Goal: Task Accomplishment & Management: Use online tool/utility

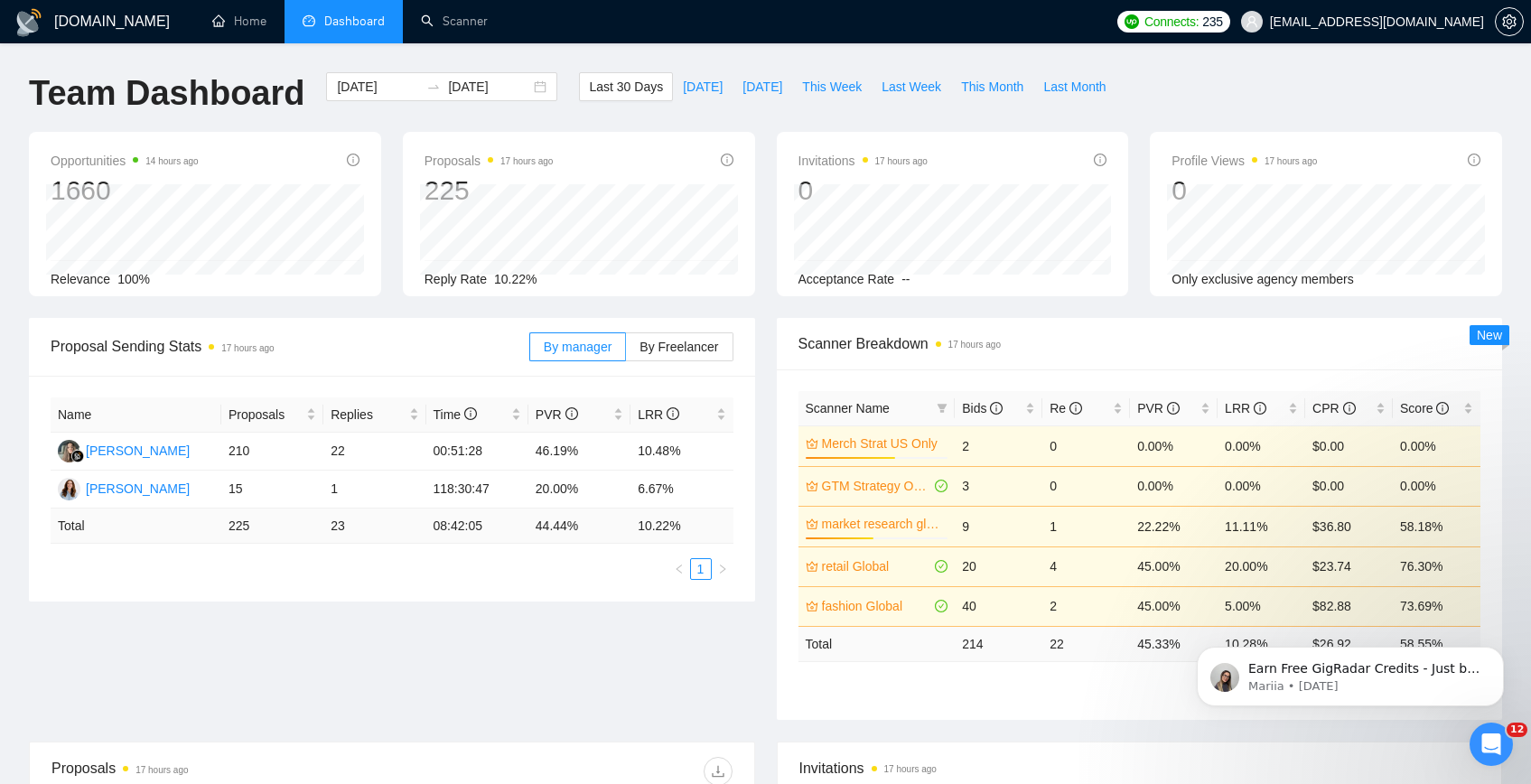
click at [331, 33] on li "Dashboard" at bounding box center [344, 21] width 118 height 43
click at [365, 23] on span "Dashboard" at bounding box center [354, 21] width 61 height 15
click at [458, 24] on link "Scanner" at bounding box center [454, 21] width 67 height 15
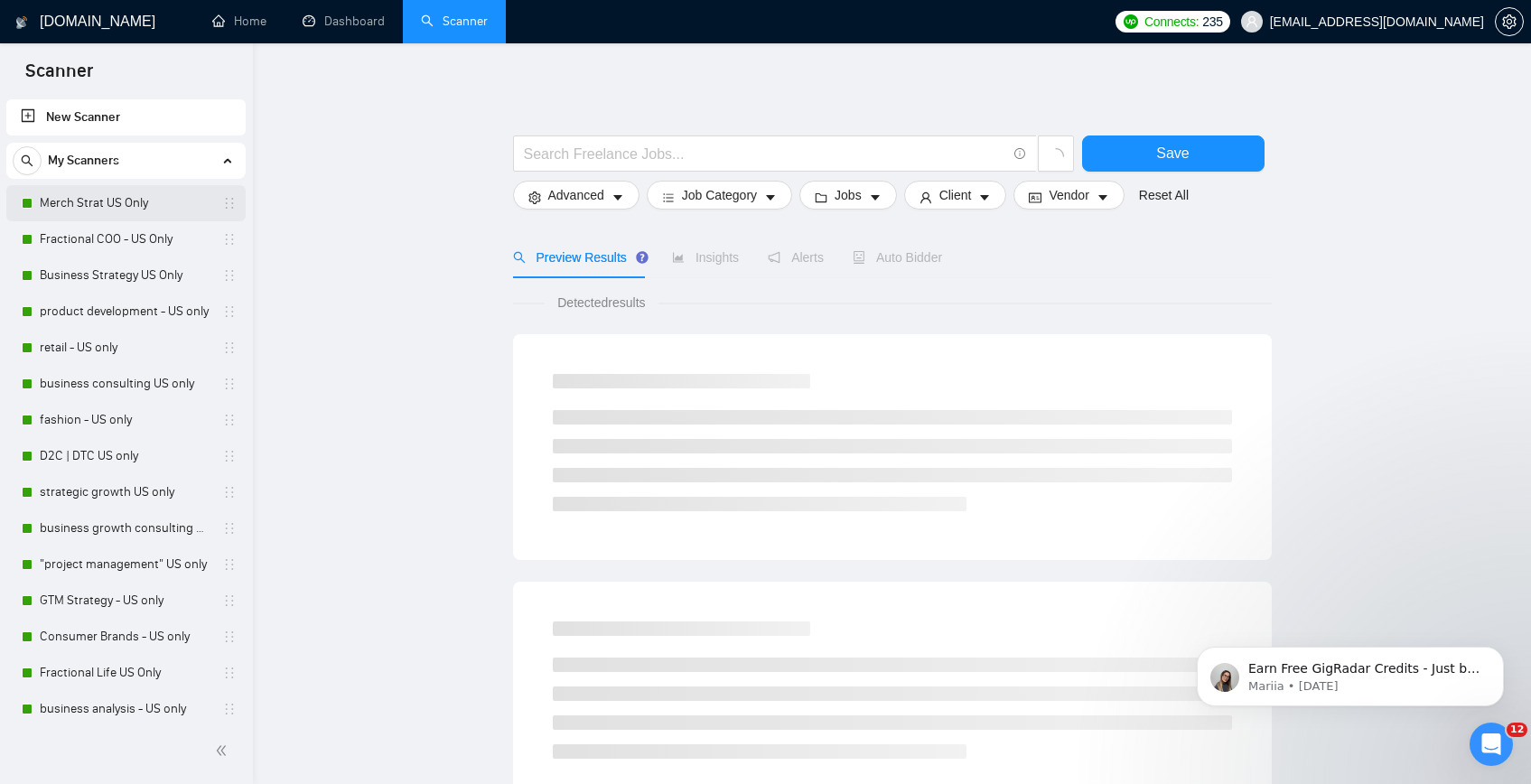
click at [153, 213] on link "Merch Strat US Only" at bounding box center [126, 203] width 172 height 36
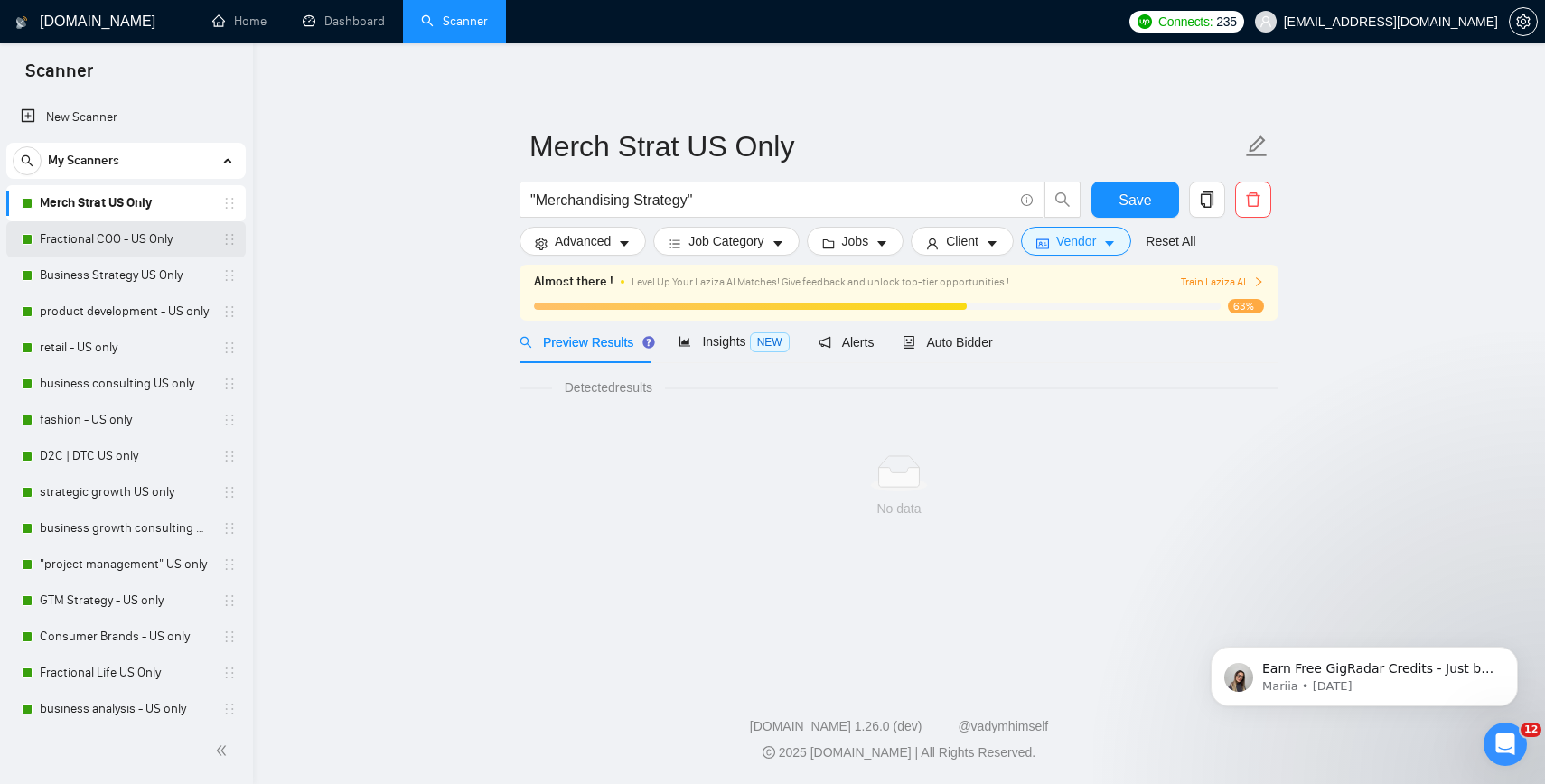
click at [101, 247] on link "Fractional COO - US Only" at bounding box center [126, 239] width 172 height 36
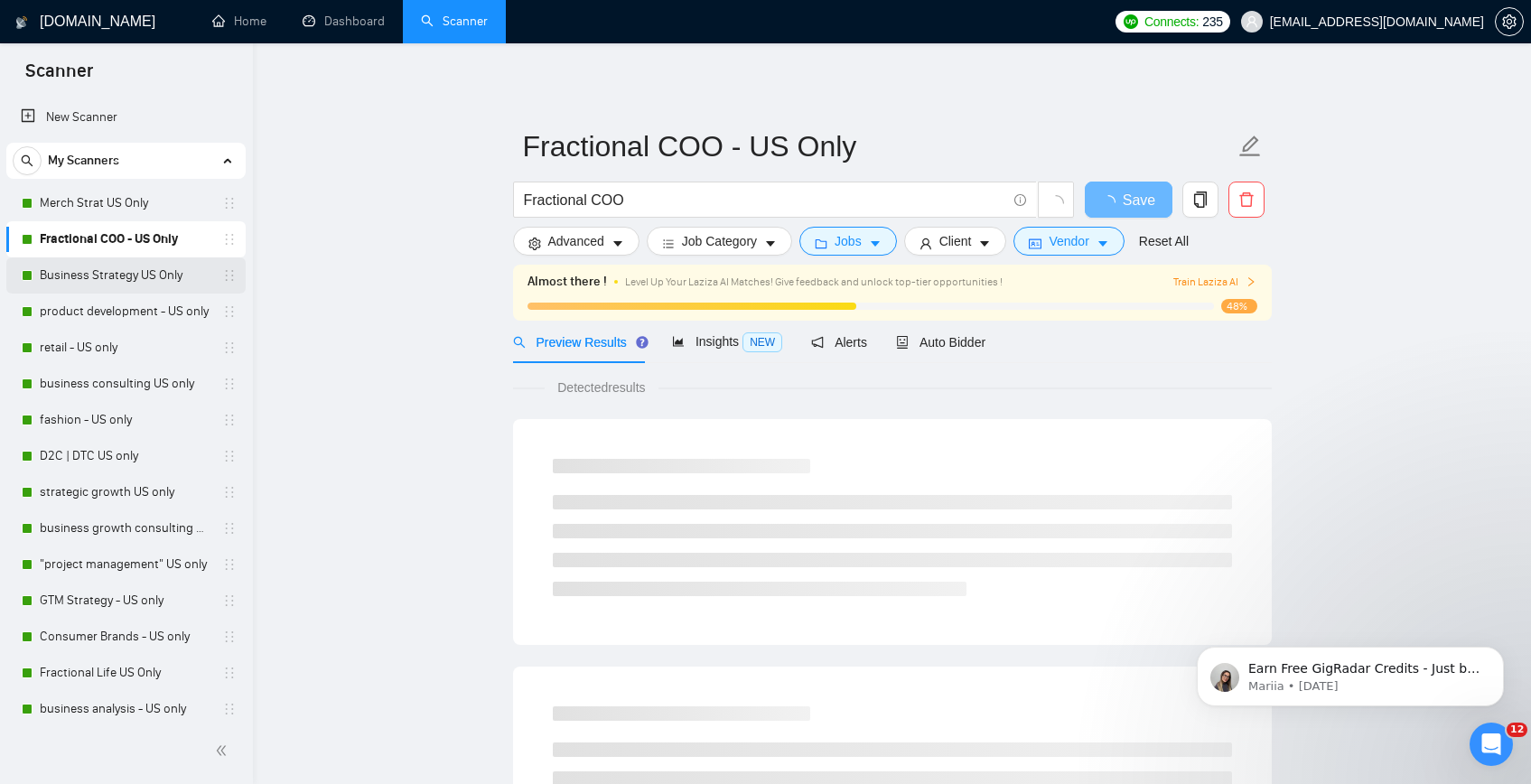
click at [148, 280] on link "Business Strategy US Only" at bounding box center [126, 276] width 172 height 36
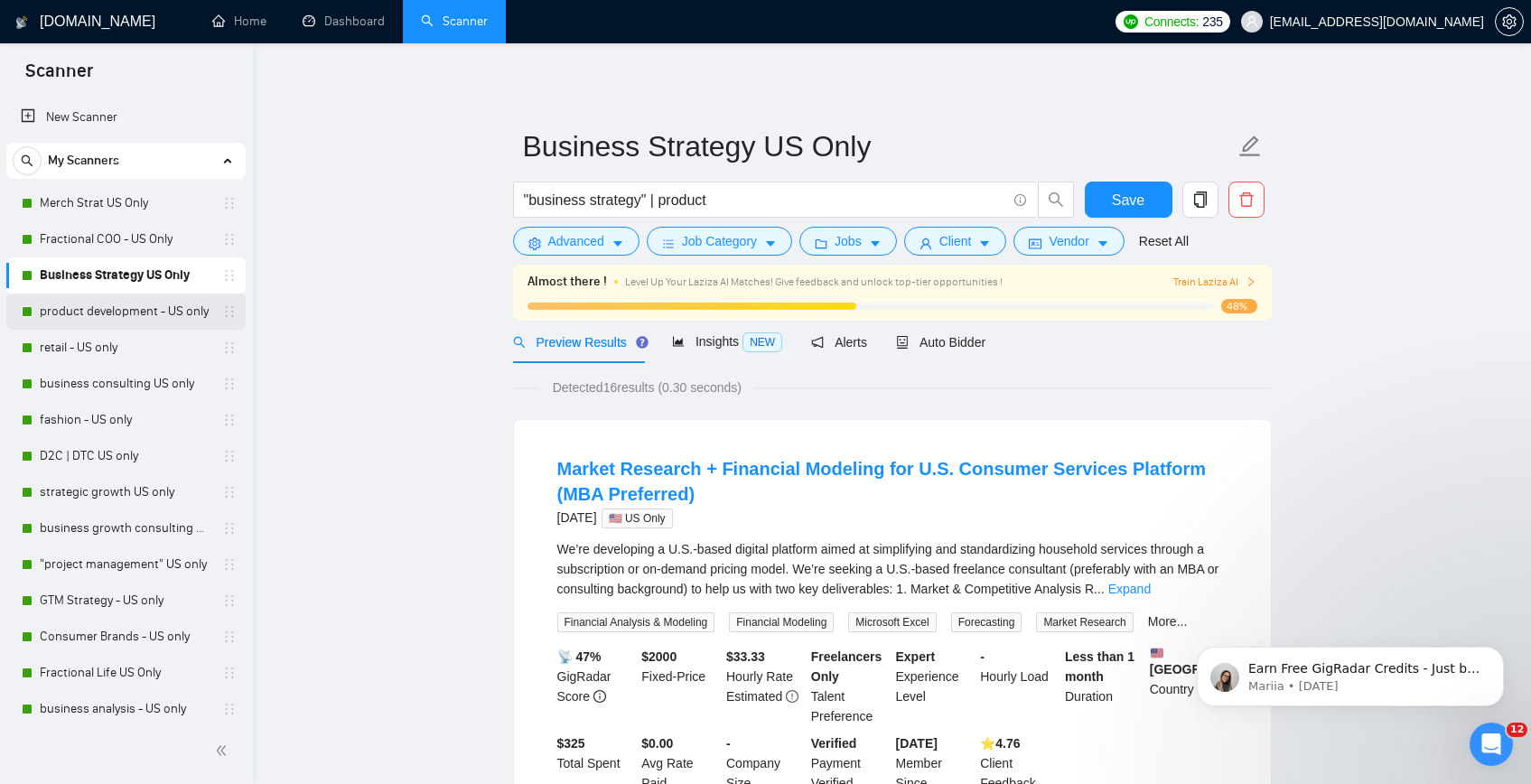
click at [134, 311] on link "product development - US only" at bounding box center [126, 312] width 172 height 36
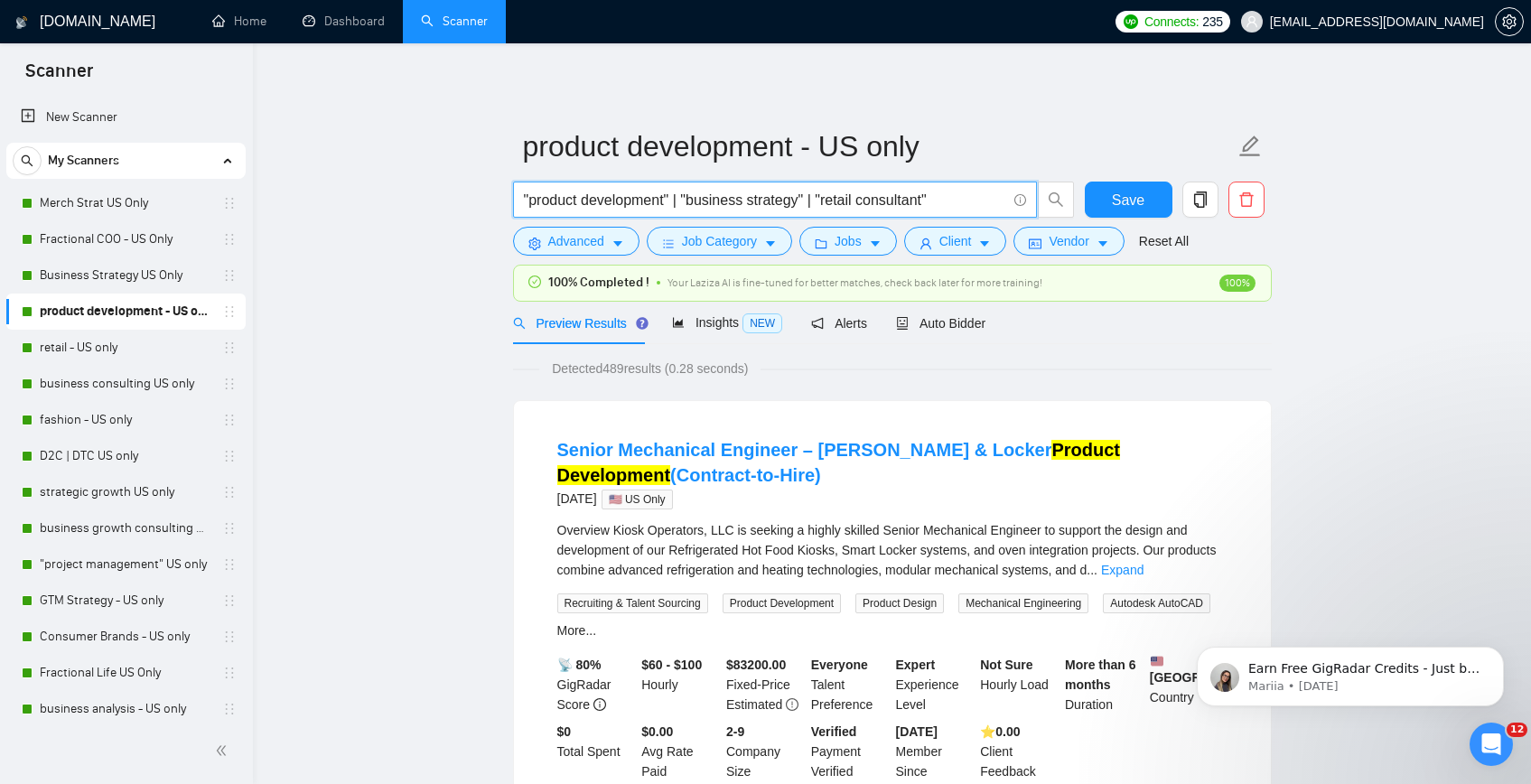
drag, startPoint x: 971, startPoint y: 199, endPoint x: 413, endPoint y: 193, distance: 558.0
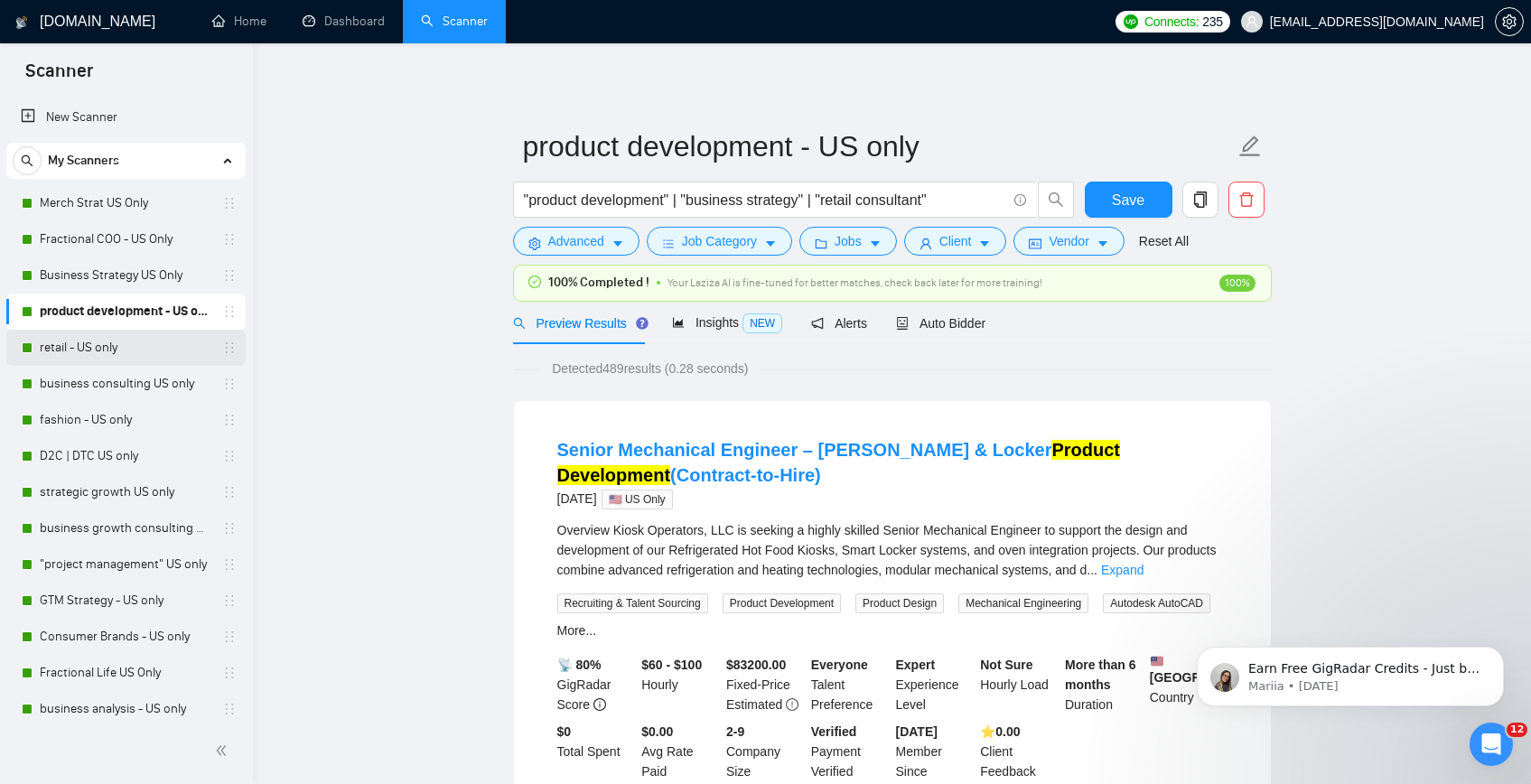
click at [102, 362] on link "retail - US only" at bounding box center [126, 348] width 172 height 36
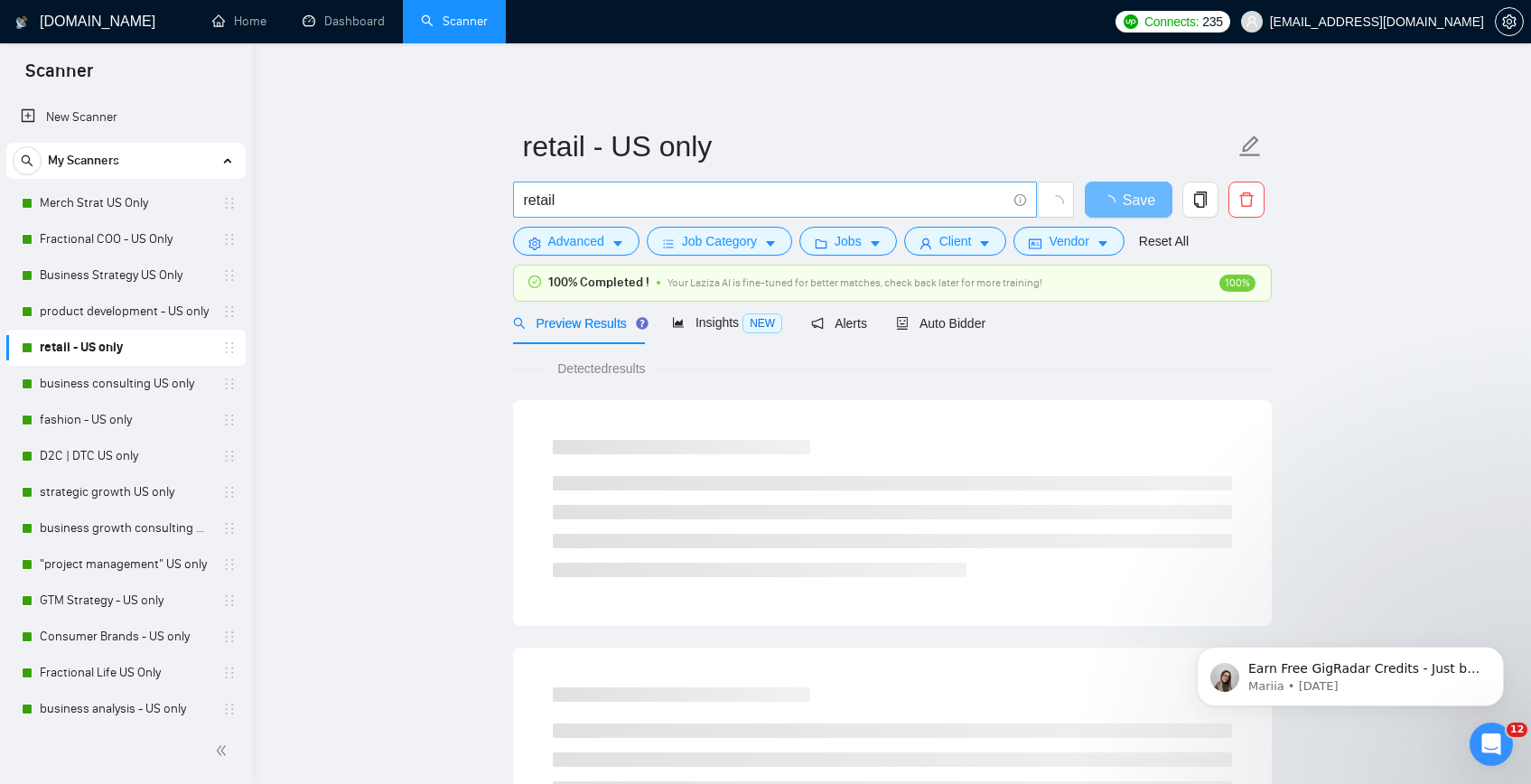
click at [625, 202] on input "retail" at bounding box center [765, 200] width 483 height 23
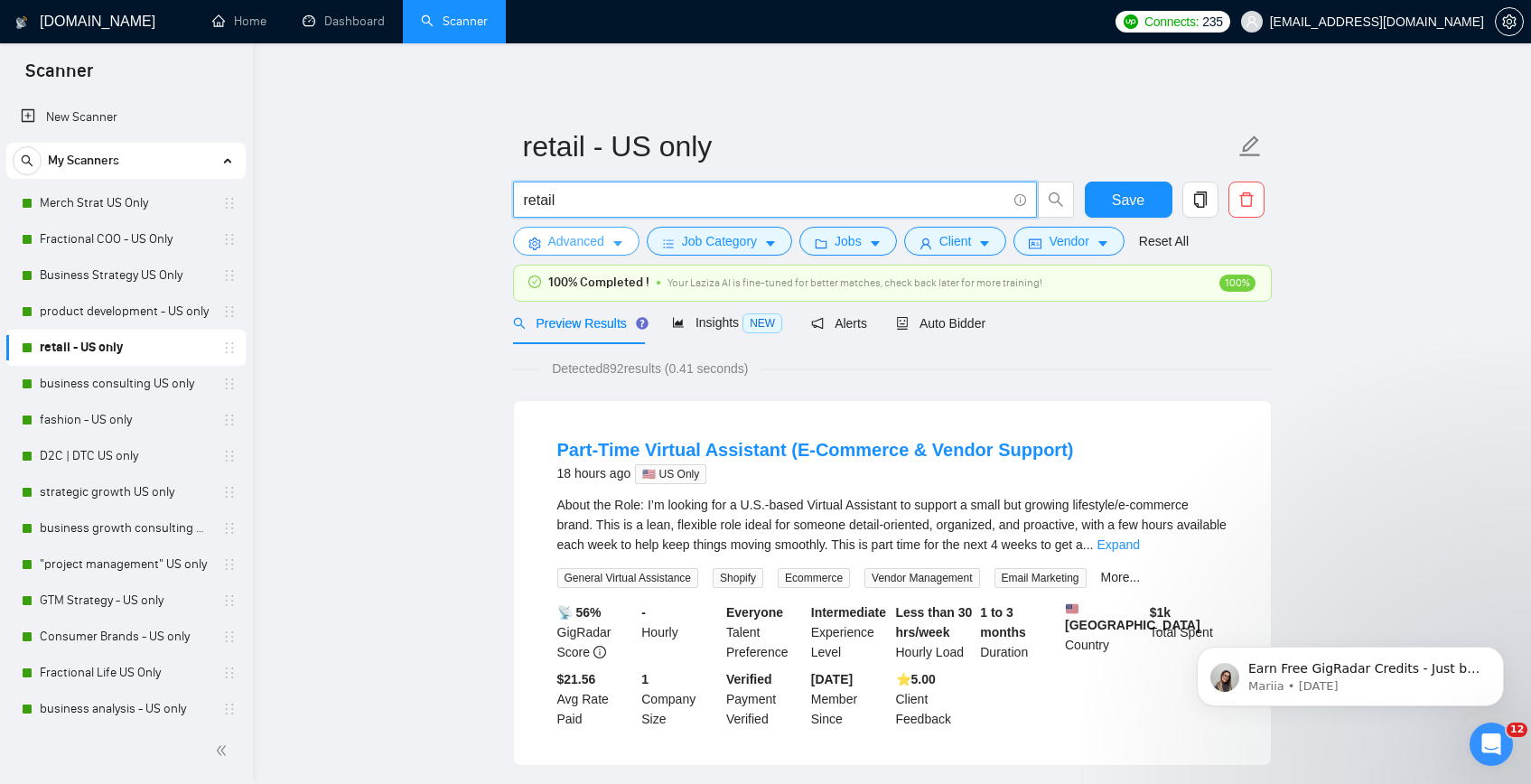
click at [584, 245] on span "Advanced" at bounding box center [577, 241] width 56 height 20
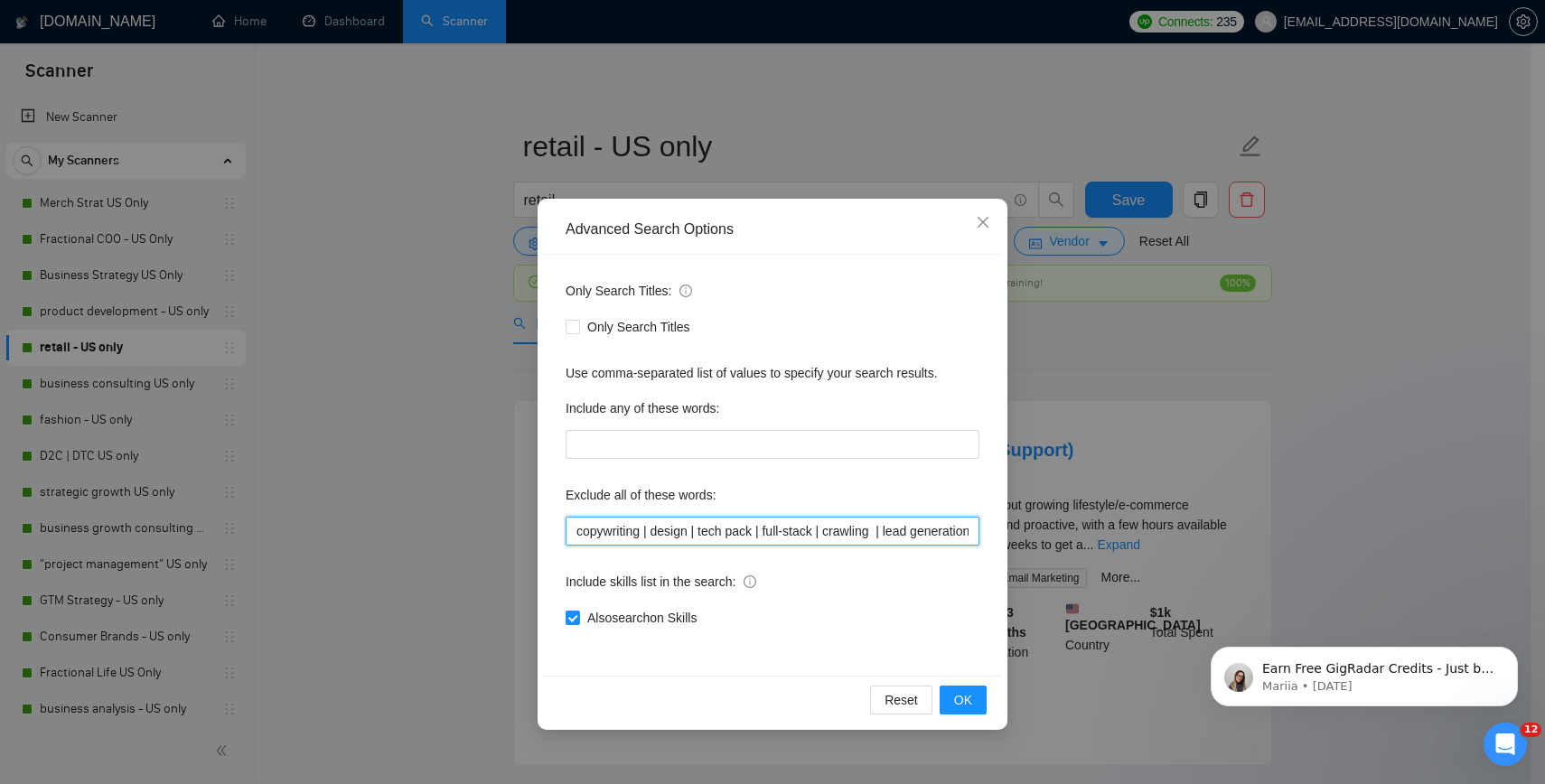
scroll to position [0, 20]
drag, startPoint x: 576, startPoint y: 531, endPoint x: 1116, endPoint y: 563, distance: 540.9
click at [1116, 563] on div "Advanced Search Options Only Search Titles: Only Search Titles Use comma-separa…" at bounding box center [772, 392] width 1545 height 784
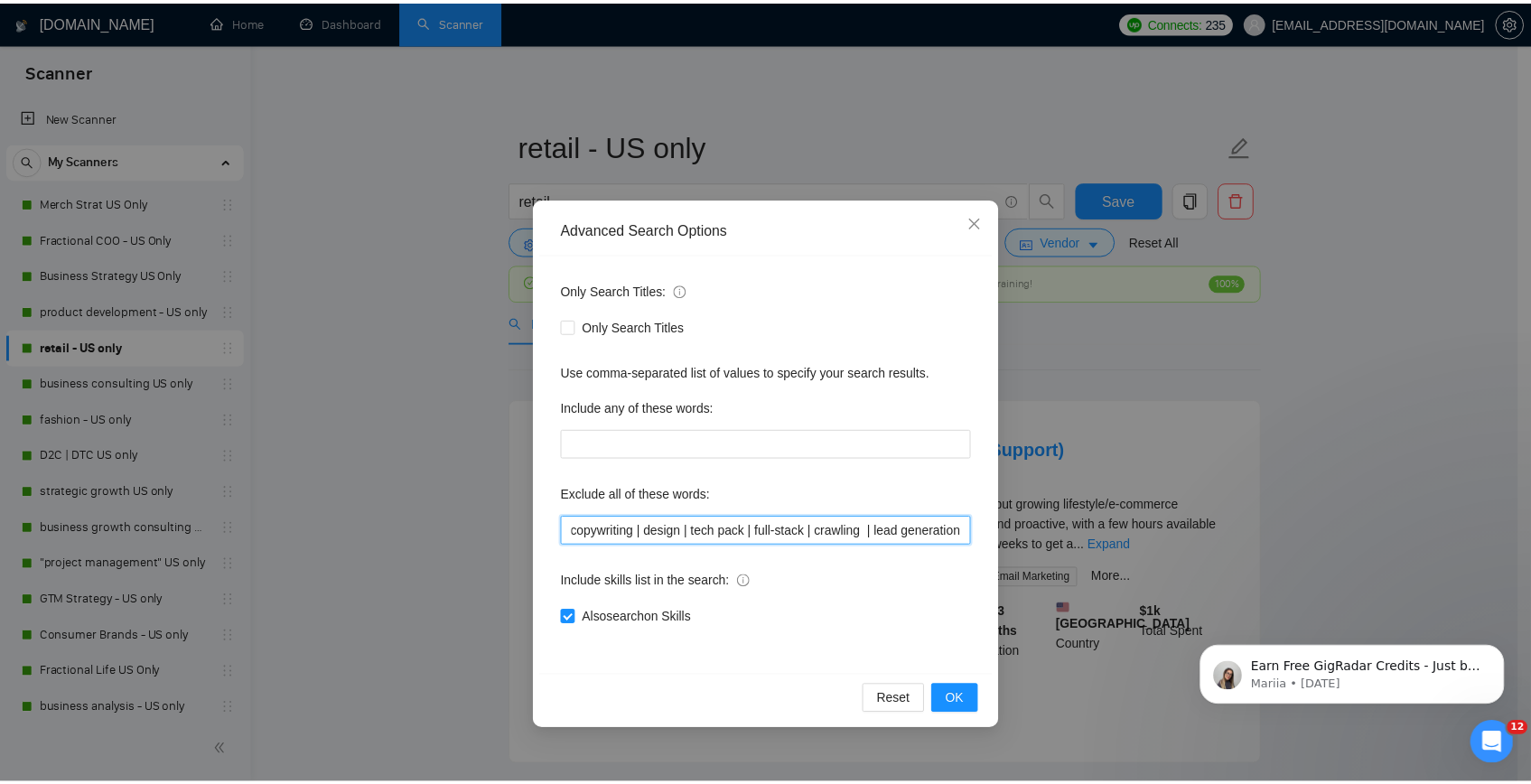
scroll to position [0, 0]
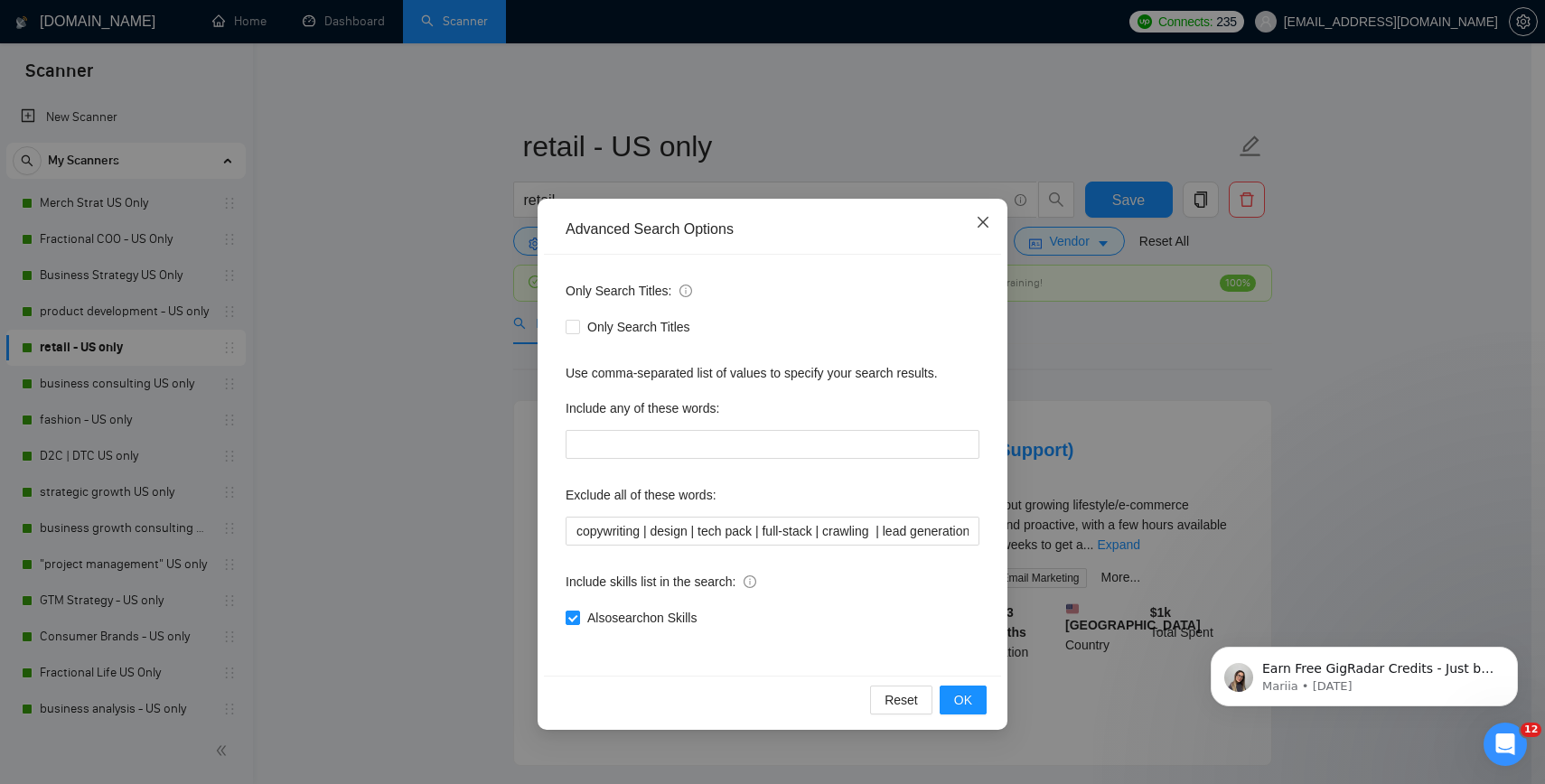
click at [985, 223] on icon "close" at bounding box center [982, 222] width 14 height 14
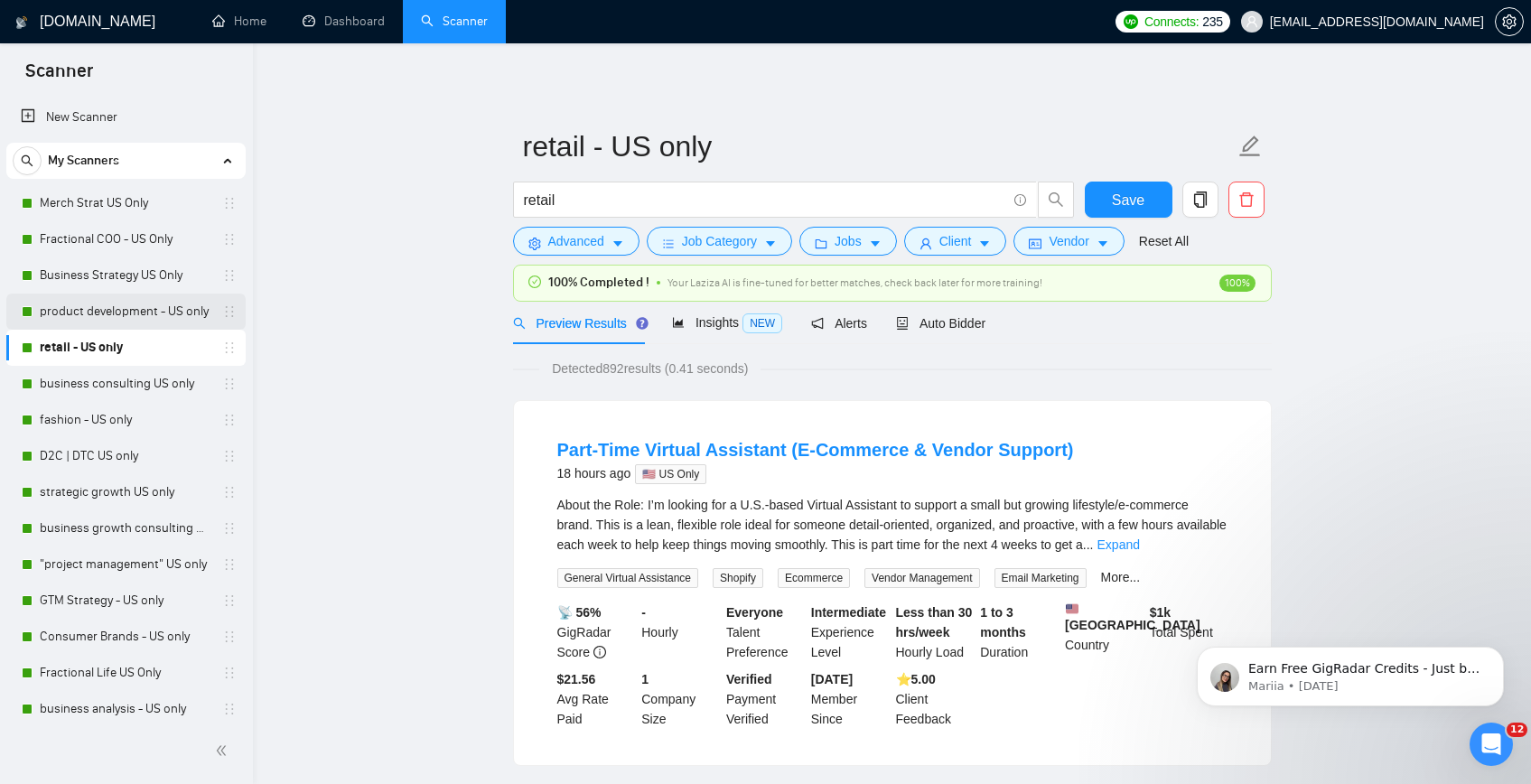
click at [102, 316] on link "product development - US only" at bounding box center [126, 312] width 172 height 36
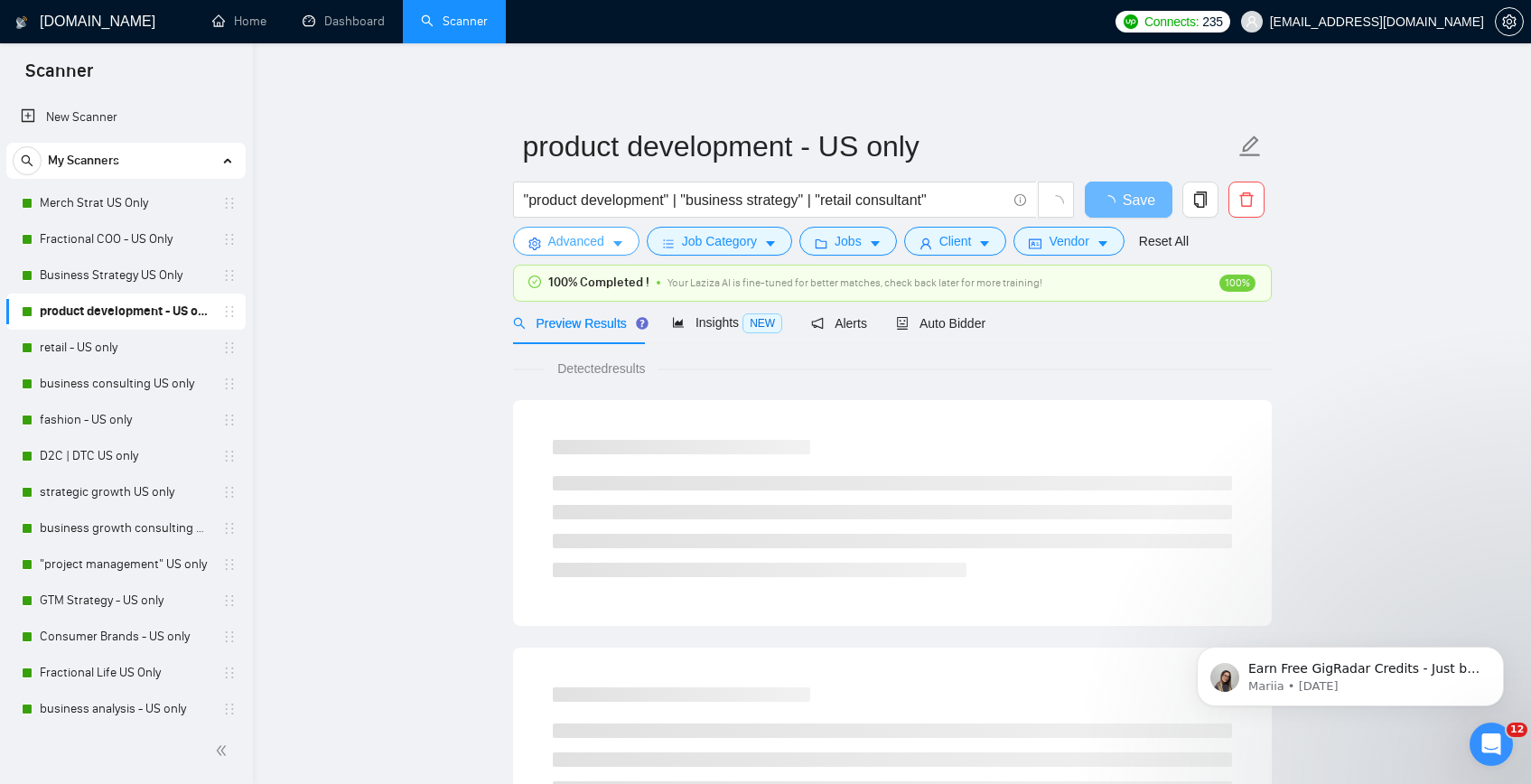
click at [552, 243] on span "Advanced" at bounding box center [577, 241] width 56 height 20
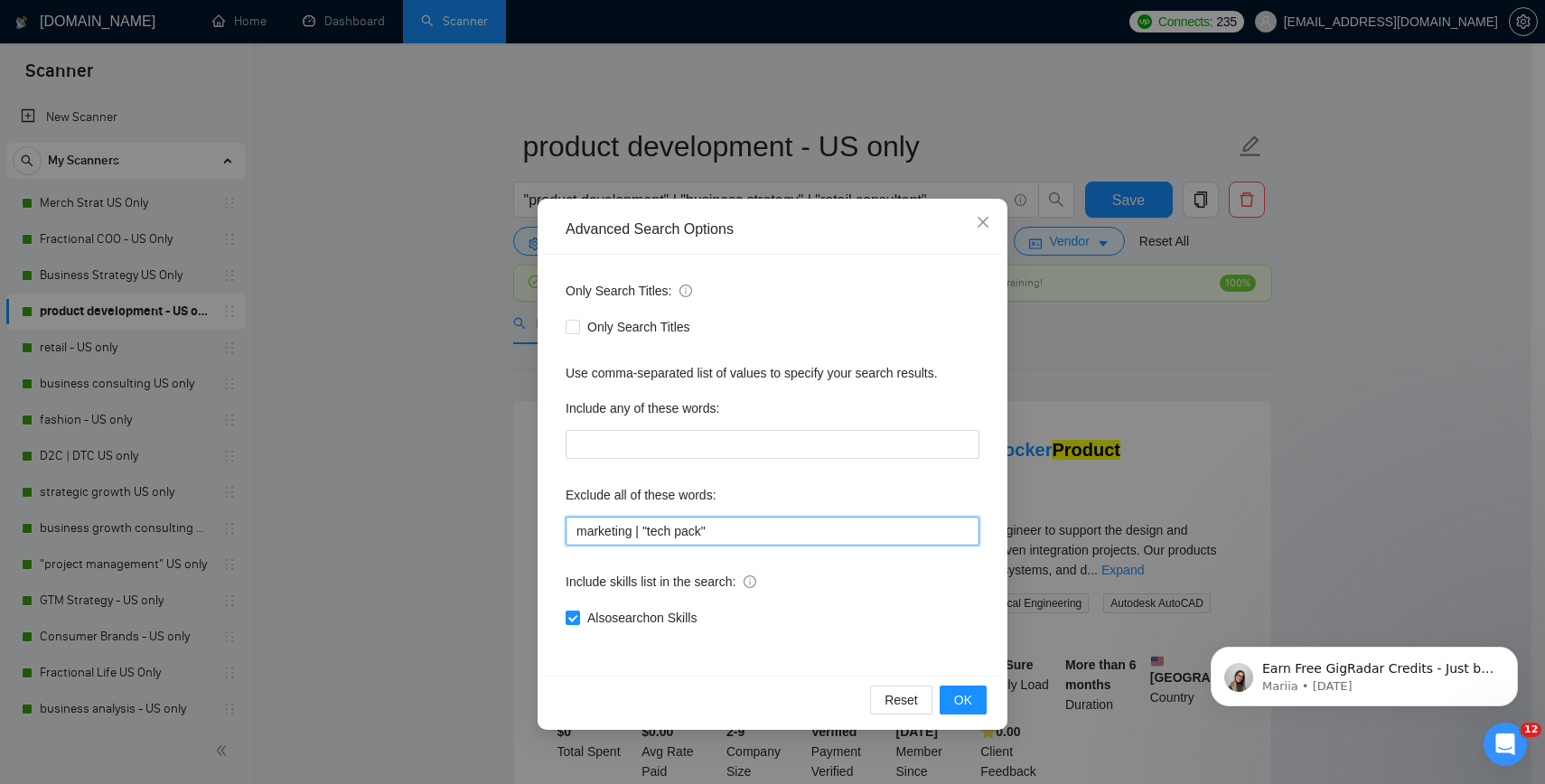
drag, startPoint x: 765, startPoint y: 535, endPoint x: 503, endPoint y: 529, distance: 262.1
click at [503, 529] on div "Advanced Search Options Only Search Titles: Only Search Titles Use comma-separa…" at bounding box center [772, 392] width 1545 height 784
click at [369, 228] on div "Advanced Search Options Only Search Titles: Only Search Titles Use comma-separa…" at bounding box center [772, 392] width 1545 height 784
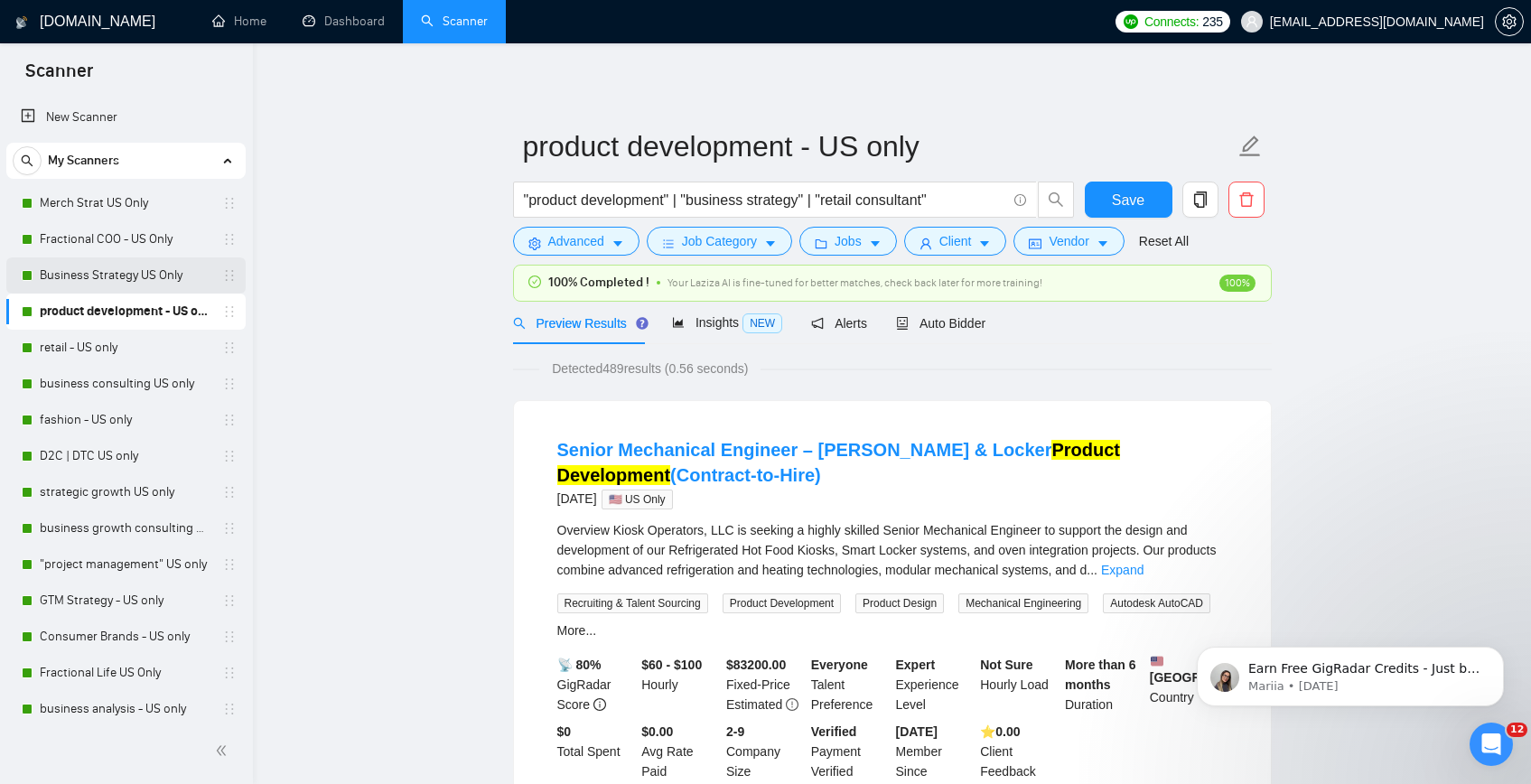
click at [132, 271] on link "Business Strategy US Only" at bounding box center [126, 276] width 172 height 36
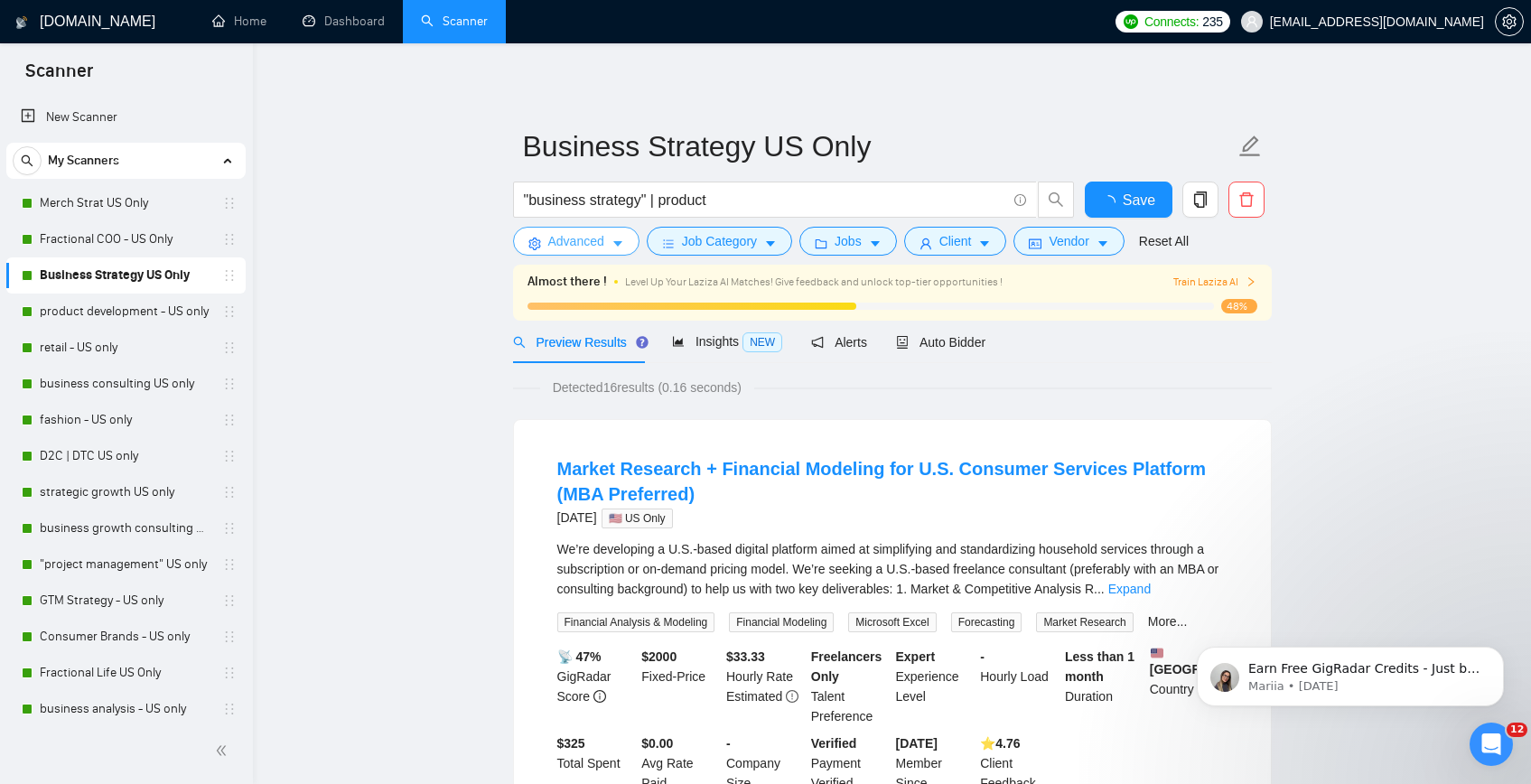
click at [593, 248] on span "Advanced" at bounding box center [577, 241] width 56 height 20
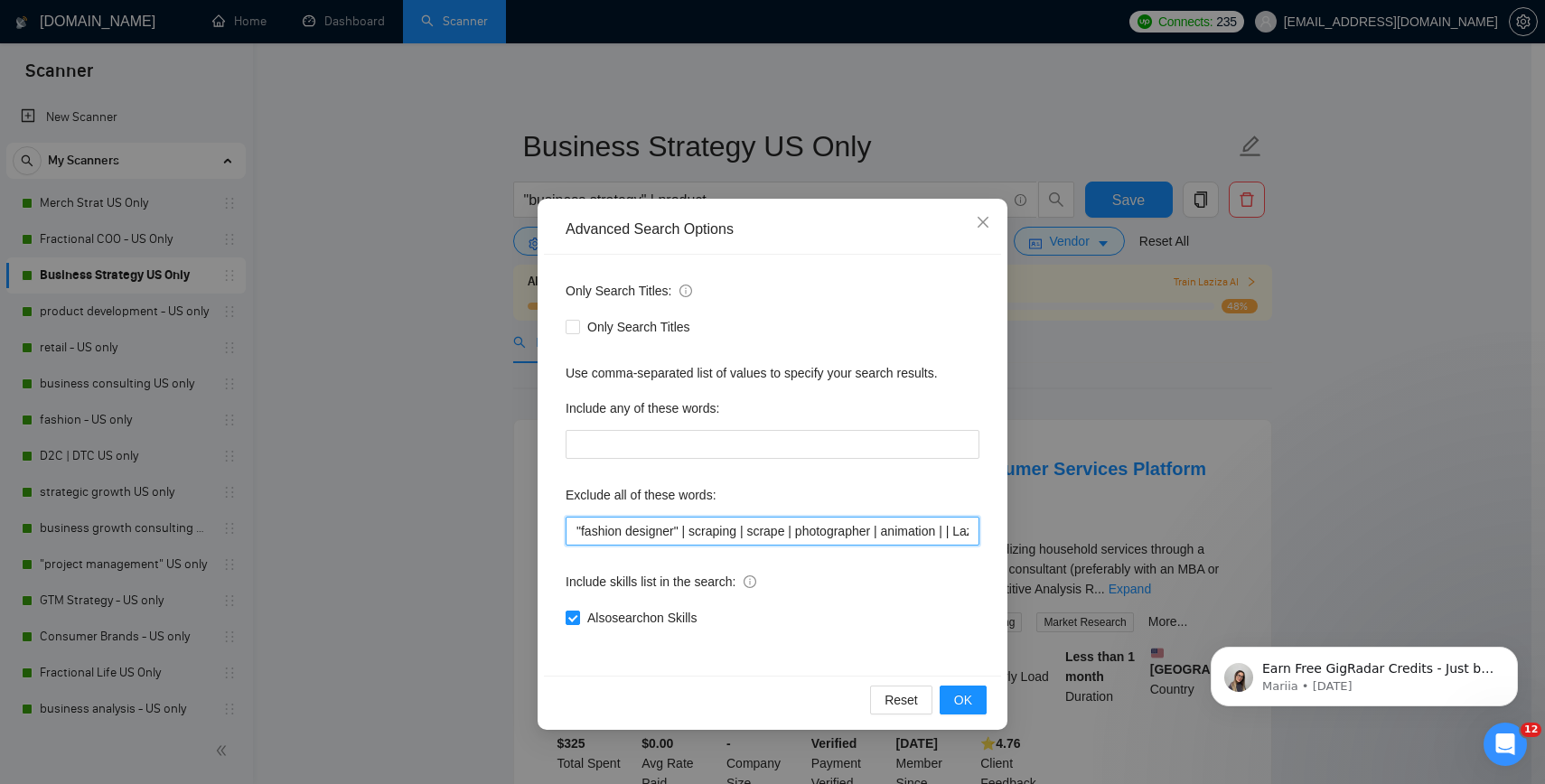
click at [683, 531] on input ""fashion designer" | scraping | scrape | photographer | animation | | Lazada | …" at bounding box center [772, 530] width 414 height 29
click at [343, 333] on div "Advanced Search Options Only Search Titles: Only Search Titles Use comma-separa…" at bounding box center [772, 392] width 1545 height 784
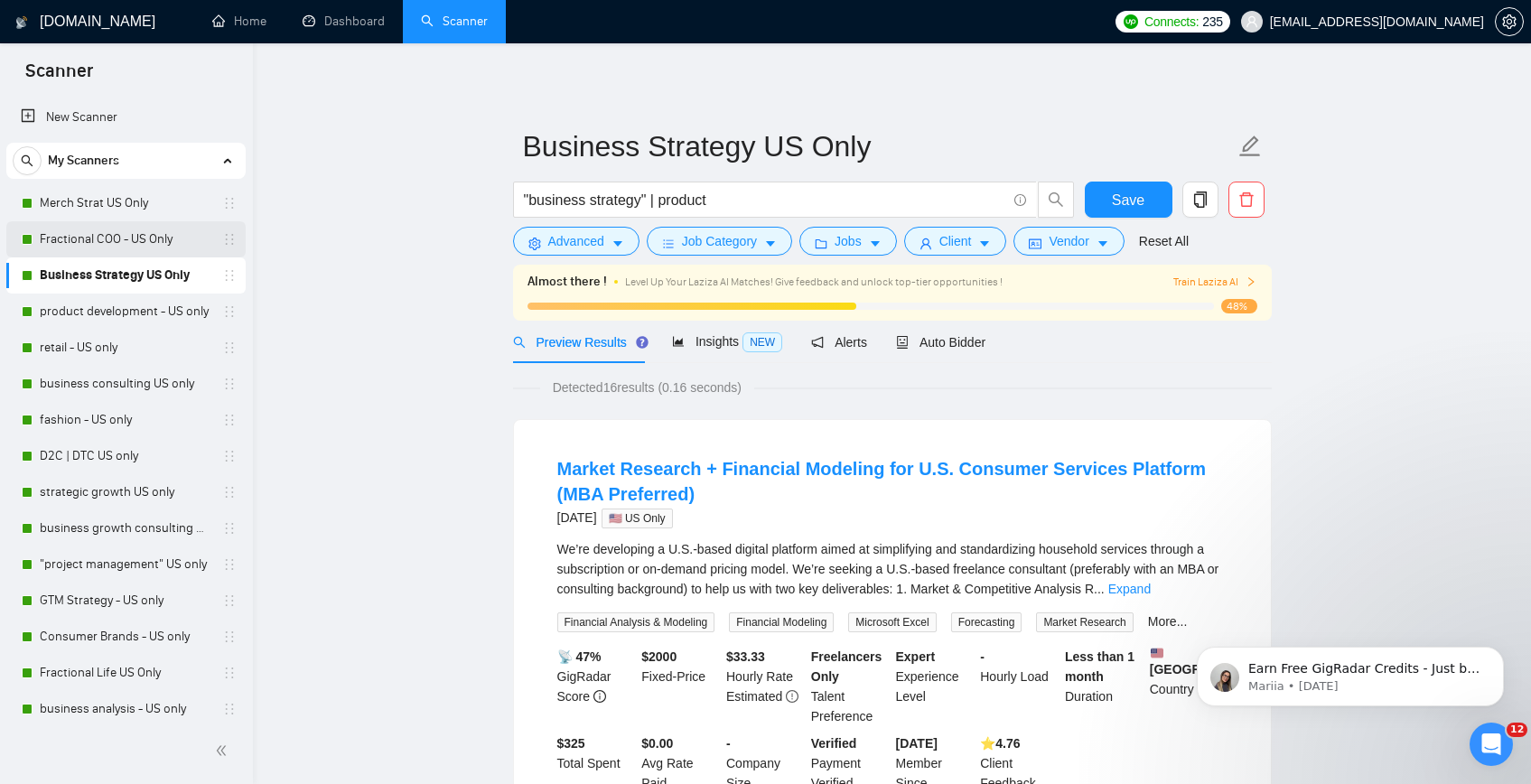
click at [179, 240] on link "Fractional COO - US Only" at bounding box center [126, 239] width 172 height 36
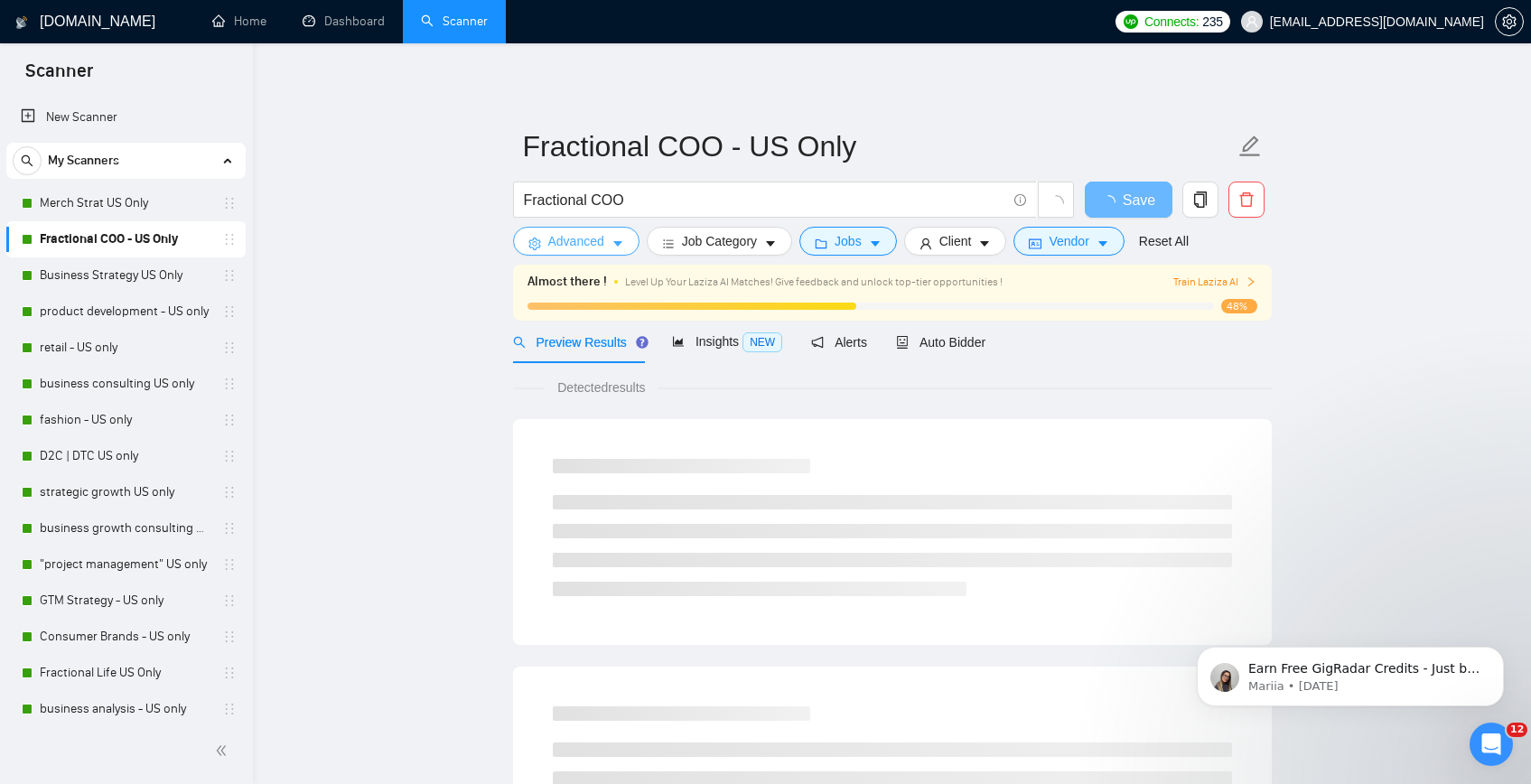
click at [555, 245] on span "Advanced" at bounding box center [577, 241] width 56 height 20
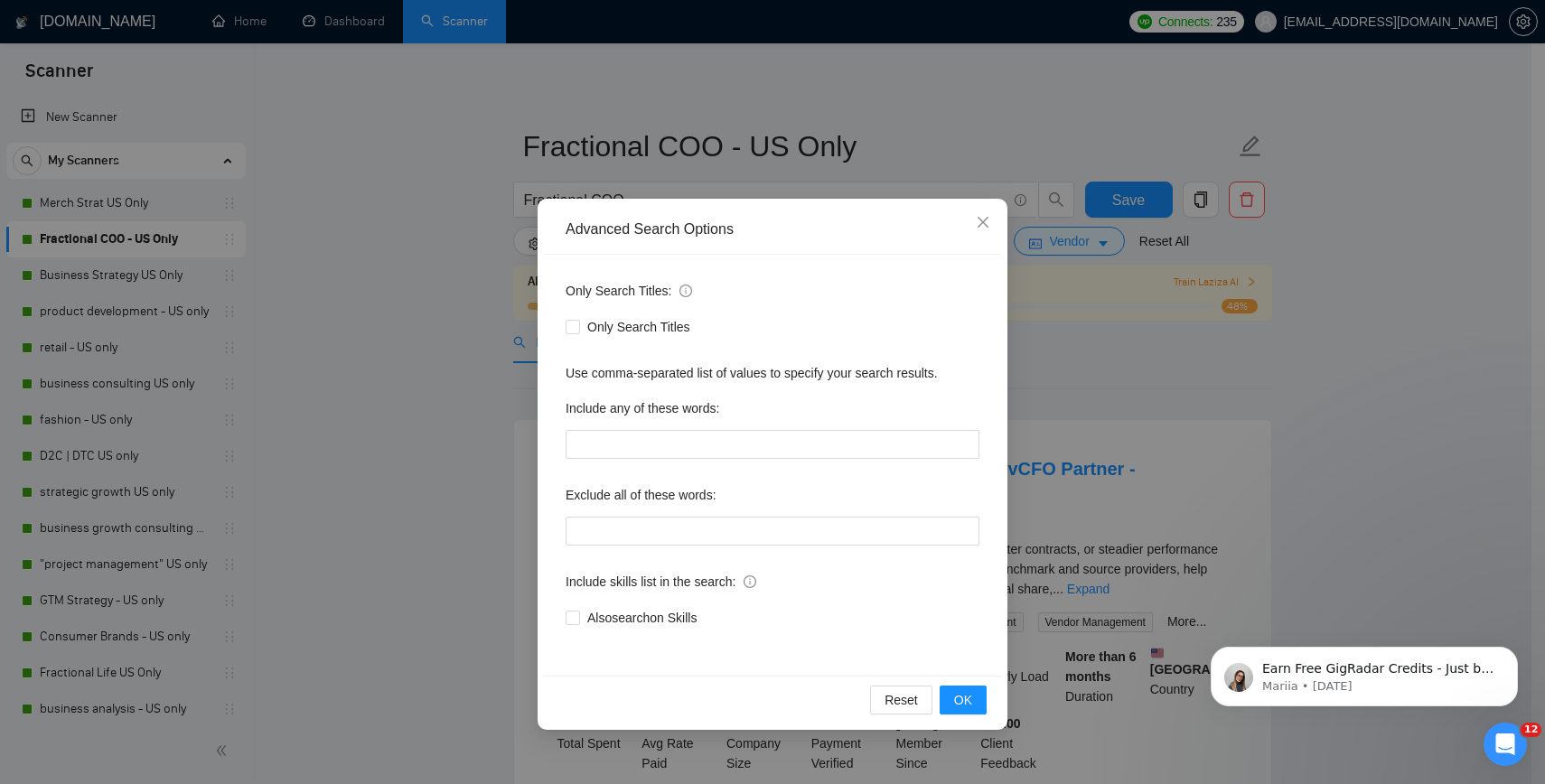
click at [442, 292] on div "Advanced Search Options Only Search Titles: Only Search Titles Use comma-separa…" at bounding box center [772, 392] width 1545 height 784
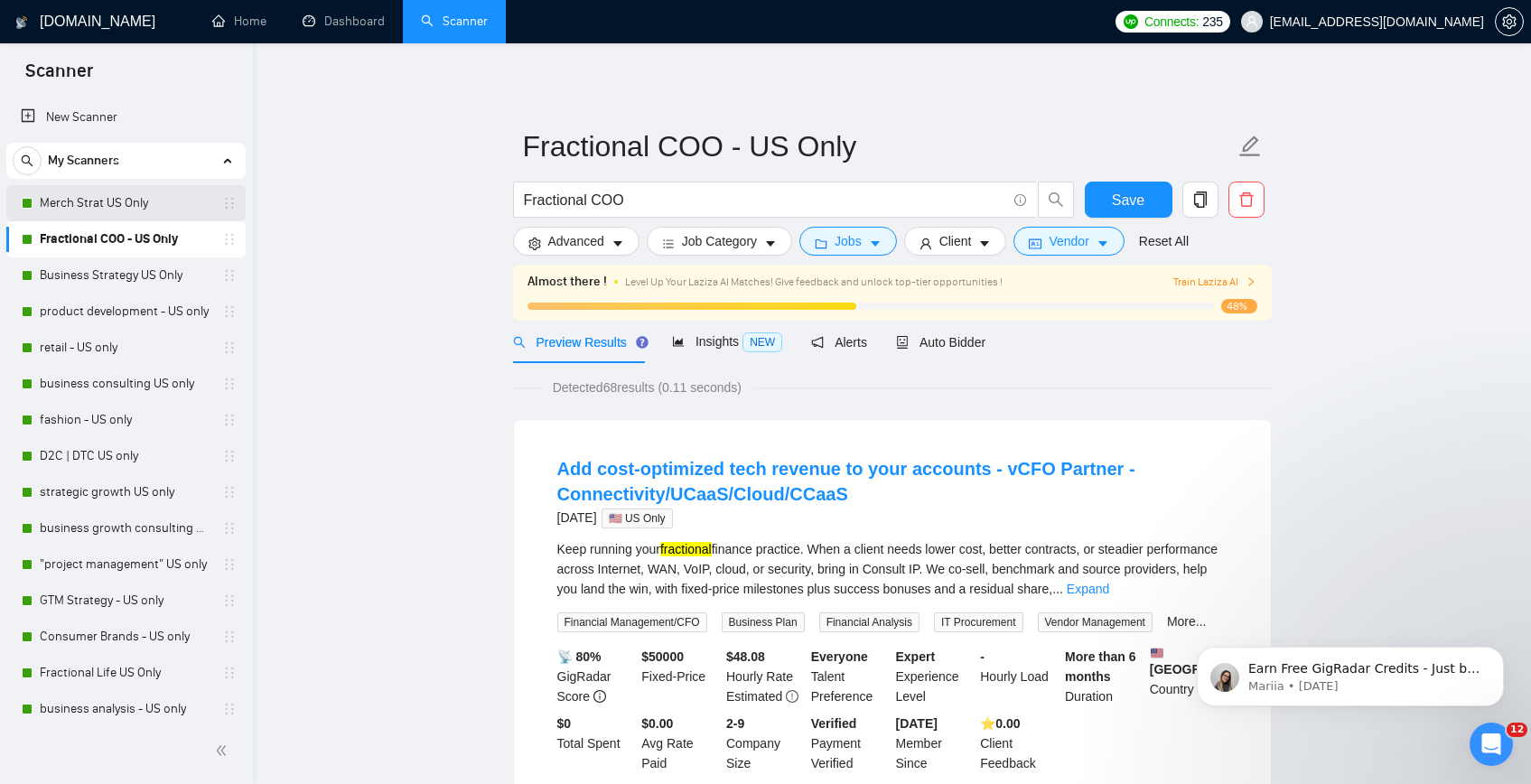
click at [93, 209] on link "Merch Strat US Only" at bounding box center [126, 203] width 172 height 36
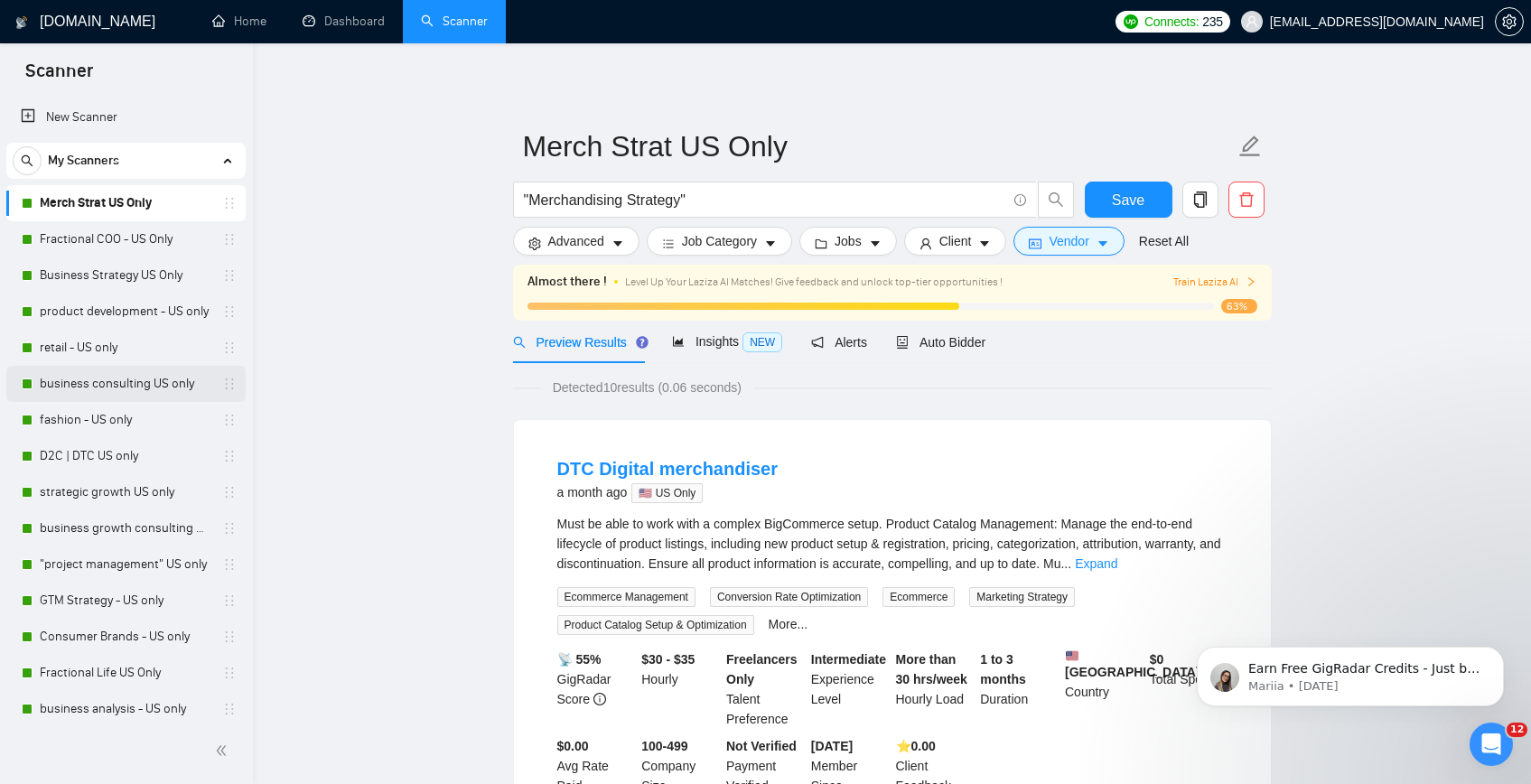
click at [93, 374] on link "business consulting US only" at bounding box center [126, 384] width 172 height 36
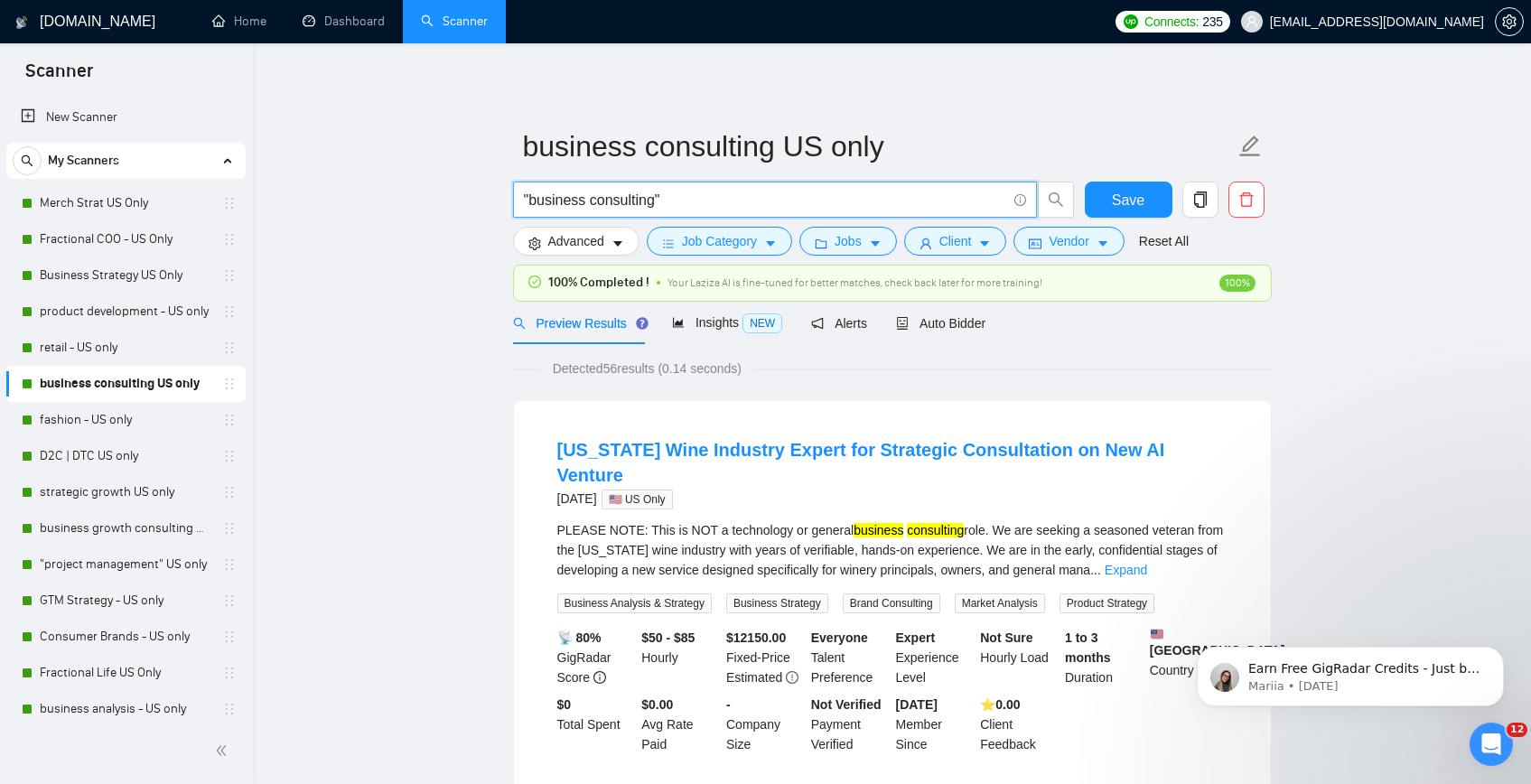
click at [701, 202] on input ""business consulting"" at bounding box center [765, 200] width 483 height 23
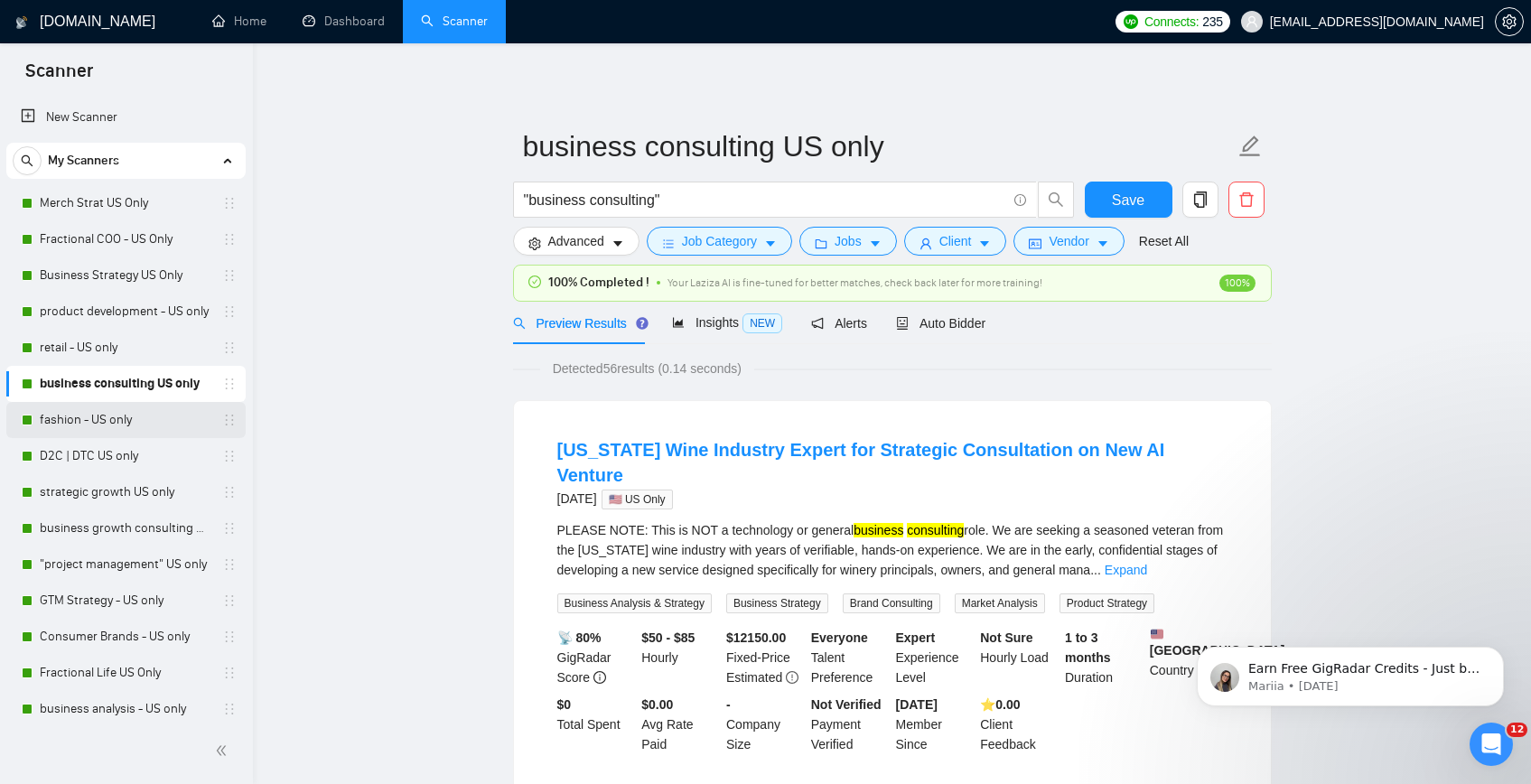
click at [139, 421] on link "fashion - US only" at bounding box center [126, 419] width 172 height 36
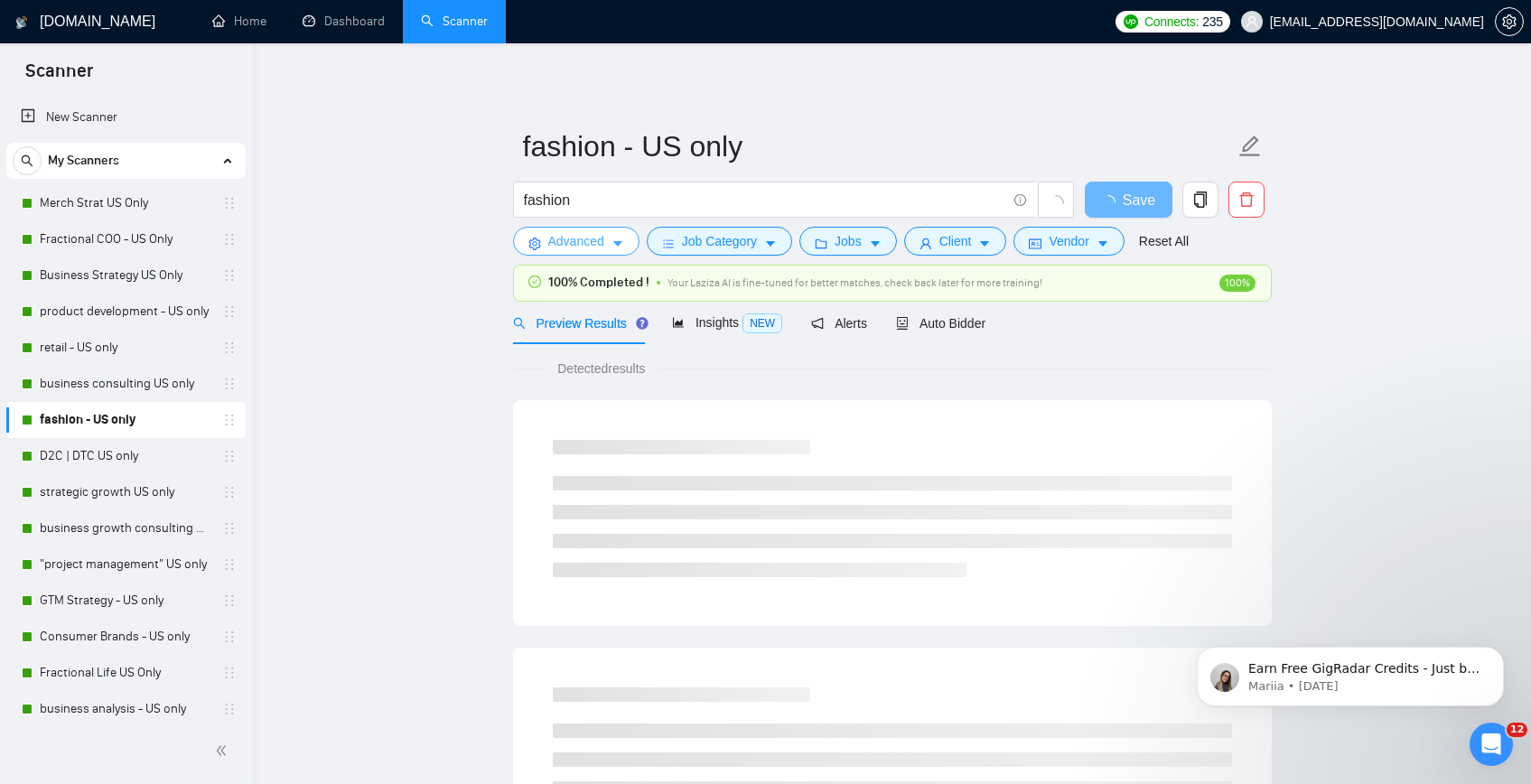
click at [587, 236] on span "Advanced" at bounding box center [577, 241] width 56 height 20
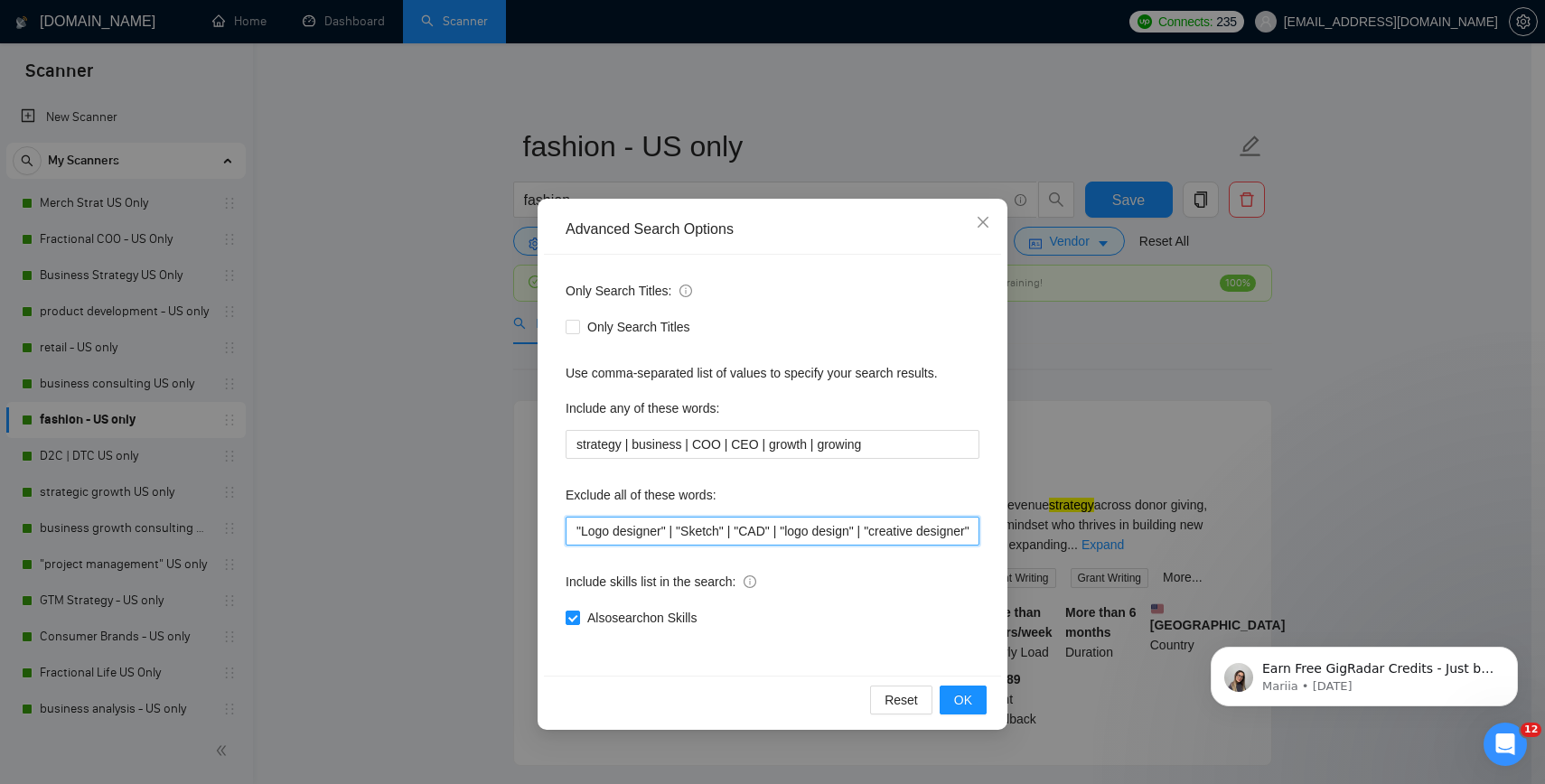
click at [648, 536] on input ""Logo designer" | "Sketch" | "CAD" | "logo design" | "creative designer" | "vid…" at bounding box center [772, 530] width 414 height 29
click at [377, 227] on div "Advanced Search Options Only Search Titles: Only Search Titles Use comma-separa…" at bounding box center [772, 392] width 1545 height 784
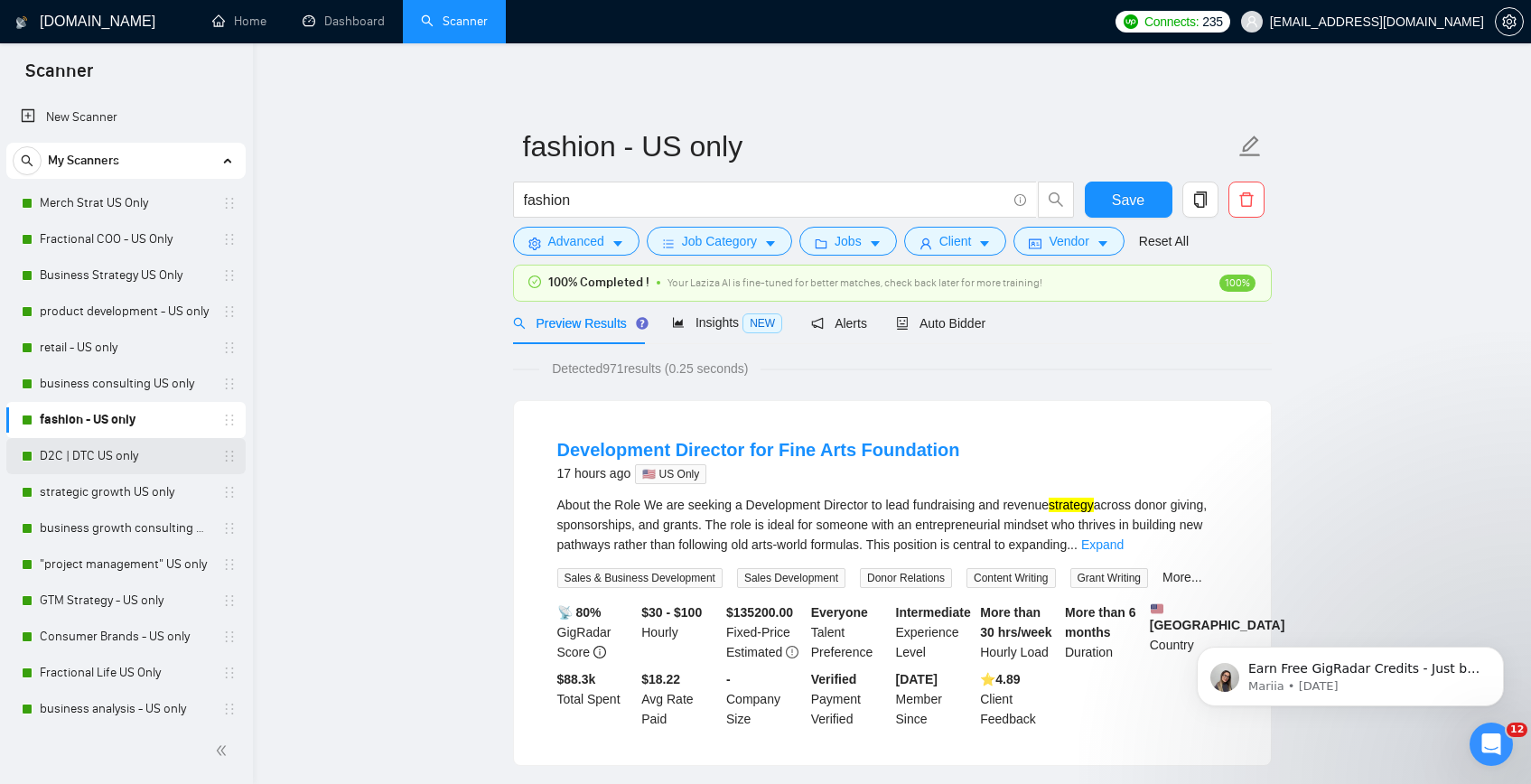
click at [130, 457] on link "D2C | DTC US only" at bounding box center [126, 455] width 172 height 36
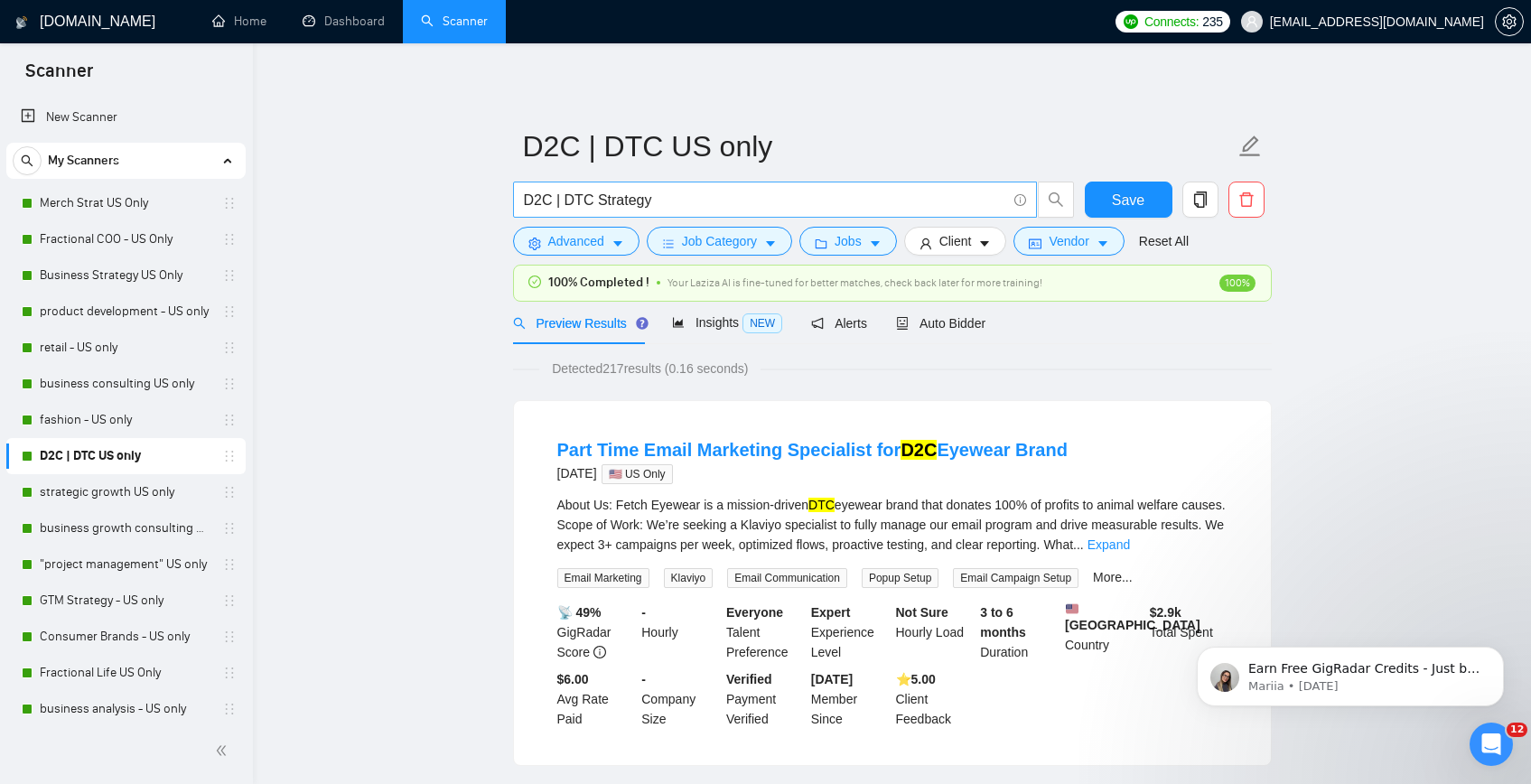
click at [686, 202] on input "D2C | DTC Strategy" at bounding box center [765, 200] width 483 height 23
click at [570, 240] on span "Advanced" at bounding box center [577, 241] width 56 height 20
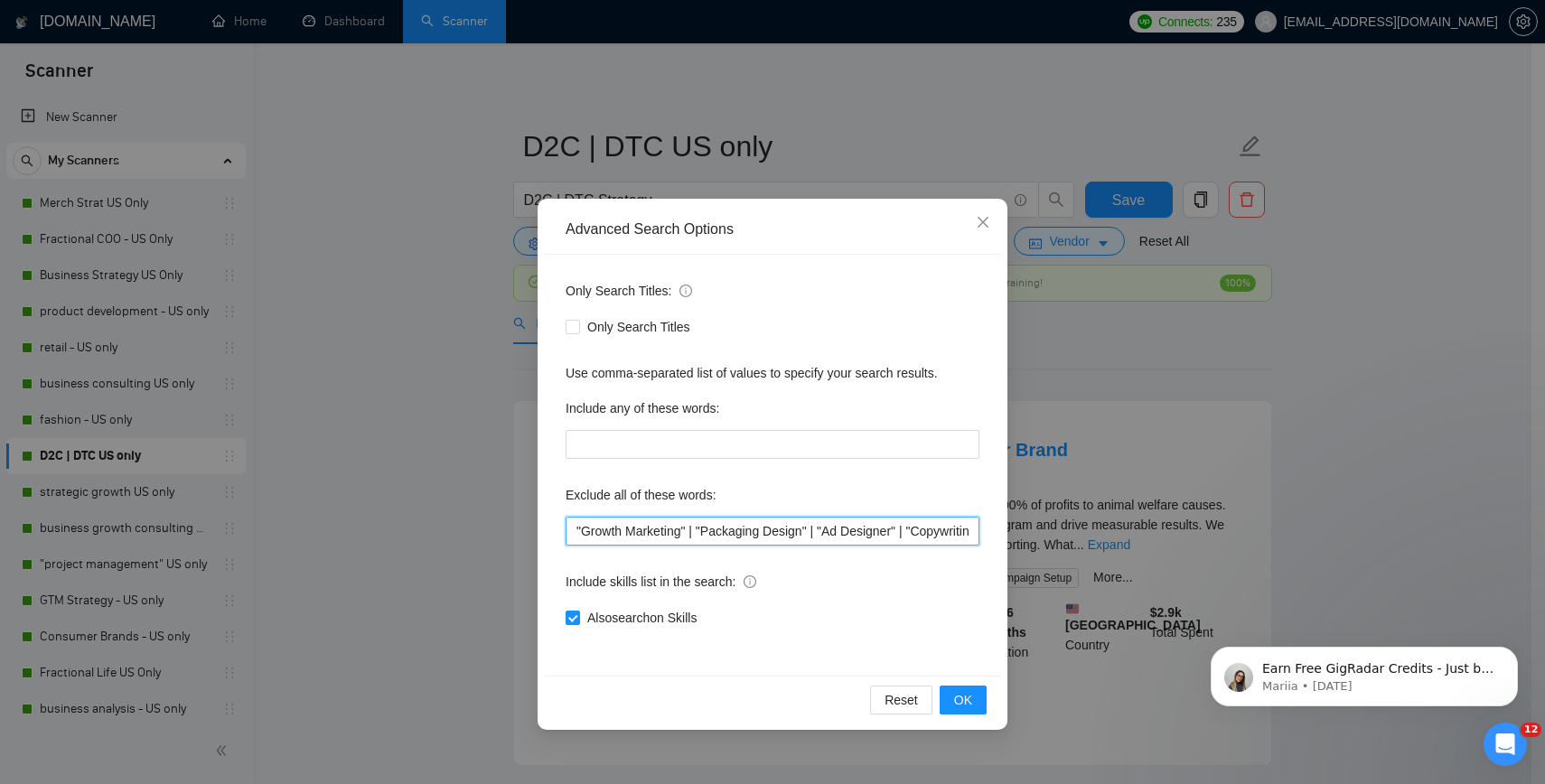
click at [681, 533] on input ""Growth Marketing" | "Packaging Design" | "Ad Designer" | "Copywriting" | "book…" at bounding box center [772, 530] width 414 height 29
click at [272, 424] on div "Advanced Search Options Only Search Titles: Only Search Titles Use comma-separa…" at bounding box center [772, 392] width 1545 height 784
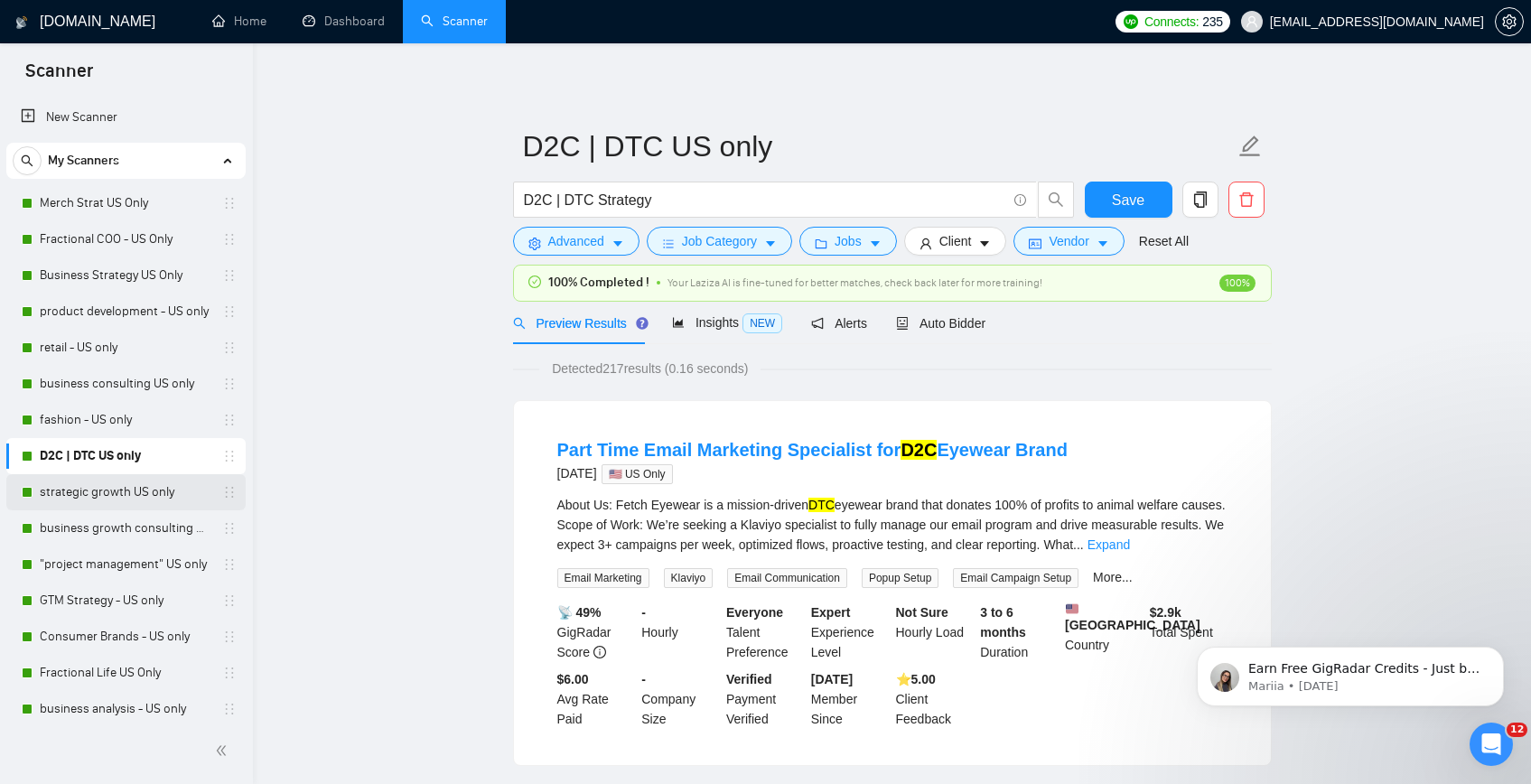
click at [146, 489] on link "strategic growth US only" at bounding box center [126, 492] width 172 height 36
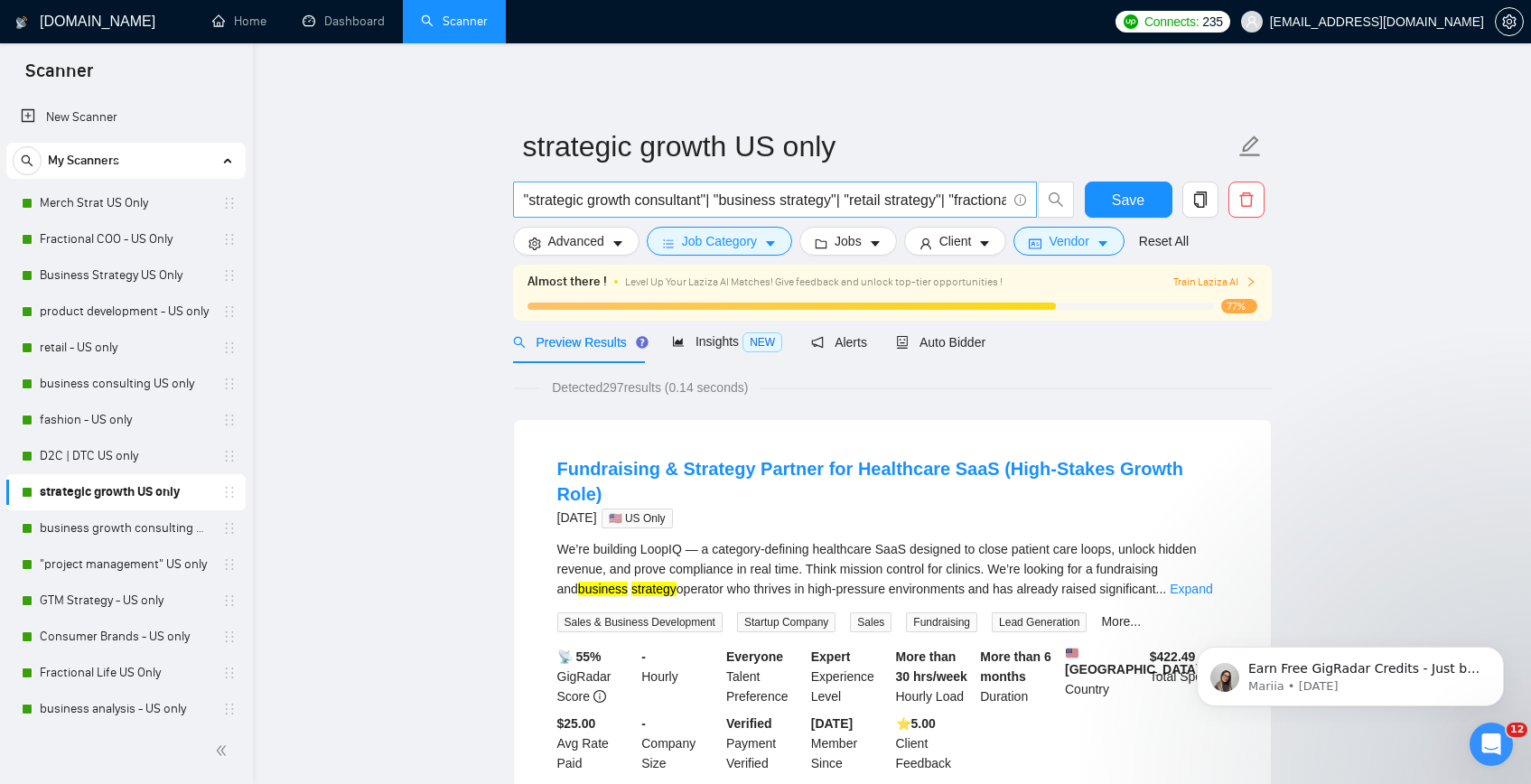
click at [598, 203] on input ""strategic growth consultant"| "business strategy"| "retail strategy"| "fractio…" at bounding box center [765, 200] width 483 height 23
click at [89, 527] on link "business growth consulting US only" at bounding box center [126, 528] width 172 height 36
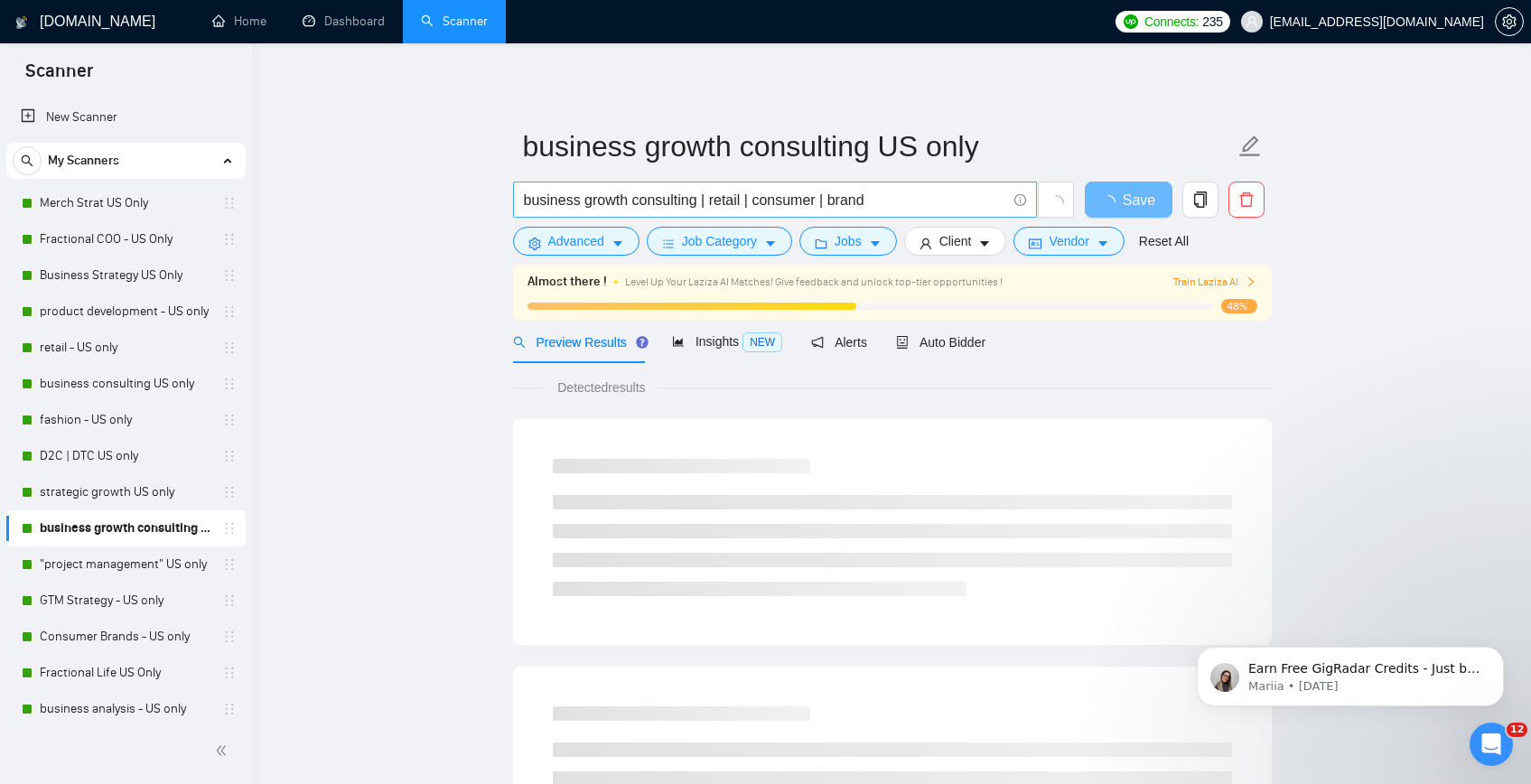
click at [624, 205] on input "business growth consulting | retail | consumer | brand" at bounding box center [765, 200] width 483 height 23
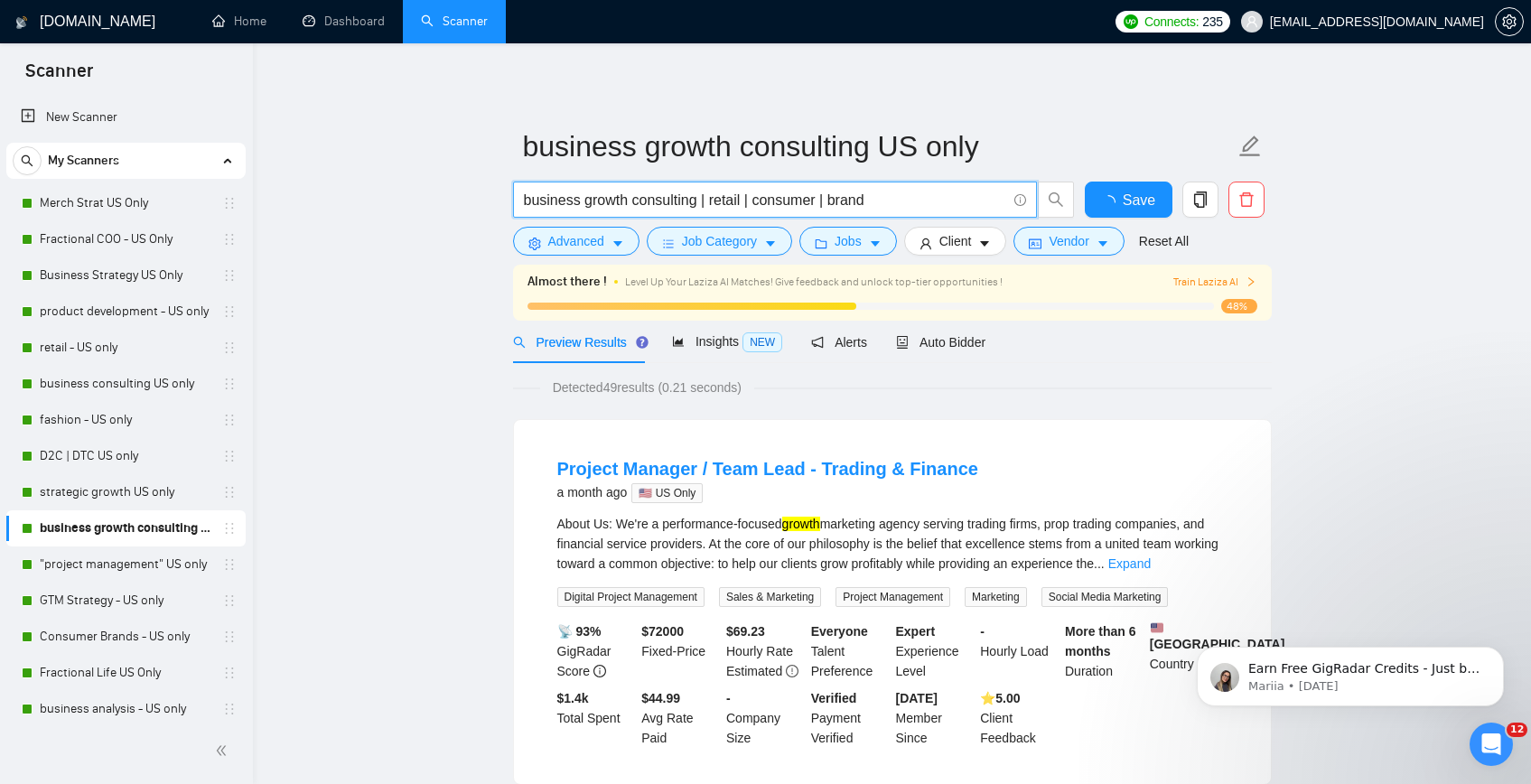
click at [624, 205] on input "business growth consulting | retail | consumer | brand" at bounding box center [765, 200] width 483 height 23
click at [554, 240] on span "Advanced" at bounding box center [577, 241] width 56 height 20
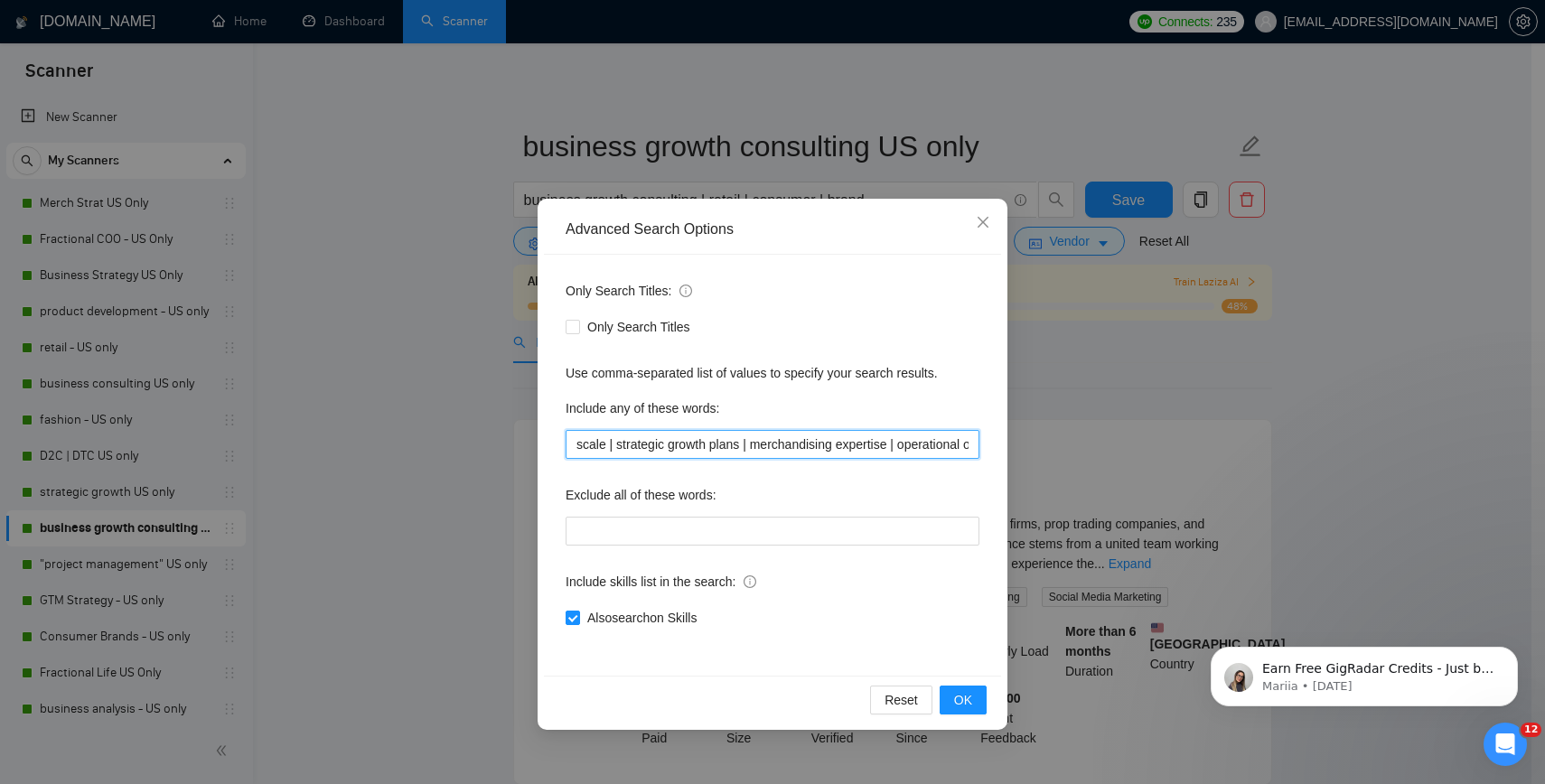
click at [637, 436] on input "scale | strategic growth plans | merchandising expertise | operational optimiza…" at bounding box center [772, 443] width 414 height 29
click at [334, 188] on div "Advanced Search Options Only Search Titles: Only Search Titles Use comma-separa…" at bounding box center [772, 392] width 1545 height 784
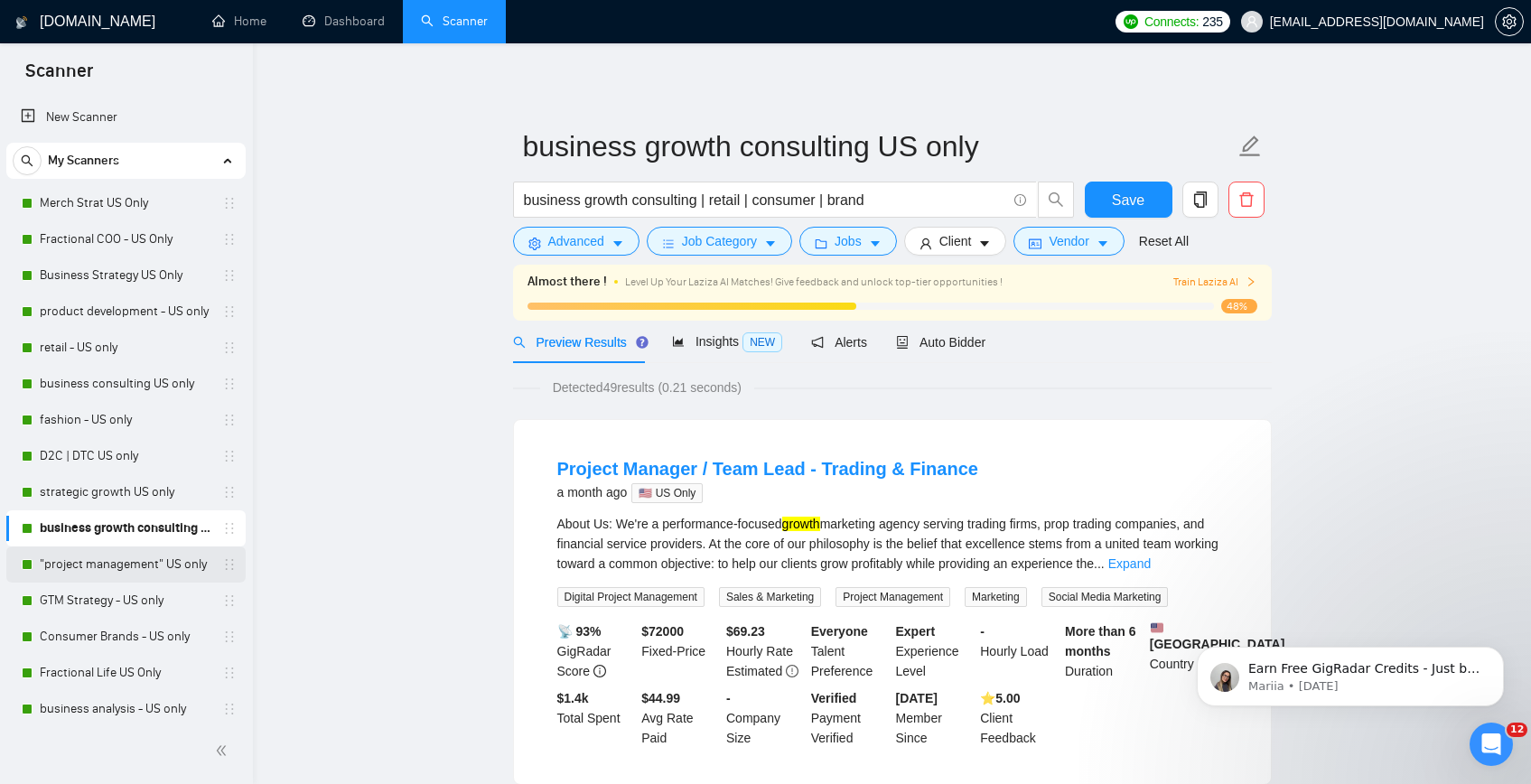
click at [108, 548] on link ""project management" US only" at bounding box center [126, 564] width 172 height 36
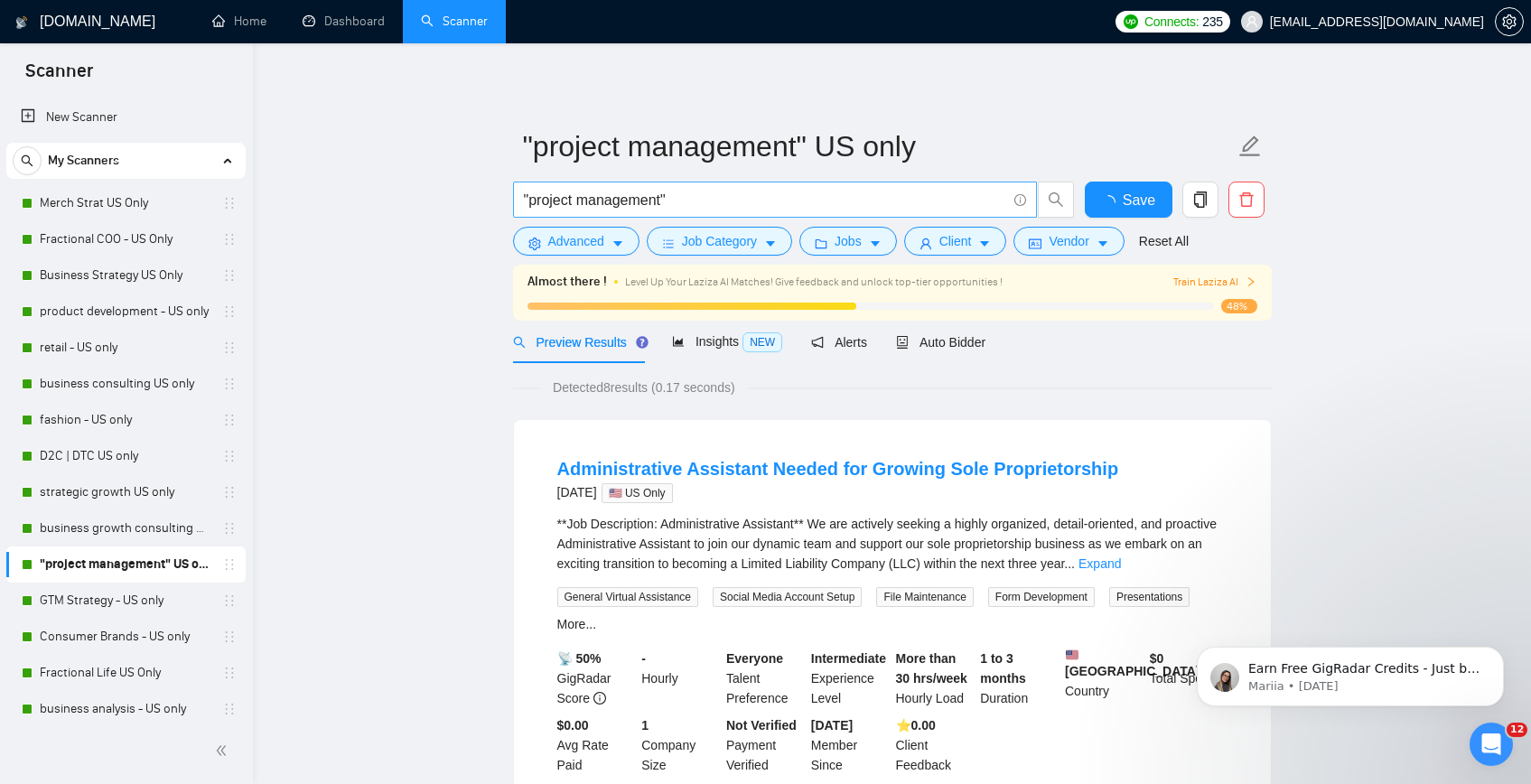
click at [609, 194] on input ""project management"" at bounding box center [765, 200] width 483 height 23
click at [555, 250] on span "Advanced" at bounding box center [577, 241] width 56 height 20
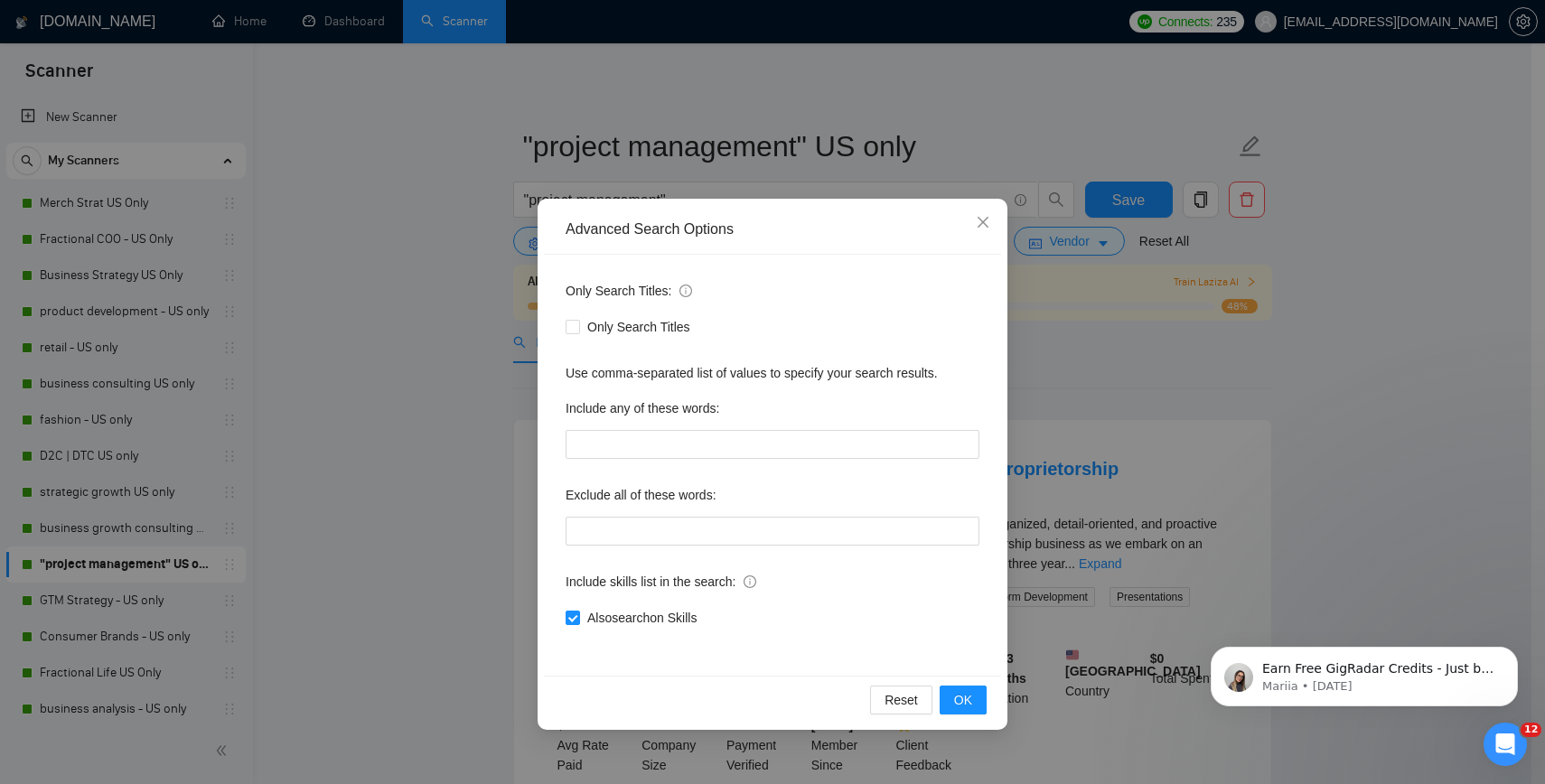
click at [412, 265] on div "Advanced Search Options Only Search Titles: Only Search Titles Use comma-separa…" at bounding box center [772, 392] width 1545 height 784
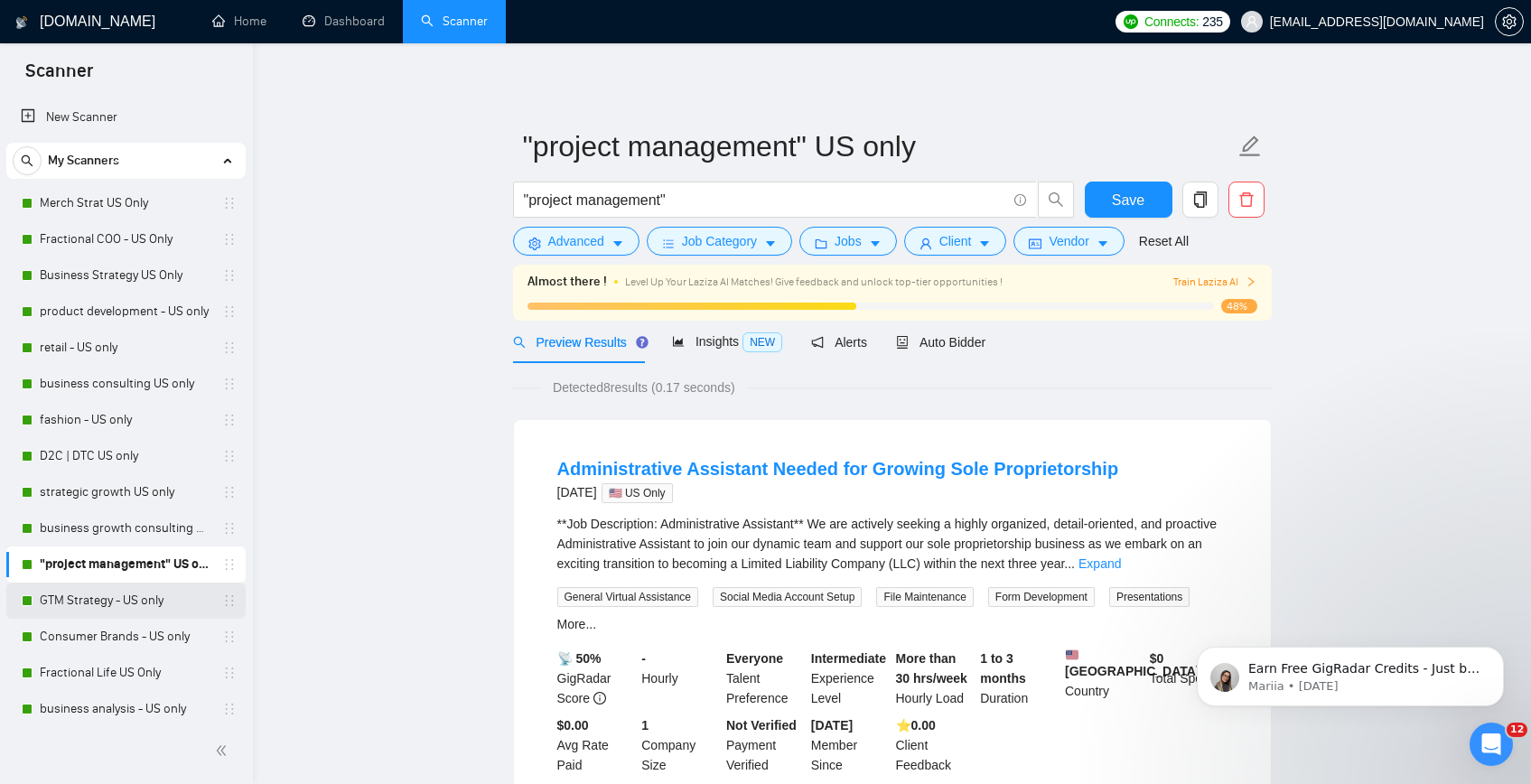
click at [126, 613] on link "GTM Strategy - US only" at bounding box center [126, 600] width 172 height 36
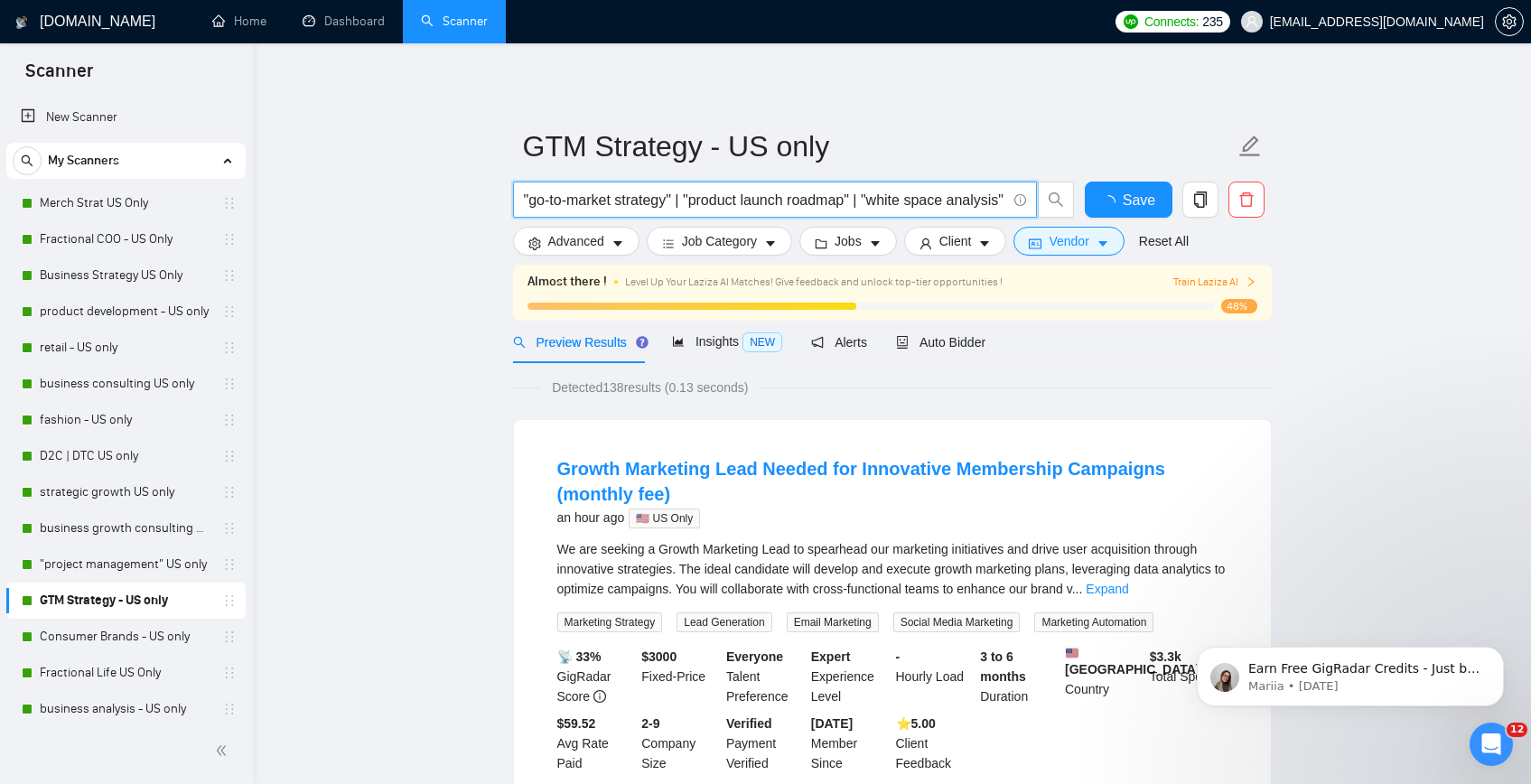
click at [622, 207] on input ""go-to-market strategy" | "product launch roadmap" | "white space analysis" | "…" at bounding box center [765, 200] width 483 height 23
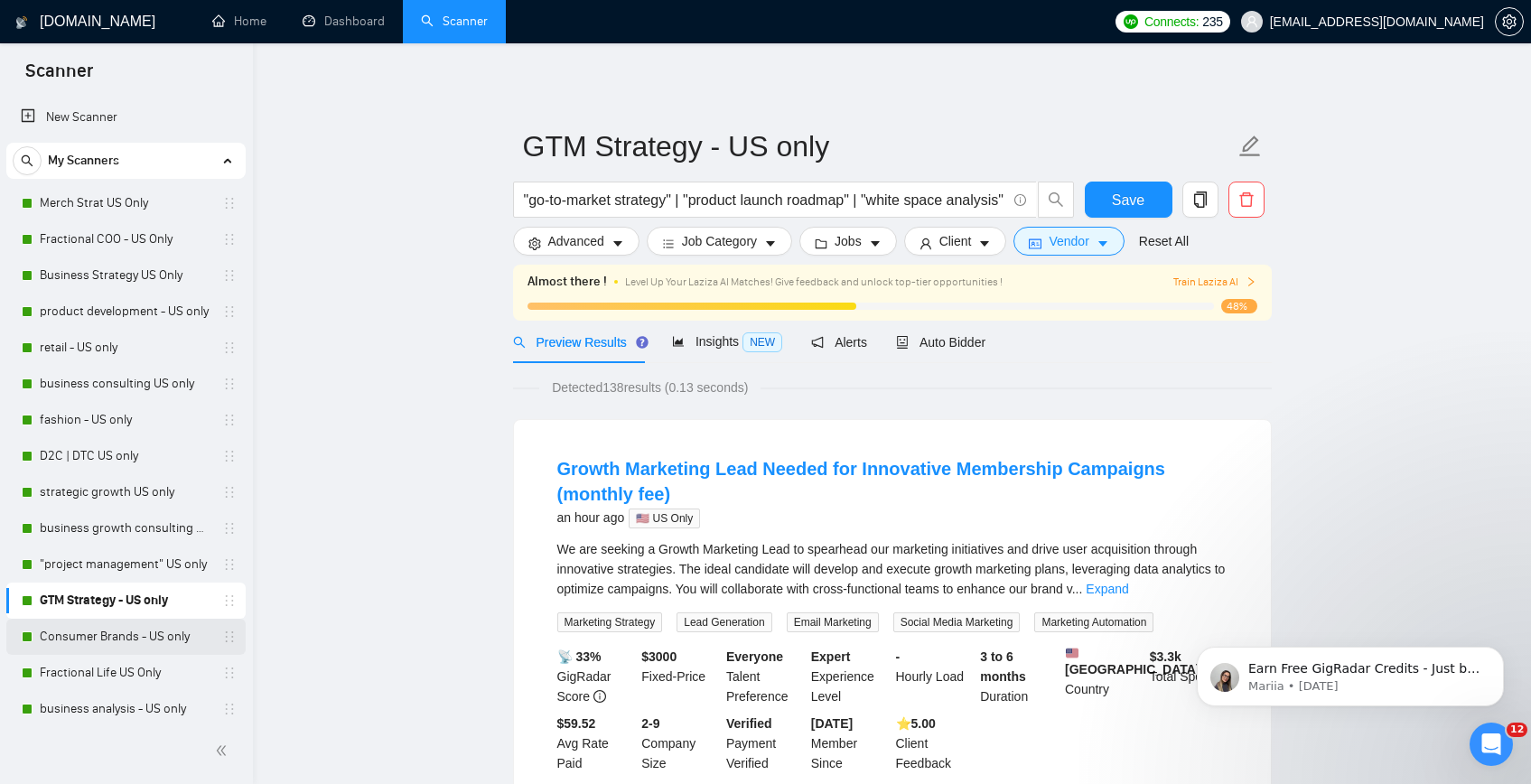
click at [89, 645] on link "Consumer Brands - US only" at bounding box center [126, 636] width 172 height 36
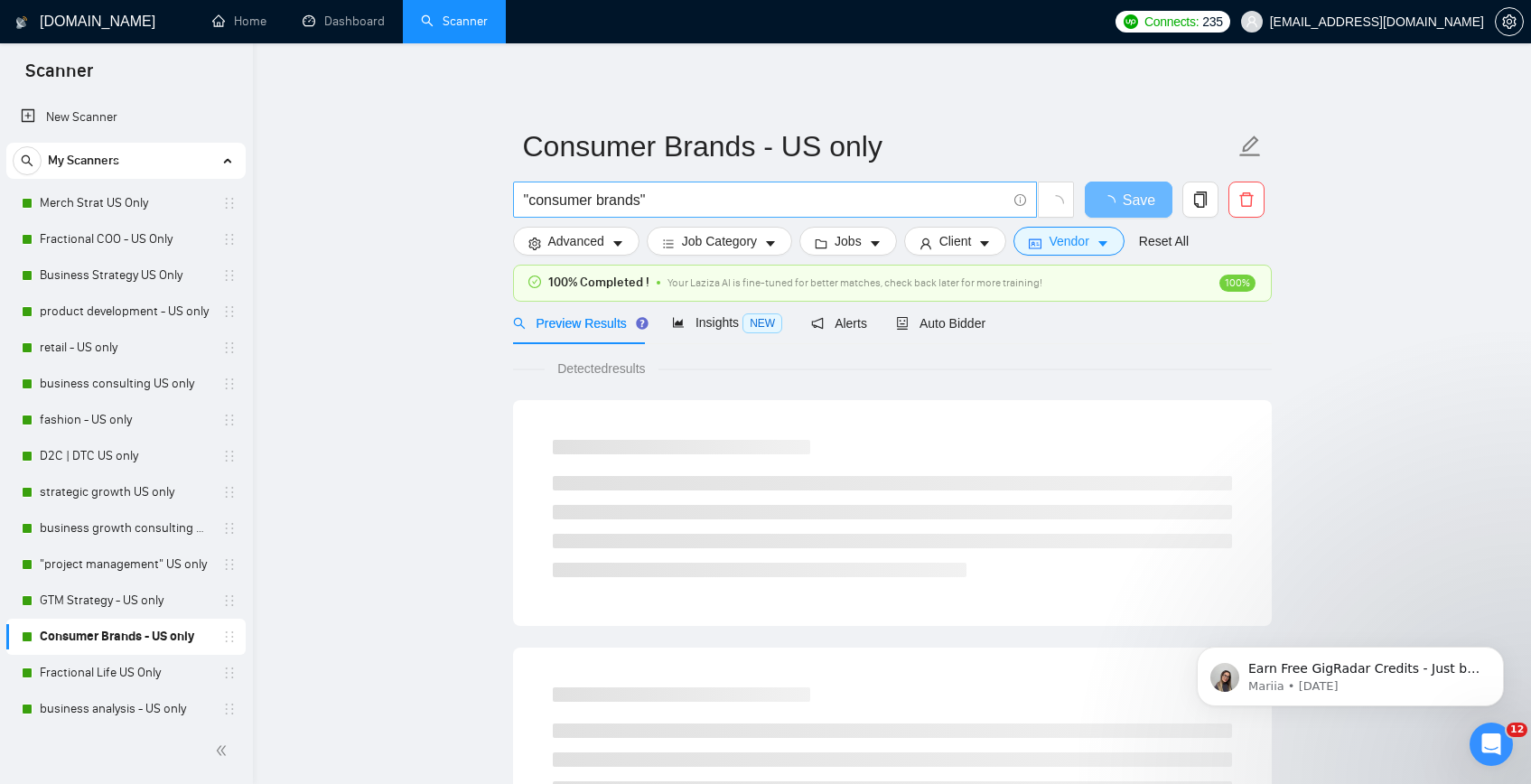
click at [569, 213] on span ""consumer brands"" at bounding box center [774, 200] width 524 height 36
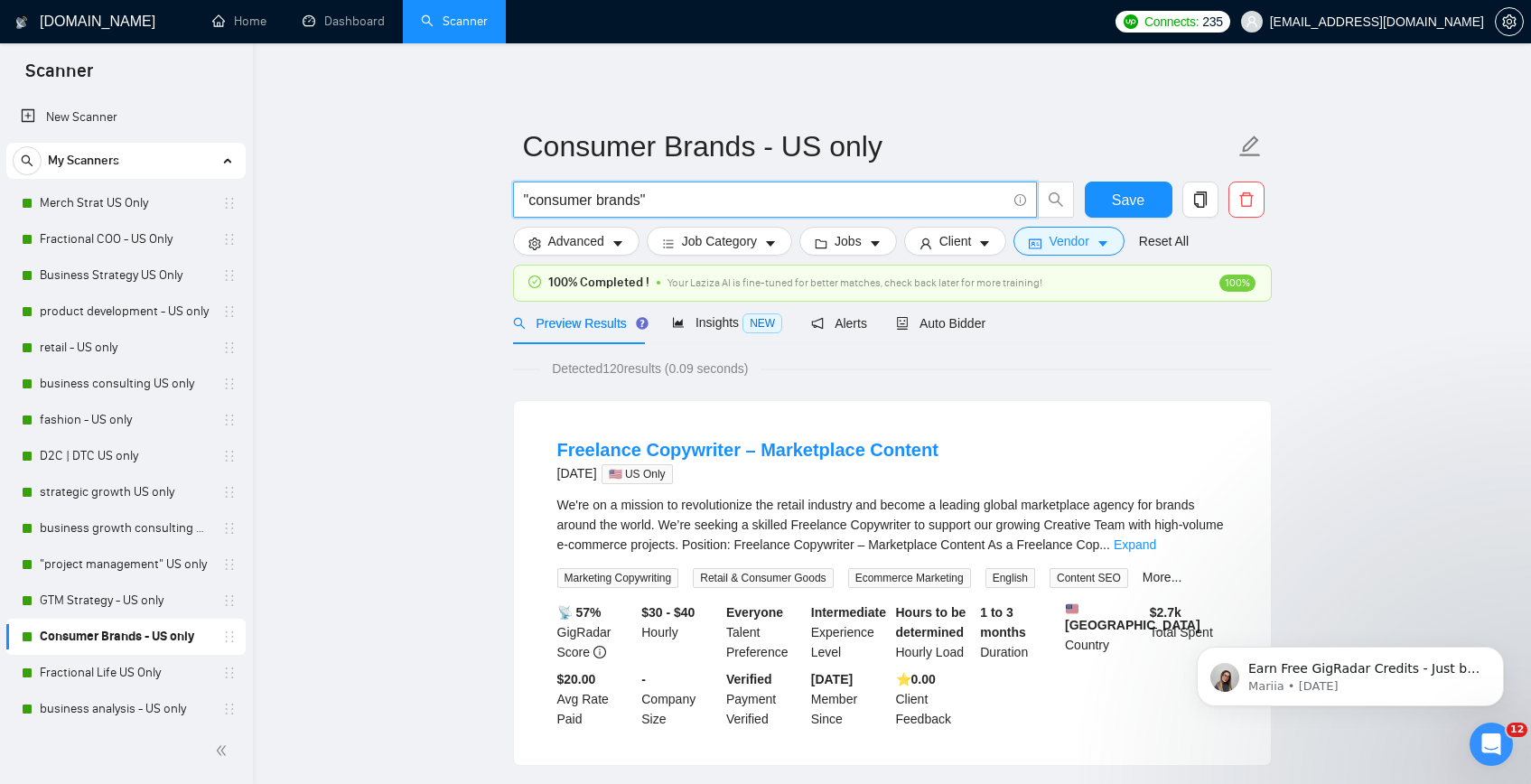
click at [571, 206] on input ""consumer brands"" at bounding box center [765, 200] width 483 height 23
click at [155, 666] on link "Fractional Life US Only" at bounding box center [126, 672] width 172 height 36
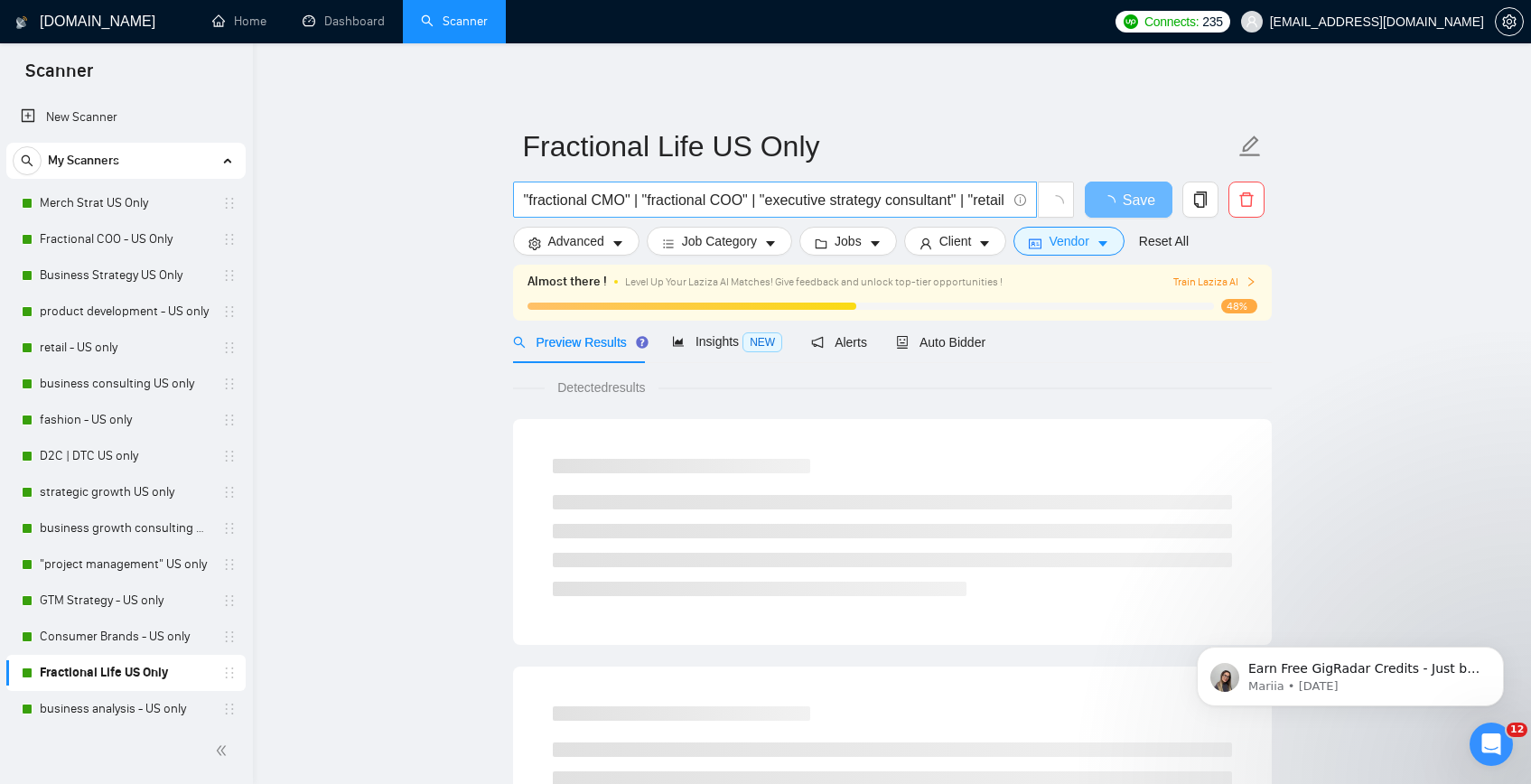
click at [565, 202] on input ""fractional CMO" | "fractional COO" | "executive strategy consultant" | "retail…" at bounding box center [765, 200] width 483 height 23
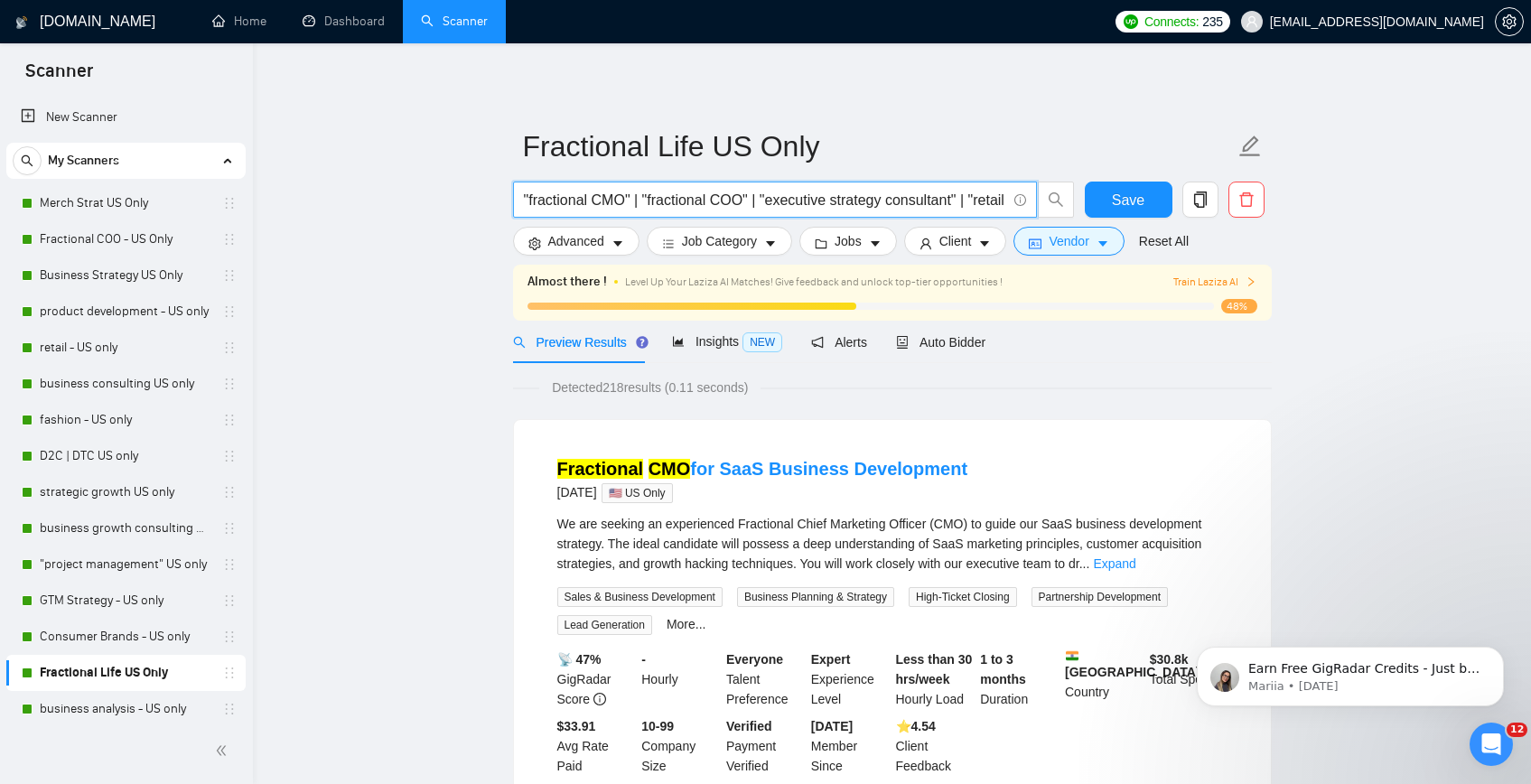
click at [565, 202] on input ""fractional CMO" | "fractional COO" | "executive strategy consultant" | "retail…" at bounding box center [765, 200] width 483 height 23
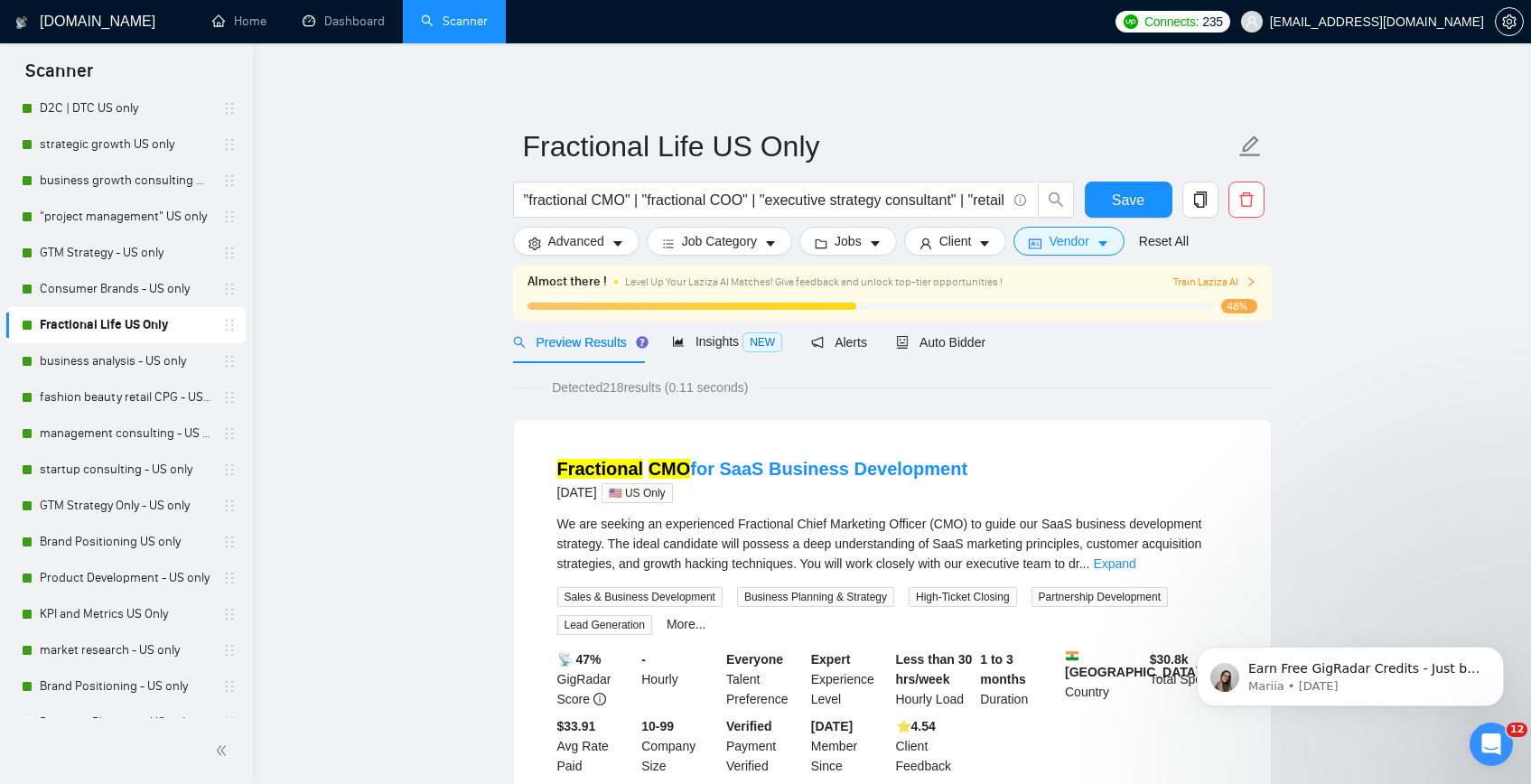
scroll to position [350, 0]
click at [174, 364] on link "business analysis - US only" at bounding box center [126, 360] width 172 height 36
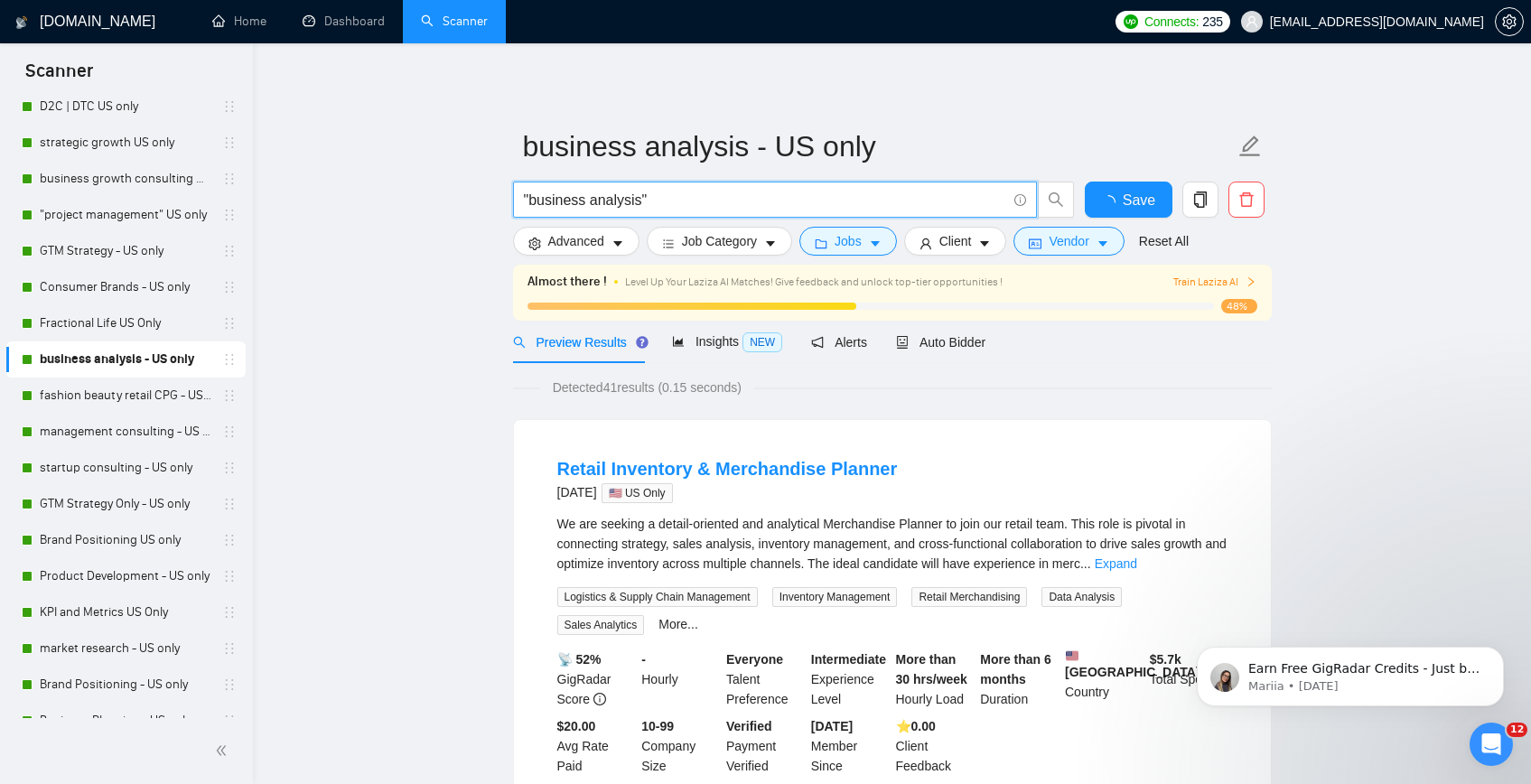
click at [611, 206] on input ""business analysis"" at bounding box center [765, 200] width 483 height 23
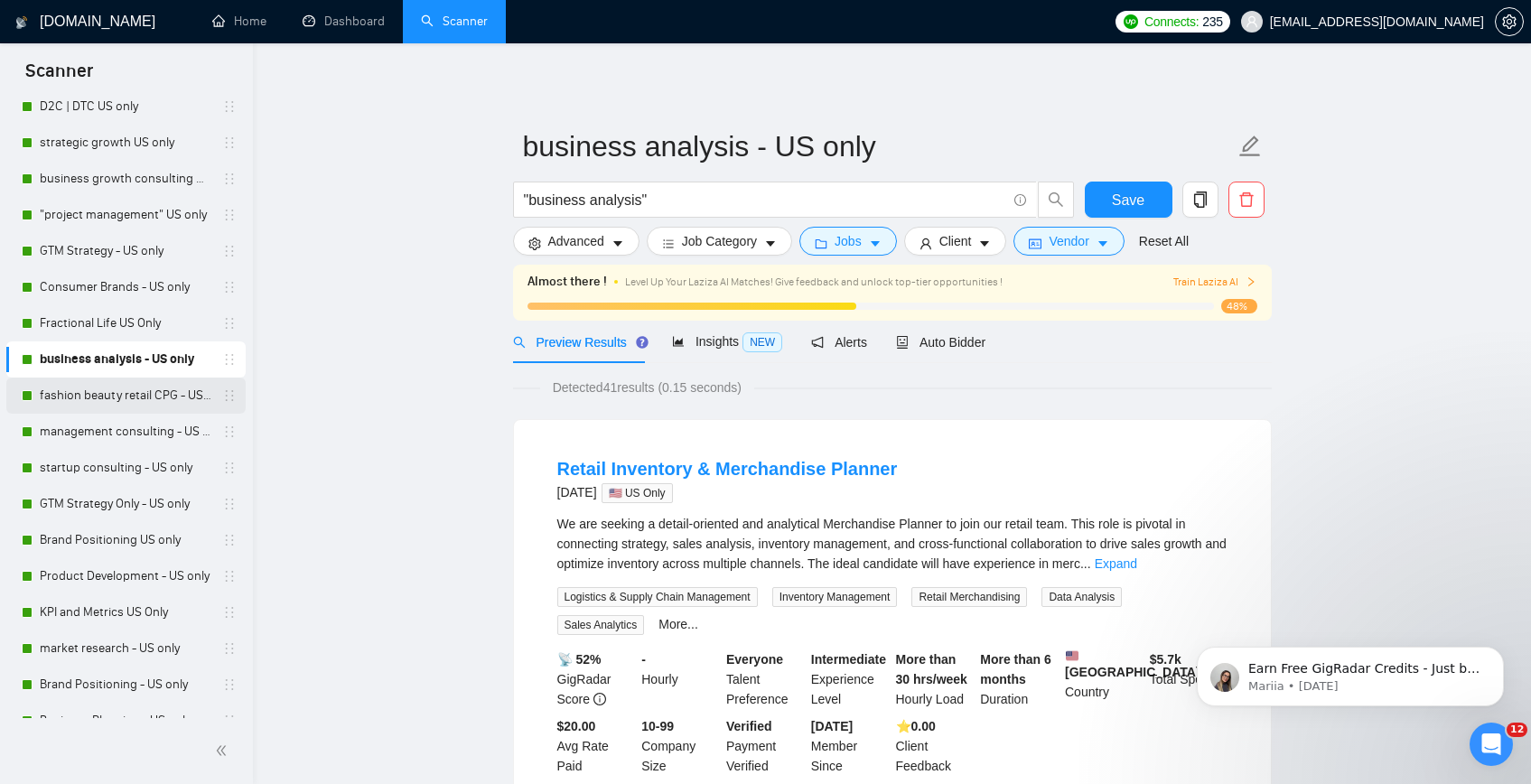
click at [127, 411] on link "fashion beauty retail CPG - US only" at bounding box center [126, 395] width 172 height 36
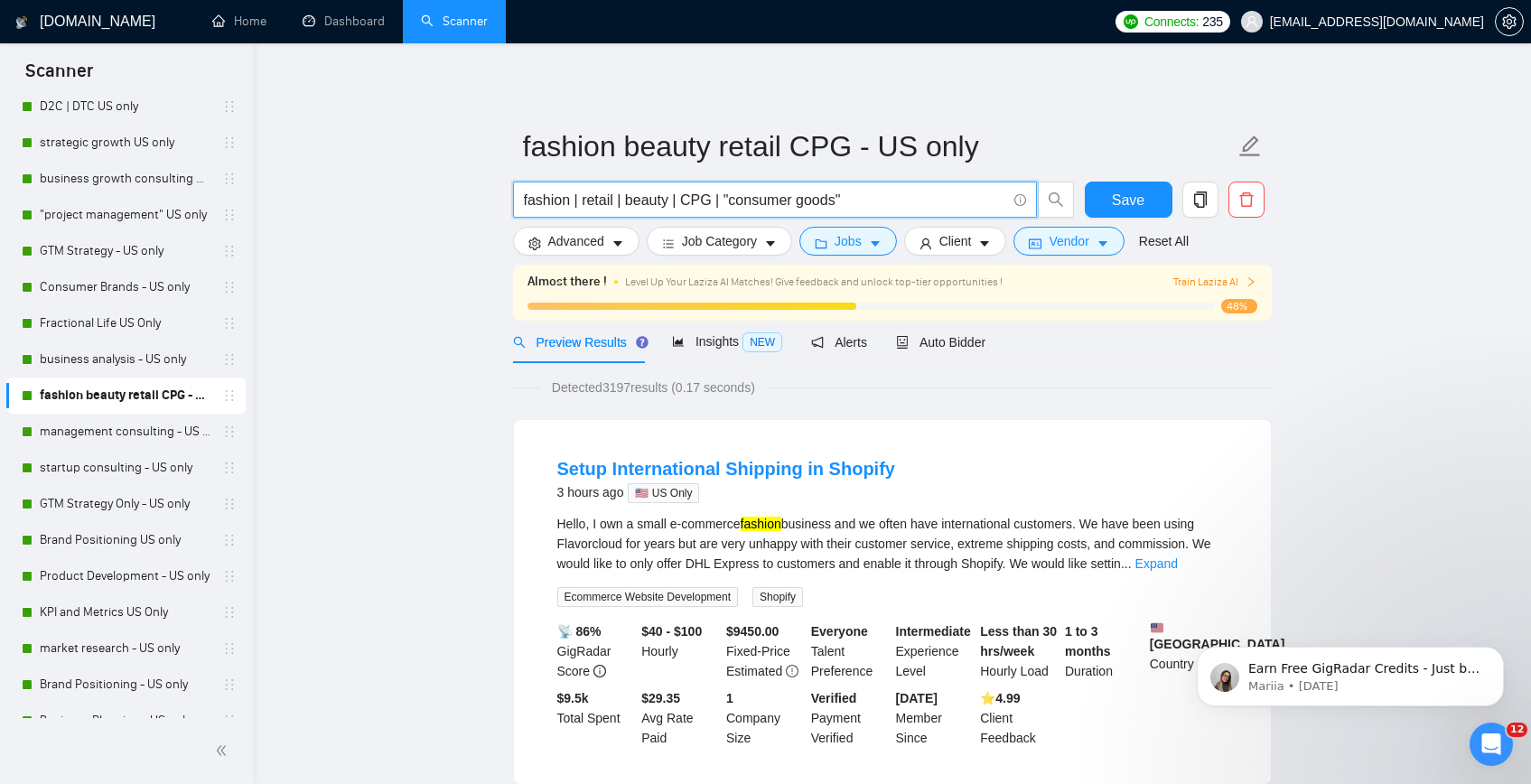
click at [601, 206] on input "fashion | retail | beauty | CPG | "consumer goods"" at bounding box center [765, 200] width 483 height 23
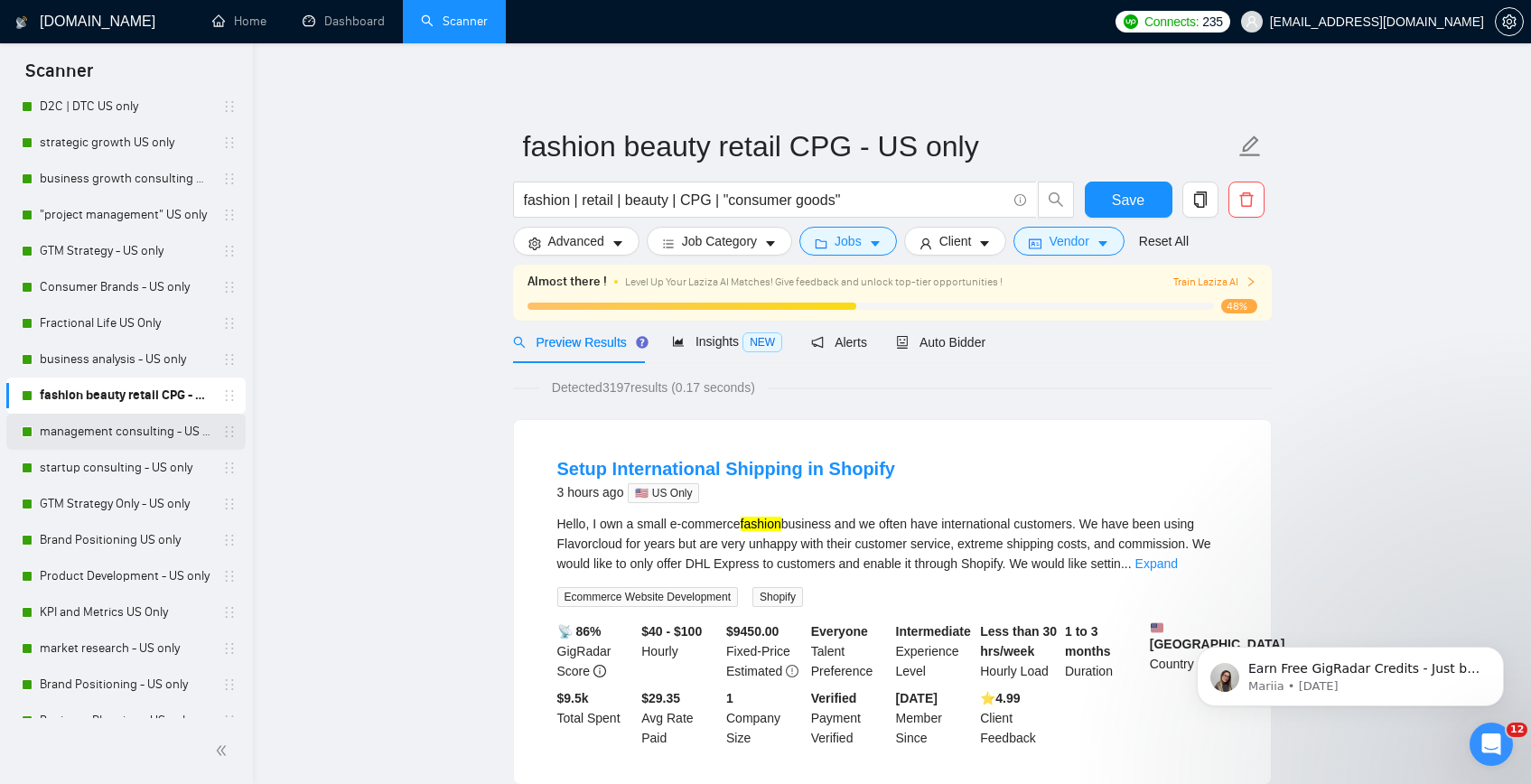
click at [126, 424] on link "management consulting - US only" at bounding box center [126, 431] width 172 height 36
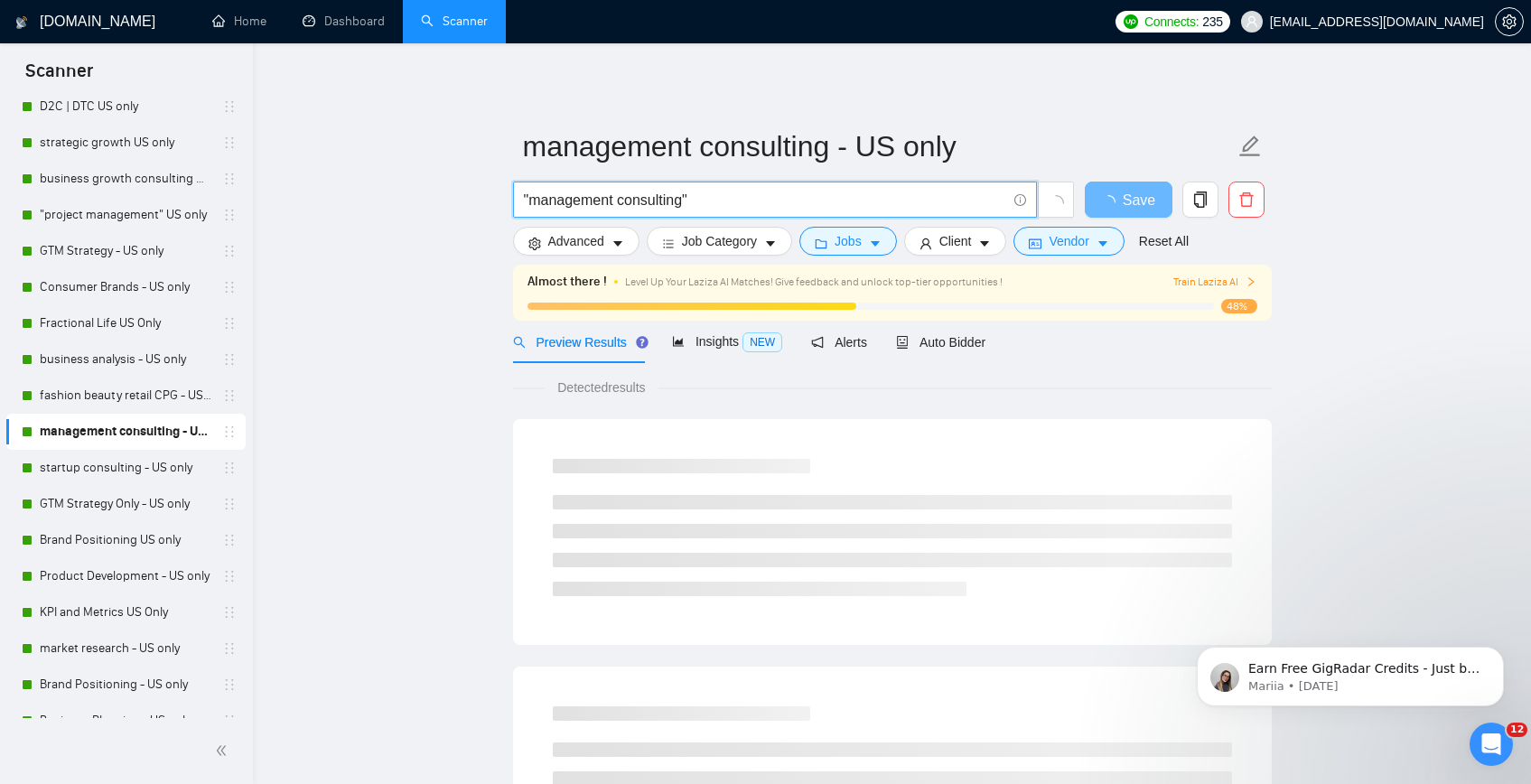
click at [544, 206] on input ""management consulting"" at bounding box center [765, 200] width 483 height 23
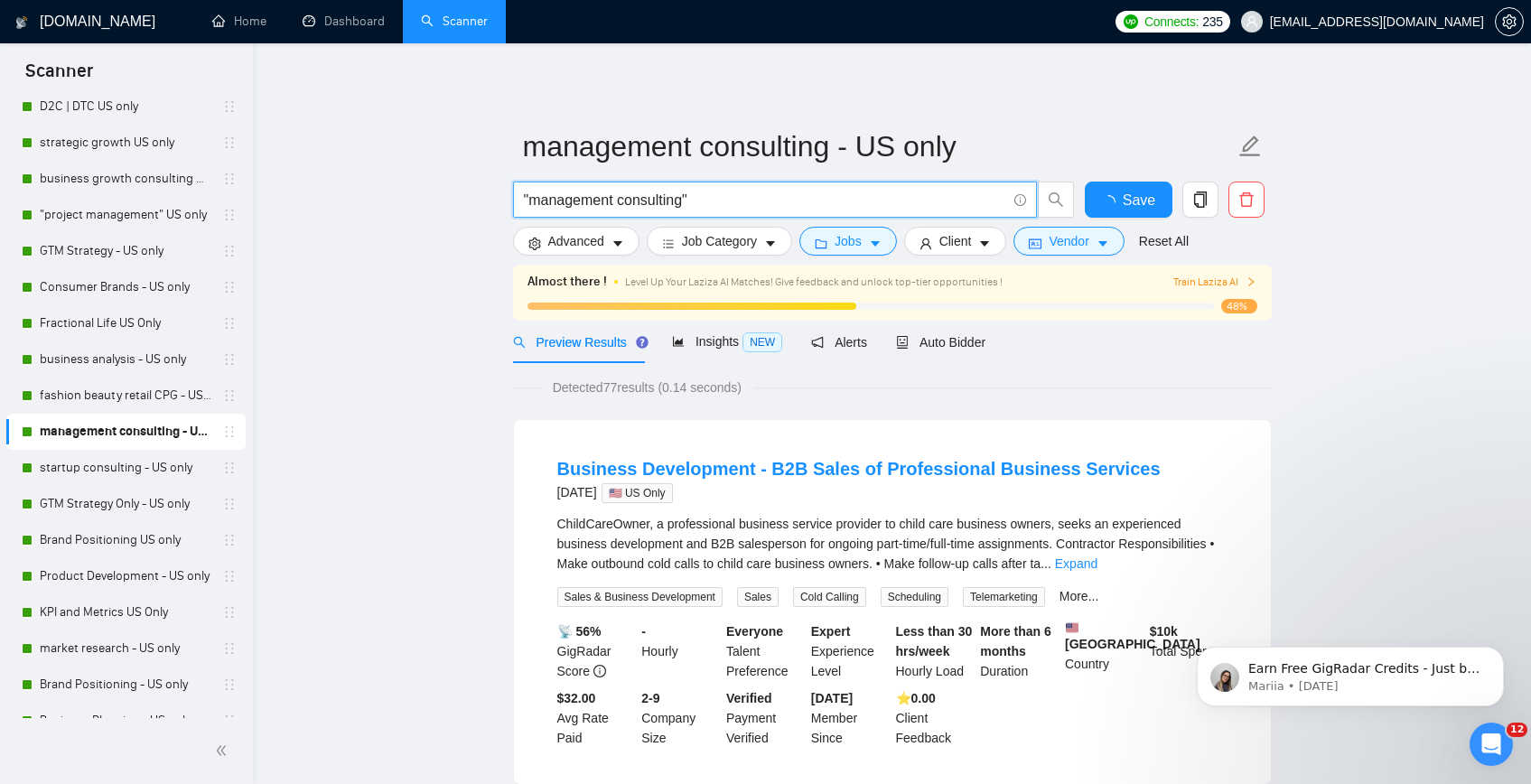
click at [544, 206] on input ""management consulting"" at bounding box center [765, 200] width 483 height 23
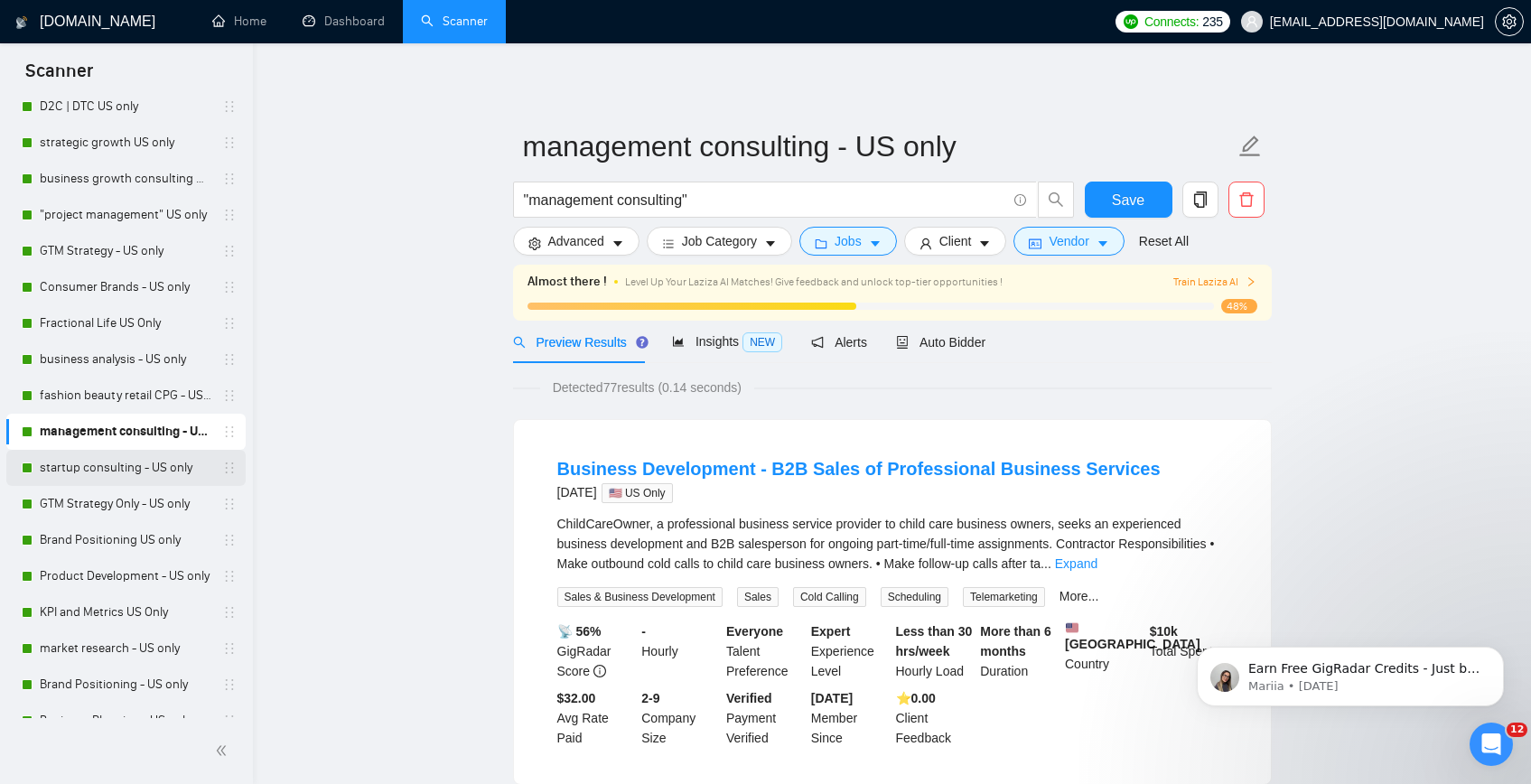
click at [124, 465] on link "startup consulting - US only" at bounding box center [126, 467] width 172 height 36
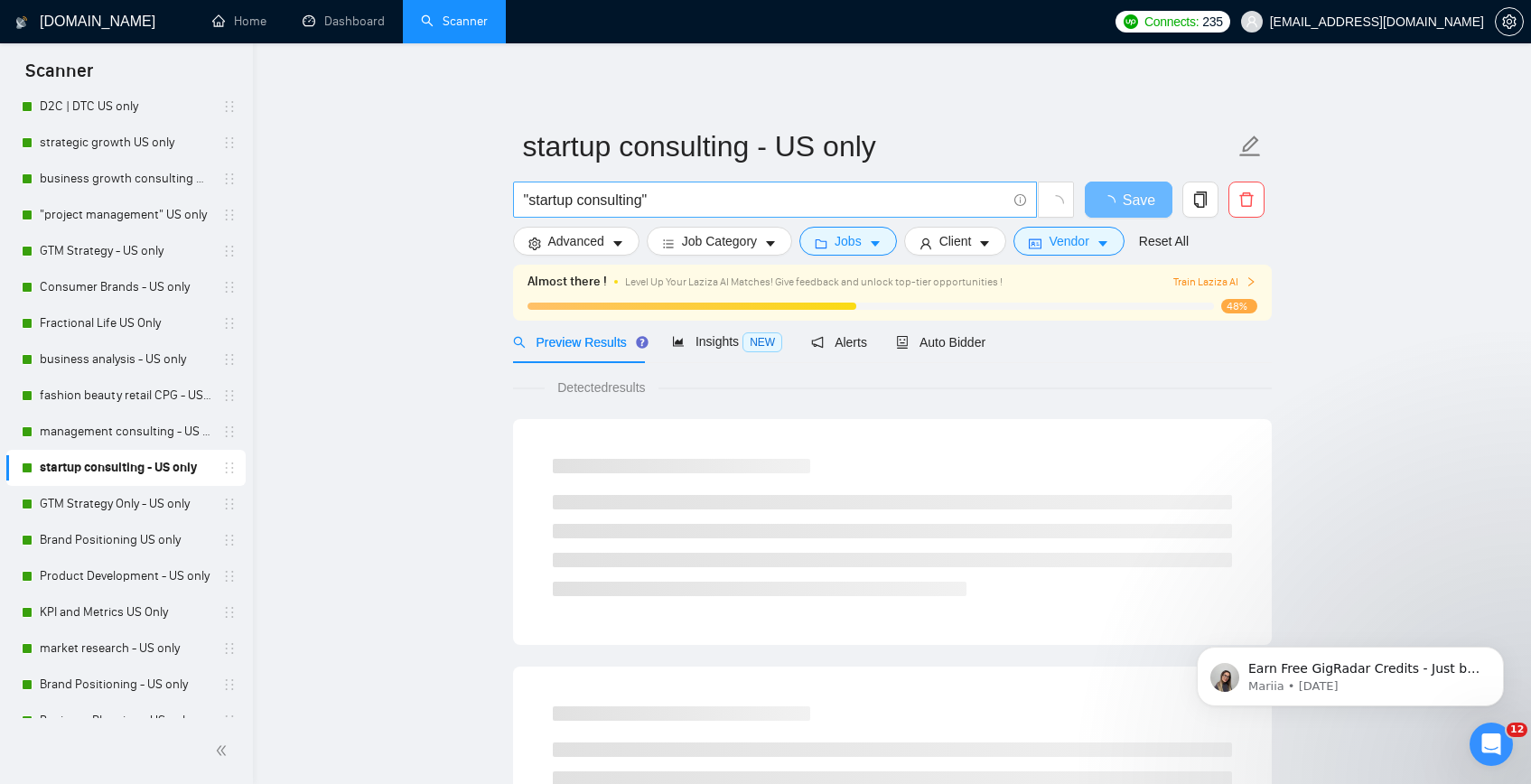
click at [705, 193] on input ""startup consulting"" at bounding box center [765, 200] width 483 height 23
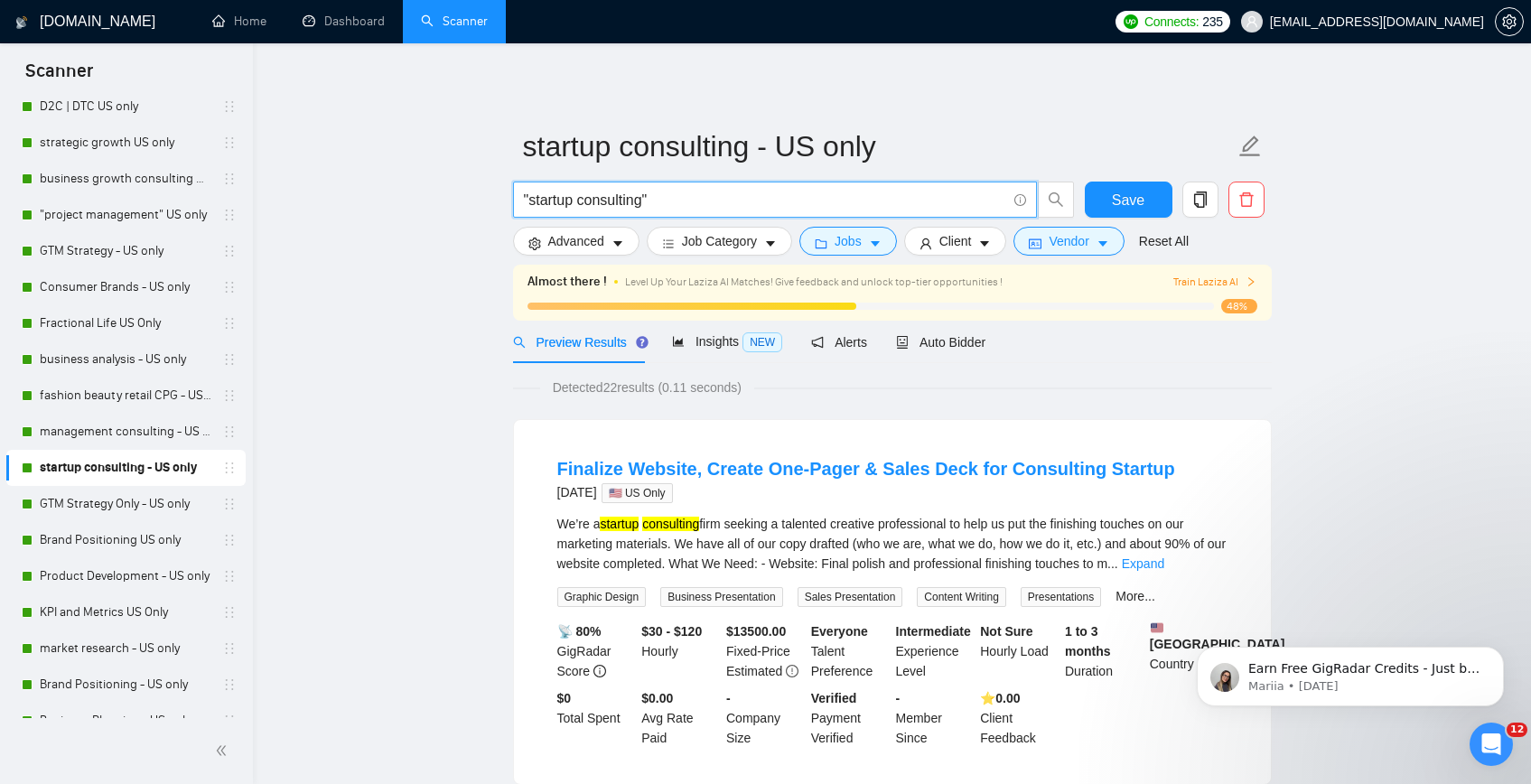
click at [705, 193] on input ""startup consulting"" at bounding box center [765, 200] width 483 height 23
click at [80, 505] on link "GTM Strategy Only - US only" at bounding box center [126, 503] width 172 height 36
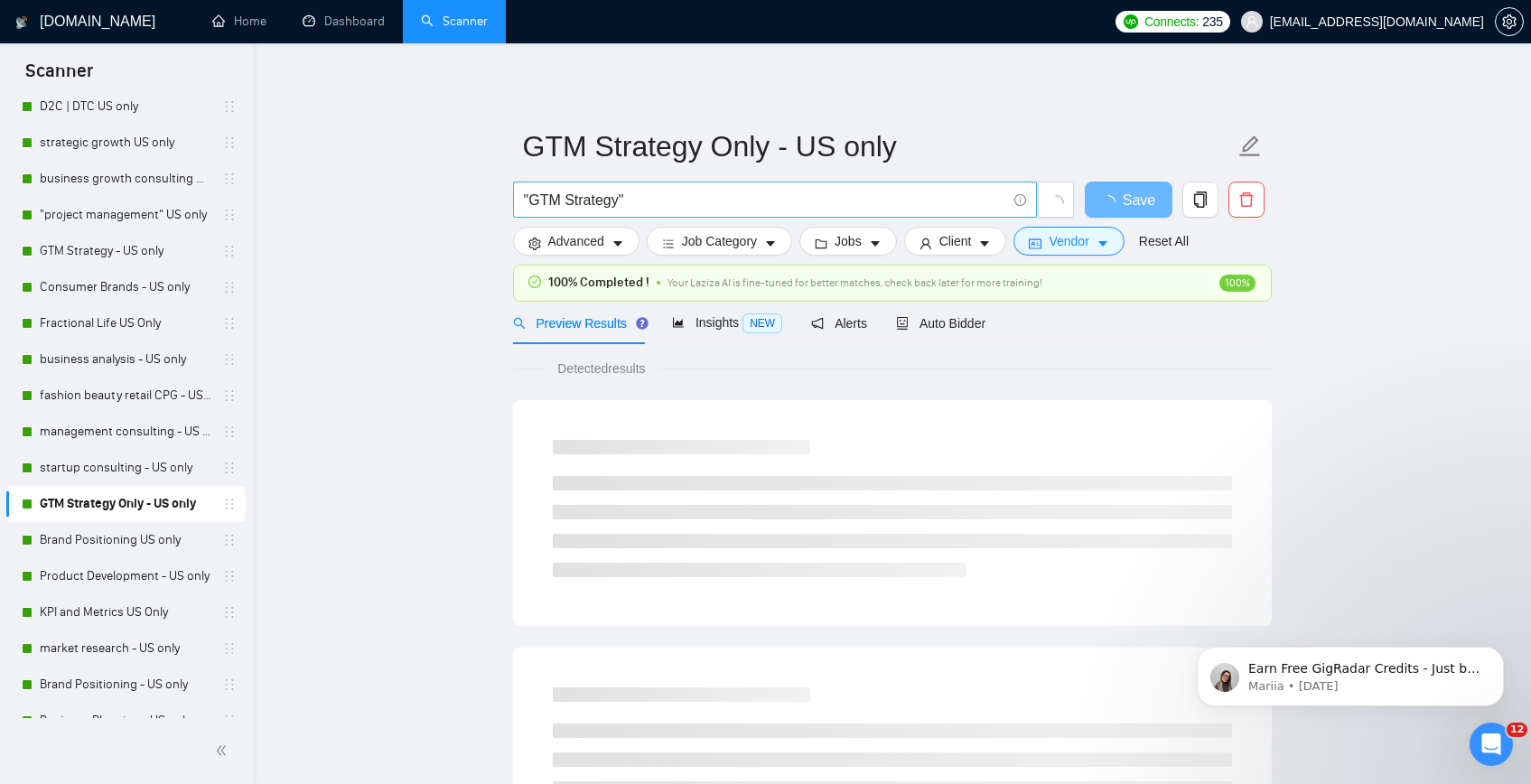
click at [672, 207] on input ""GTM Strategy"" at bounding box center [765, 200] width 483 height 23
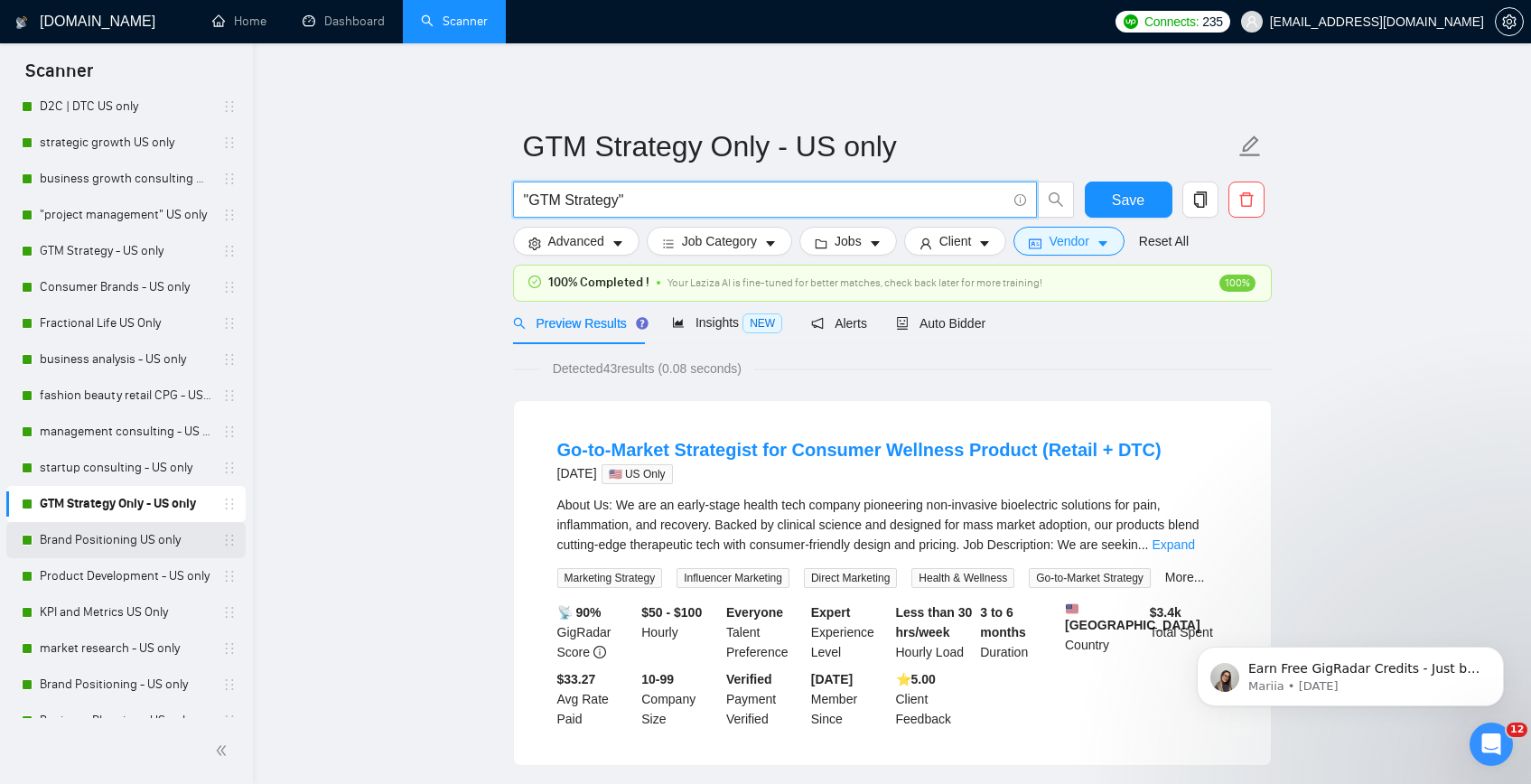
click at [108, 540] on link "Brand Positioning US only" at bounding box center [126, 539] width 172 height 36
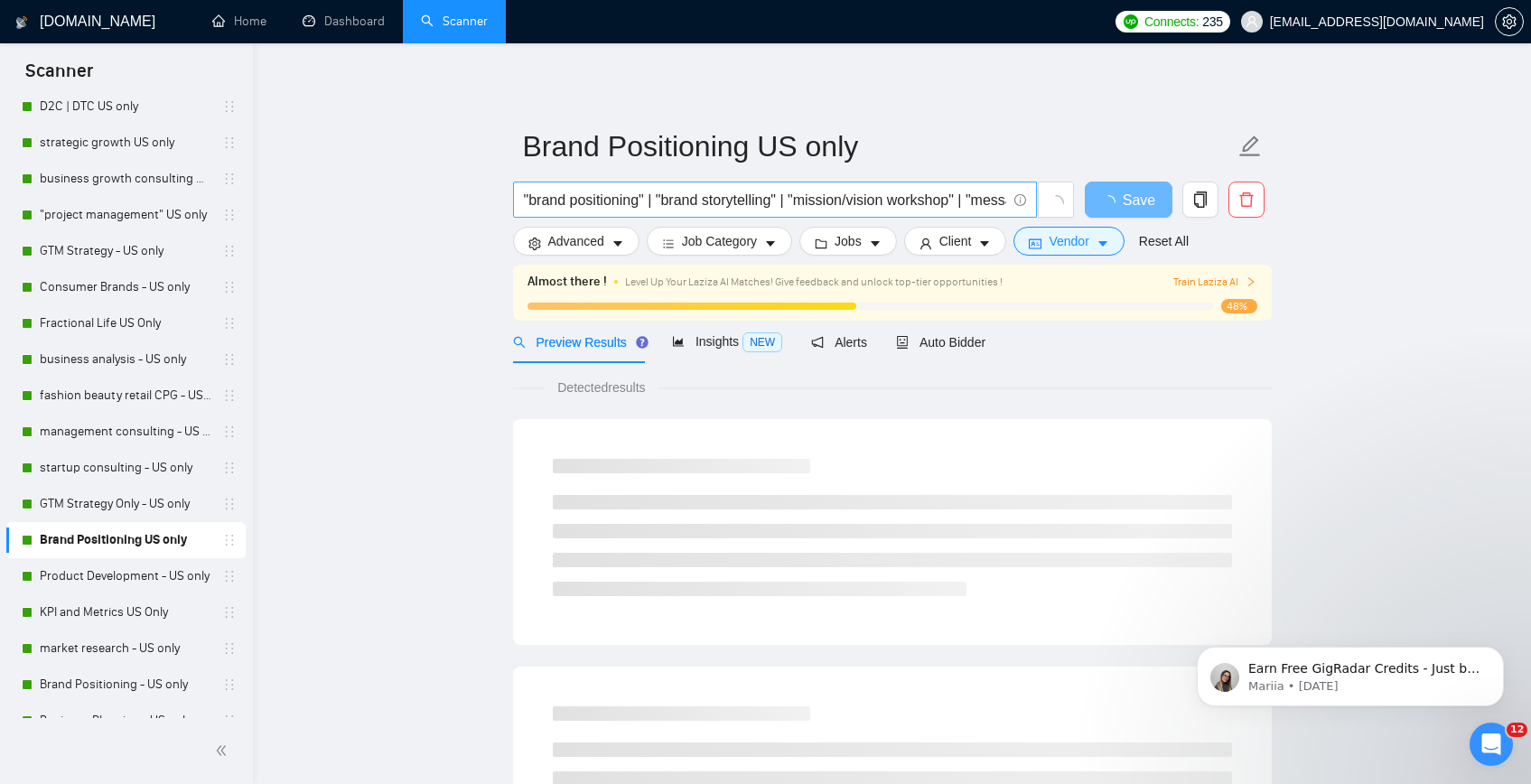
click at [580, 208] on input ""brand positioning" | "brand storytelling" | "mission/vision workshop" | "messa…" at bounding box center [765, 200] width 483 height 23
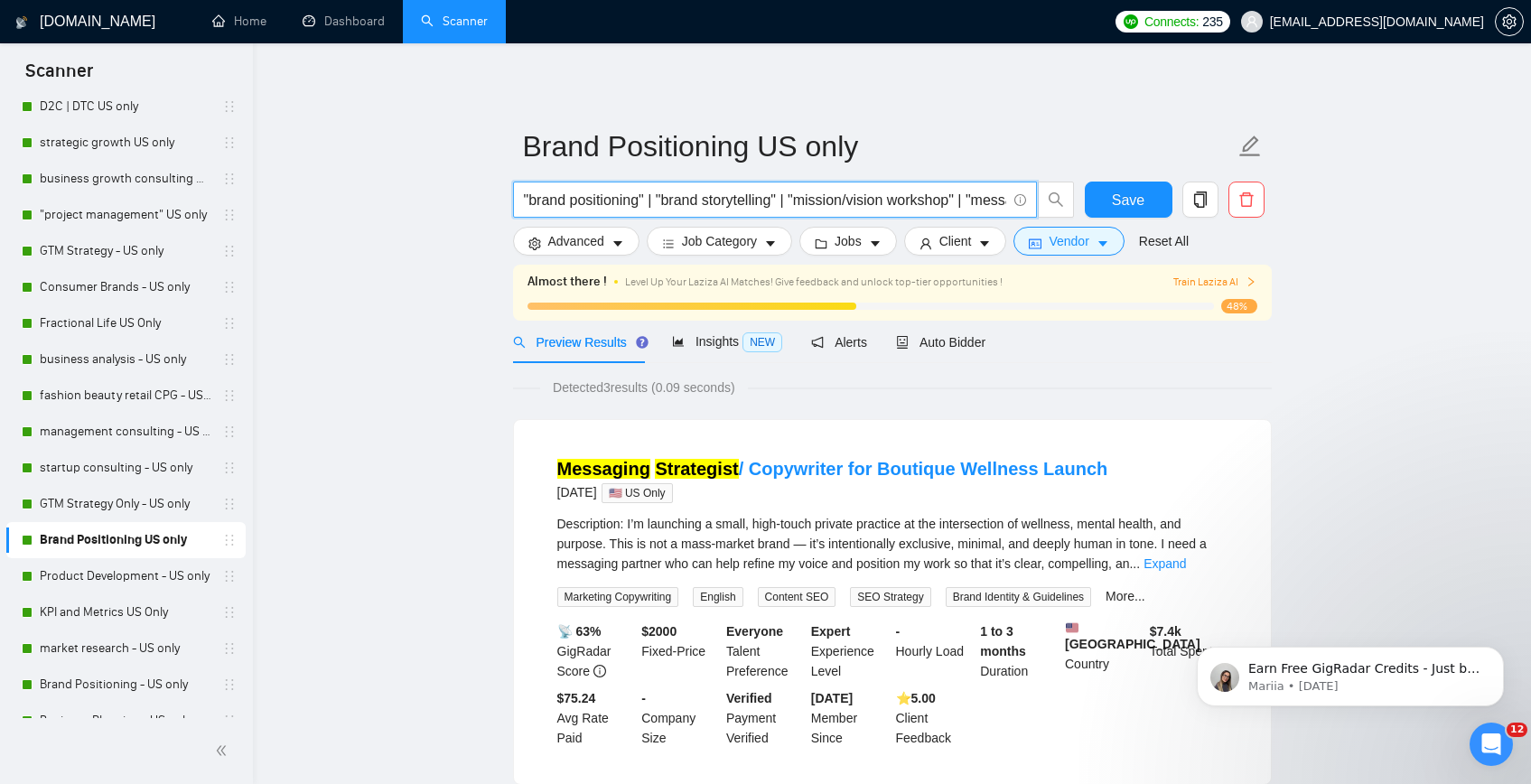
click at [580, 208] on input ""brand positioning" | "brand storytelling" | "mission/vision workshop" | "messa…" at bounding box center [765, 200] width 483 height 23
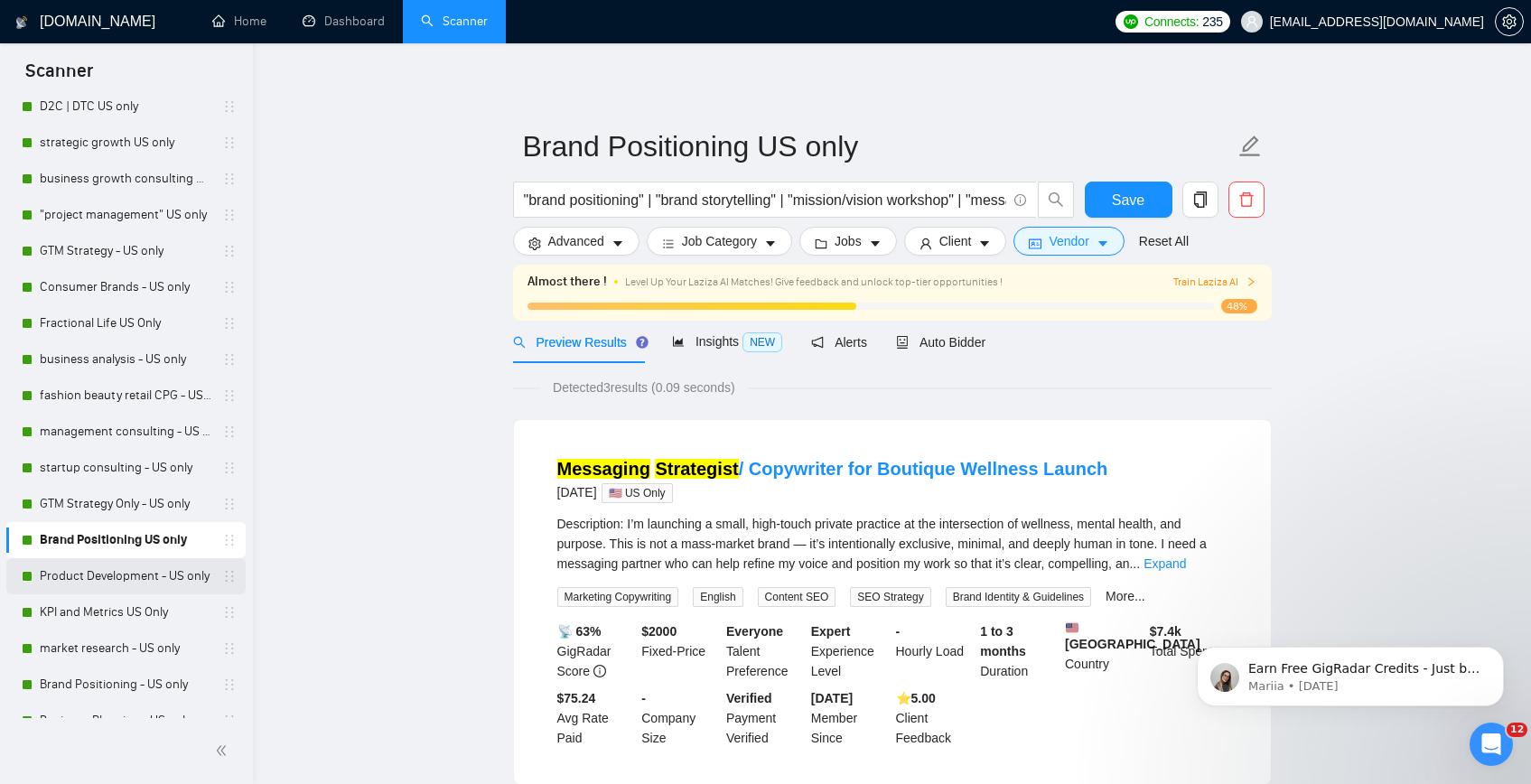
click at [93, 584] on link "Product Development - US only" at bounding box center [126, 576] width 172 height 36
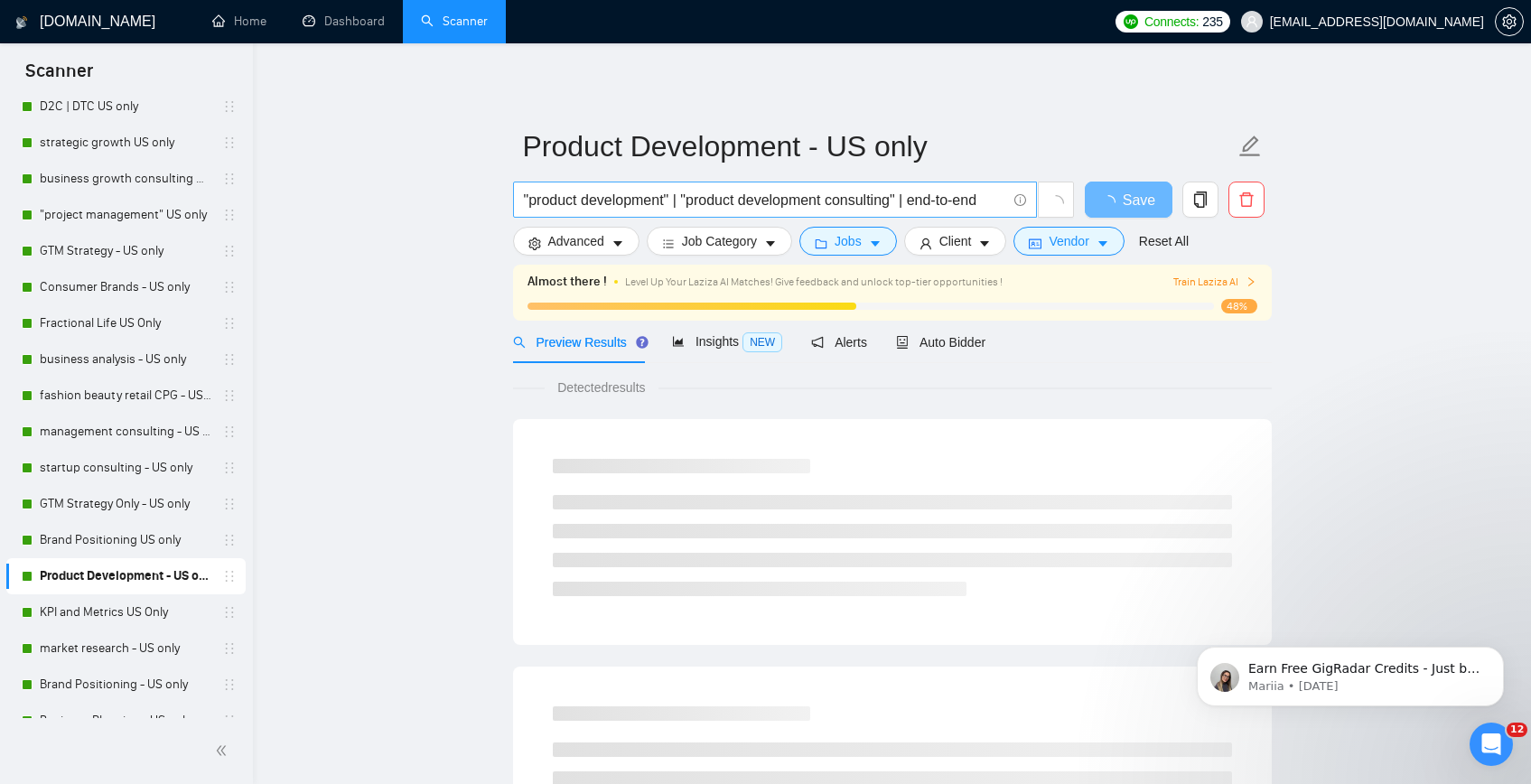
click at [597, 198] on input ""product development" | "product development consulting" | end-to-end" at bounding box center [765, 200] width 483 height 23
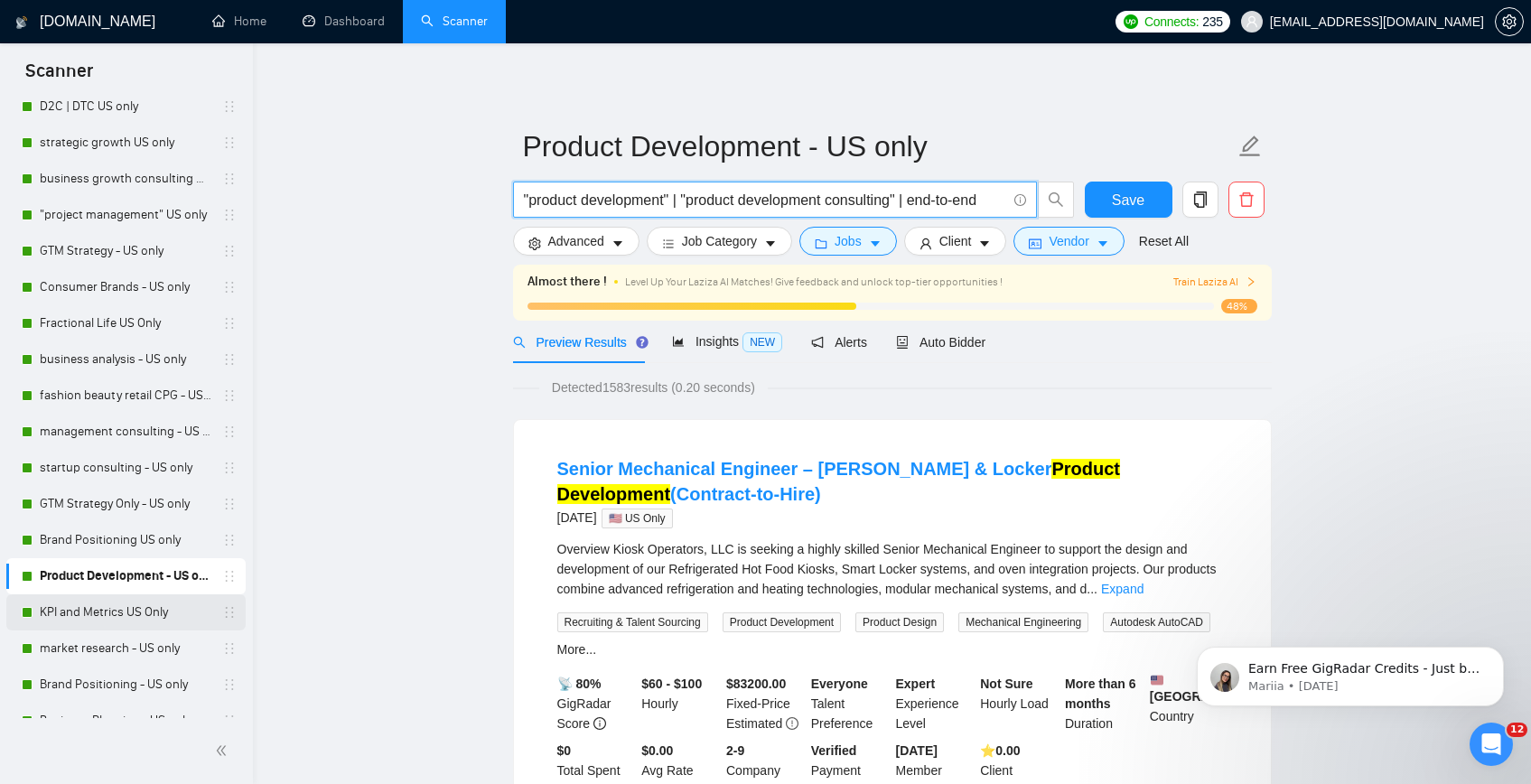
click at [62, 607] on link "KPI and Metrics US Only" at bounding box center [126, 612] width 172 height 36
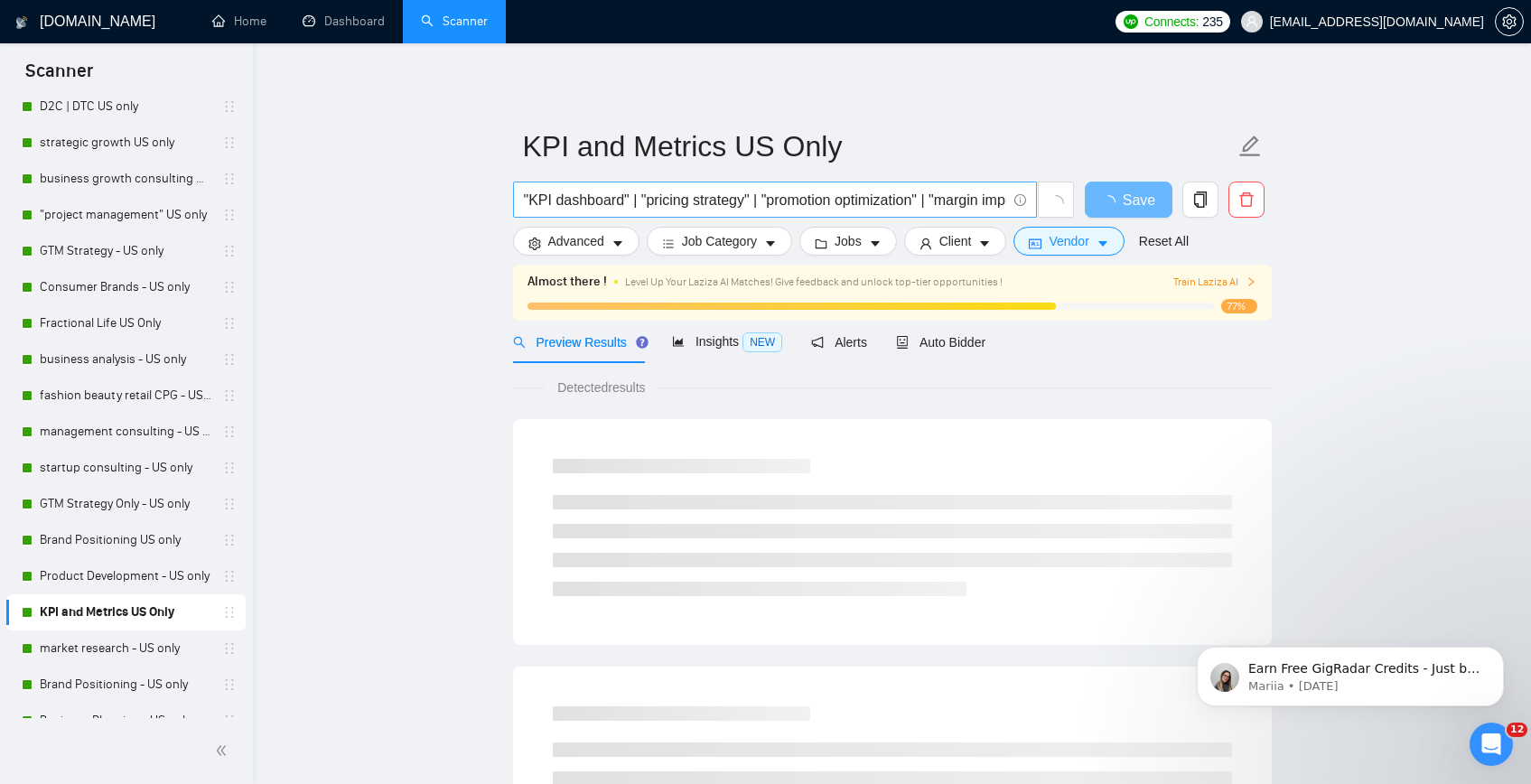
click at [583, 208] on input ""KPI dashboard" | "pricing strategy" | "promotion optimization" | "margin impro…" at bounding box center [765, 200] width 483 height 23
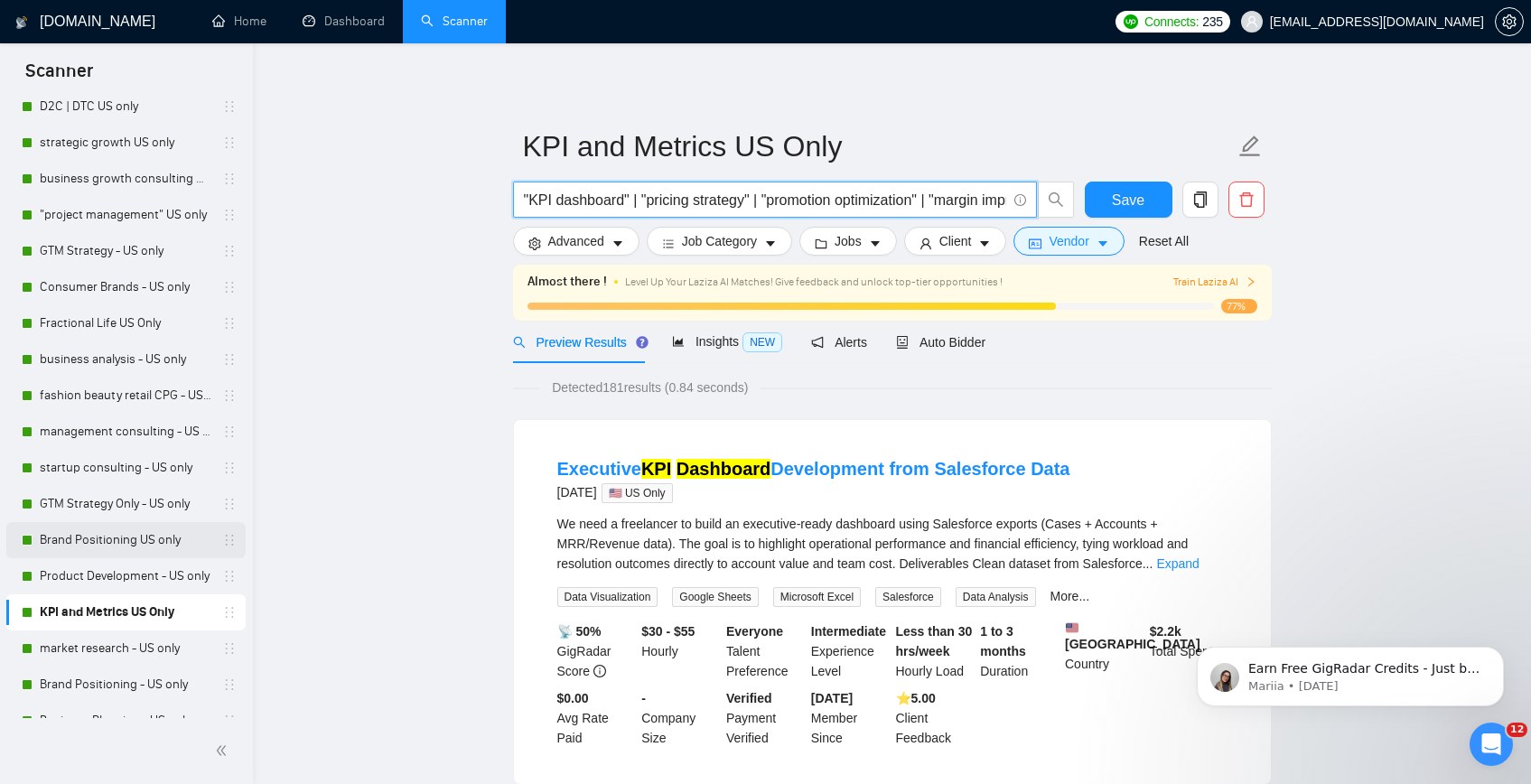
click at [87, 650] on link "market research - US only" at bounding box center [126, 648] width 172 height 36
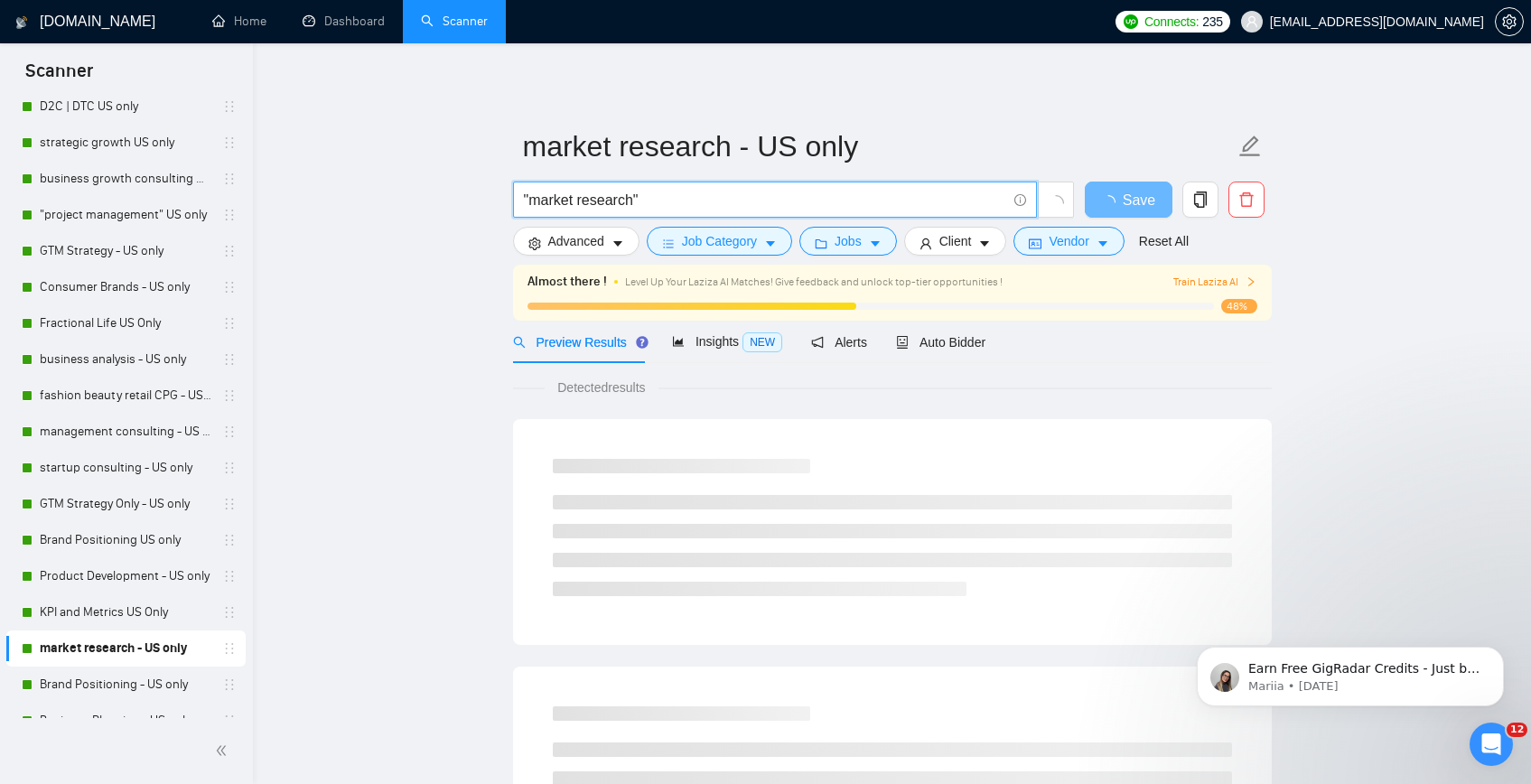
click at [667, 205] on input ""market research"" at bounding box center [765, 200] width 483 height 23
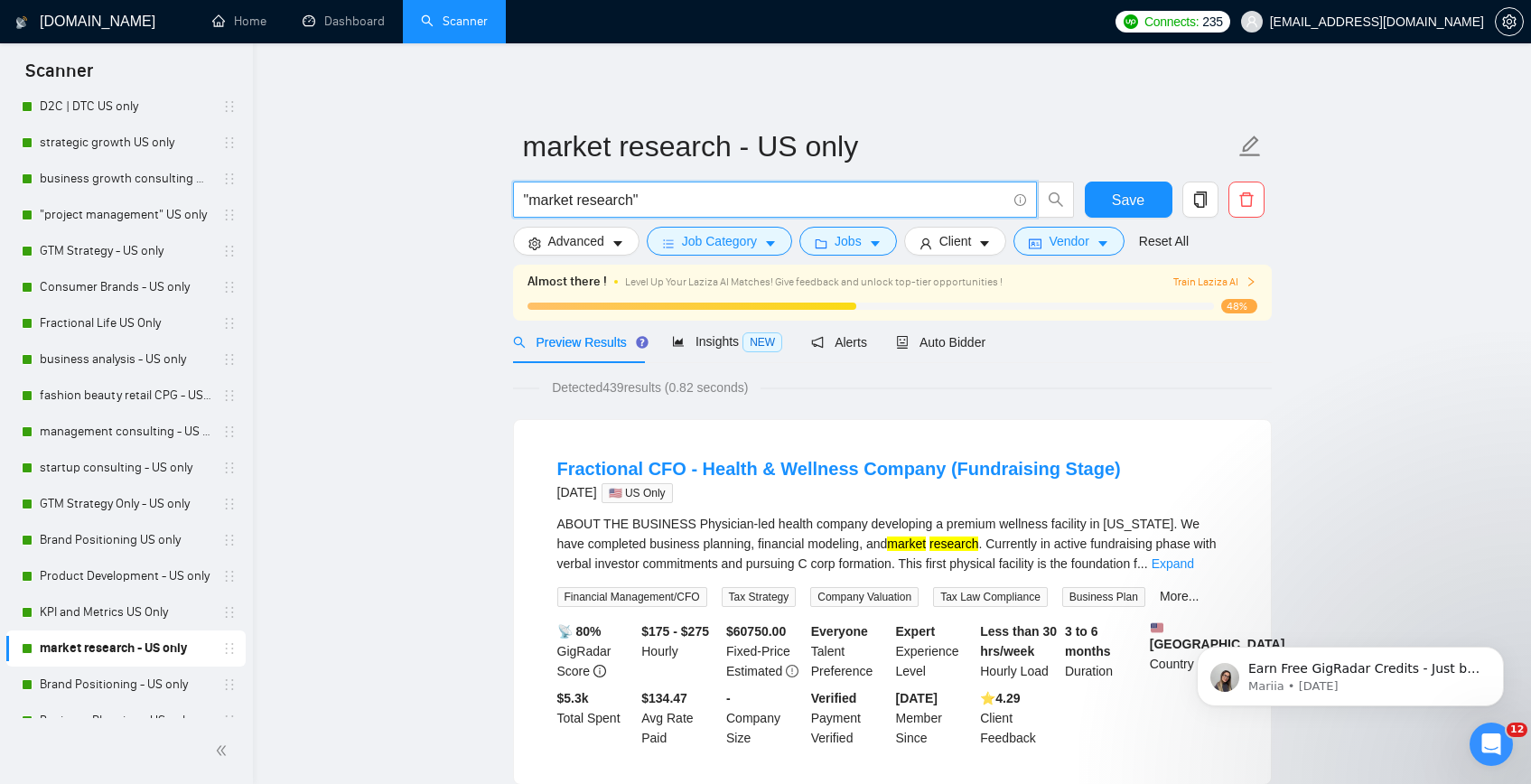
click at [112, 675] on link "Brand Positioning - US only" at bounding box center [126, 684] width 172 height 36
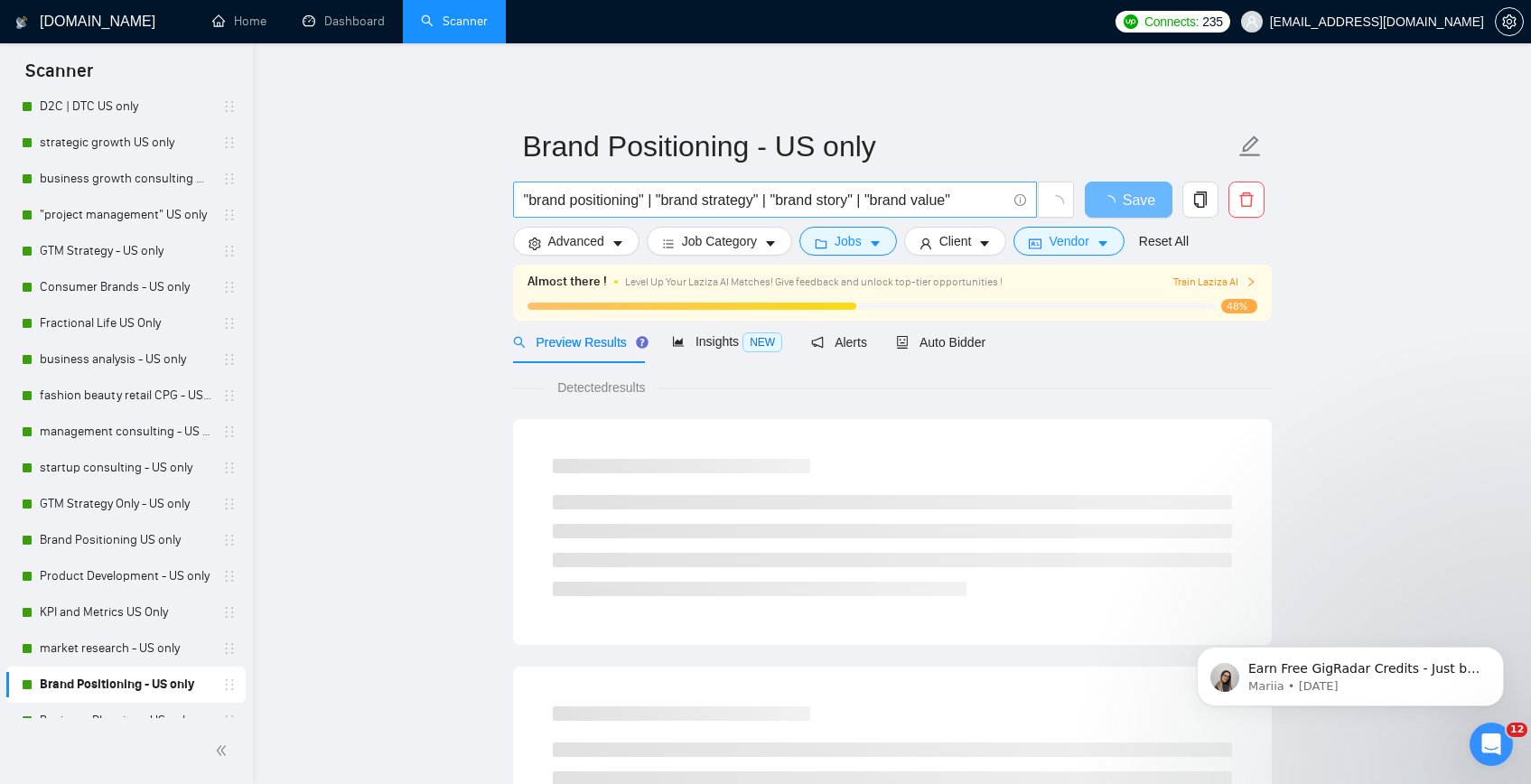
click at [661, 201] on input ""brand positioning" | "brand strategy" | "brand story" | "brand value"" at bounding box center [765, 200] width 483 height 23
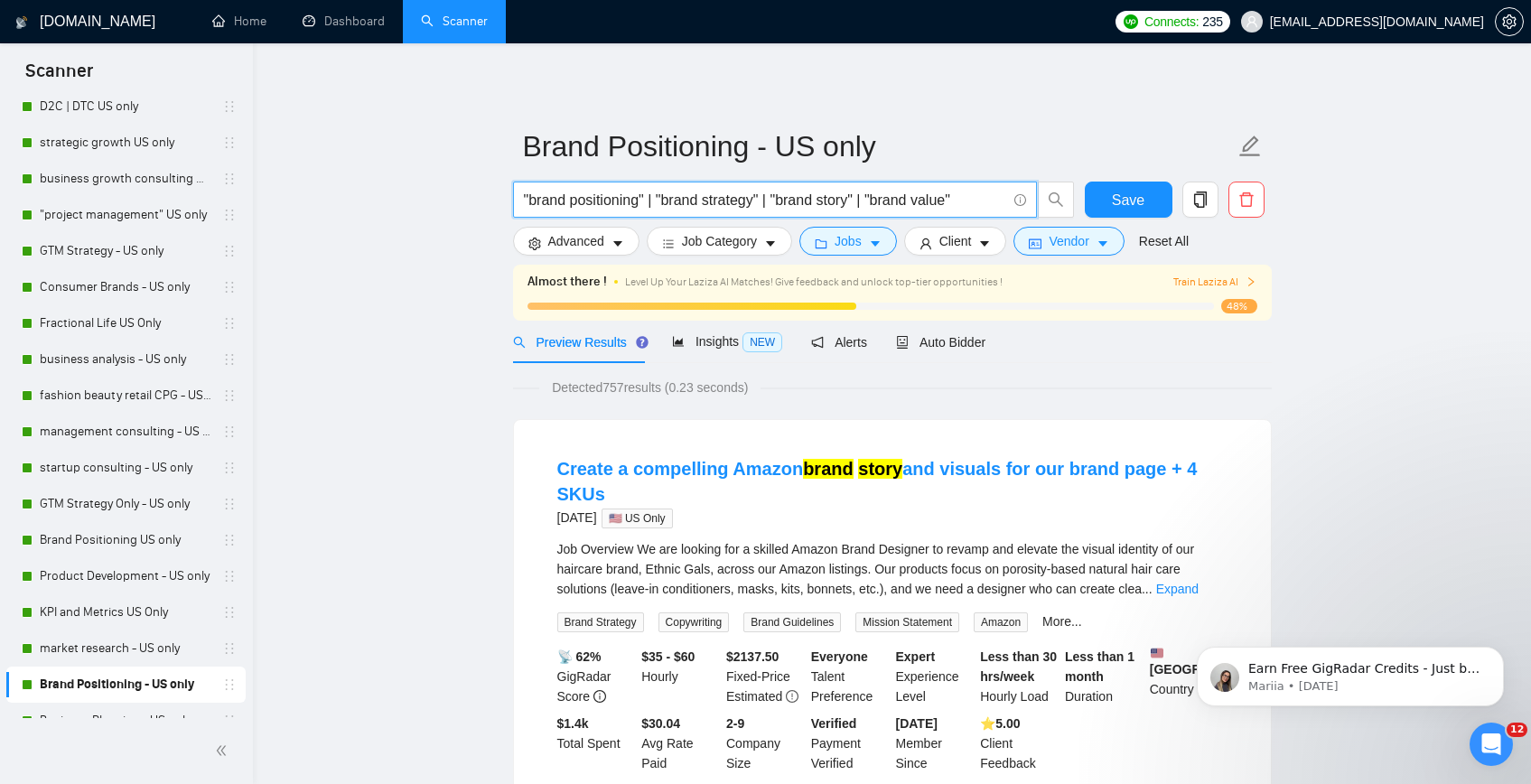
click at [661, 201] on input ""brand positioning" | "brand strategy" | "brand story" | "brand value"" at bounding box center [765, 200] width 483 height 23
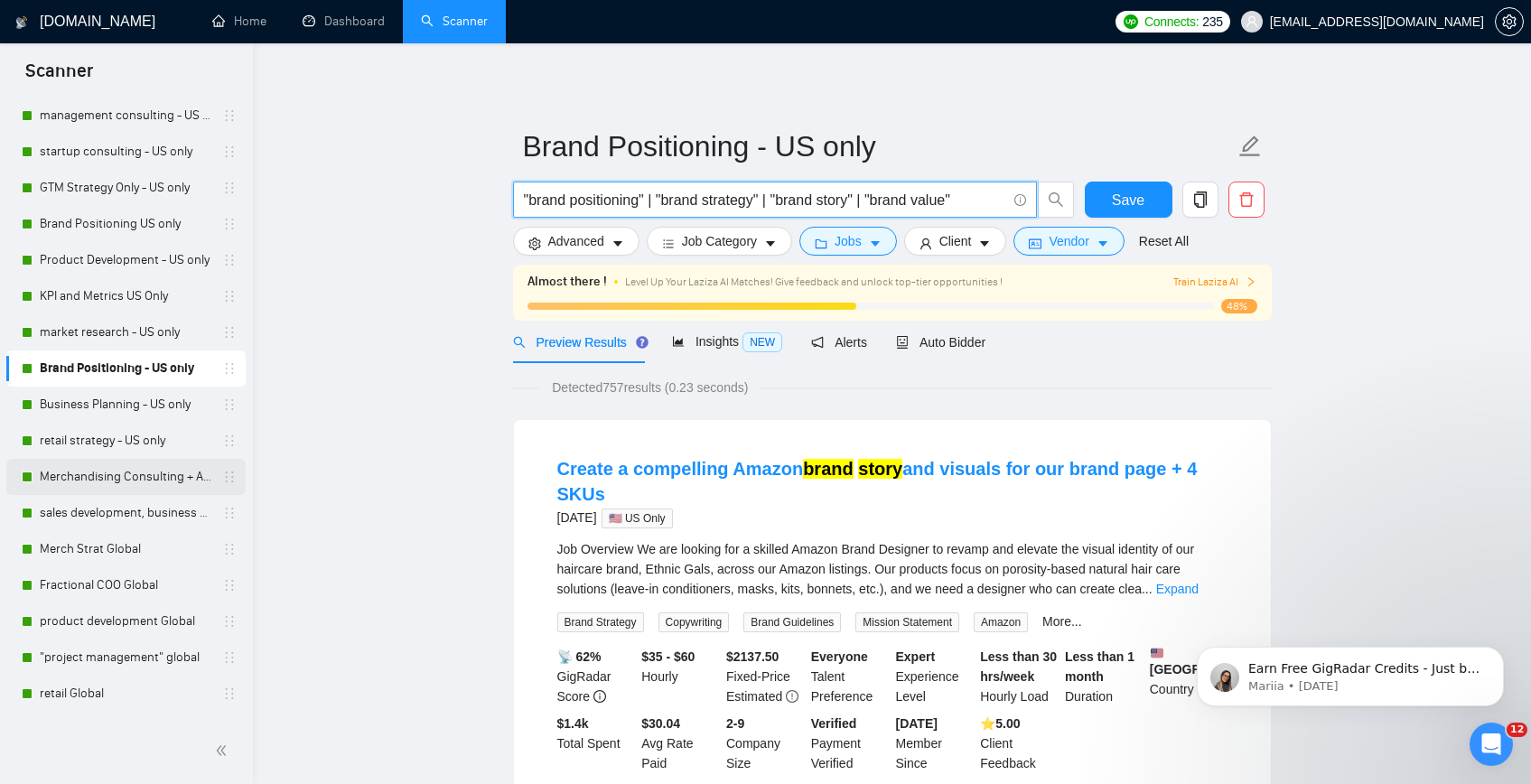
scroll to position [679, 0]
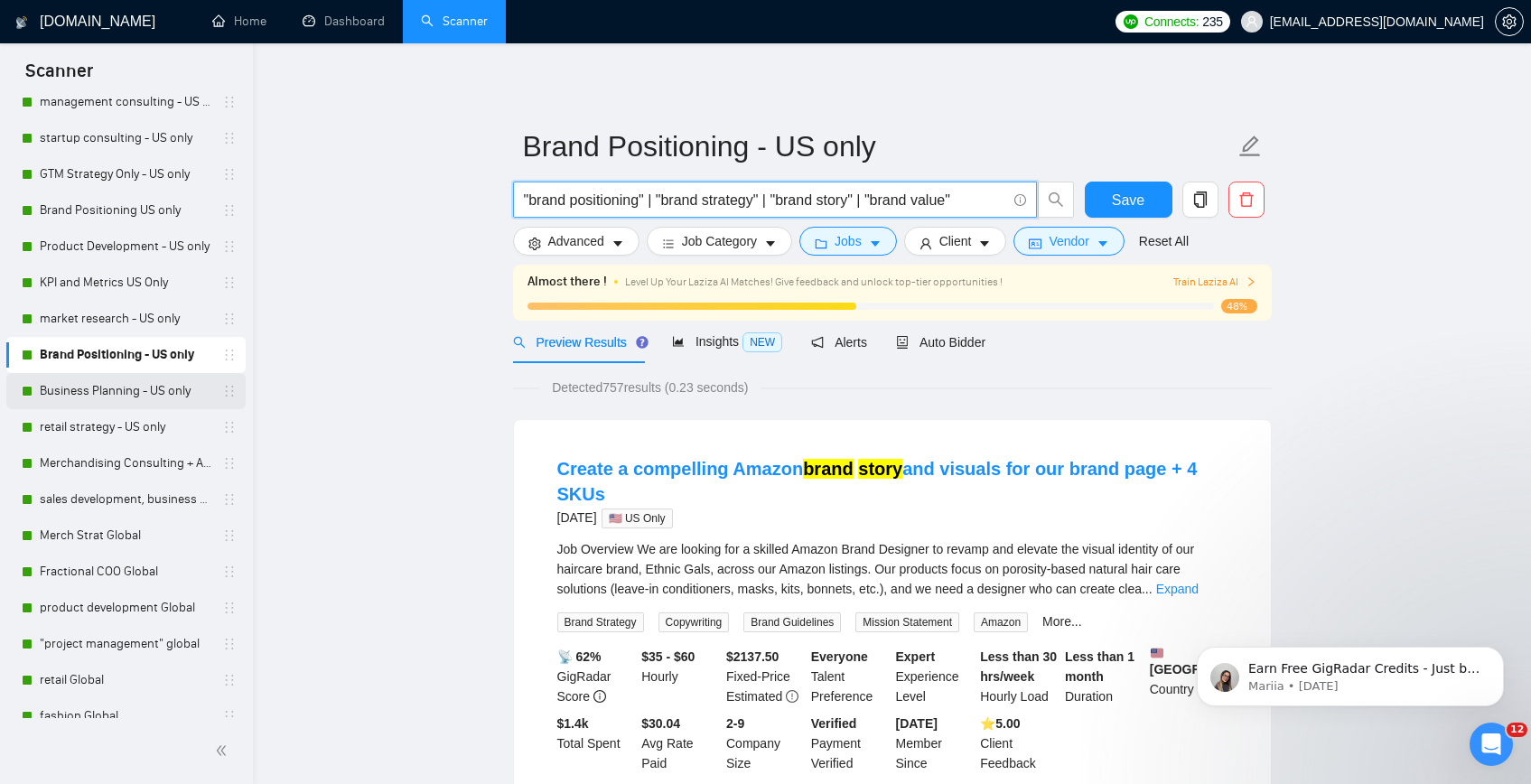
click at [137, 383] on link "Business Planning - US only" at bounding box center [126, 391] width 172 height 36
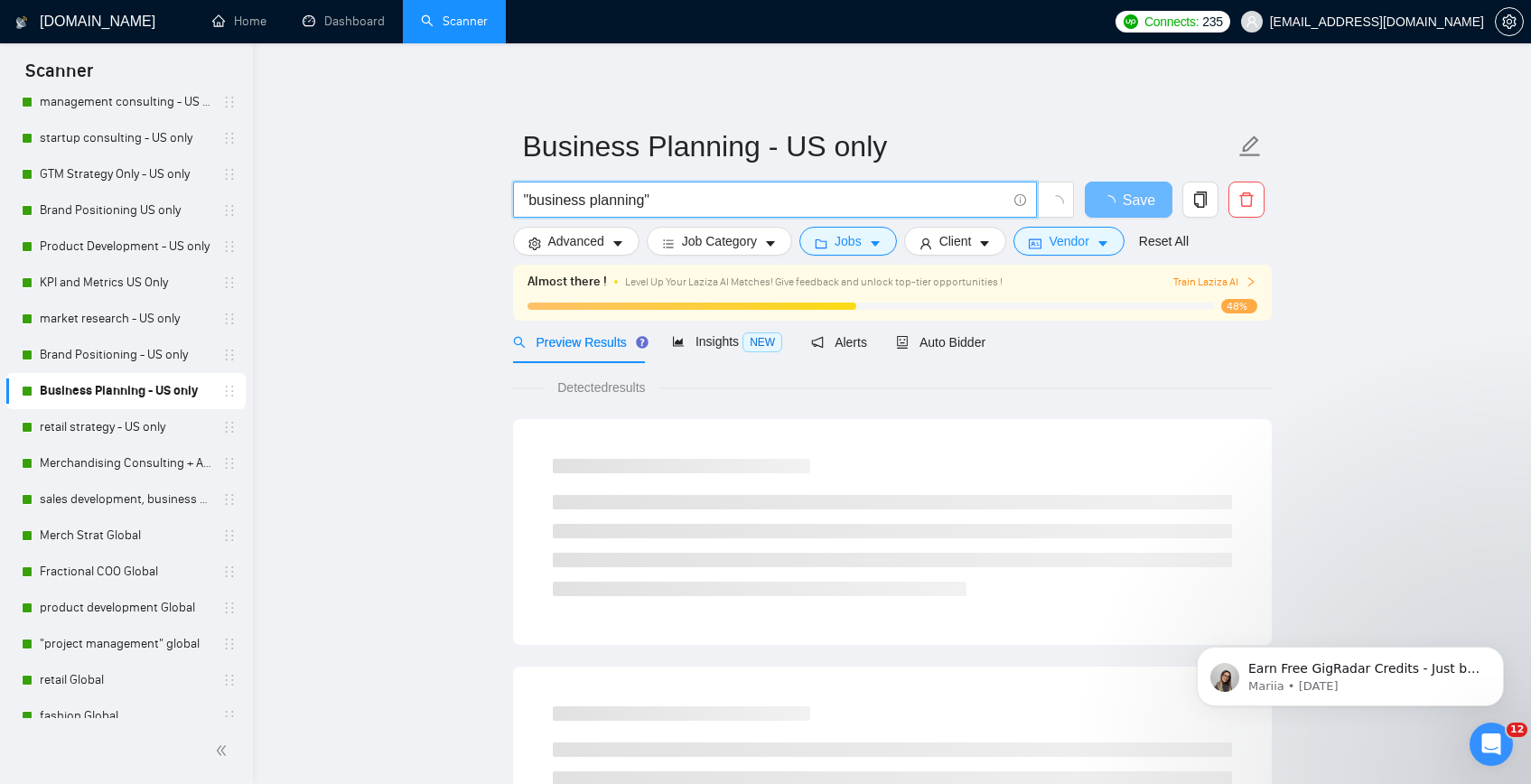
click at [610, 205] on input ""business planning"" at bounding box center [765, 200] width 483 height 23
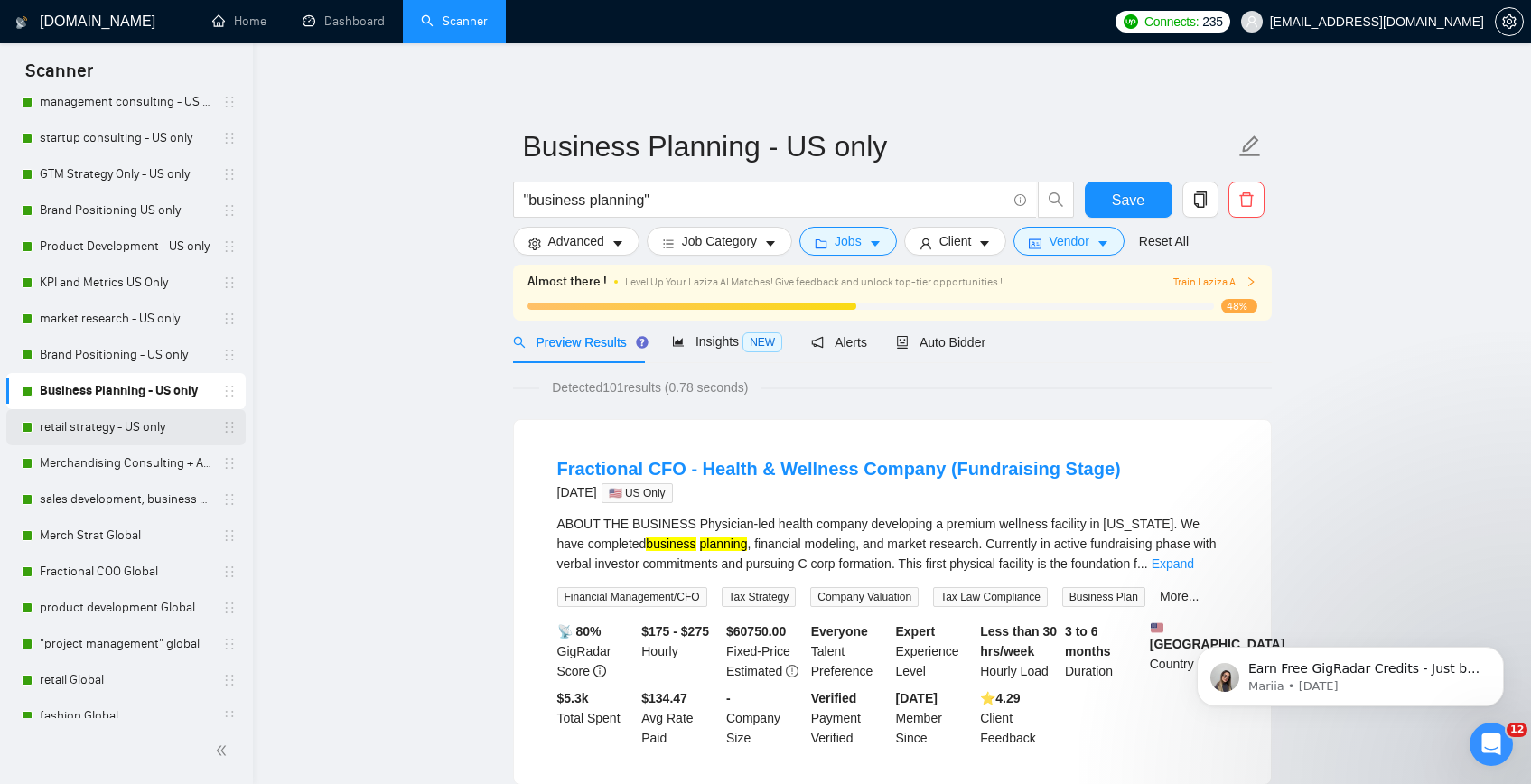
click at [141, 424] on link "retail strategy - US only" at bounding box center [126, 426] width 172 height 36
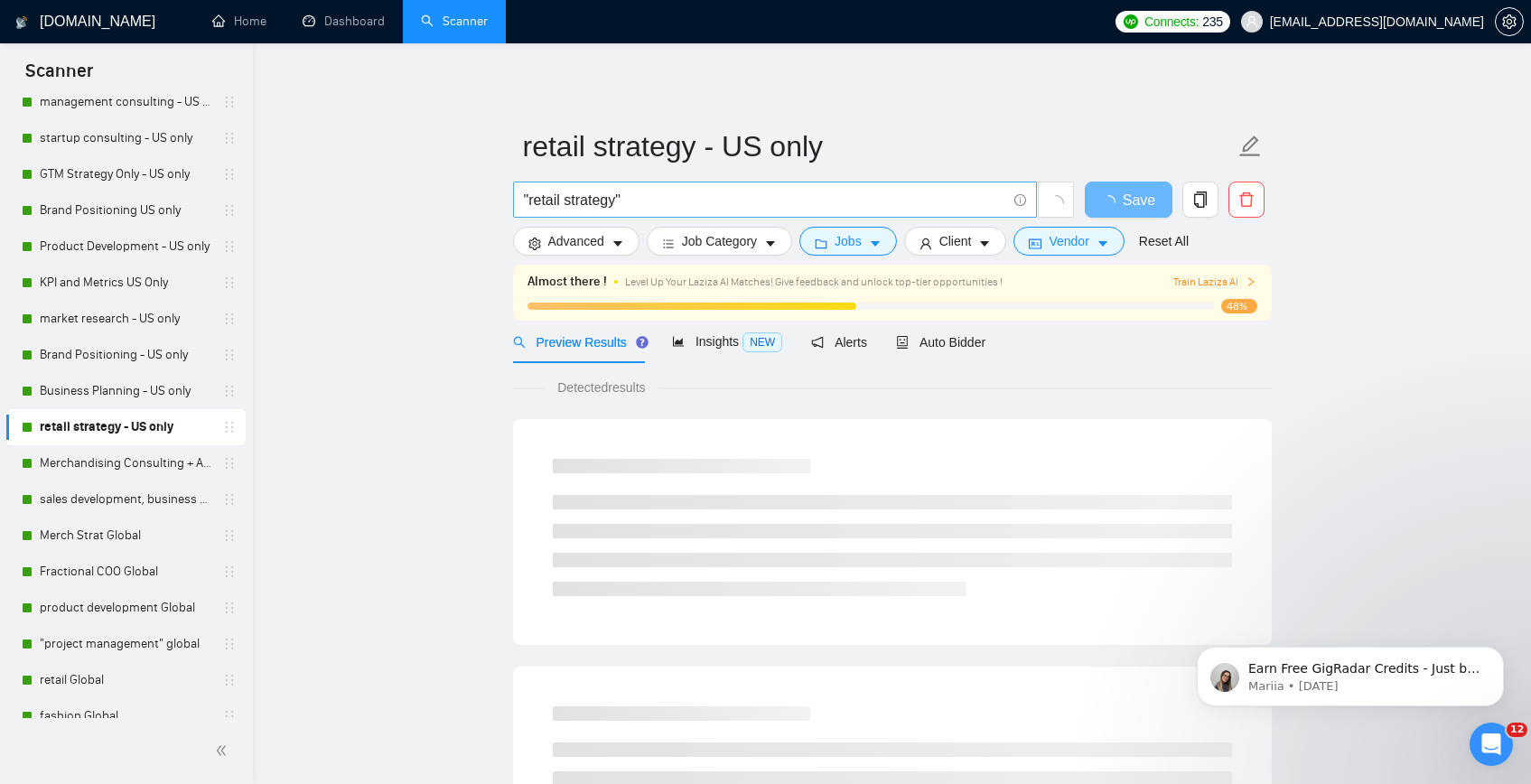
click at [688, 201] on input ""retail strategy"" at bounding box center [765, 200] width 483 height 23
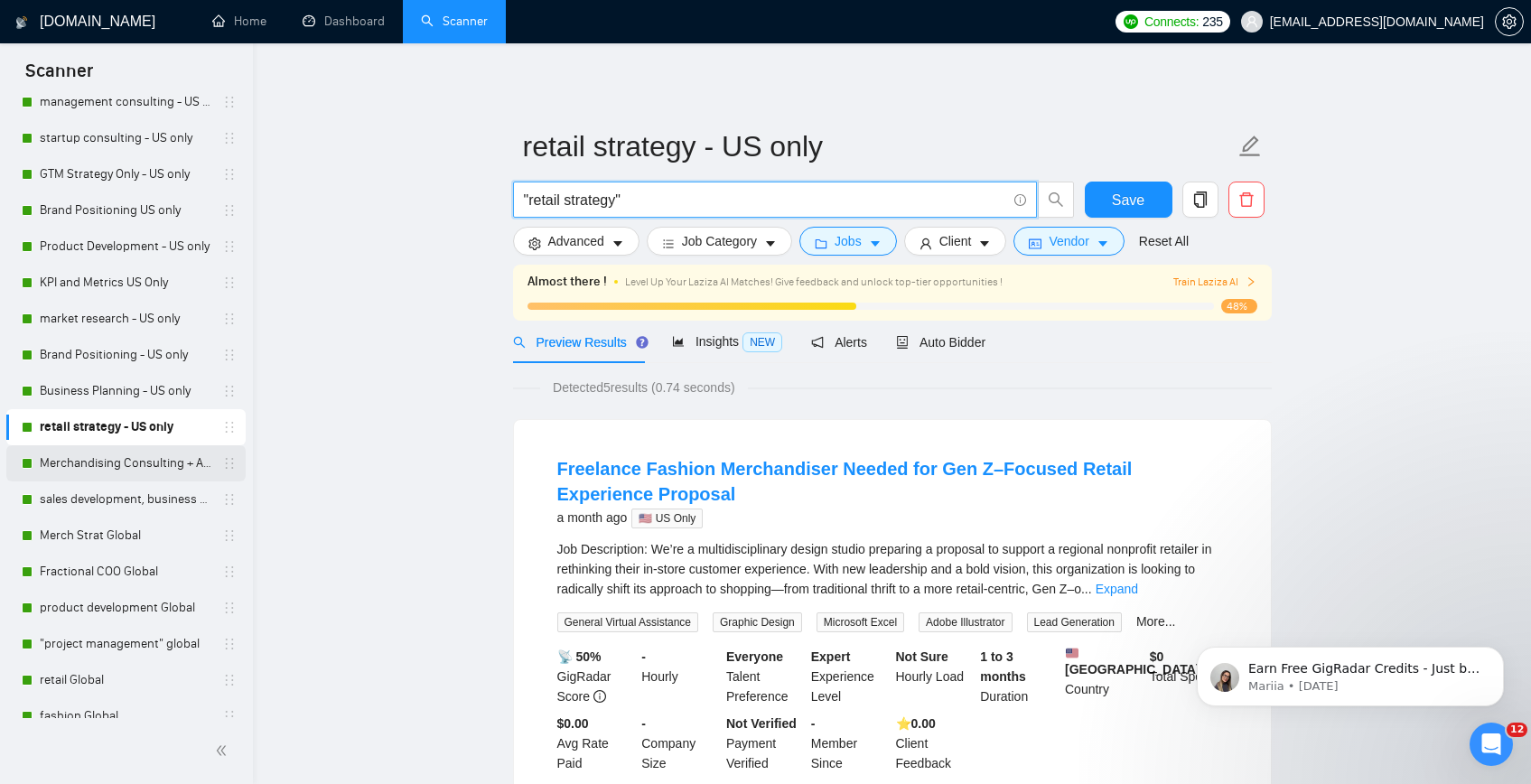
click at [140, 468] on link "Merchandising Consulting + Assortment - US only" at bounding box center [126, 463] width 172 height 36
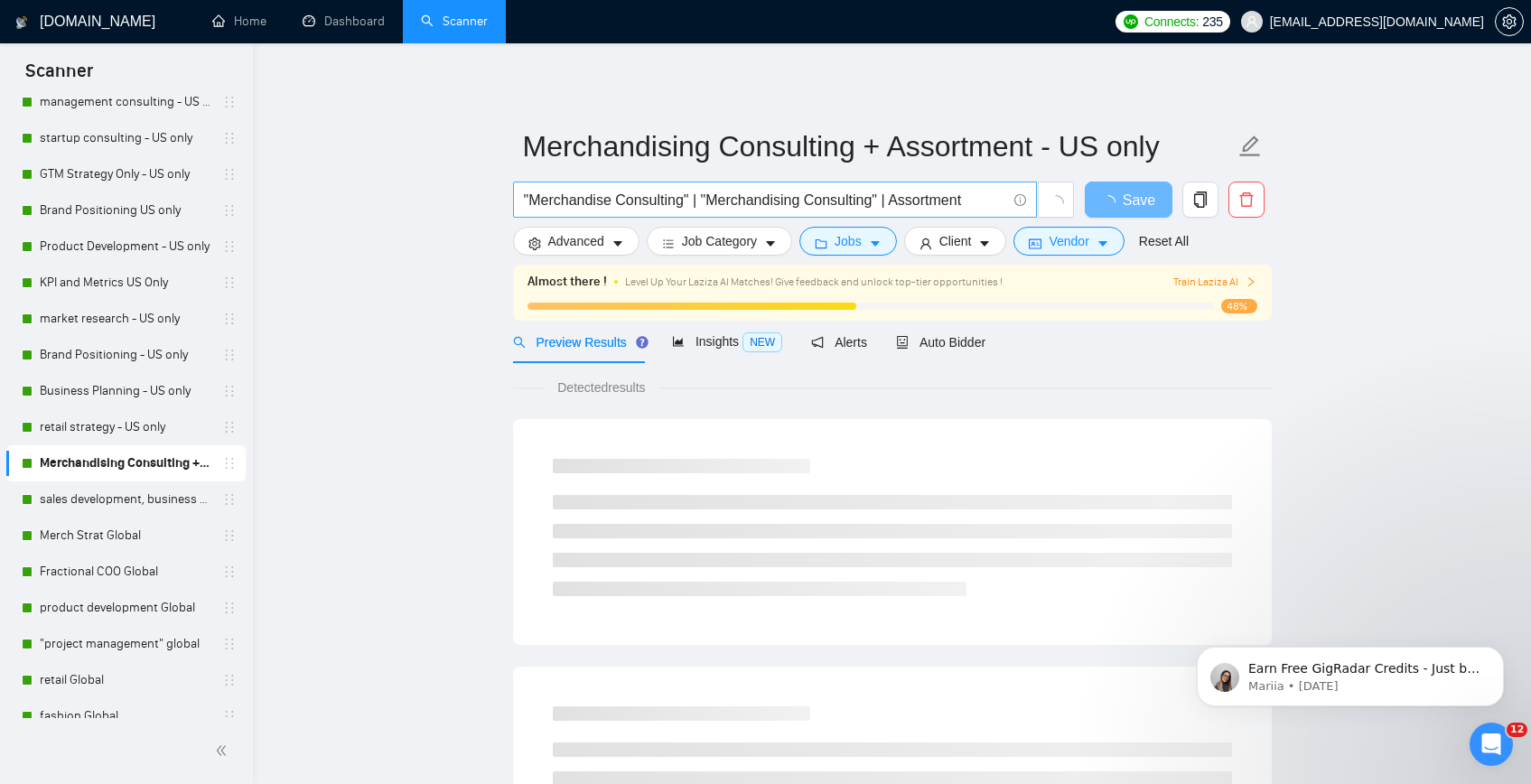
click at [578, 207] on input ""Merchandise Consulting" | "Merchandising Consulting" | Assortment" at bounding box center [765, 200] width 483 height 23
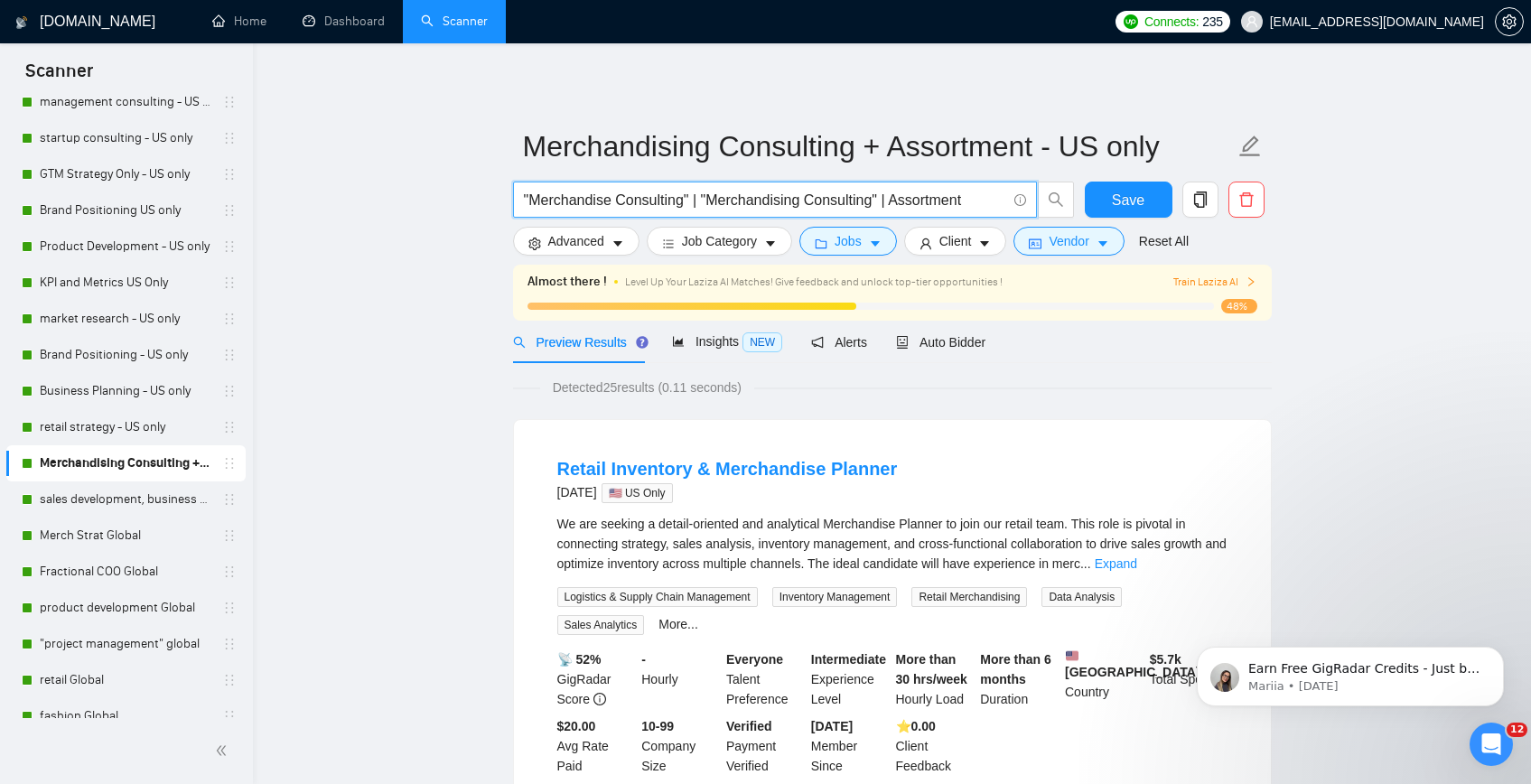
click at [578, 207] on input ""Merchandise Consulting" | "Merchandising Consulting" | Assortment" at bounding box center [765, 200] width 483 height 23
click at [121, 493] on link "sales development, business development - US only" at bounding box center [126, 499] width 172 height 36
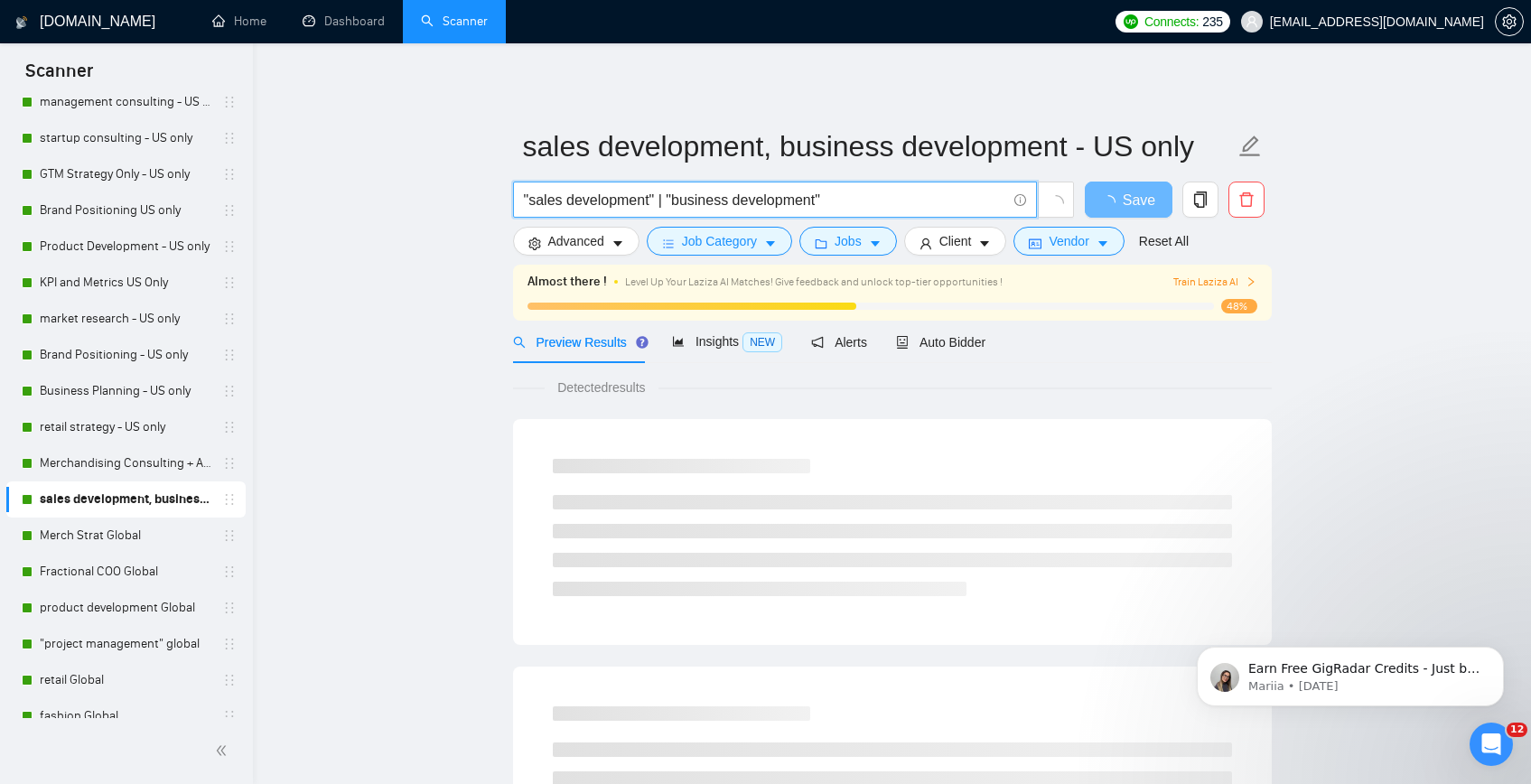
click at [607, 204] on input ""sales development" | "business development"" at bounding box center [765, 200] width 483 height 23
click at [112, 531] on link "Merch Strat Global" at bounding box center [126, 535] width 172 height 36
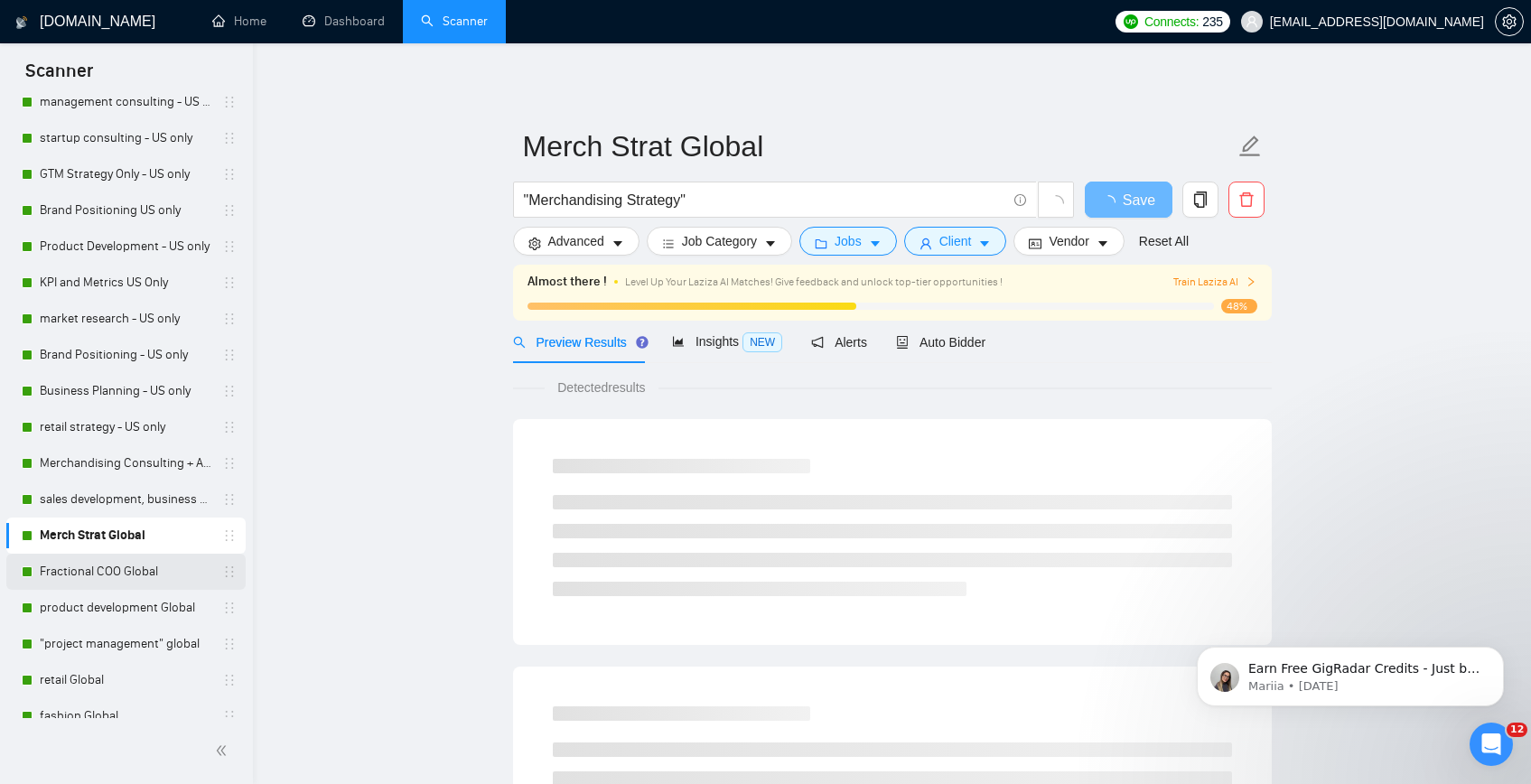
click at [105, 577] on link "Fractional COO Global" at bounding box center [126, 571] width 172 height 36
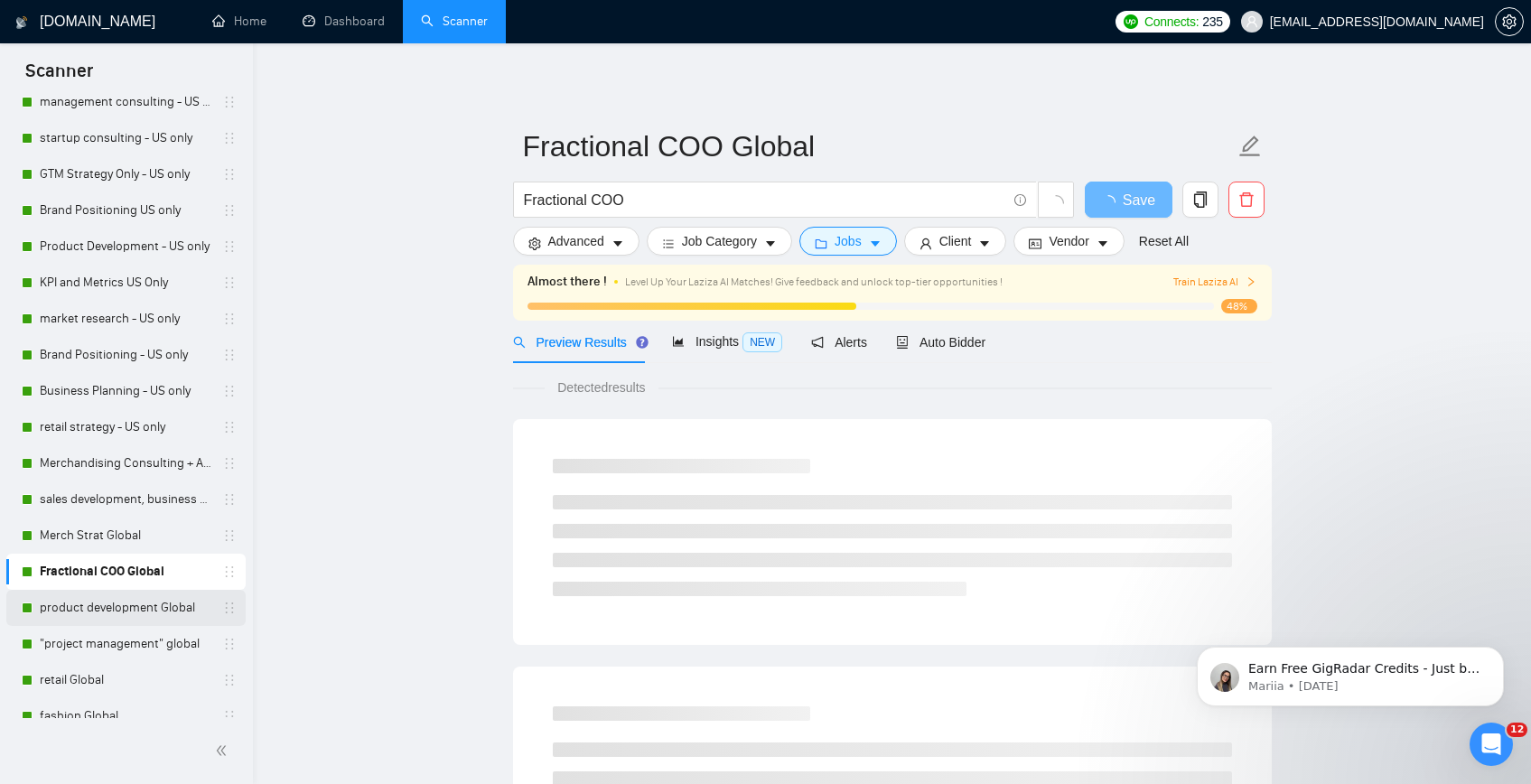
click at [114, 613] on link "product development Global" at bounding box center [126, 607] width 172 height 36
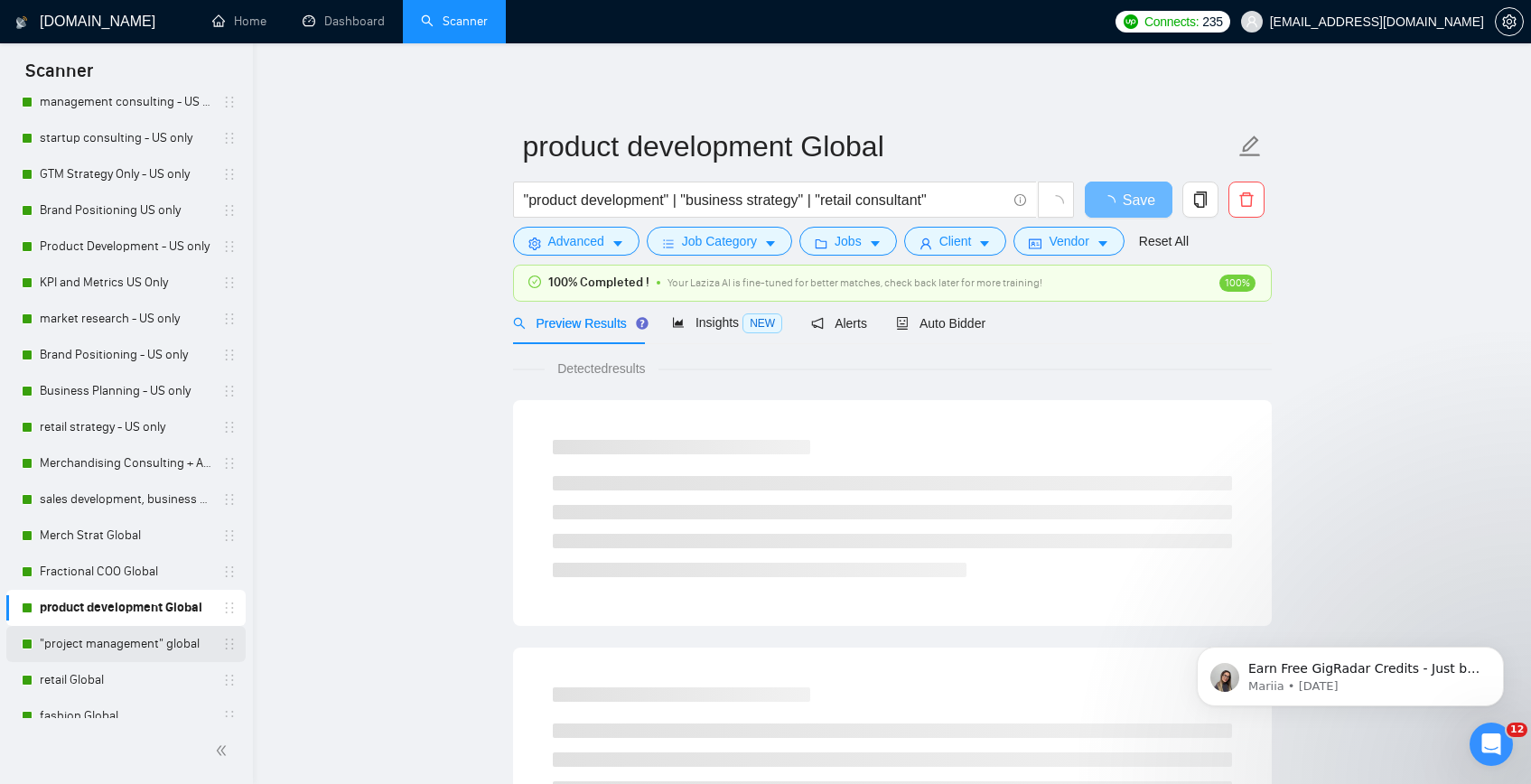
click at [53, 641] on link ""project management" global" at bounding box center [126, 643] width 172 height 36
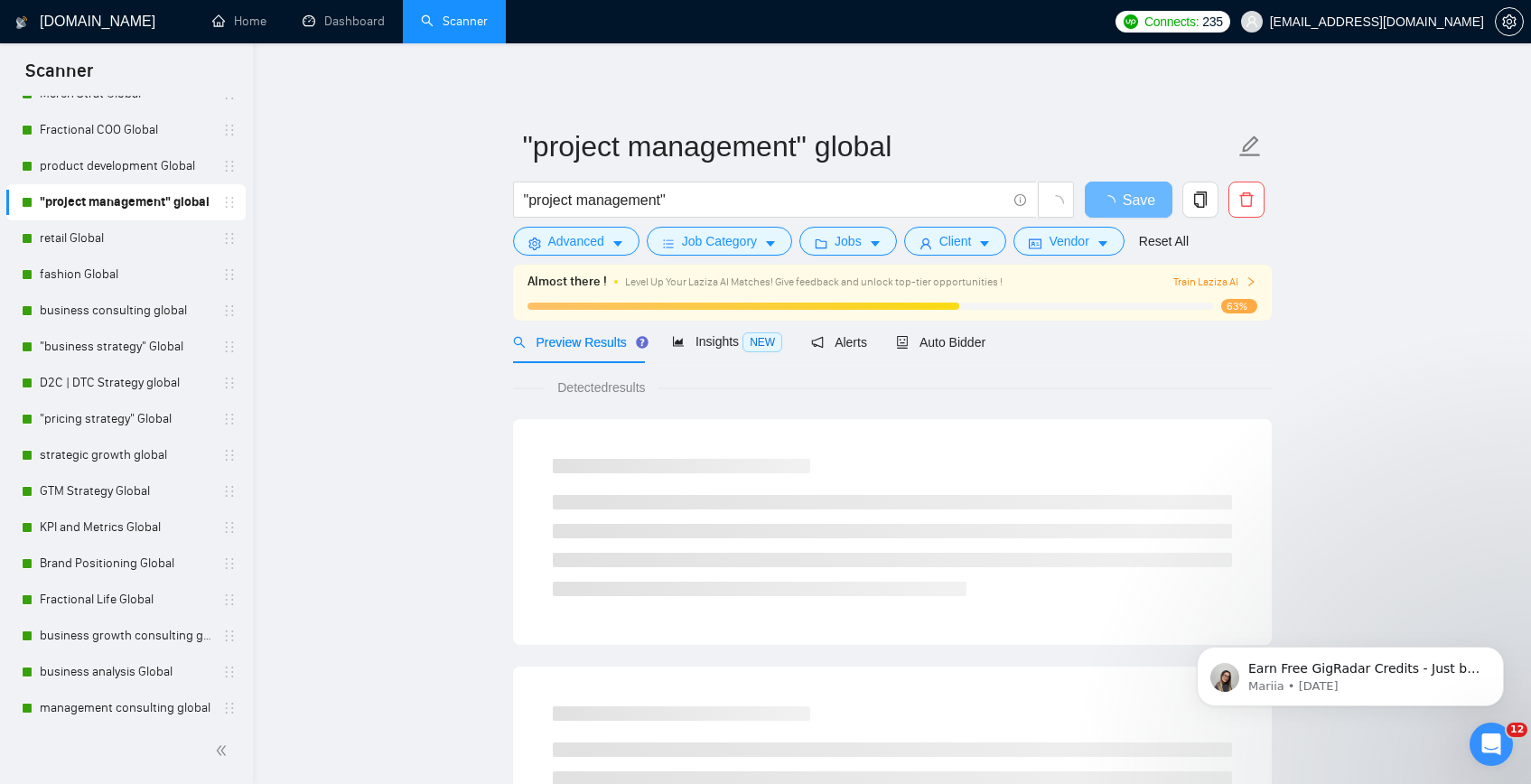
scroll to position [1149, 0]
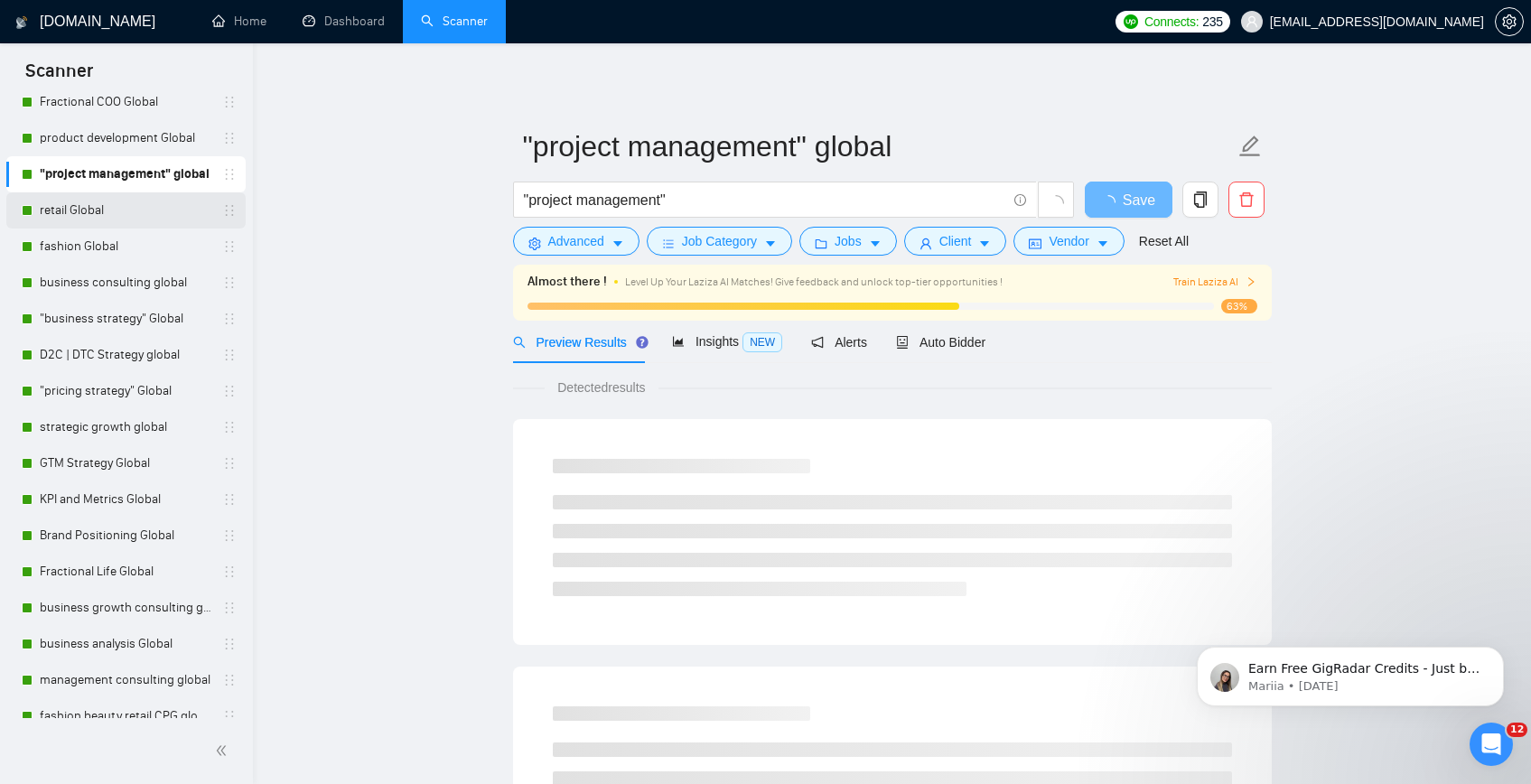
click at [57, 213] on link "retail Global" at bounding box center [126, 211] width 172 height 36
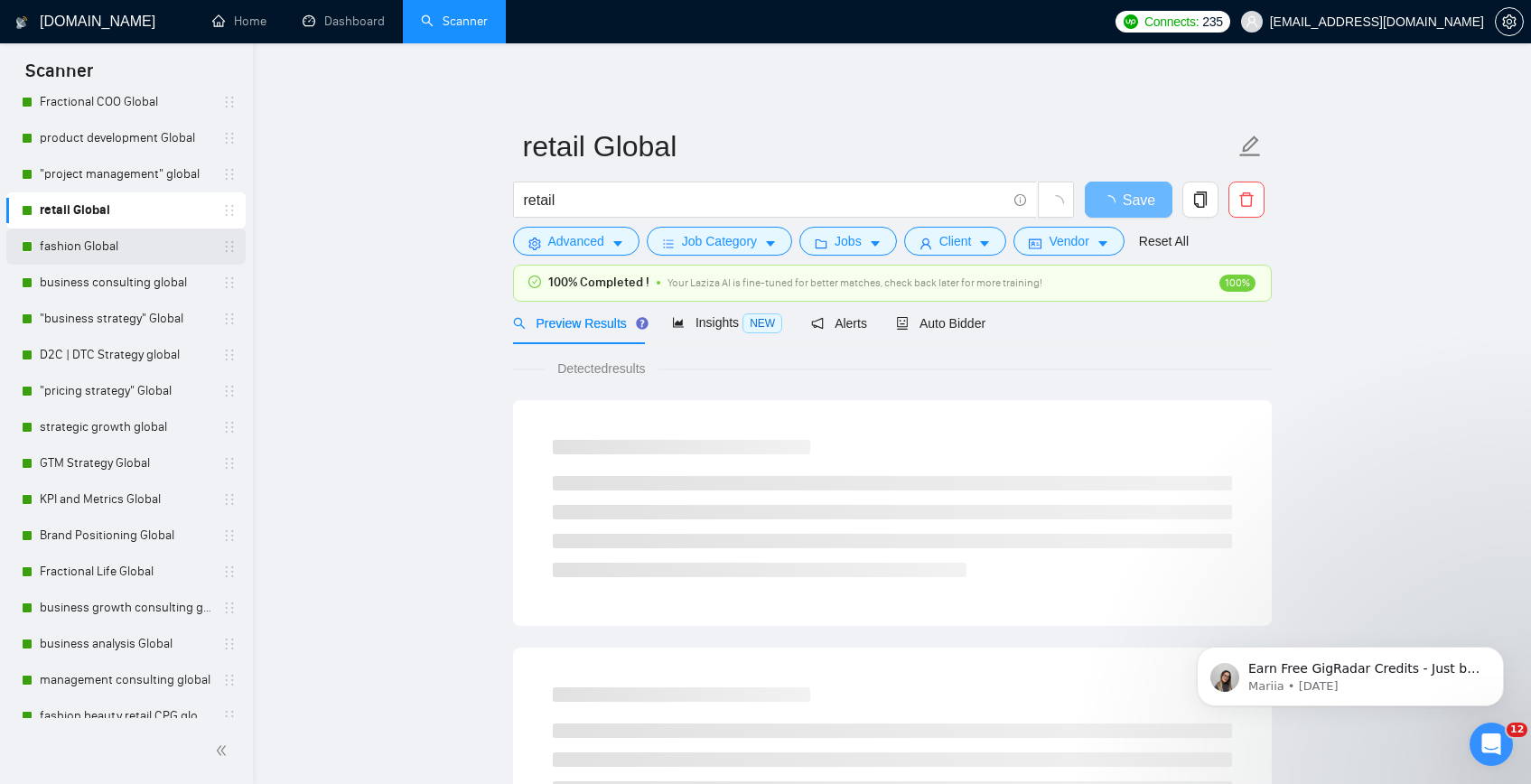
click at [98, 251] on link "fashion Global" at bounding box center [126, 247] width 172 height 36
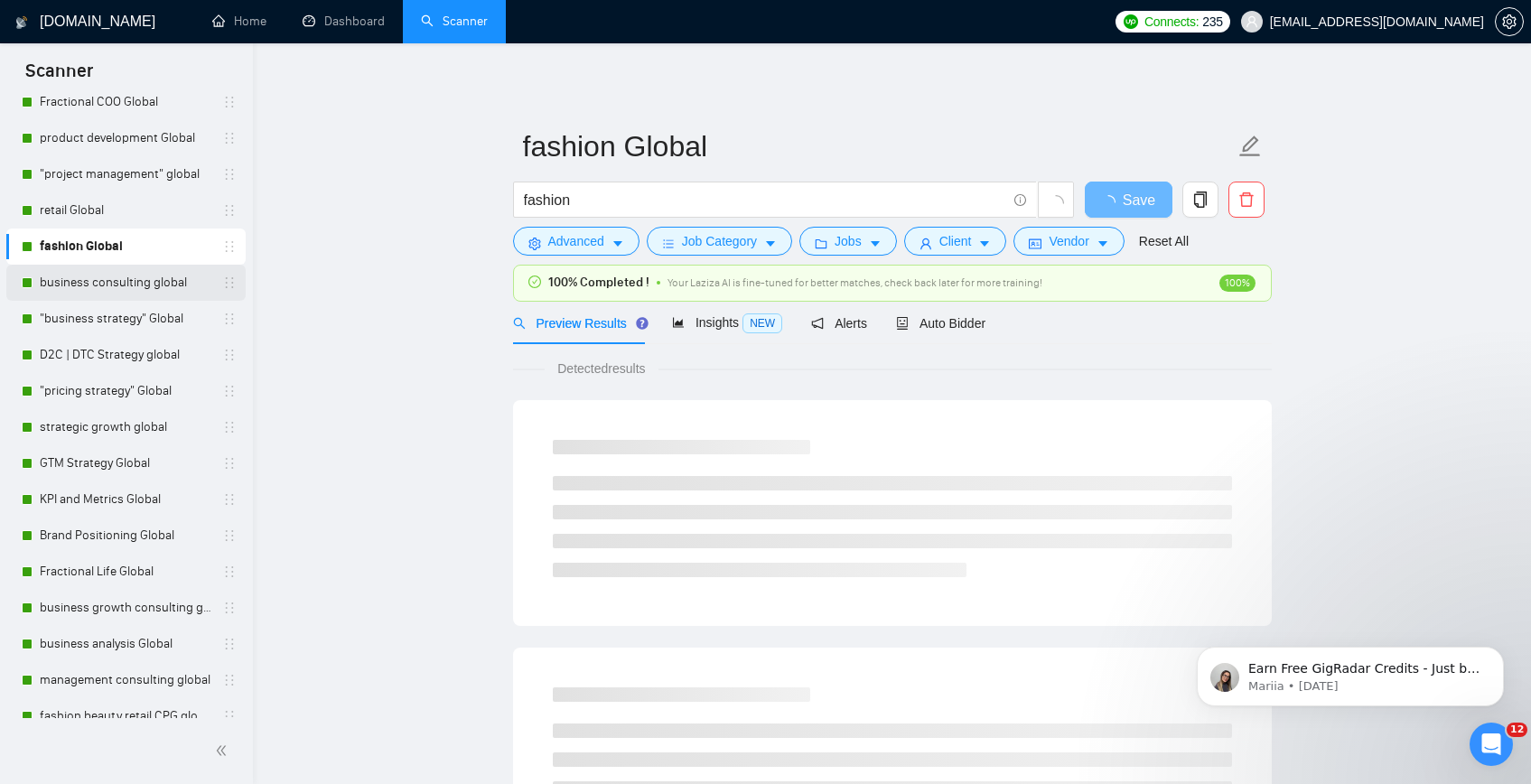
click at [171, 296] on link "business consulting global" at bounding box center [126, 283] width 172 height 36
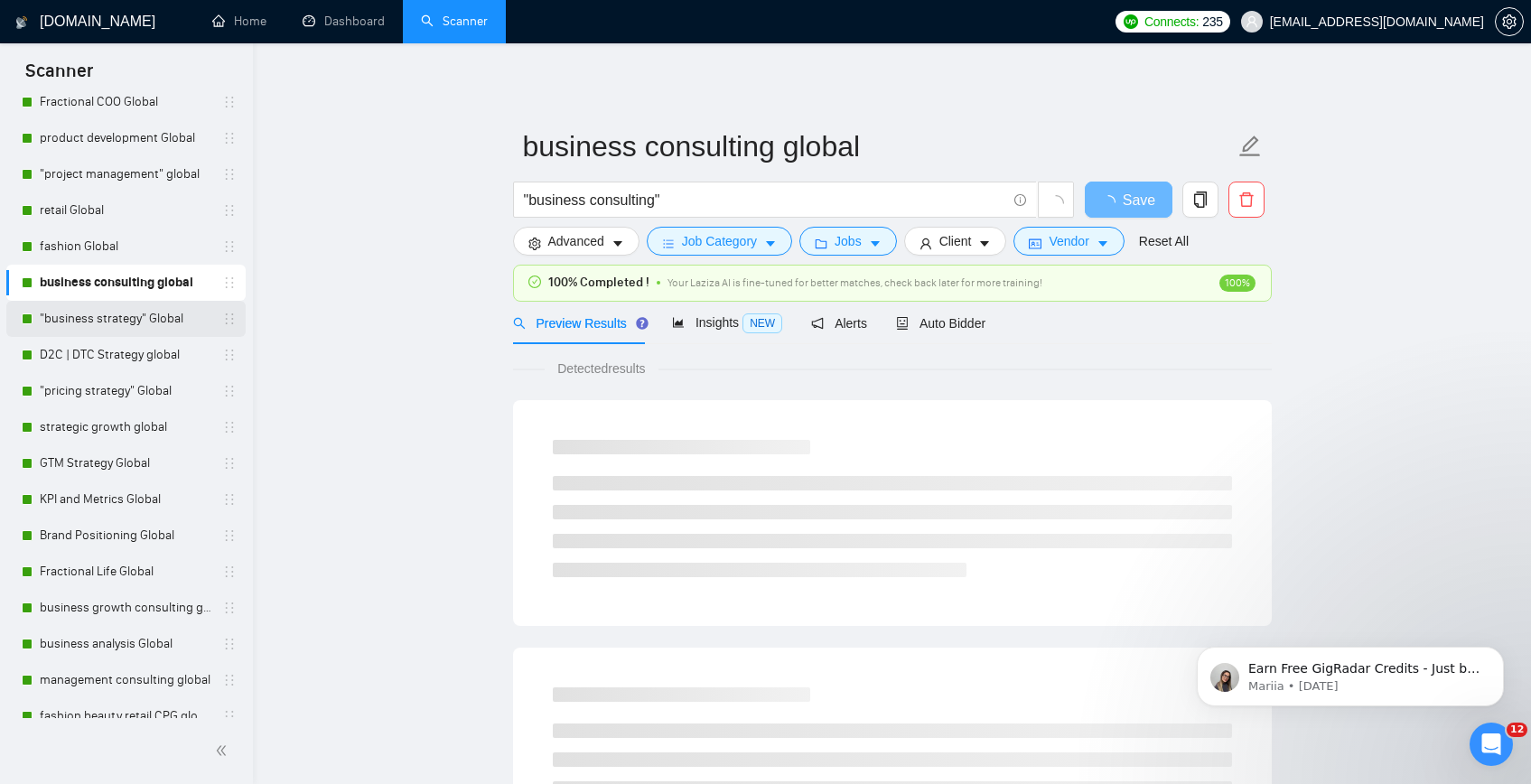
click at [108, 332] on link ""business strategy" Global" at bounding box center [126, 319] width 172 height 36
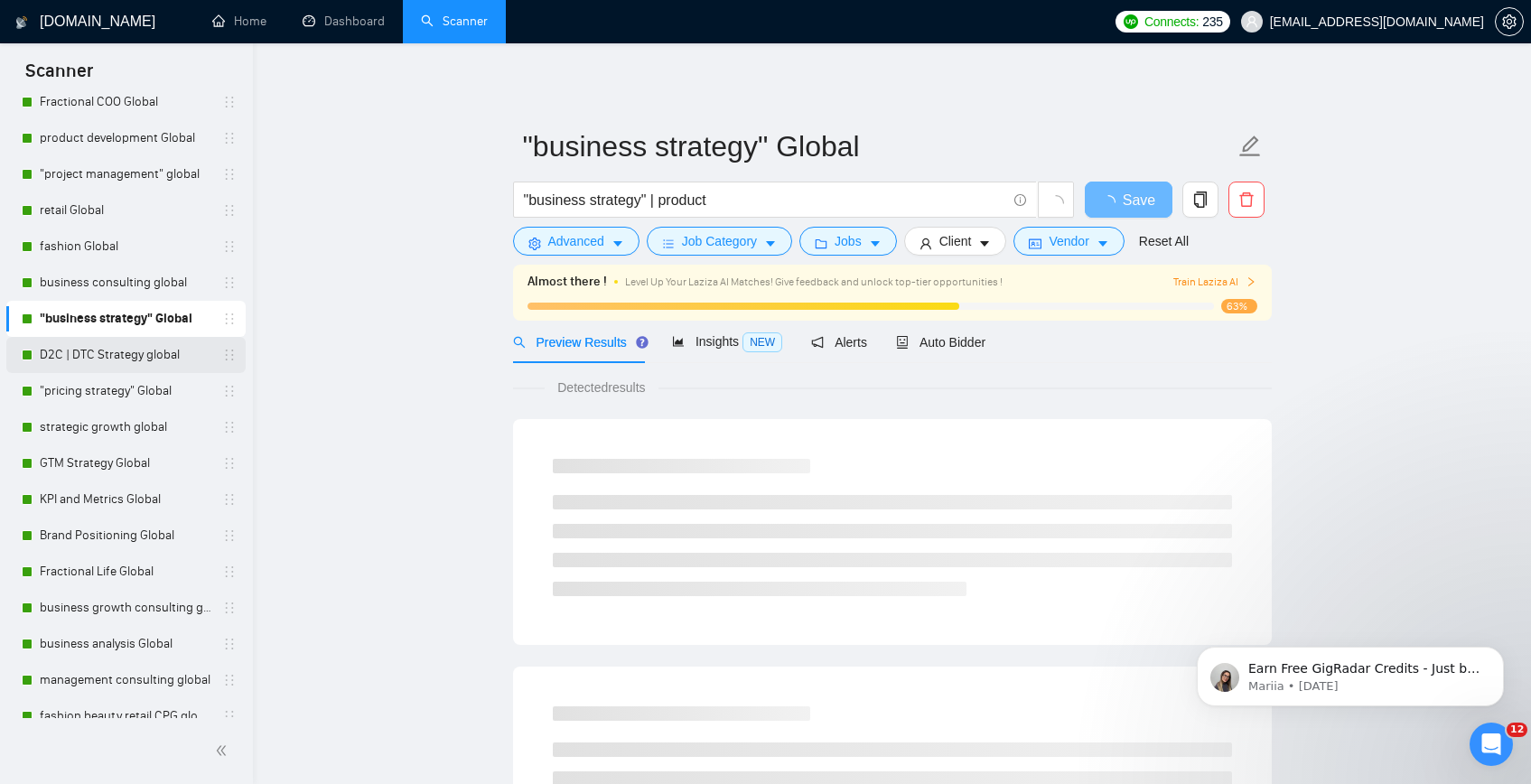
click at [60, 353] on link "D2C | DTC Strategy global" at bounding box center [126, 355] width 172 height 36
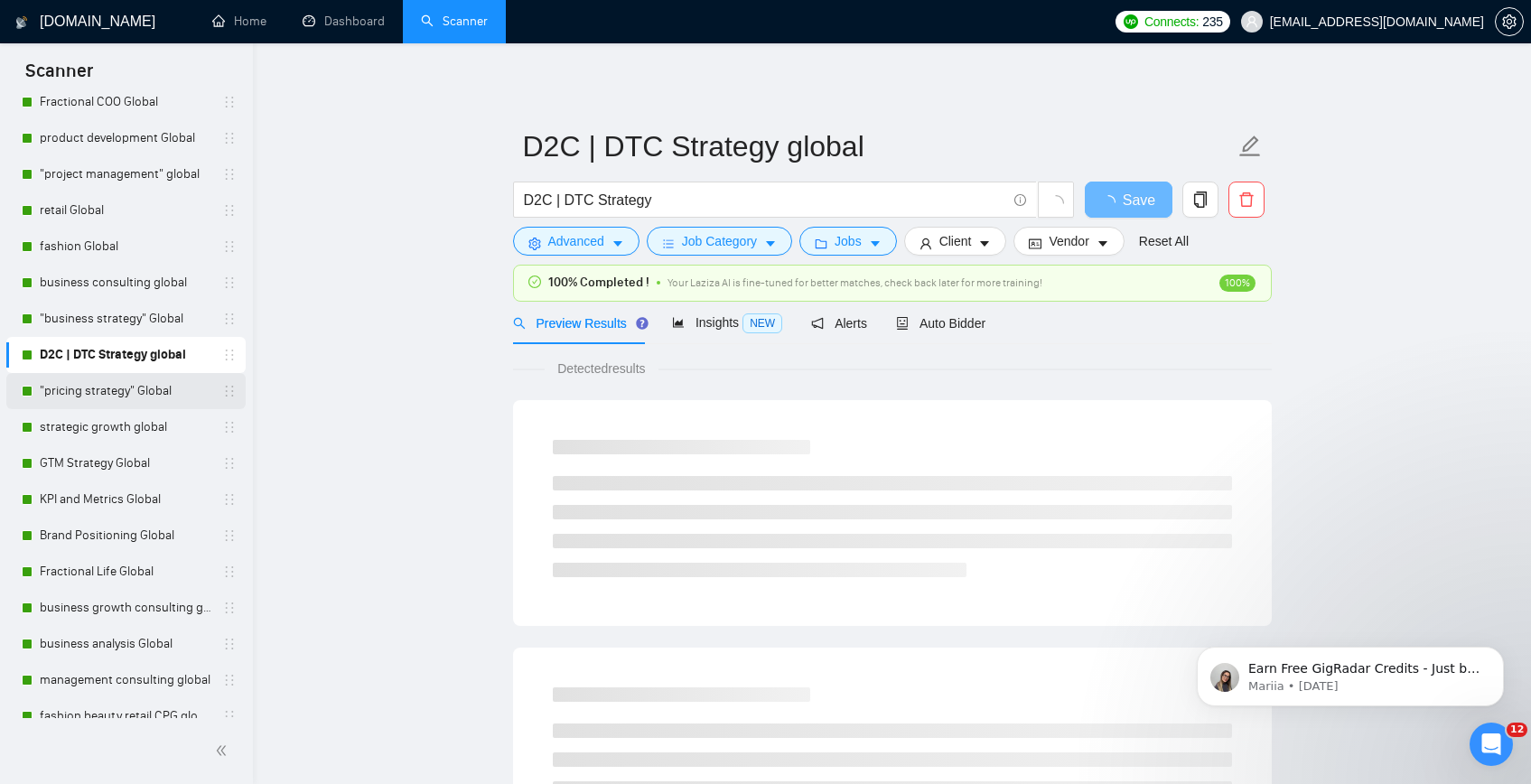
click at [63, 377] on link ""pricing strategy" Global" at bounding box center [126, 391] width 172 height 36
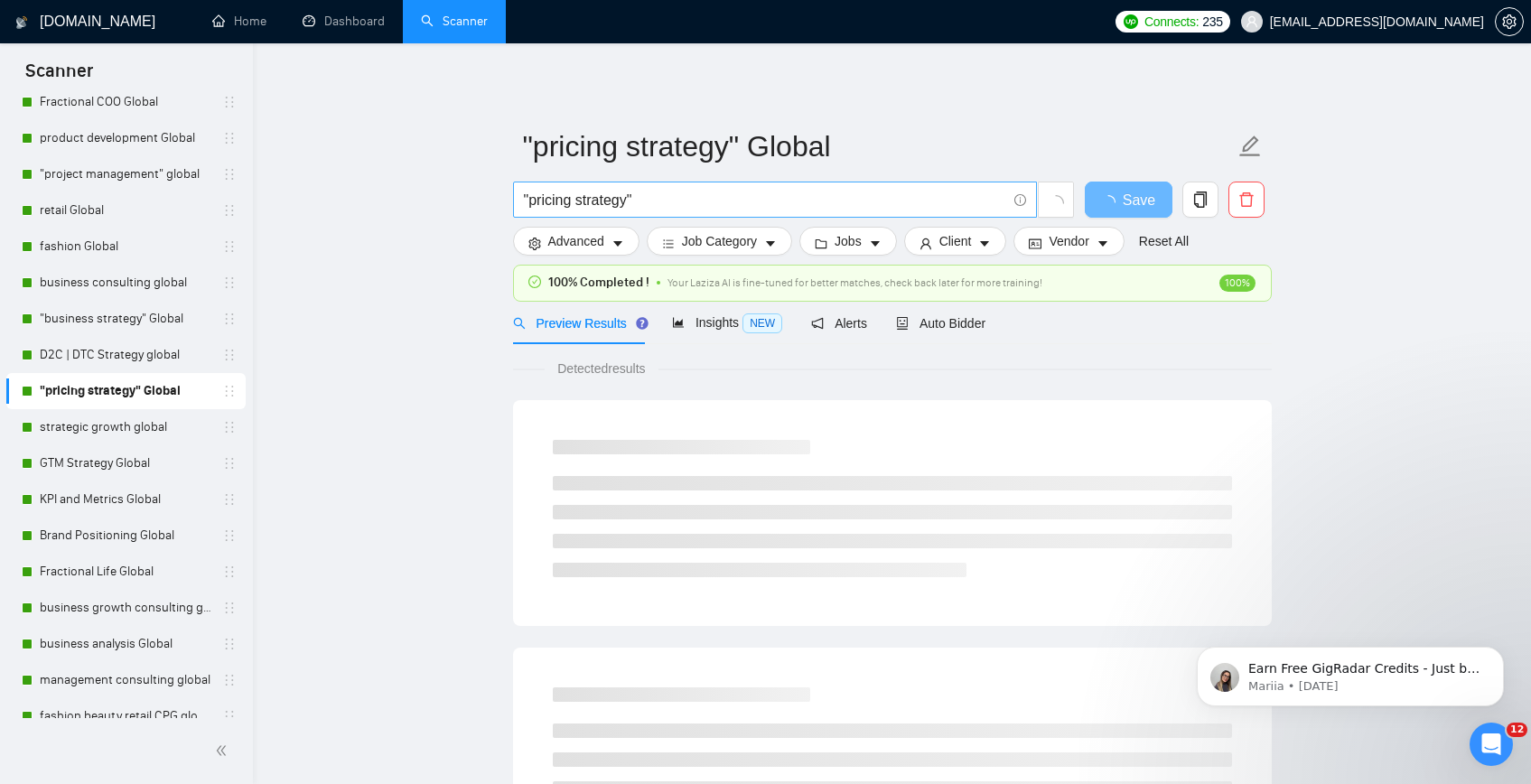
click at [668, 198] on input ""pricing strategy"" at bounding box center [765, 200] width 483 height 23
click at [128, 419] on link "strategic growth global" at bounding box center [126, 426] width 172 height 36
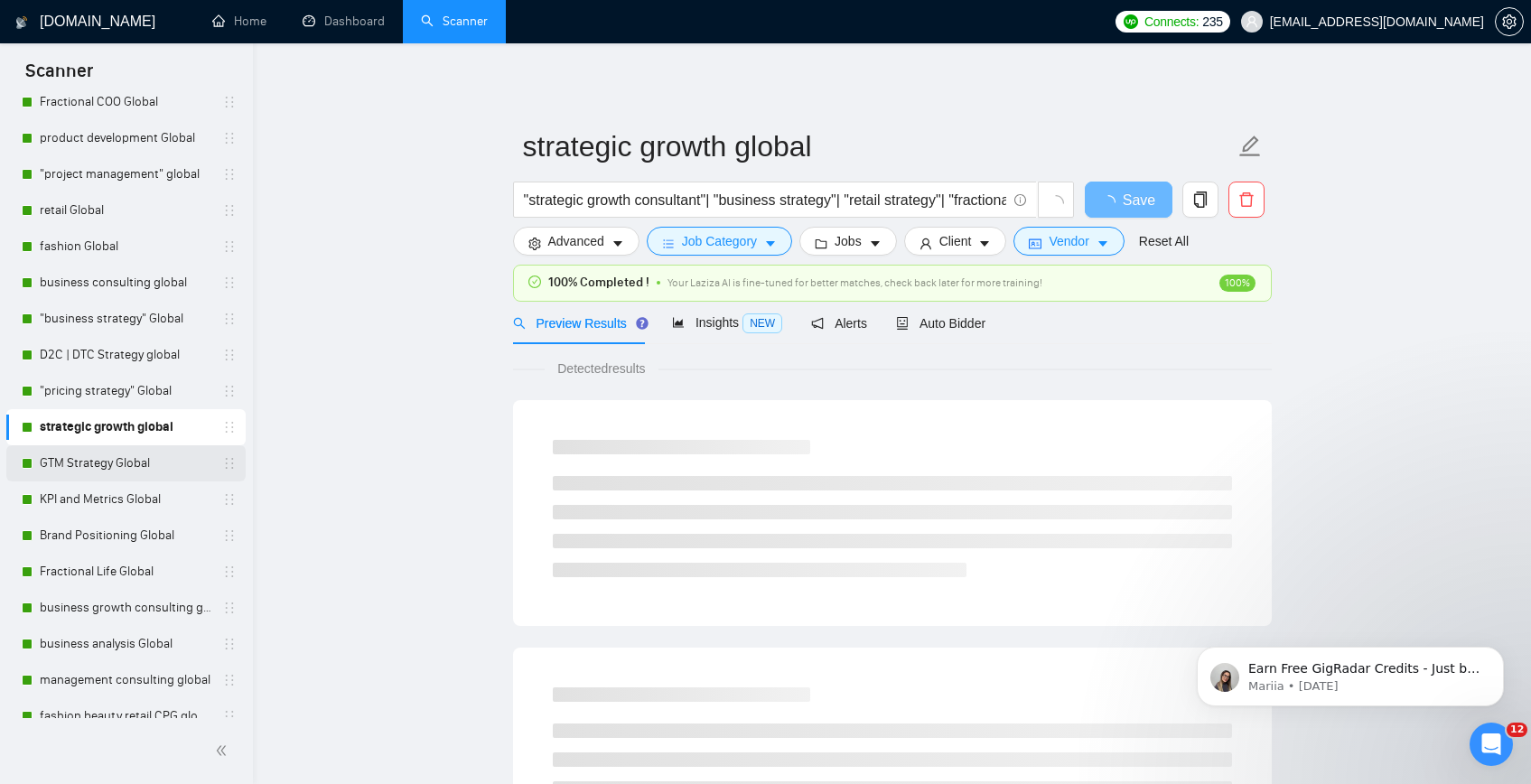
click at [146, 456] on link "GTM Strategy Global" at bounding box center [126, 463] width 172 height 36
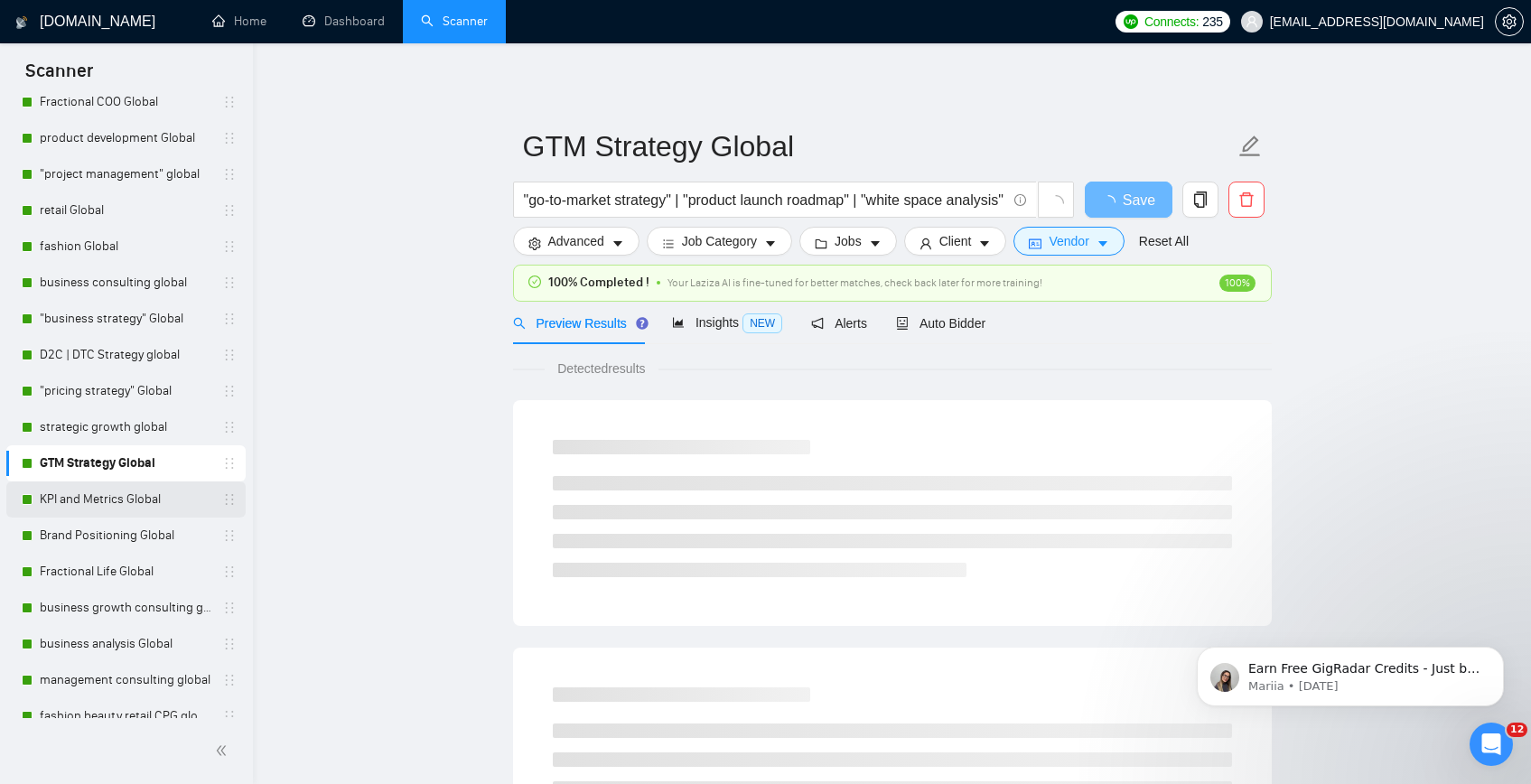
click at [87, 506] on link "KPI and Metrics Global" at bounding box center [126, 499] width 172 height 36
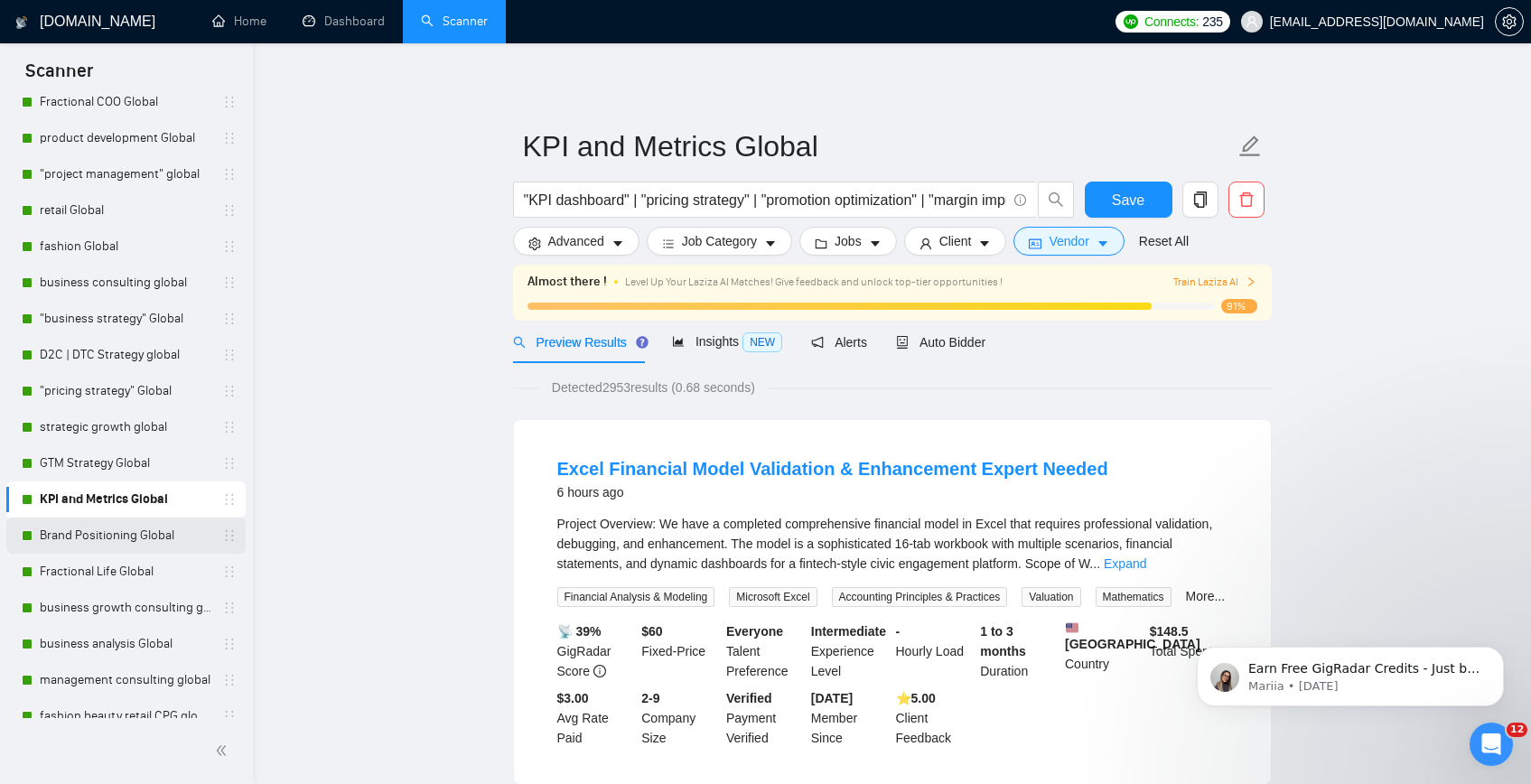
click at [44, 540] on link "Brand Positioning Global" at bounding box center [126, 535] width 172 height 36
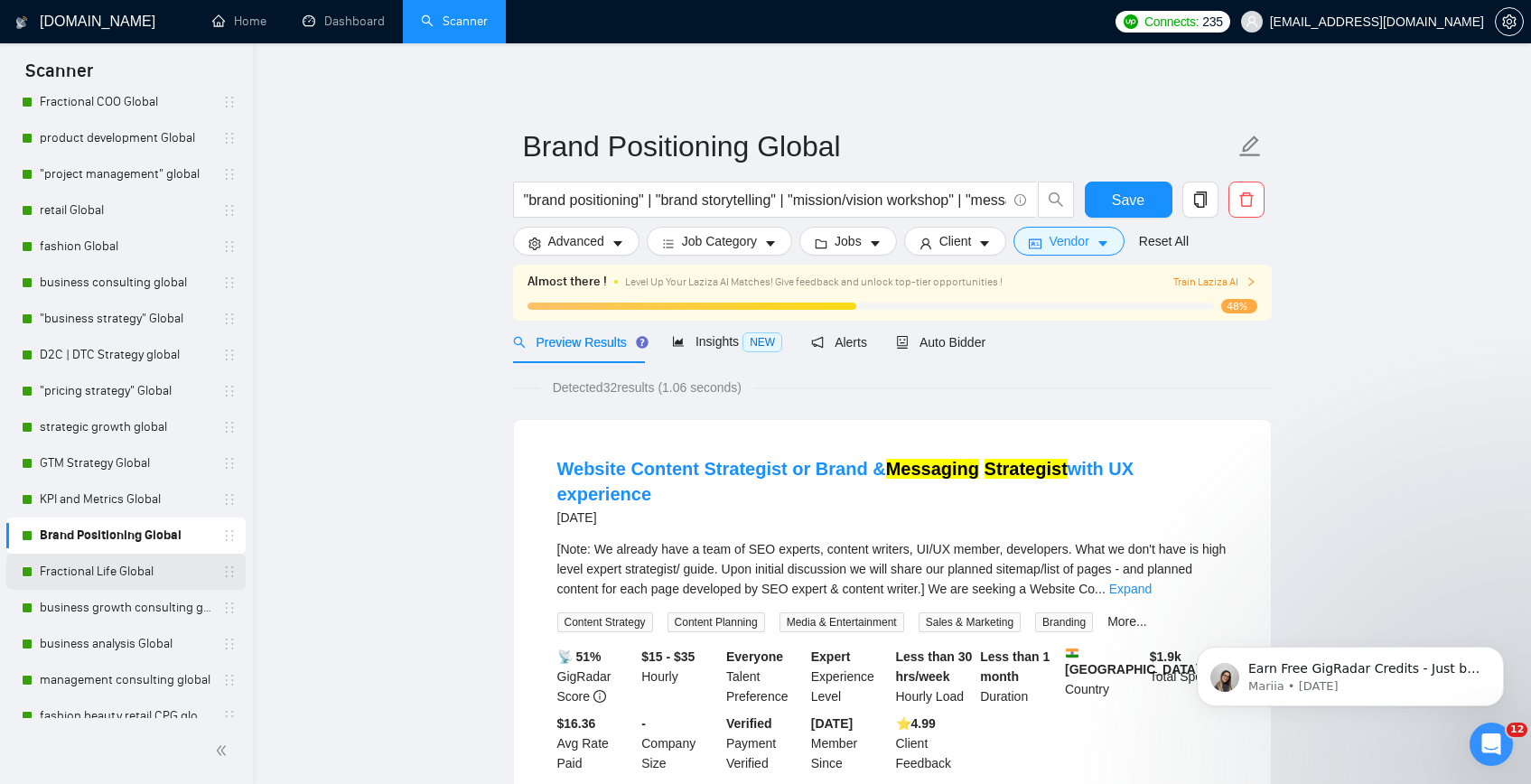
click at [62, 572] on link "Fractional Life Global" at bounding box center [126, 571] width 172 height 36
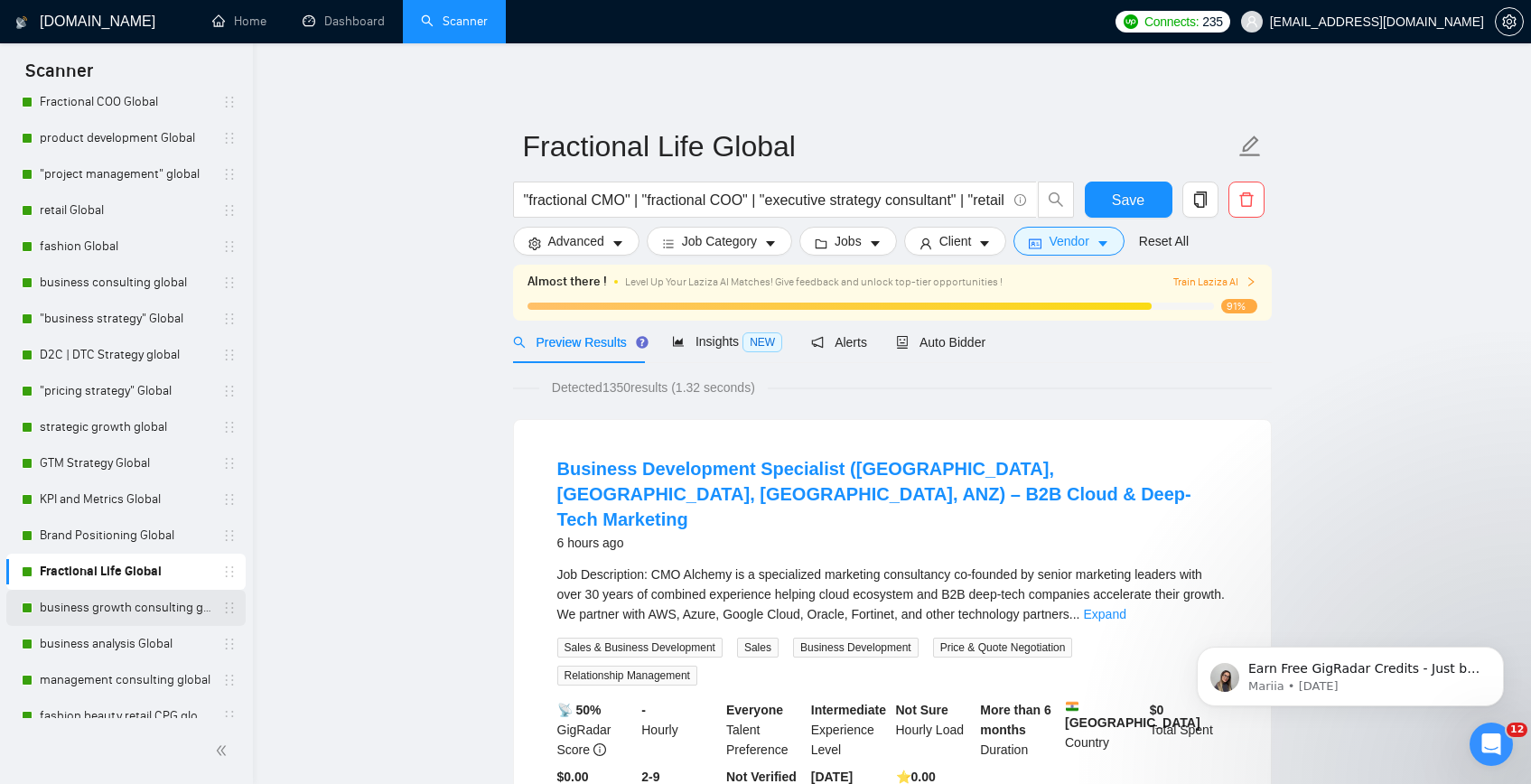
click at [114, 603] on link "business growth consulting global" at bounding box center [126, 607] width 172 height 36
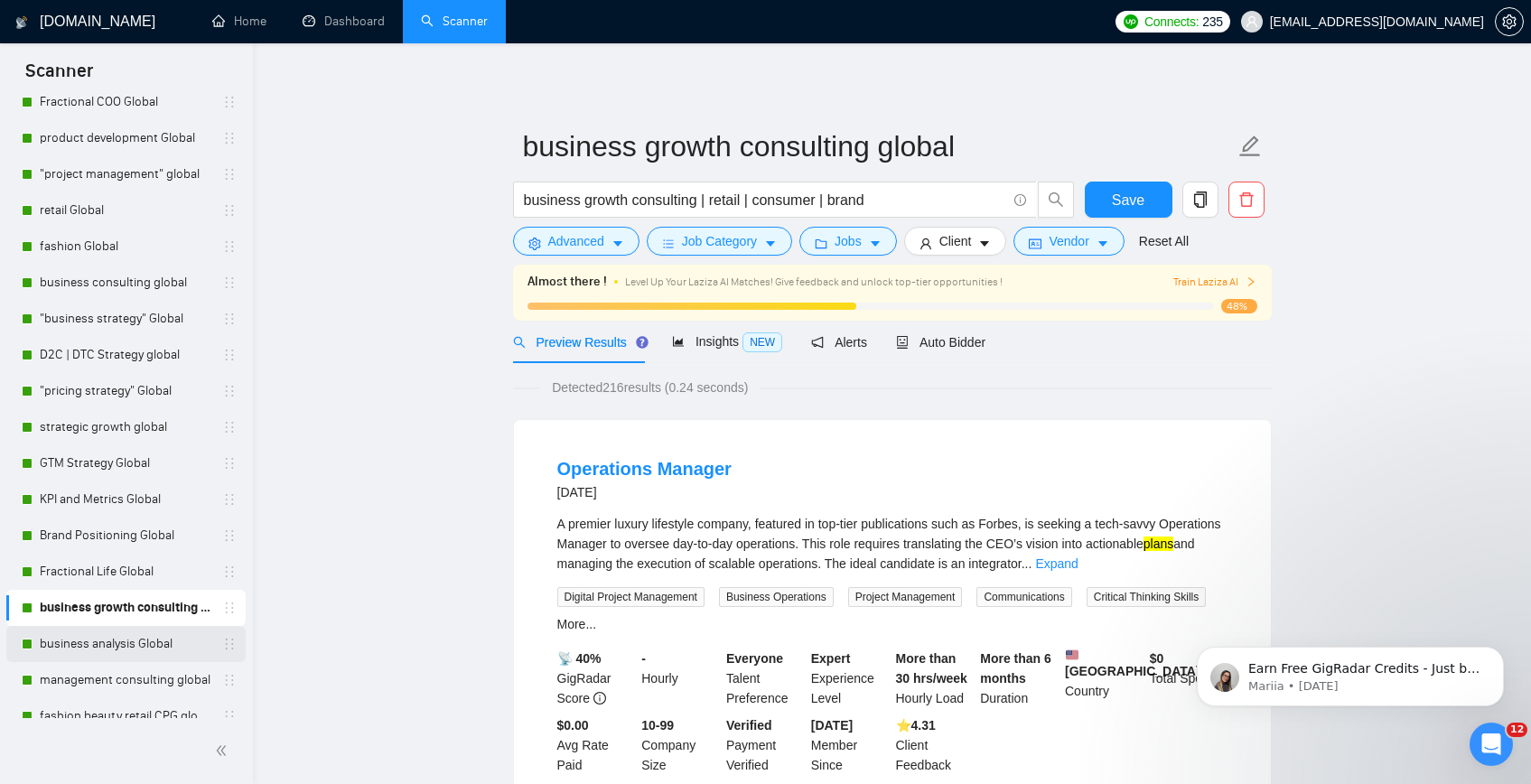
click at [118, 641] on link "business analysis Global" at bounding box center [126, 643] width 172 height 36
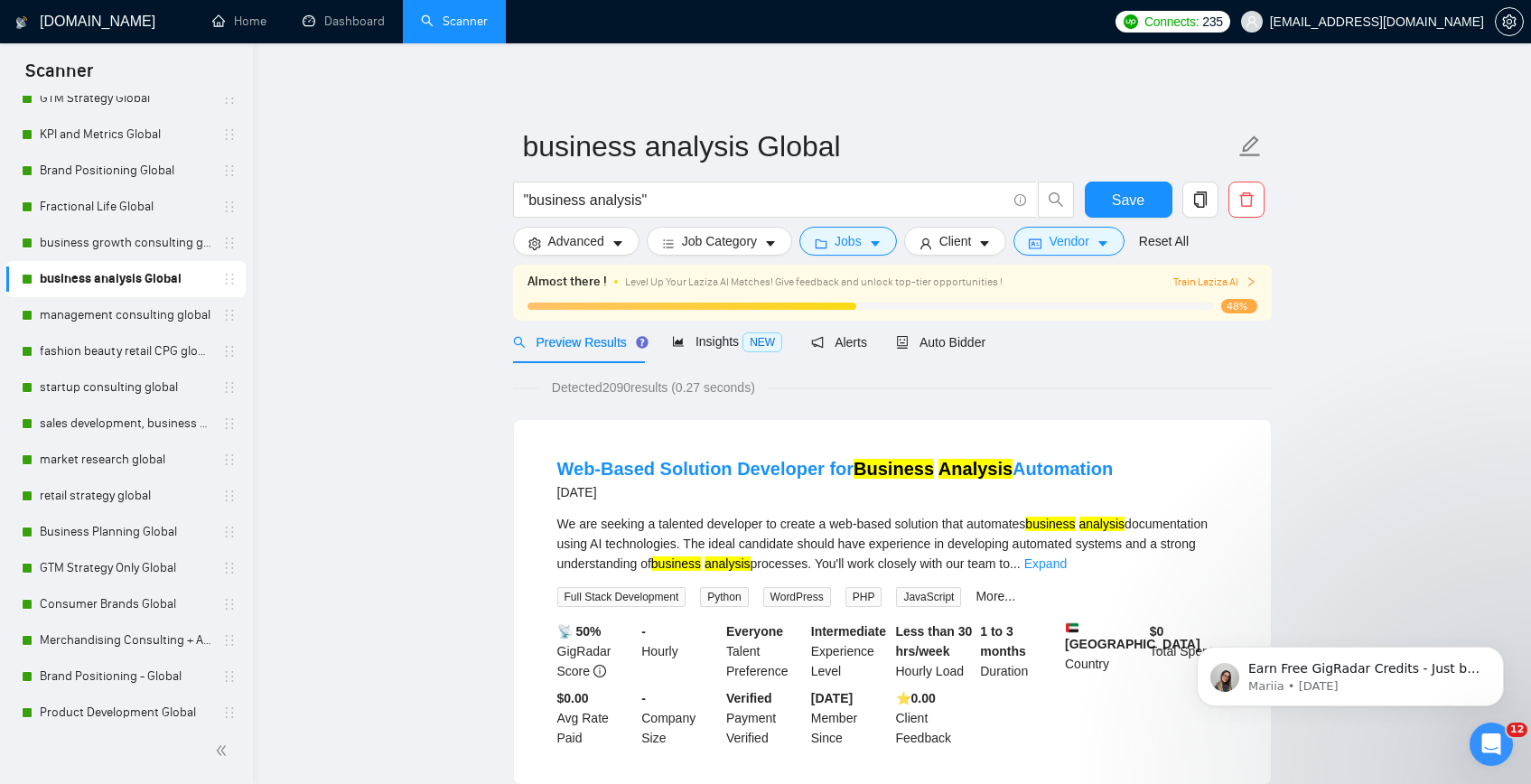
scroll to position [1526, 0]
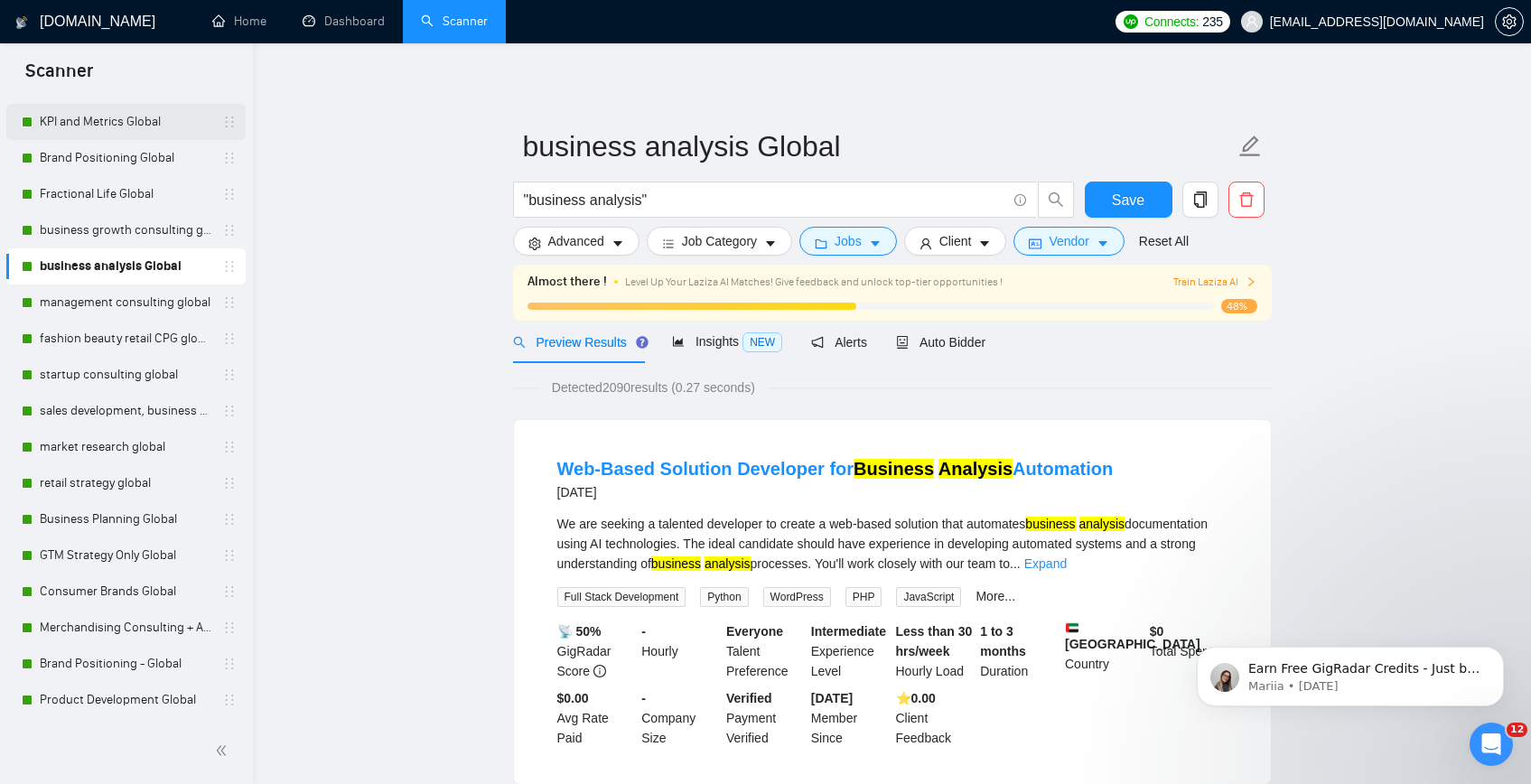
drag, startPoint x: 95, startPoint y: 296, endPoint x: 187, endPoint y: 134, distance: 186.3
click at [95, 296] on link "management consulting global" at bounding box center [126, 303] width 172 height 36
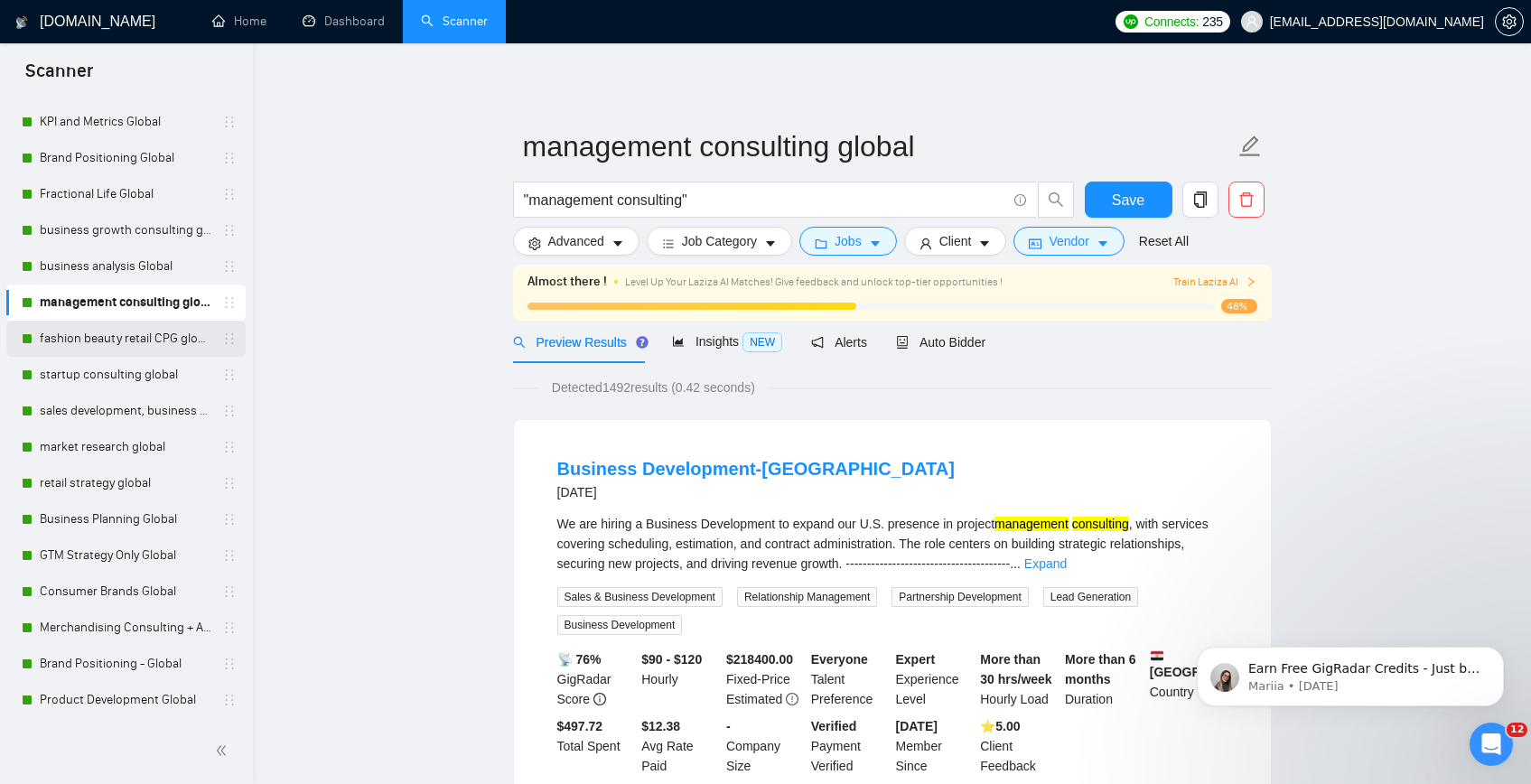
click at [89, 330] on link "fashion beauty retail CPG global" at bounding box center [126, 339] width 172 height 36
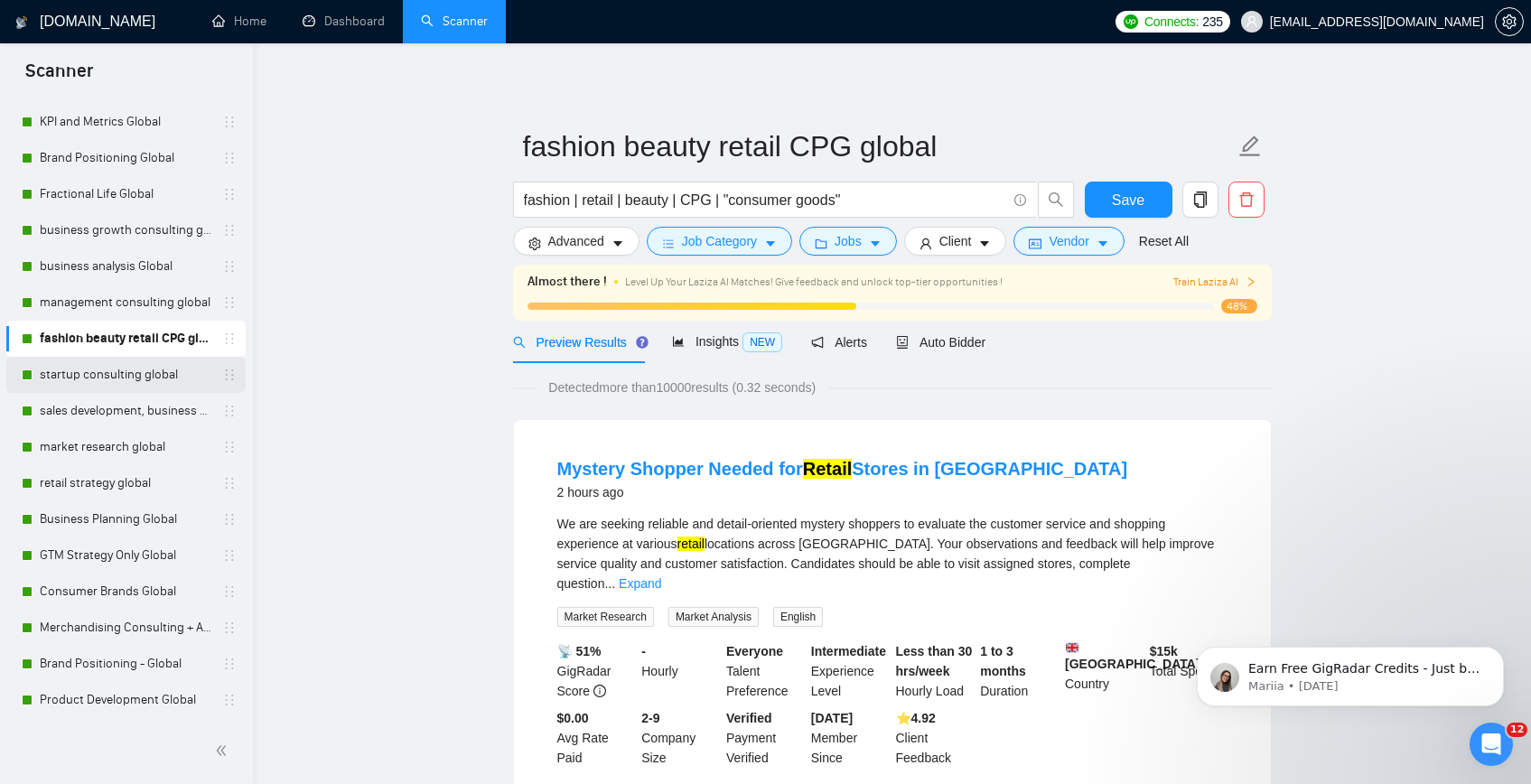
click at [86, 386] on link "startup consulting global" at bounding box center [126, 375] width 172 height 36
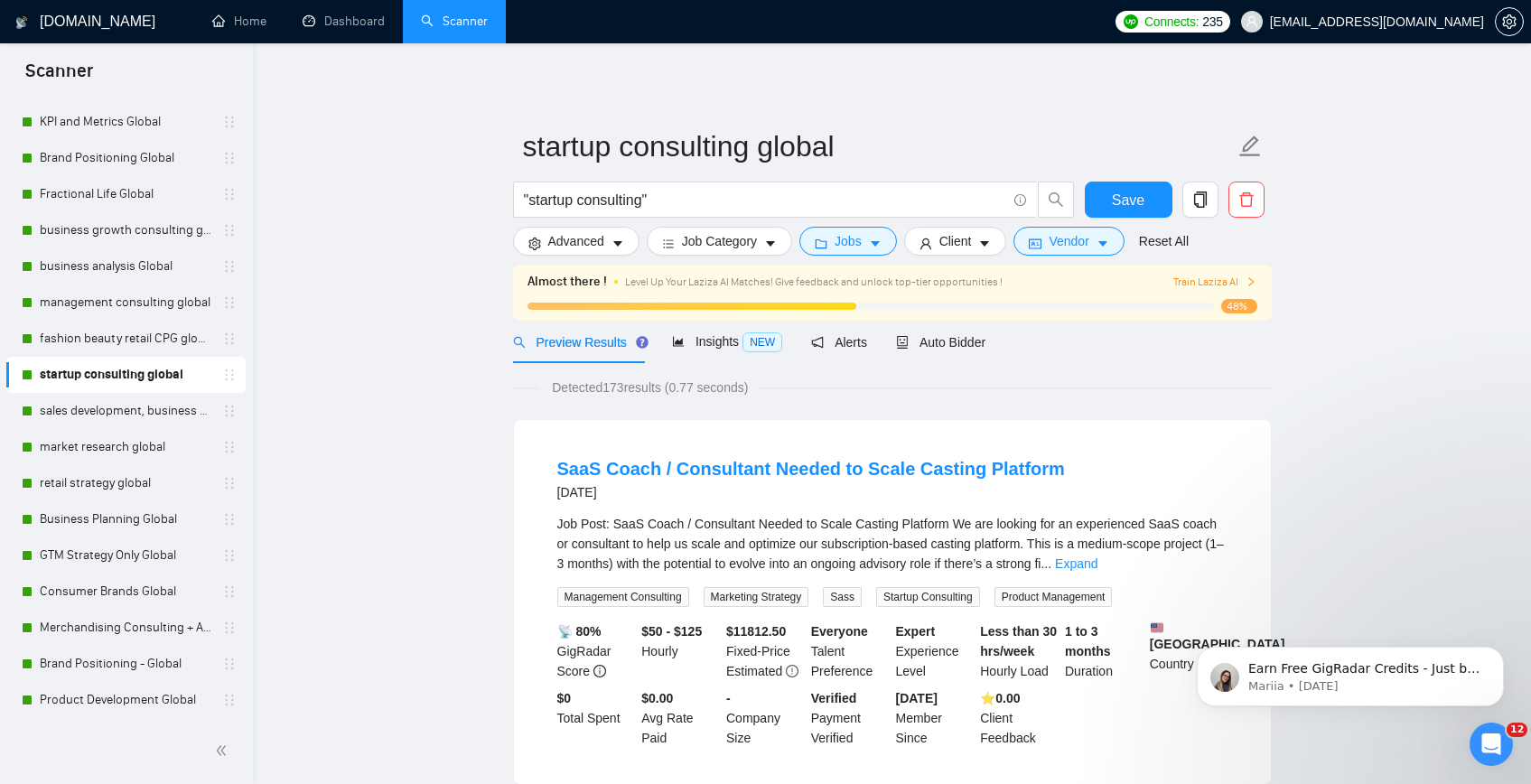
click at [156, 414] on link "sales development, business development global" at bounding box center [126, 410] width 172 height 36
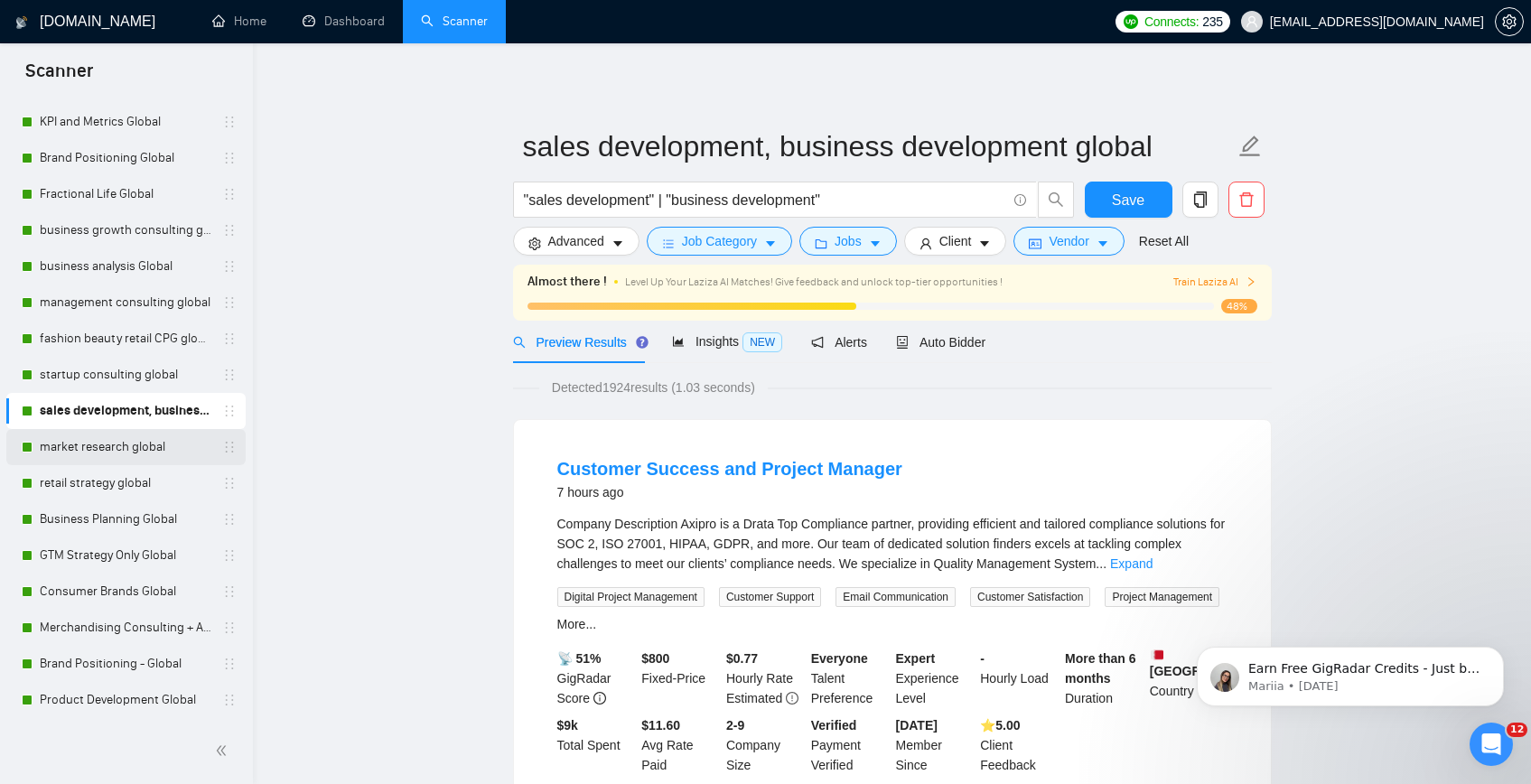
click at [105, 446] on link "market research global" at bounding box center [126, 446] width 172 height 36
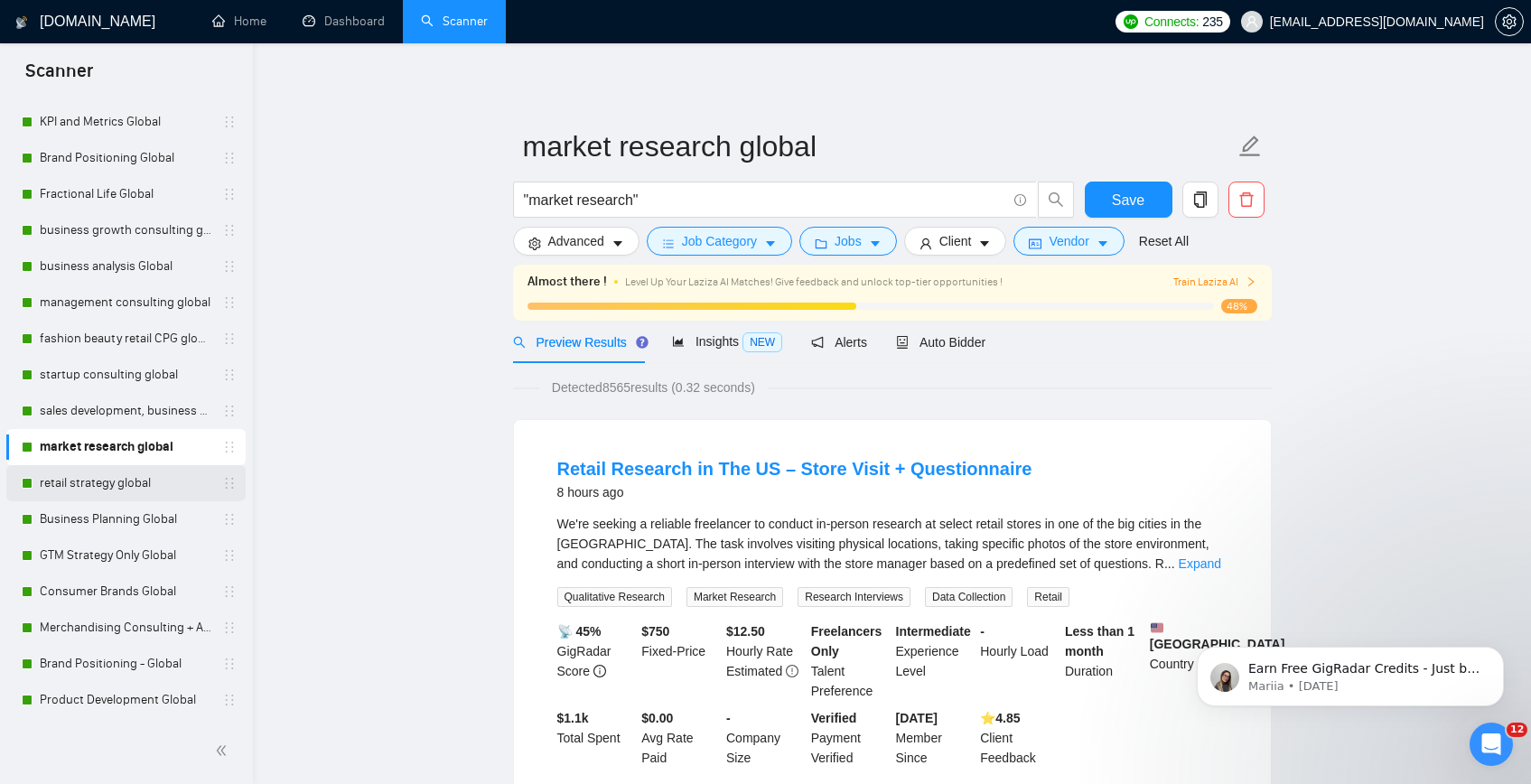
click at [130, 485] on link "retail strategy global" at bounding box center [126, 483] width 172 height 36
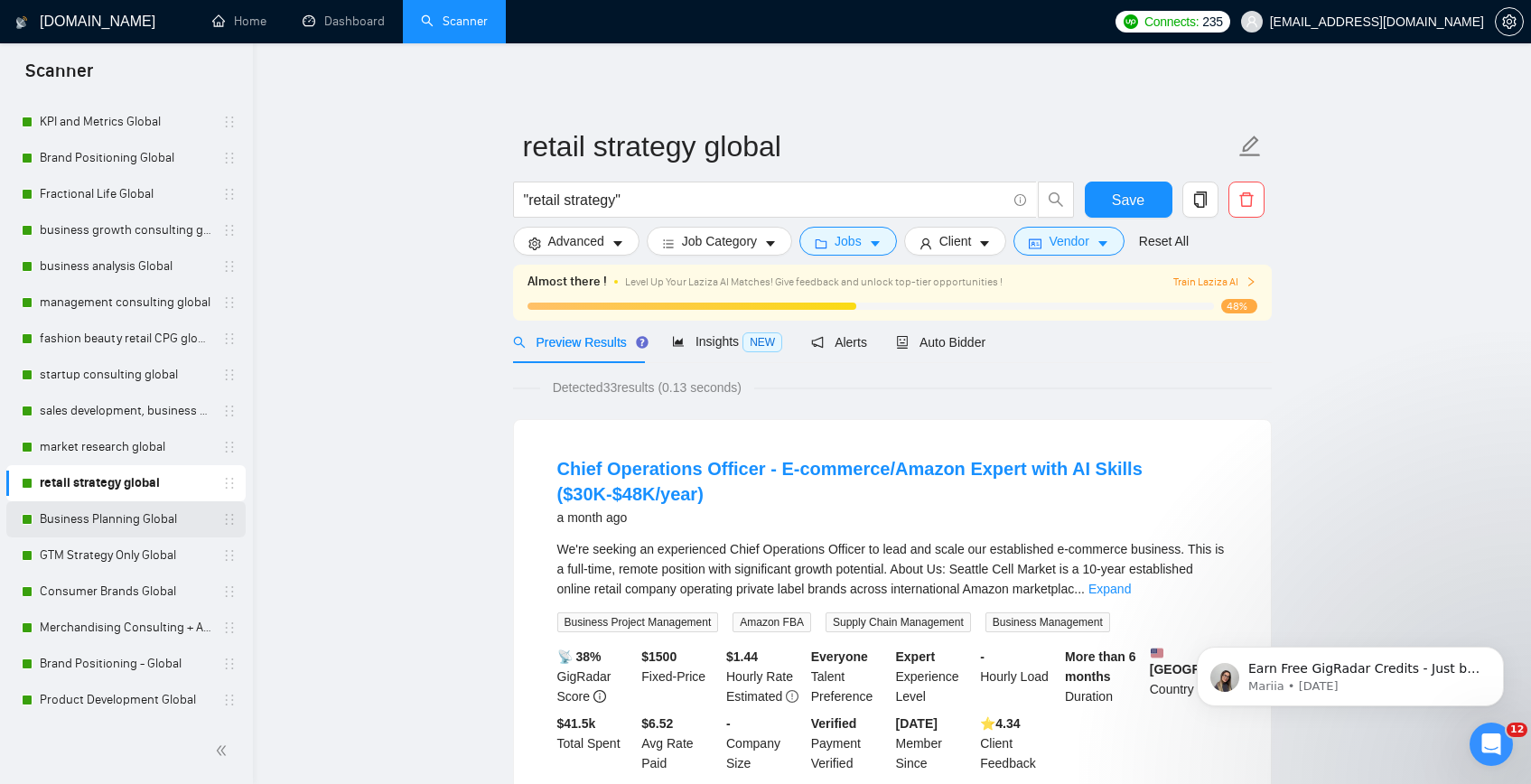
click at [118, 510] on link "Business Planning Global" at bounding box center [126, 519] width 172 height 36
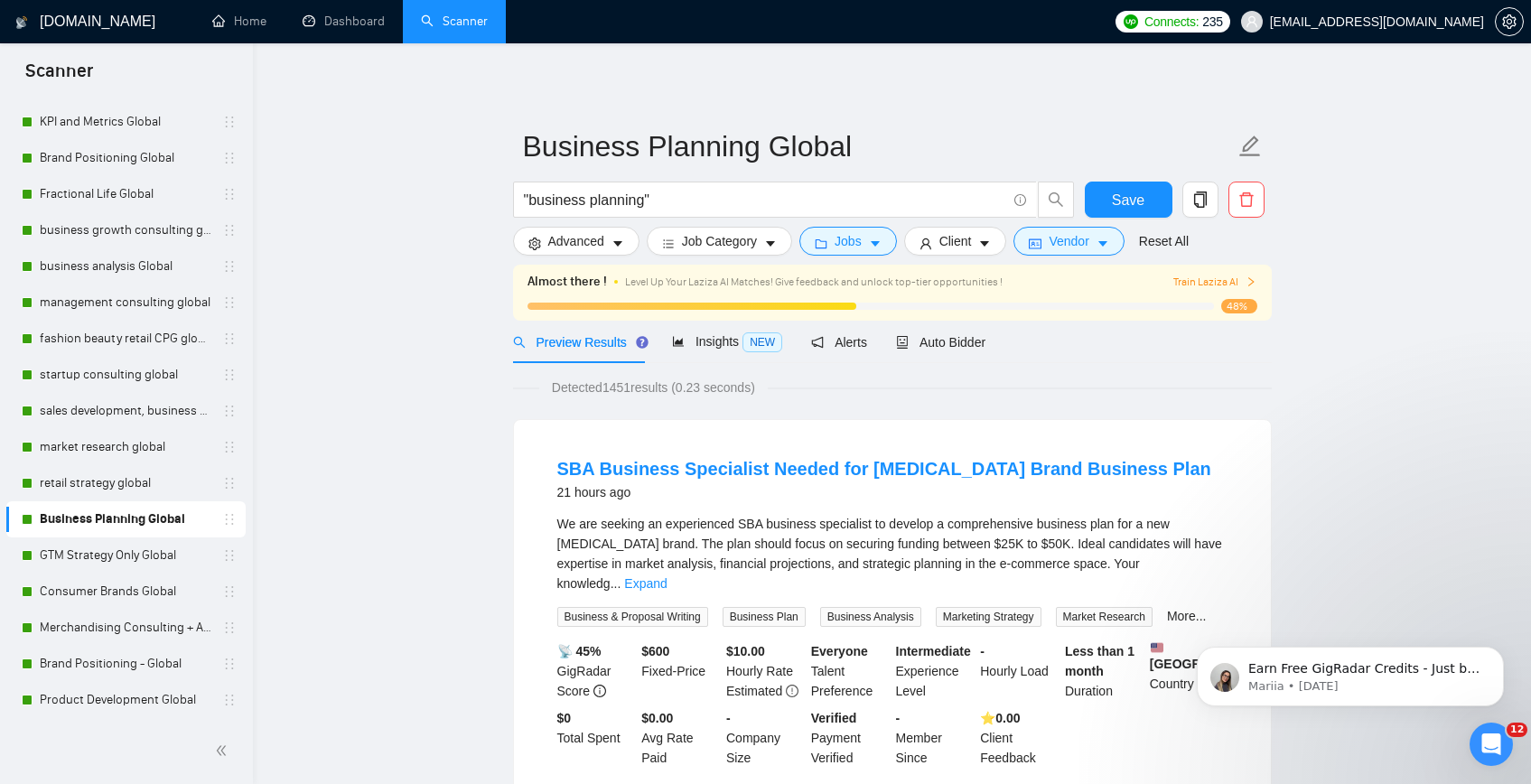
click at [103, 558] on link "GTM Strategy Only Global" at bounding box center [126, 555] width 172 height 36
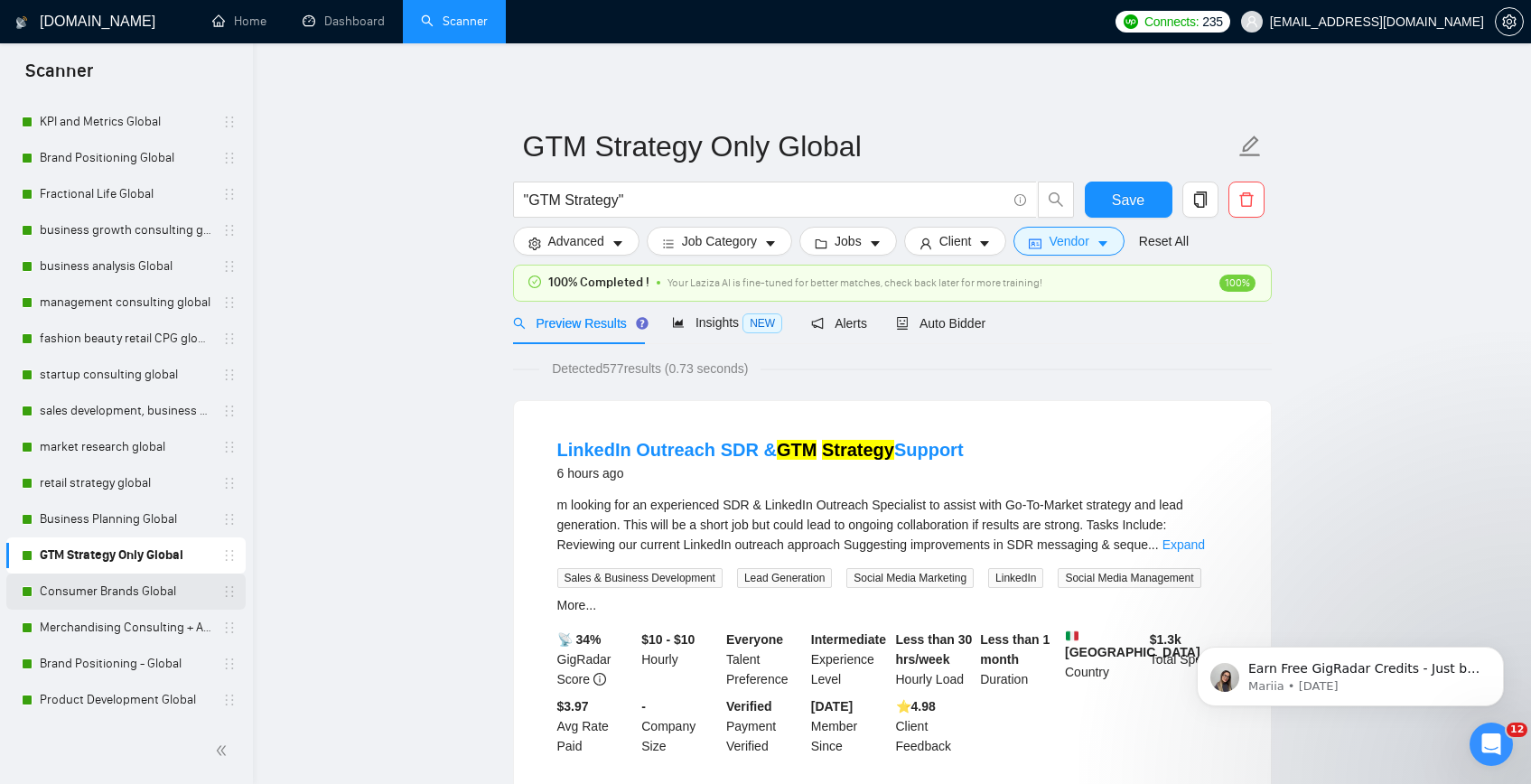
click at [103, 588] on link "Consumer Brands Global" at bounding box center [126, 591] width 172 height 36
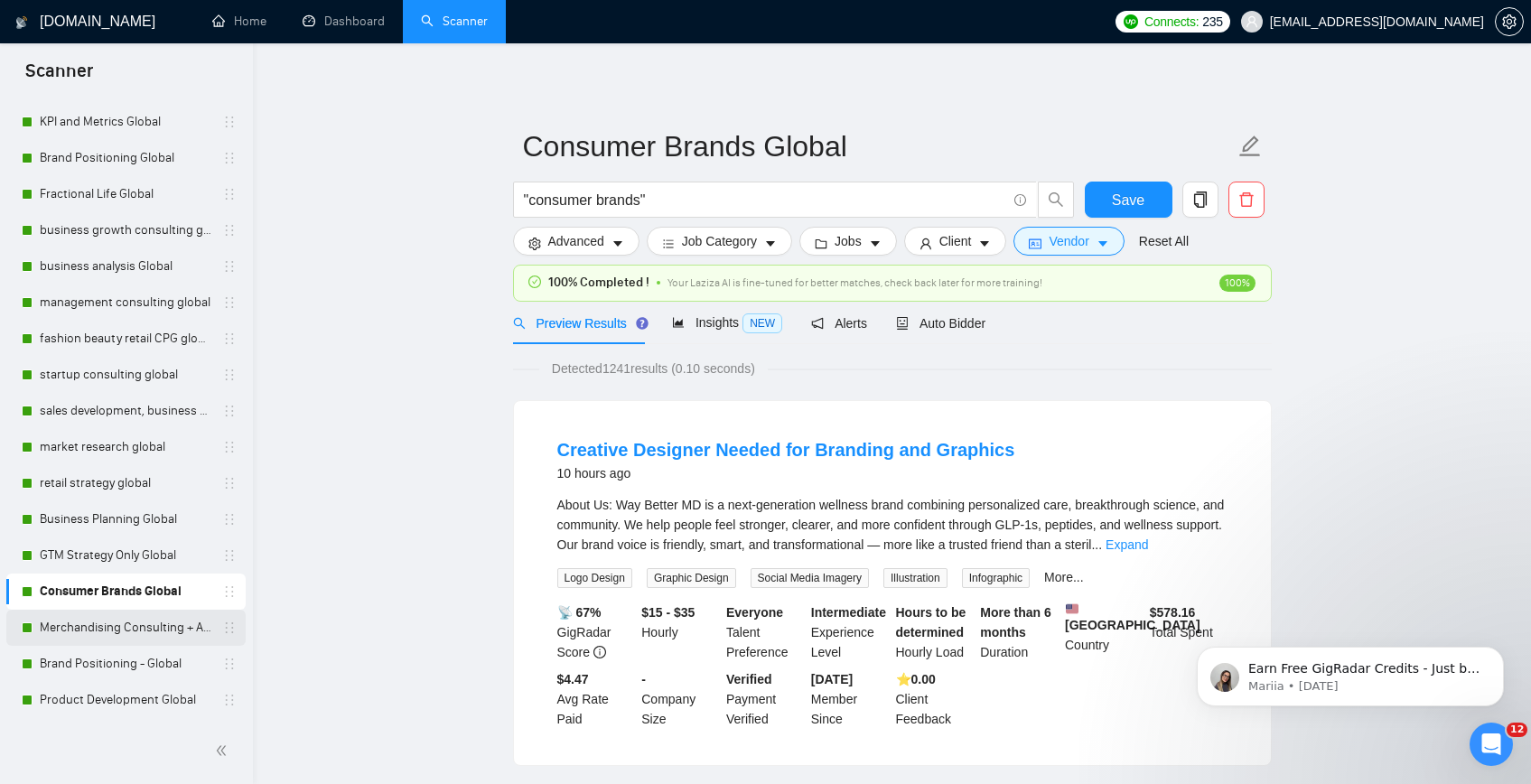
click at [88, 630] on link "Merchandising Consulting + Assortment Global" at bounding box center [126, 627] width 172 height 36
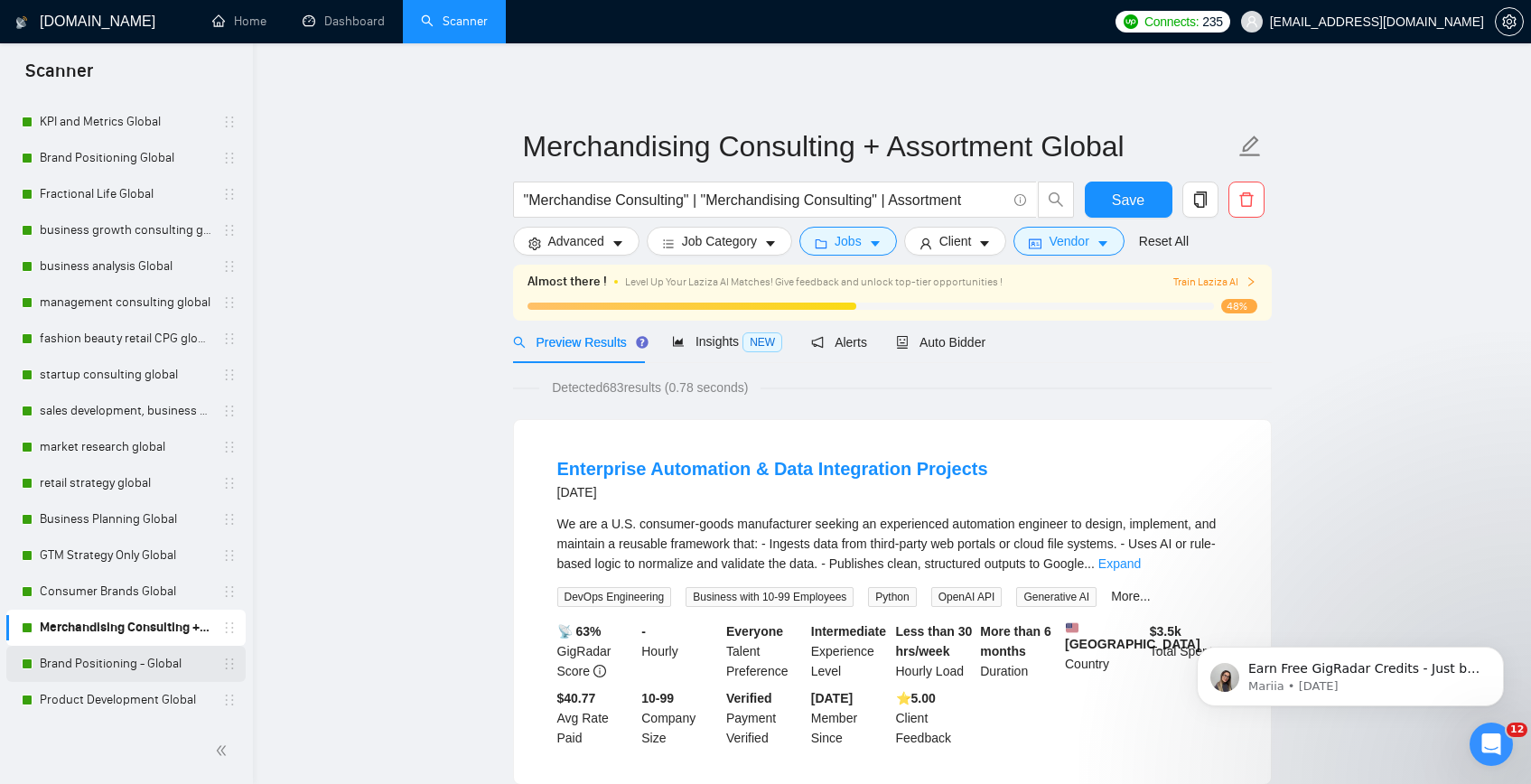
click at [87, 676] on link "Brand Positioning - Global" at bounding box center [126, 663] width 172 height 36
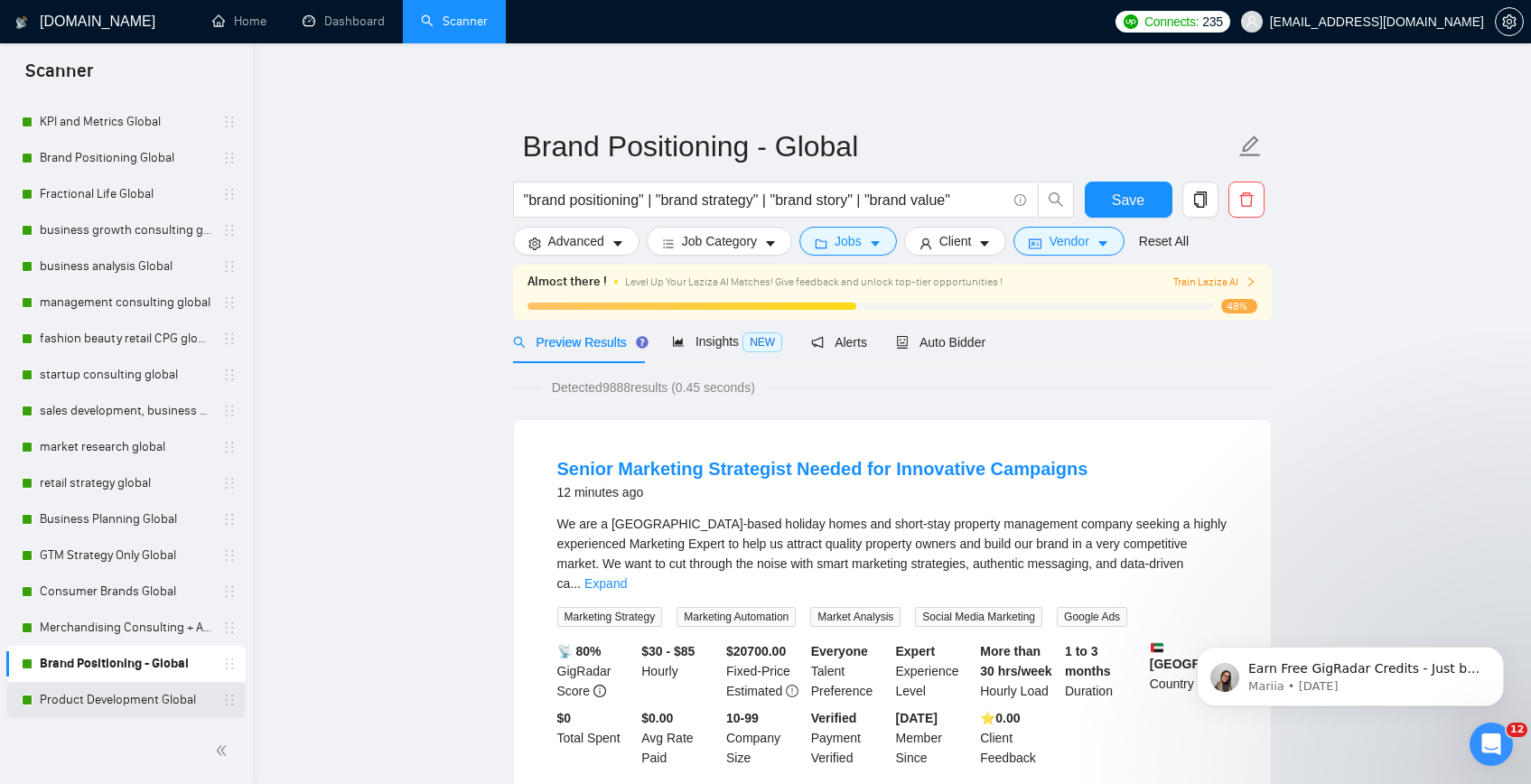
click at [122, 709] on link "Product Development Global" at bounding box center [126, 699] width 172 height 36
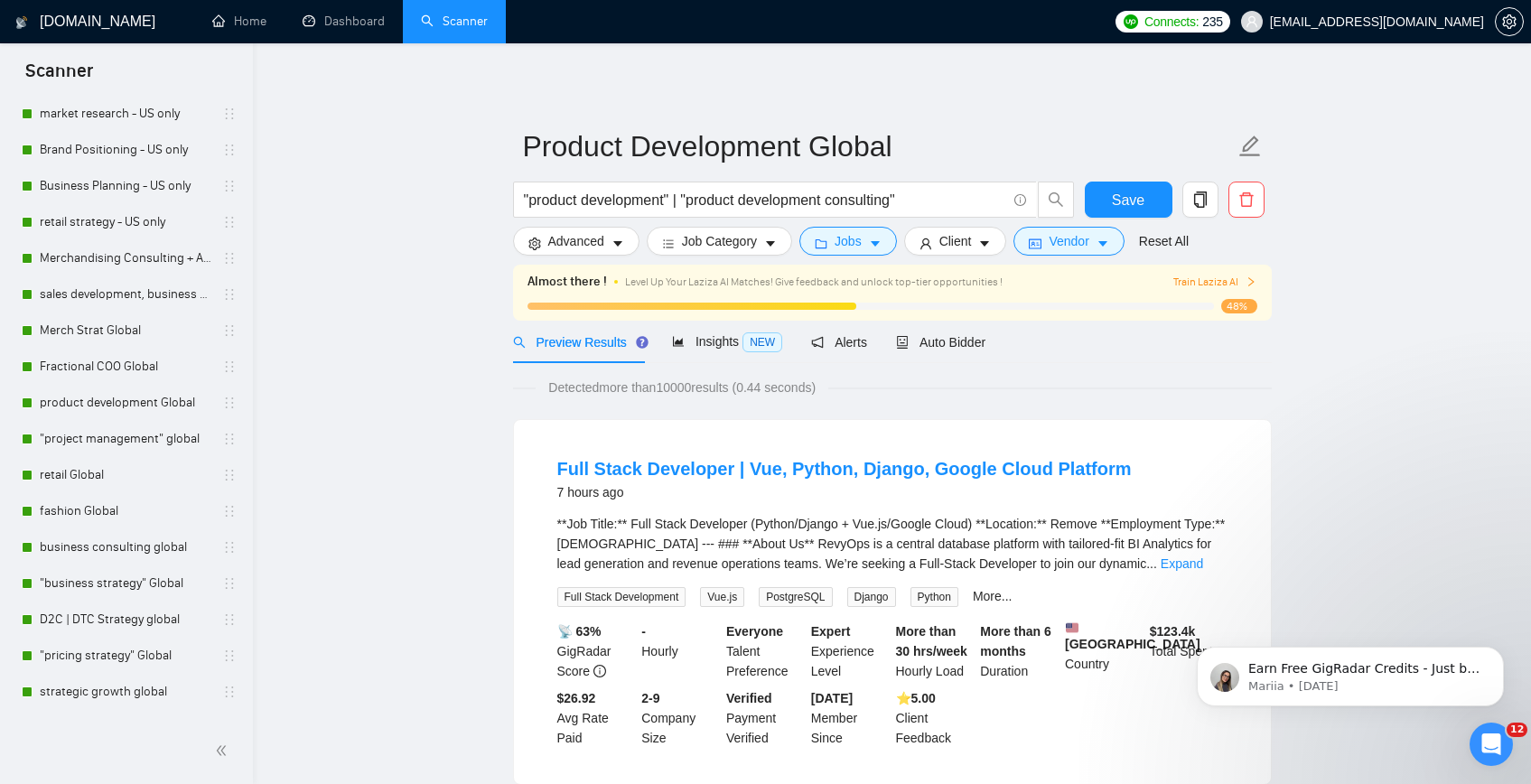
scroll to position [887, 0]
click at [130, 294] on link "sales development, business development - US only" at bounding box center [126, 292] width 172 height 36
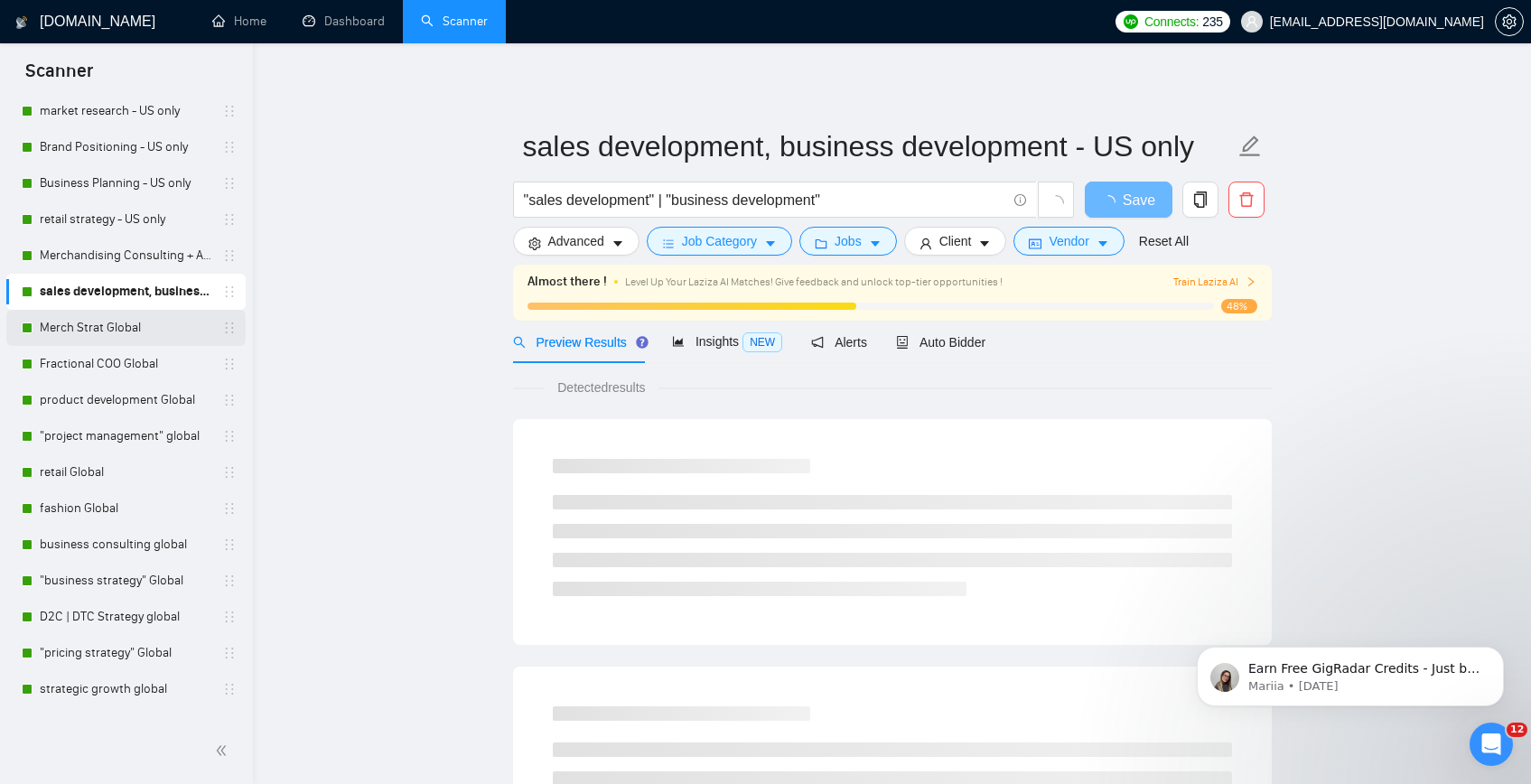
click at [124, 330] on link "Merch Strat Global" at bounding box center [126, 328] width 172 height 36
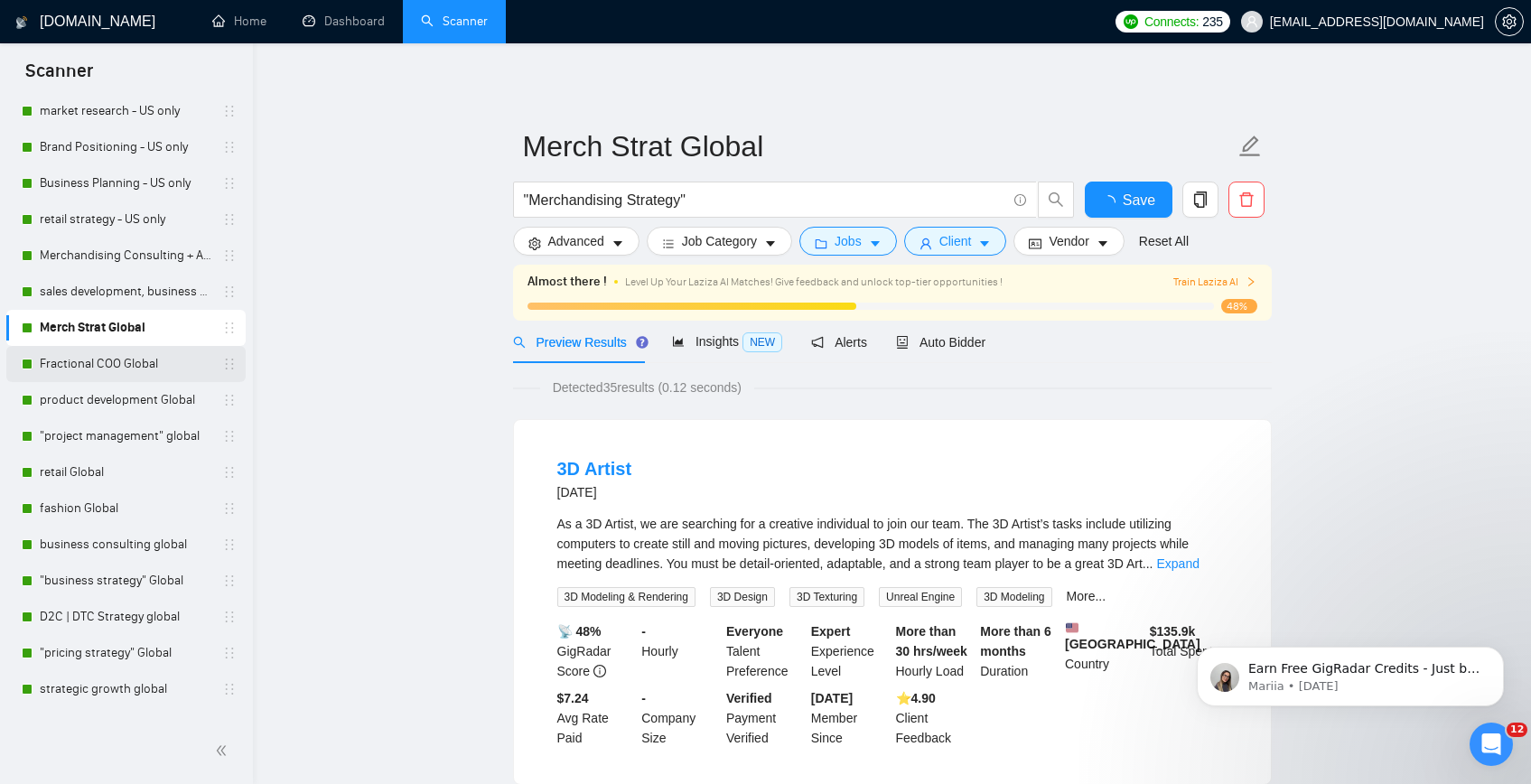
click at [123, 368] on link "Fractional COO Global" at bounding box center [126, 364] width 172 height 36
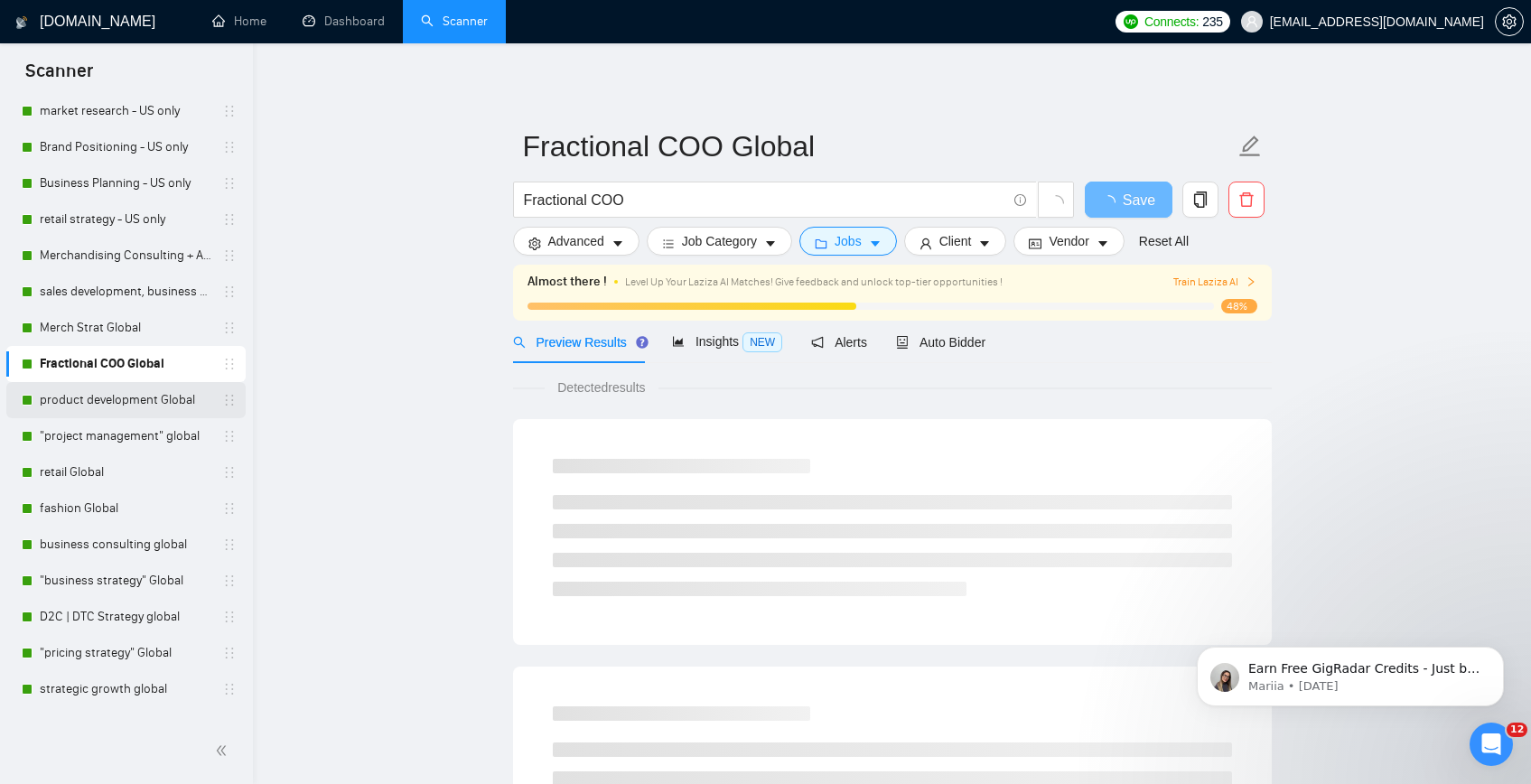
click at [124, 398] on link "product development Global" at bounding box center [126, 399] width 172 height 36
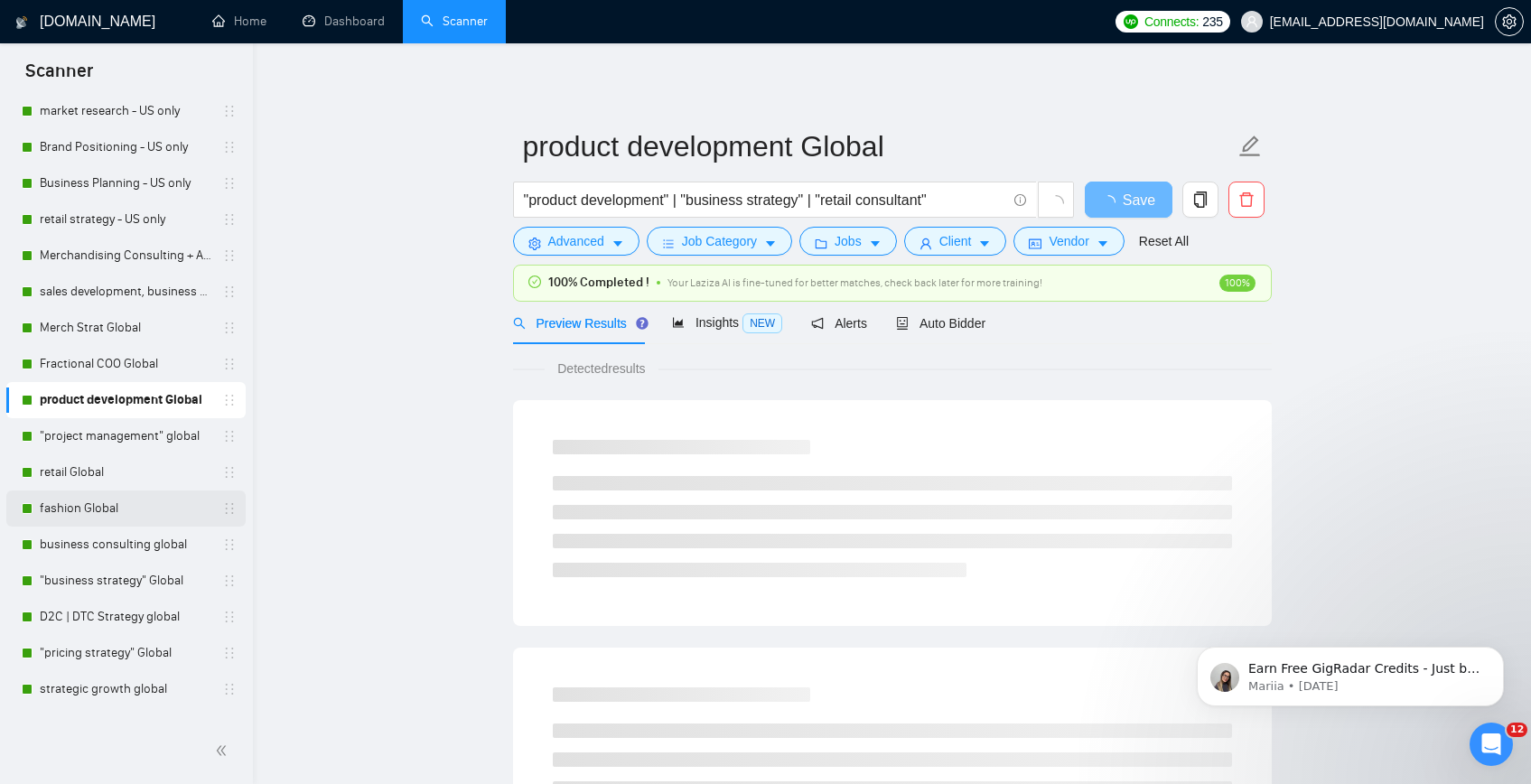
click at [108, 522] on link "fashion Global" at bounding box center [126, 508] width 172 height 36
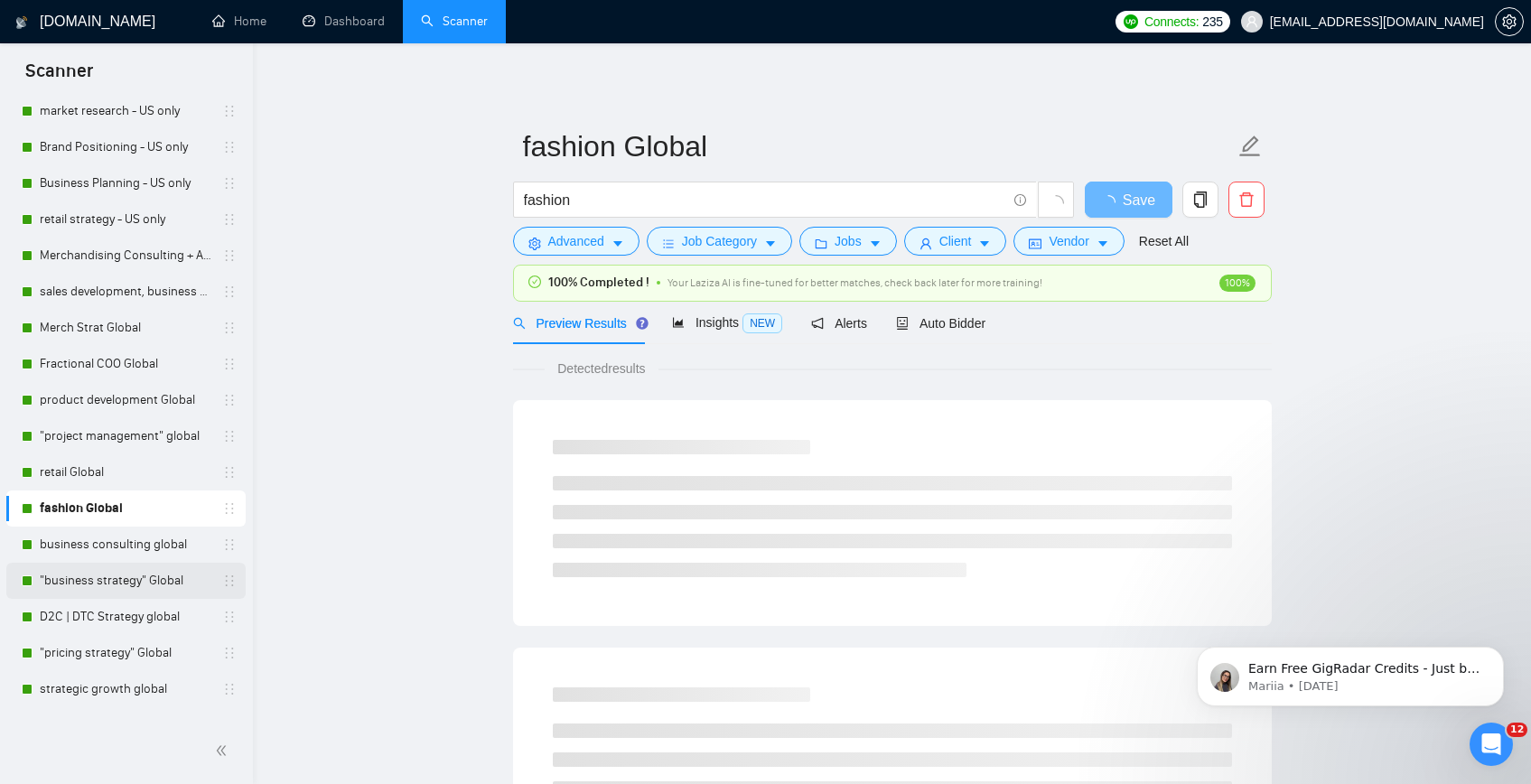
click at [131, 567] on link ""business strategy" Global" at bounding box center [126, 580] width 172 height 36
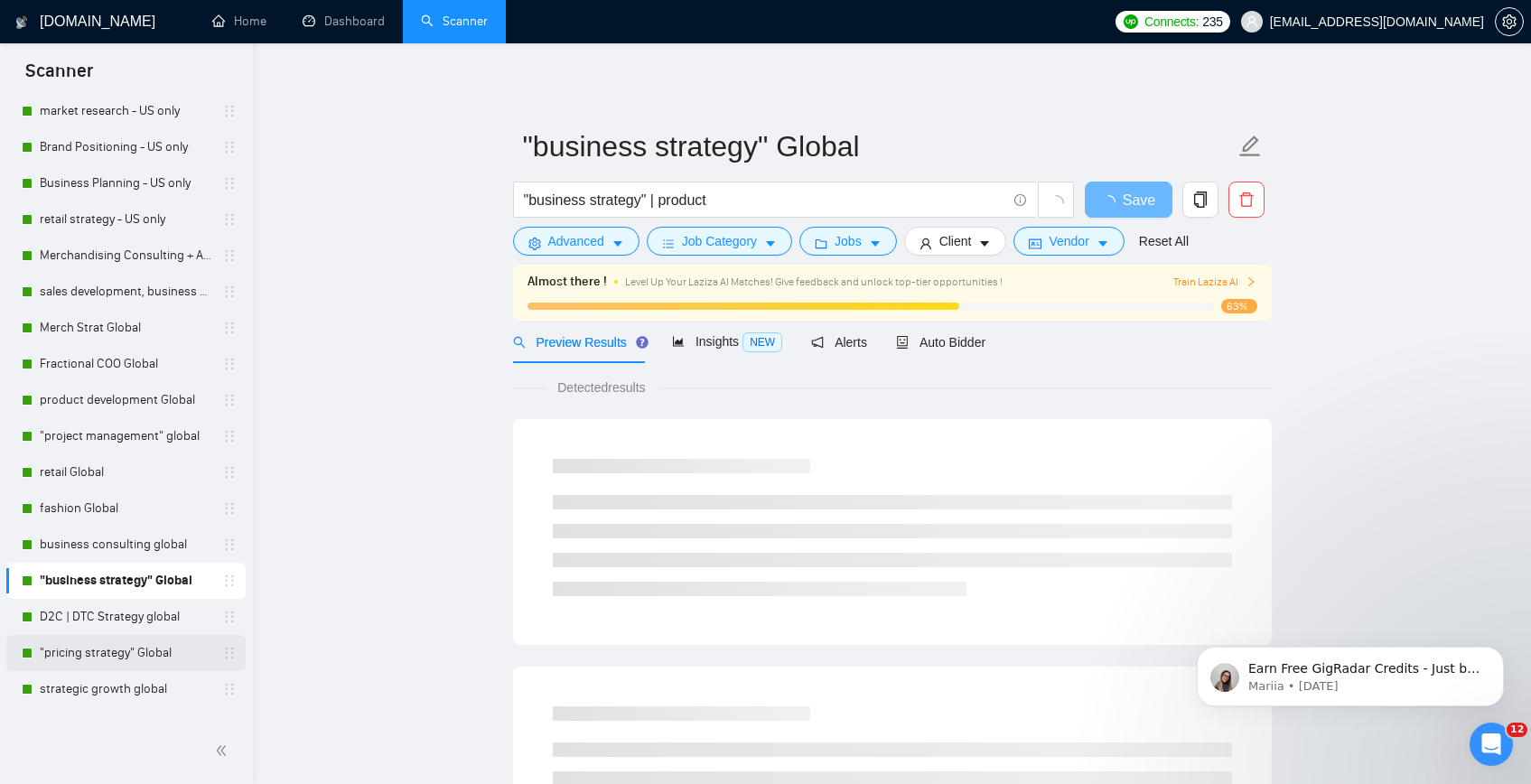
click at [118, 642] on link ""pricing strategy" Global" at bounding box center [126, 652] width 172 height 36
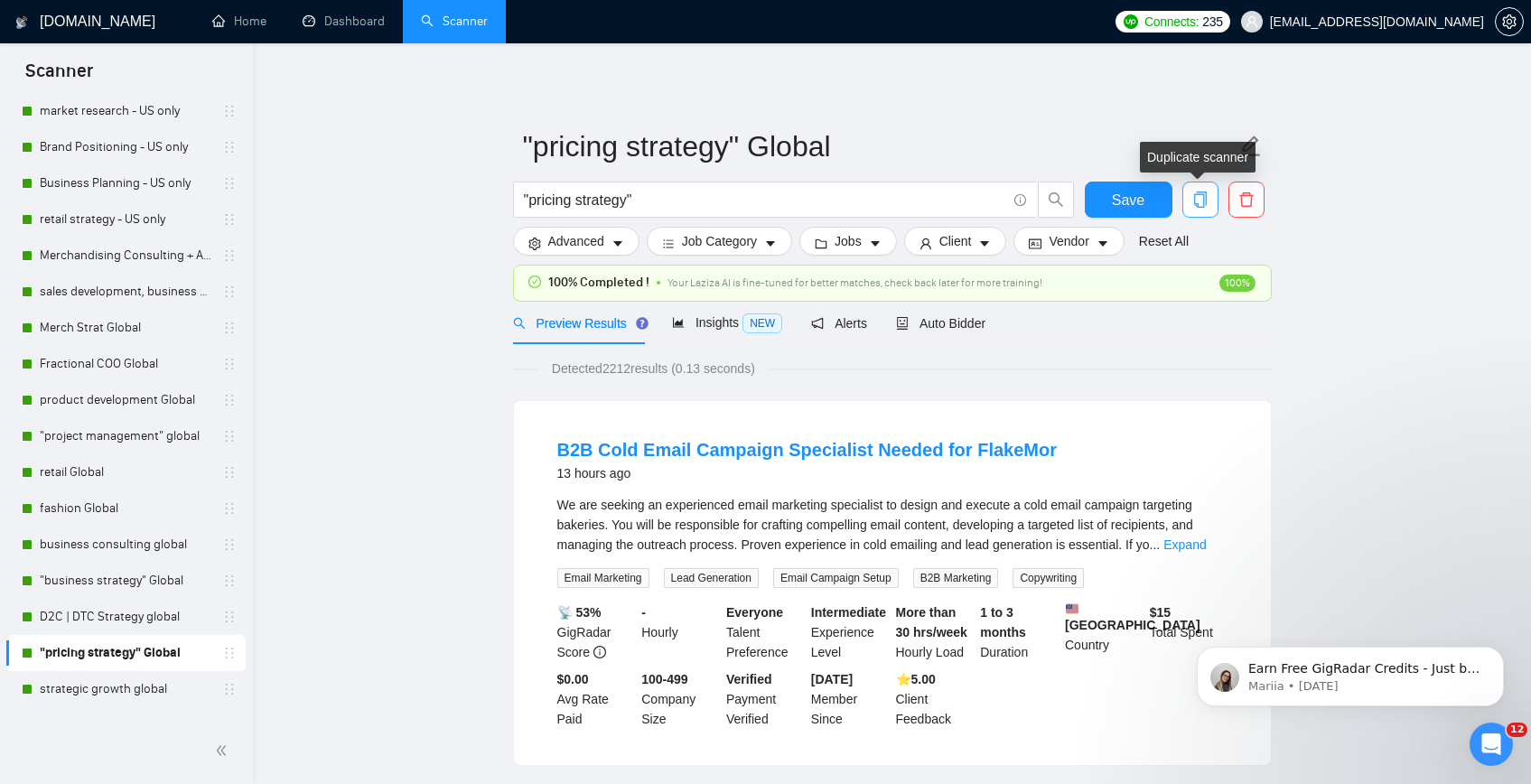
click at [1206, 199] on icon "copy" at bounding box center [1200, 200] width 16 height 16
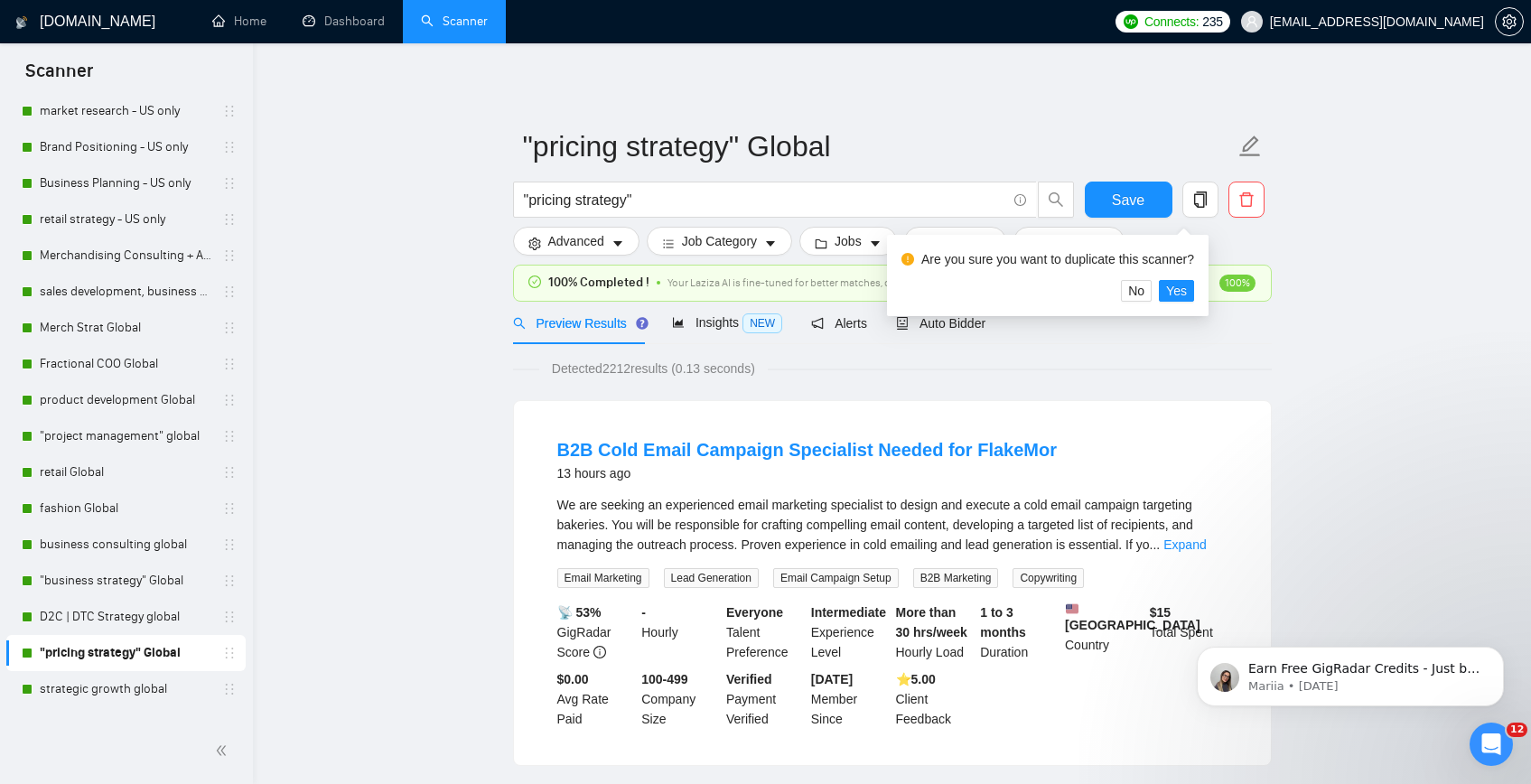
click at [1189, 310] on div "Are you sure you want to duplicate this scanner? No Yes" at bounding box center [1048, 275] width 322 height 81
click at [1187, 292] on span "Yes" at bounding box center [1176, 291] width 21 height 20
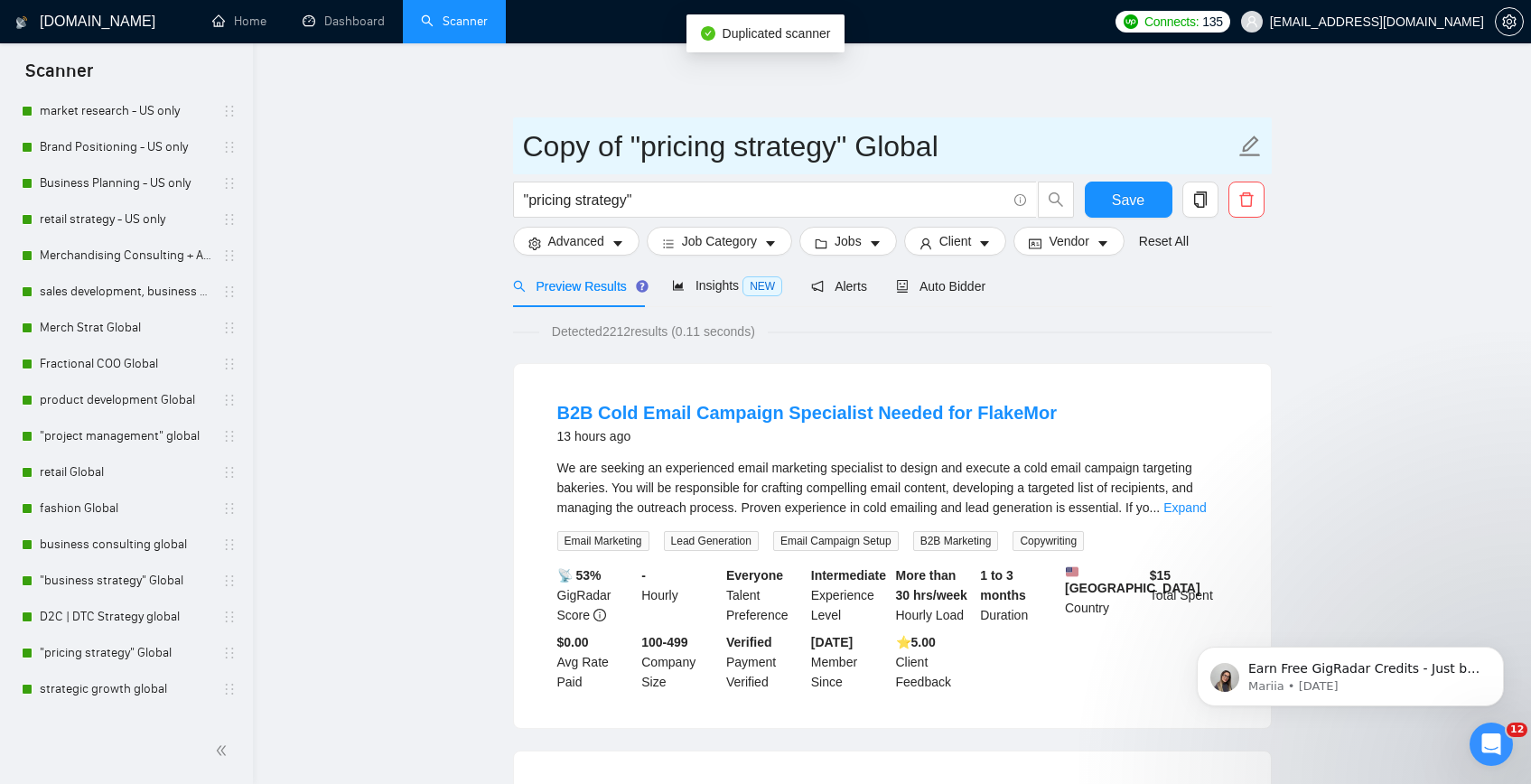
click at [1243, 146] on icon "edit" at bounding box center [1250, 147] width 24 height 24
click at [843, 141] on input "Copy of "pricing strategy"- US only" at bounding box center [878, 146] width 712 height 45
drag, startPoint x: 638, startPoint y: 143, endPoint x: 443, endPoint y: 139, distance: 195.0
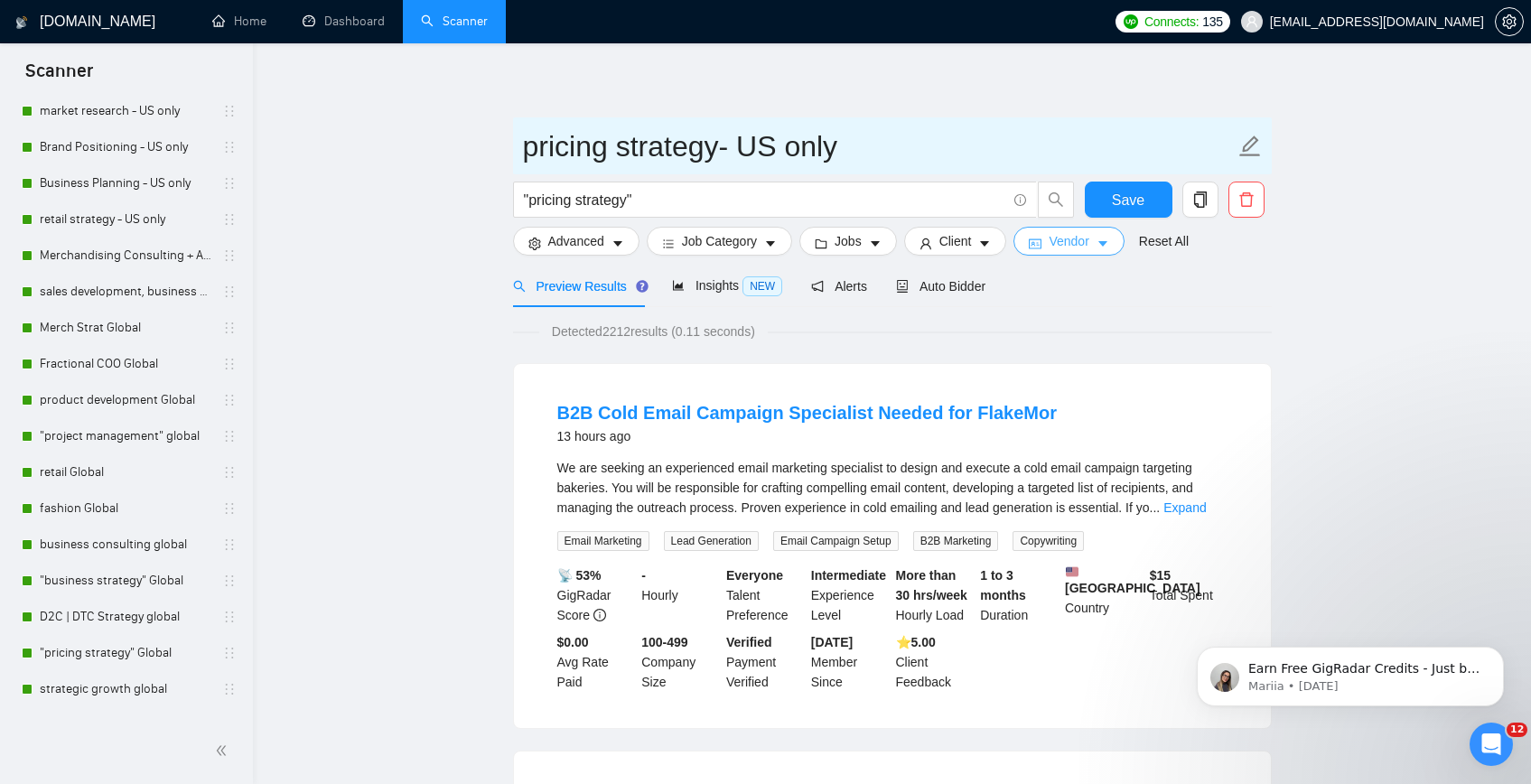
type input "pricing strategy- US only"
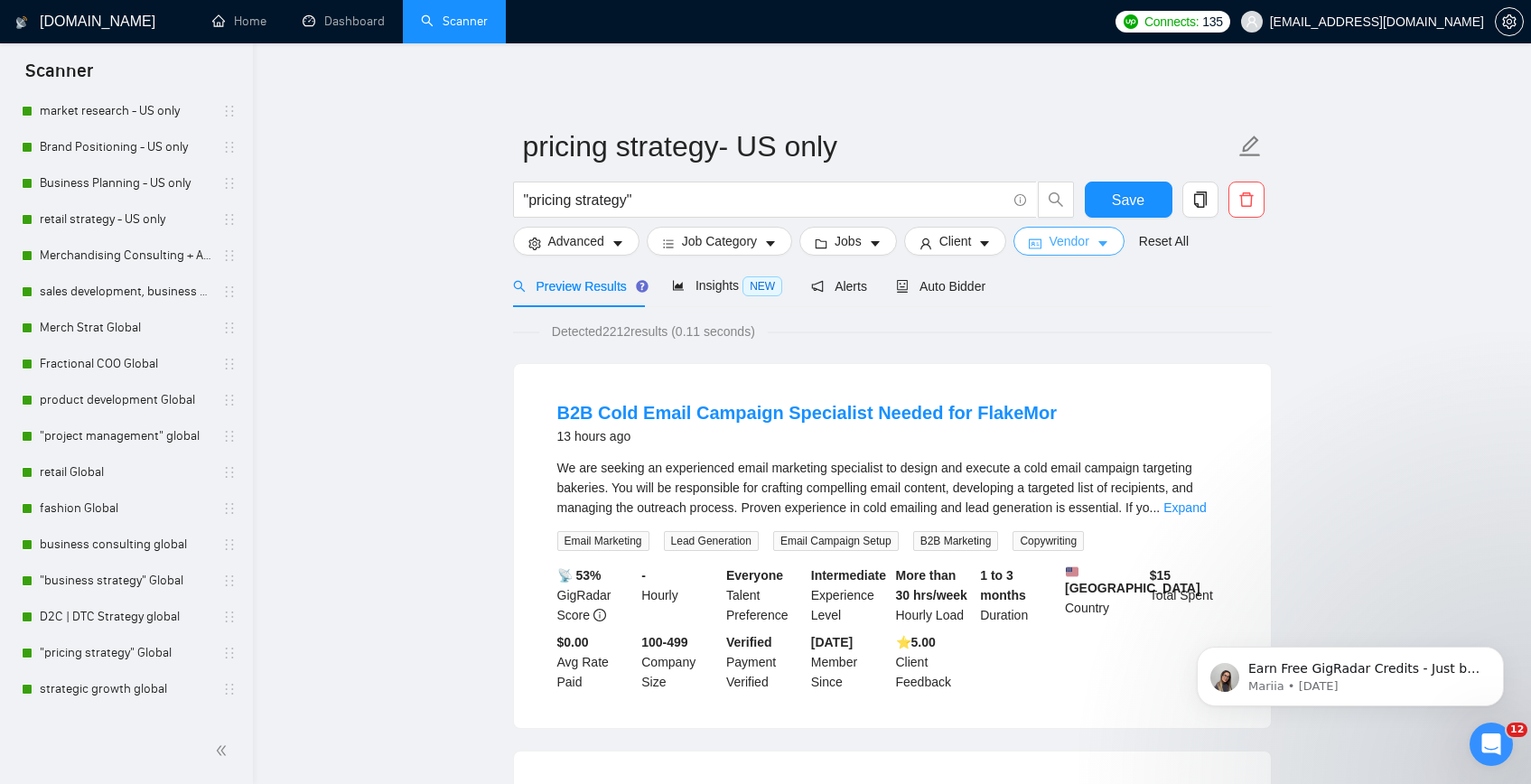
click at [1106, 249] on icon "caret-down" at bounding box center [1102, 244] width 13 height 13
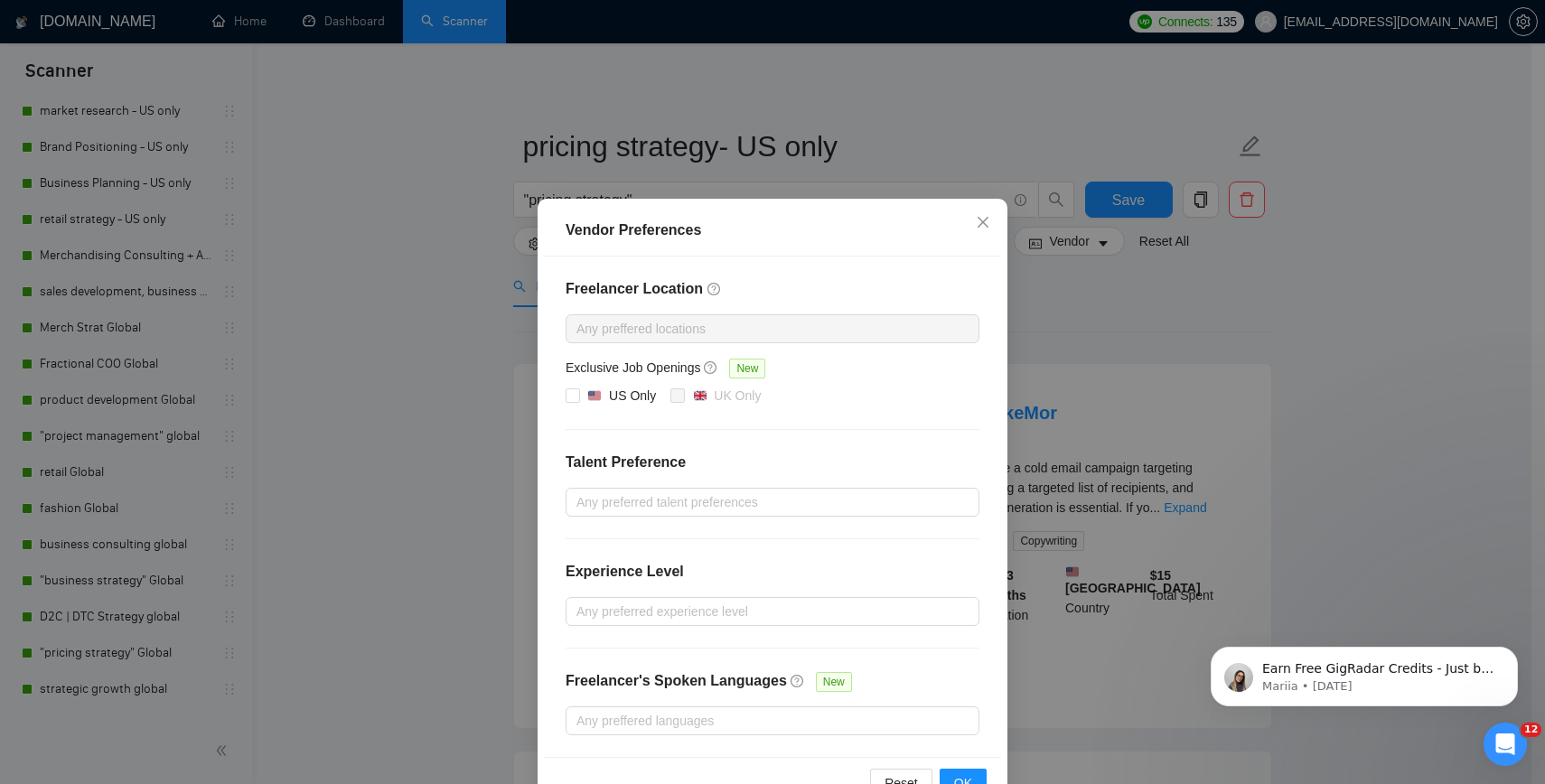
click at [588, 406] on div "Freelancer Location Any preffered locations Exclusive Job Openings New US Only …" at bounding box center [772, 506] width 457 height 500
click at [597, 384] on div "Exclusive Job Openings New" at bounding box center [772, 372] width 414 height 28
click at [598, 392] on div "US Only" at bounding box center [622, 395] width 69 height 20
click at [578, 392] on input "US Only" at bounding box center [572, 394] width 13 height 13
checkbox input "true"
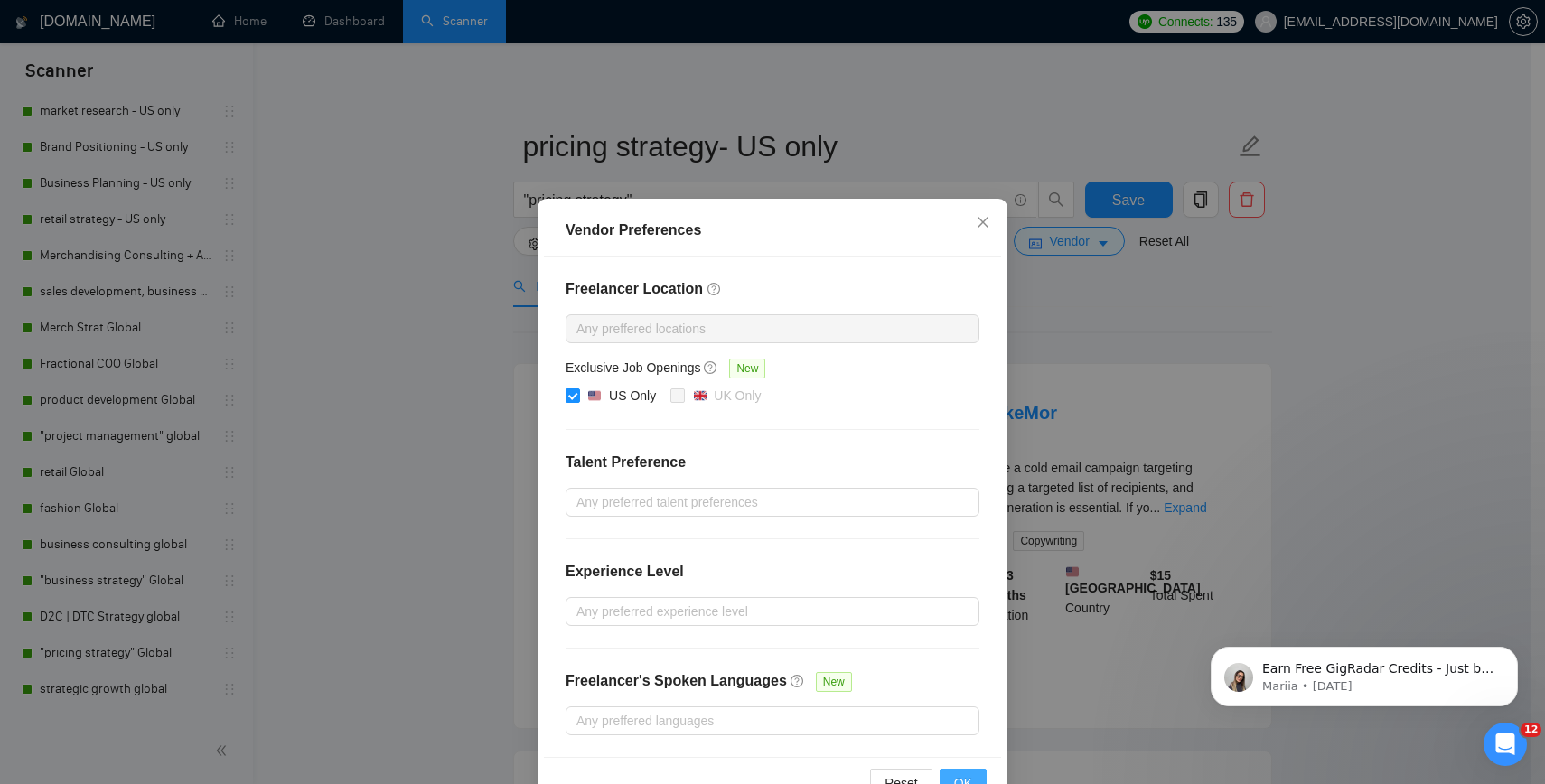
click at [948, 771] on button "OK" at bounding box center [962, 782] width 47 height 29
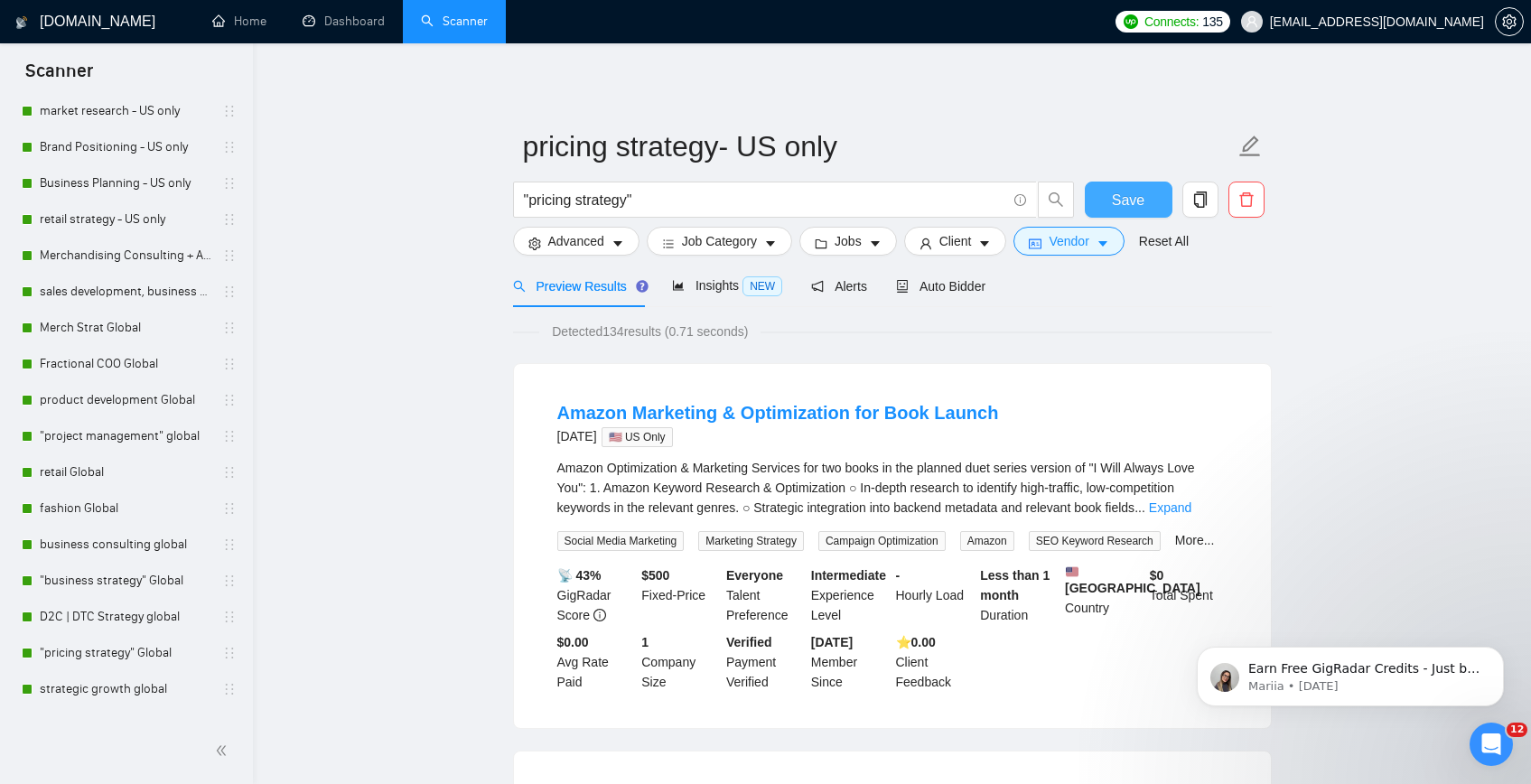
click at [1124, 216] on div "Save" at bounding box center [1128, 204] width 95 height 45
click at [1124, 209] on span "Save" at bounding box center [1128, 200] width 33 height 23
drag, startPoint x: 245, startPoint y: 469, endPoint x: 252, endPoint y: 698, distance: 229.1
click at [252, 698] on div "New Scanner My Scanners Merch Strat [GEOGRAPHIC_DATA] Only Fractional COO - [GE…" at bounding box center [126, 406] width 253 height 622
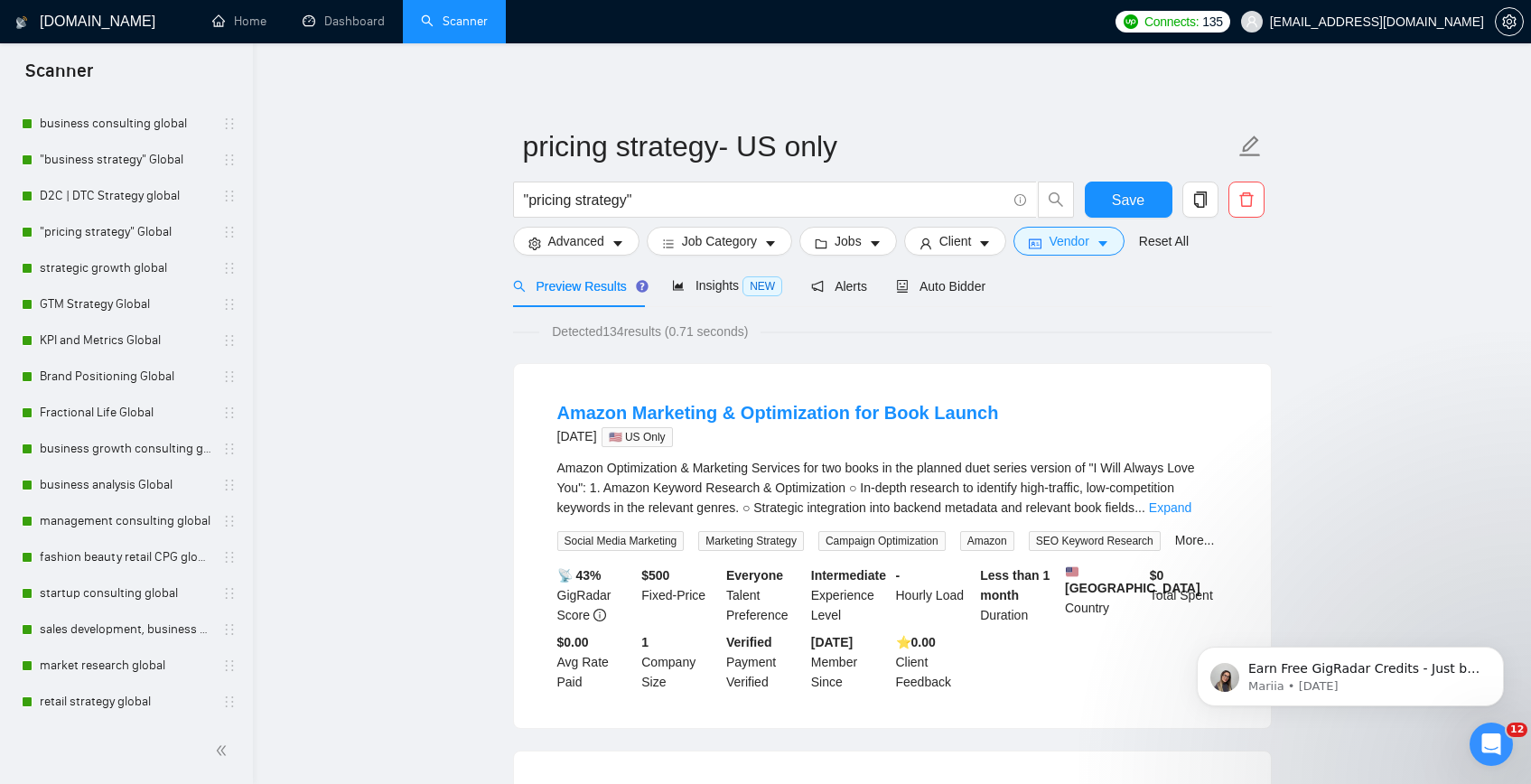
scroll to position [1431, 0]
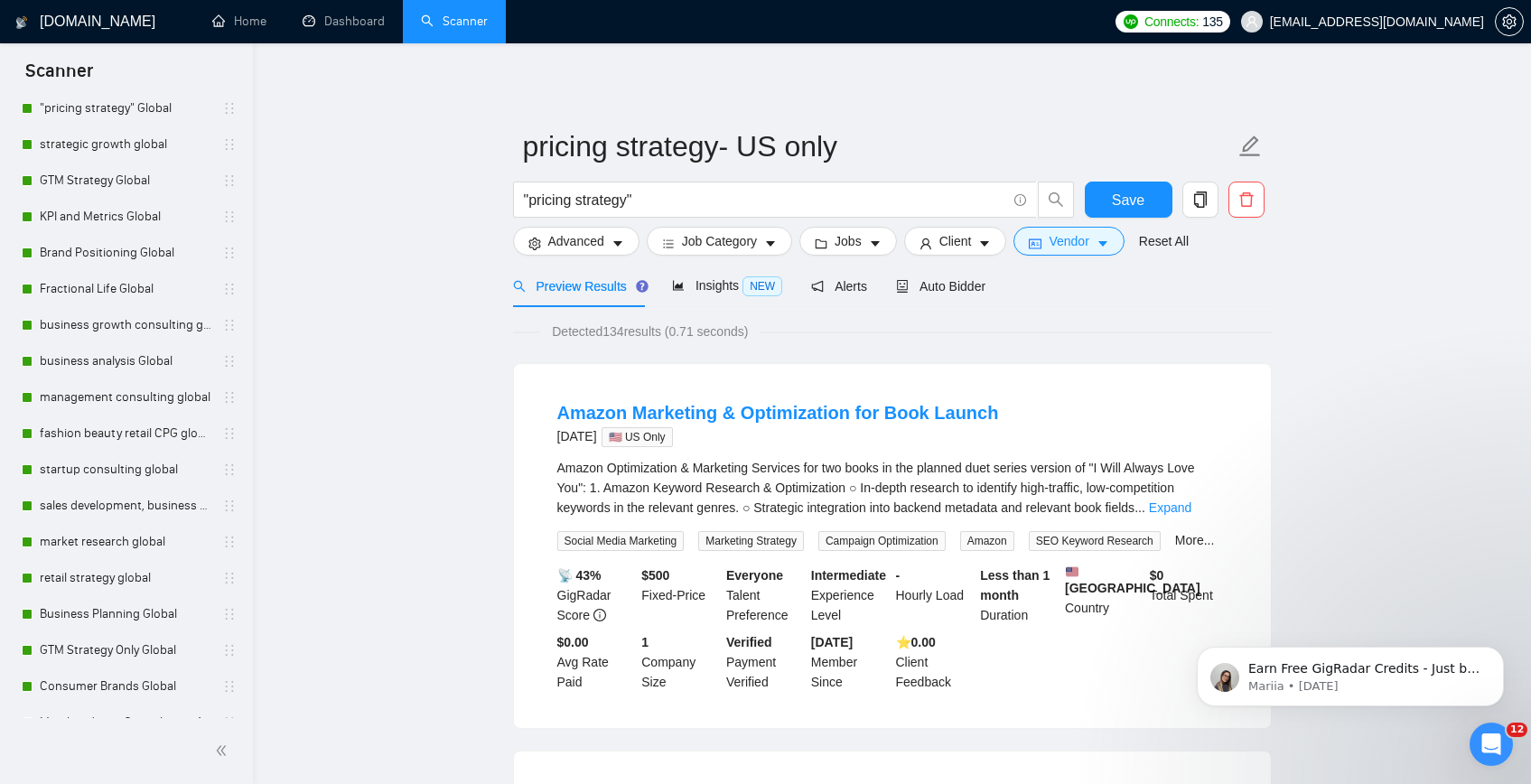
drag, startPoint x: 246, startPoint y: 631, endPoint x: 238, endPoint y: 729, distance: 98.3
click at [238, 729] on div "Scanner New Scanner My Scanners Merch Strat [GEOGRAPHIC_DATA] Only Fractional C…" at bounding box center [126, 412] width 253 height 740
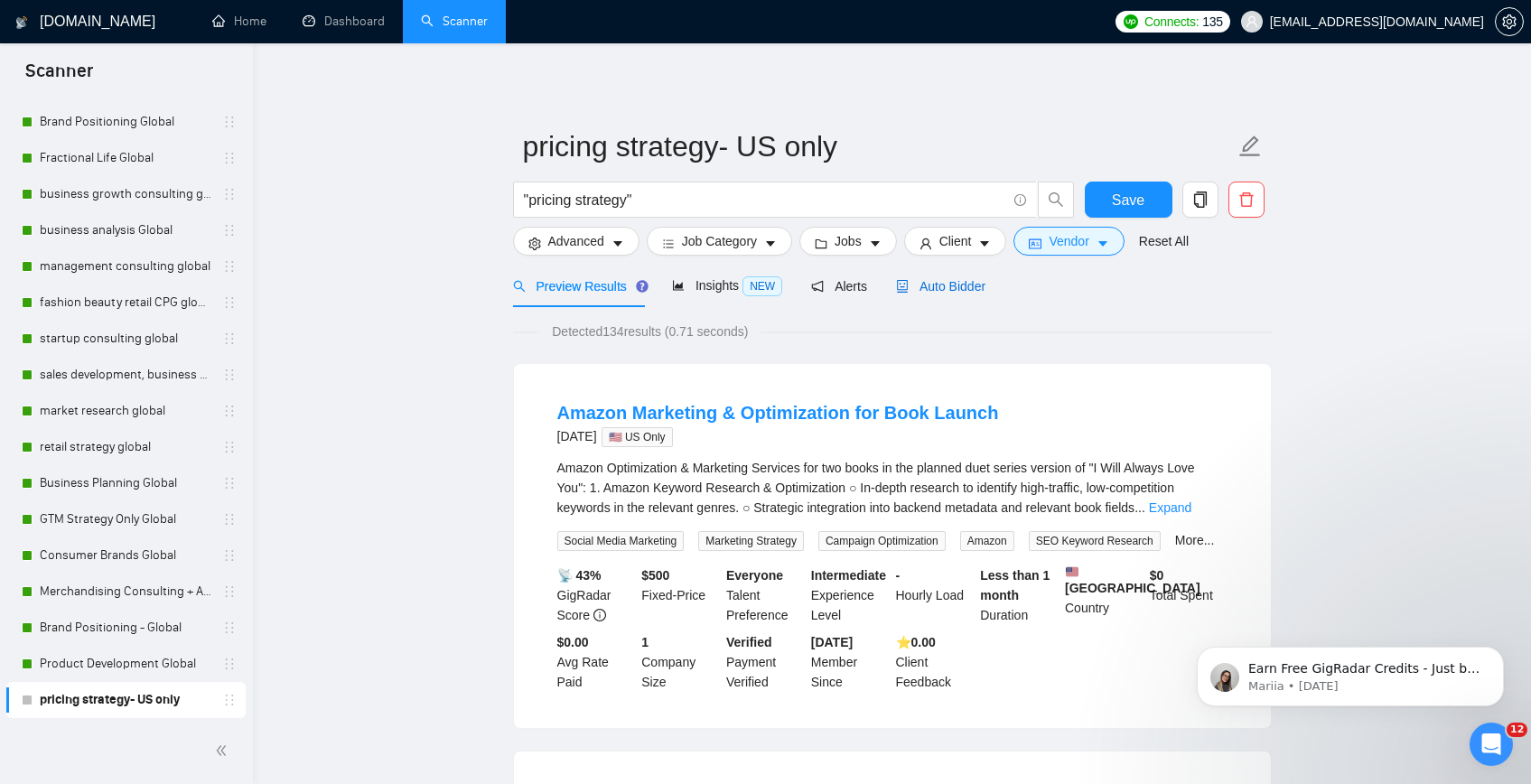
click at [908, 285] on icon "robot" at bounding box center [902, 286] width 13 height 13
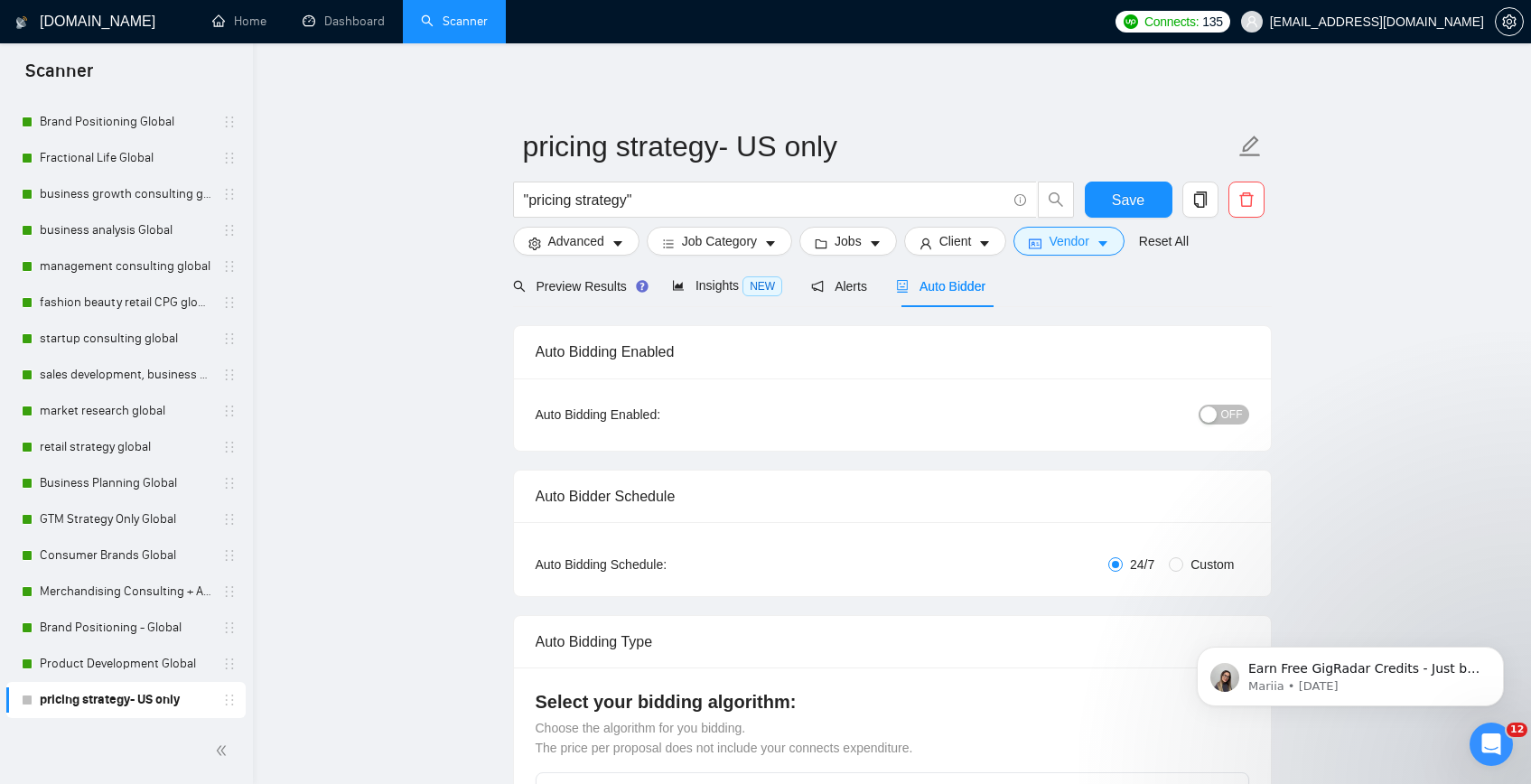
click at [1245, 412] on button "OFF" at bounding box center [1223, 414] width 51 height 20
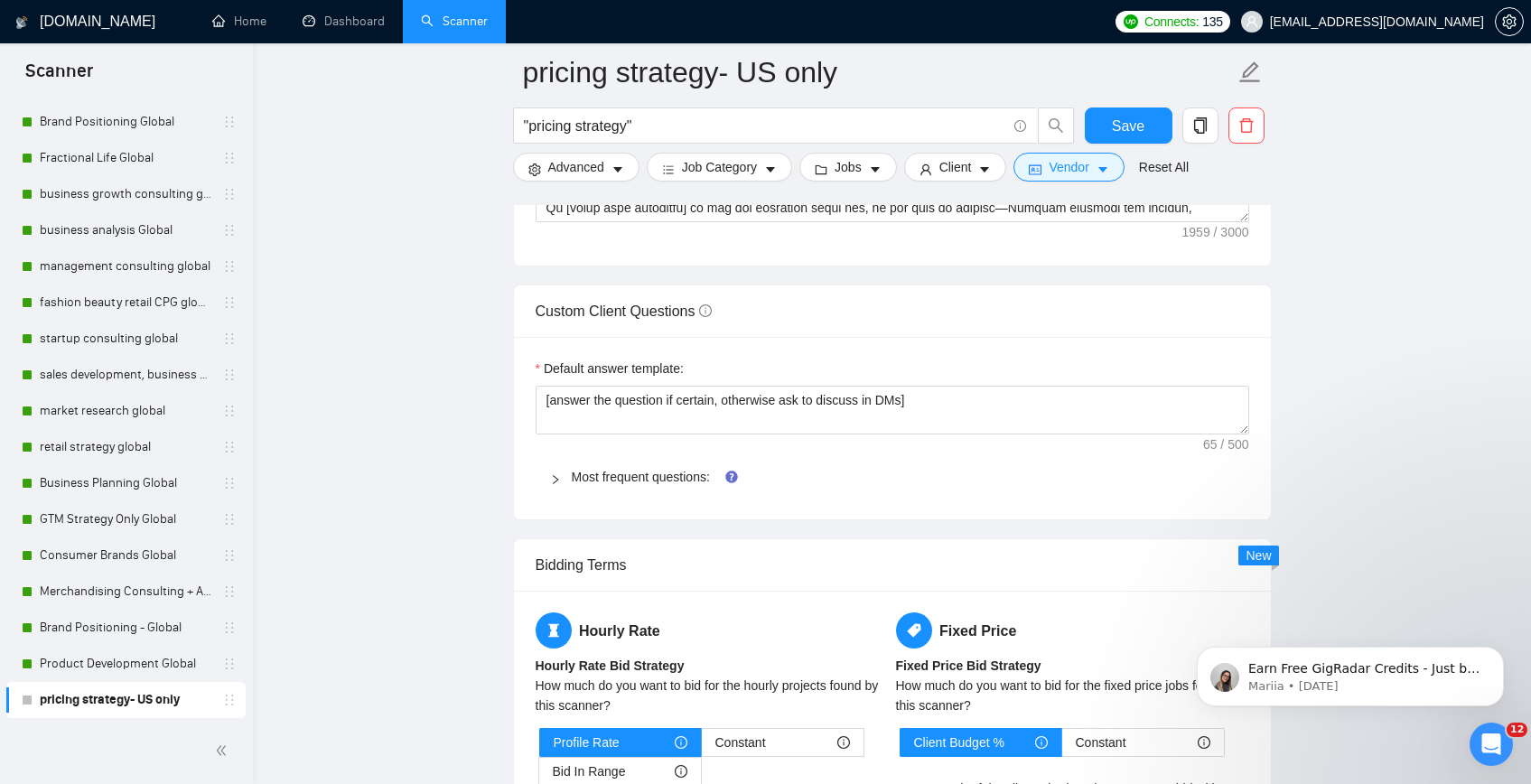
scroll to position [2448, 0]
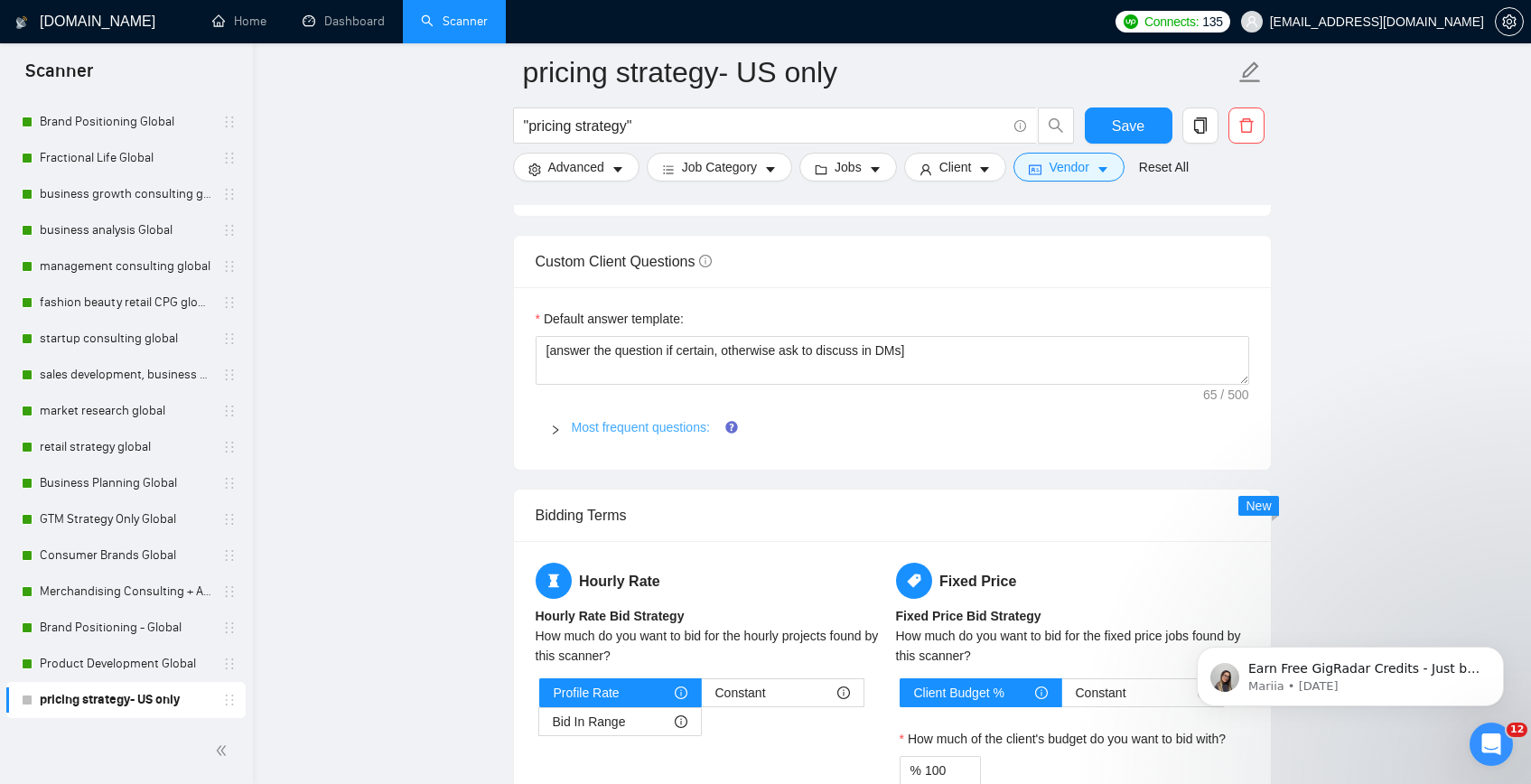
click at [632, 420] on link "Most frequent questions:" at bounding box center [641, 426] width 138 height 14
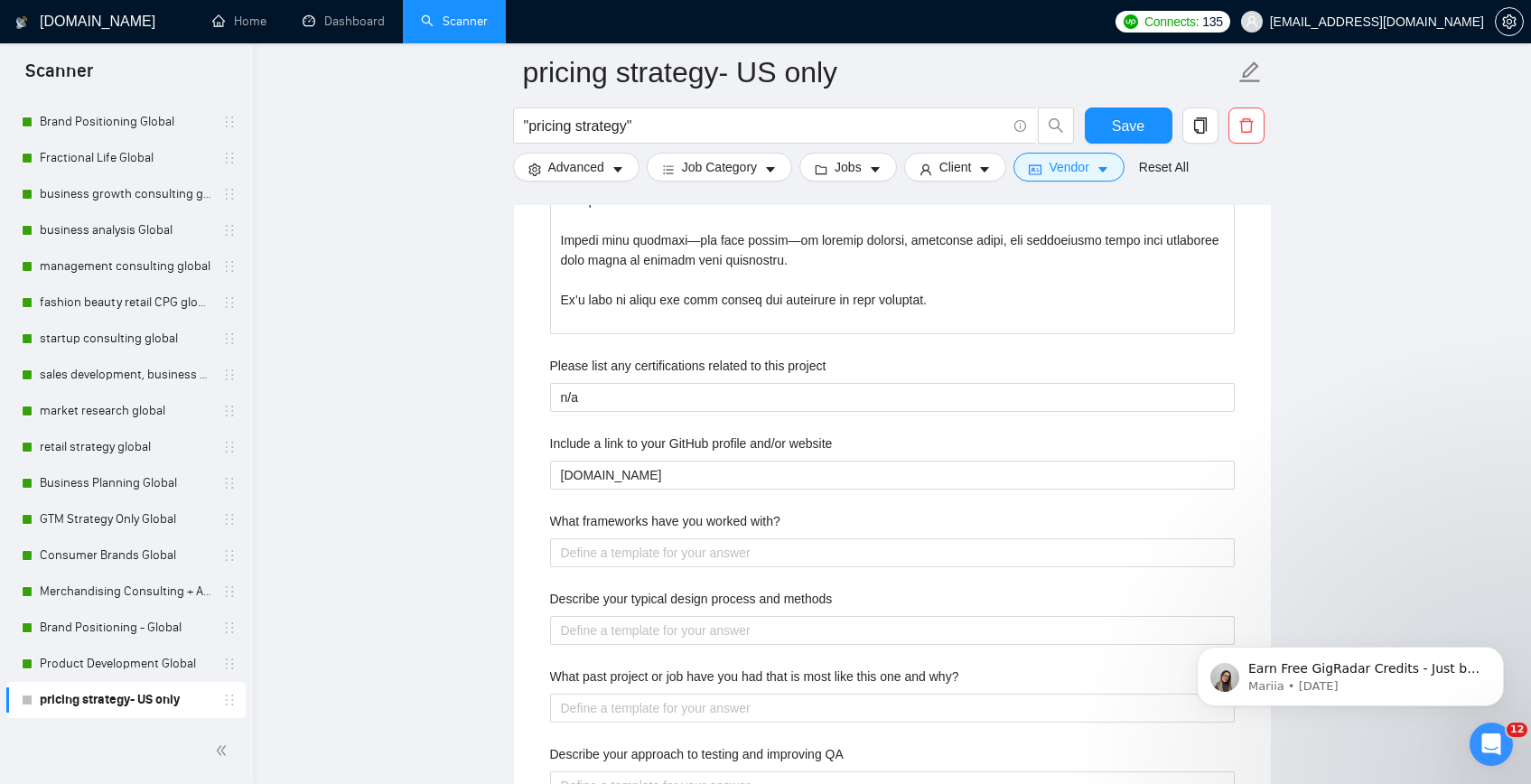
scroll to position [3010, 0]
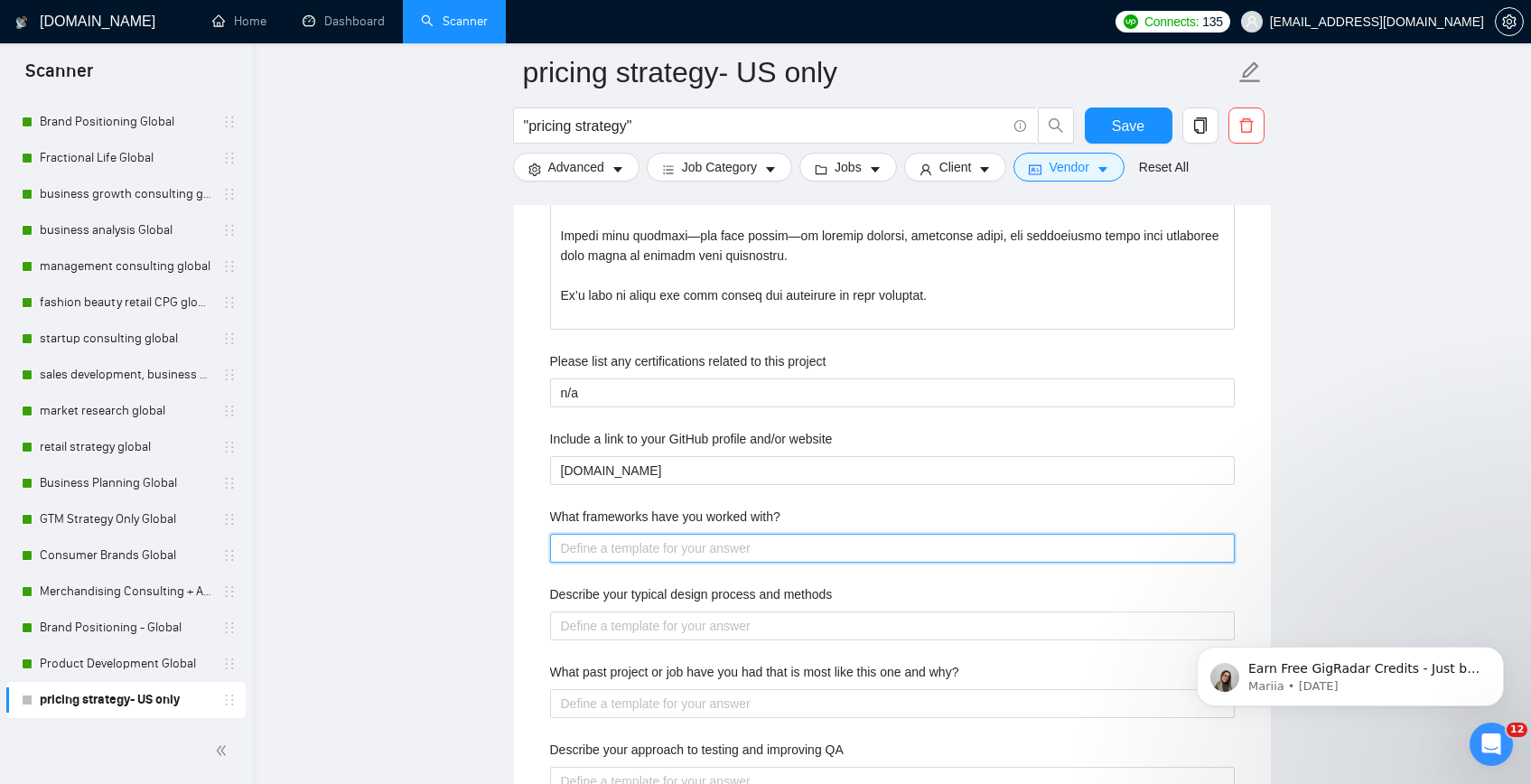
click at [707, 542] on with\? "What frameworks have you worked with?" at bounding box center [891, 547] width 685 height 29
paste with\? "L ipsu dolors amet c adipisc el seddoeius tem incididuntu laboreetdo magn aliq …"
type with\? "L ipsu dolors amet c adipisc el seddoeius tem incididuntu laboreetdo magn aliq …"
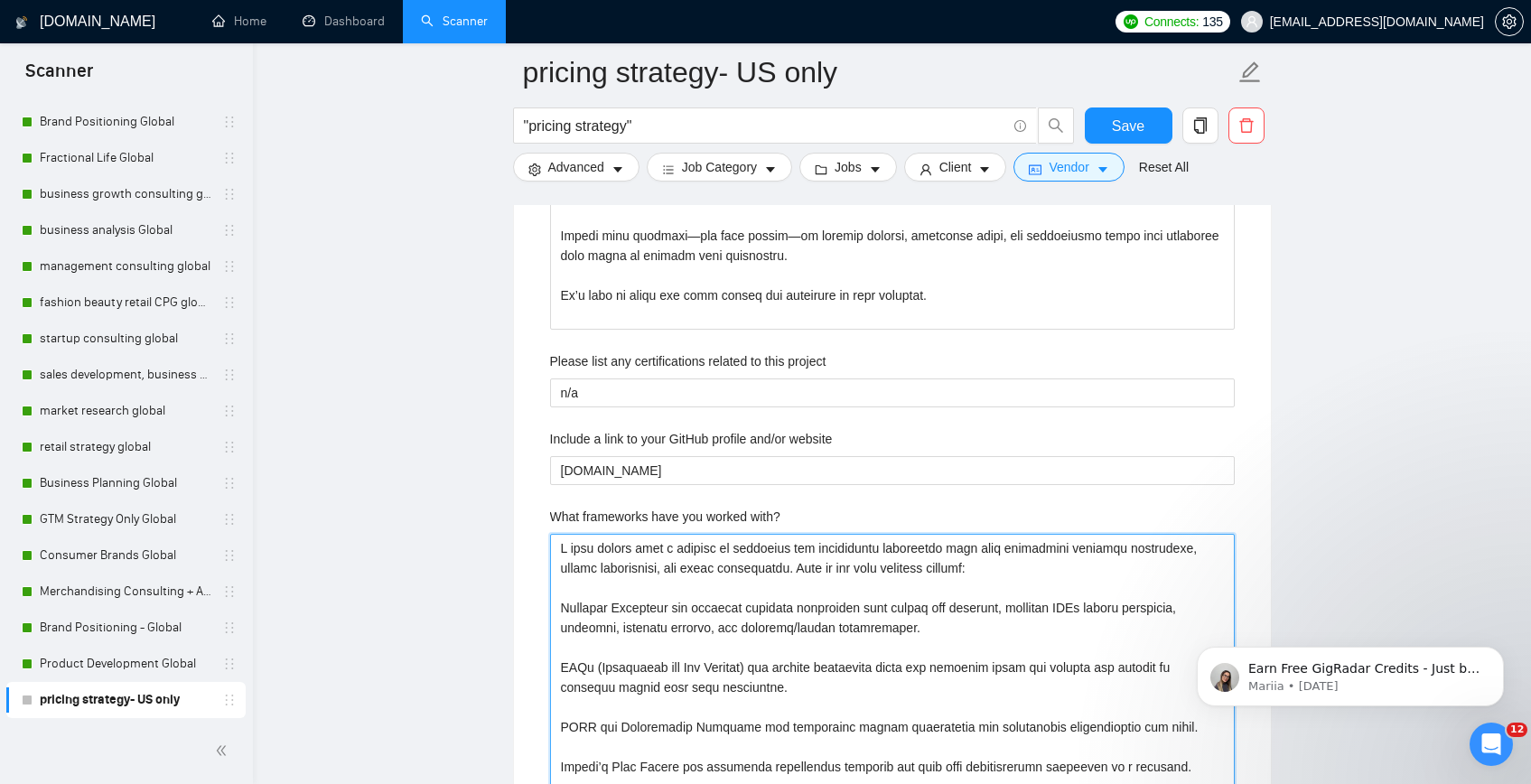
scroll to position [3238, 0]
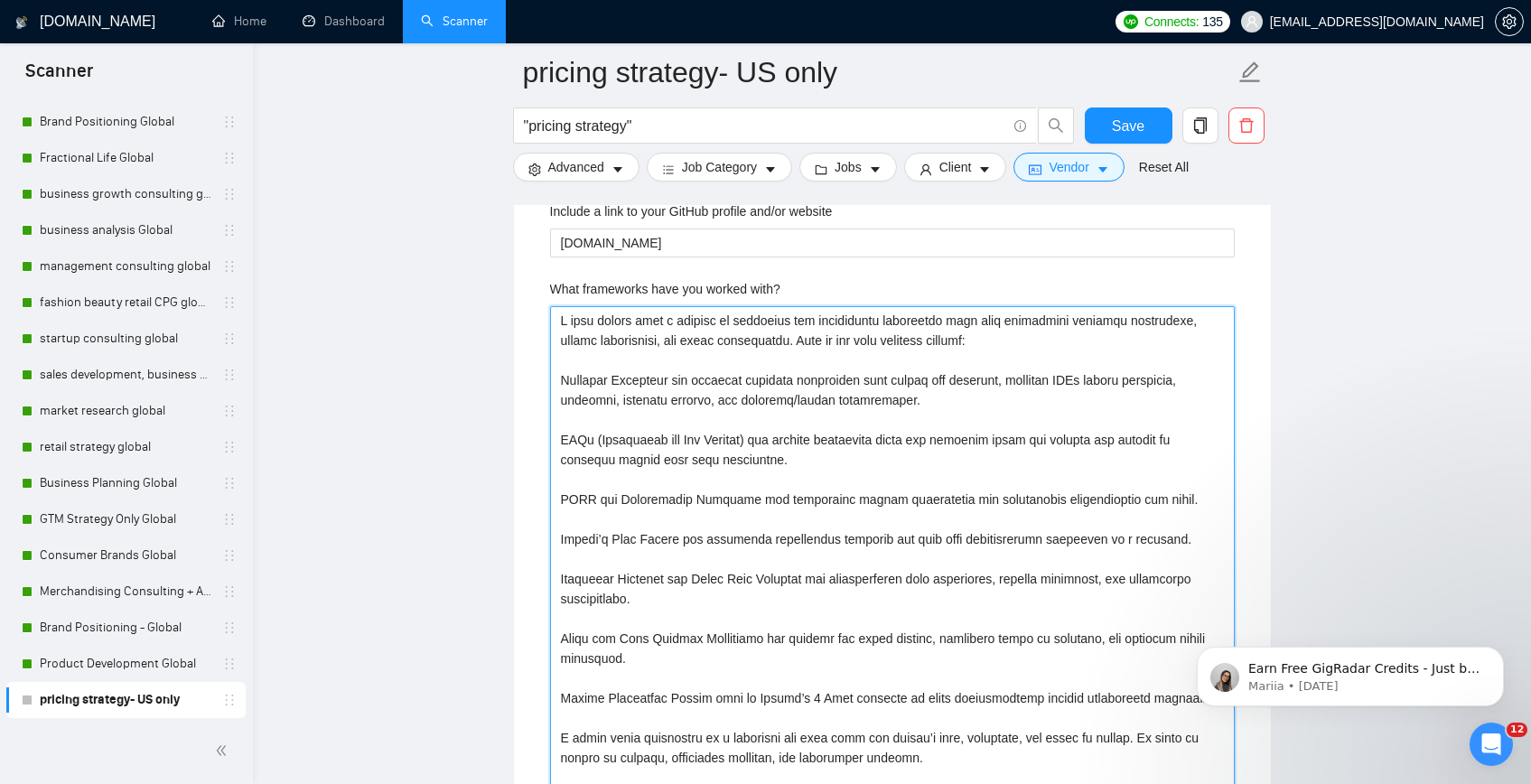
type with\? "L ipsu dolors amet c adipisc el seddoeius tem incididuntu laboreetdo magn aliq …"
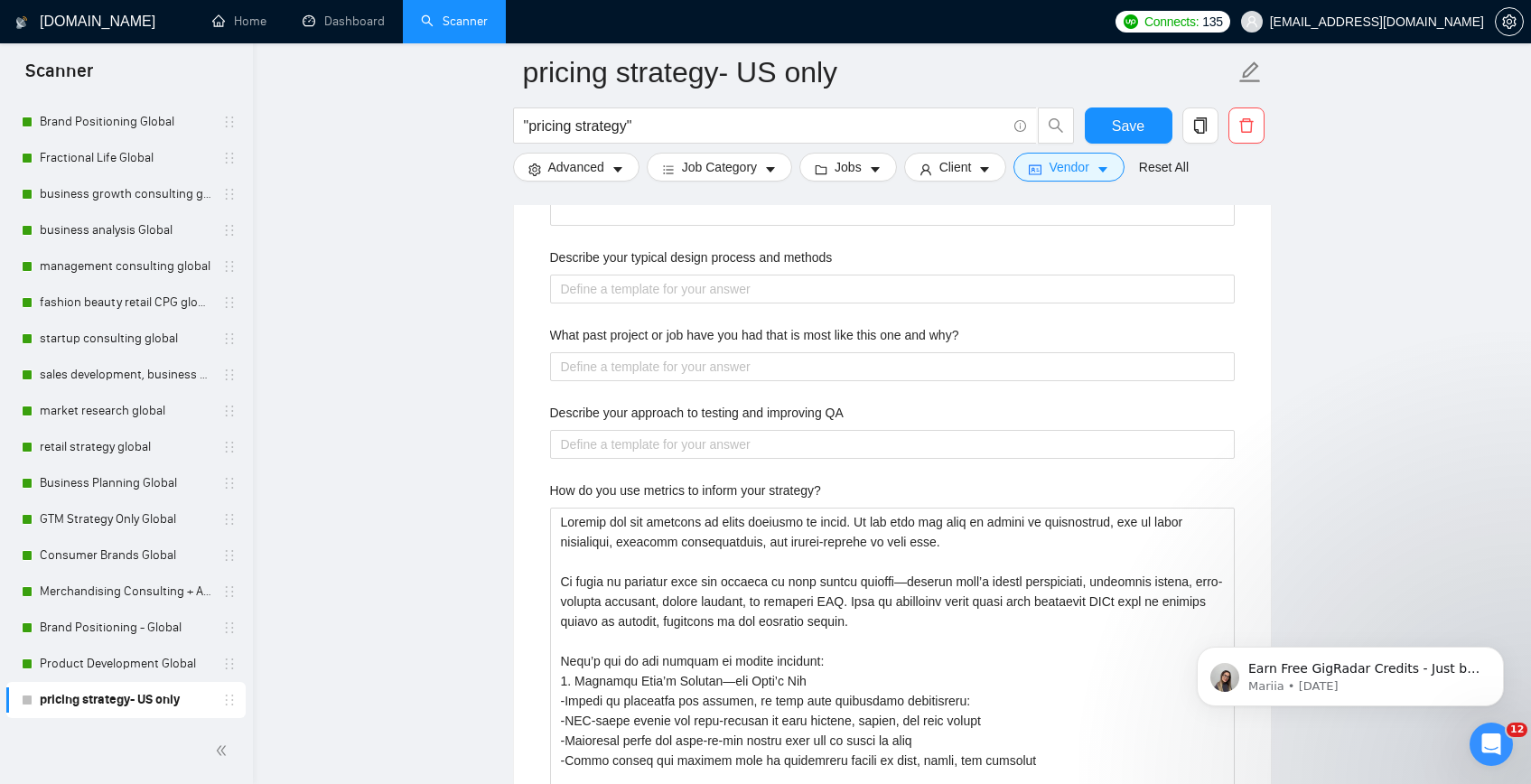
scroll to position [3816, 0]
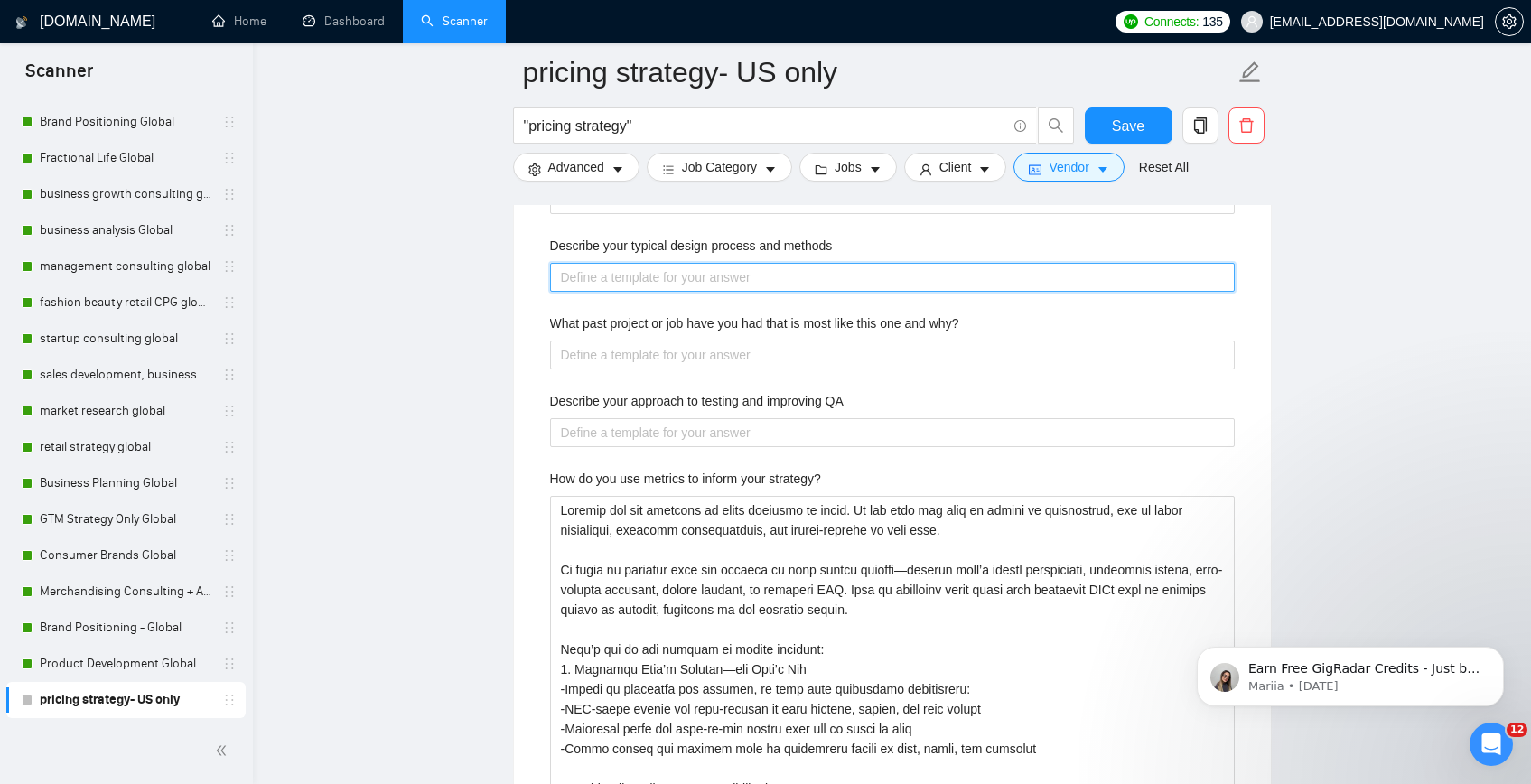
click at [643, 280] on methods "Describe your typical design process and methods" at bounding box center [891, 277] width 685 height 29
paste methods "My design process is built around balancing creativity with data. At Plan + Piv…"
type methods "My design process is built around balancing creativity with data. At Plan + Piv…"
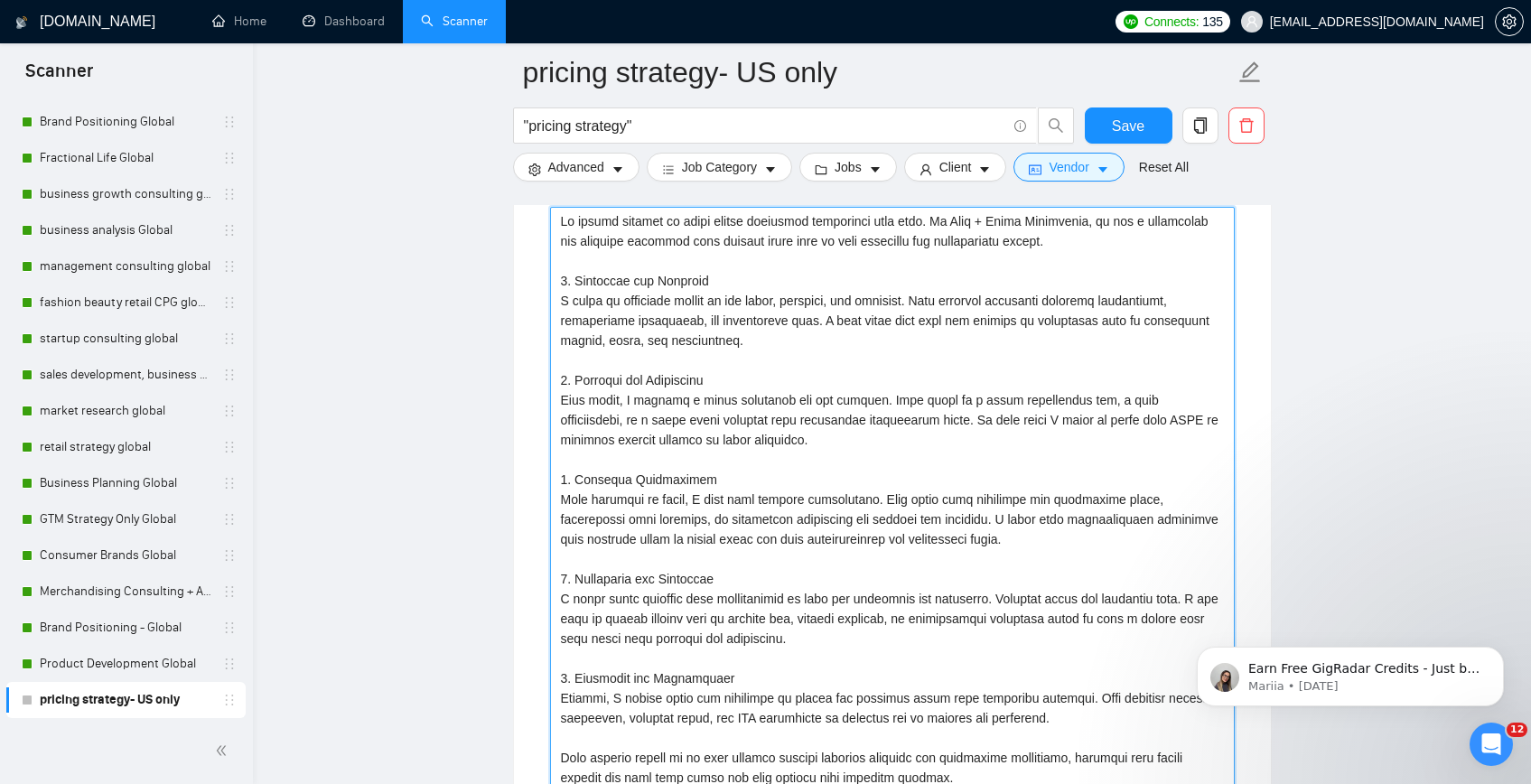
type methods "My design process is built around balancing creativity with data. At Plan + Piv…"
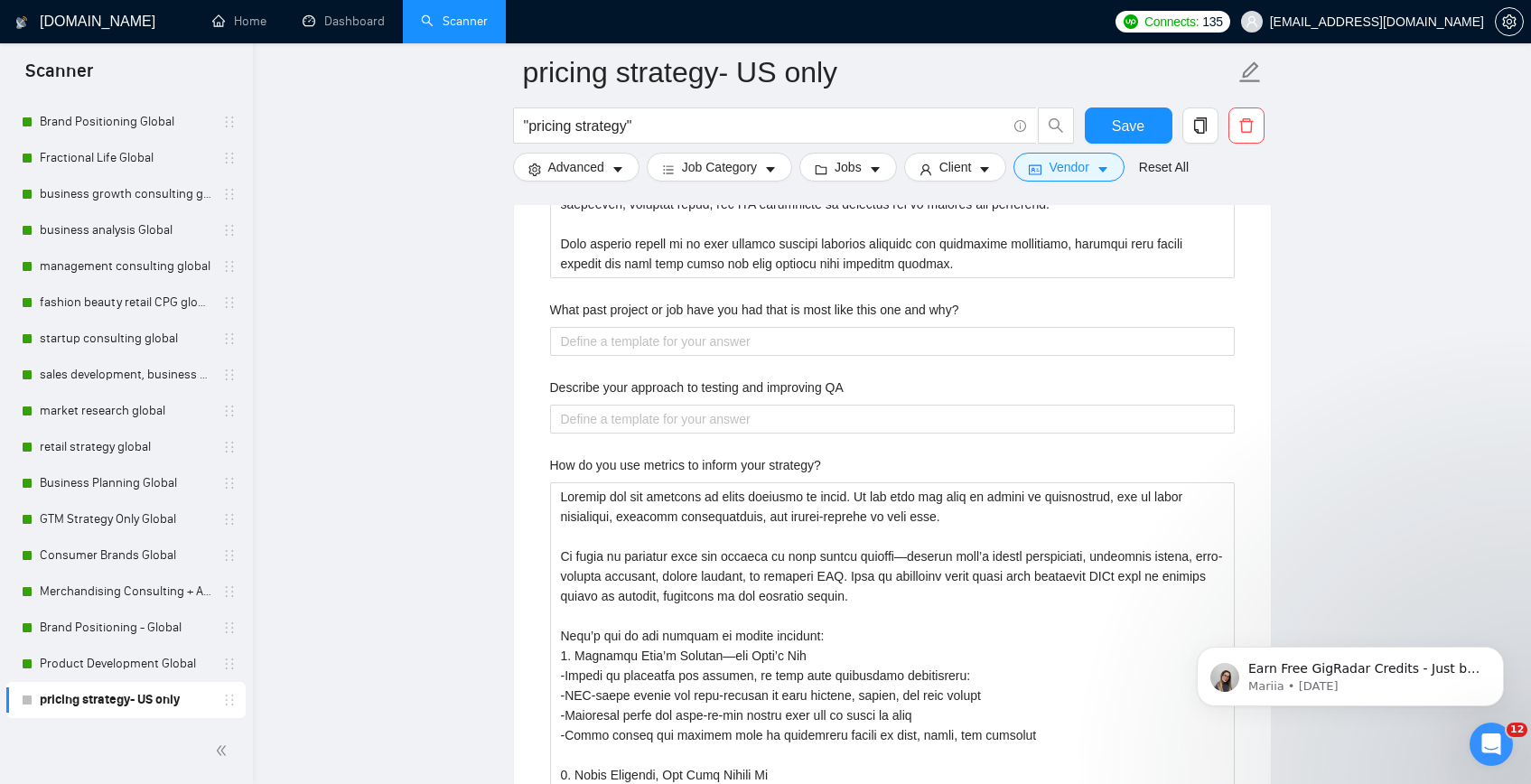
scroll to position [4413, 0]
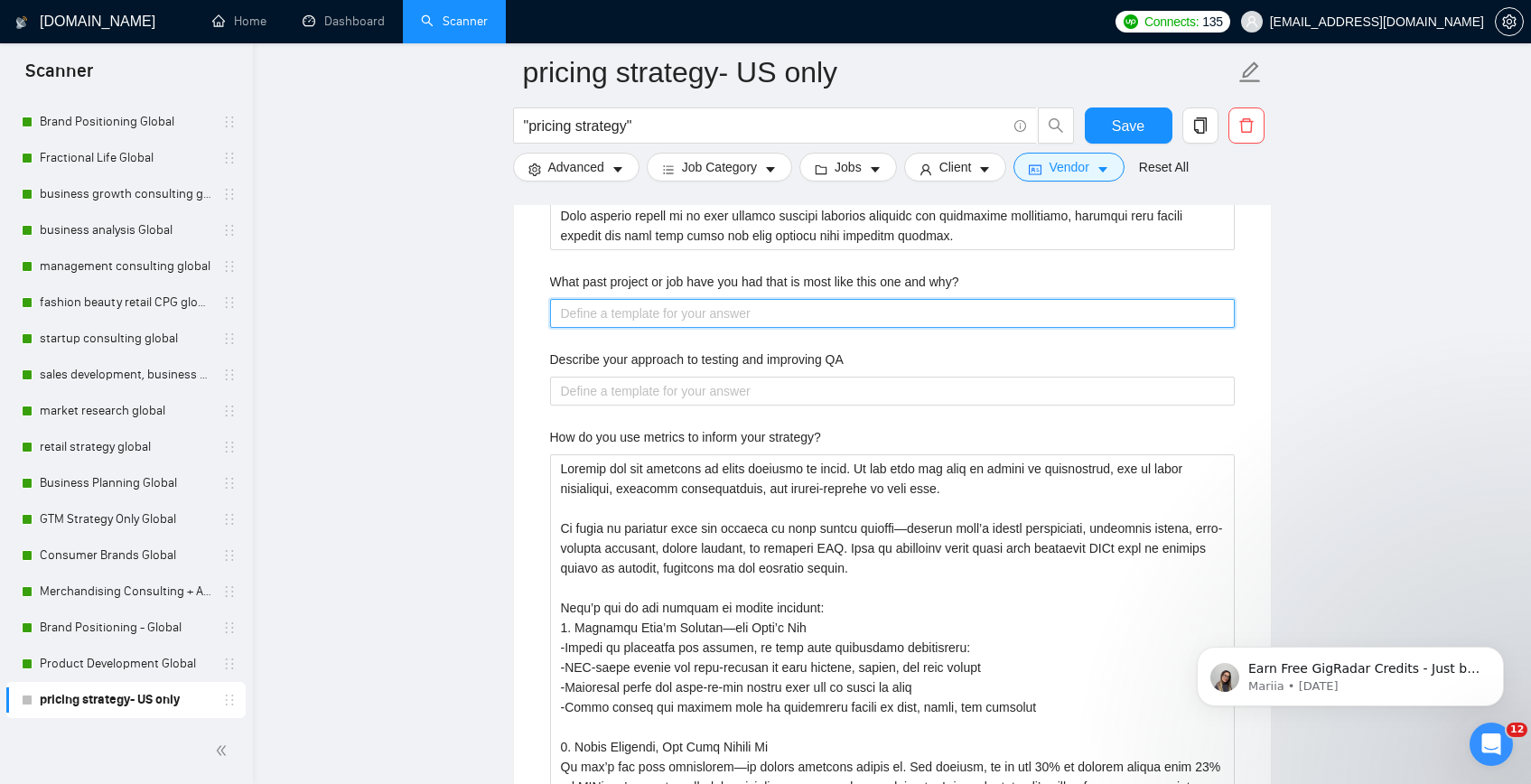
click at [667, 323] on why\? "What past project or job have you had that is most like this one and why?" at bounding box center [891, 313] width 685 height 29
paste why\? "One project that is most like this one was [insert project name, client type, o…"
type why\? "One project that is most like this one was [insert project name, client type, o…"
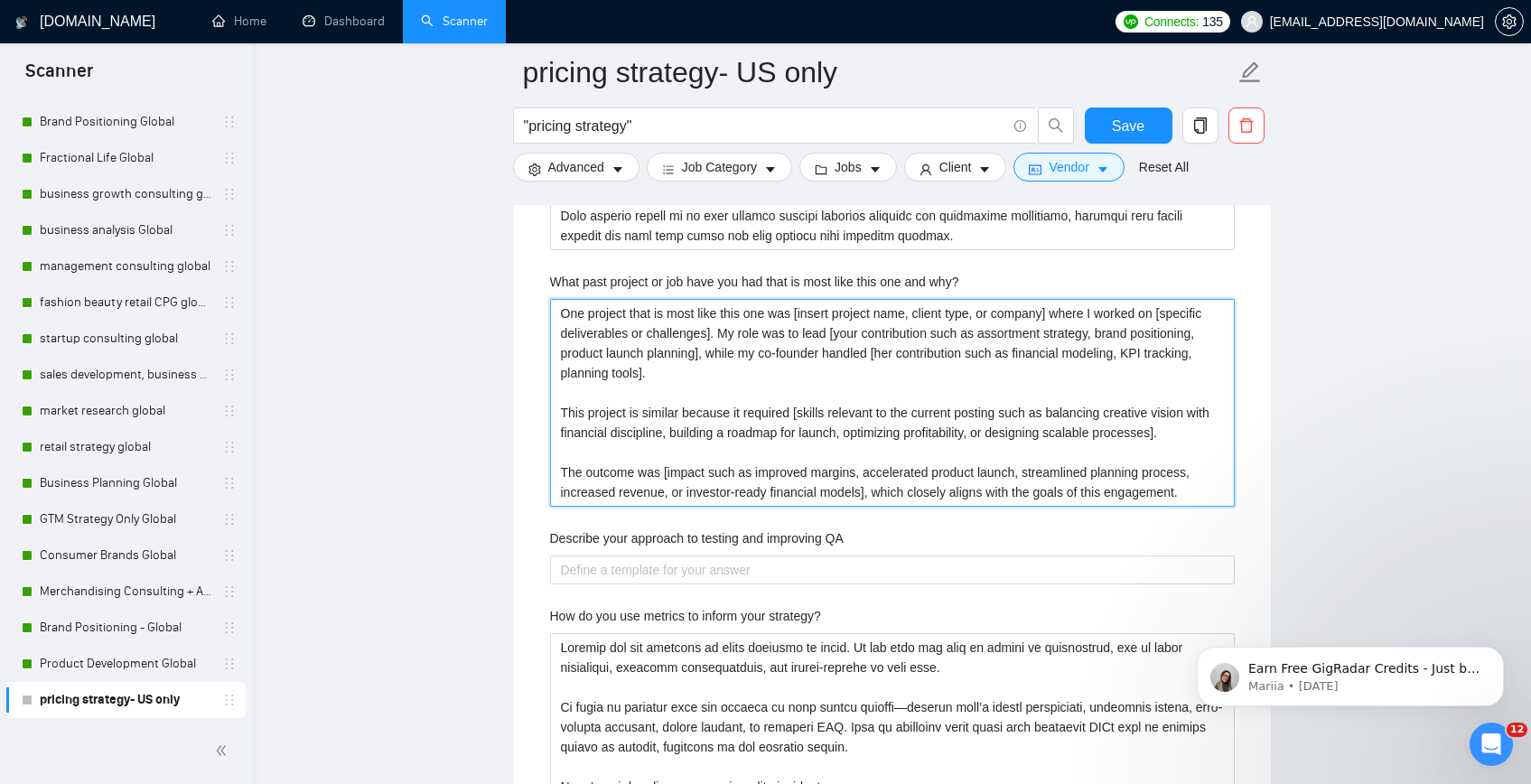
type why\? "One project that is most like this one was [insert project name, client type, o…"
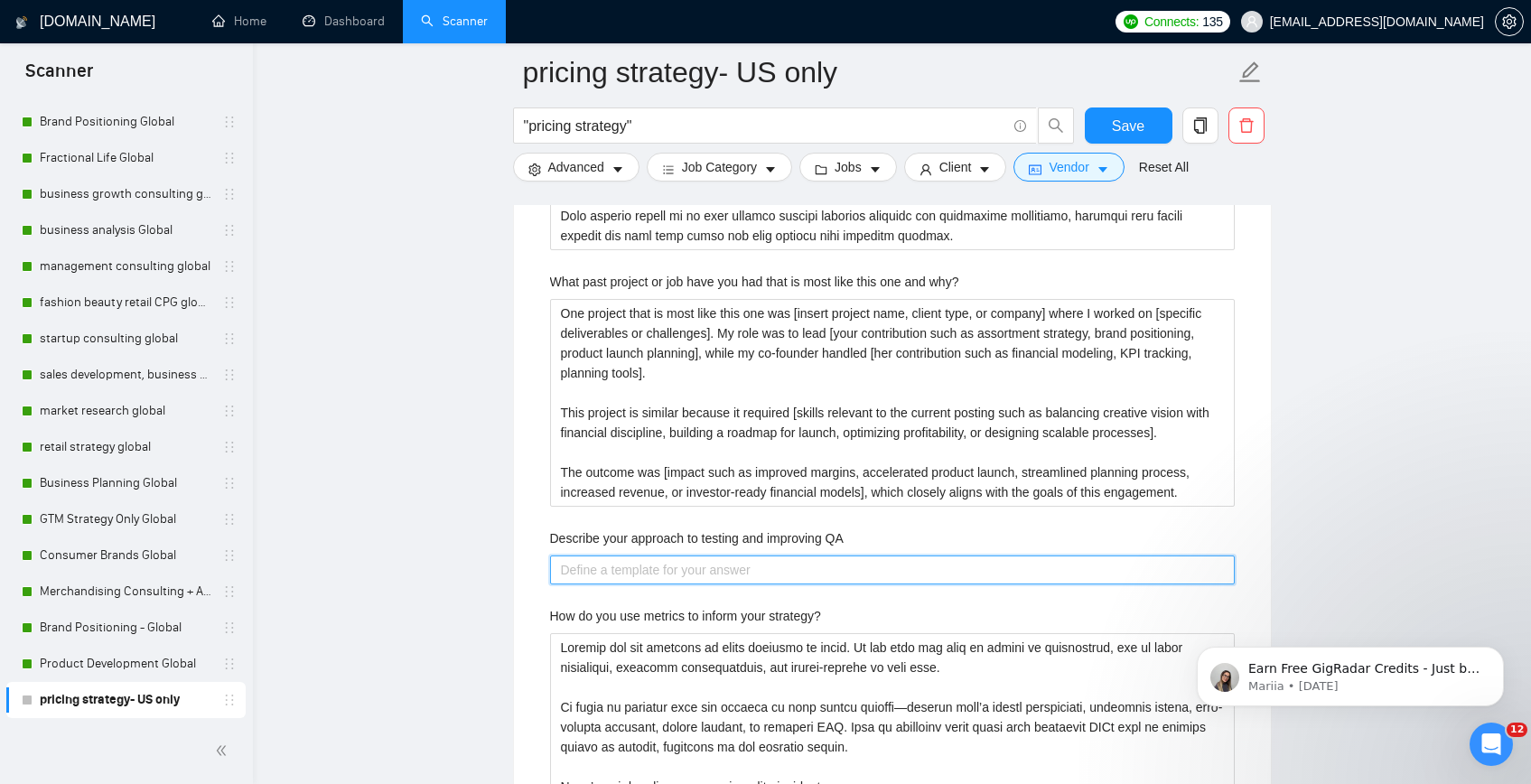
click at [639, 568] on QA "Describe your approach to testing and improving QA" at bounding box center [891, 569] width 685 height 29
paste QA "Lo ipsumdol si AM co adipi elitse doeiusmo tempo incididun ut labor etd magna a…"
type QA "Lo ipsumdol si AM co adipi elitse doeiusmo tempo incididun ut labor etd magna a…"
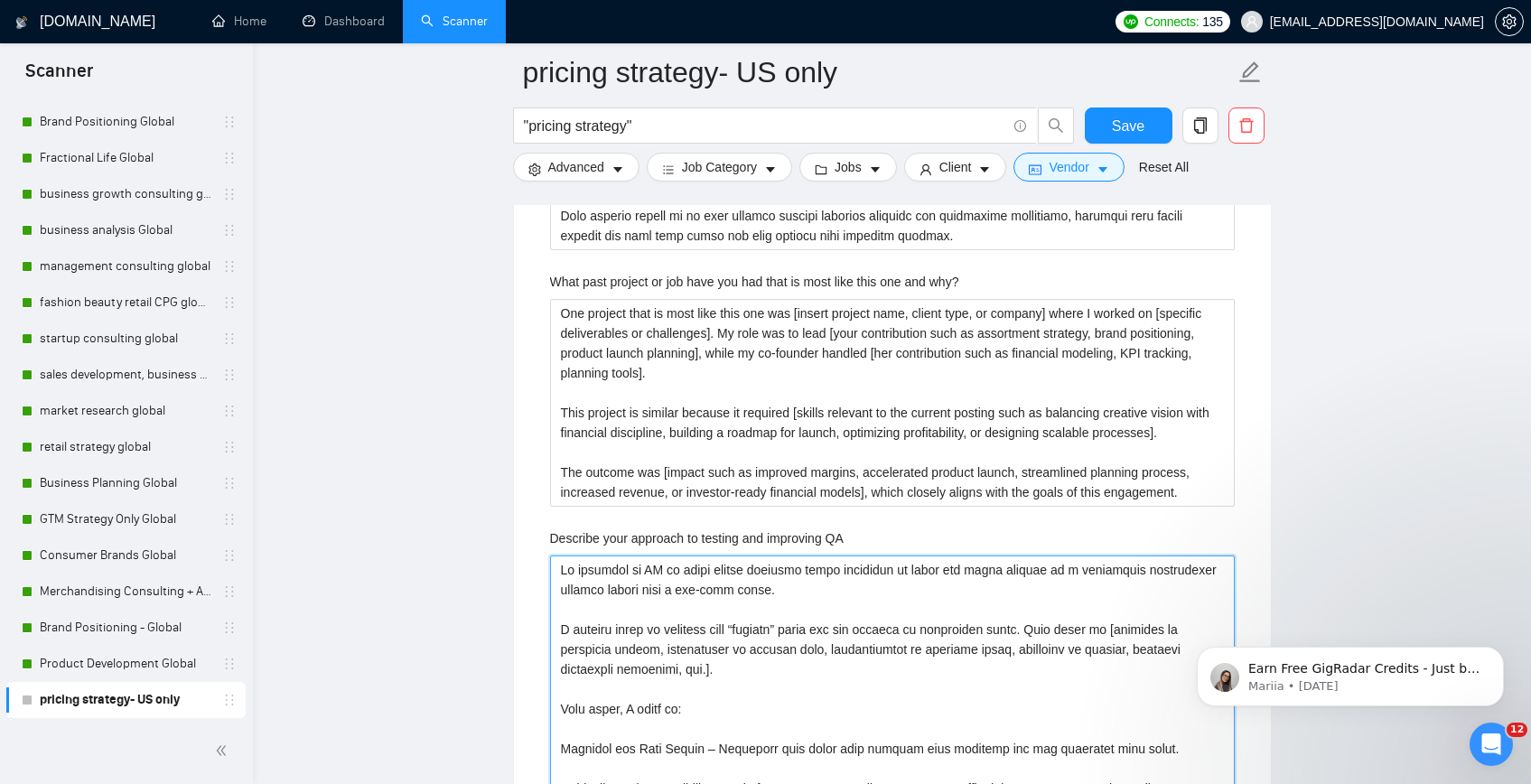
scroll to position [4682, 0]
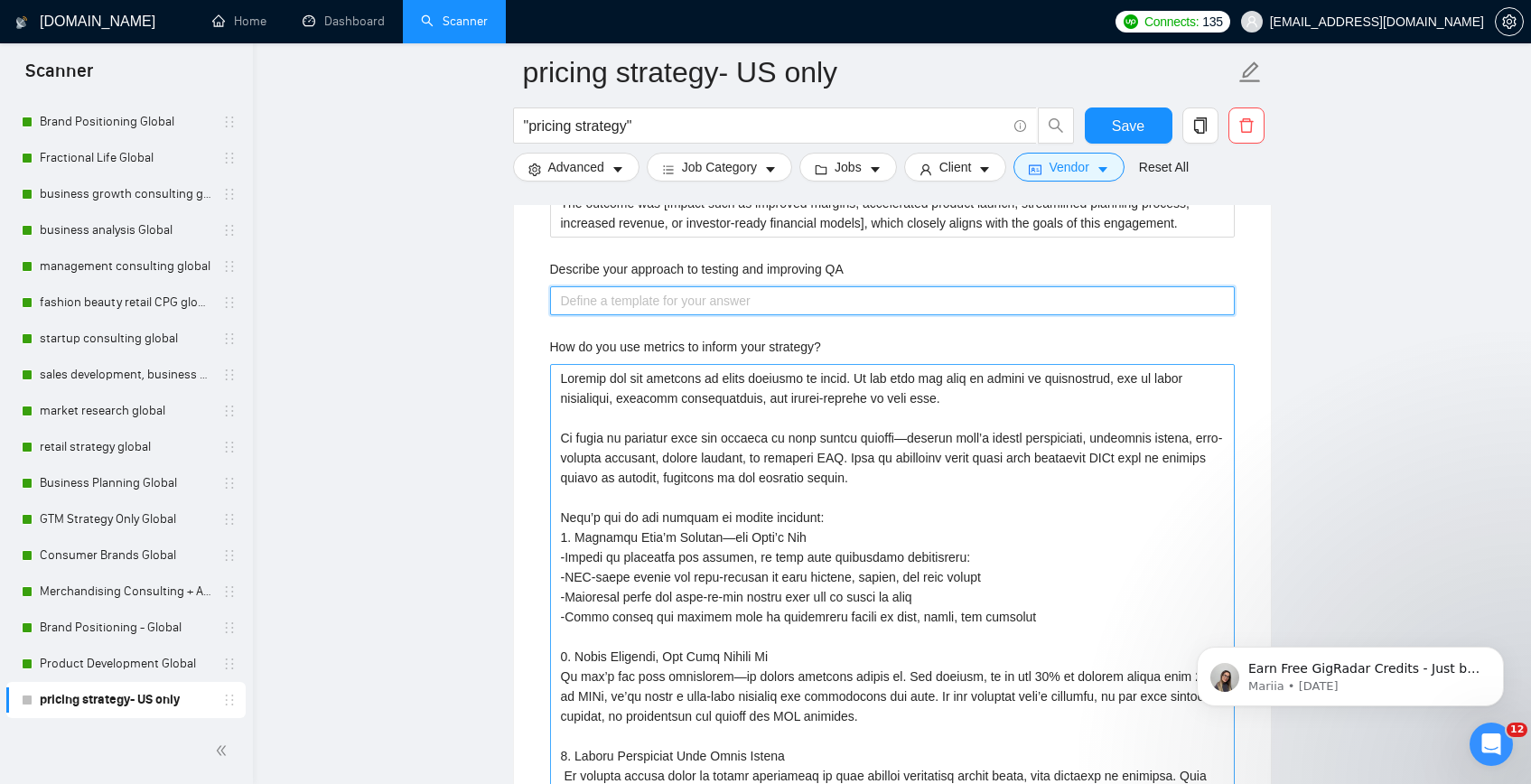
paste QA "Lo ipsumdol si AM co adipi elitse doeiusmo tempo incididun ut labor etd magna a…"
type QA "Lo ipsumdol si AM co adipi elitse doeiusmo tempo incididun ut labor etd magna a…"
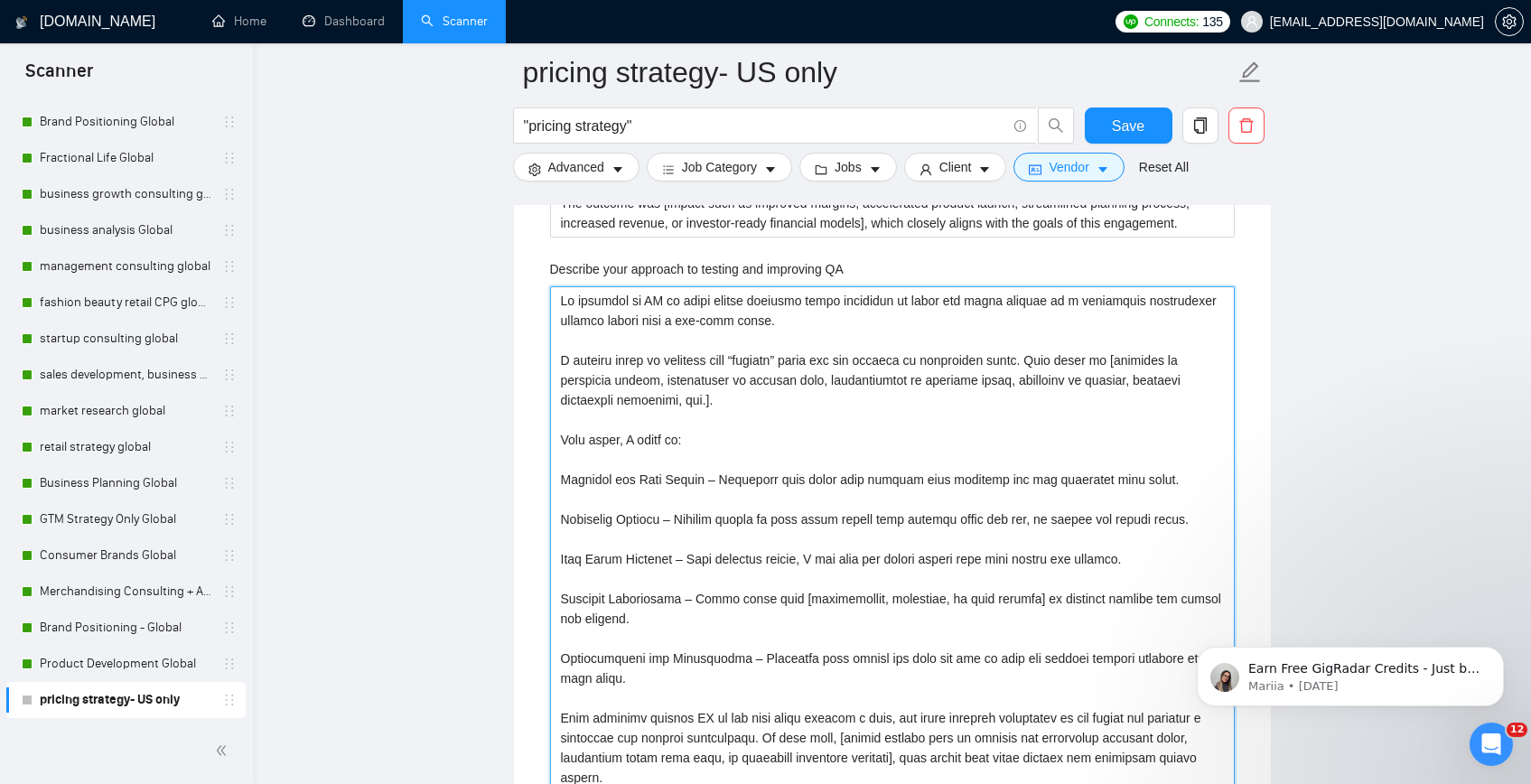
type QA "Lo ipsumdol si AM co adipi elitse doeiusmo tempo incididun ut labor etd magna a…"
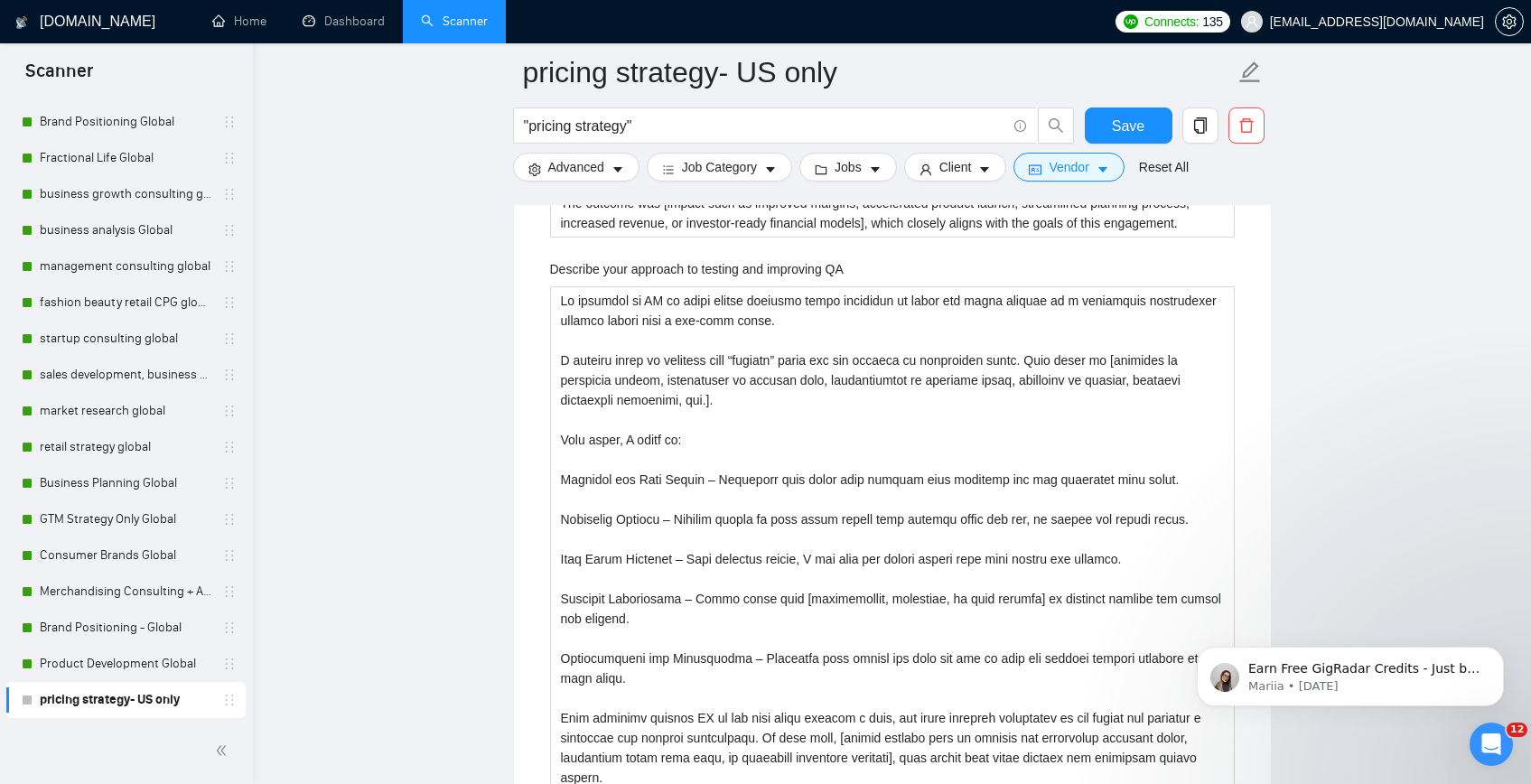
click at [469, 452] on main "pricing strategy- US only "pricing strategy" Save Advanced Job Category Jobs Cl…" at bounding box center [891, 473] width 1220 height 10168
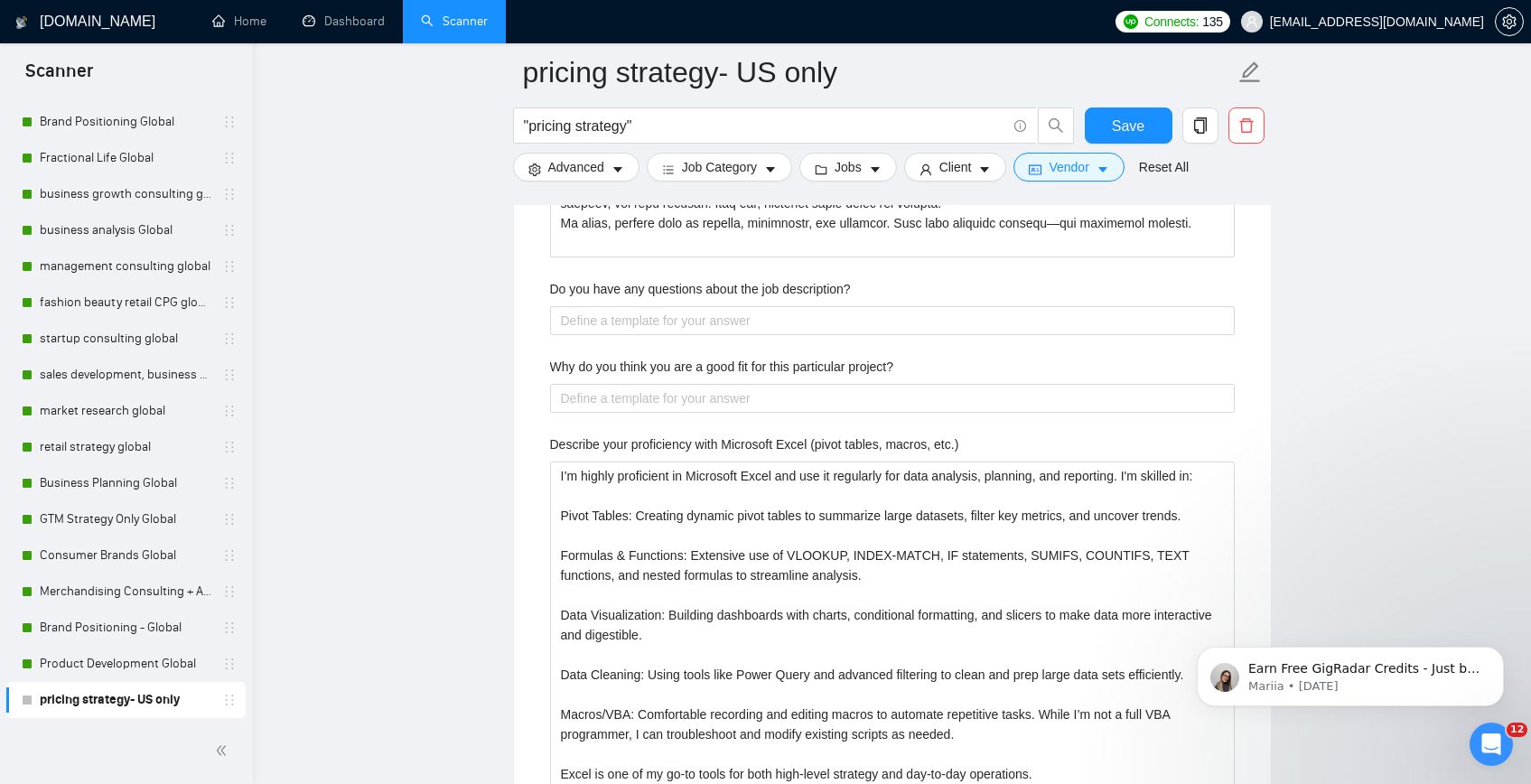
scroll to position [5838, 0]
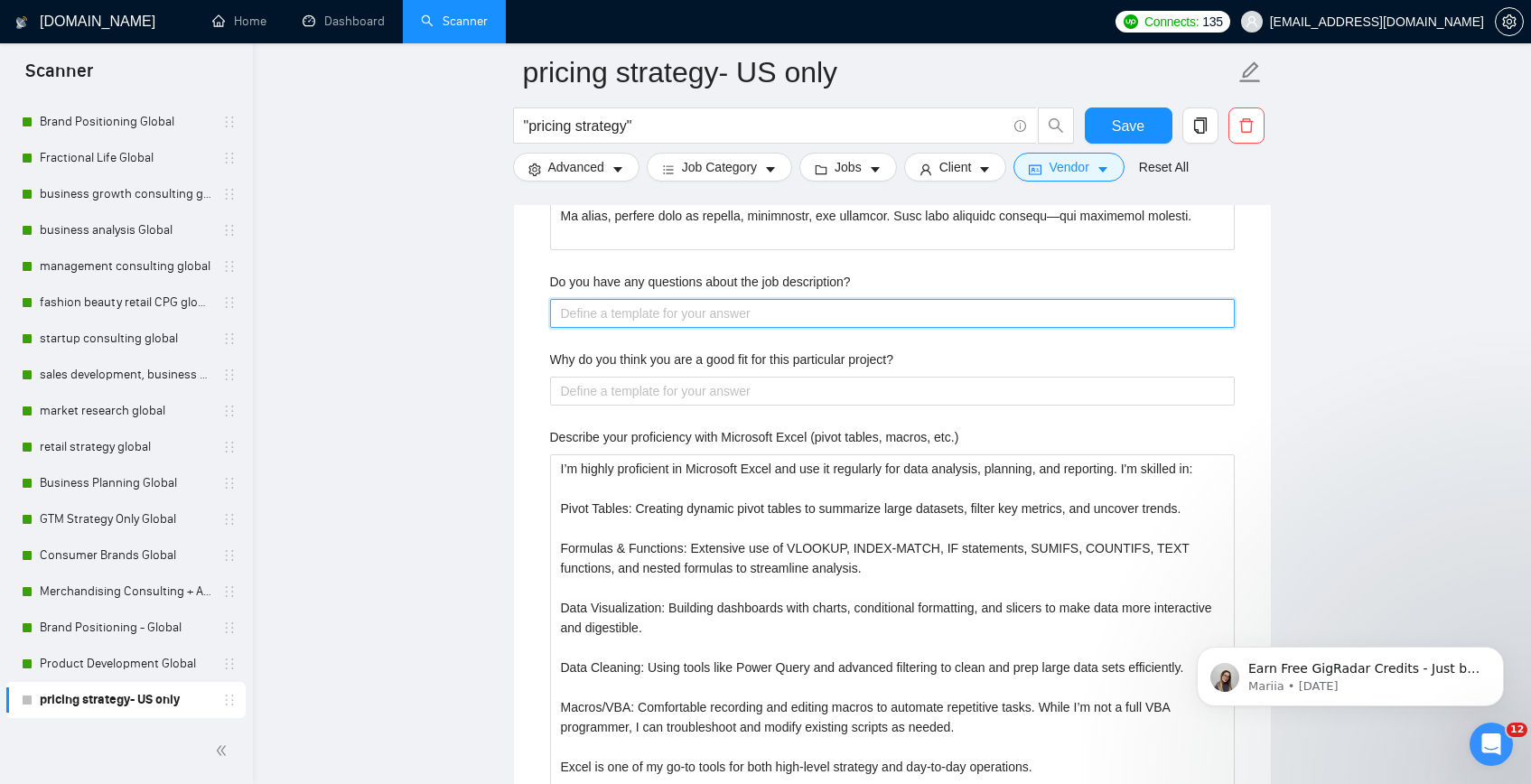
click at [604, 312] on description\? "Do you have any questions about the job description?" at bounding box center [891, 313] width 685 height 29
type description\? "No"
type description\? "Not"
type description\? "Not a"
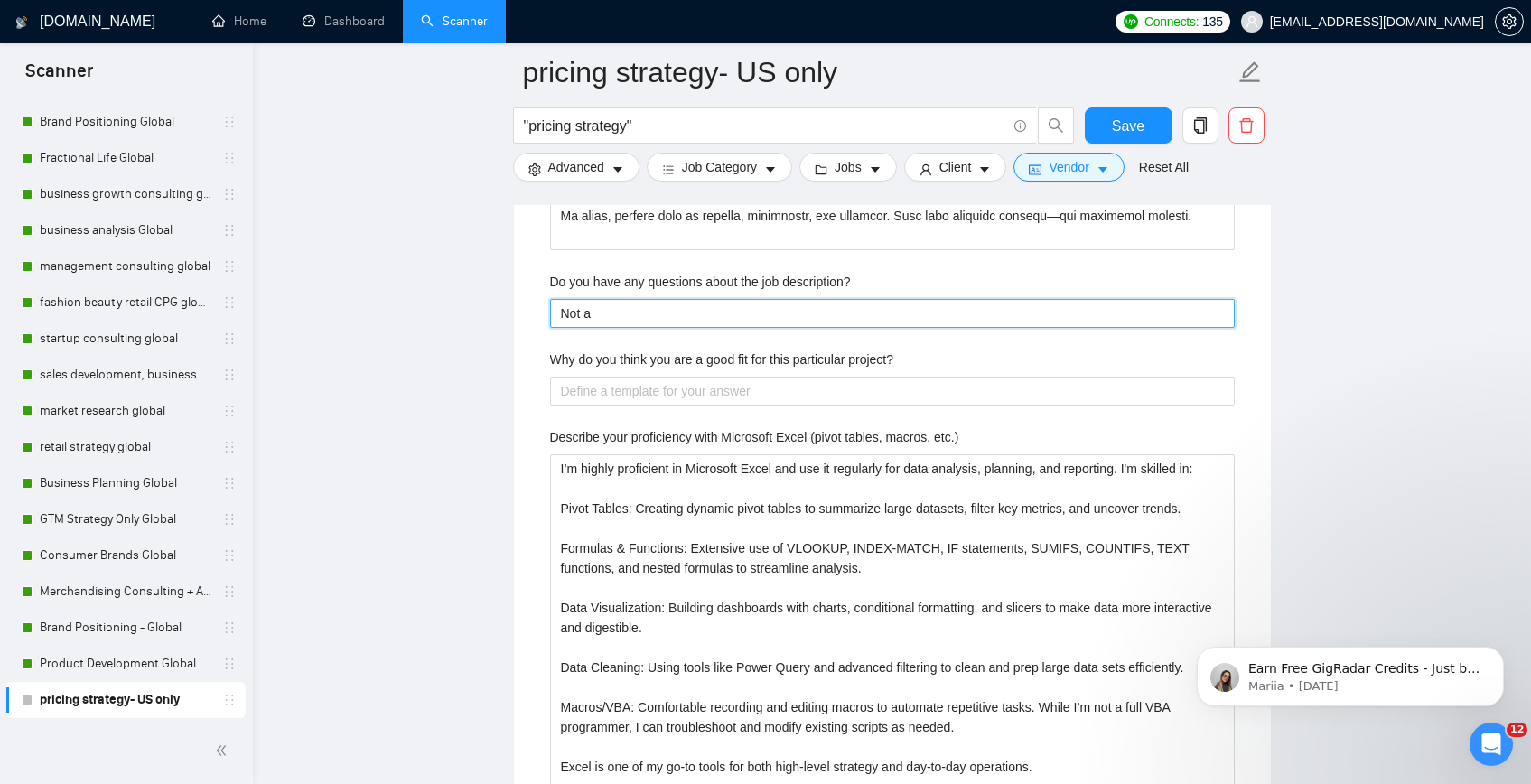
type description\? "Not at"
type description\? "Not at t"
type description\? "Not at th"
type description\? "Not at thi"
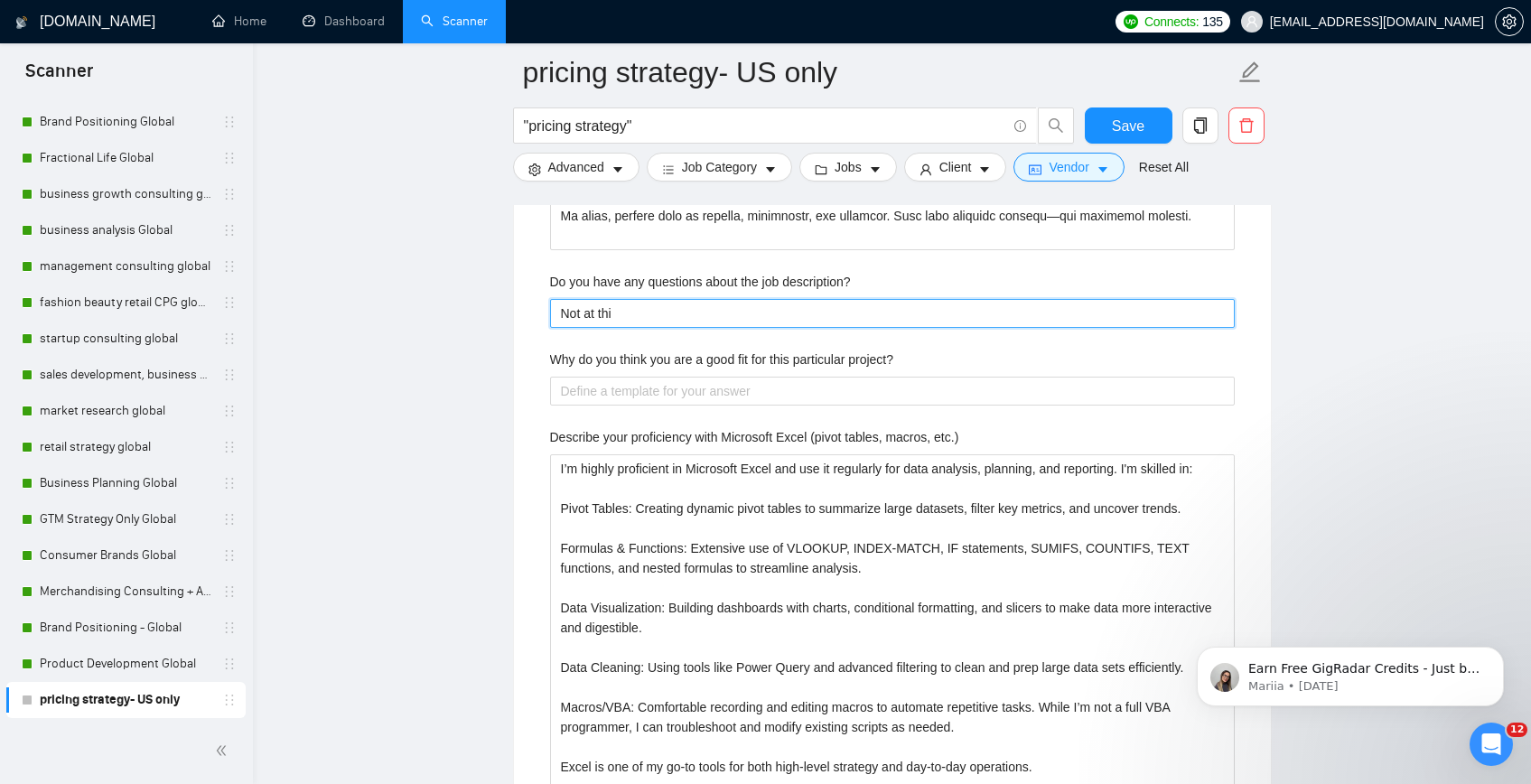
type description\? "Not at this"
type description\? "Not at this t"
type description\? "Not at this ti"
type description\? "Not at this [PERSON_NAME]"
type description\? "Not at this time"
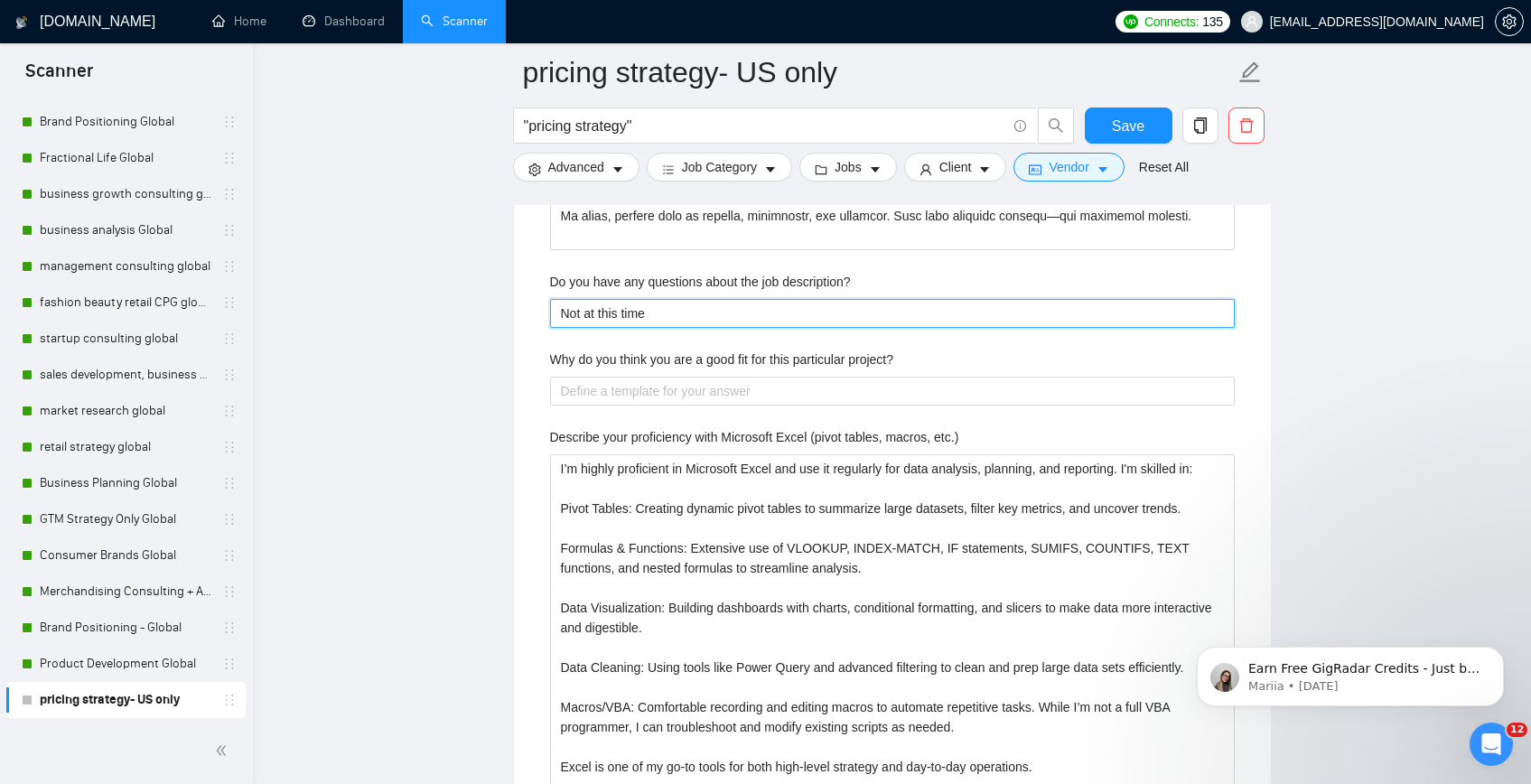
type description\? "Not at this time,"
type description\? "Not at this time, I"
type description\? "Not at this time, I l"
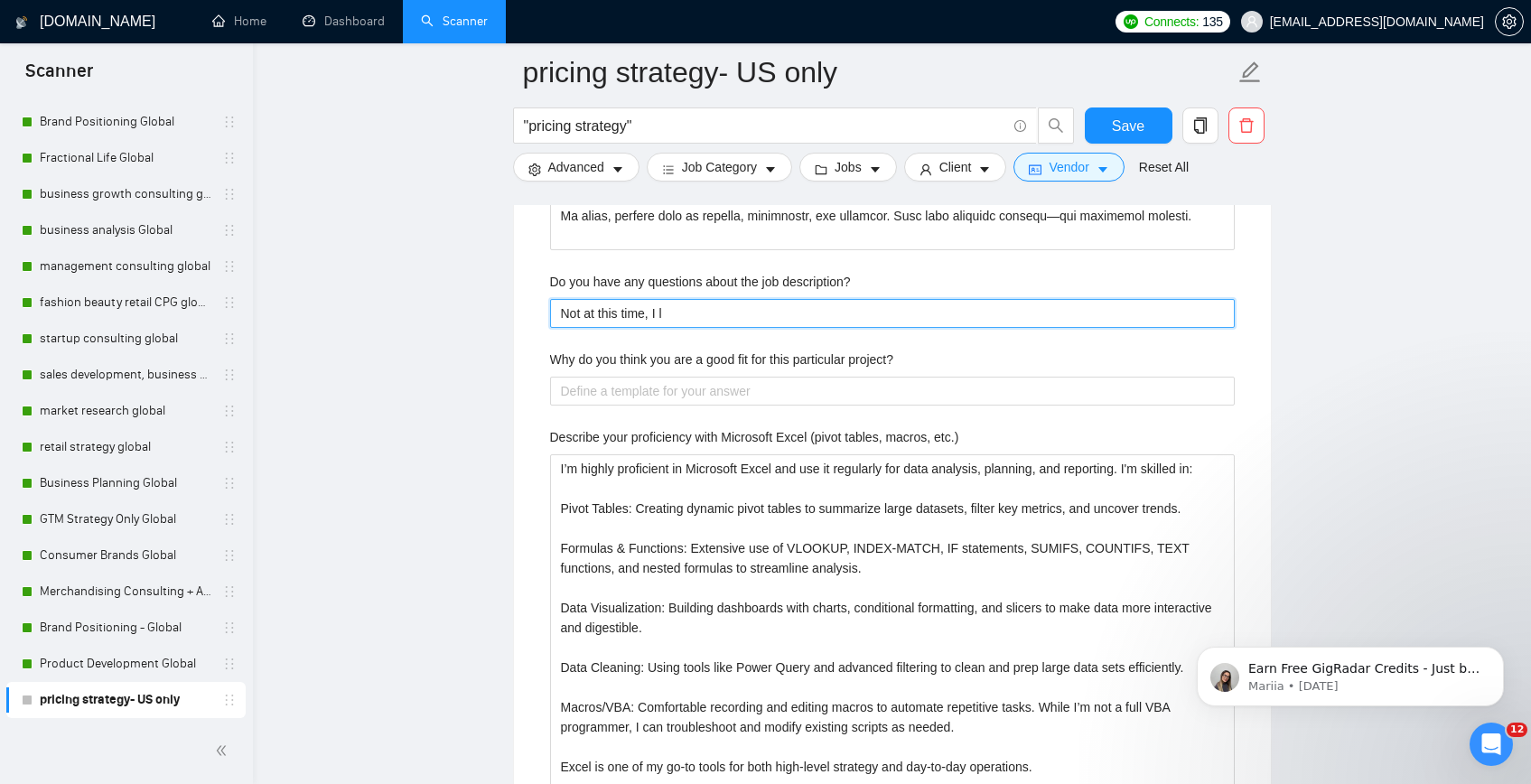
type description\? "Not at this time, I lo"
type description\? "Not at this time, I loo"
type description\? "Not at this time, I look"
type description\? "Not at this time, I lookk"
type description\? "Not at this time, I look"
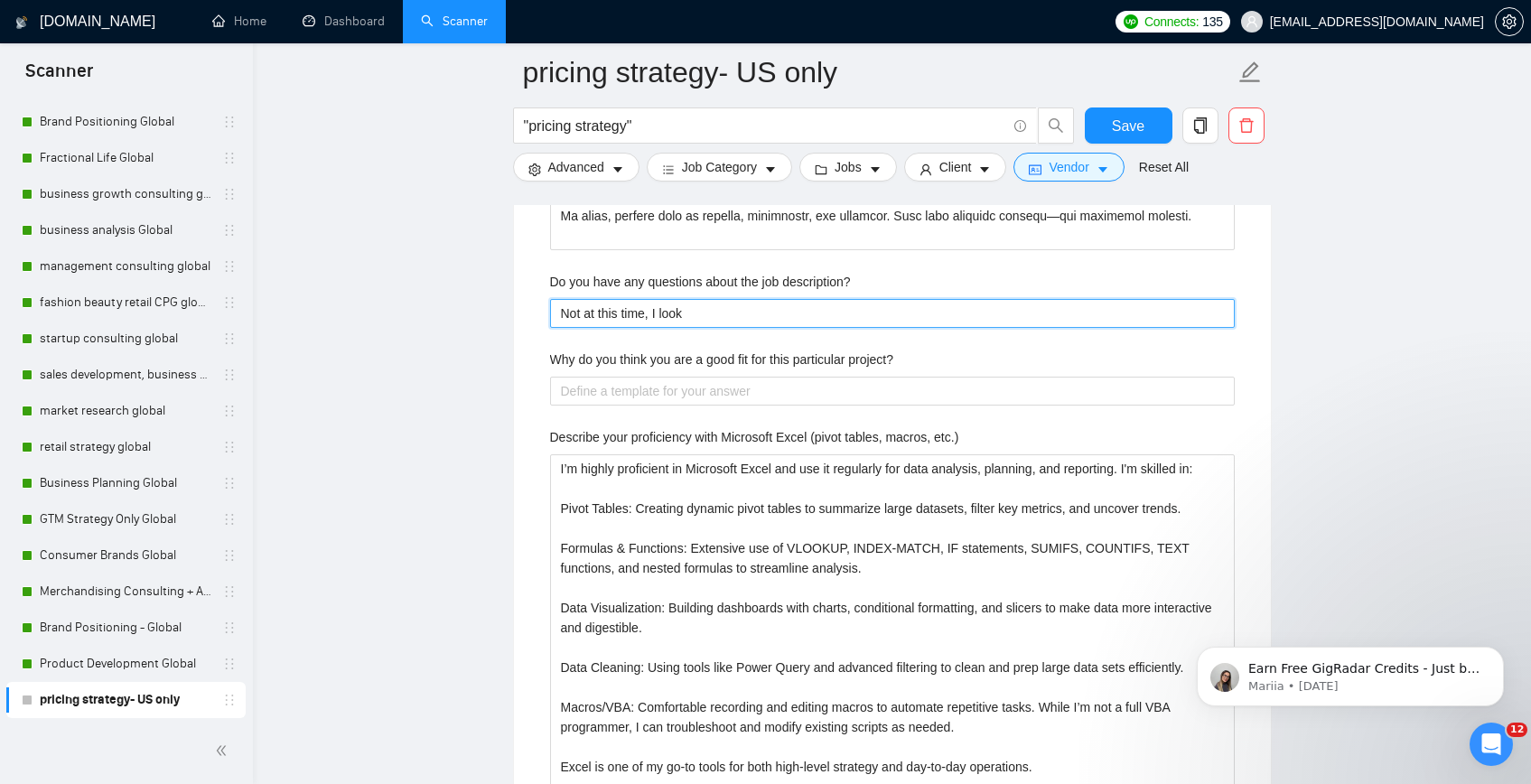
type description\? "Not at this time, I look f"
type description\? "Not at this time, I look fo"
type description\? "Not at this time, I look for"
type description\? "Not at this time, I look forw"
type description\? "Not at this time, I look forwa"
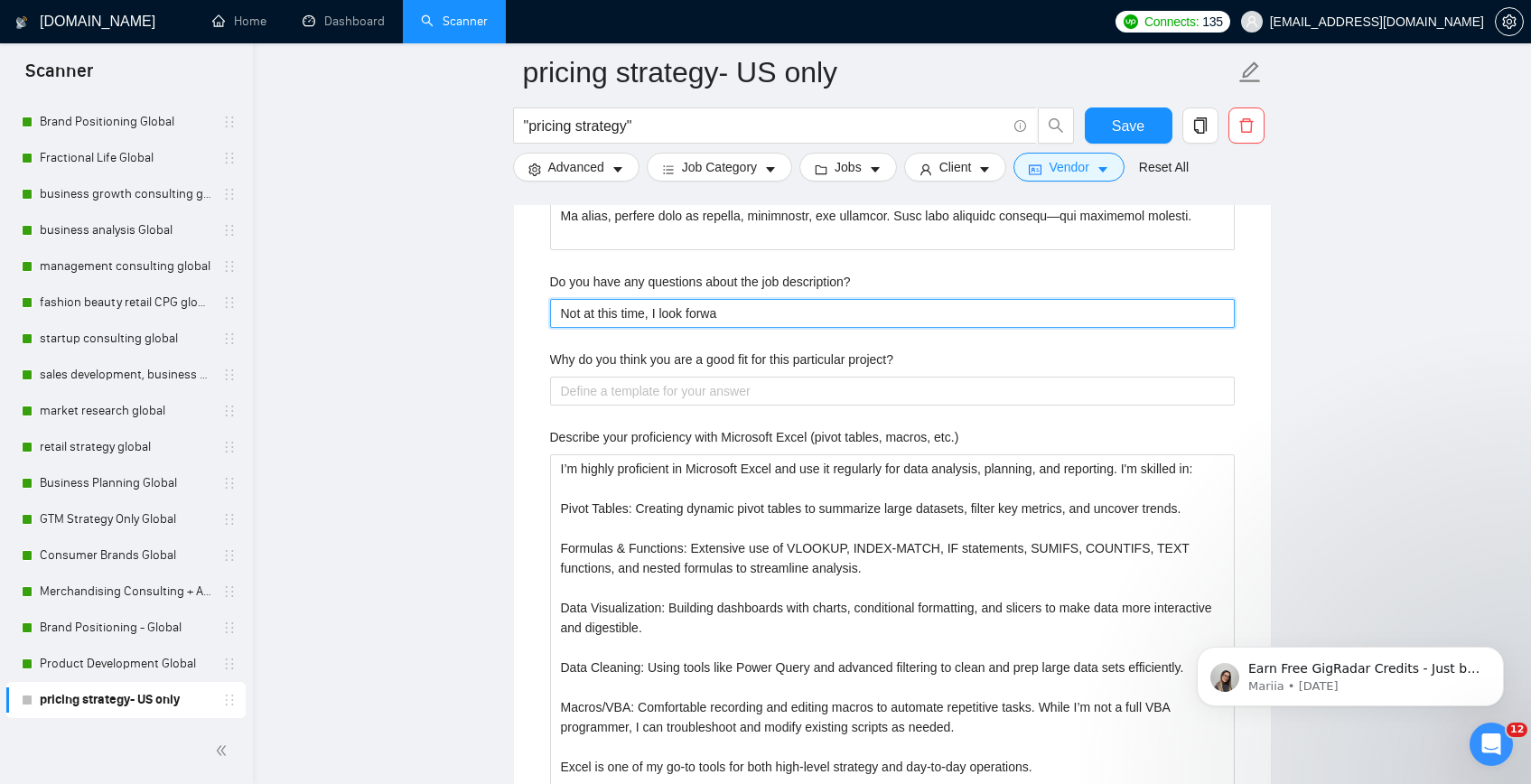
type description\? "Not at this time, I look forwar"
type description\? "Not at this time, I look forward"
type description\? "Not at this time, I look forward t"
type description\? "Not at this time, I look forward to"
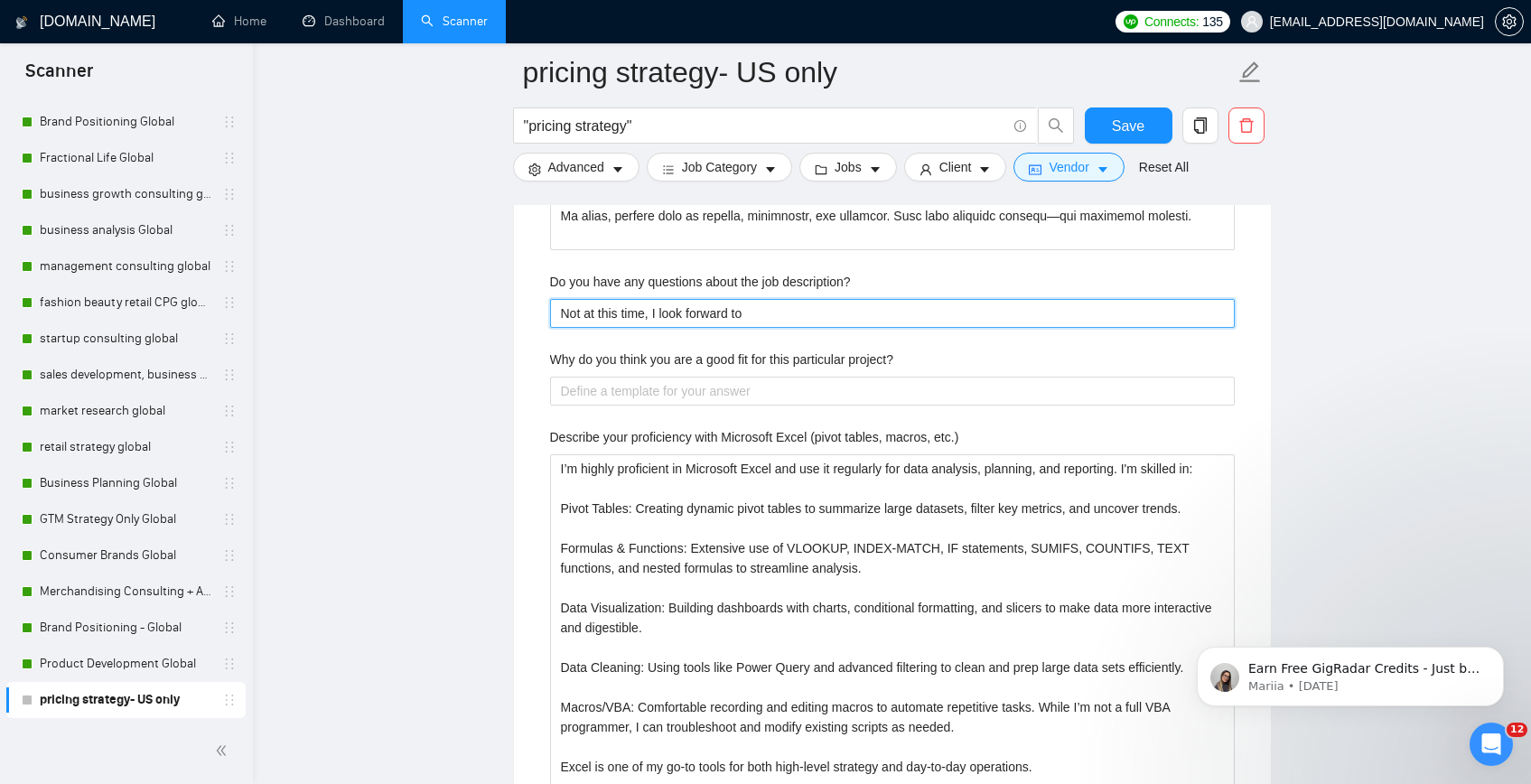
type description\? "Not at this time, I look forward to m"
type description\? "Not at this time, I look forward to mee"
type description\? "Not at this time, I look forward to meet"
type description\? "Not at this time, I look forward to meeti"
type description\? "Not at this time, I look forward to meeting"
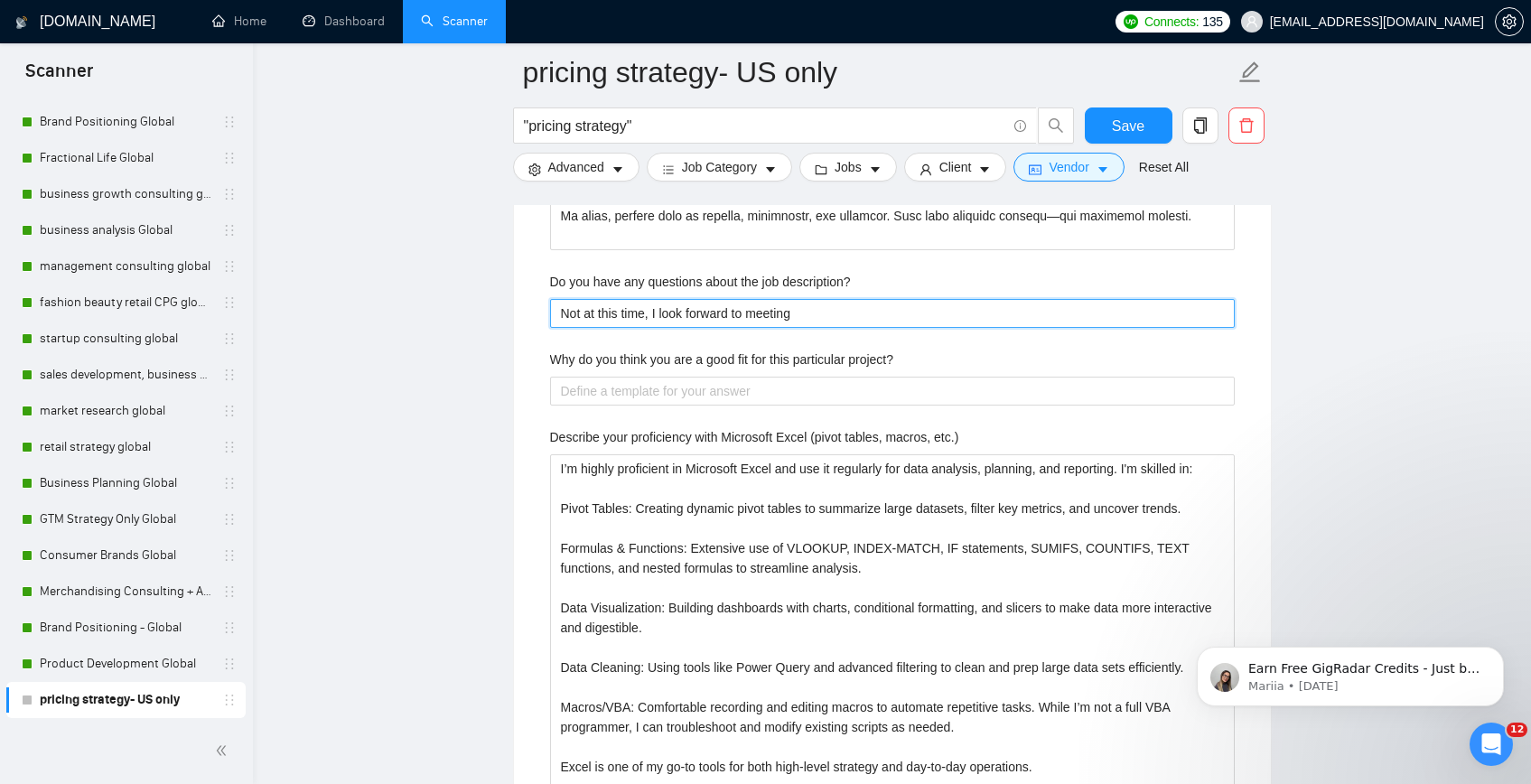
type description\? "Not at this time, I look forward to meeting"
type description\? "Not at this time, I look forward to meeting y"
type description\? "Not at this time, I look forward to meeting yo"
type description\? "Not at this time, I look forward to meeting you"
type description\? "Not at this time, I look forward to meeting you!"
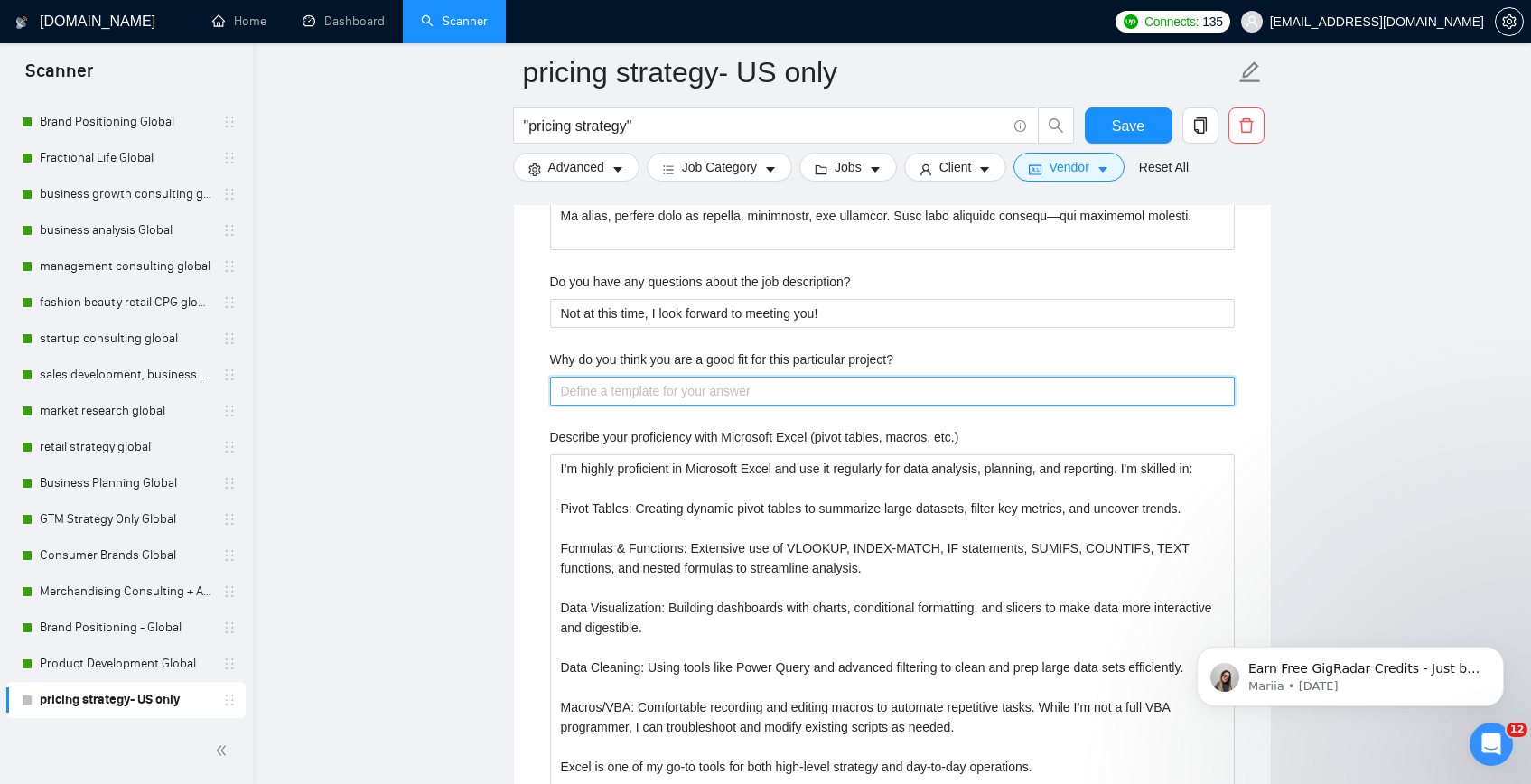
click at [626, 393] on project\? "Why do you think you are a good fit for this particular project?" at bounding box center [891, 391] width 685 height 29
paste project\? "I believe I am a strong fit for this project because it requires expertise in […"
type project\? "I believe I am a strong fit for this project because it requires expertise in […"
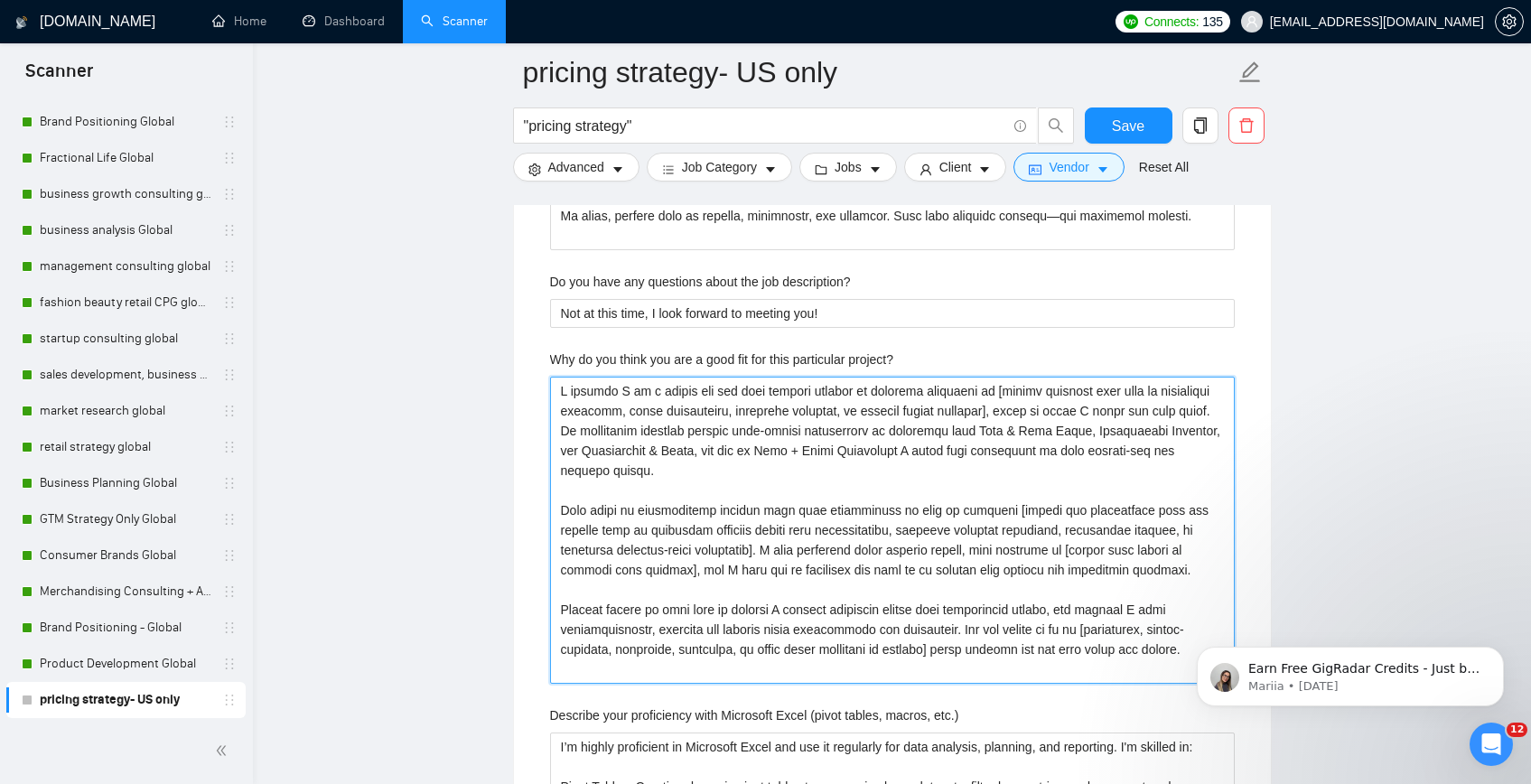
type project\? "I believe I am a strong fit for this project because it requires expertise in […"
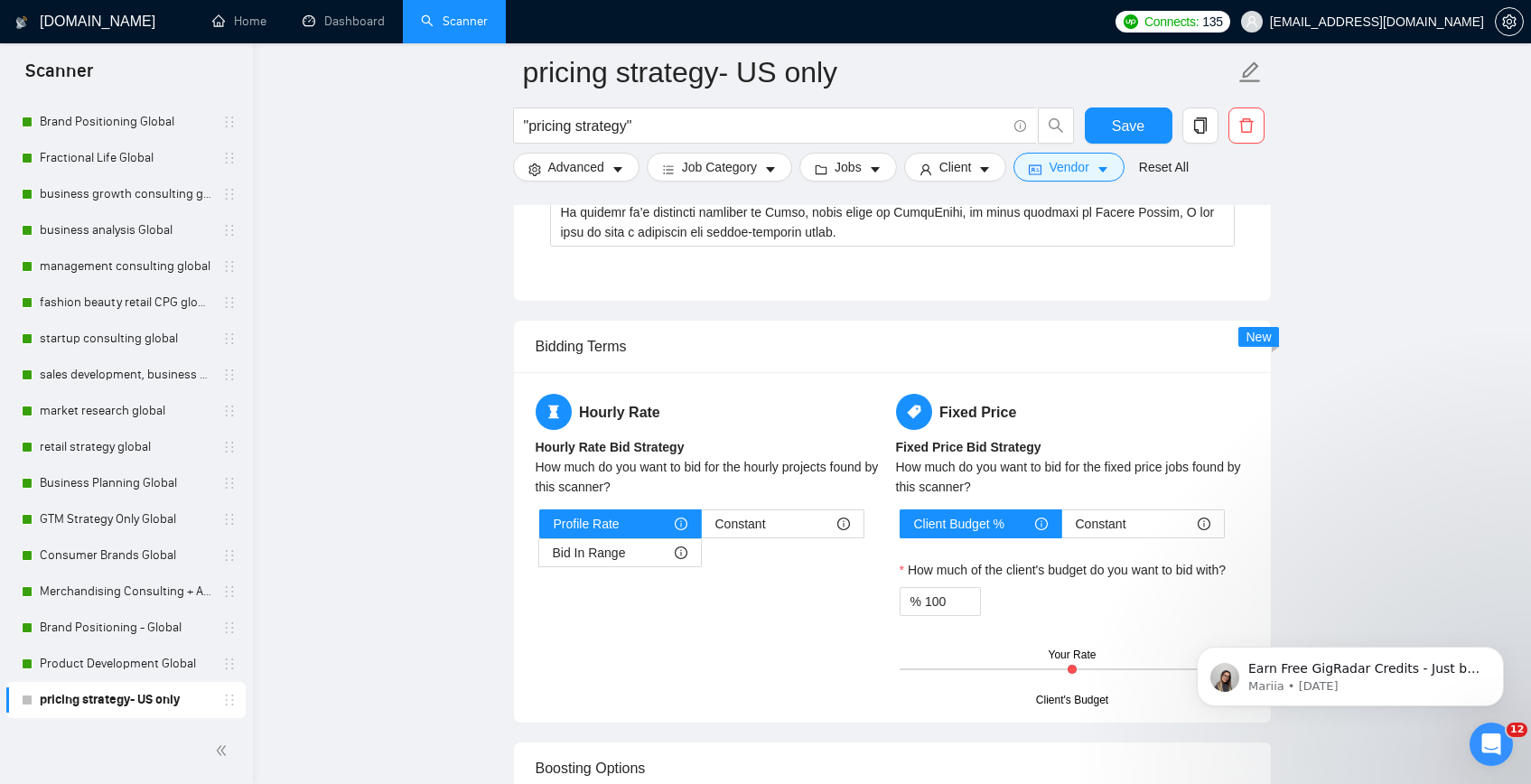
scroll to position [8293, 0]
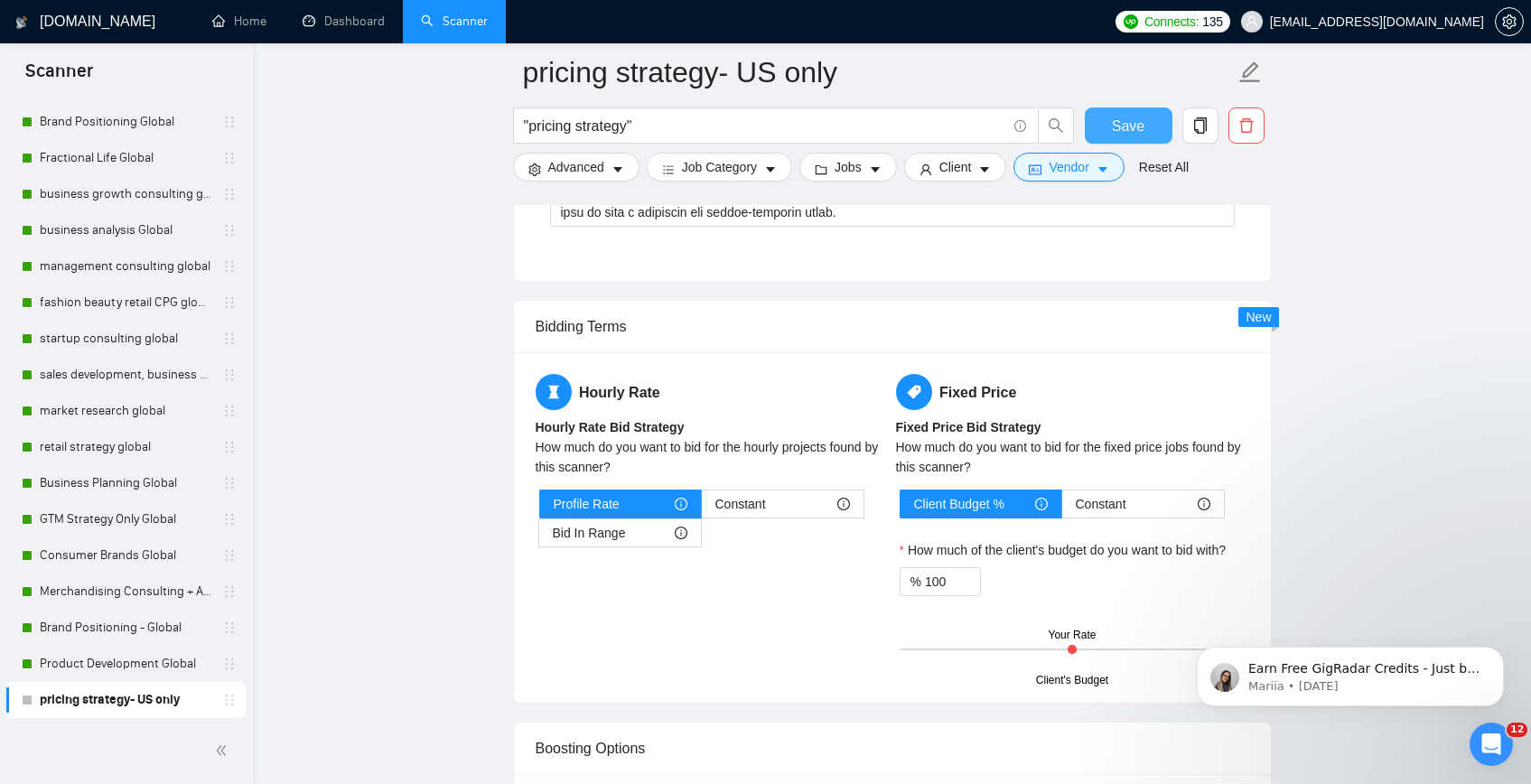
click at [1142, 118] on span "Save" at bounding box center [1128, 126] width 33 height 23
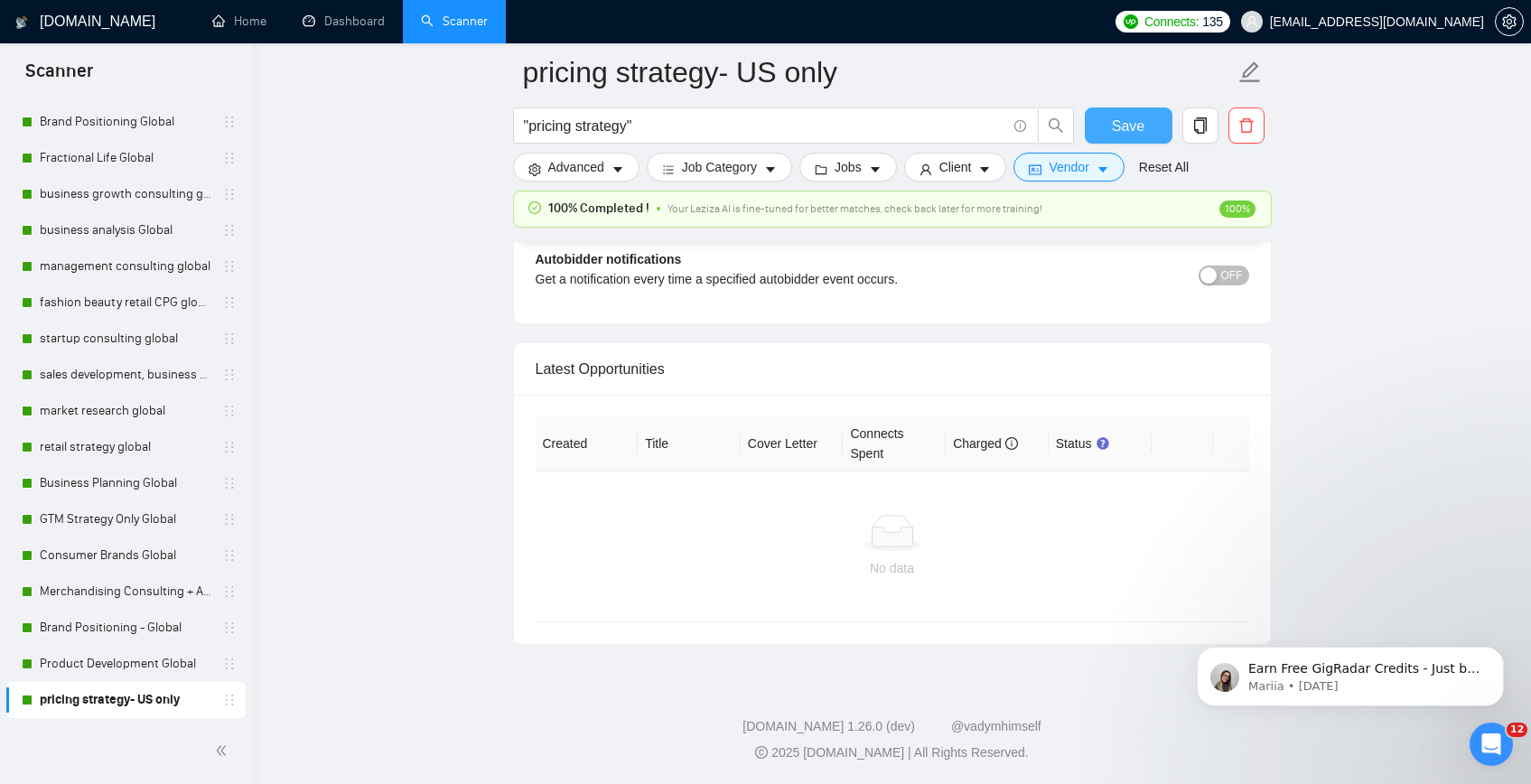
scroll to position [4254, 0]
click at [1234, 278] on span "OFF" at bounding box center [1232, 277] width 22 height 20
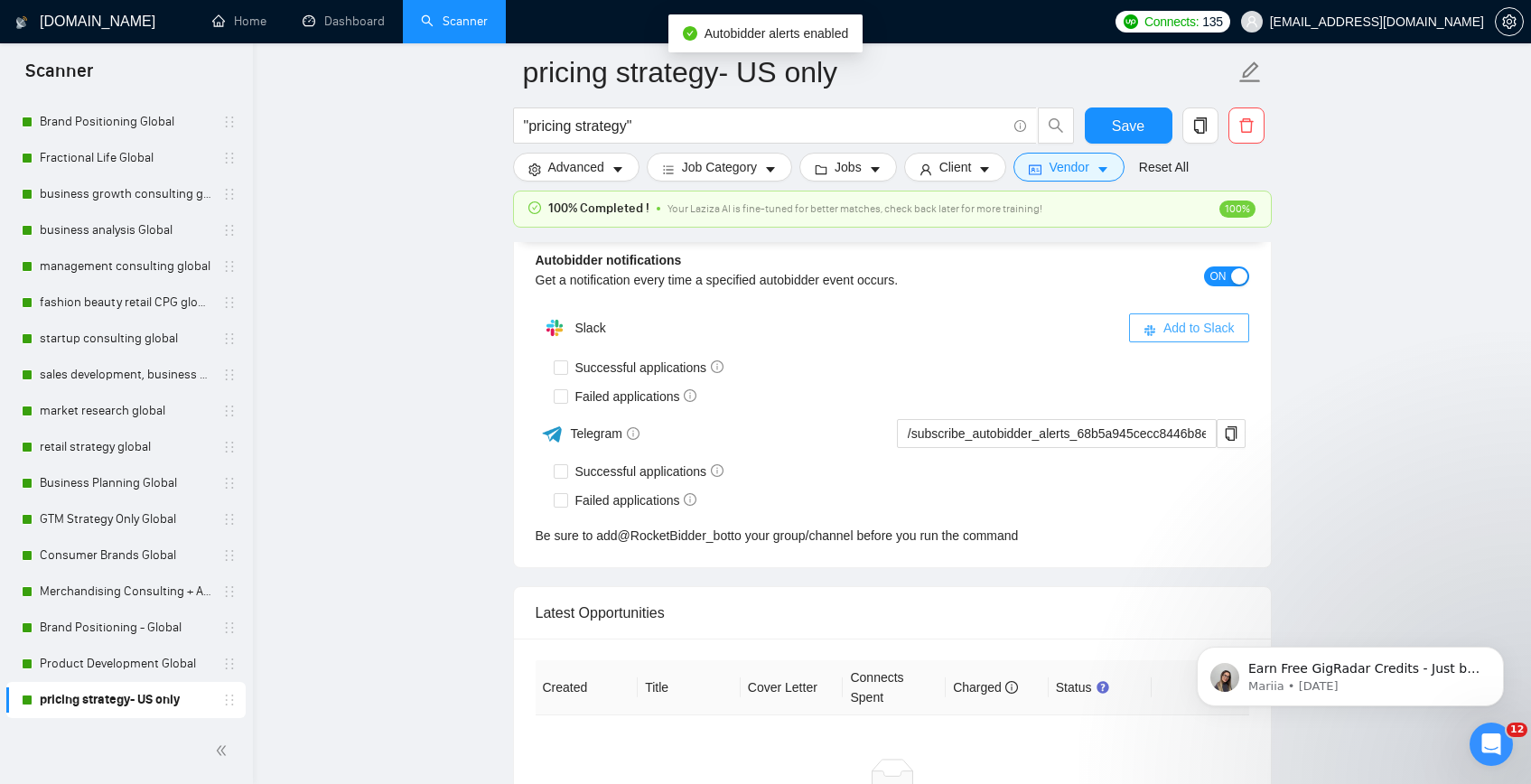
click at [1188, 318] on span "Add to Slack" at bounding box center [1198, 328] width 71 height 20
click at [559, 368] on input "Successful applications" at bounding box center [560, 367] width 13 height 13
checkbox input "true"
click at [561, 392] on input "Failed applications" at bounding box center [560, 395] width 13 height 13
checkbox input "true"
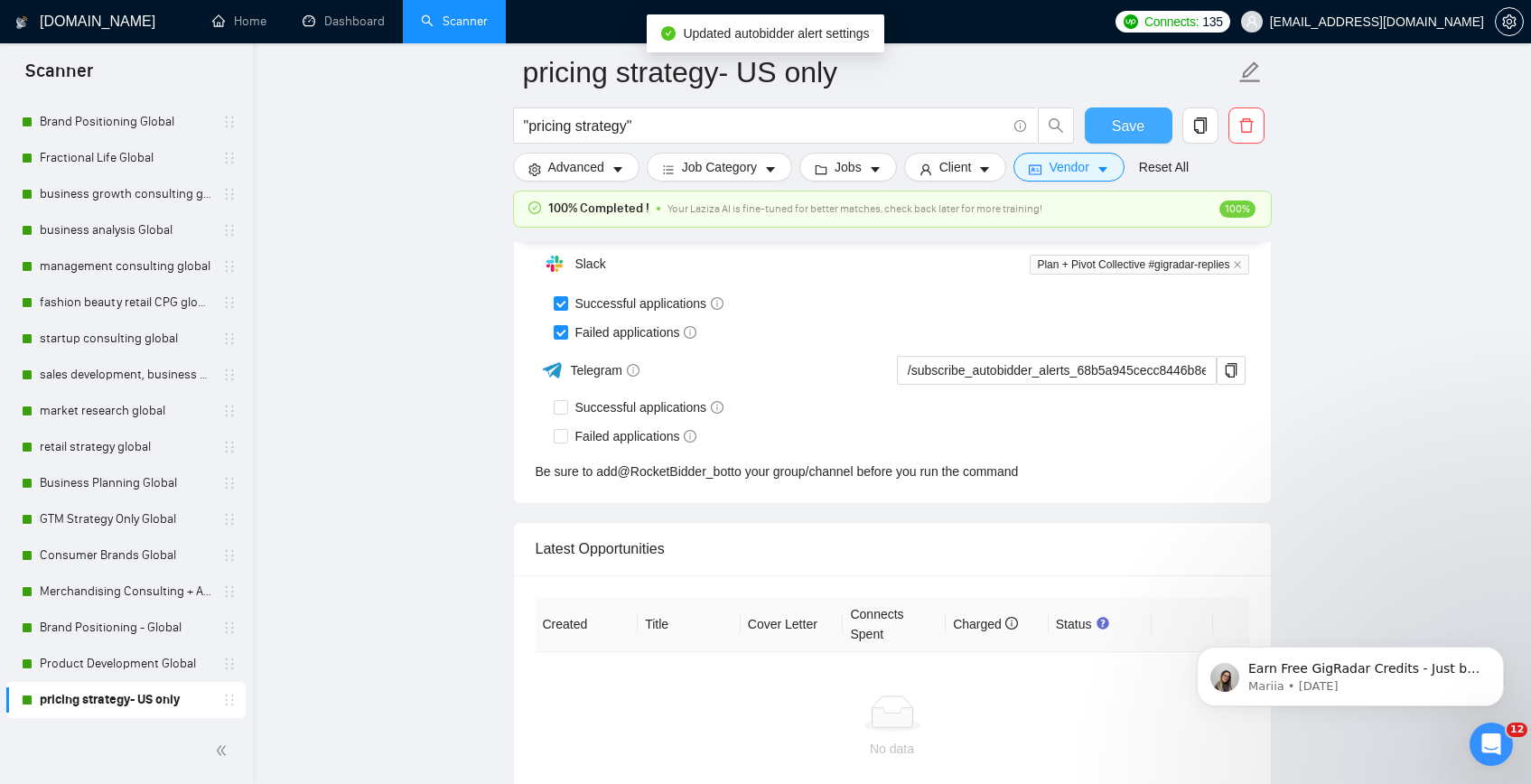
click at [1130, 111] on button "Save" at bounding box center [1129, 126] width 88 height 36
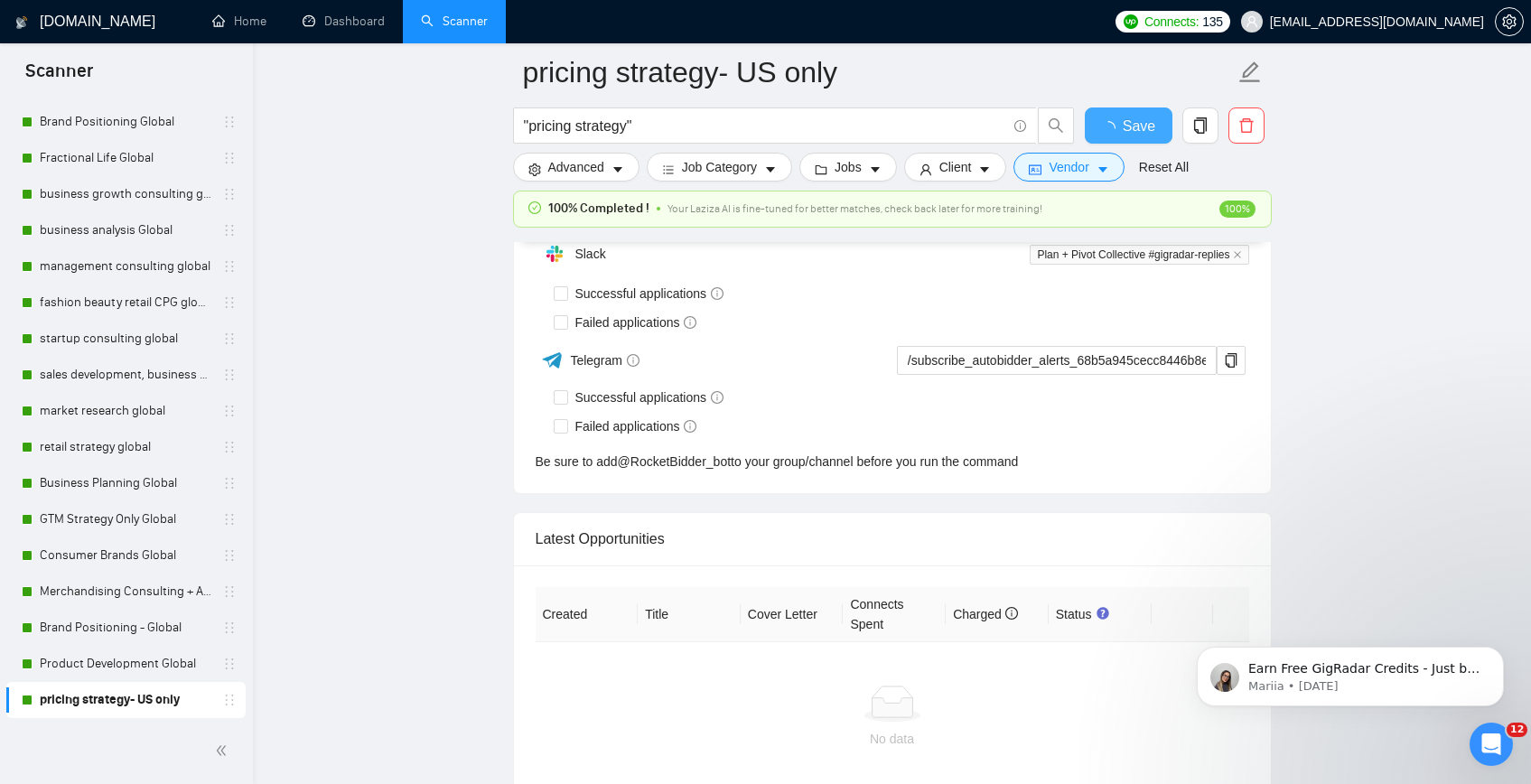
checkbox input "true"
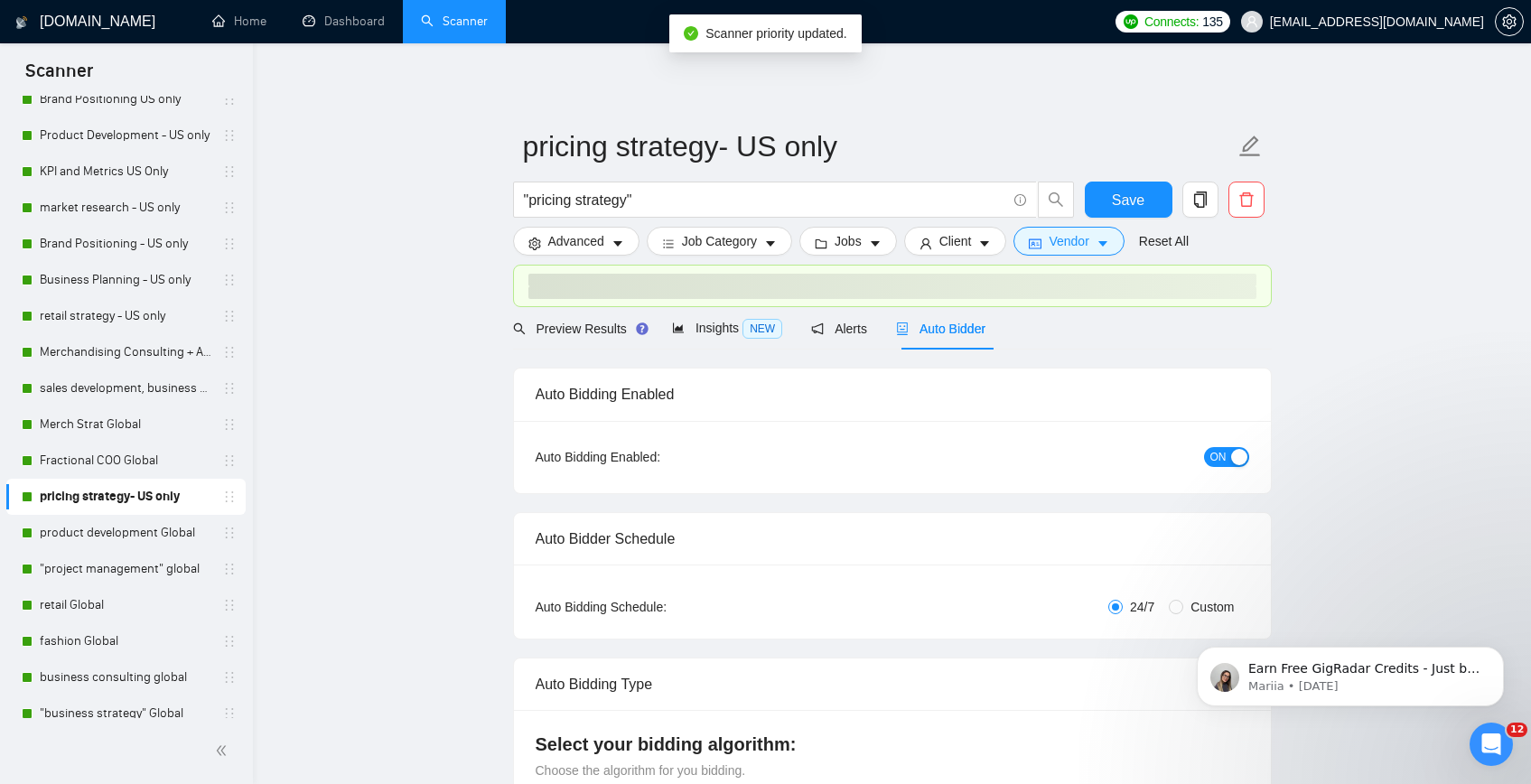
scroll to position [782, 0]
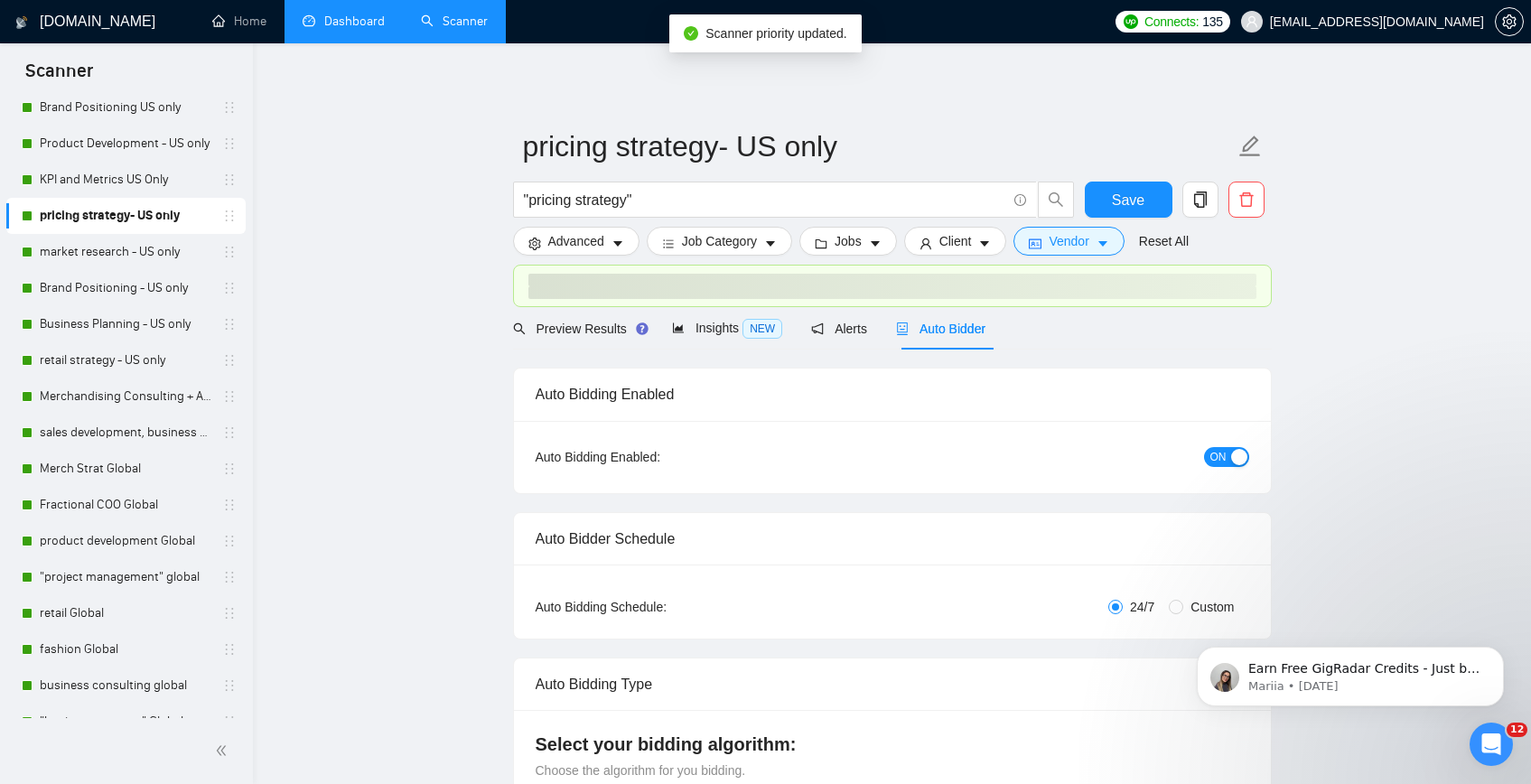
drag, startPoint x: 224, startPoint y: 502, endPoint x: 344, endPoint y: 38, distance: 479.3
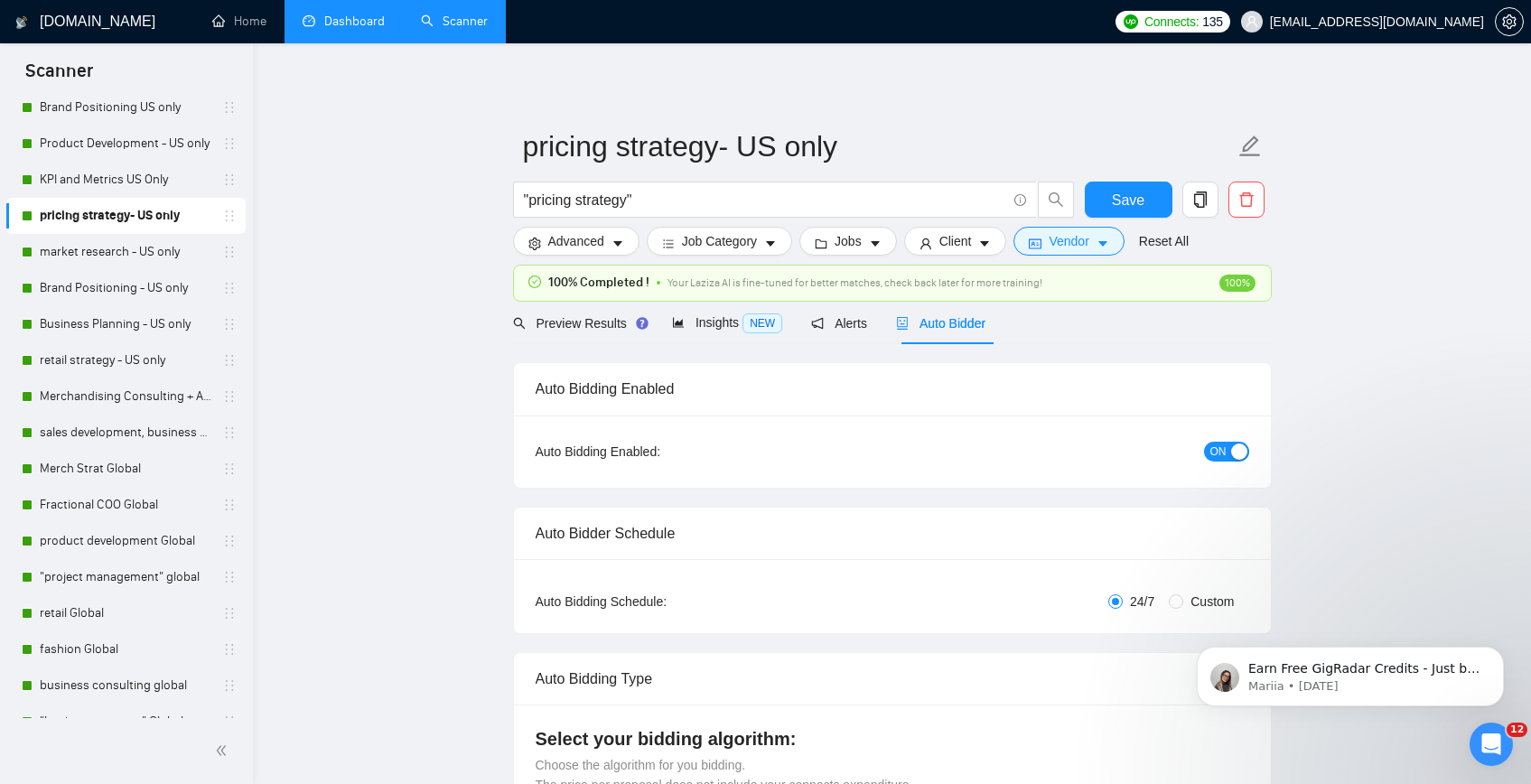
click at [337, 21] on link "Dashboard" at bounding box center [344, 21] width 82 height 15
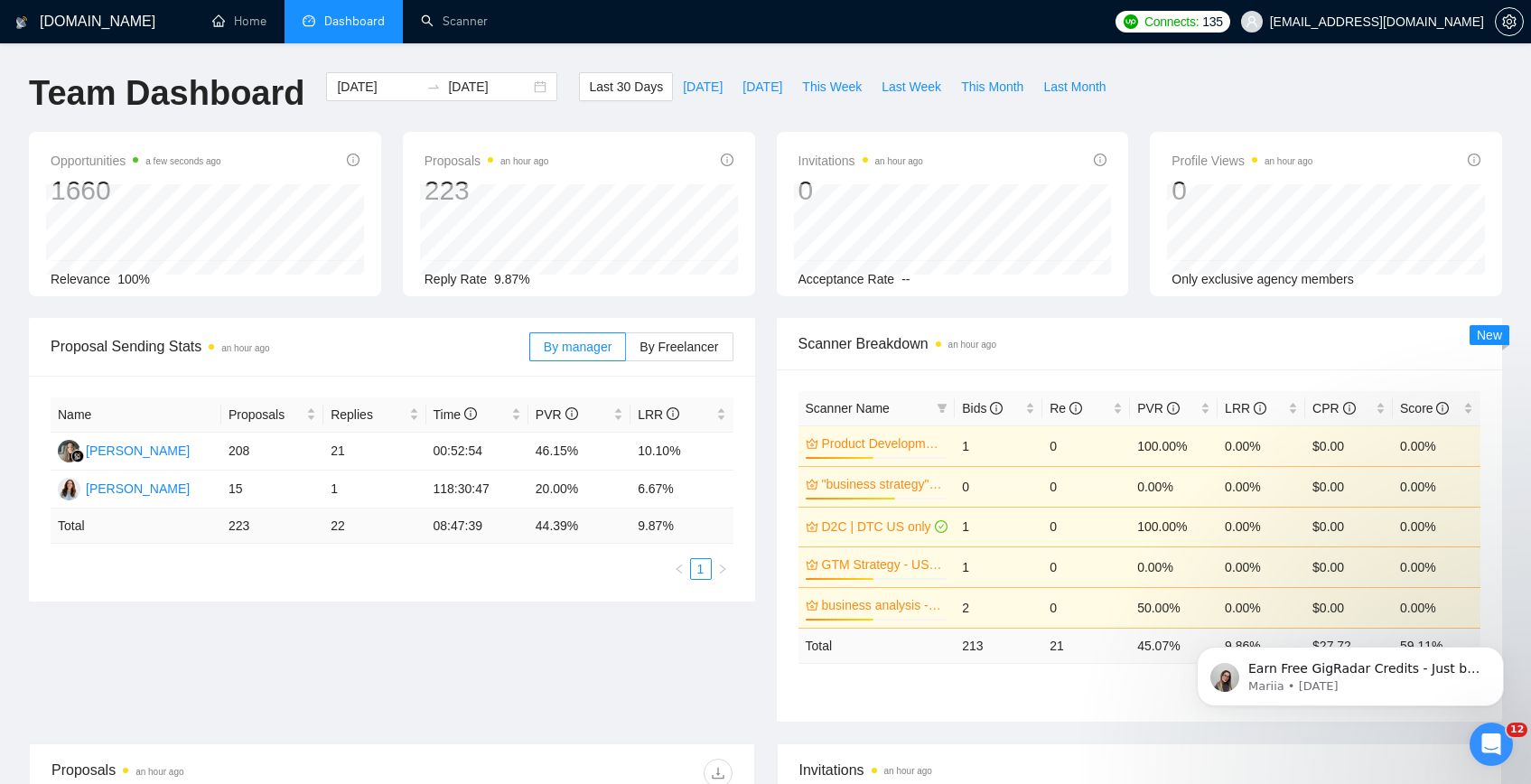
click at [477, 162] on span "Proposals an hour ago" at bounding box center [487, 161] width 125 height 22
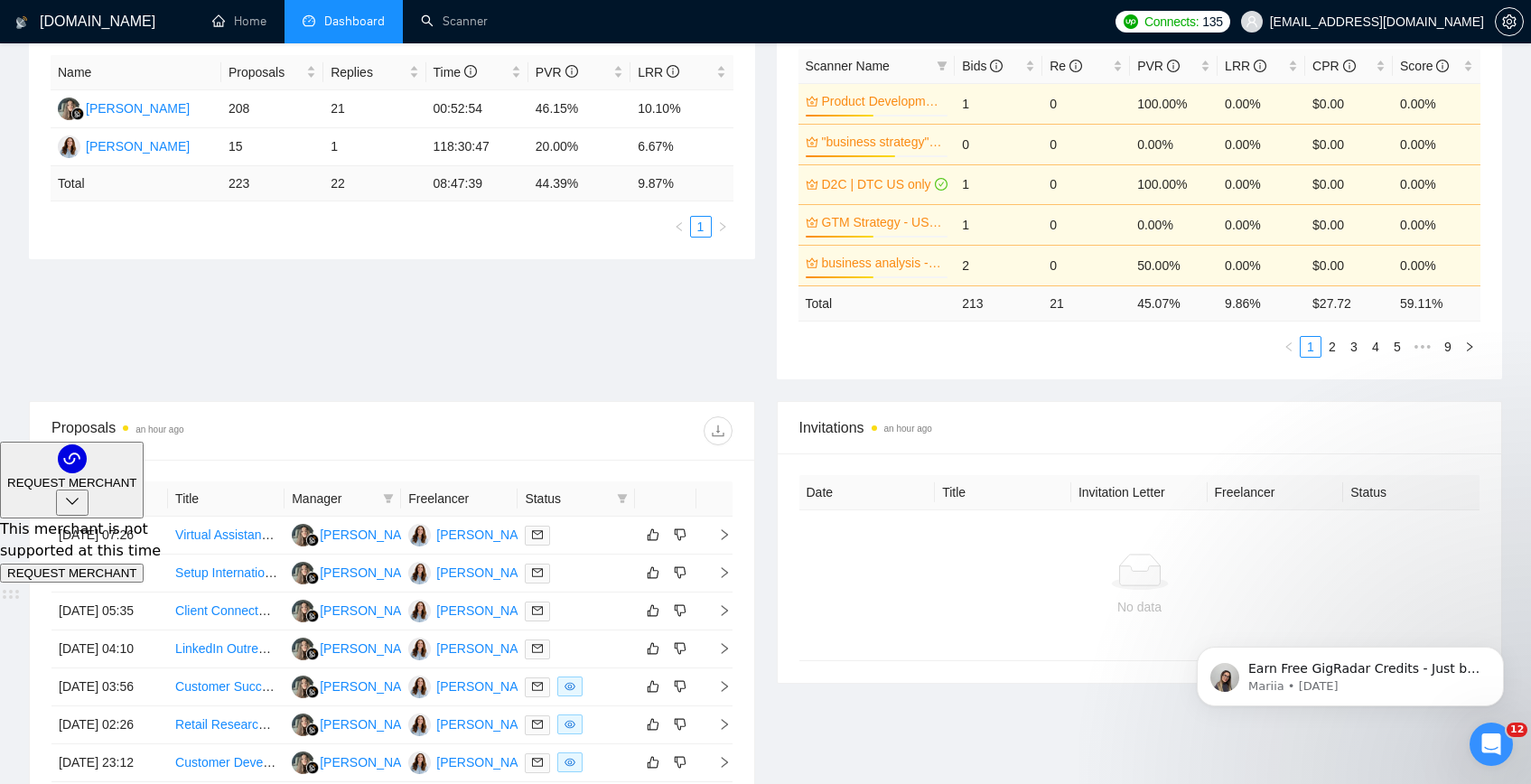
scroll to position [395, 0]
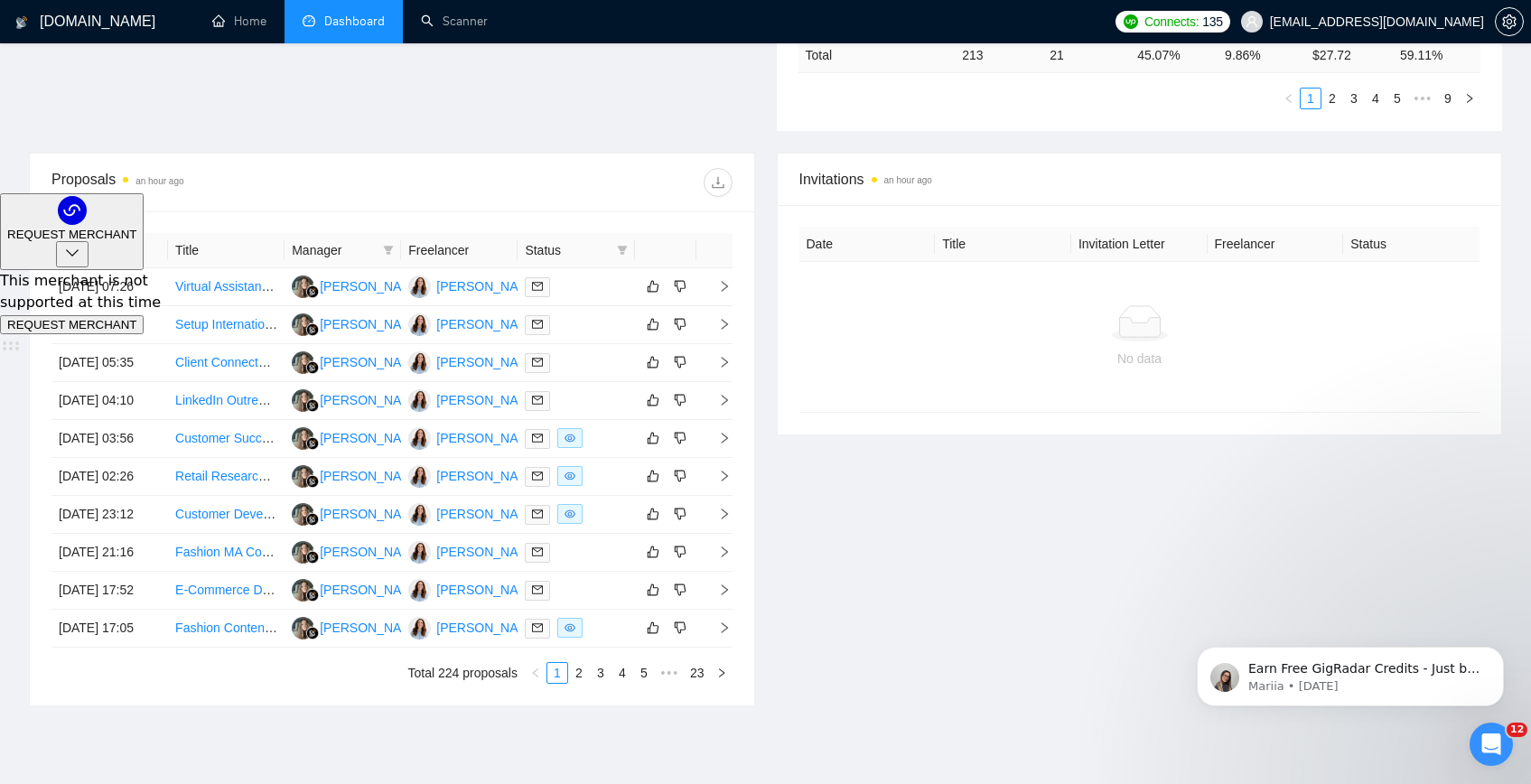
scroll to position [591, 0]
click at [202, 292] on link "Virtual Assistant for Luxury Fashion & Retail Brand" at bounding box center [316, 285] width 283 height 14
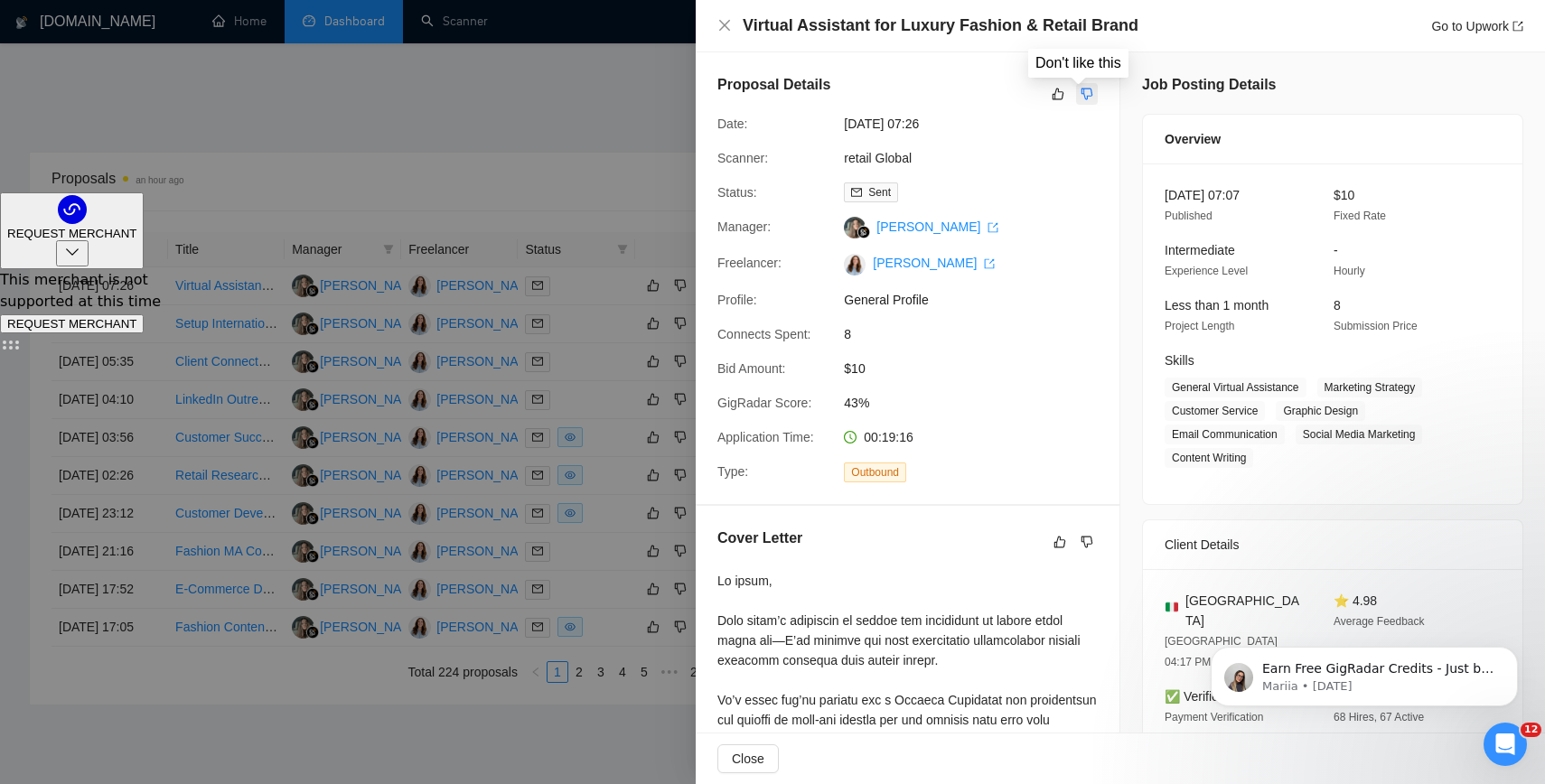
click at [1085, 94] on button "button" at bounding box center [1087, 94] width 22 height 22
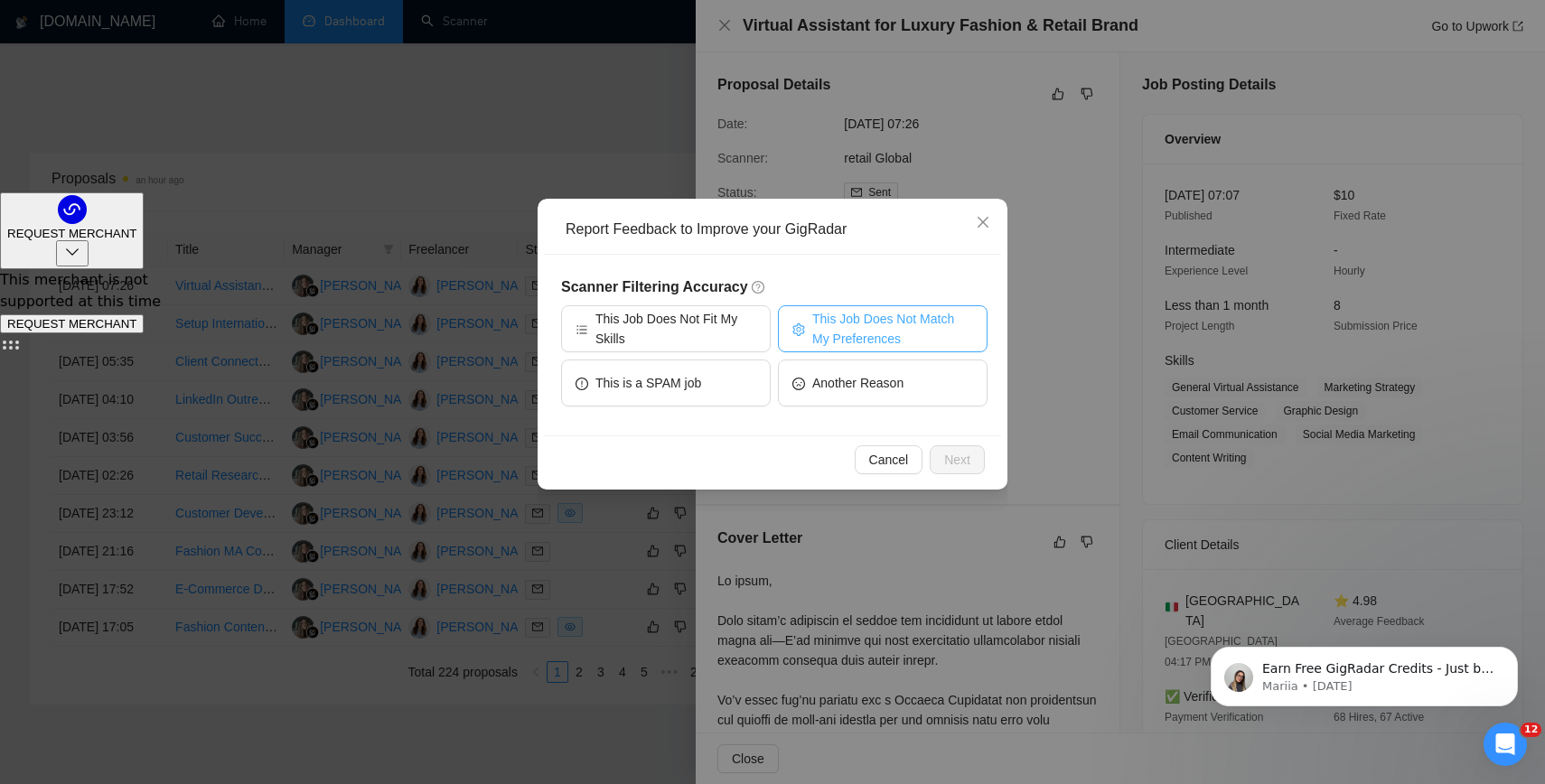
click at [850, 325] on span "This Job Does Not Match My Preferences" at bounding box center [892, 329] width 161 height 40
click at [954, 464] on span "Next" at bounding box center [957, 459] width 26 height 20
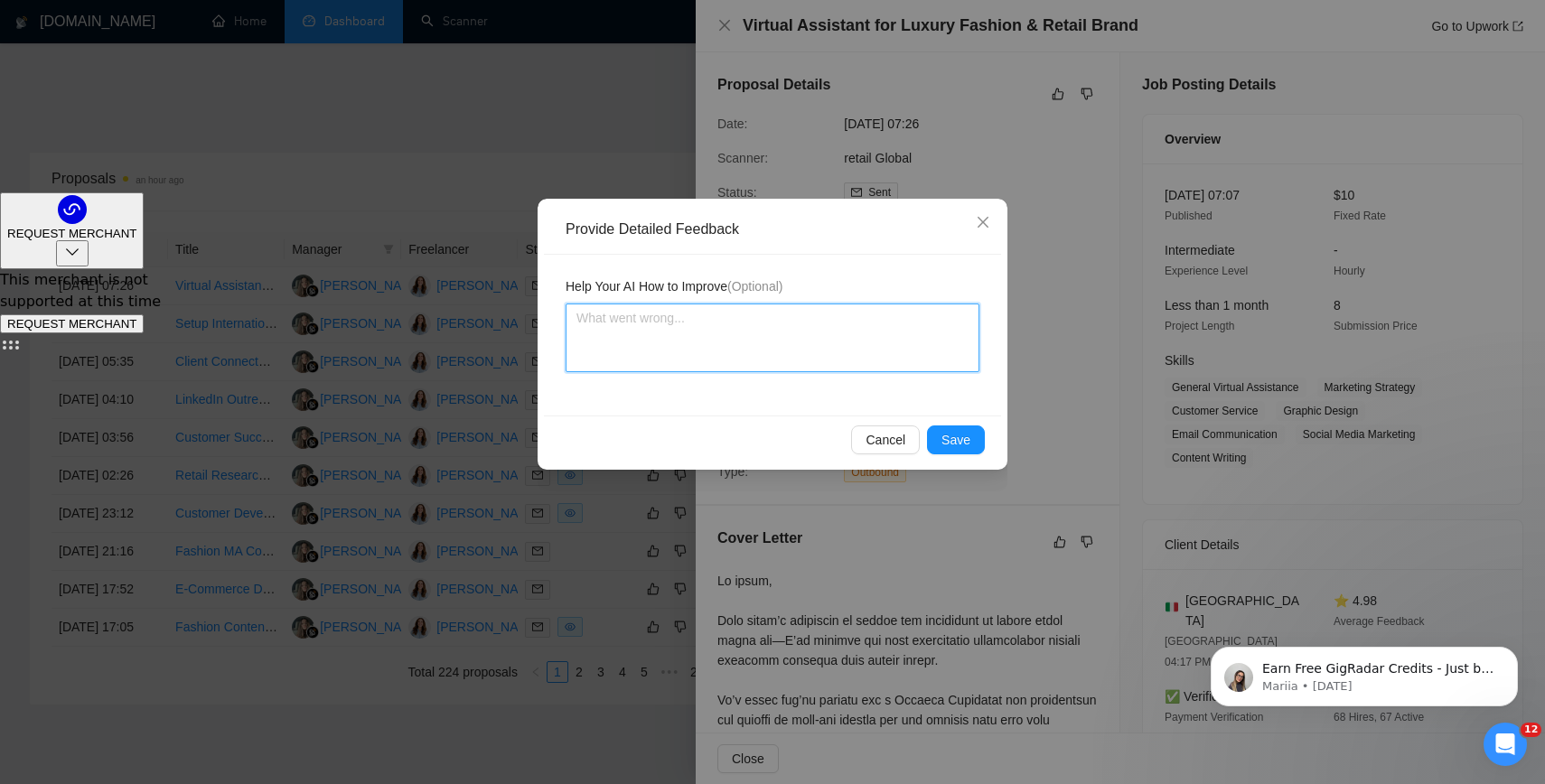
click at [823, 358] on textarea at bounding box center [772, 338] width 414 height 69
type textarea "b"
type textarea "bu"
type textarea "bud"
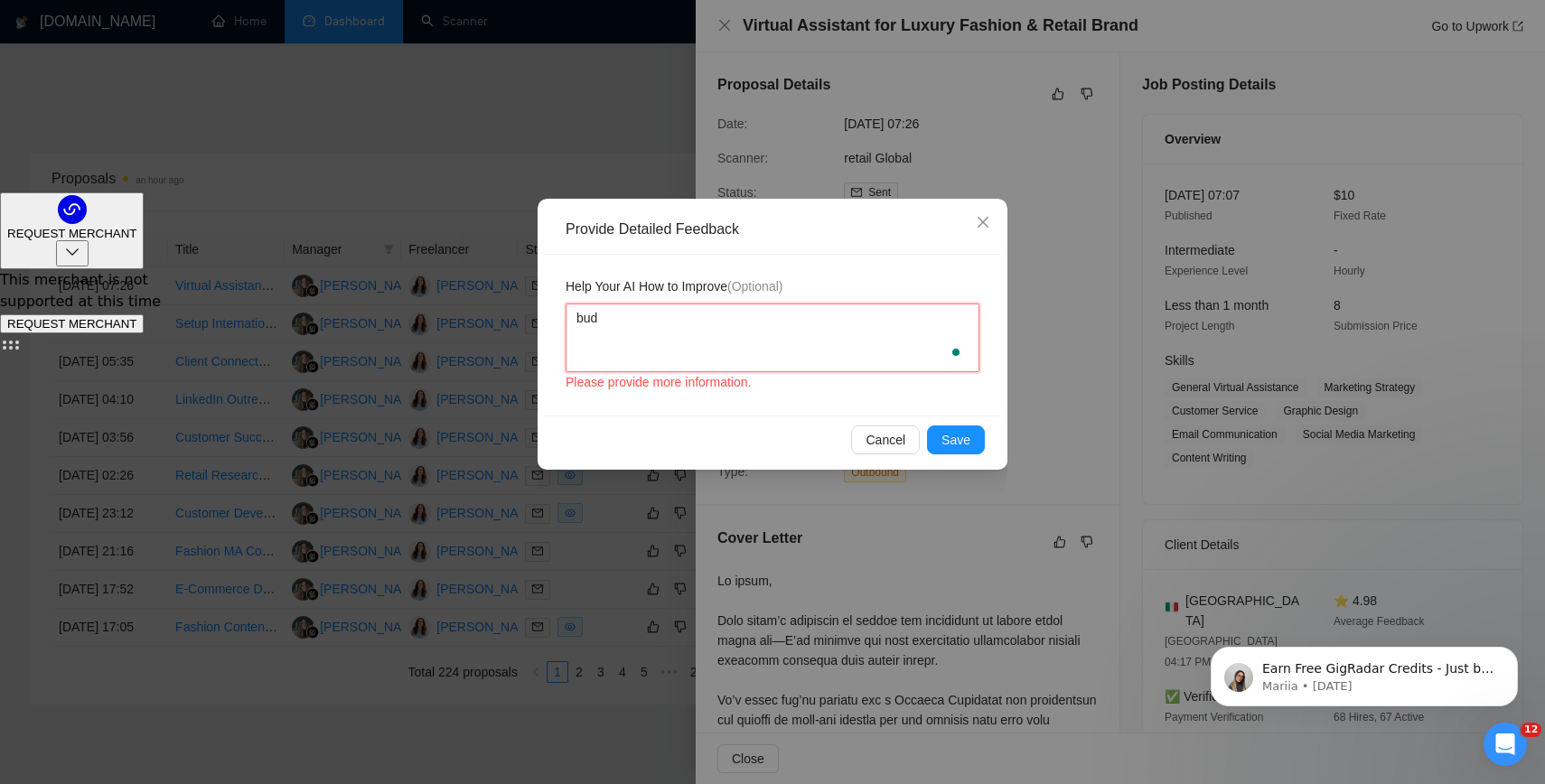
type textarea "budg"
type textarea "budge"
type textarea "budget"
type textarea "budget t"
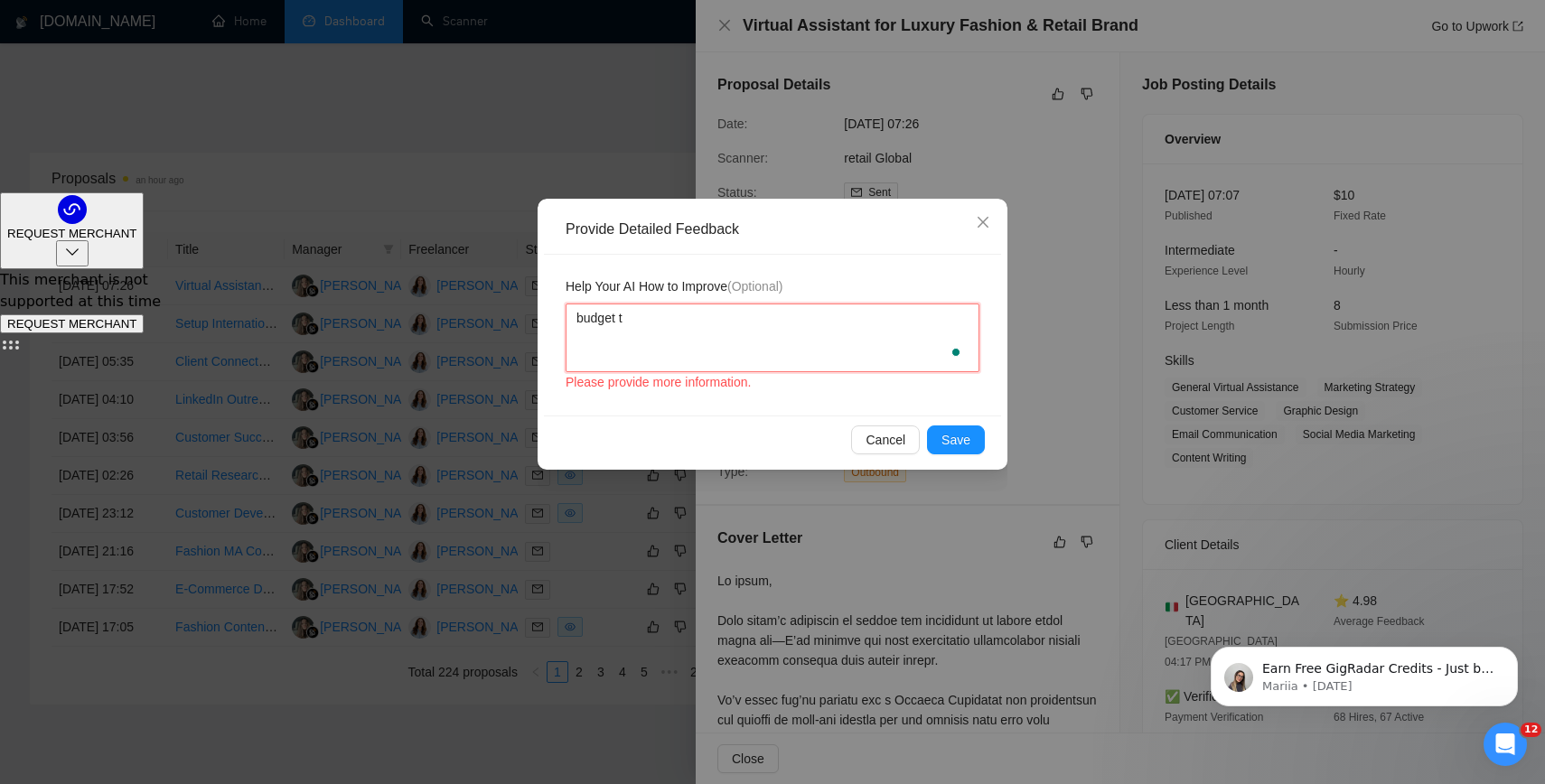
type textarea "budget to"
type textarea "budget too"
type textarea "budget too l"
type textarea "budget too lo"
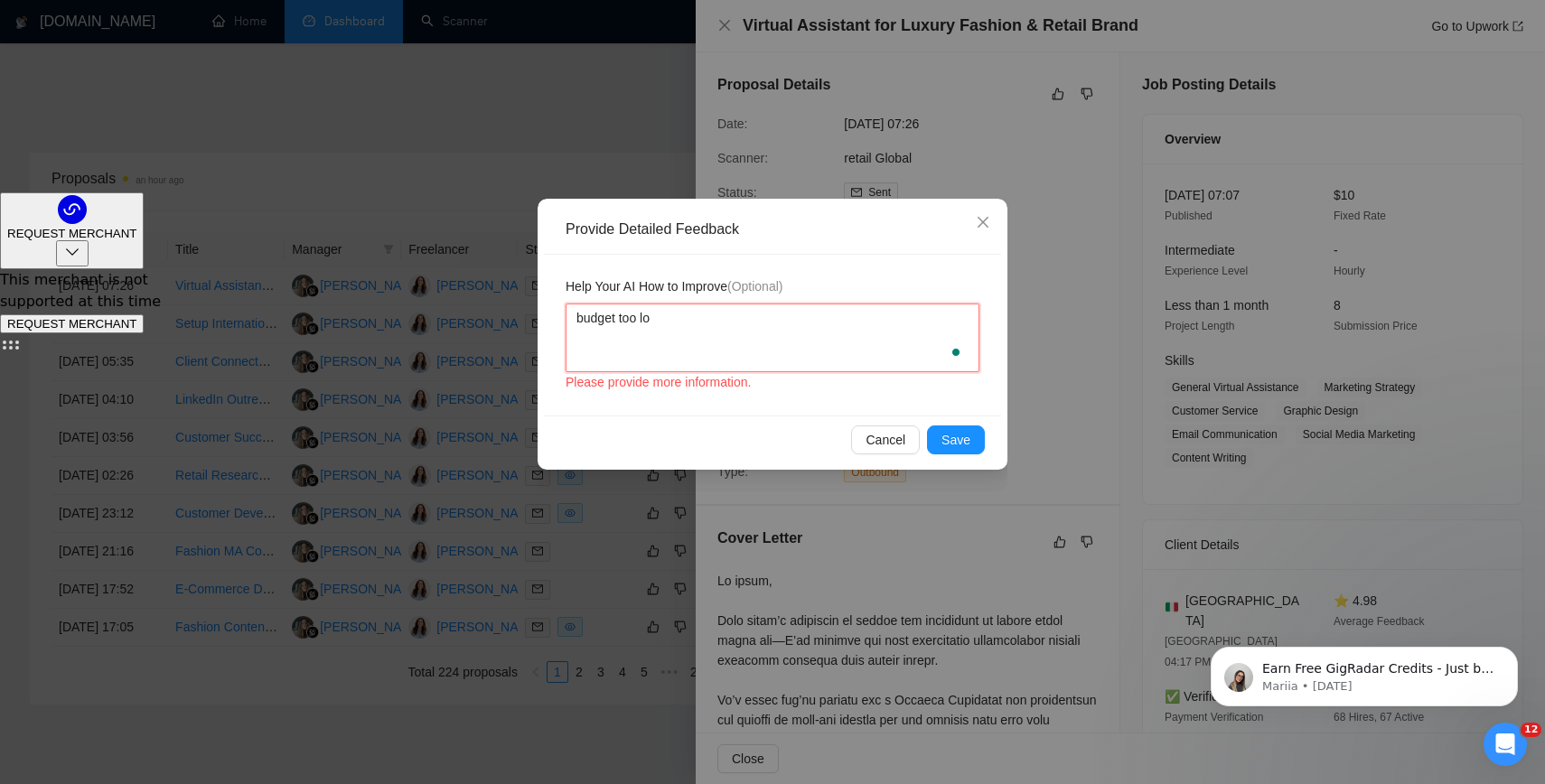
type textarea "budget too low"
type textarea "budget too low."
type textarea "budget too low. m"
type textarea "budget too low. my"
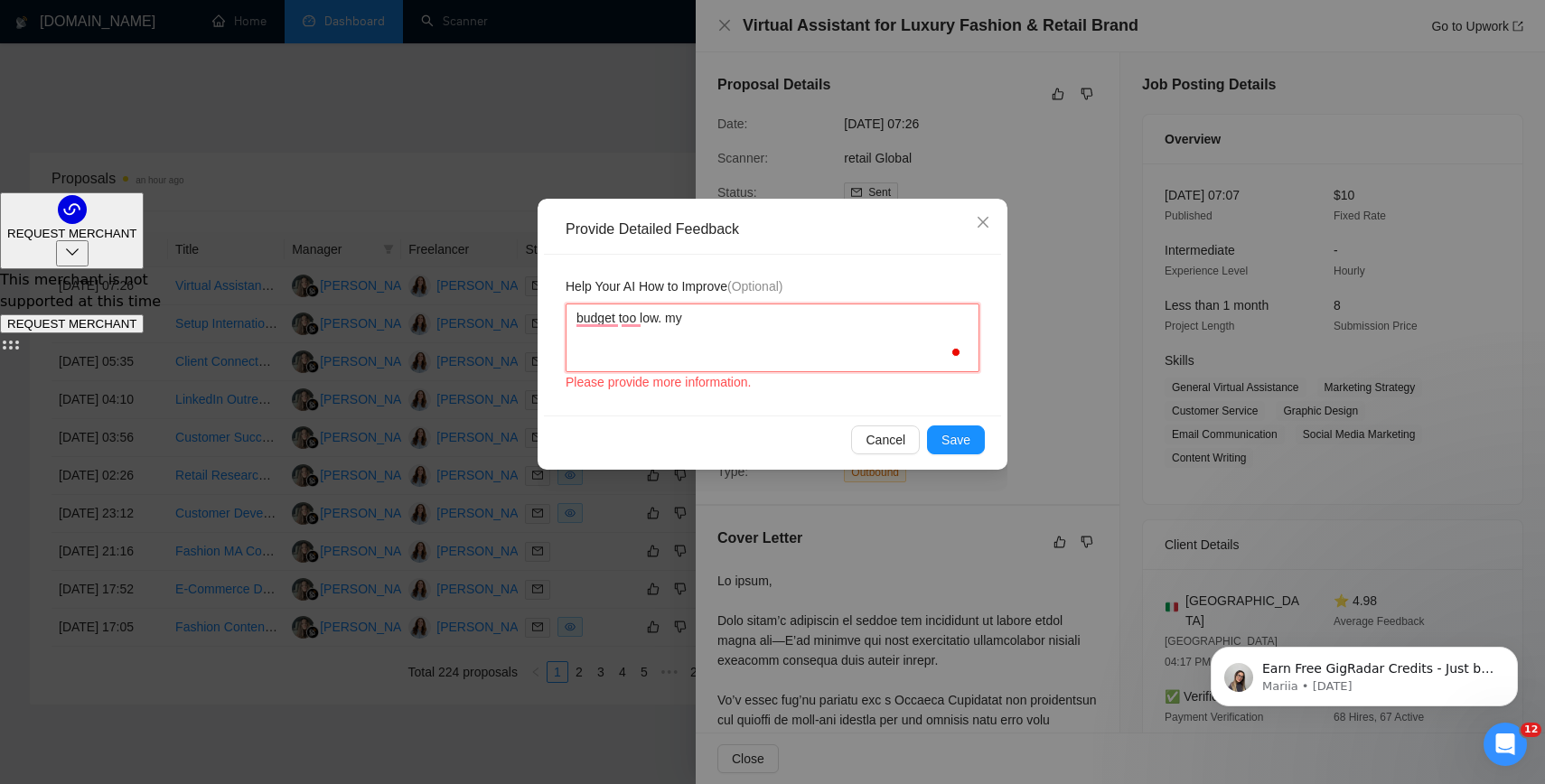
type textarea "budget too low. my s"
type textarea "budget too low. my sk"
type textarea "budget too low. my ski"
type textarea "budget too low. my skil"
type textarea "budget too low. my skill"
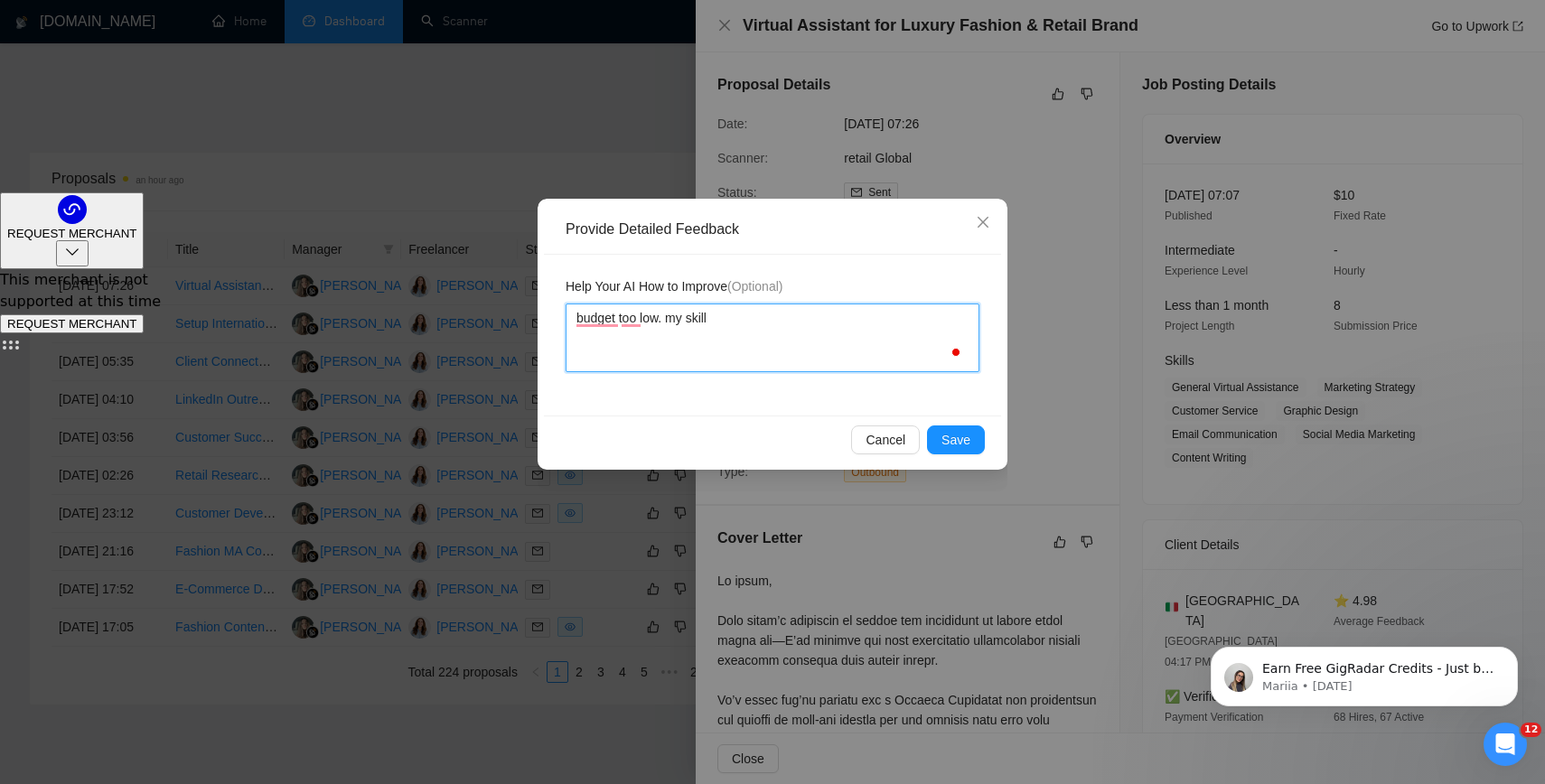
type textarea "budget too low. my skill"
type textarea "budget too low. my skill s"
type textarea "budget too low. my skill set"
type textarea "budget too low. my skill set i"
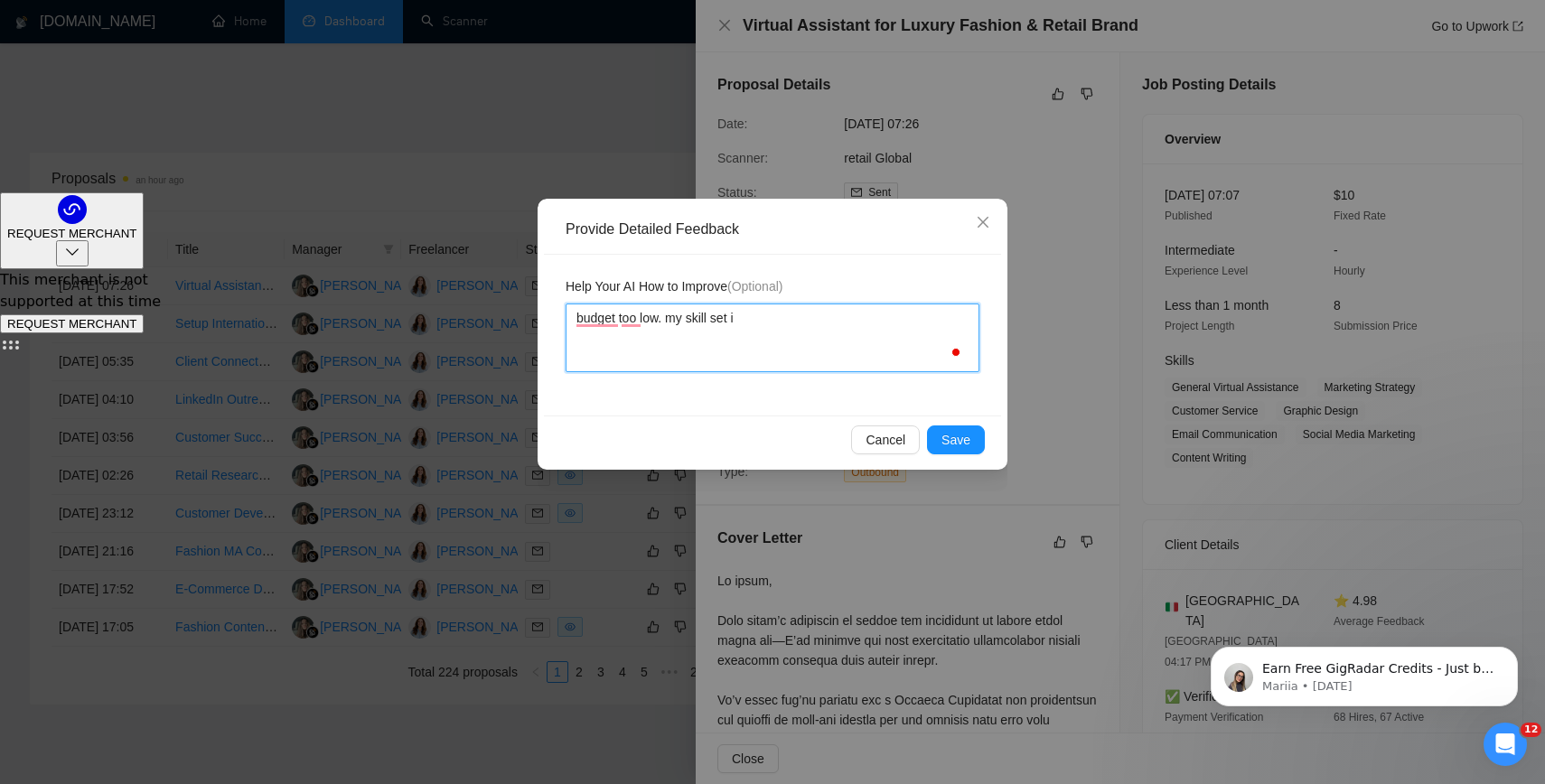
type textarea "budget too low. my skill set is"
type textarea "budget too low. my skill set is b"
type textarea "budget too low. my skill set is be"
type textarea "budget too low. my skill set is bet"
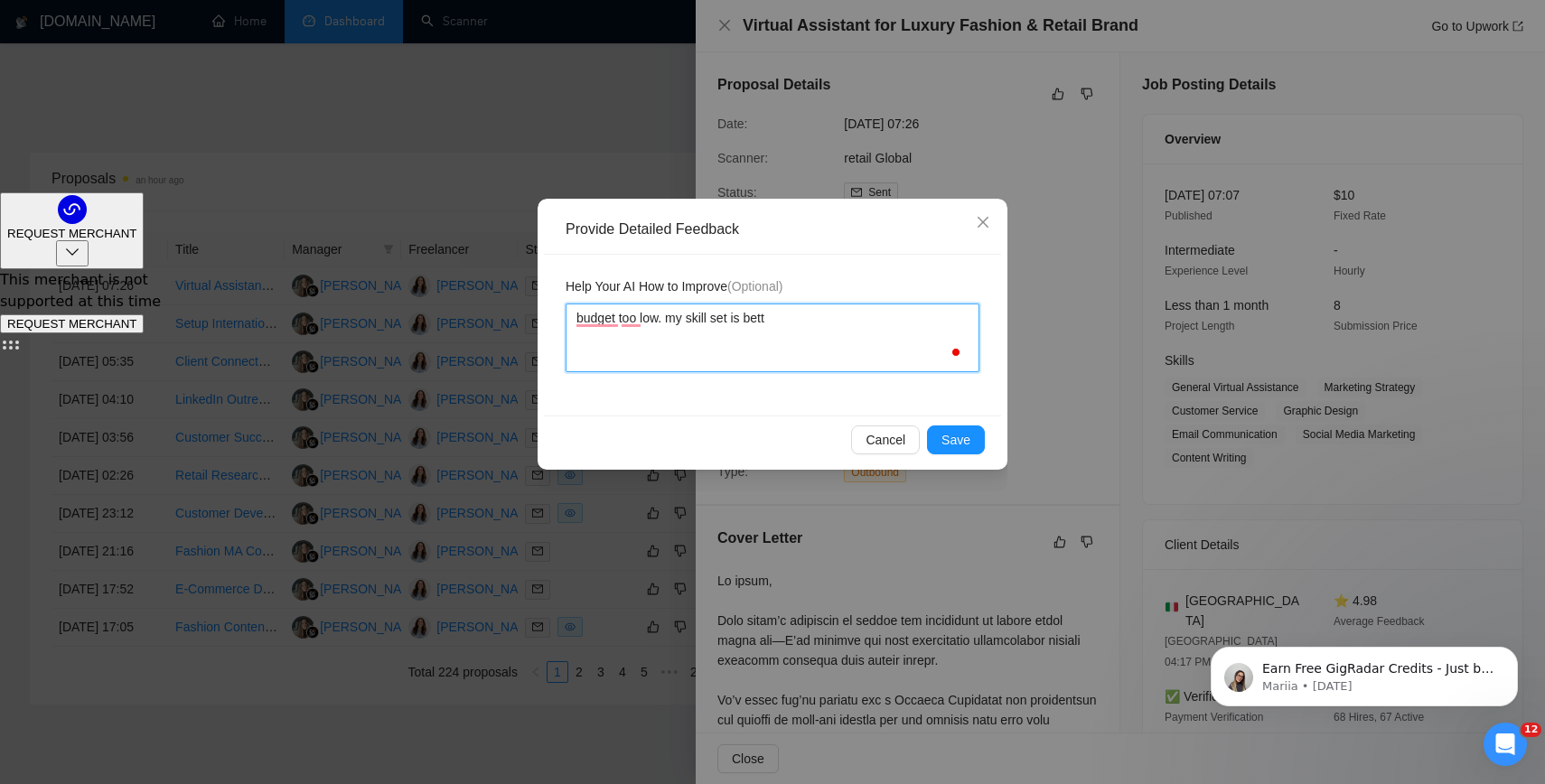
type textarea "budget too low. my skill set is bette"
type textarea "budget too low. my skill set is better"
type textarea "budget too low. my skill set is better t"
type textarea "budget too low. my skill set is better th"
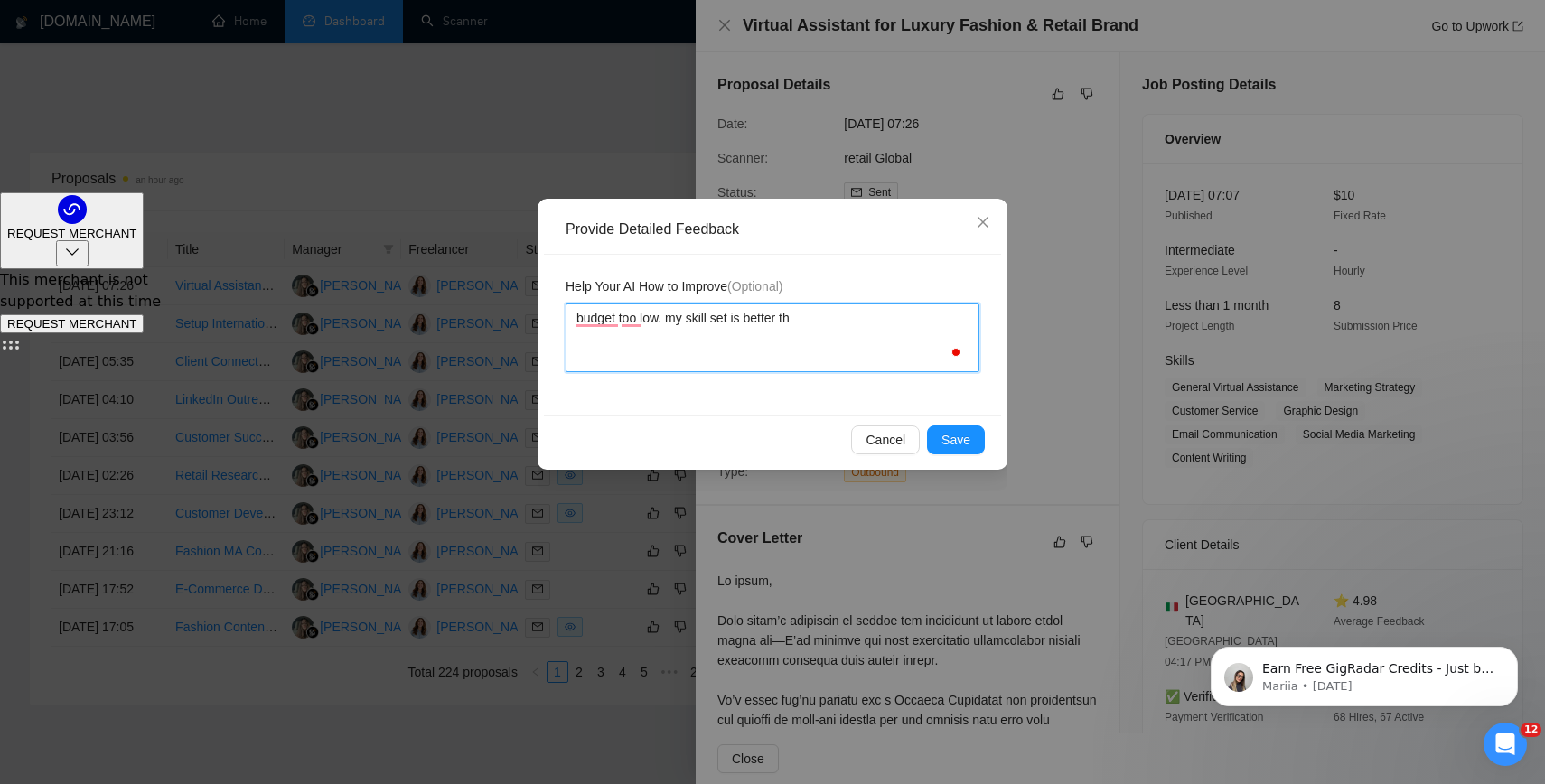
type textarea "budget too low. my skill set is better tha"
type textarea "budget too low. my skill set is better than"
type textarea "budget too low. my skill set is better than t"
type textarea "budget too low. my skill set is better than th"
type textarea "budget too low. my skill set is better than thi"
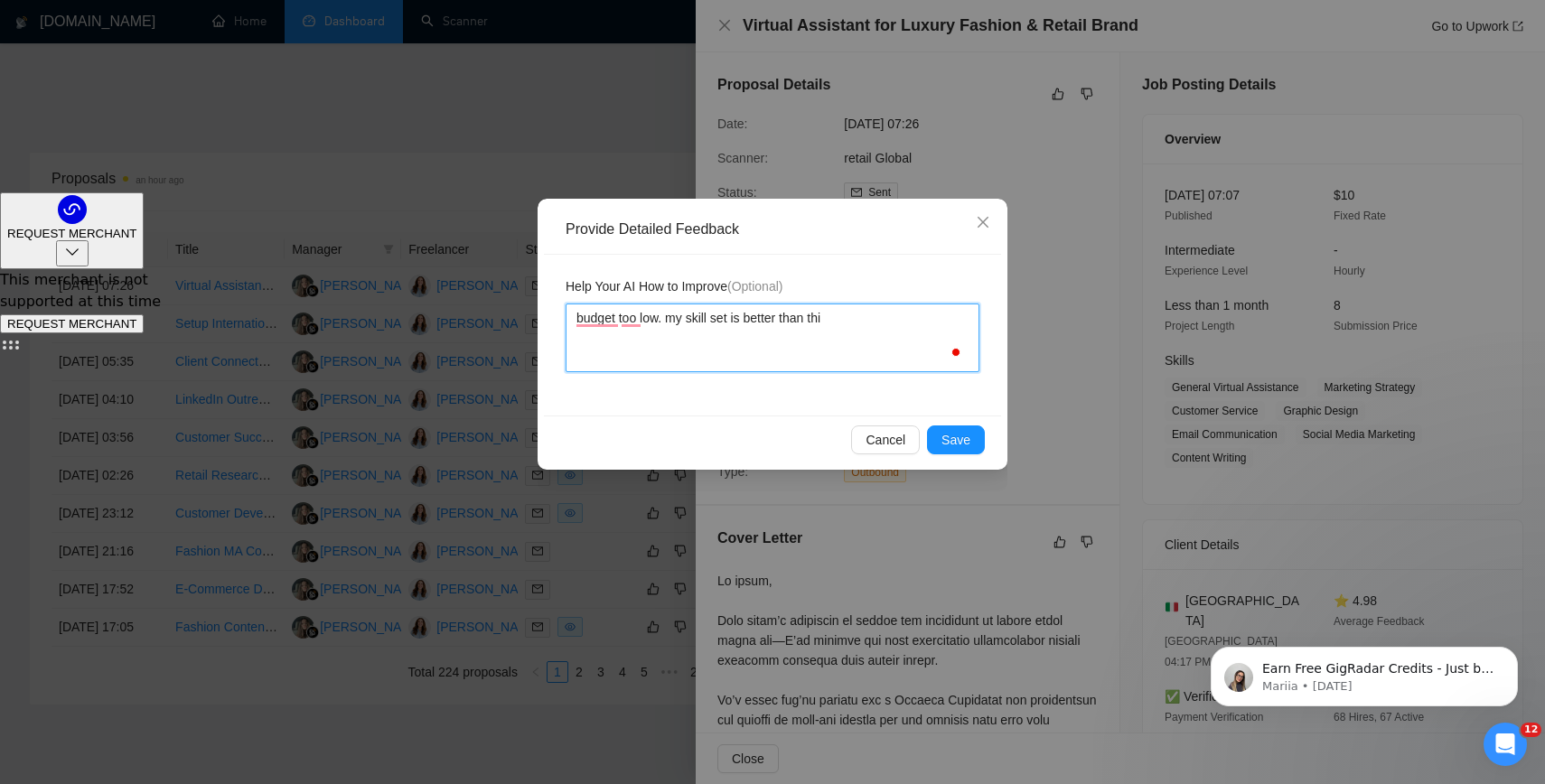
type textarea "budget too low. my skill set is better than this"
type textarea "budget too low. my skill set is better than this r"
type textarea "budget too low. my skill set is better than this ro"
type textarea "budget too low. my skill set is better than this rol"
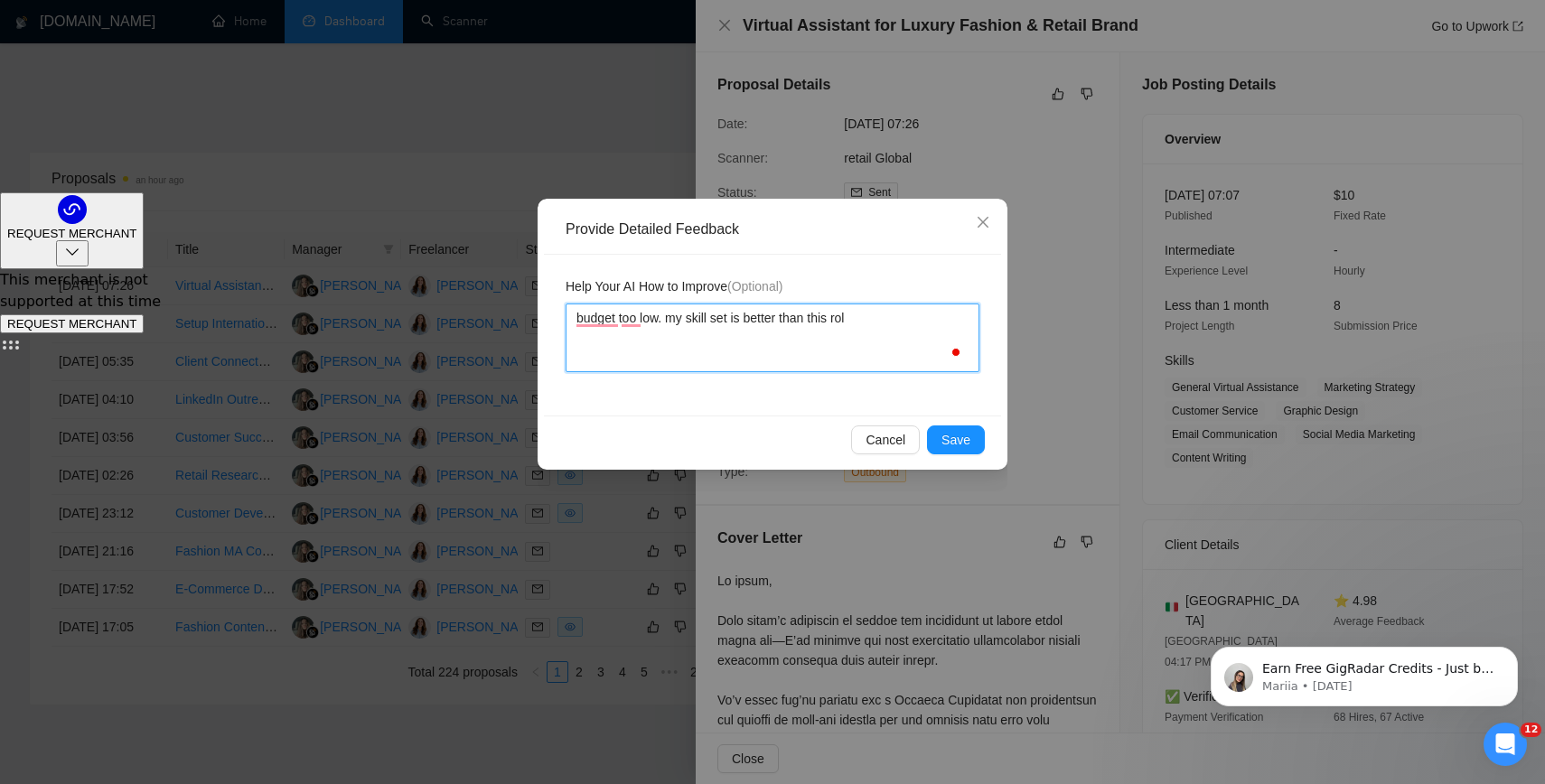
type textarea "budget too low. my skill set is better than this role"
type textarea "budget too low. my skill set is better than this role."
click at [936, 440] on button "Save" at bounding box center [955, 439] width 58 height 29
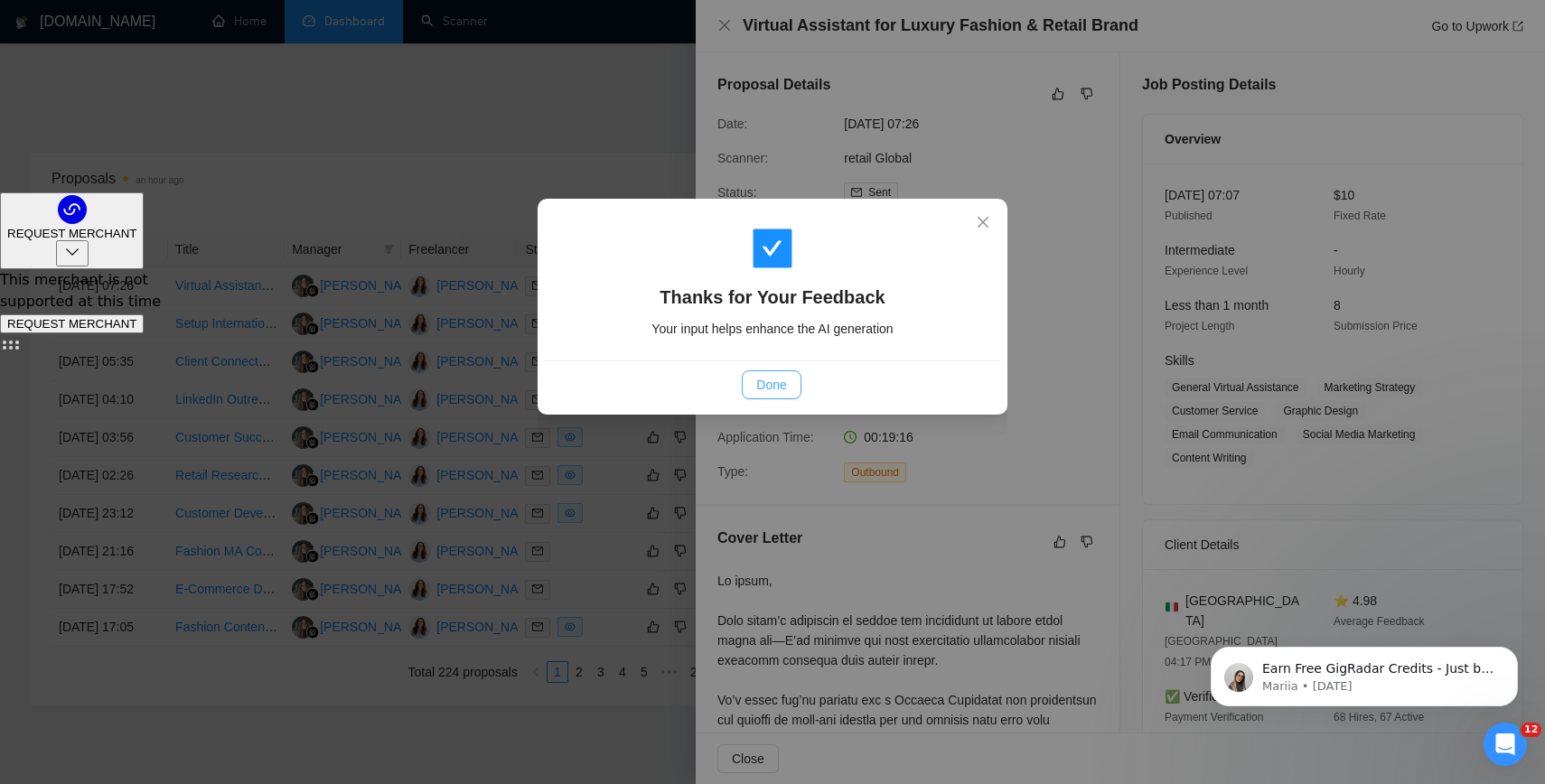
click at [767, 388] on span "Done" at bounding box center [772, 385] width 30 height 20
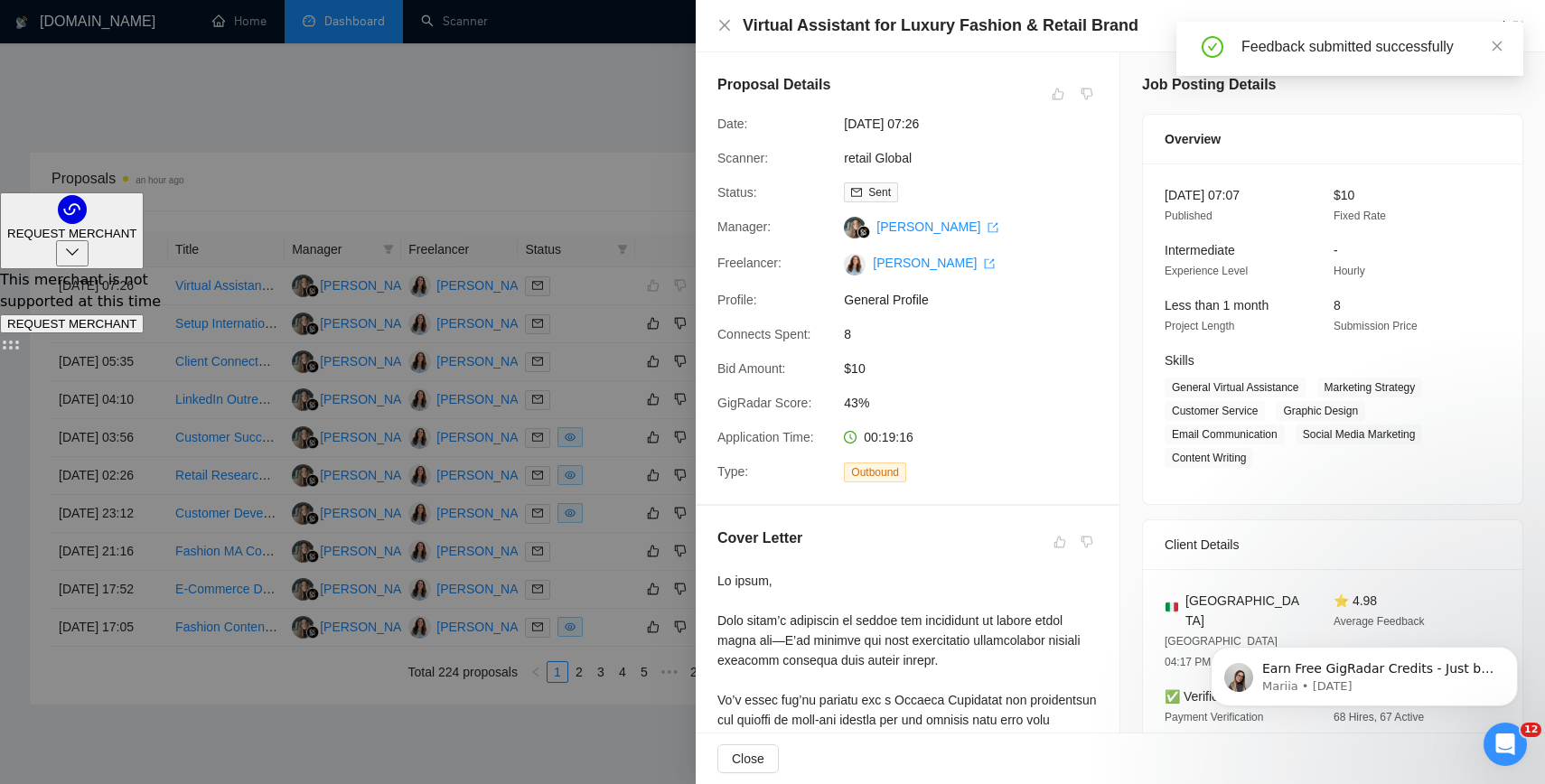
click at [618, 75] on div at bounding box center [772, 392] width 1545 height 784
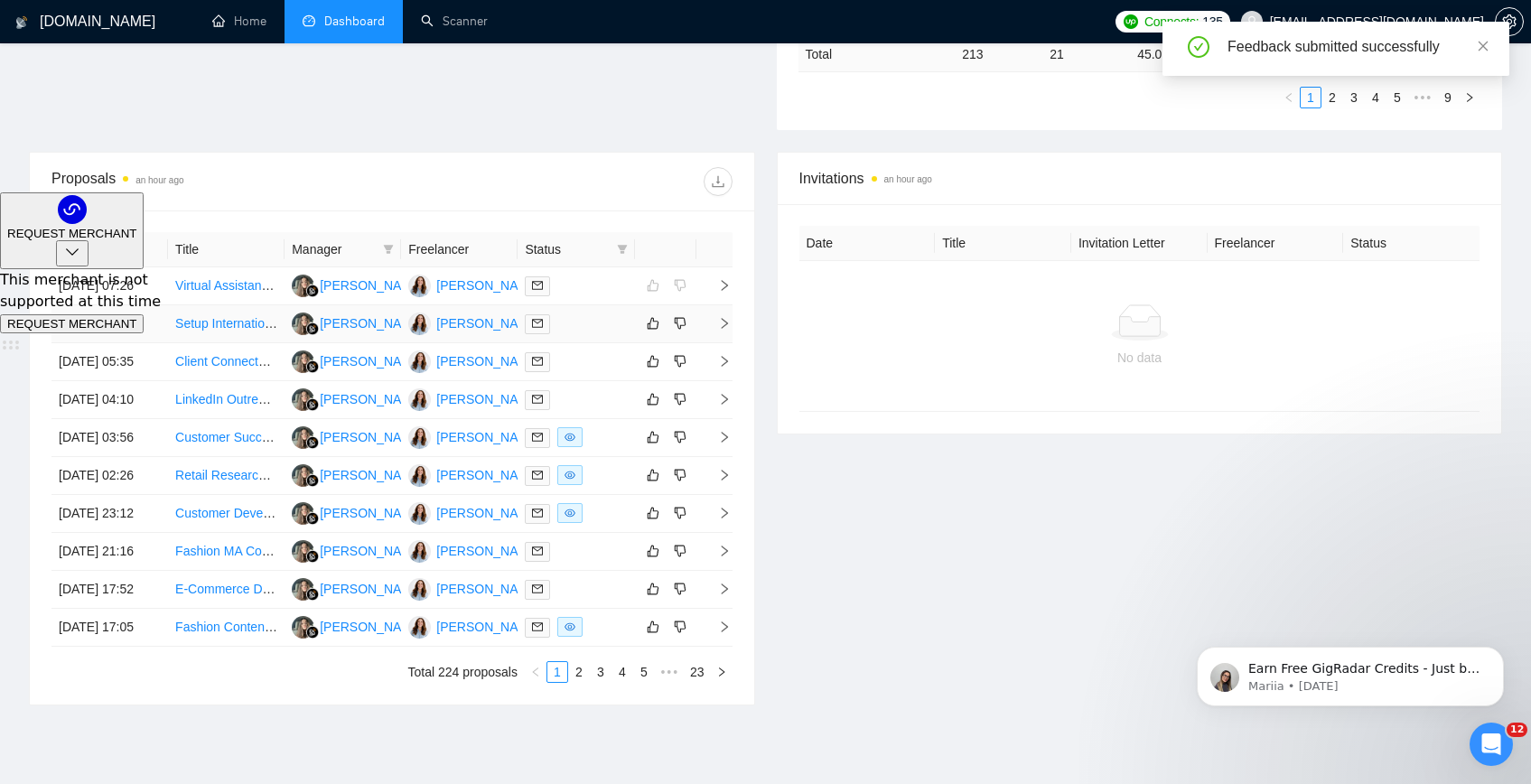
click at [247, 331] on link "Setup International Shipping in Shopify" at bounding box center [284, 323] width 218 height 14
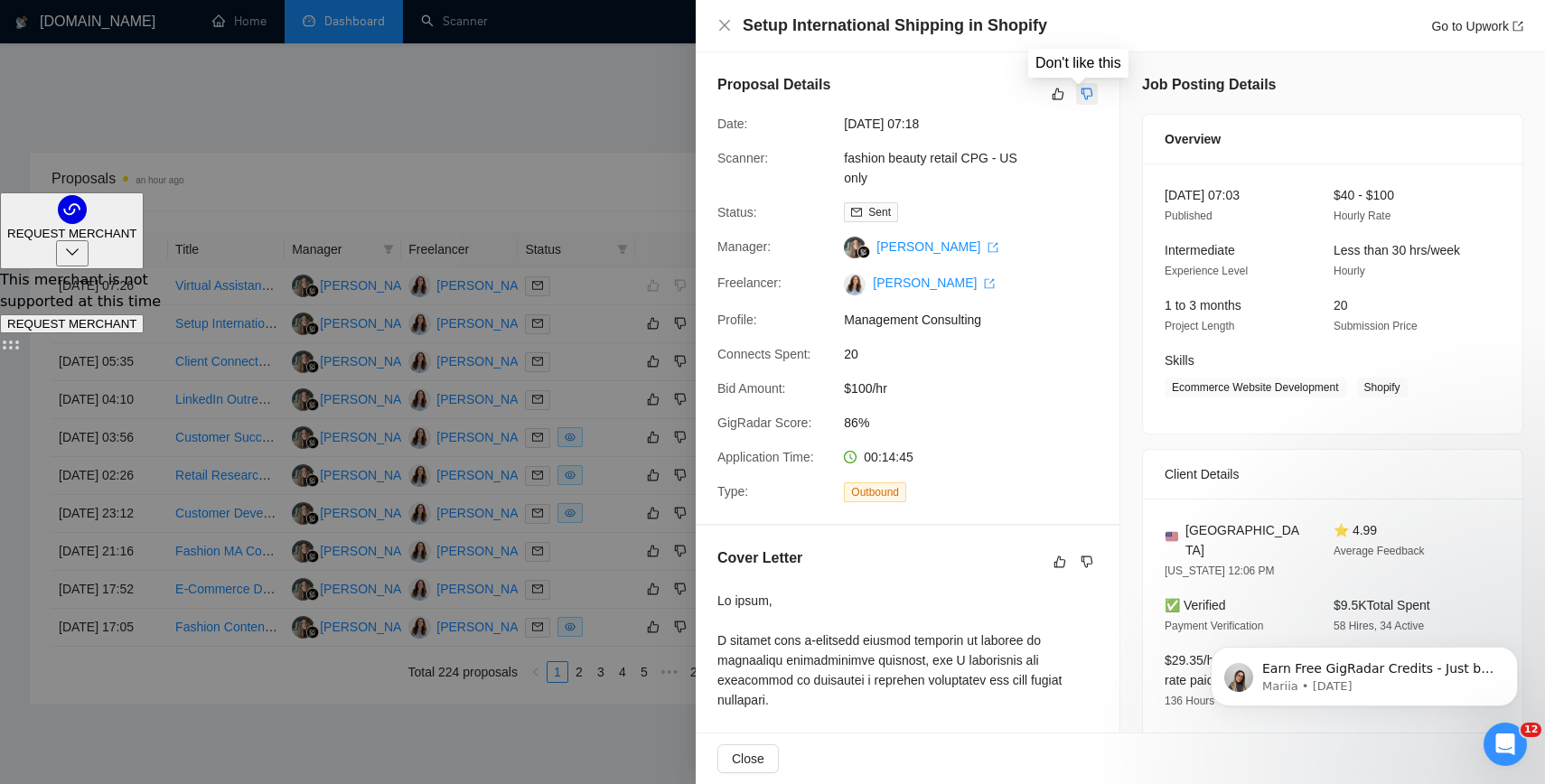
click at [1083, 100] on icon "dislike" at bounding box center [1086, 94] width 13 height 14
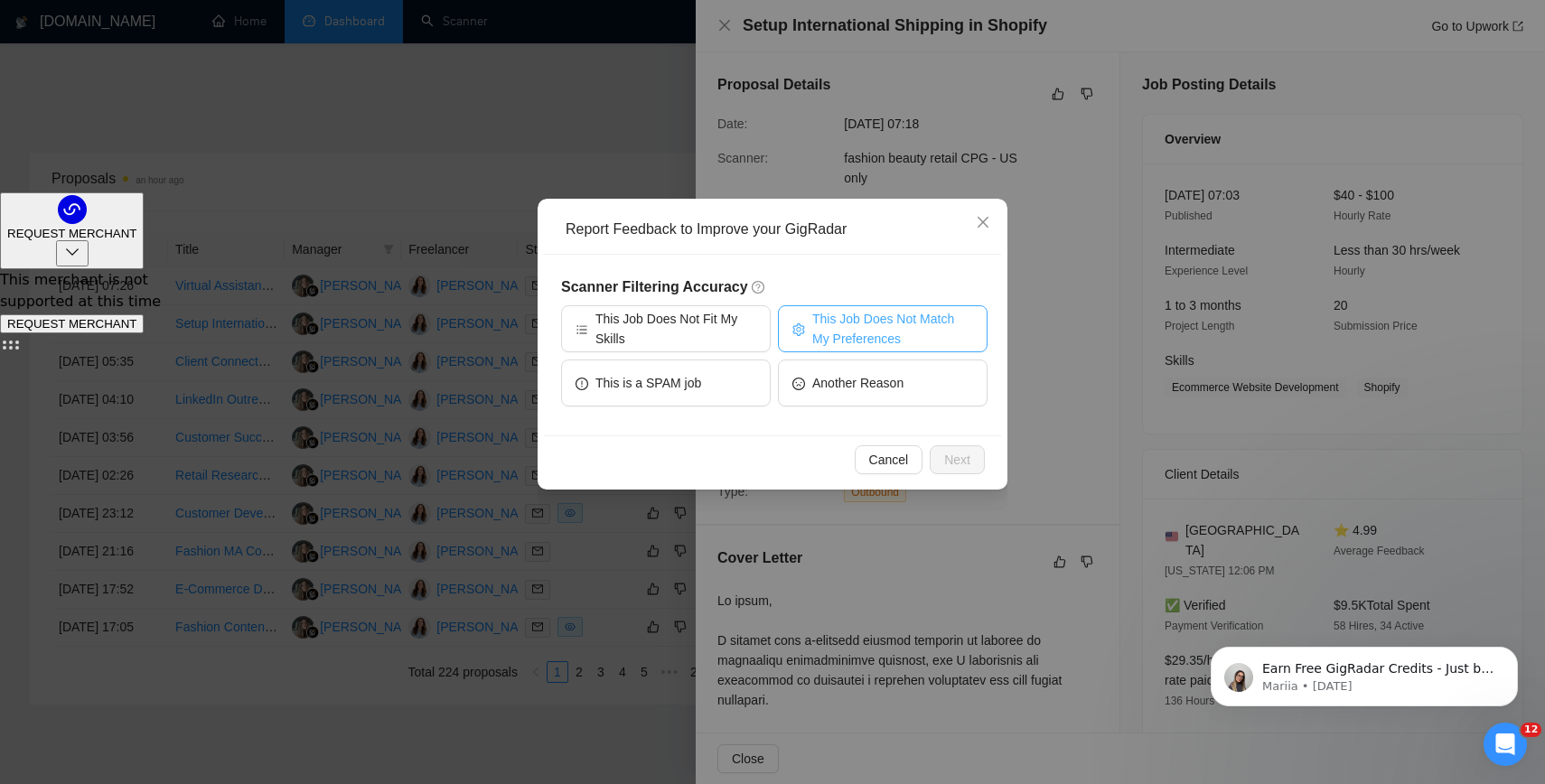
click at [826, 319] on span "This Job Does Not Match My Preferences" at bounding box center [892, 329] width 161 height 40
click at [969, 458] on span "Next" at bounding box center [957, 459] width 26 height 20
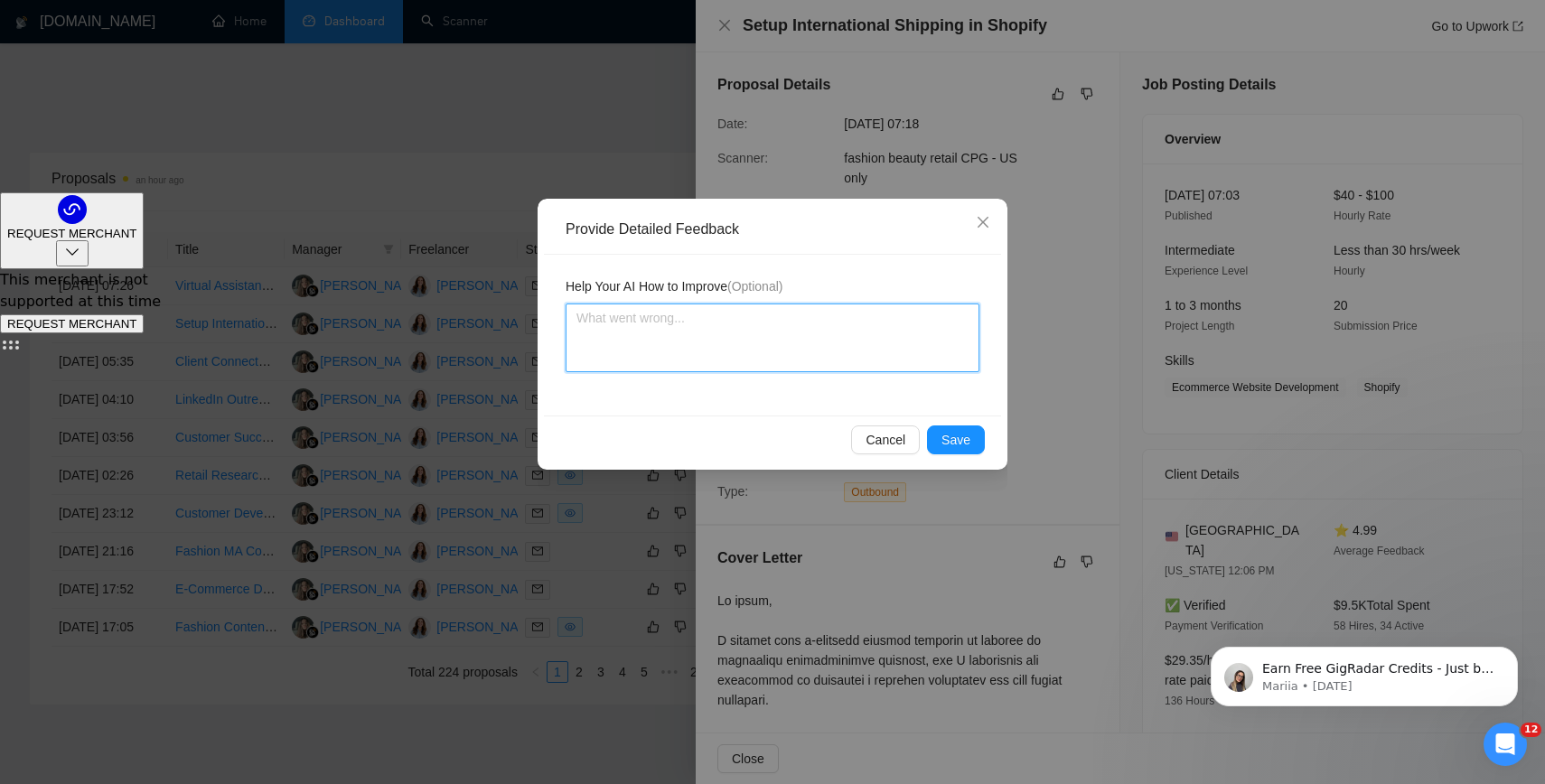
click at [853, 371] on textarea at bounding box center [772, 338] width 414 height 69
type textarea "n"
type textarea "no"
type textarea "not"
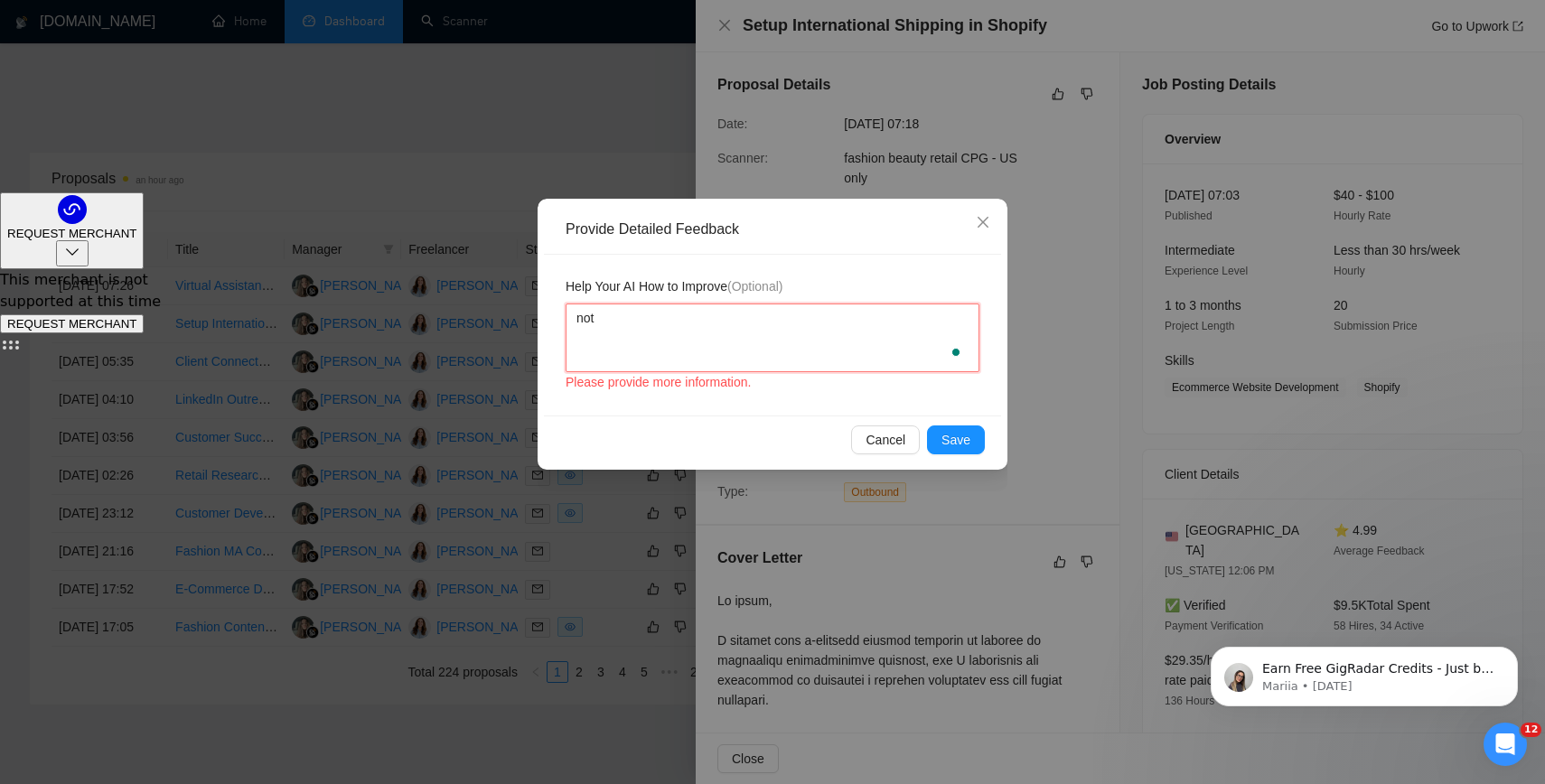
type textarea "not a"
type textarea "not a j"
type textarea "not a jo"
type textarea "not a job"
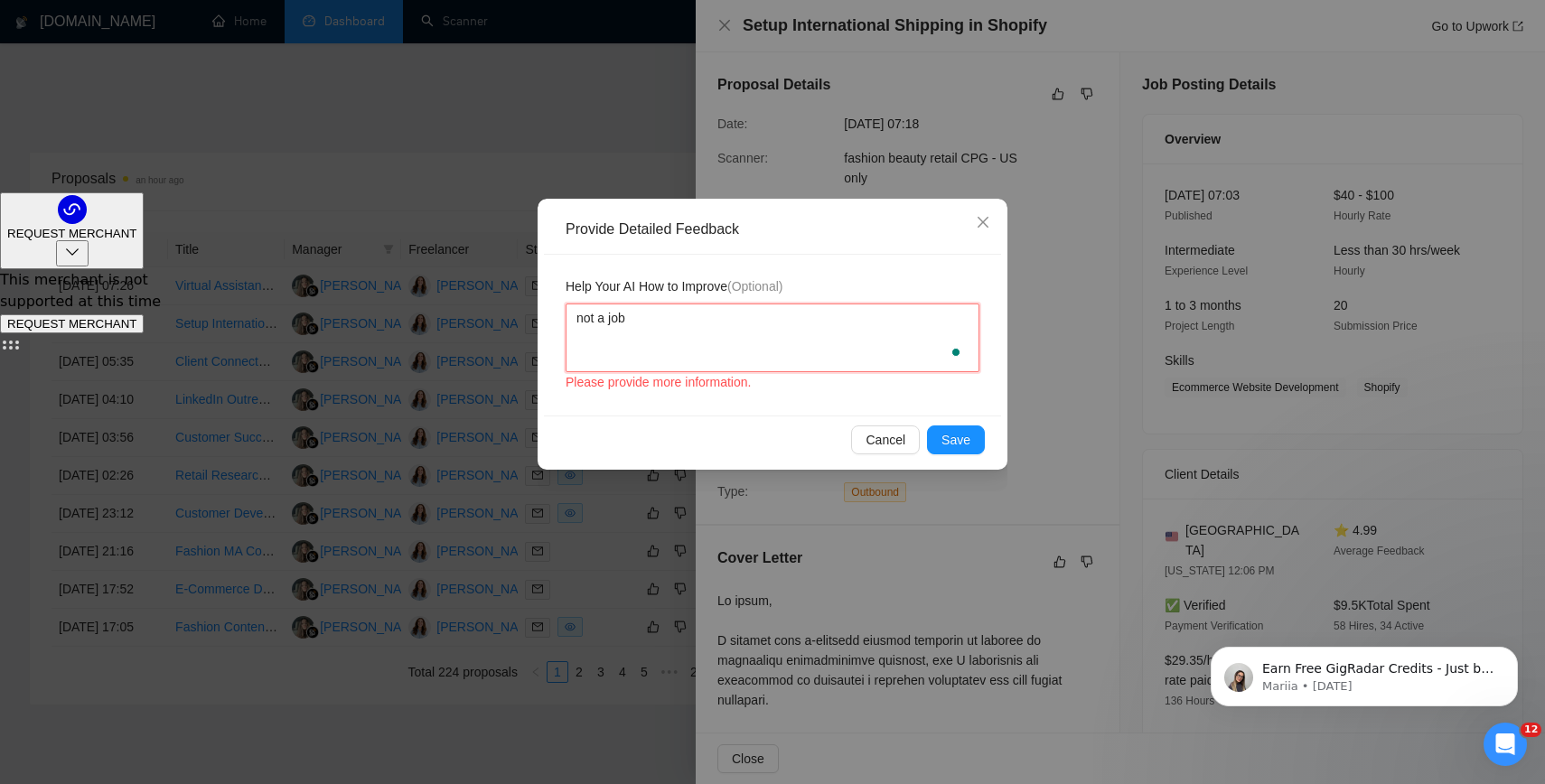
type textarea "not a job"
type textarea "not a job I"
type textarea "not a job I h"
type textarea "not a job I ha"
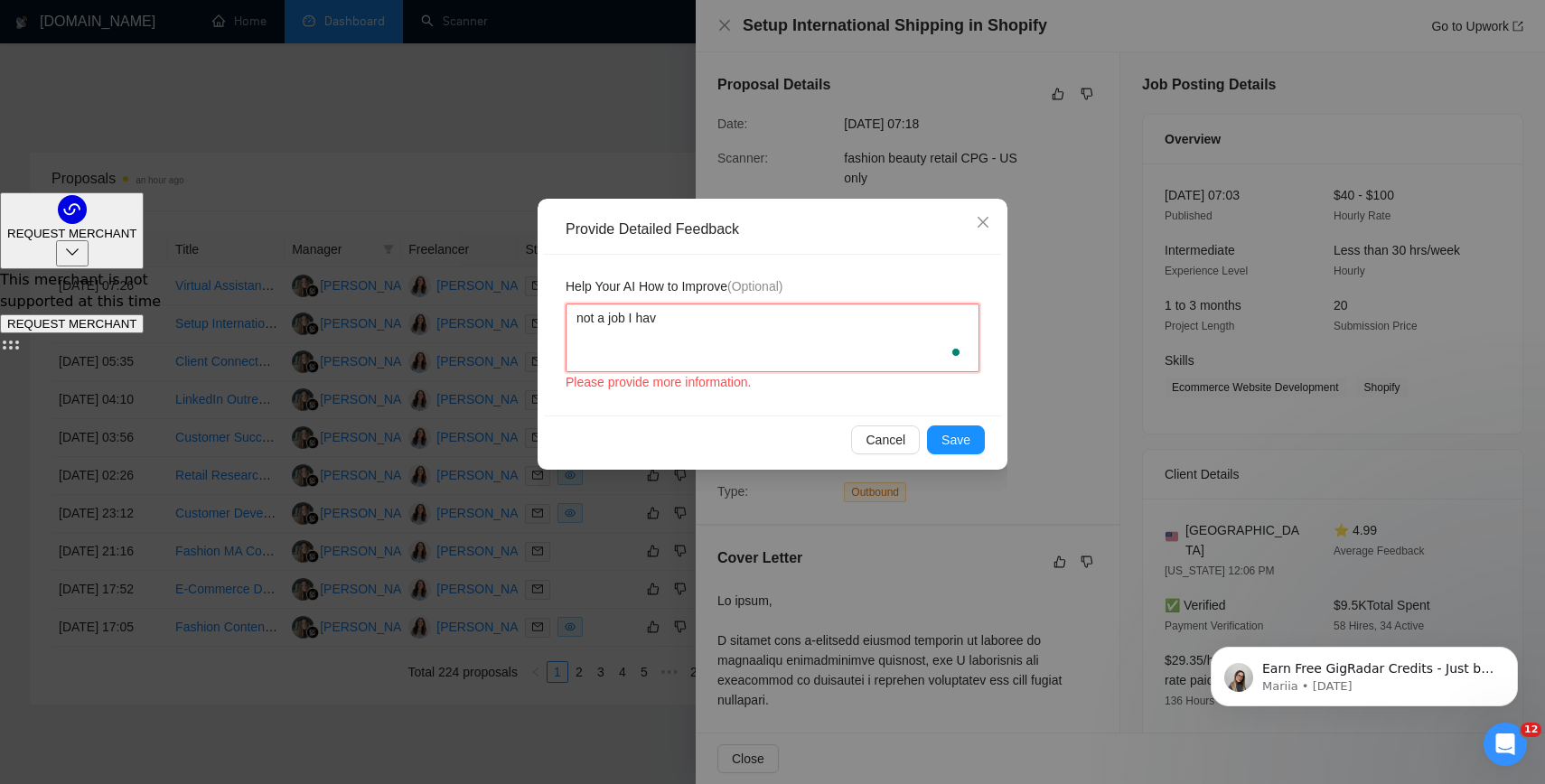
type textarea "not a job I have"
type textarea "not a job I have i"
type textarea "not a job I have in"
type textarea "not a job I have int"
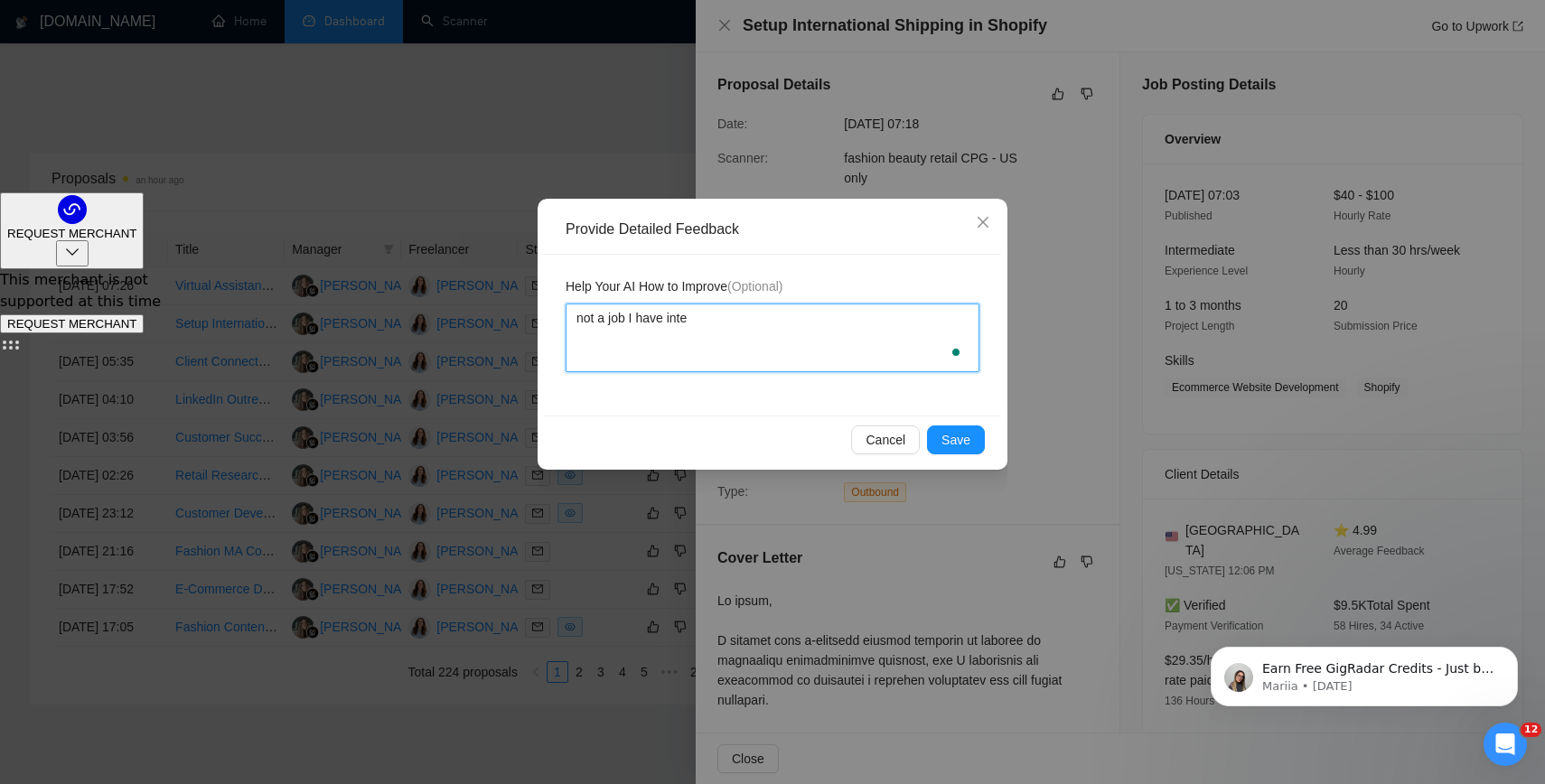
type textarea "not a job I have inter"
type textarea "not a job I have intere"
type textarea "not a job I have interes"
type textarea "not a job I have interest"
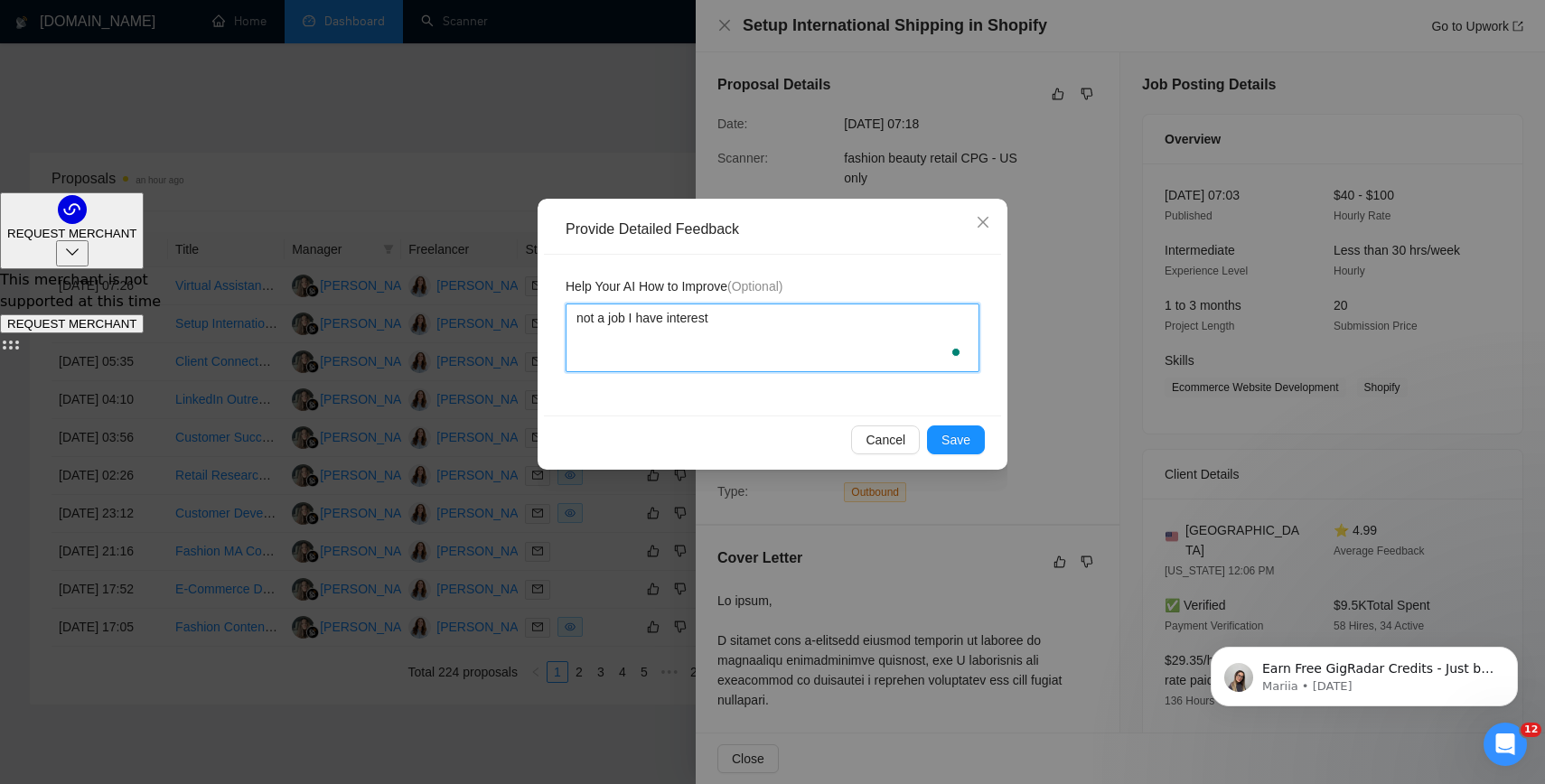
type textarea "not a job I have interest n"
type textarea "not a job I have interest"
type textarea "not a job I have interest i"
type textarea "not a job I have interest in"
type textarea "not a job I have interest in d"
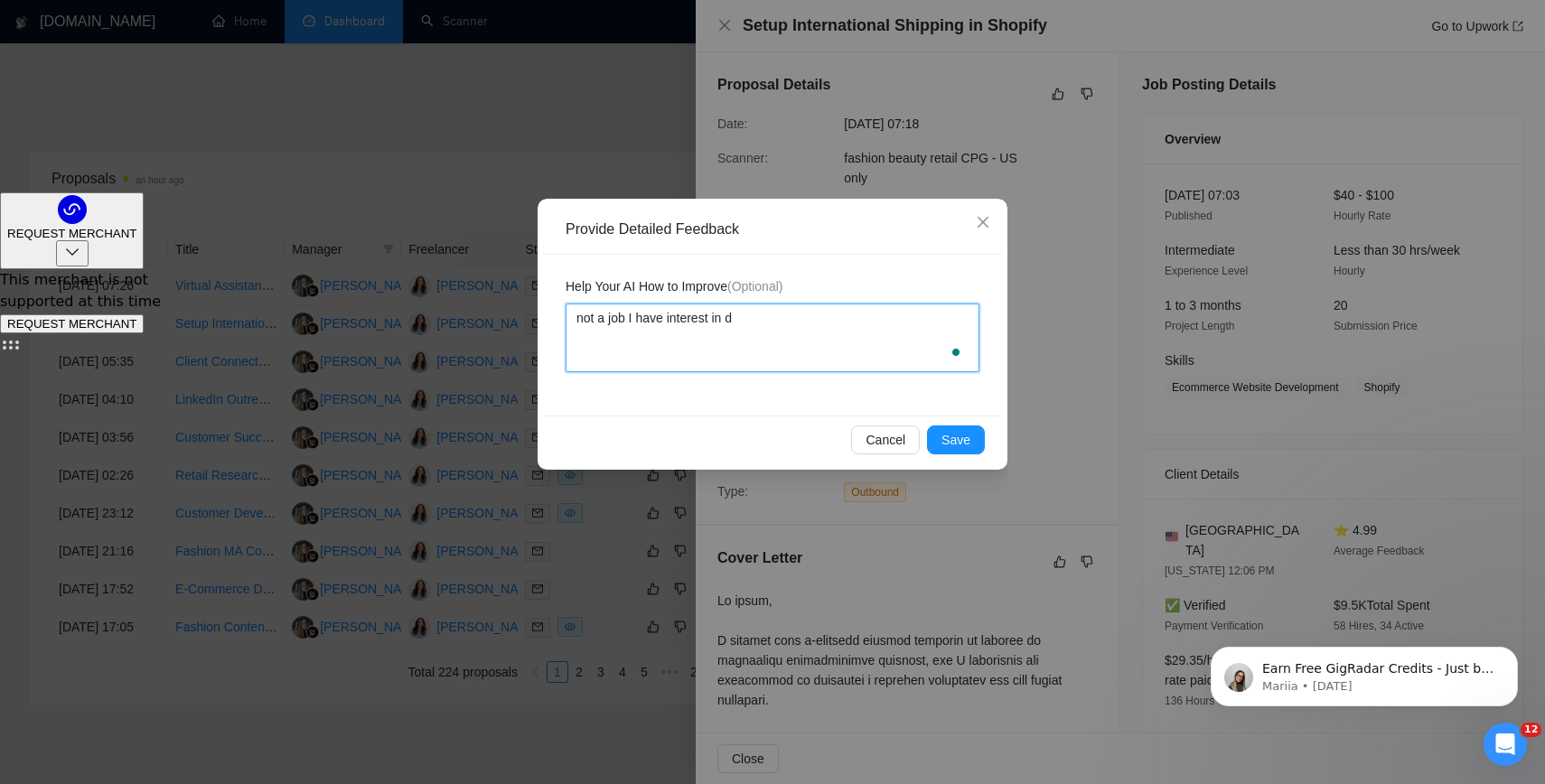
type textarea "not a job I have interest in do"
type textarea "not a job I have interest in doi"
type textarea "not a job I have interest in doin"
type textarea "not a job I have interest in doing"
type textarea "not a job I have interest in doing."
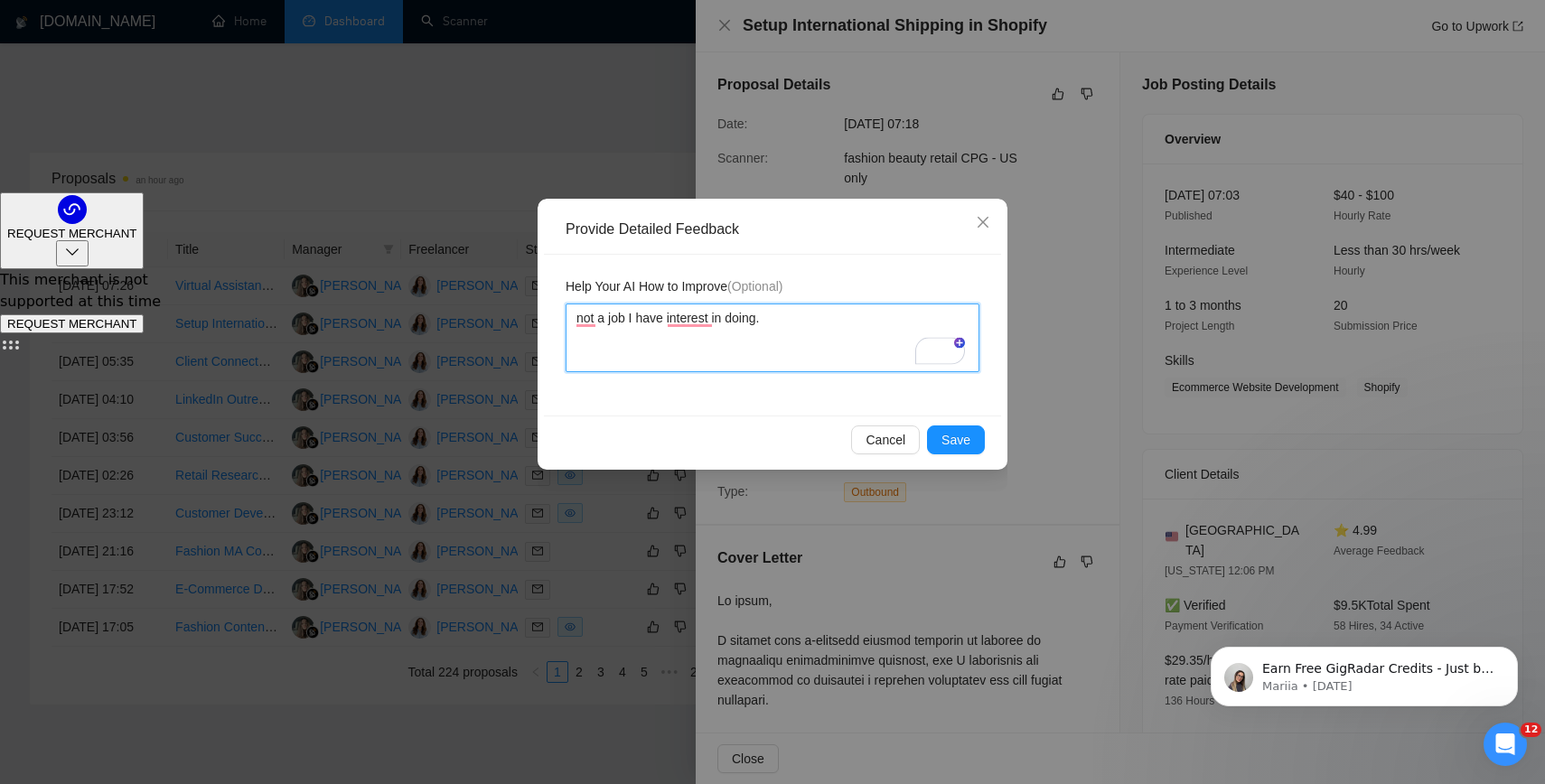
type textarea "not a job I have interest in doing."
click at [954, 469] on div "Provide Detailed Feedback Help Your AI How to Improve (Optional) not a job I ha…" at bounding box center [772, 392] width 1545 height 784
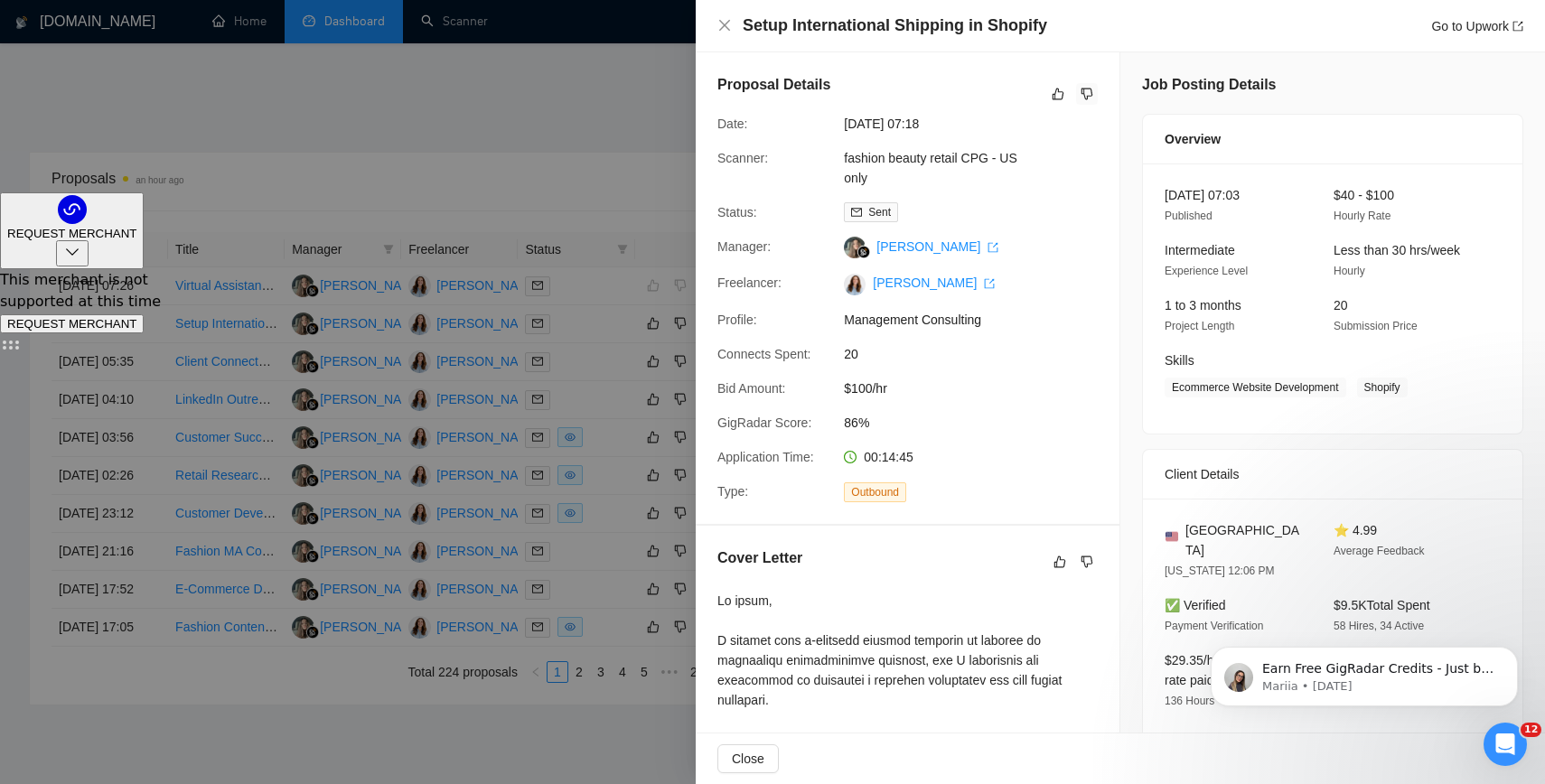
click at [616, 82] on div at bounding box center [772, 392] width 1545 height 784
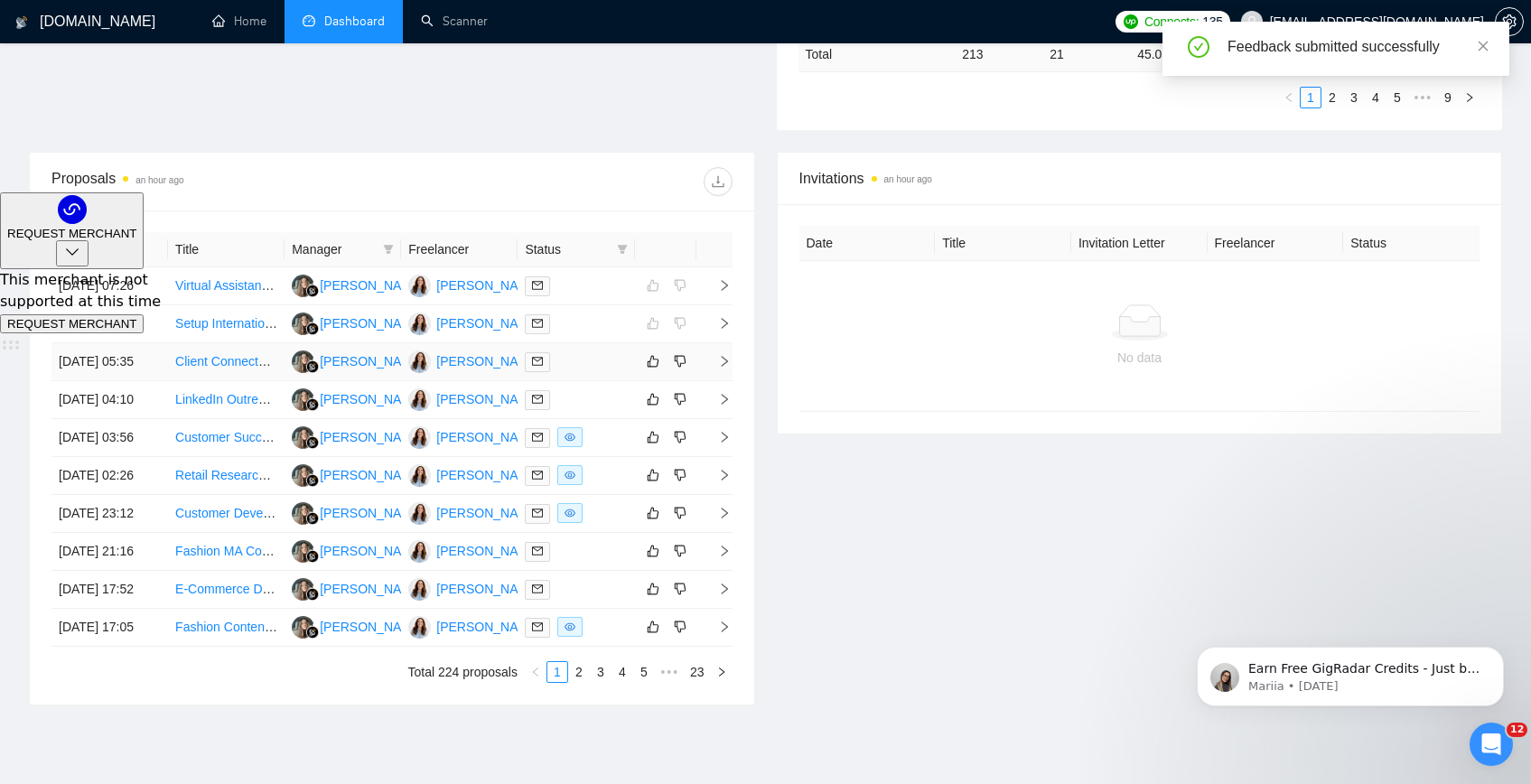
click at [238, 369] on link "Client Connector for Manufacturing Industry" at bounding box center [297, 361] width 245 height 14
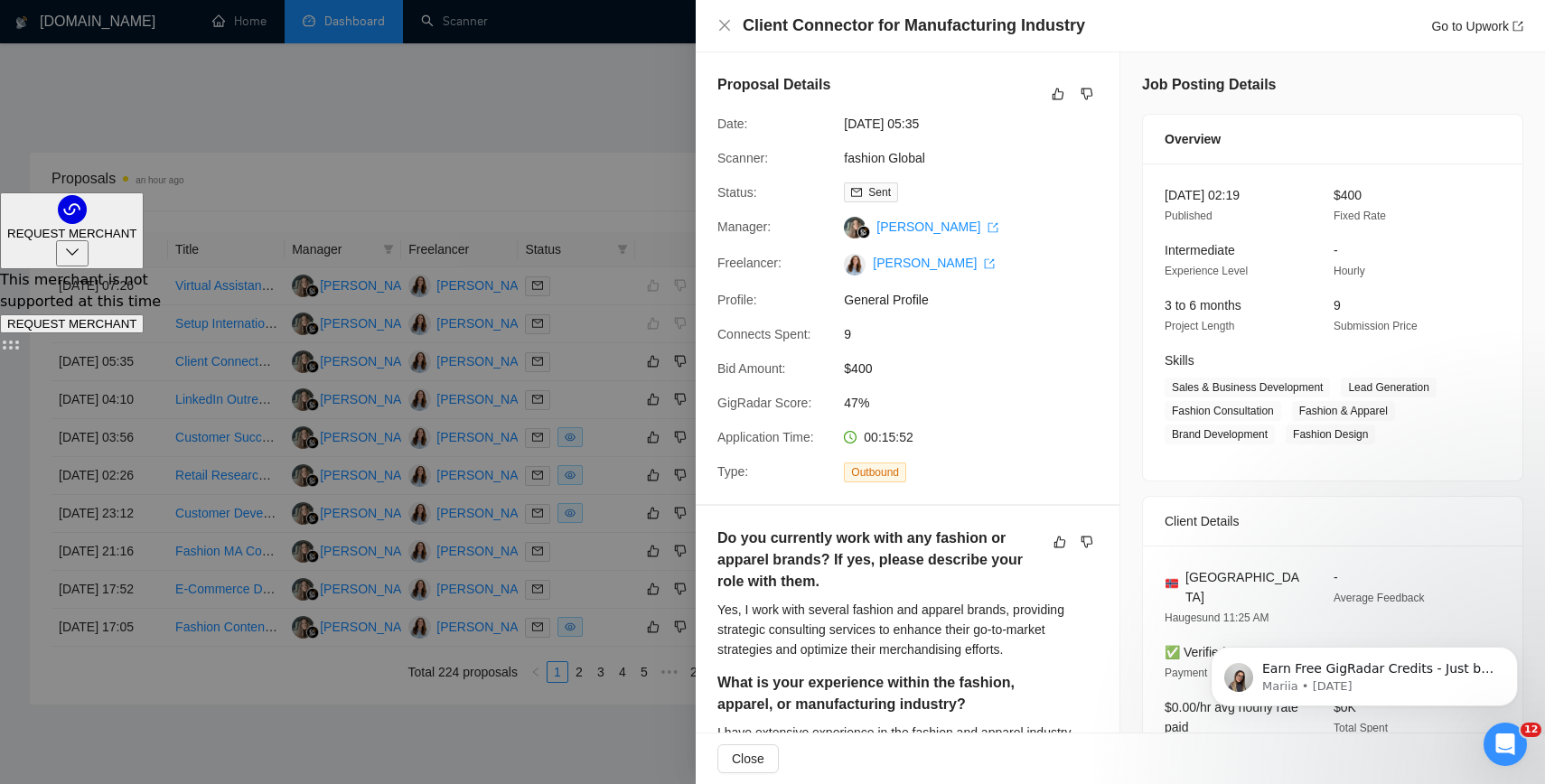
click at [334, 149] on div at bounding box center [772, 392] width 1545 height 784
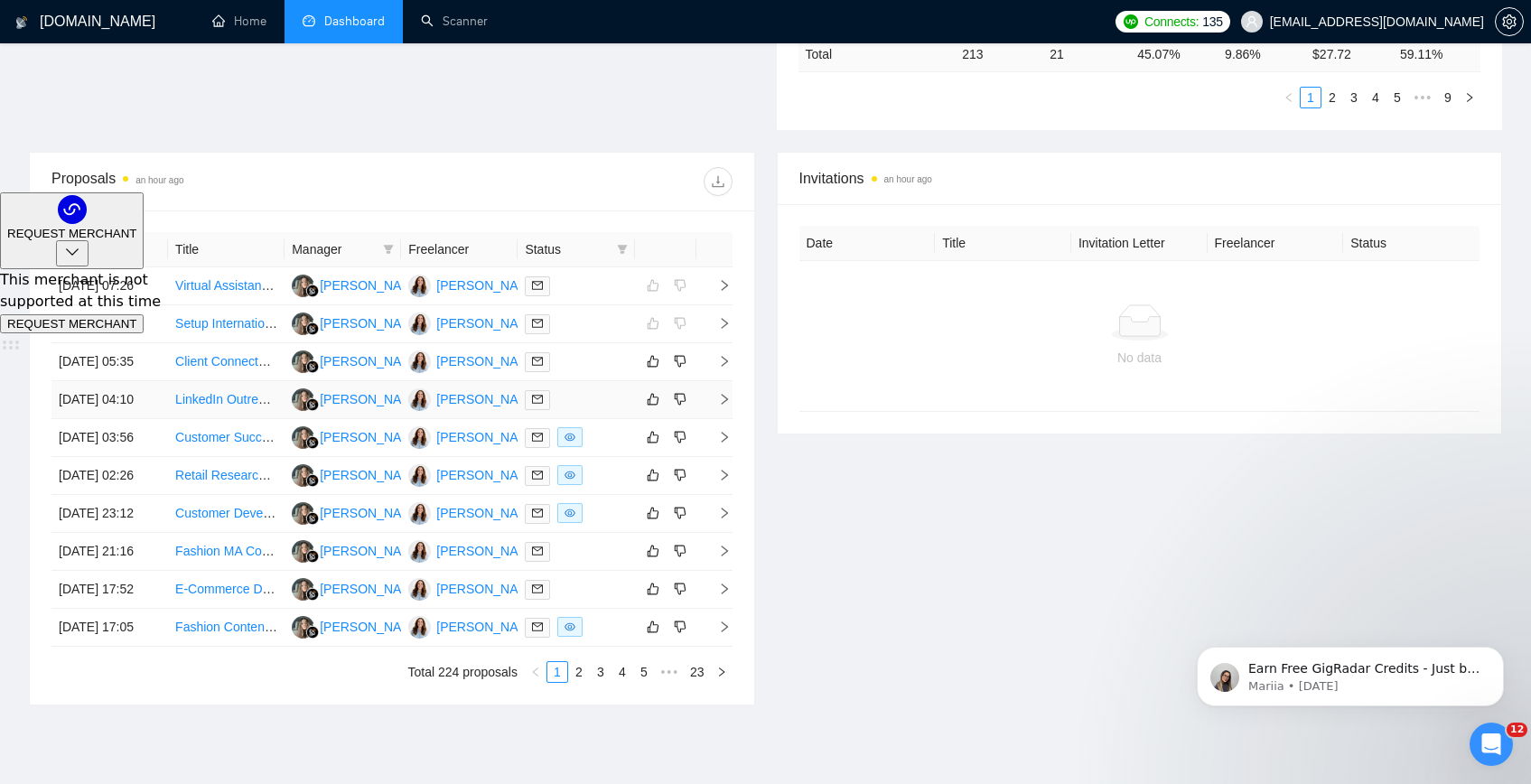
click at [210, 406] on link "LinkedIn Outreach SDR & GTM Strategy Support" at bounding box center [313, 398] width 276 height 14
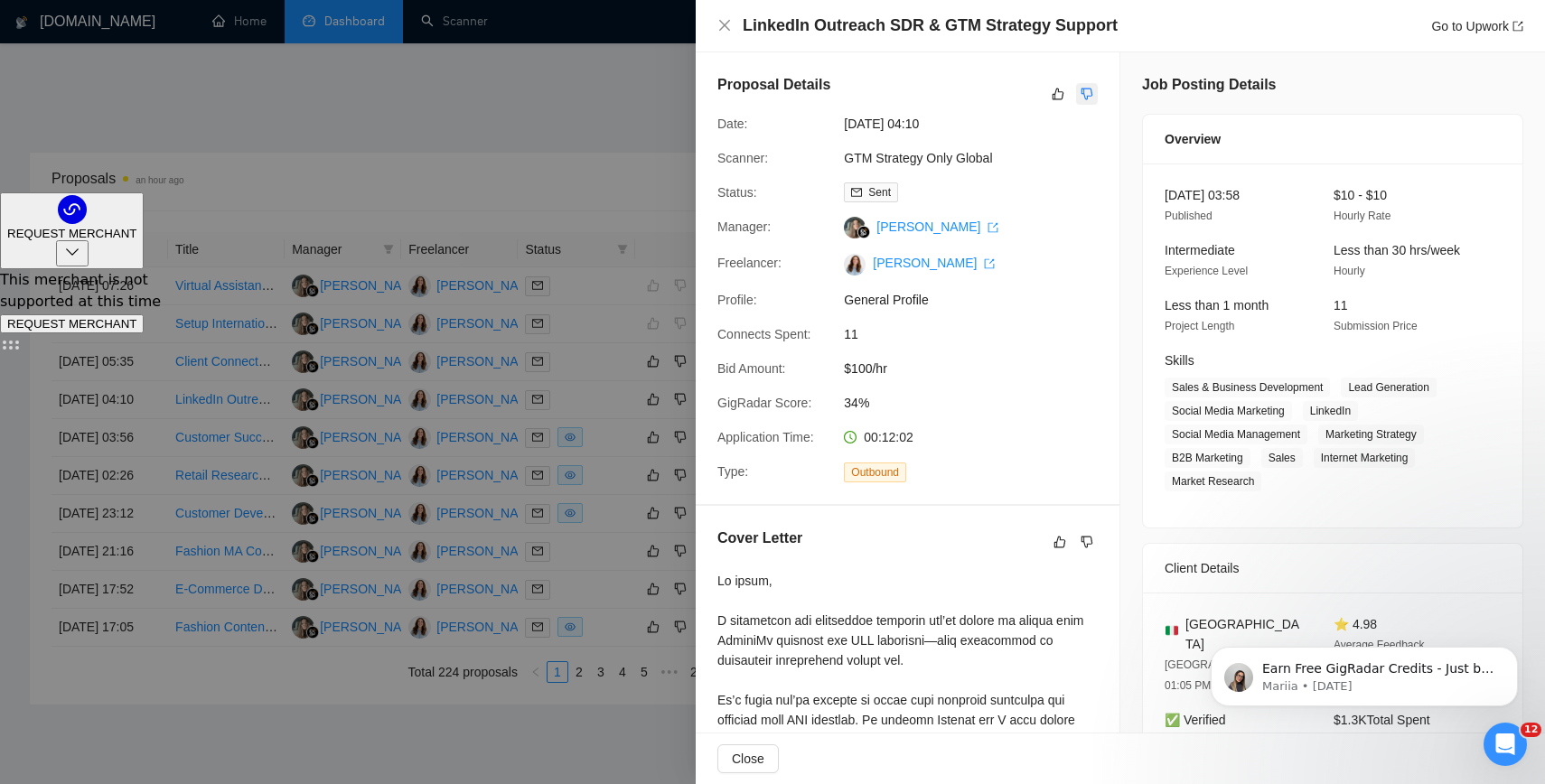
click at [1086, 93] on button "button" at bounding box center [1087, 94] width 22 height 22
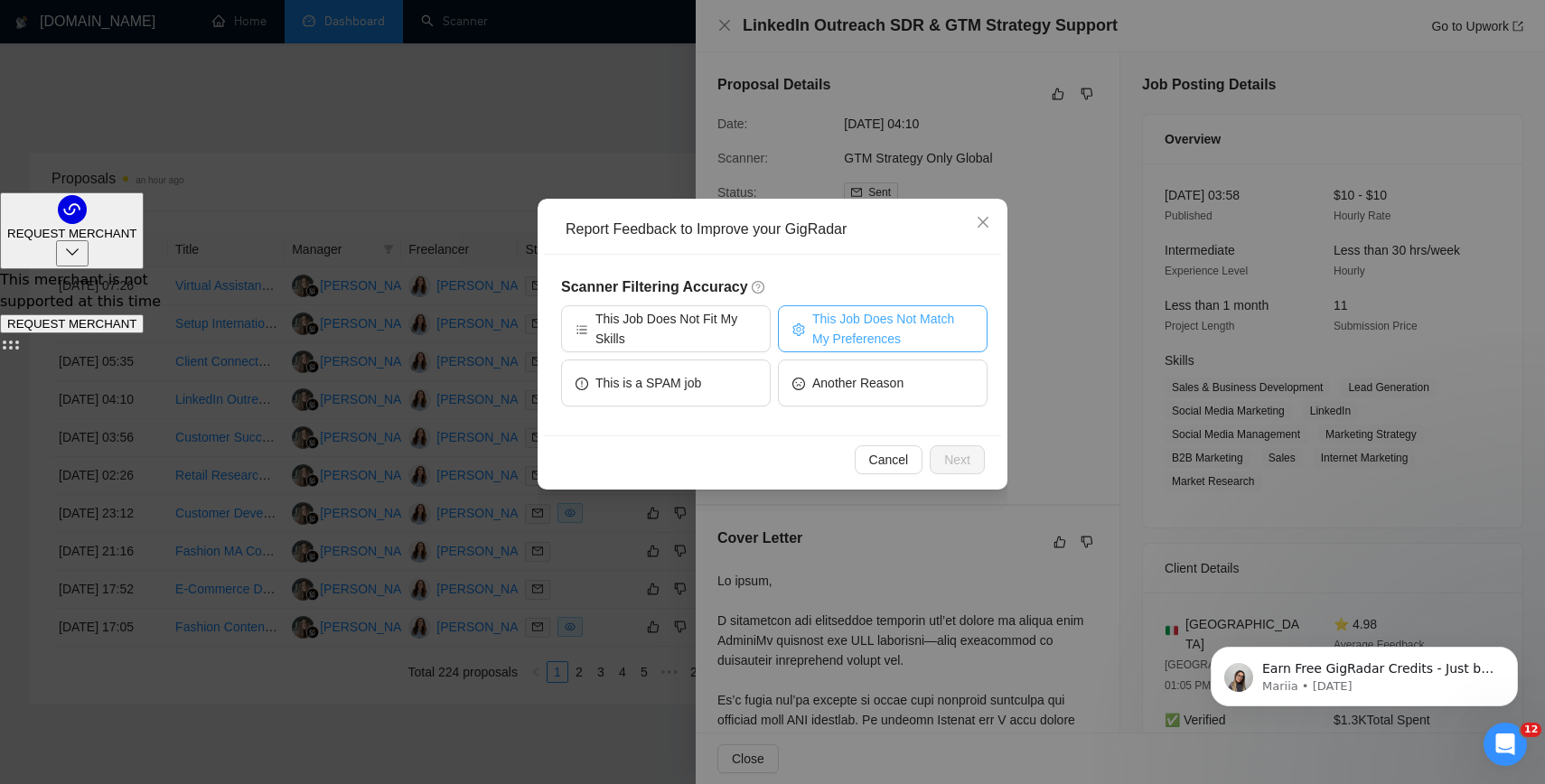
click at [897, 319] on span "This Job Does Not Match My Preferences" at bounding box center [892, 329] width 161 height 40
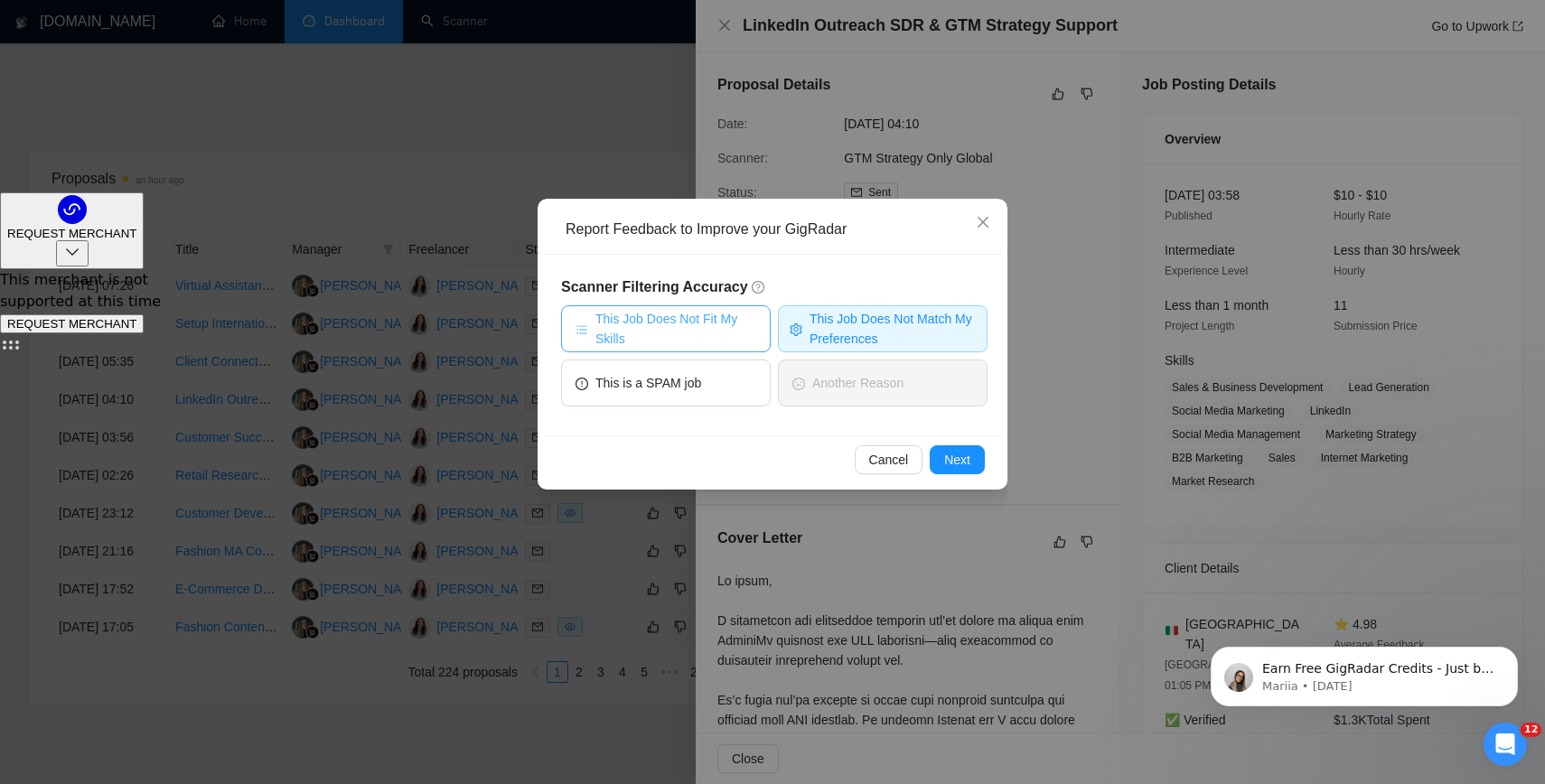
click at [662, 310] on span "This Job Does Not Fit My Skills" at bounding box center [676, 329] width 161 height 40
click at [946, 456] on span "Next" at bounding box center [957, 459] width 26 height 20
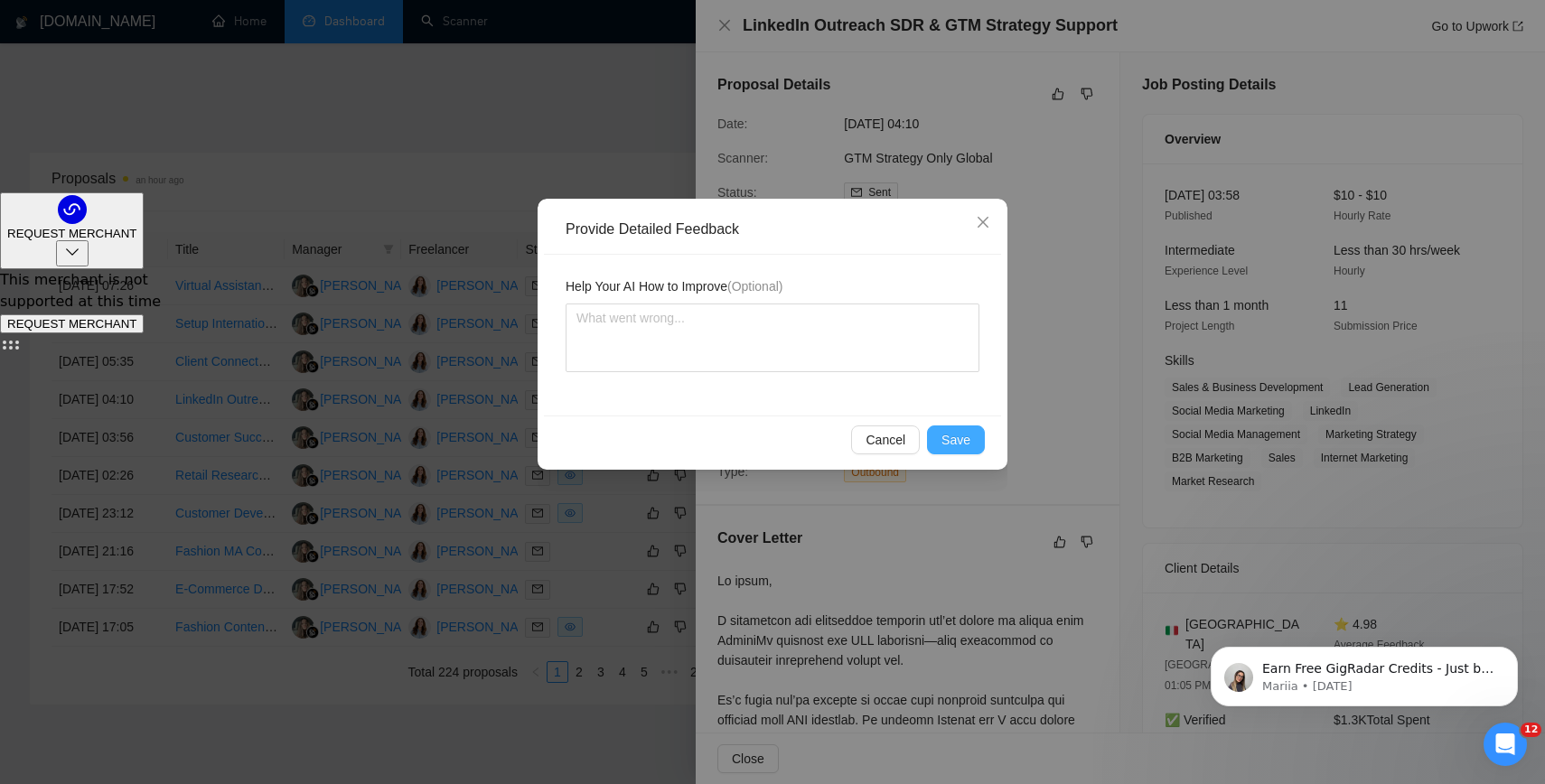
click at [962, 450] on button "Save" at bounding box center [955, 439] width 58 height 29
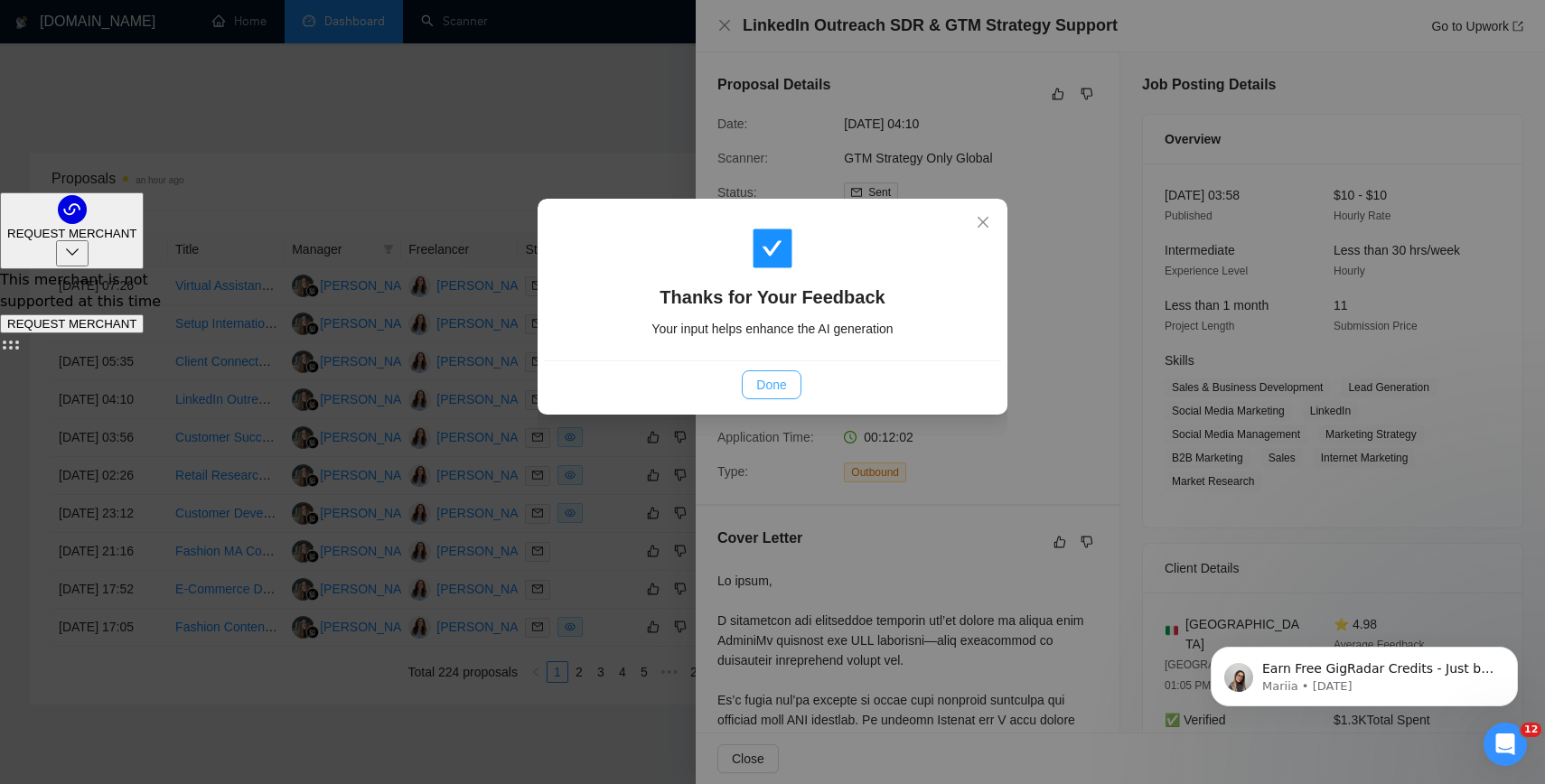
click at [773, 378] on span "Done" at bounding box center [772, 385] width 30 height 20
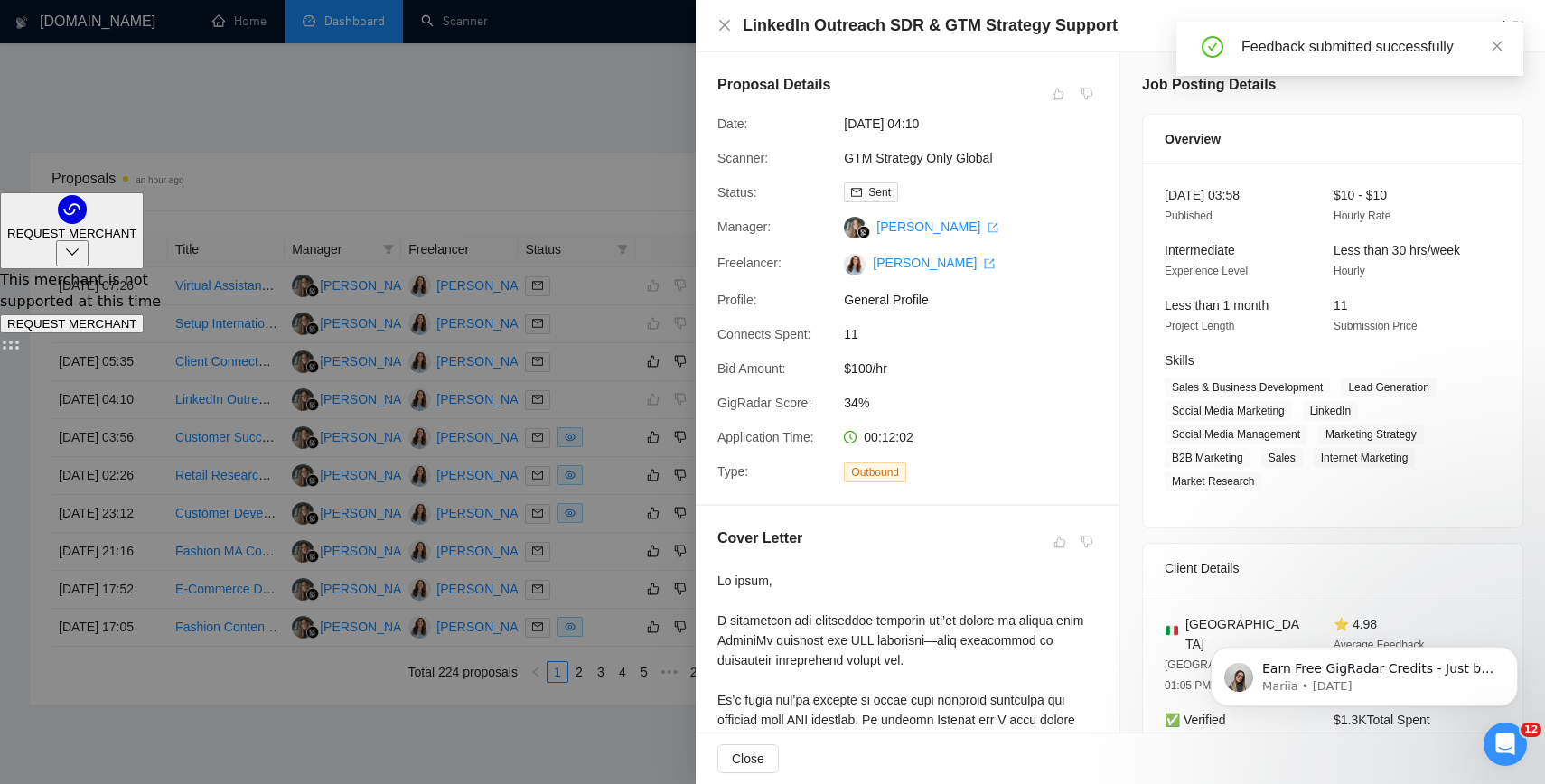
click at [374, 140] on div at bounding box center [772, 392] width 1545 height 784
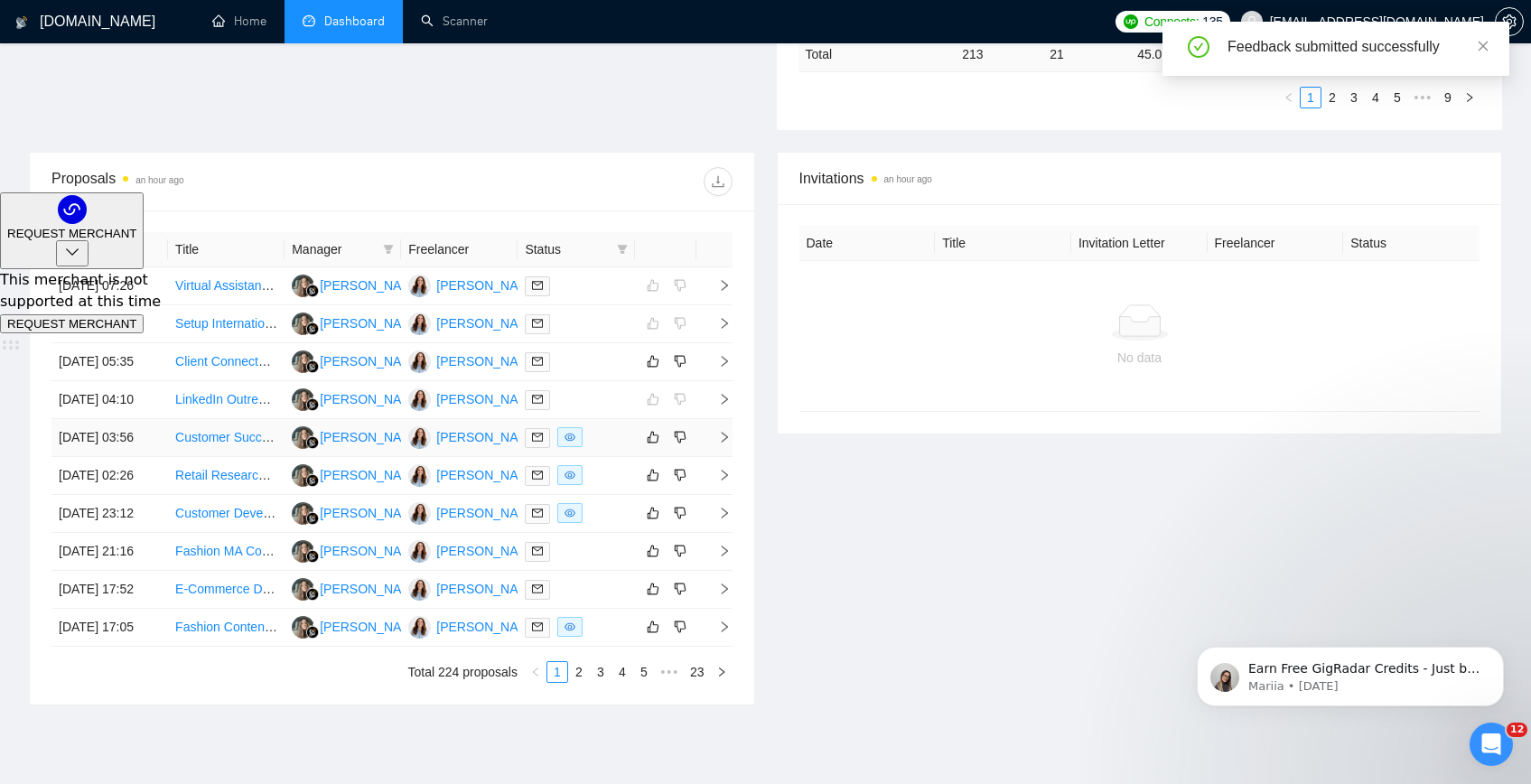
click at [208, 444] on link "Customer Success and Project Manager" at bounding box center [288, 436] width 227 height 14
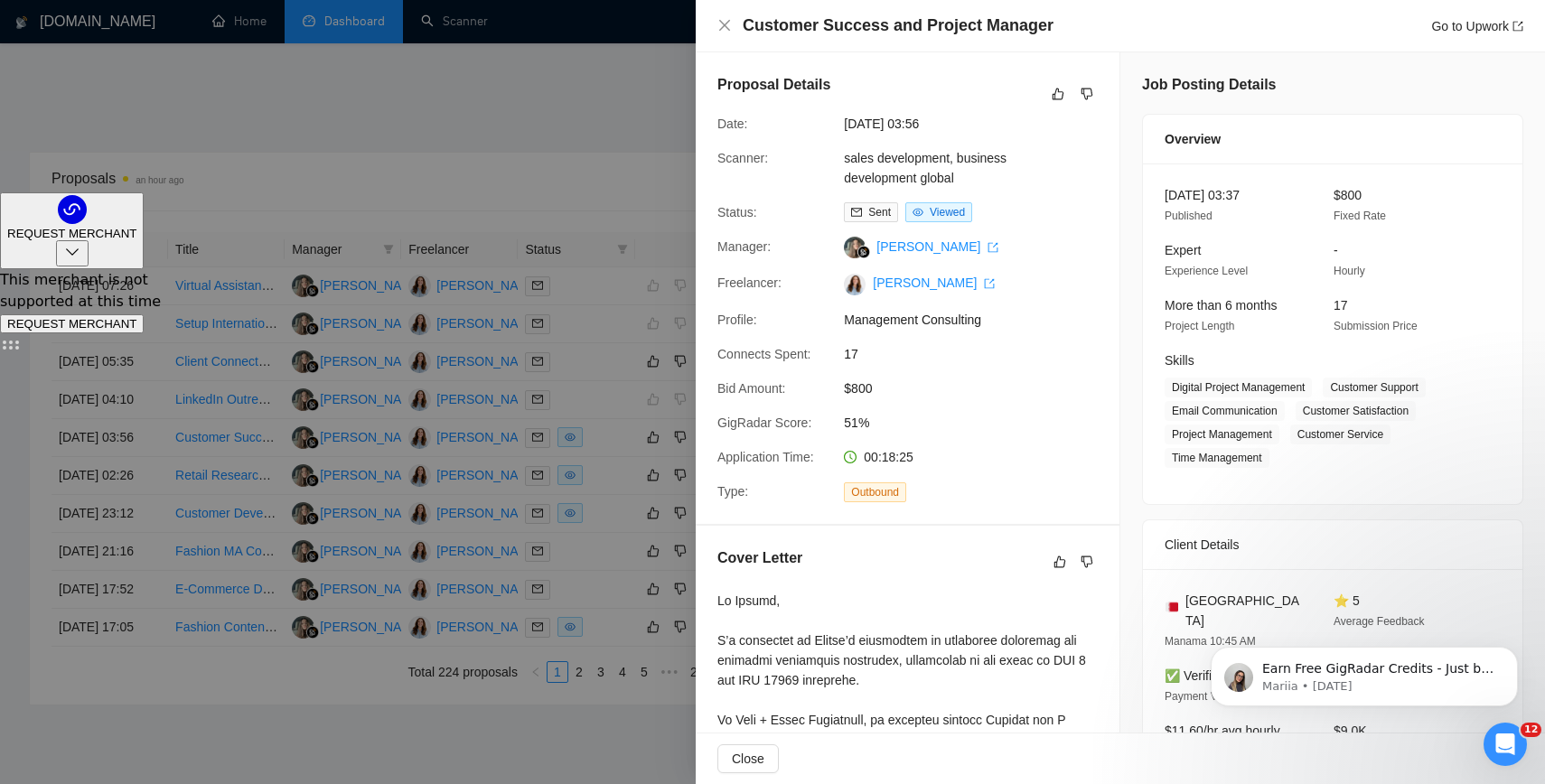
click at [1097, 100] on div "Proposal Details Date: 01 Sep, 2025 03:56 Scanner: sales development, business …" at bounding box center [907, 288] width 424 height 471
click at [1081, 96] on icon "dislike" at bounding box center [1087, 95] width 12 height 12
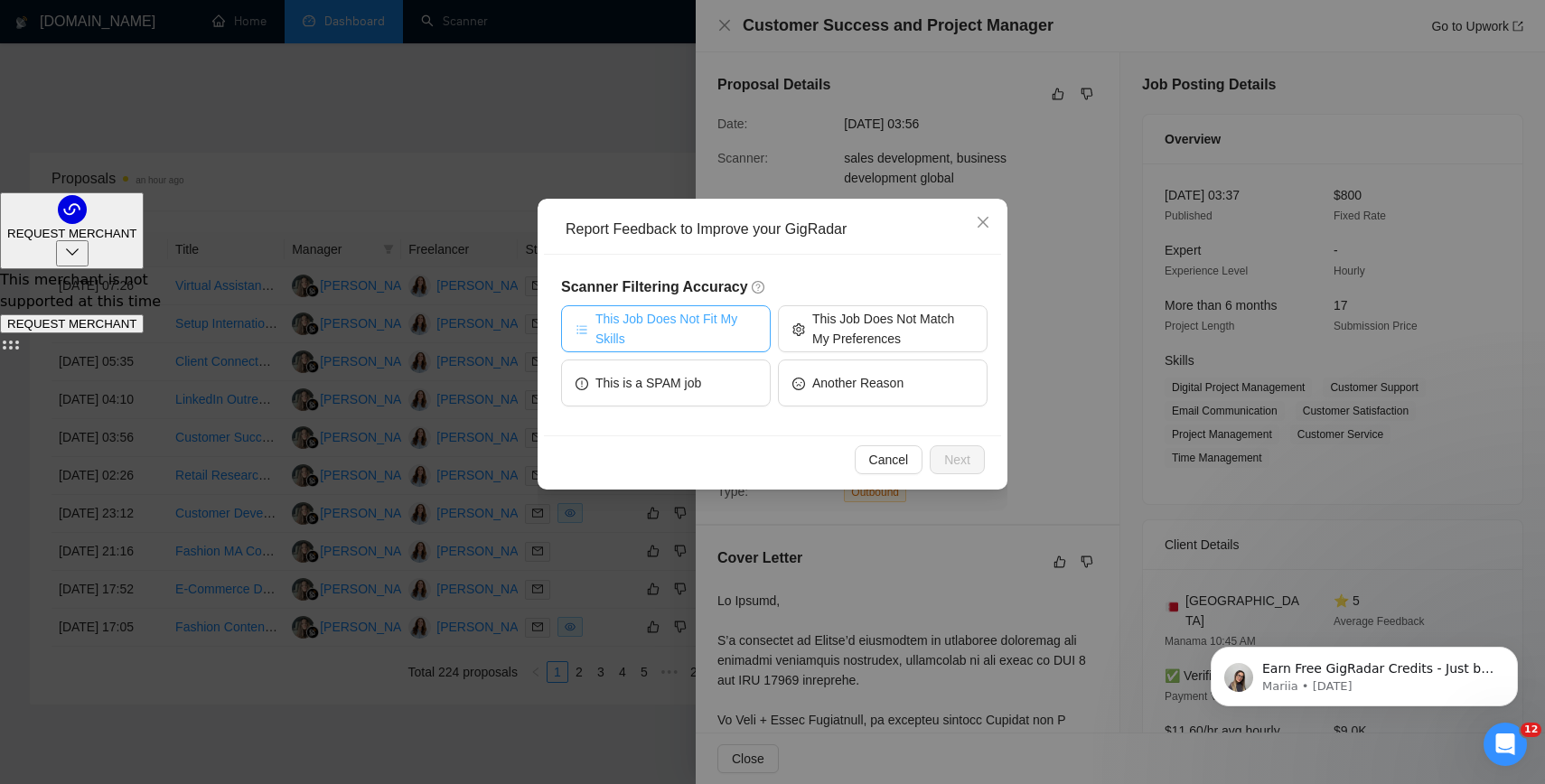
click at [693, 322] on span "This Job Does Not Fit My Skills" at bounding box center [676, 329] width 161 height 40
click at [970, 466] on button "Next" at bounding box center [956, 459] width 55 height 29
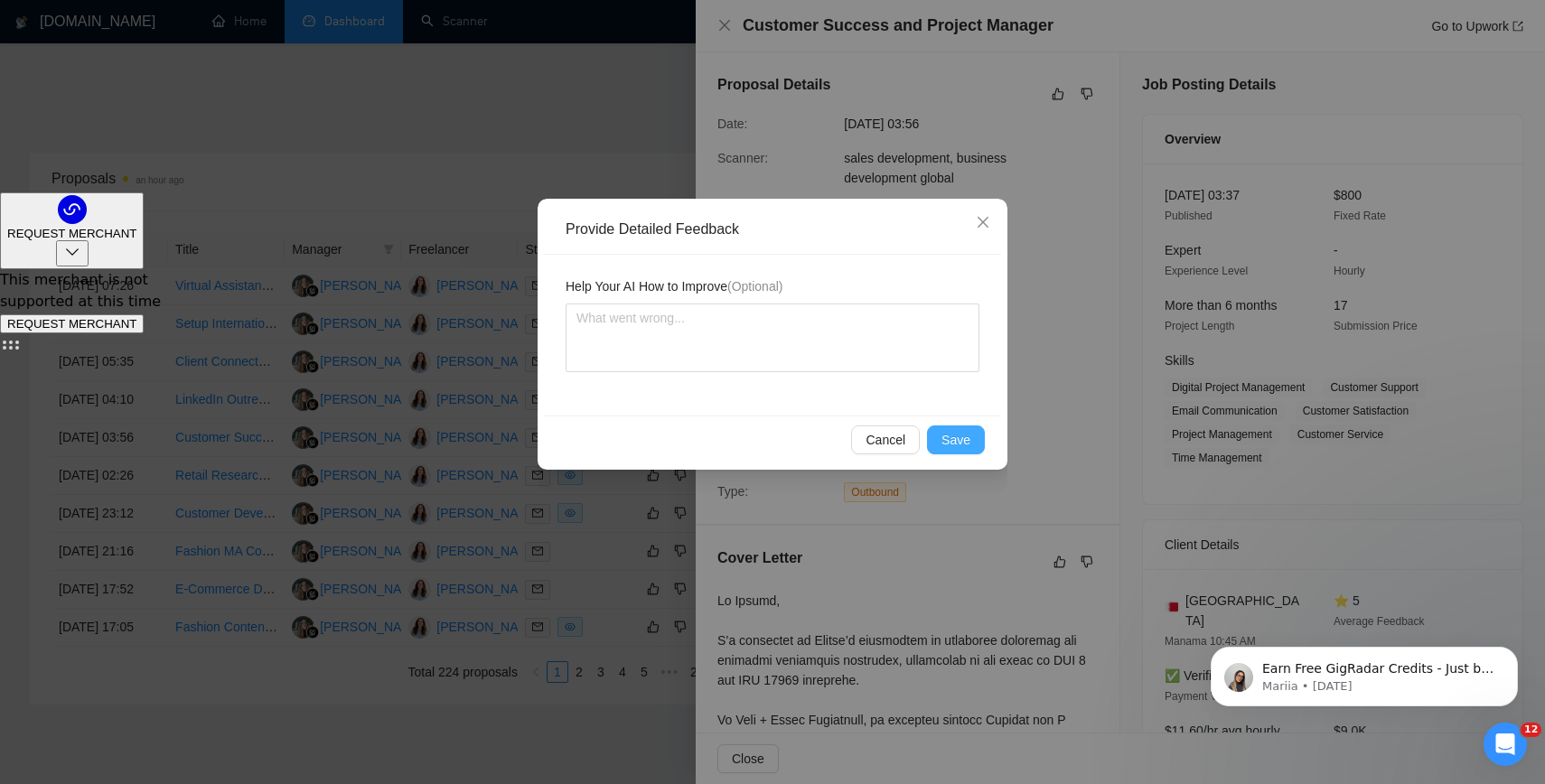
click at [974, 442] on button "Save" at bounding box center [955, 439] width 58 height 29
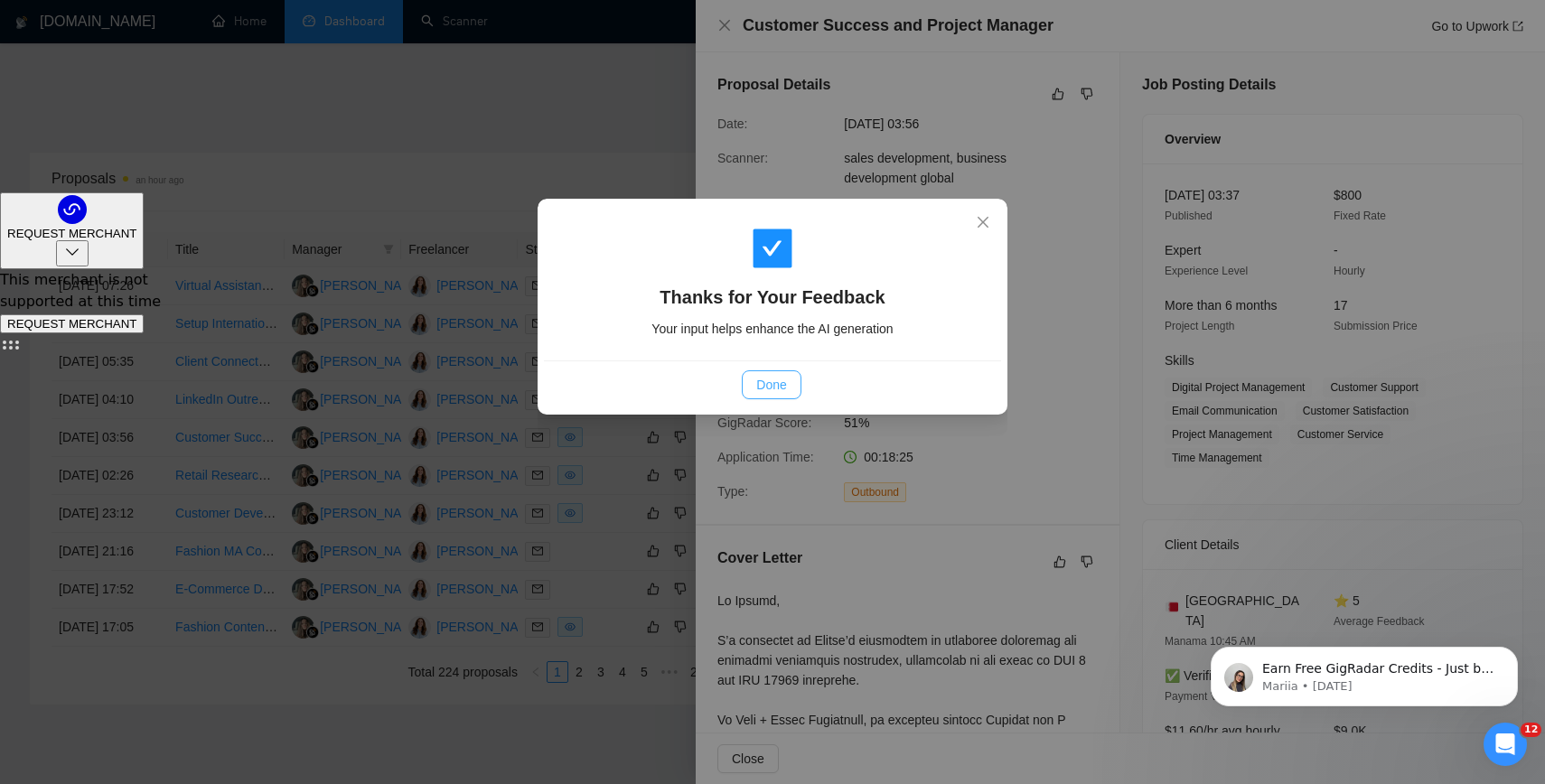
click at [751, 382] on button "Done" at bounding box center [771, 385] width 59 height 29
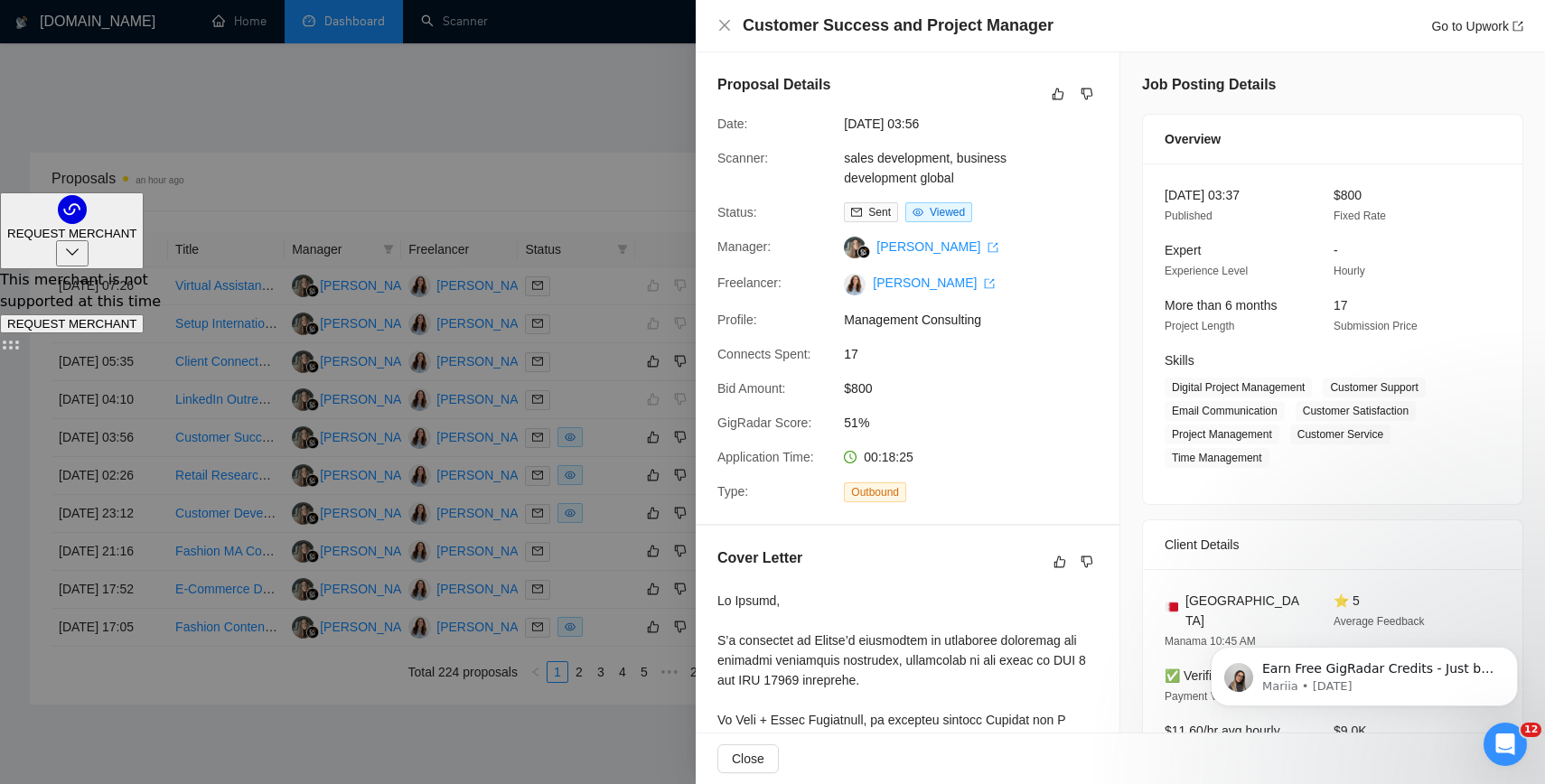
click at [439, 115] on div at bounding box center [772, 392] width 1545 height 784
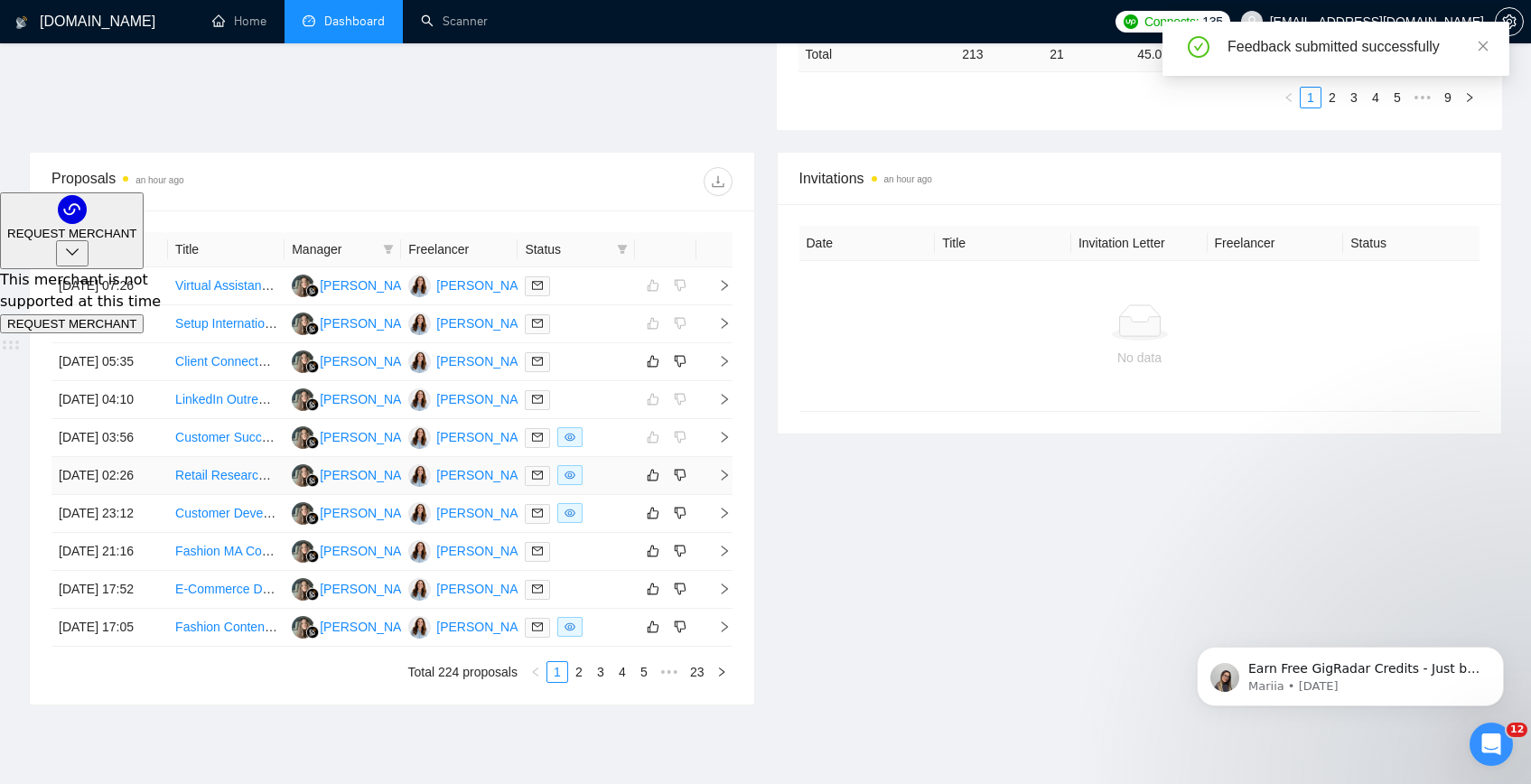
click at [223, 482] on link "Retail Research in The US – Store Visit + Questionnaire" at bounding box center [332, 474] width 315 height 14
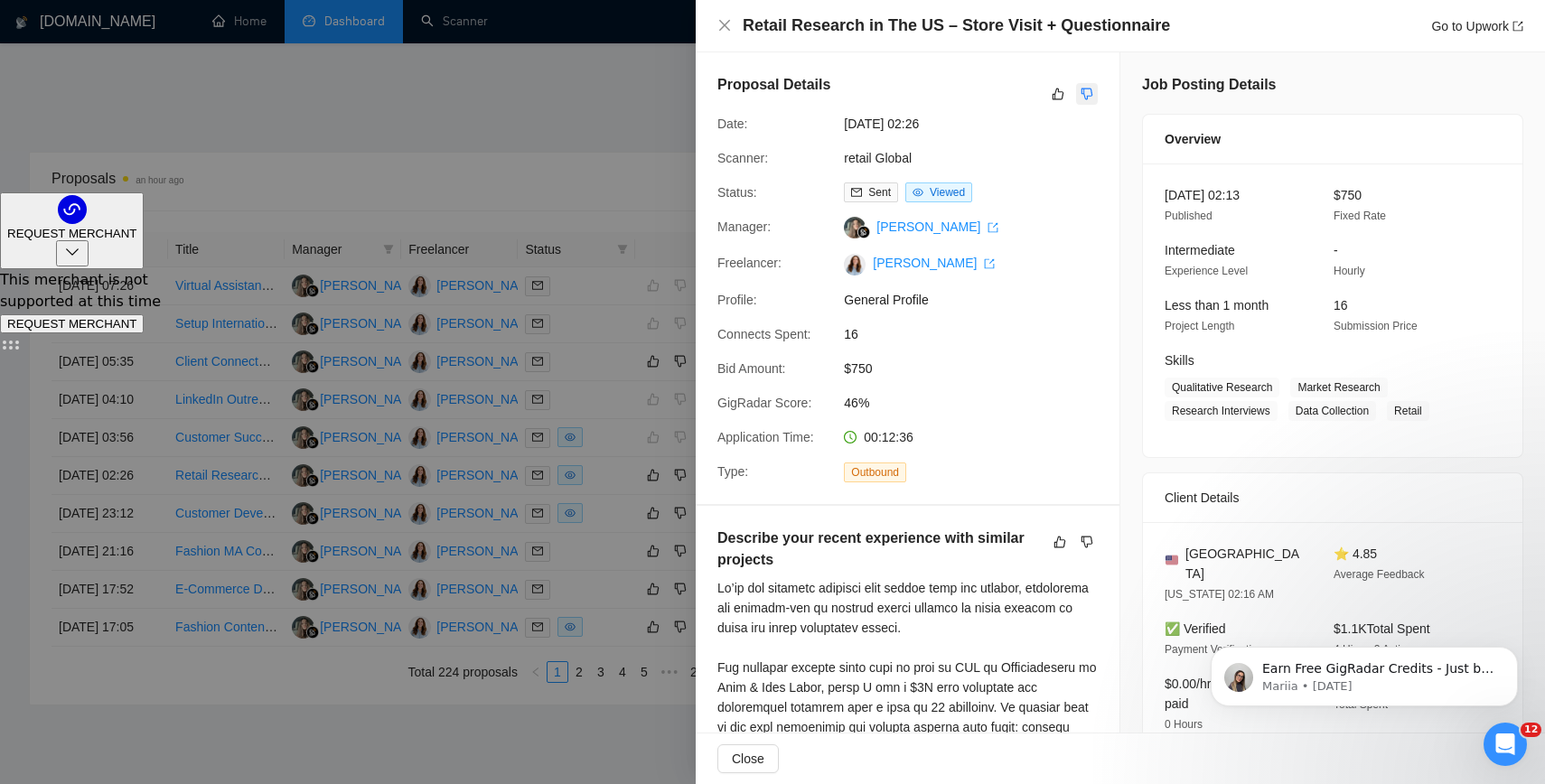
click at [1080, 90] on icon "dislike" at bounding box center [1086, 94] width 13 height 14
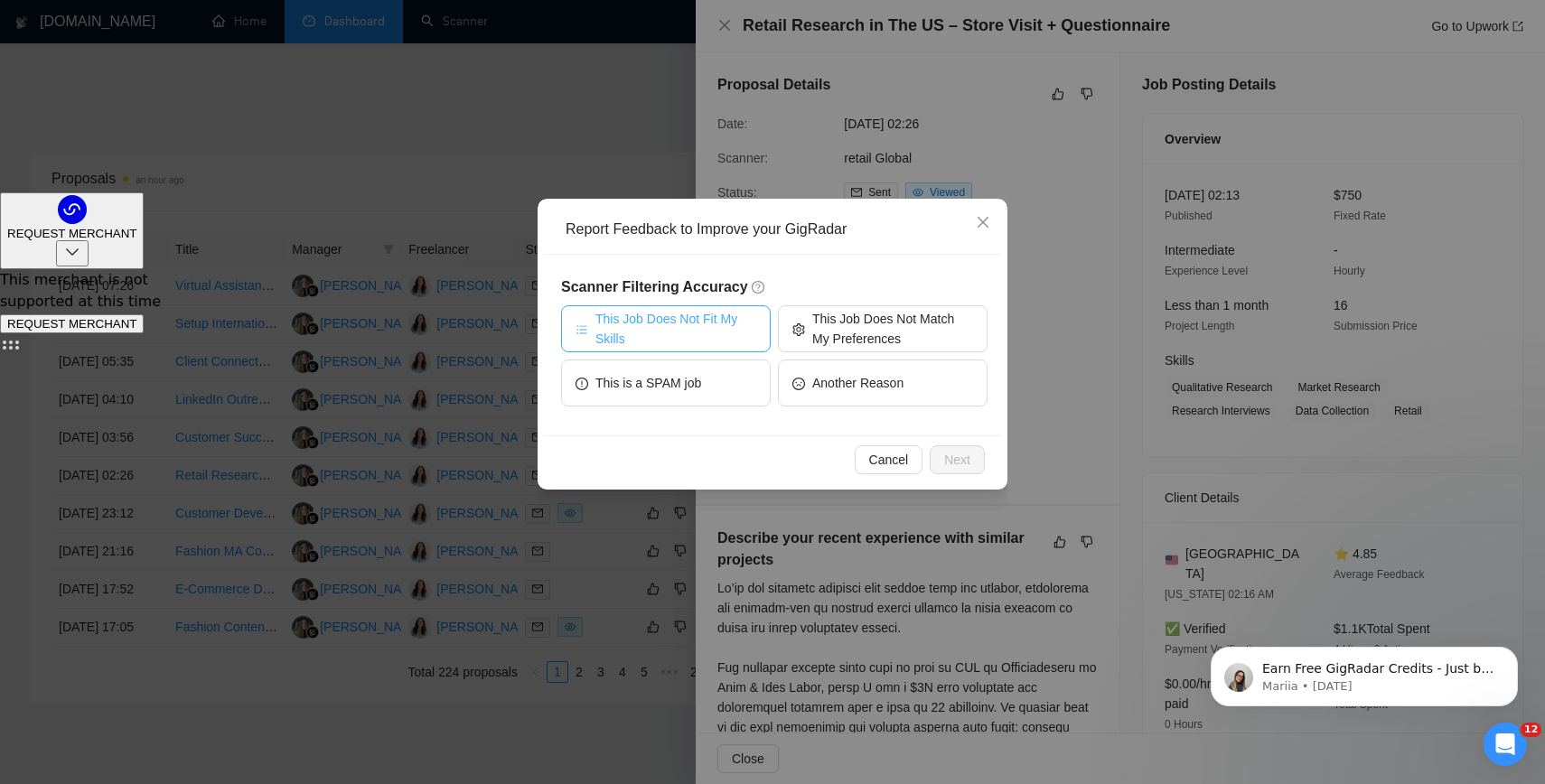
click at [707, 339] on span "This Job Does Not Fit My Skills" at bounding box center [676, 329] width 161 height 40
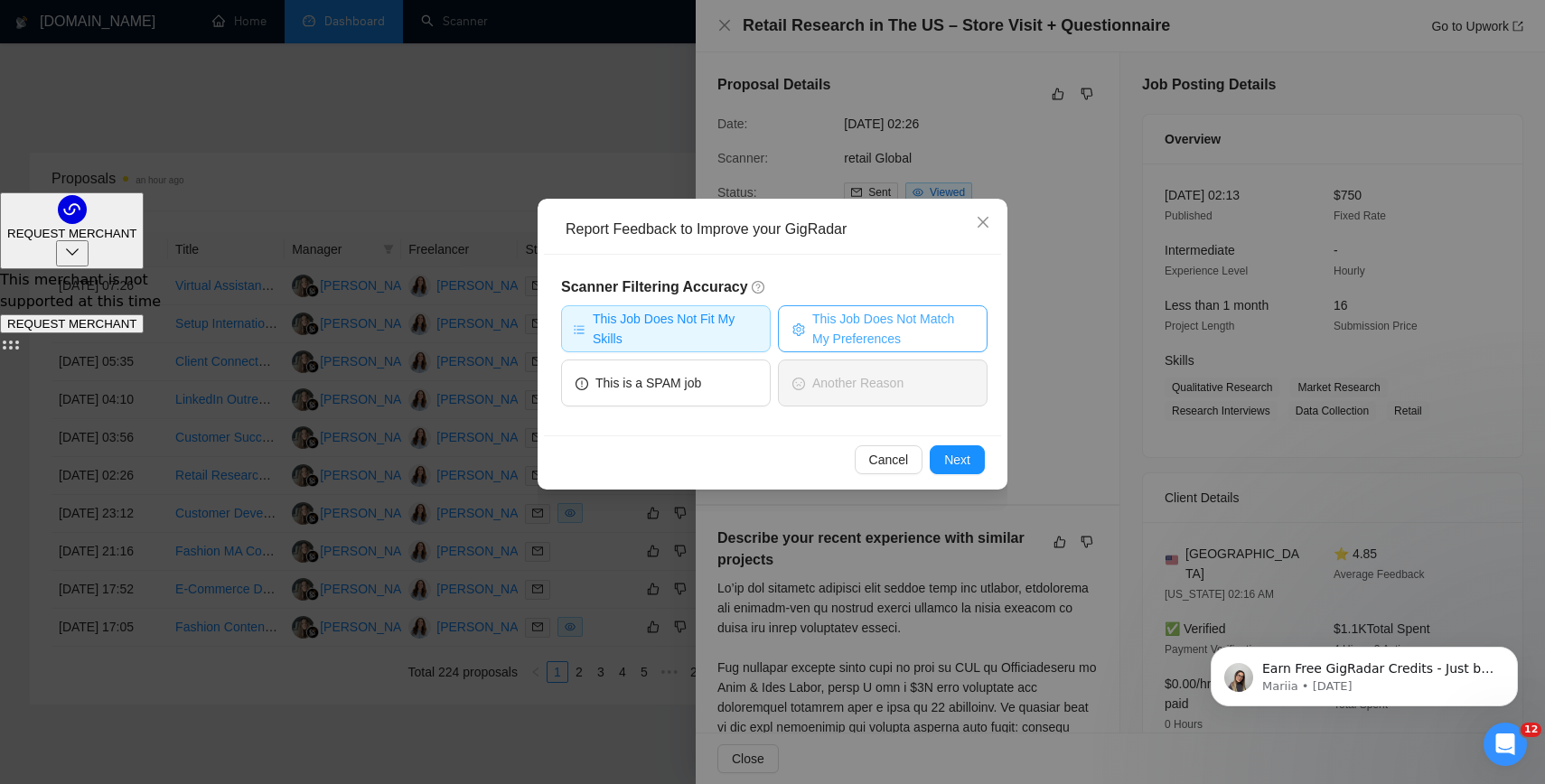
click at [839, 334] on span "This Job Does Not Match My Preferences" at bounding box center [892, 329] width 161 height 40
click at [944, 454] on span "Next" at bounding box center [957, 459] width 26 height 20
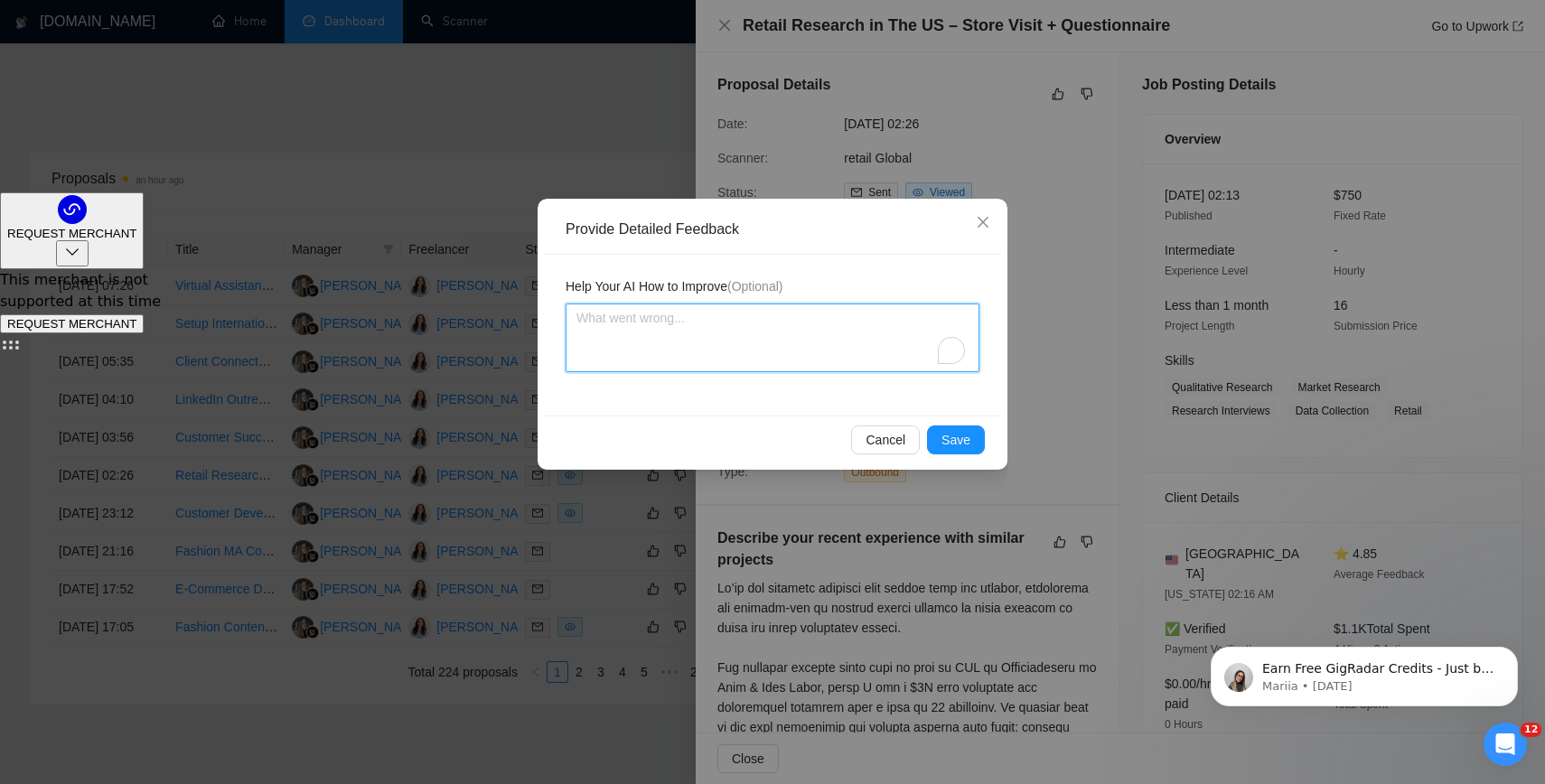
click at [805, 354] on textarea "To enrich screen reader interactions, please activate Accessibility in Grammarl…" at bounding box center [772, 338] width 414 height 69
type textarea "b"
type textarea "bu"
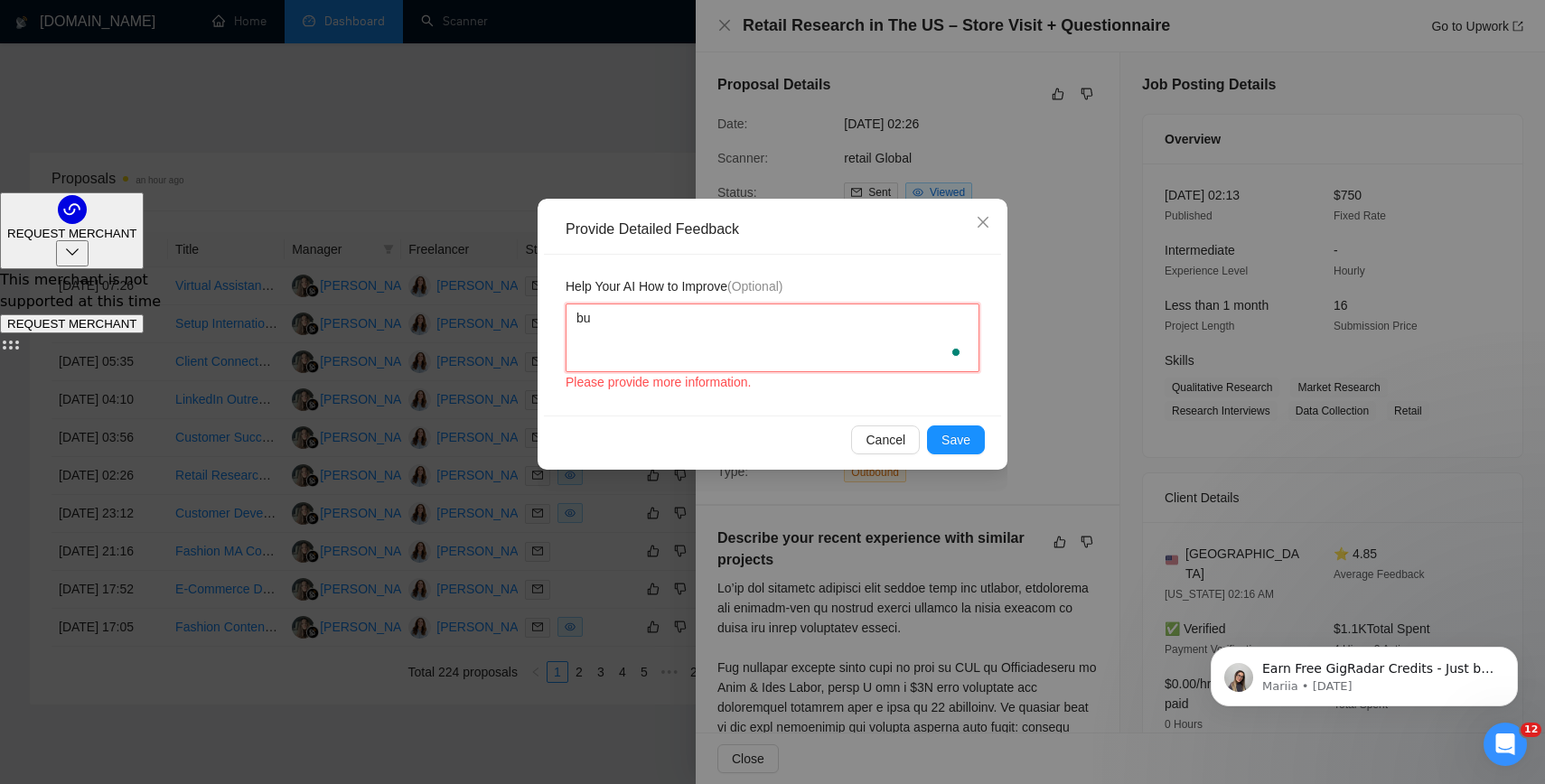
type textarea "bud"
type textarea "budg"
type textarea "budge"
type textarea "budget"
type textarea "budget w"
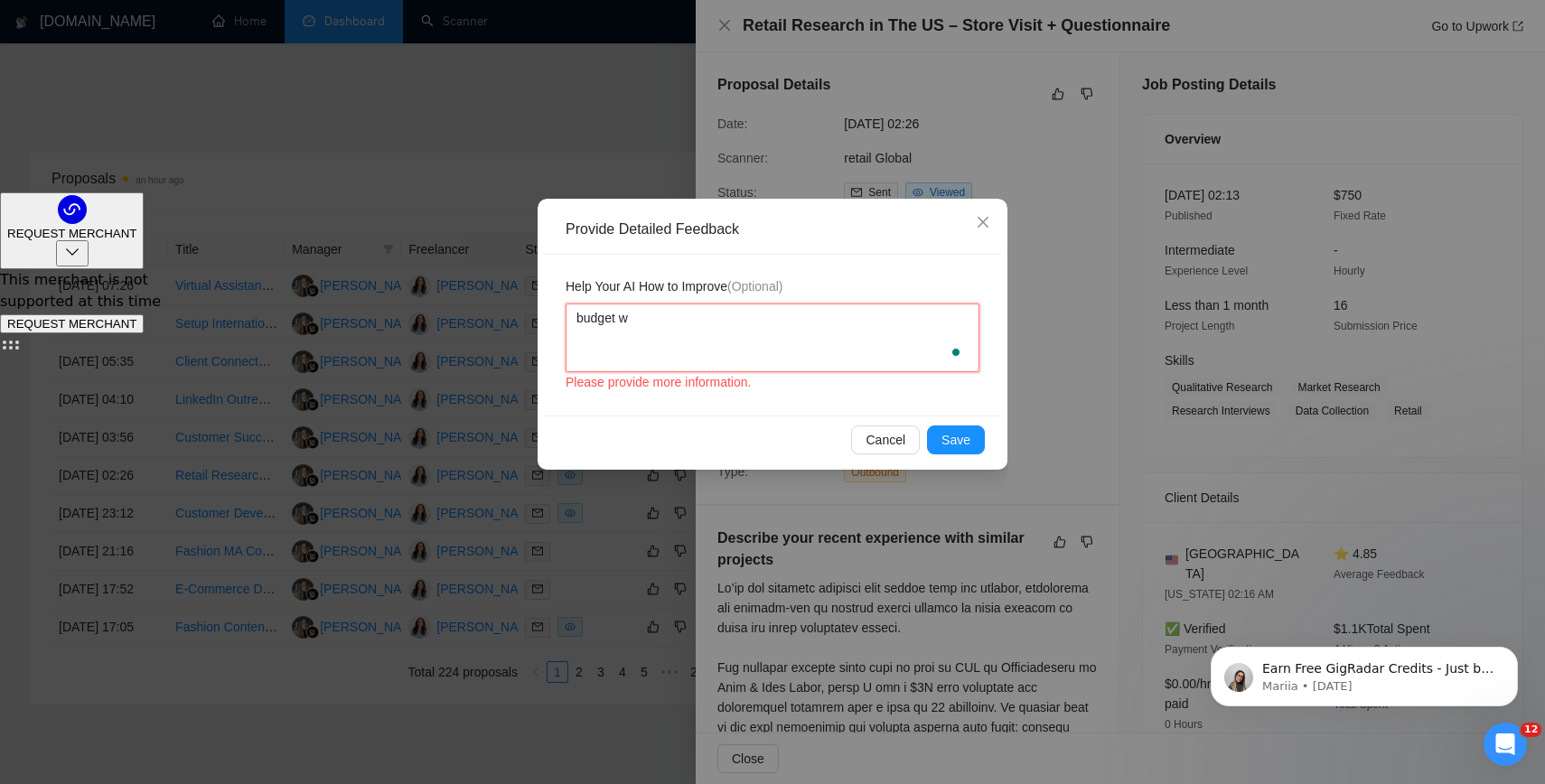
type textarea "budget wa"
type textarea "budget way"
type textarea "budget way t"
type textarea "budget way to"
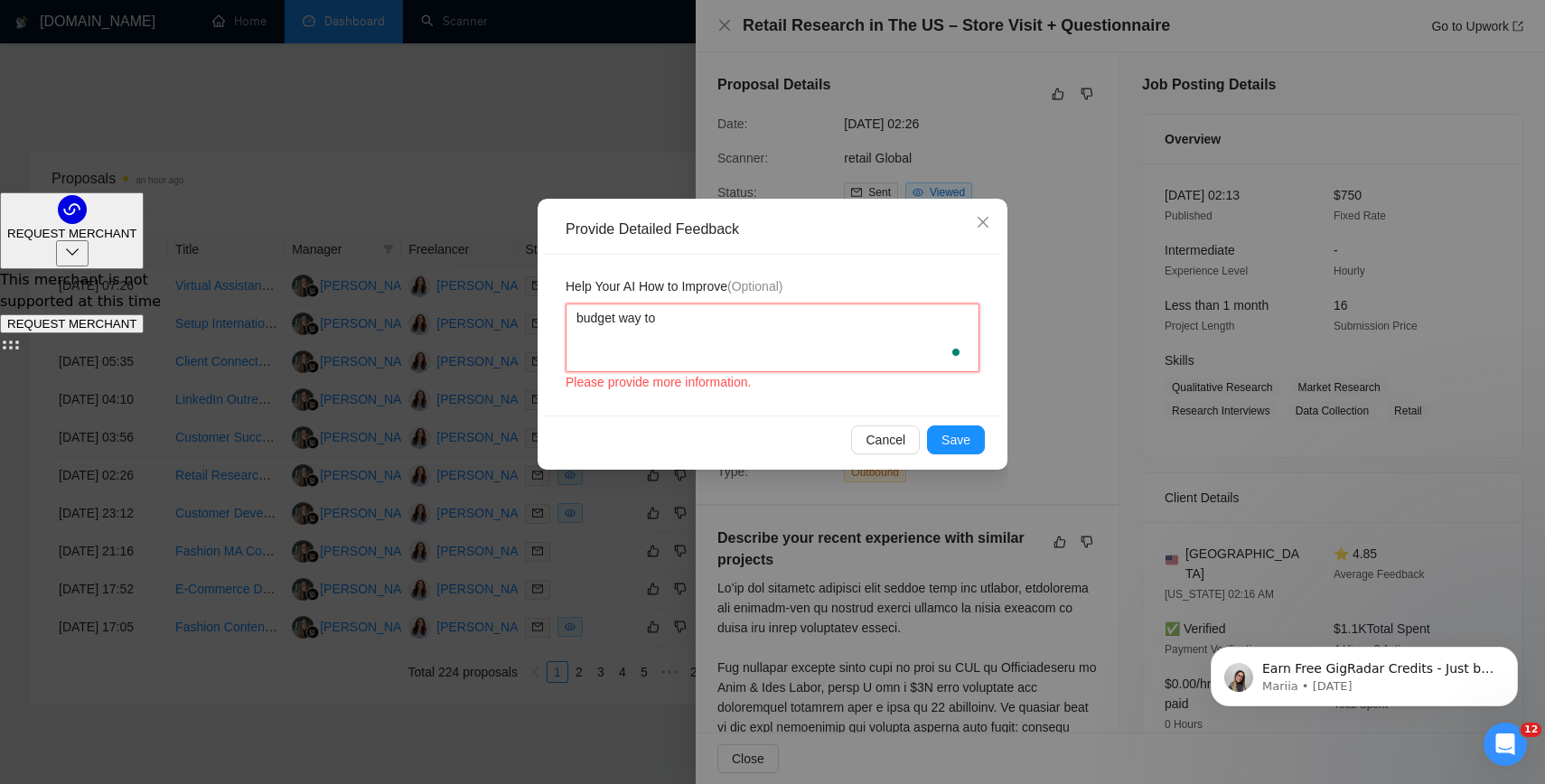
type textarea "budget way too"
type textarea "budget way too l"
click at [985, 446] on div "Cancel Save" at bounding box center [772, 439] width 457 height 48
click at [971, 445] on button "Save" at bounding box center [955, 439] width 58 height 29
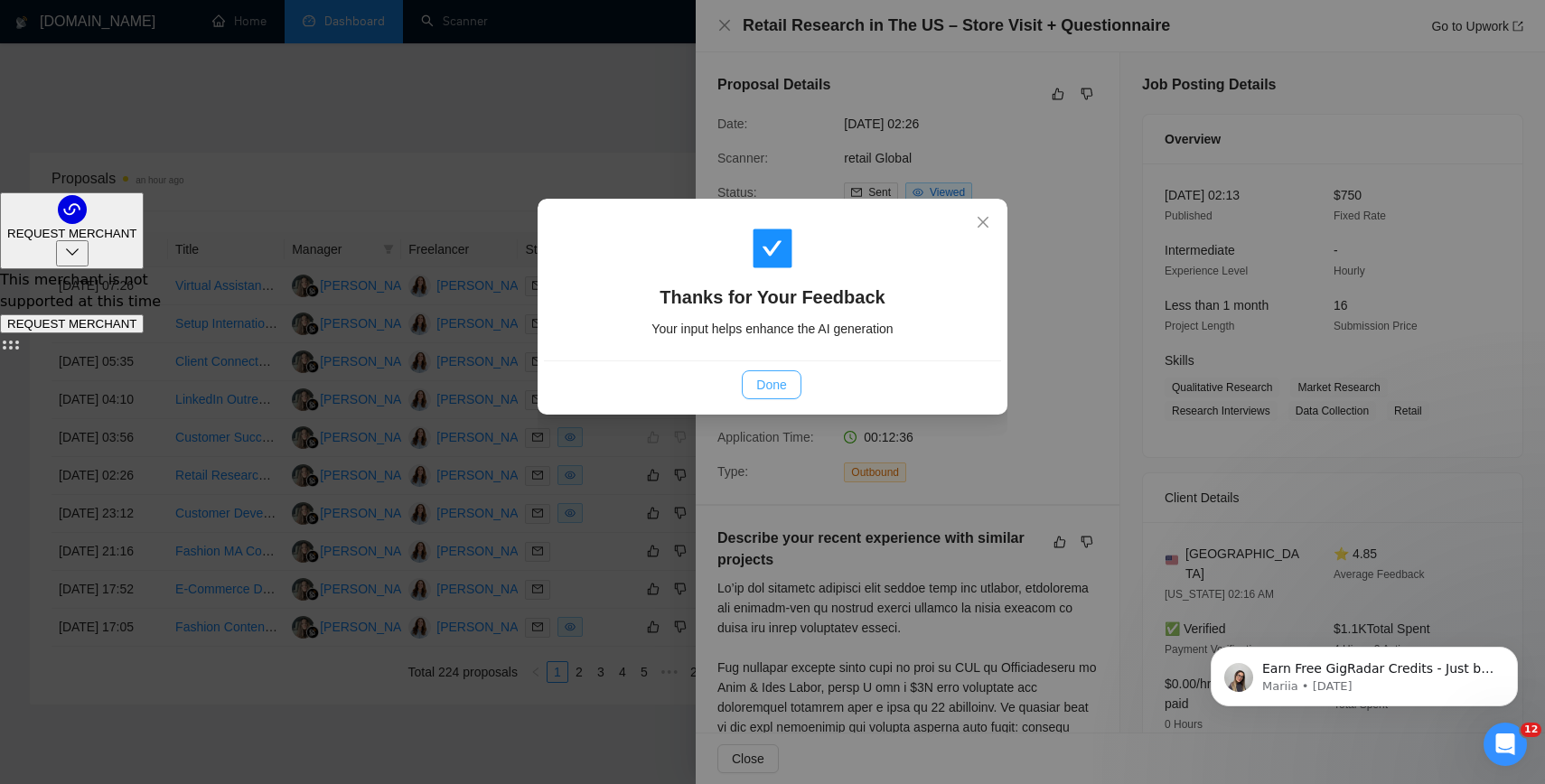
click at [777, 382] on span "Done" at bounding box center [772, 385] width 30 height 20
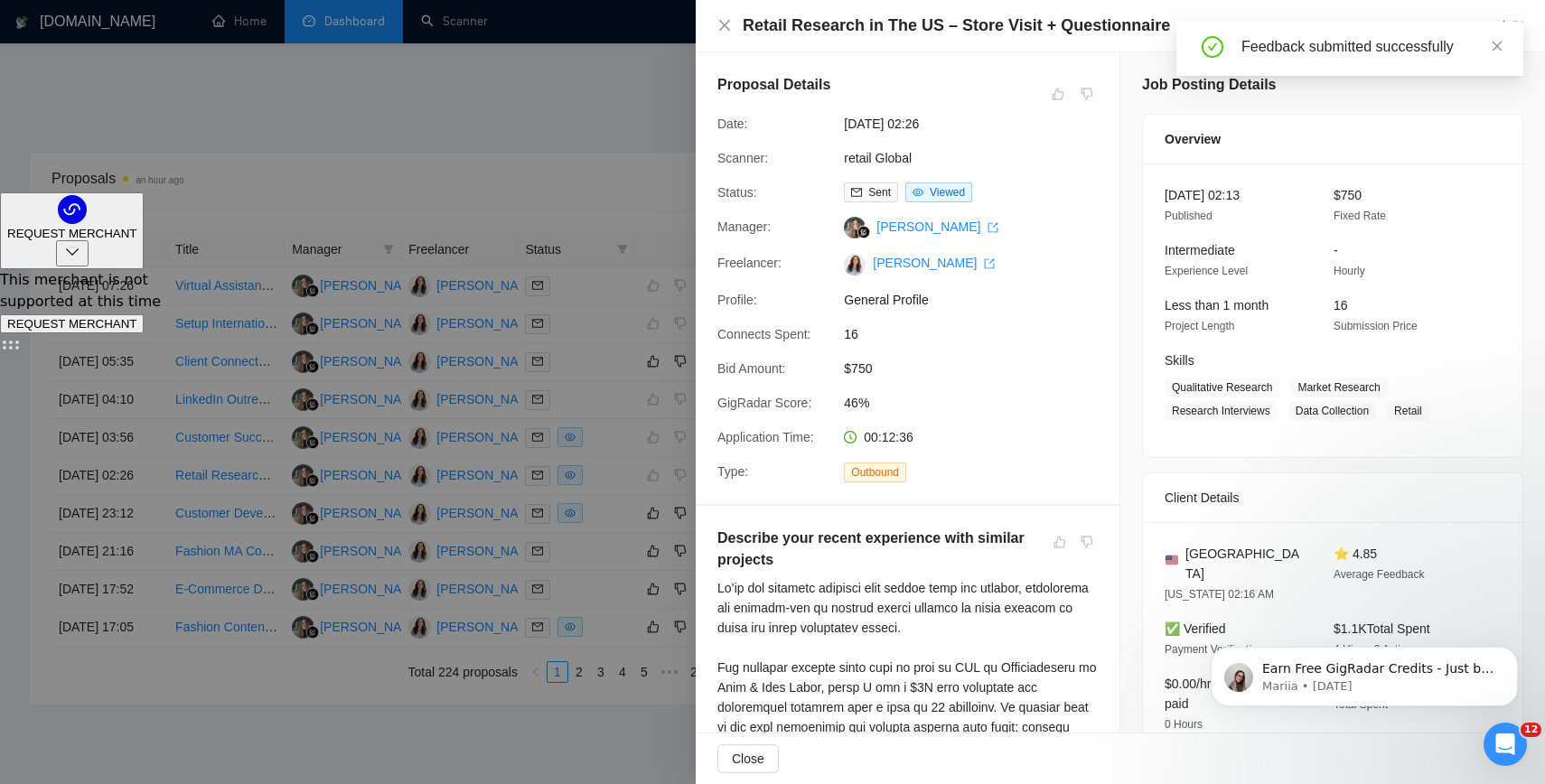
click at [616, 108] on div at bounding box center [772, 392] width 1545 height 784
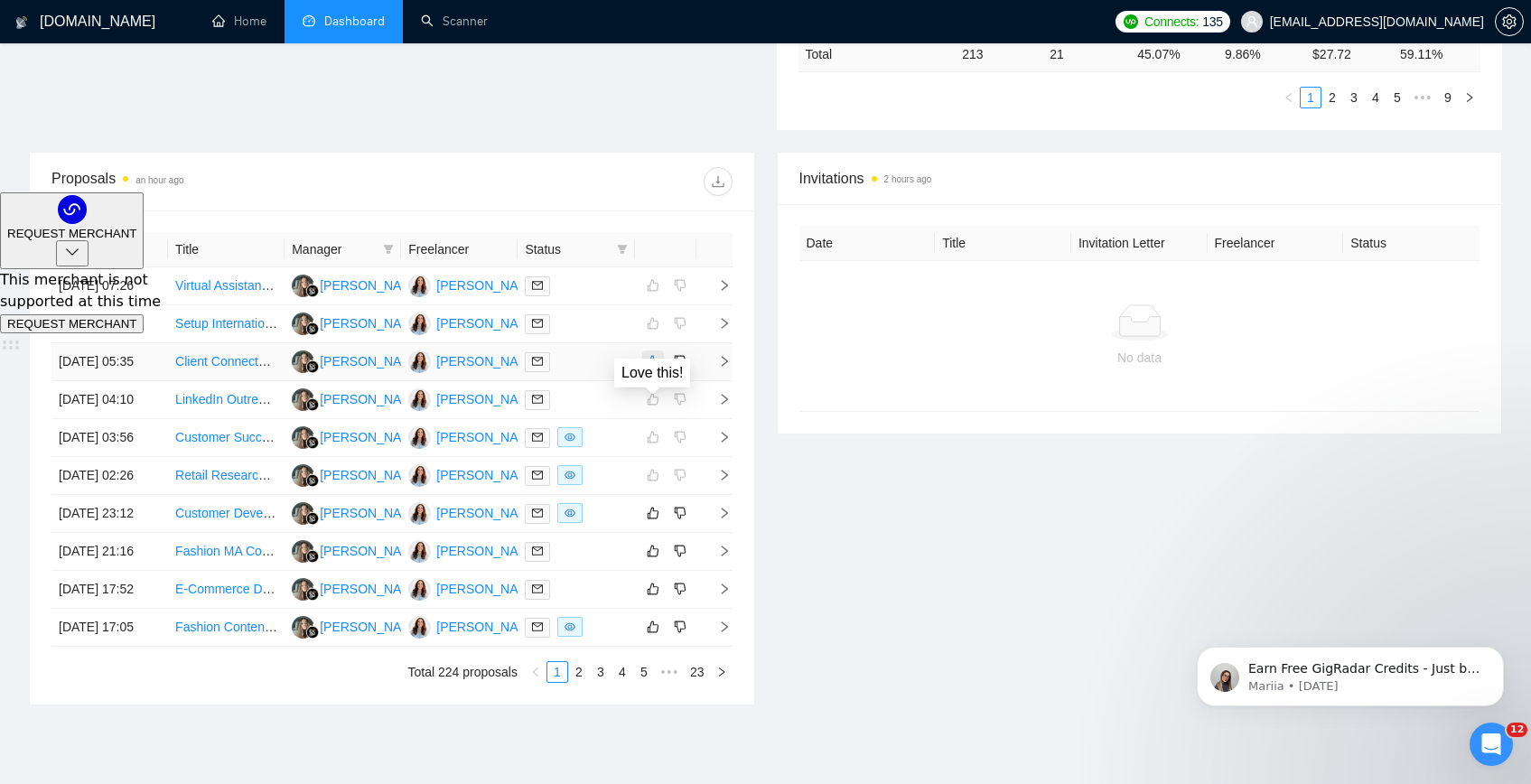
click at [647, 372] on button "button" at bounding box center [654, 362] width 22 height 22
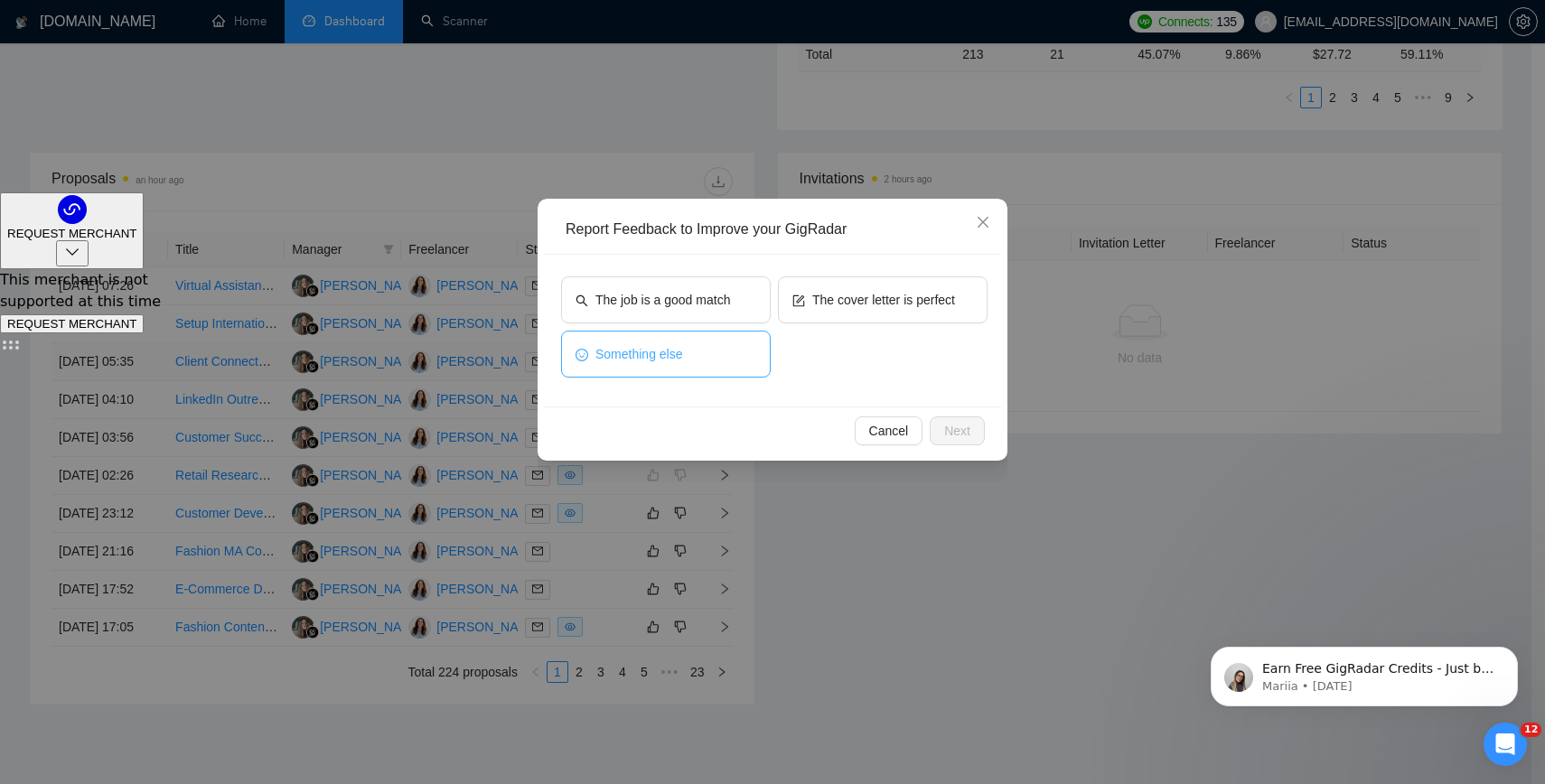
click at [759, 356] on button "Something else" at bounding box center [666, 354] width 210 height 47
click at [963, 437] on span "Next" at bounding box center [957, 430] width 26 height 20
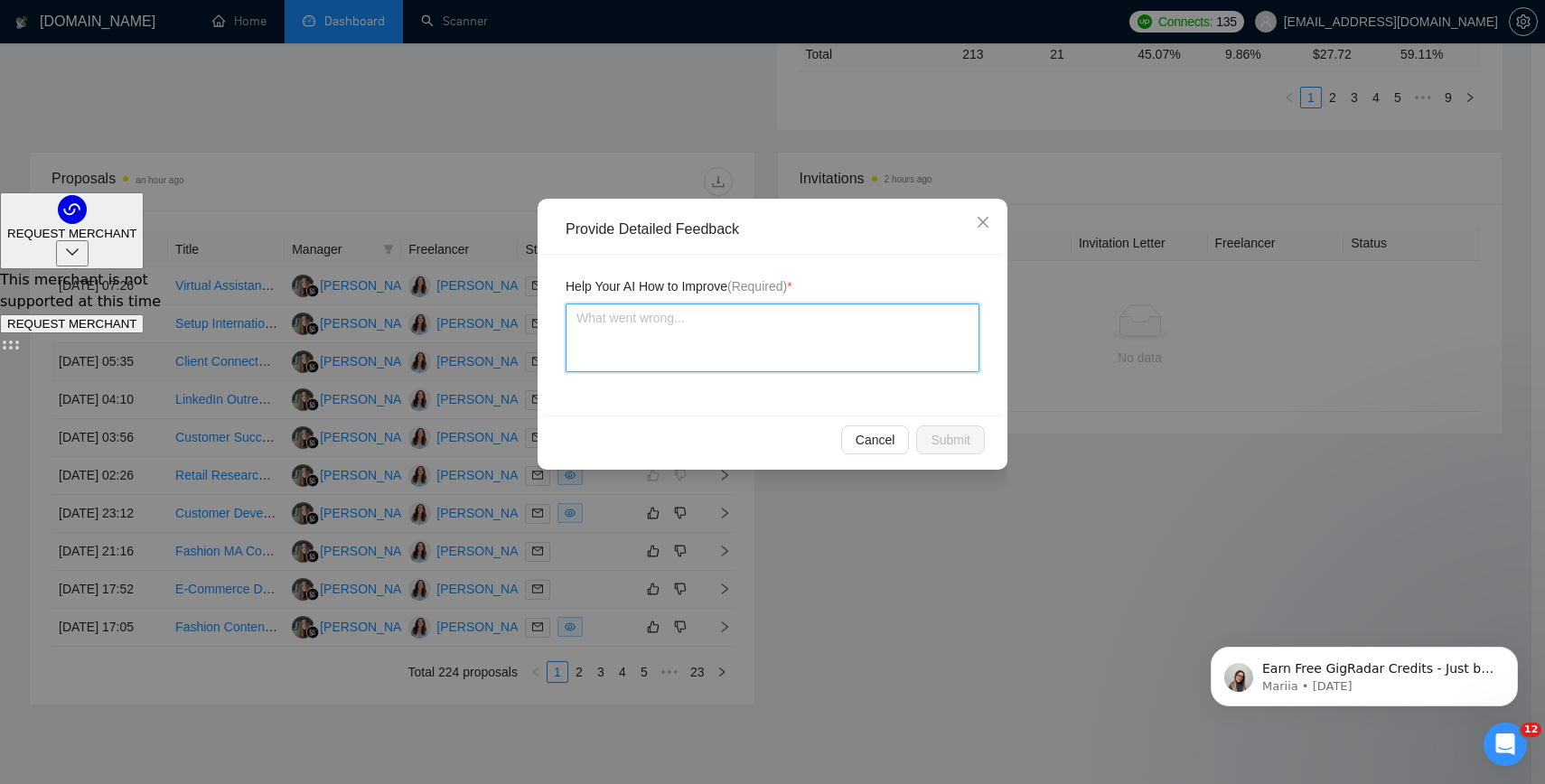
click at [775, 311] on textarea at bounding box center [772, 338] width 414 height 69
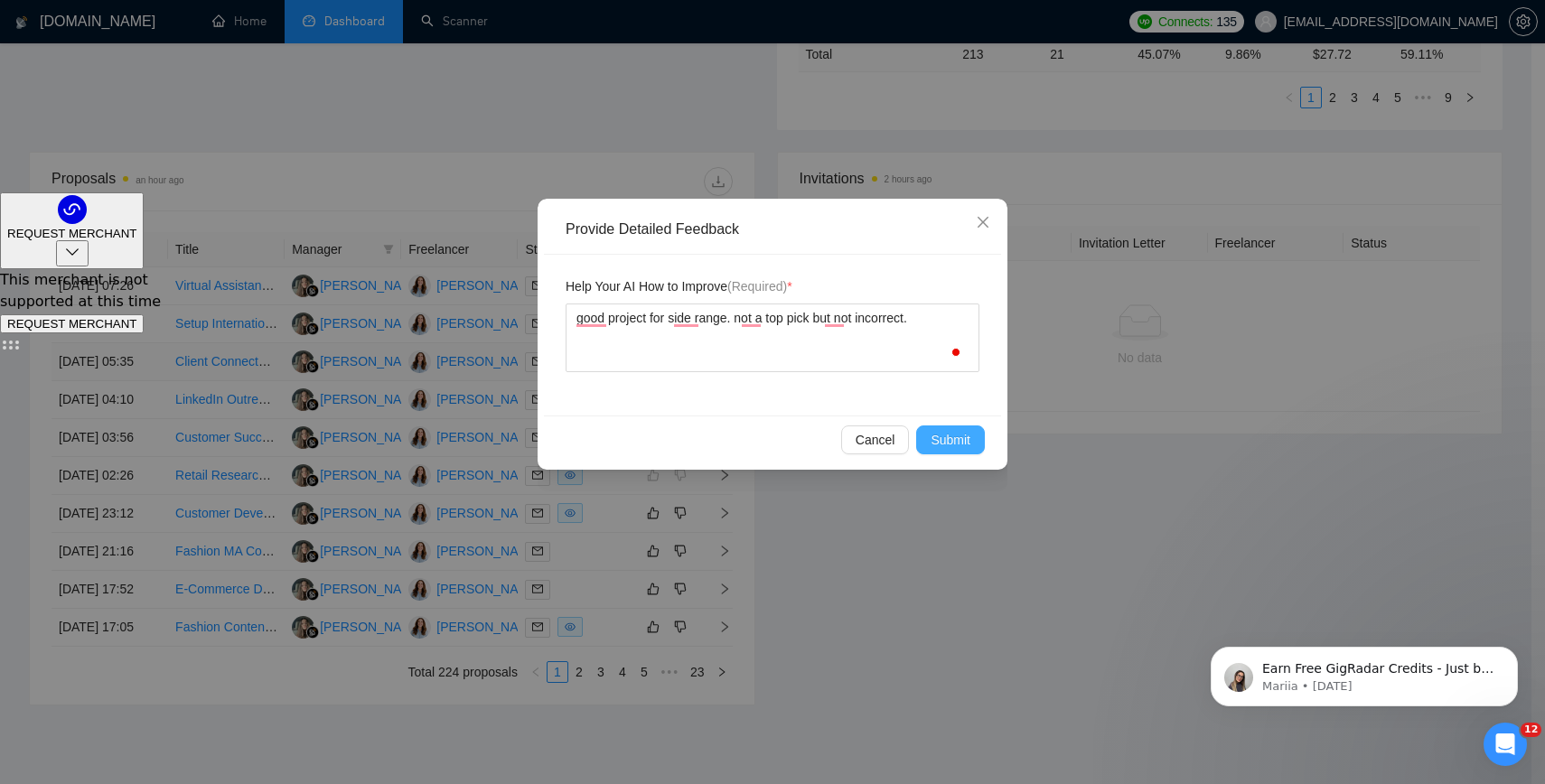
click at [971, 451] on button "Submit" at bounding box center [950, 439] width 69 height 29
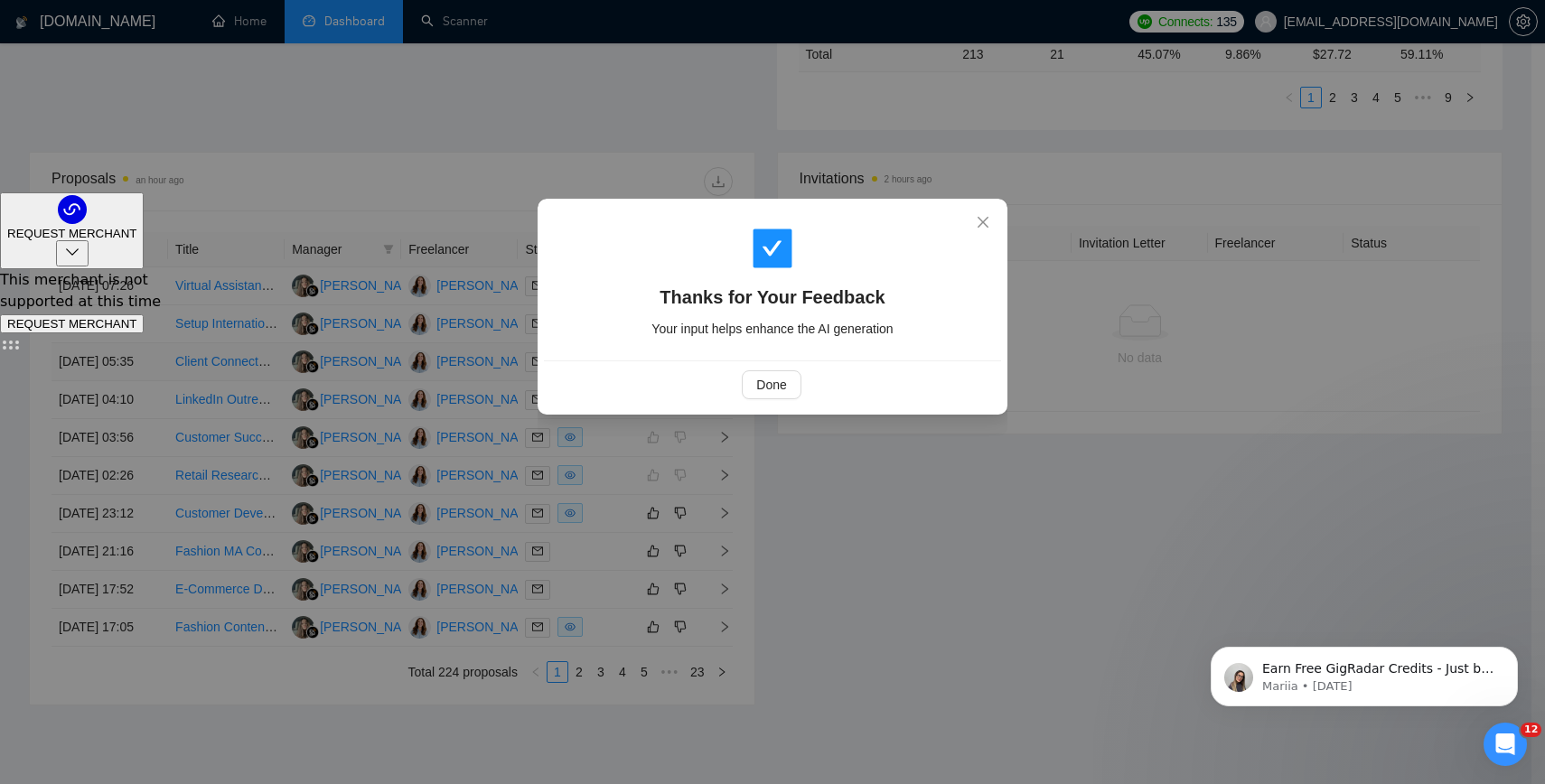
click at [801, 380] on div "Done" at bounding box center [772, 385] width 427 height 29
click at [781, 385] on span "Done" at bounding box center [772, 385] width 30 height 20
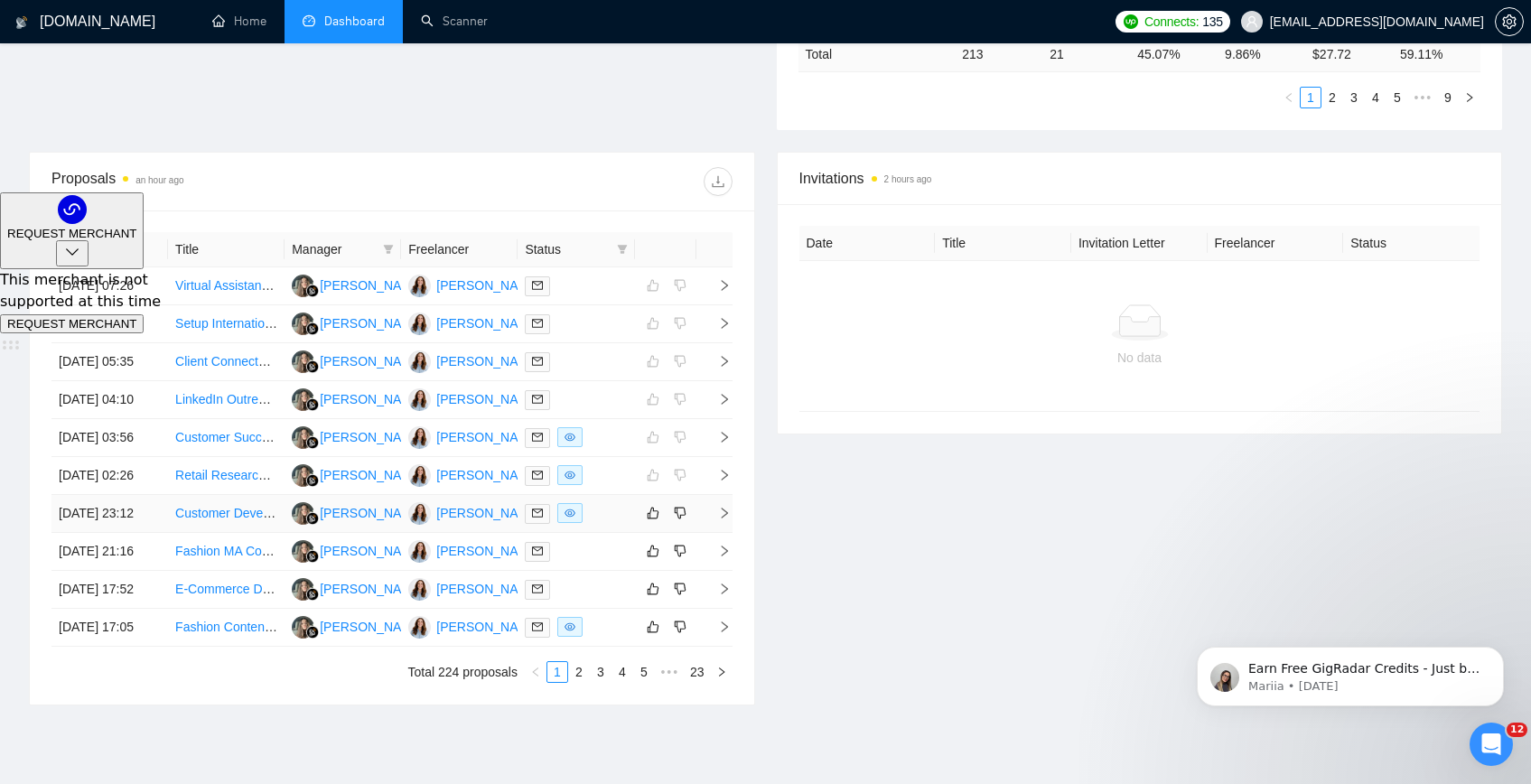
click at [222, 520] on link "Customer Development Lead" at bounding box center [257, 512] width 165 height 14
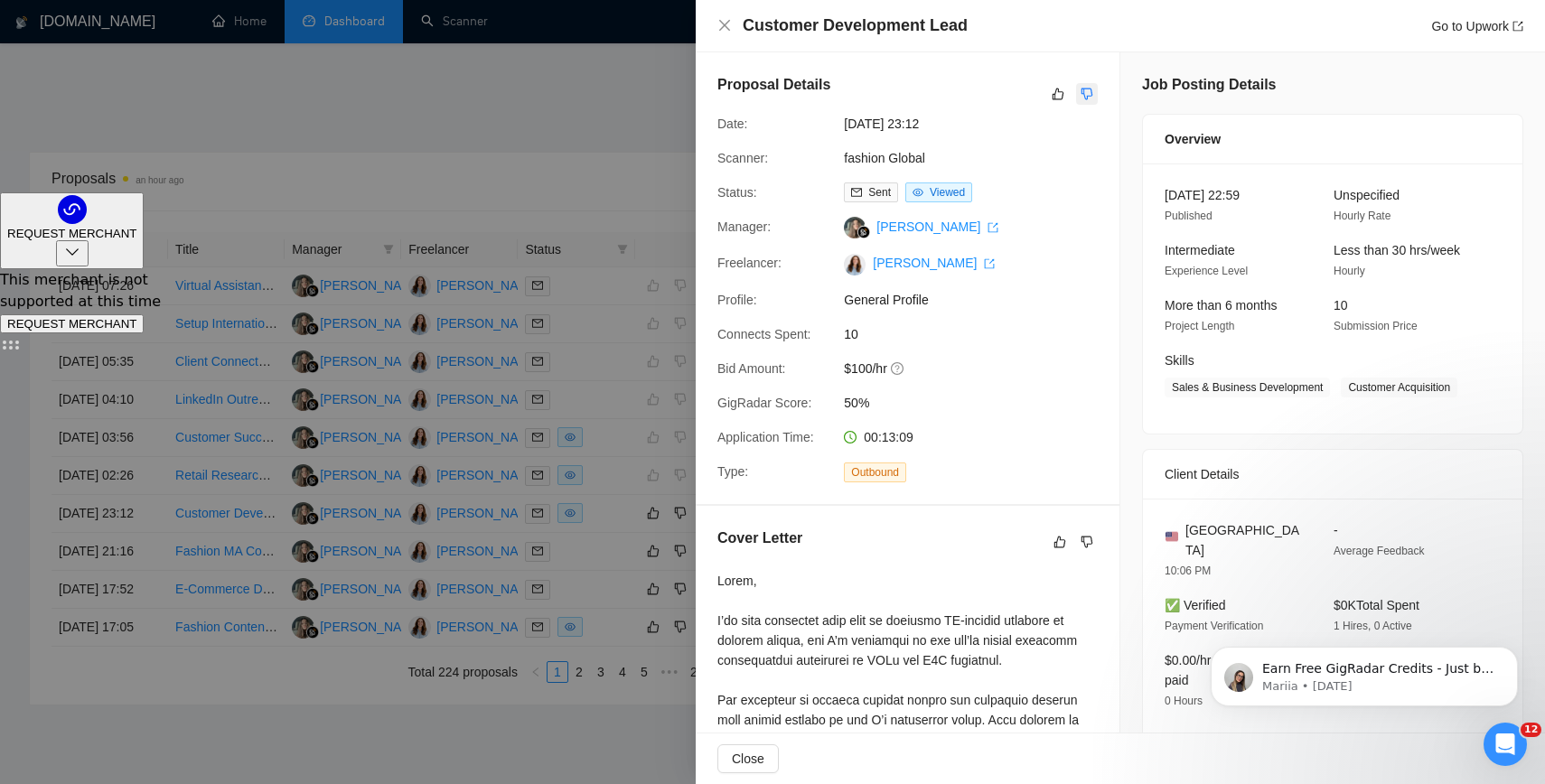
click at [1080, 90] on icon "dislike" at bounding box center [1086, 94] width 13 height 14
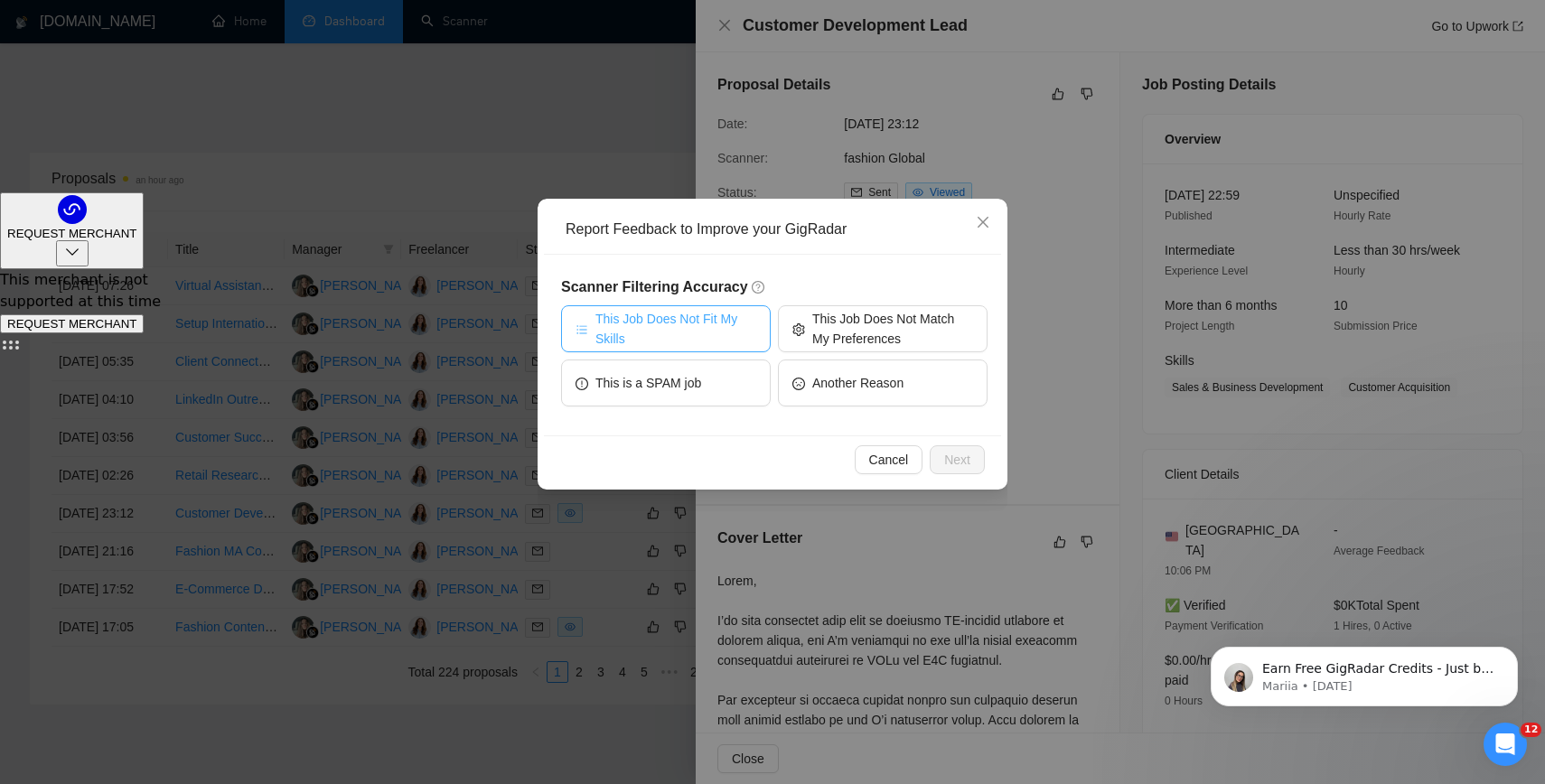
click at [704, 319] on span "This Job Does Not Fit My Skills" at bounding box center [676, 329] width 161 height 40
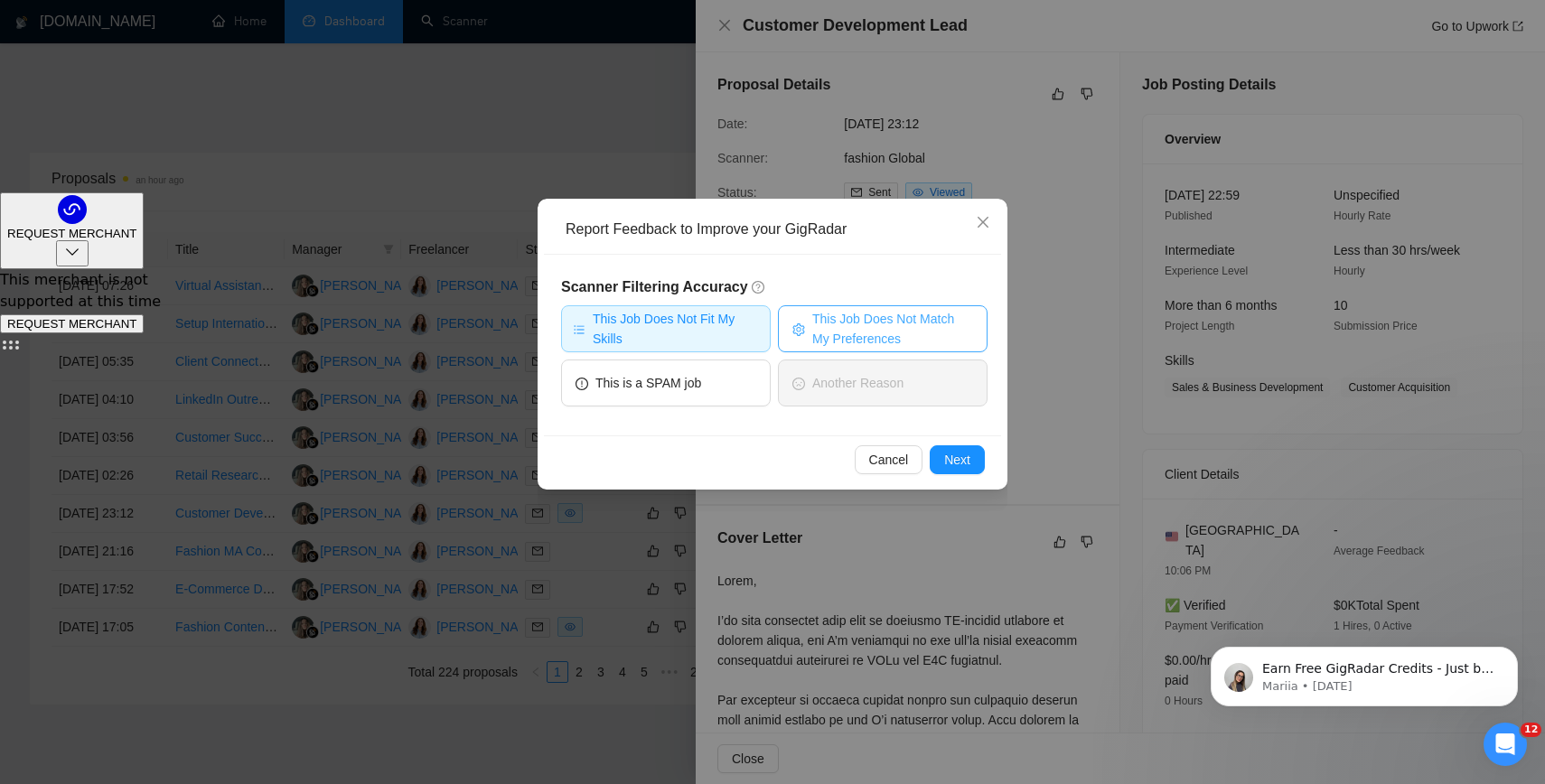
click at [825, 322] on span "This Job Does Not Match My Preferences" at bounding box center [892, 329] width 161 height 40
click at [659, 324] on span "This Job Does Not Fit My Skills" at bounding box center [676, 329] width 166 height 40
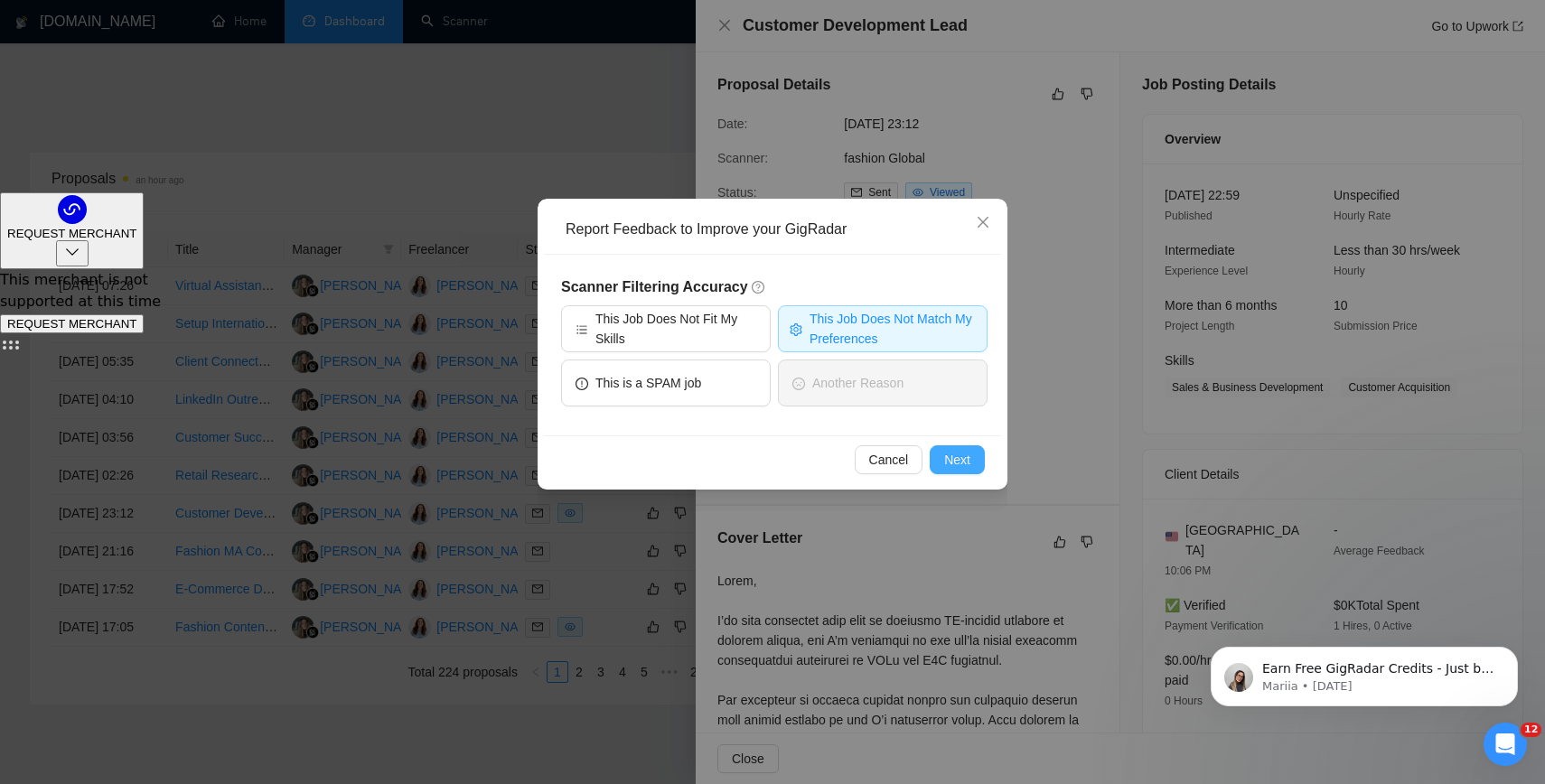
click at [948, 460] on span "Next" at bounding box center [957, 459] width 26 height 20
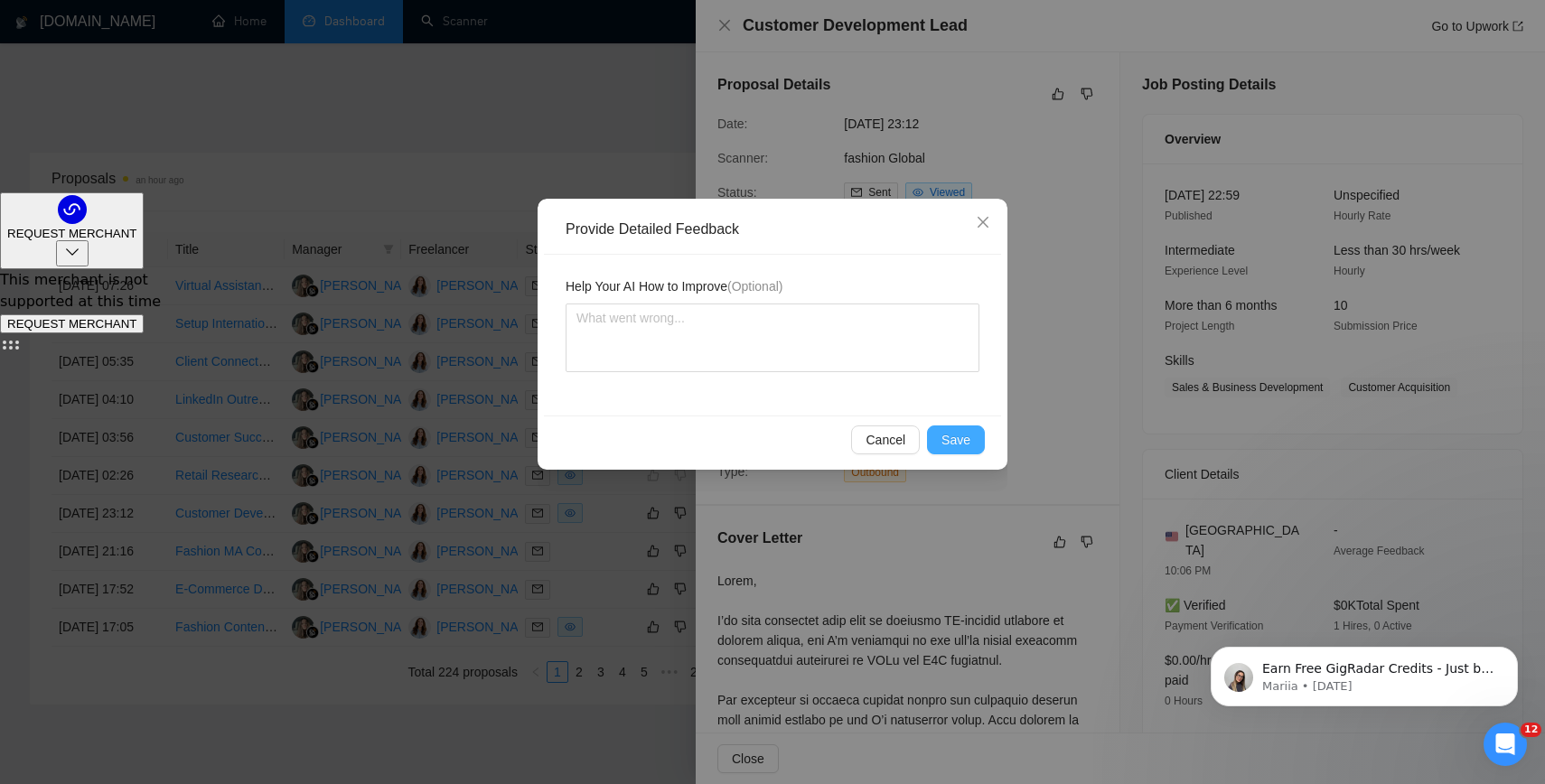
click at [965, 437] on span "Save" at bounding box center [955, 439] width 29 height 20
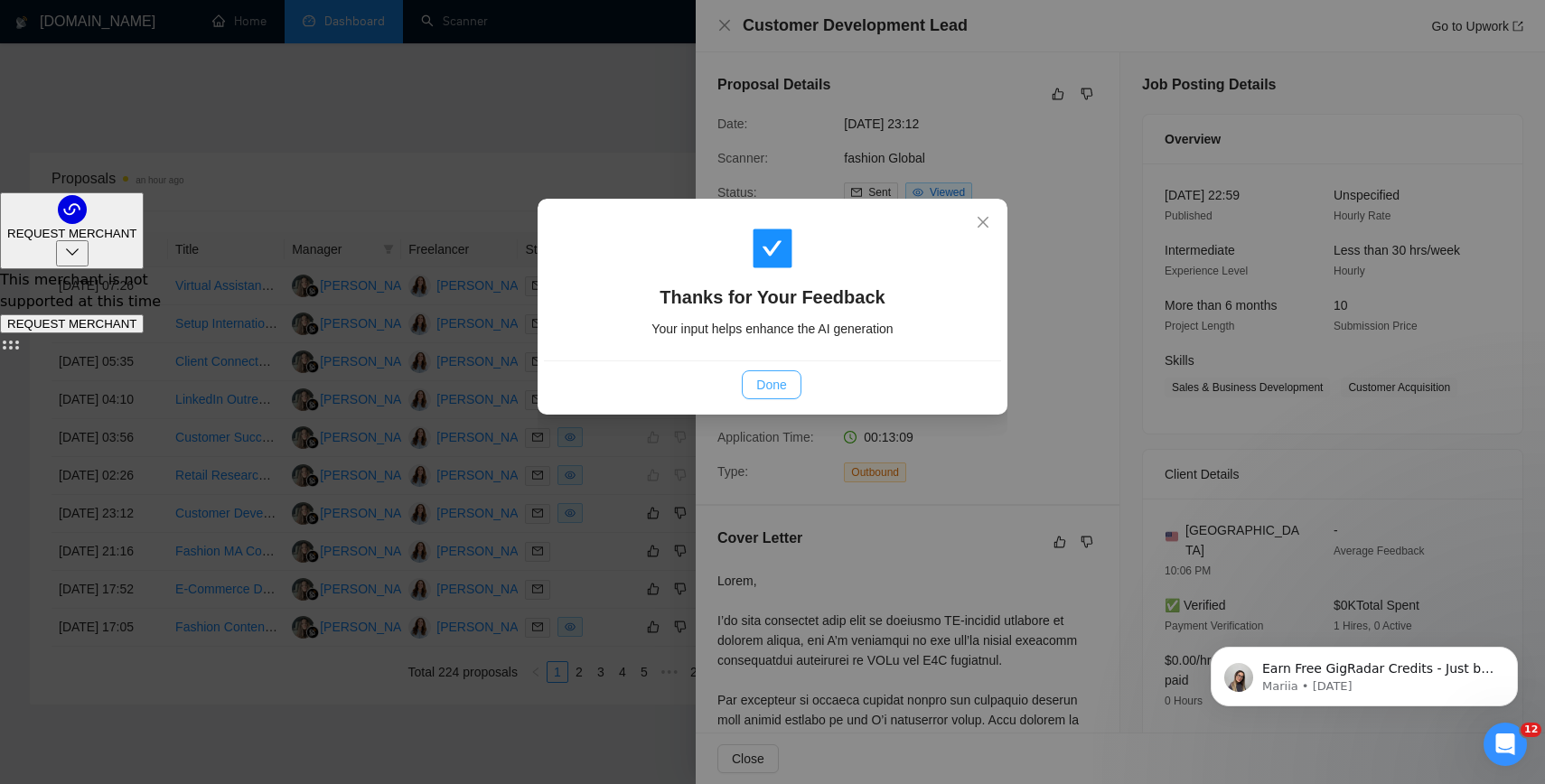
click at [792, 379] on button "Done" at bounding box center [771, 385] width 59 height 29
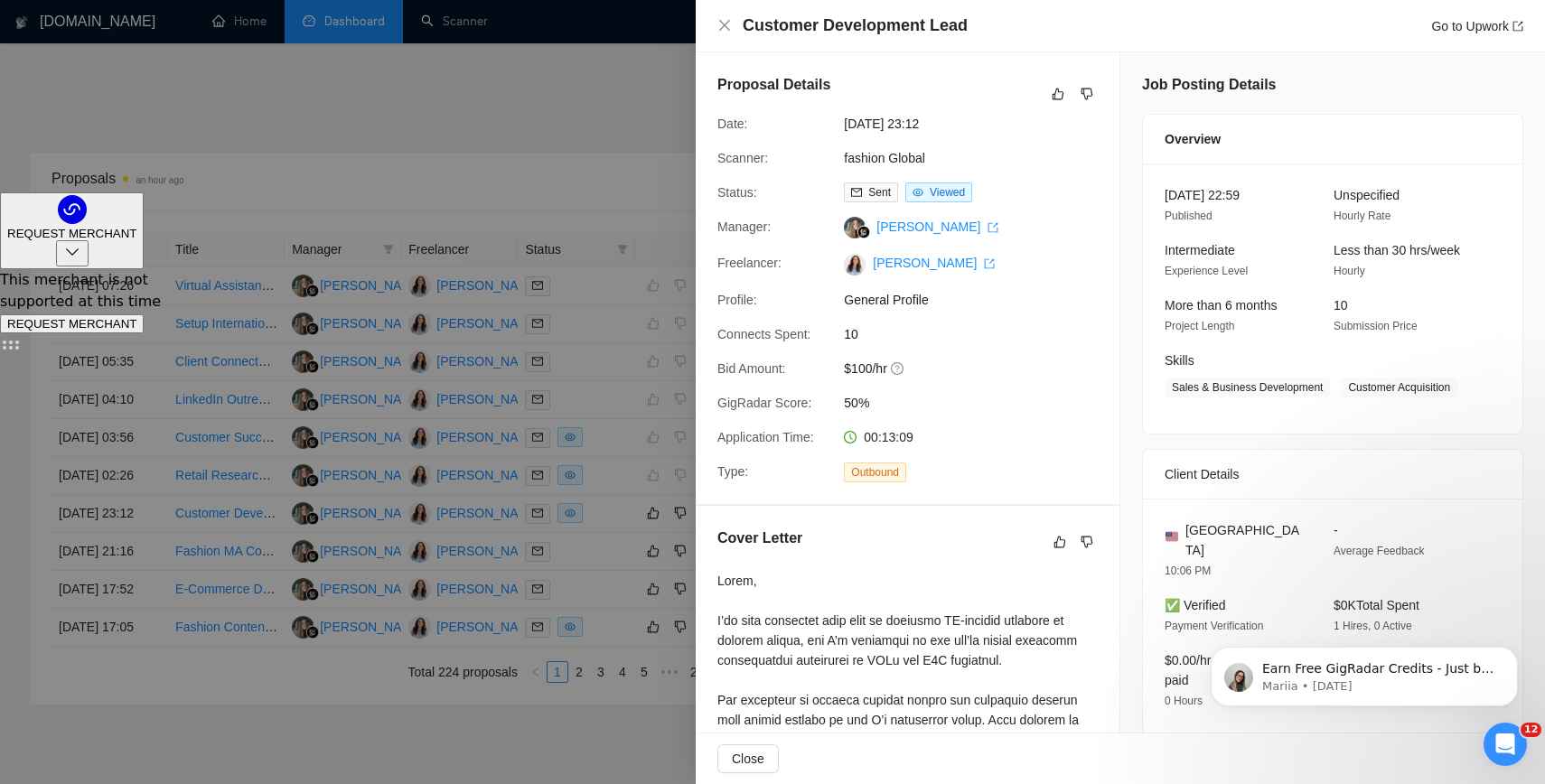
click at [524, 145] on div at bounding box center [772, 392] width 1545 height 784
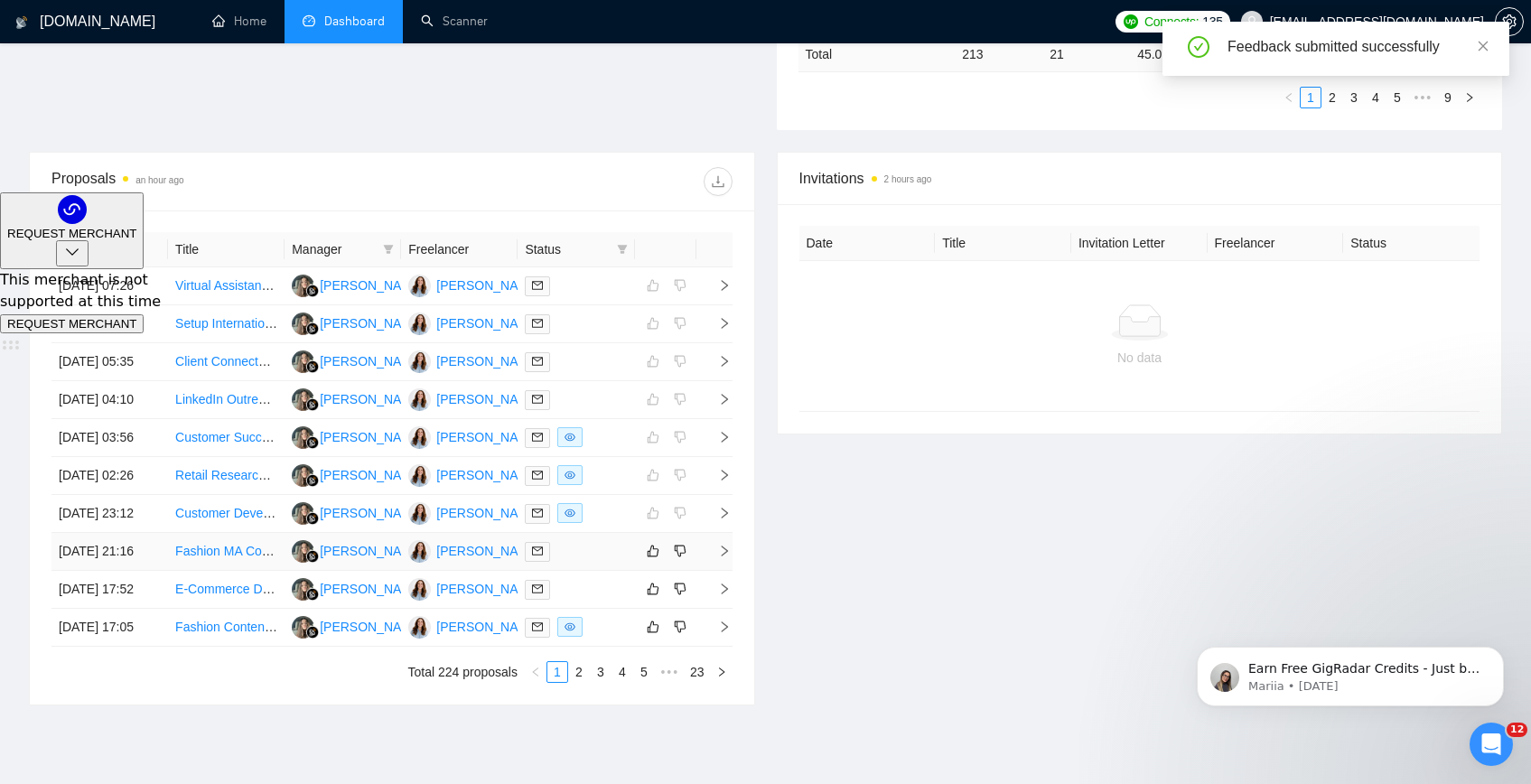
click at [234, 570] on td "Fashion MA Cover Letter and Resume" at bounding box center [226, 551] width 117 height 38
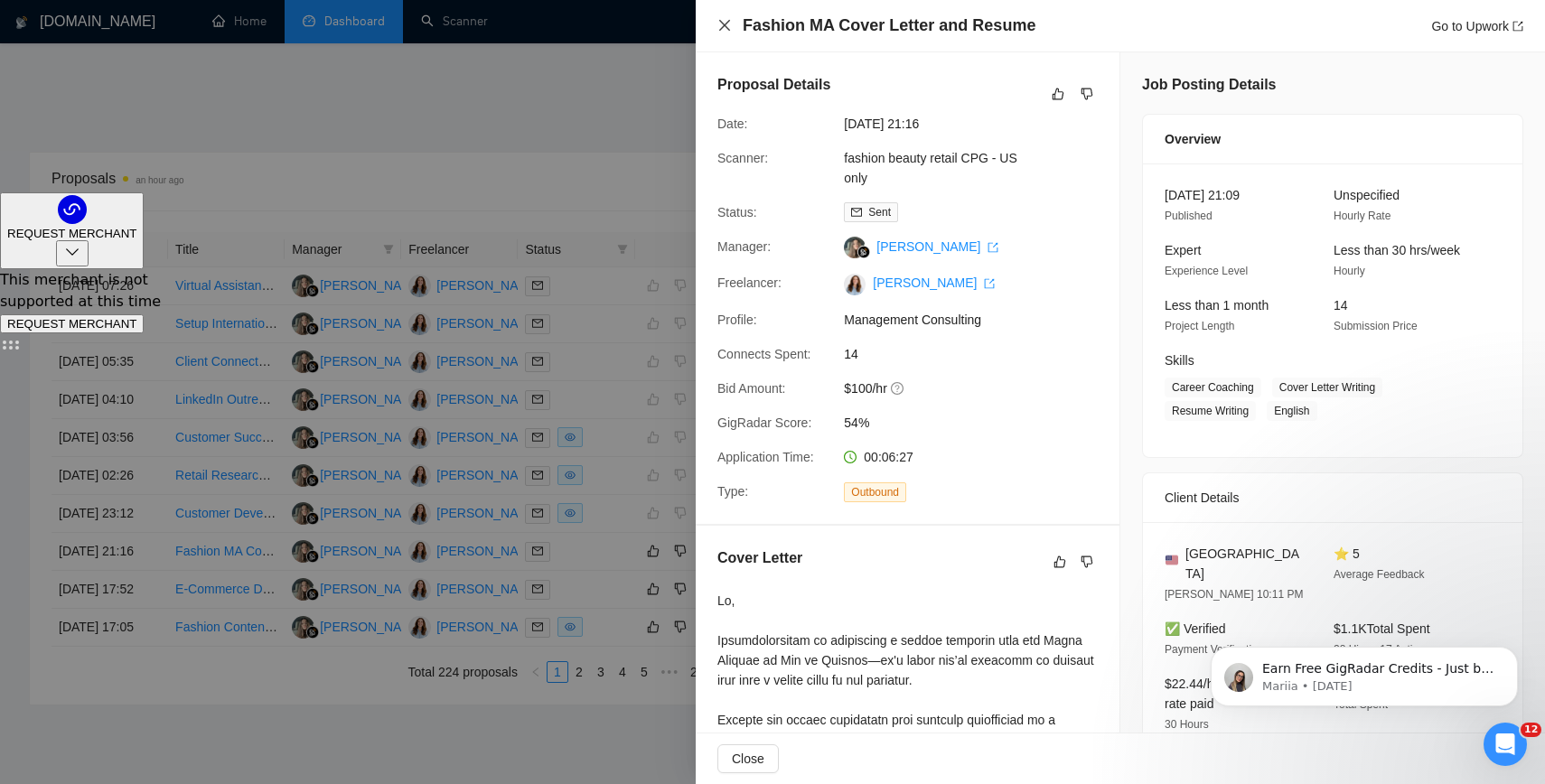
click at [725, 31] on icon "close" at bounding box center [725, 25] width 14 height 14
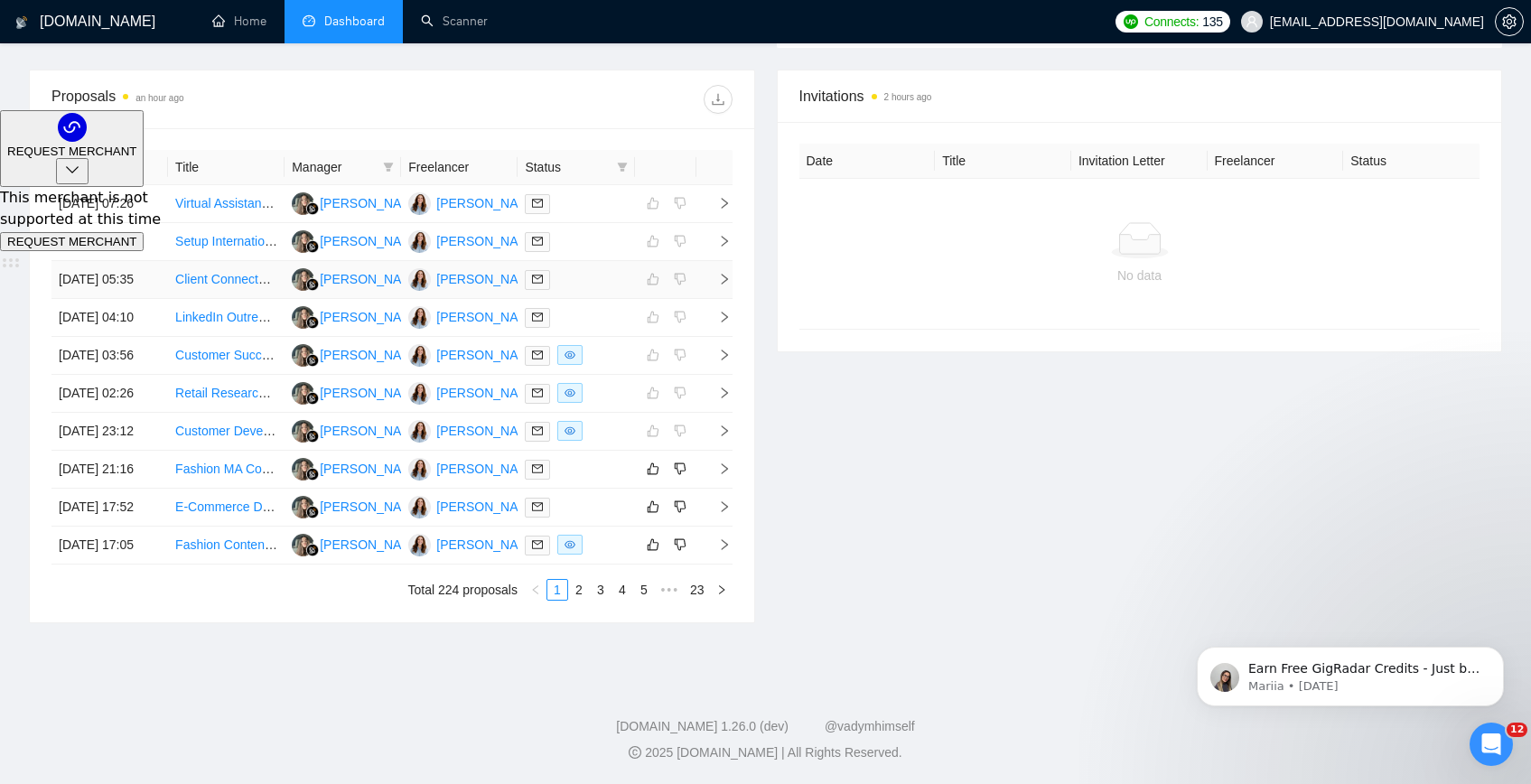
scroll to position [844, 0]
click at [654, 461] on icon "like" at bounding box center [653, 468] width 13 height 14
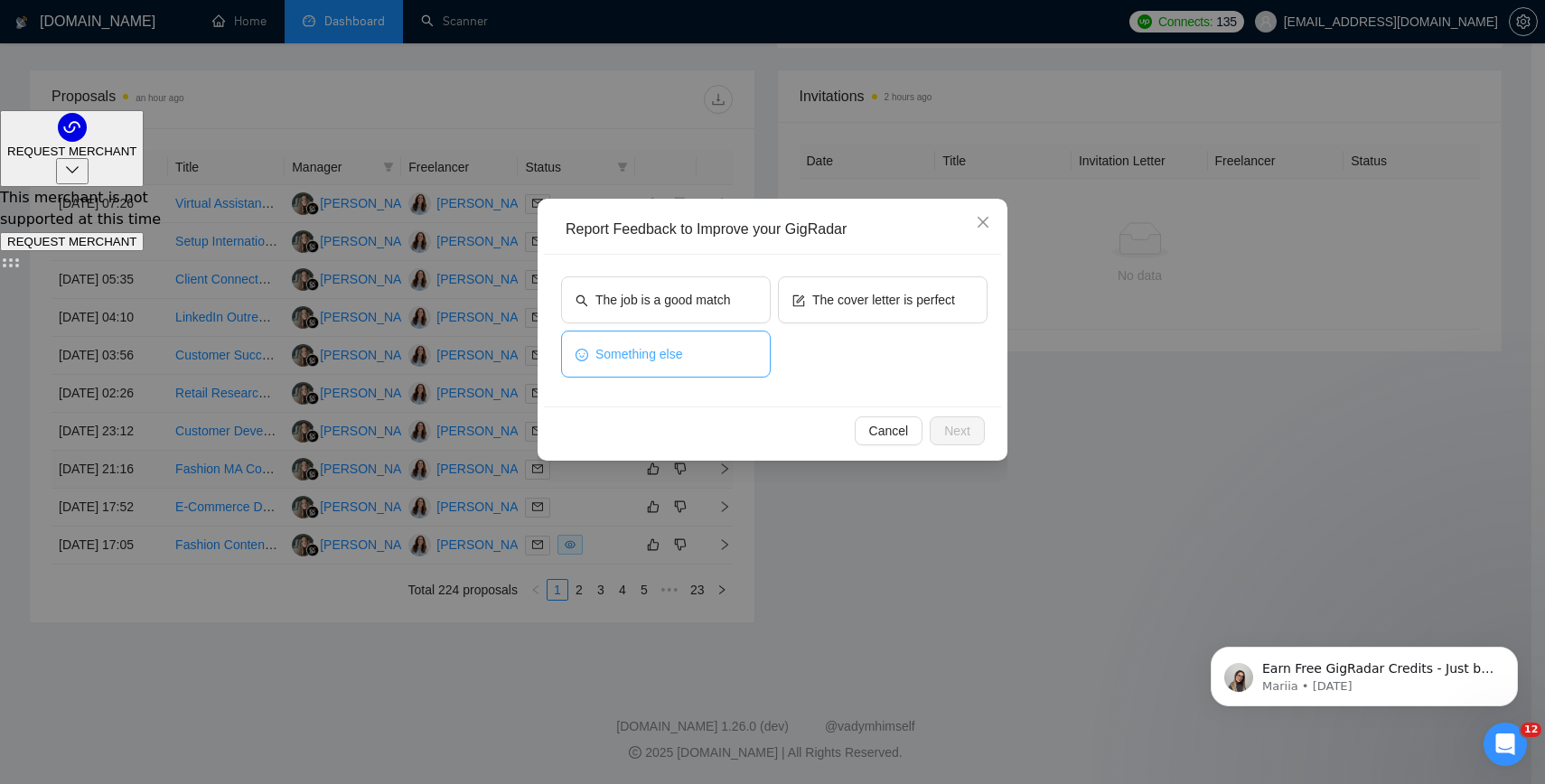
click at [687, 356] on button "Something else" at bounding box center [666, 354] width 210 height 47
click at [945, 440] on button "Next" at bounding box center [956, 430] width 55 height 29
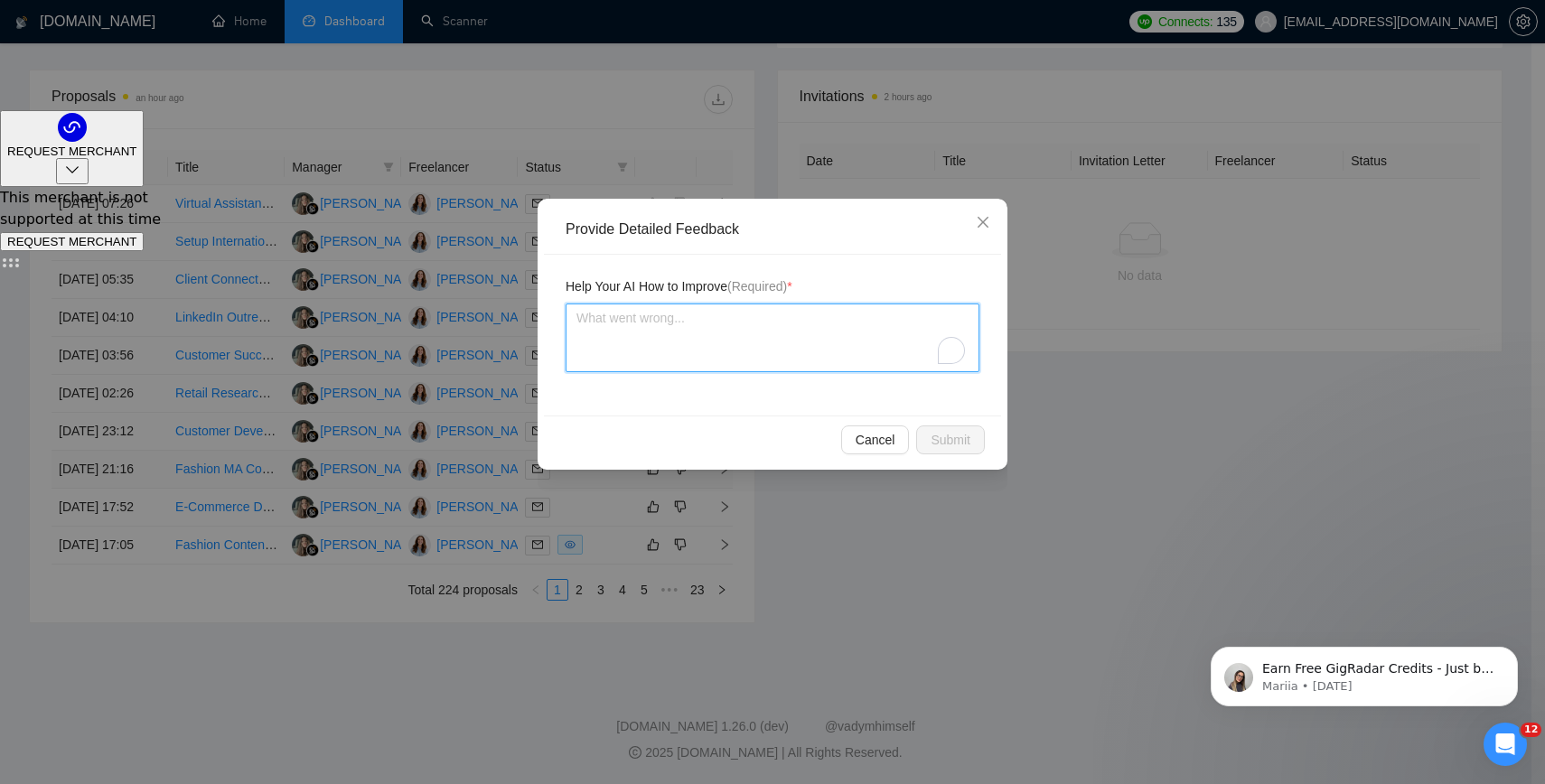
click at [710, 328] on textarea "To enrich screen reader interactions, please activate Accessibility in Grammarl…" at bounding box center [772, 338] width 414 height 69
click at [964, 443] on span "Submit" at bounding box center [950, 439] width 40 height 20
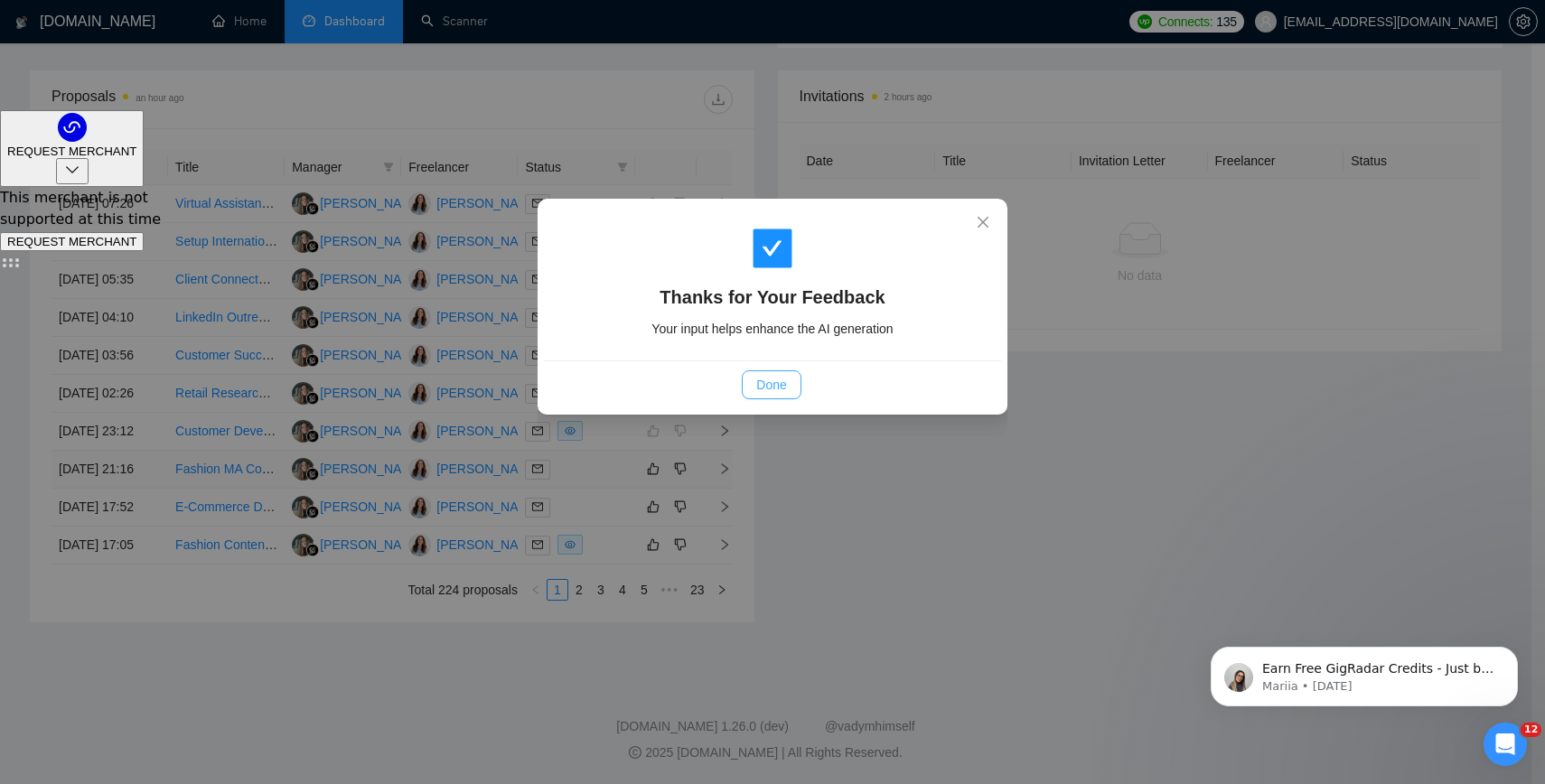
click at [762, 391] on span "Done" at bounding box center [772, 385] width 30 height 20
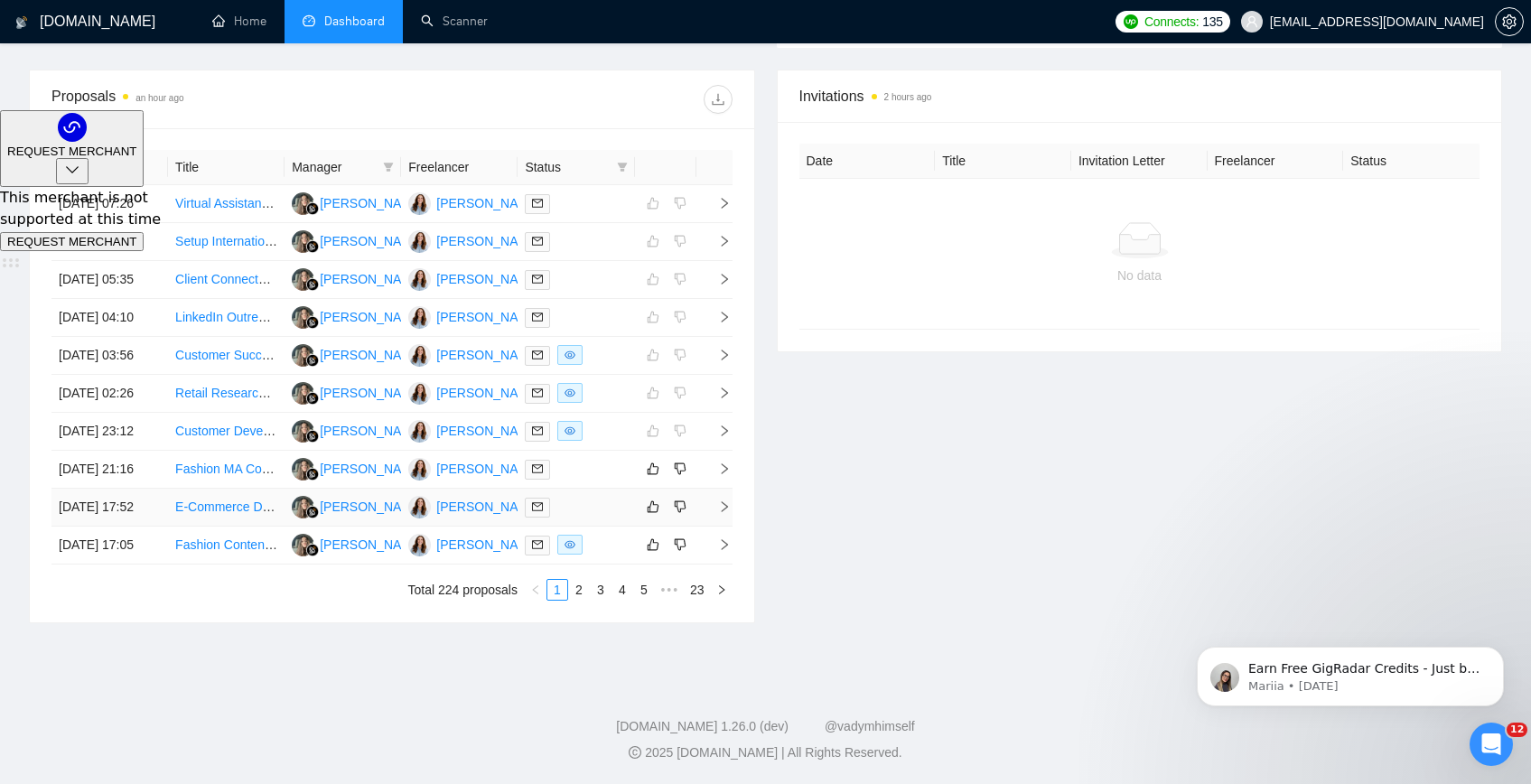
click at [212, 499] on link "E-Commerce Data Analyst (Shopify + CLTV Modeling + Dashboarding)" at bounding box center [373, 506] width 397 height 14
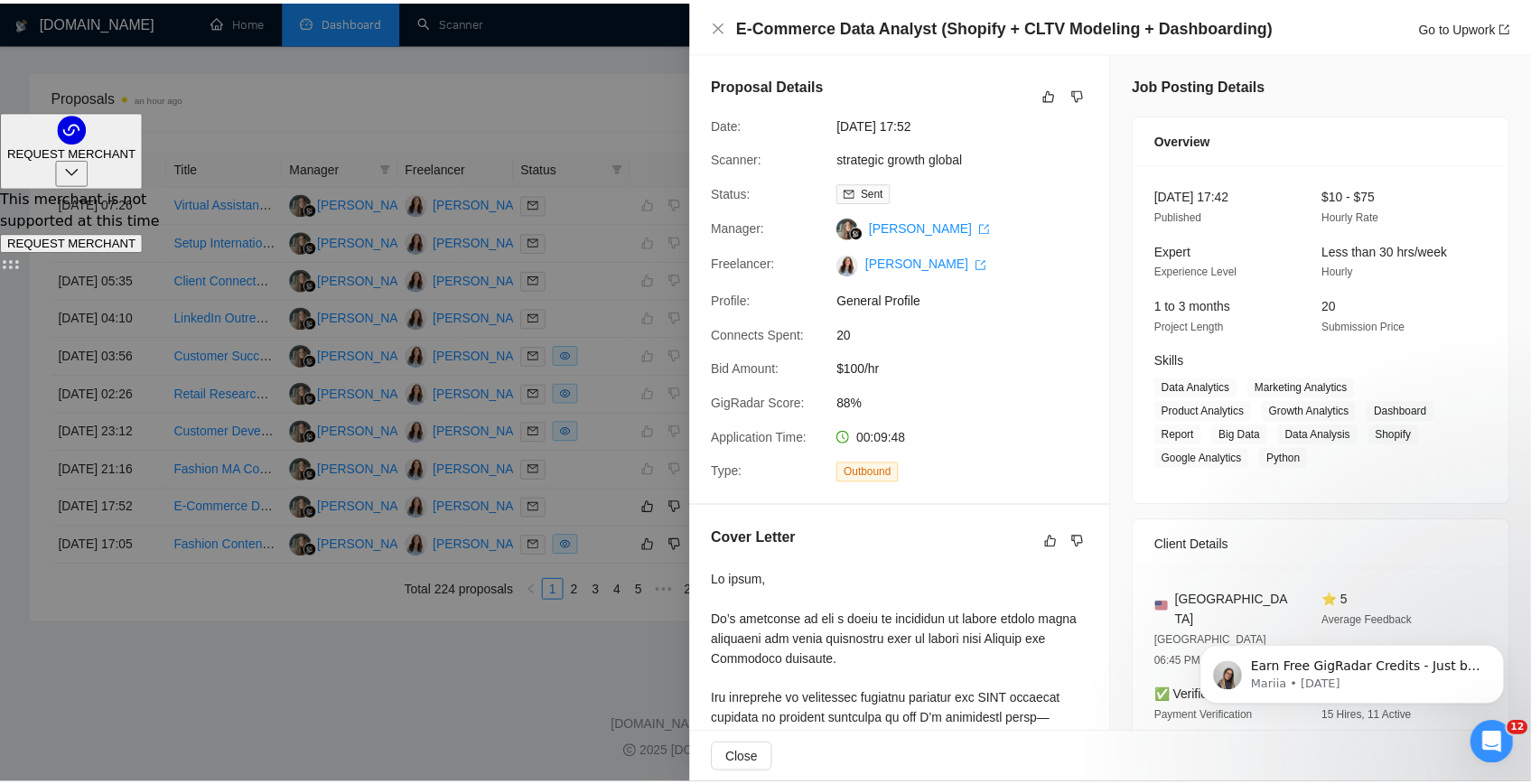
scroll to position [844, 0]
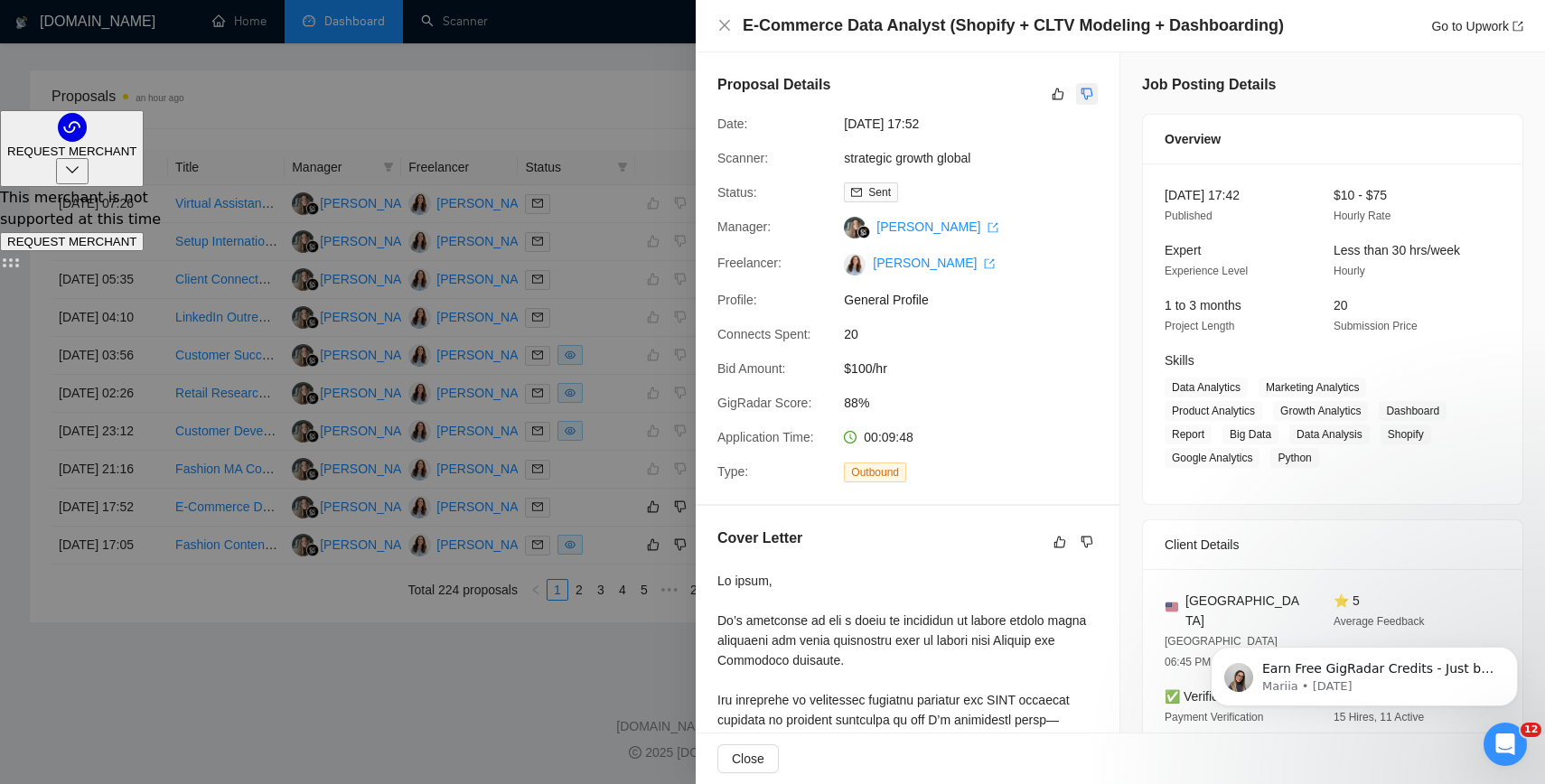
click at [1090, 91] on button "button" at bounding box center [1087, 94] width 22 height 22
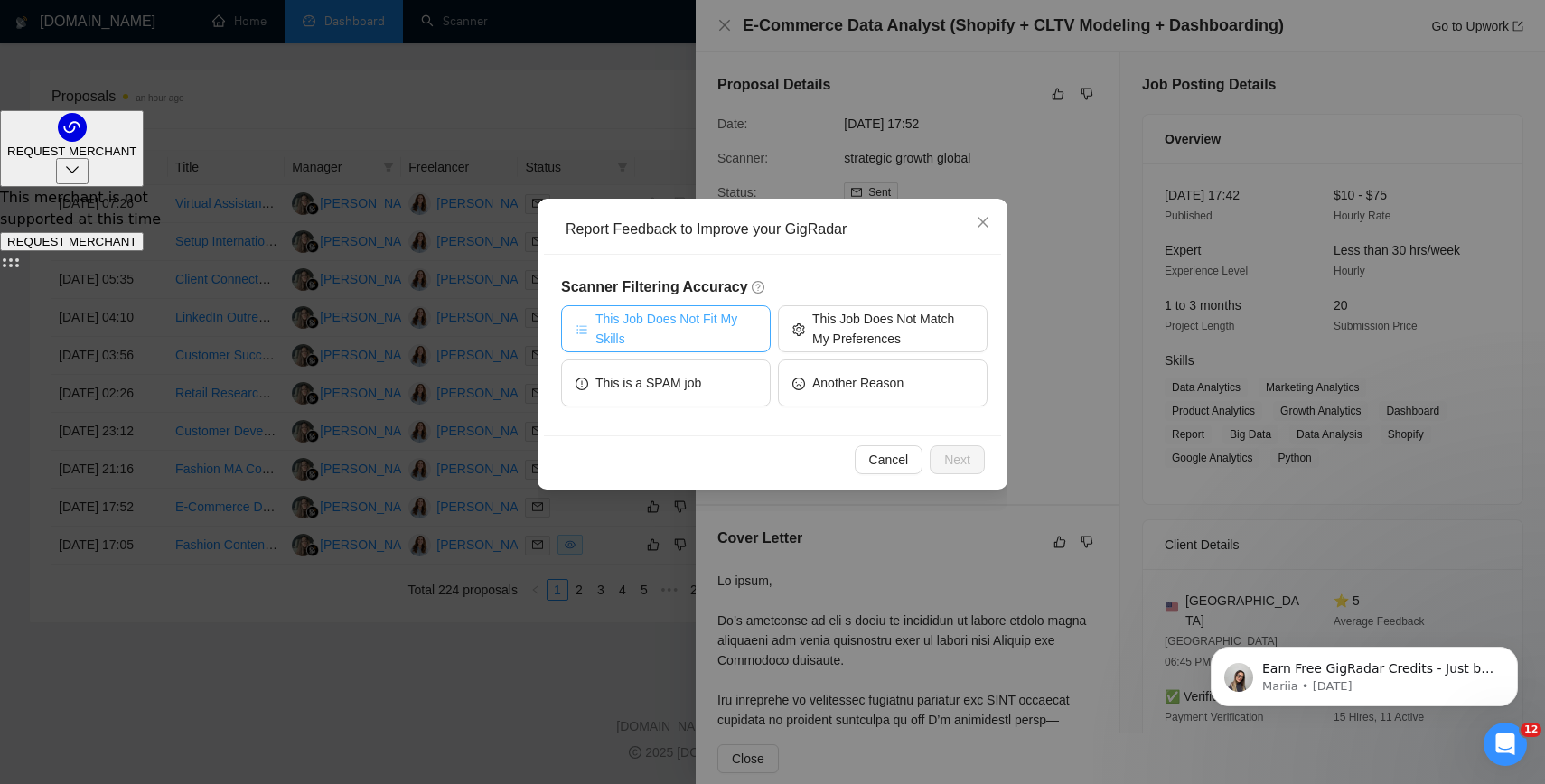
click at [744, 345] on span "This Job Does Not Fit My Skills" at bounding box center [676, 329] width 161 height 40
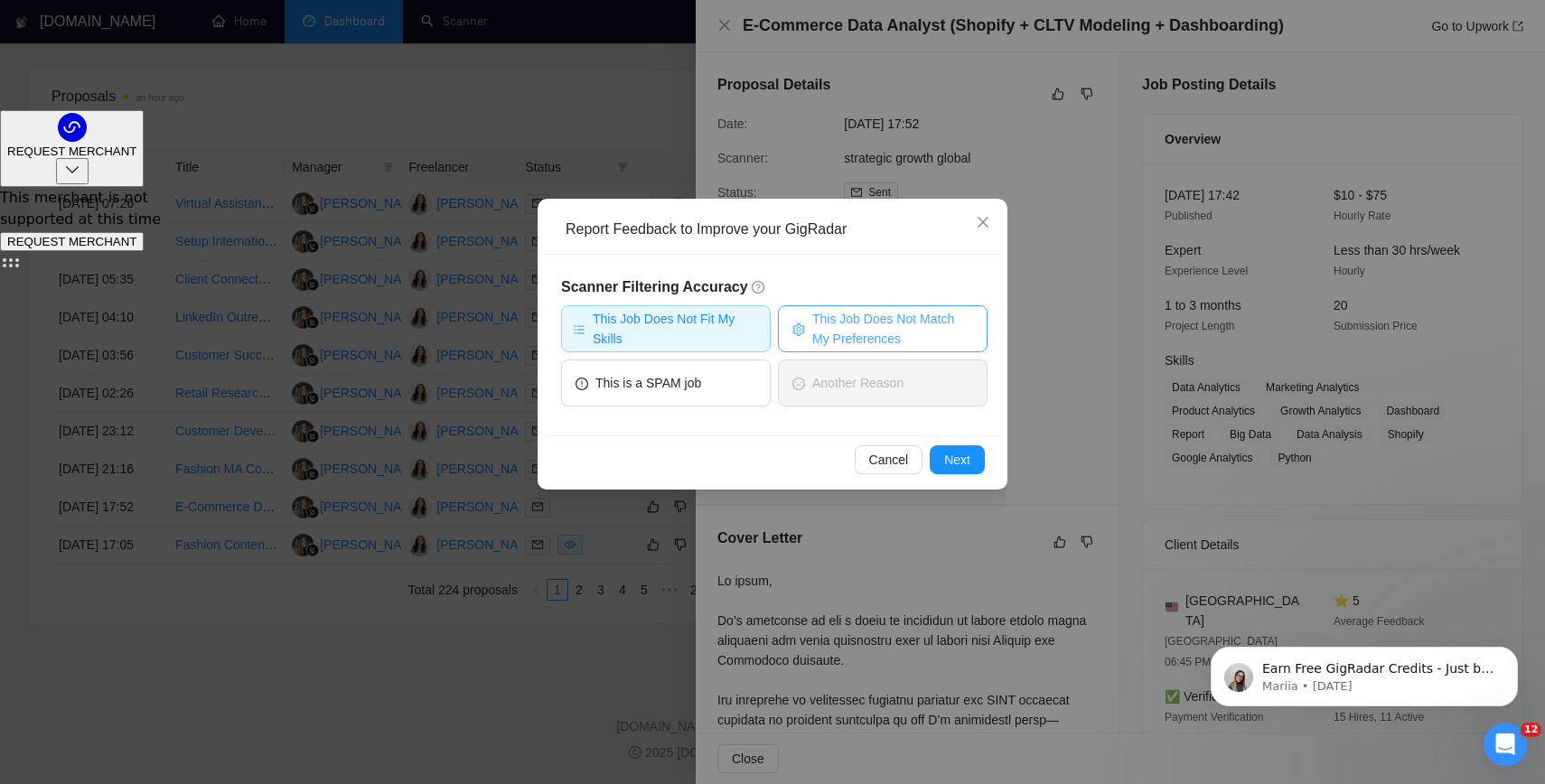
click at [812, 339] on span "This Job Does Not Match My Preferences" at bounding box center [892, 329] width 161 height 40
click at [935, 465] on button "Next" at bounding box center [956, 459] width 55 height 29
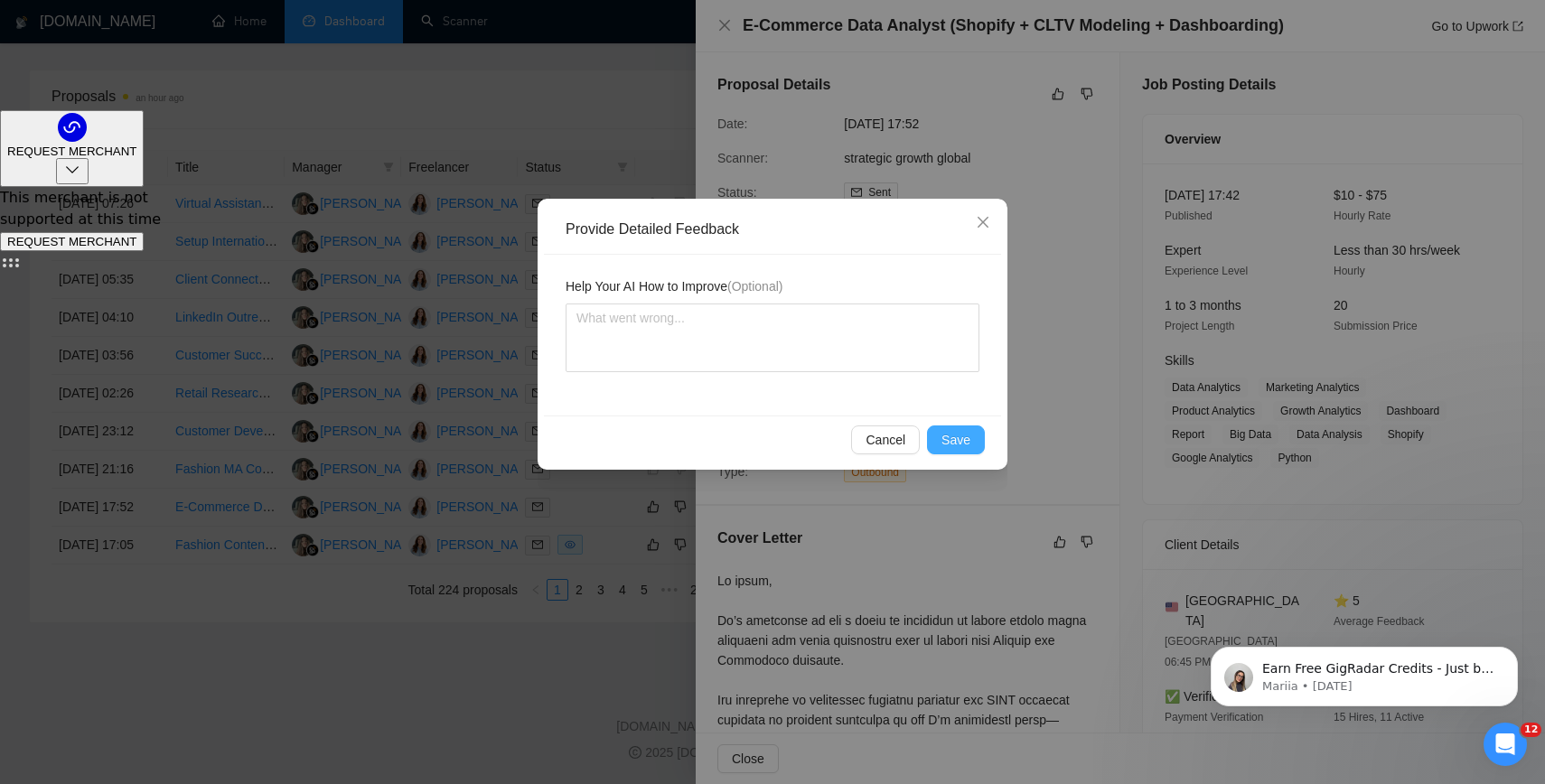
click at [950, 444] on span "Save" at bounding box center [955, 439] width 29 height 20
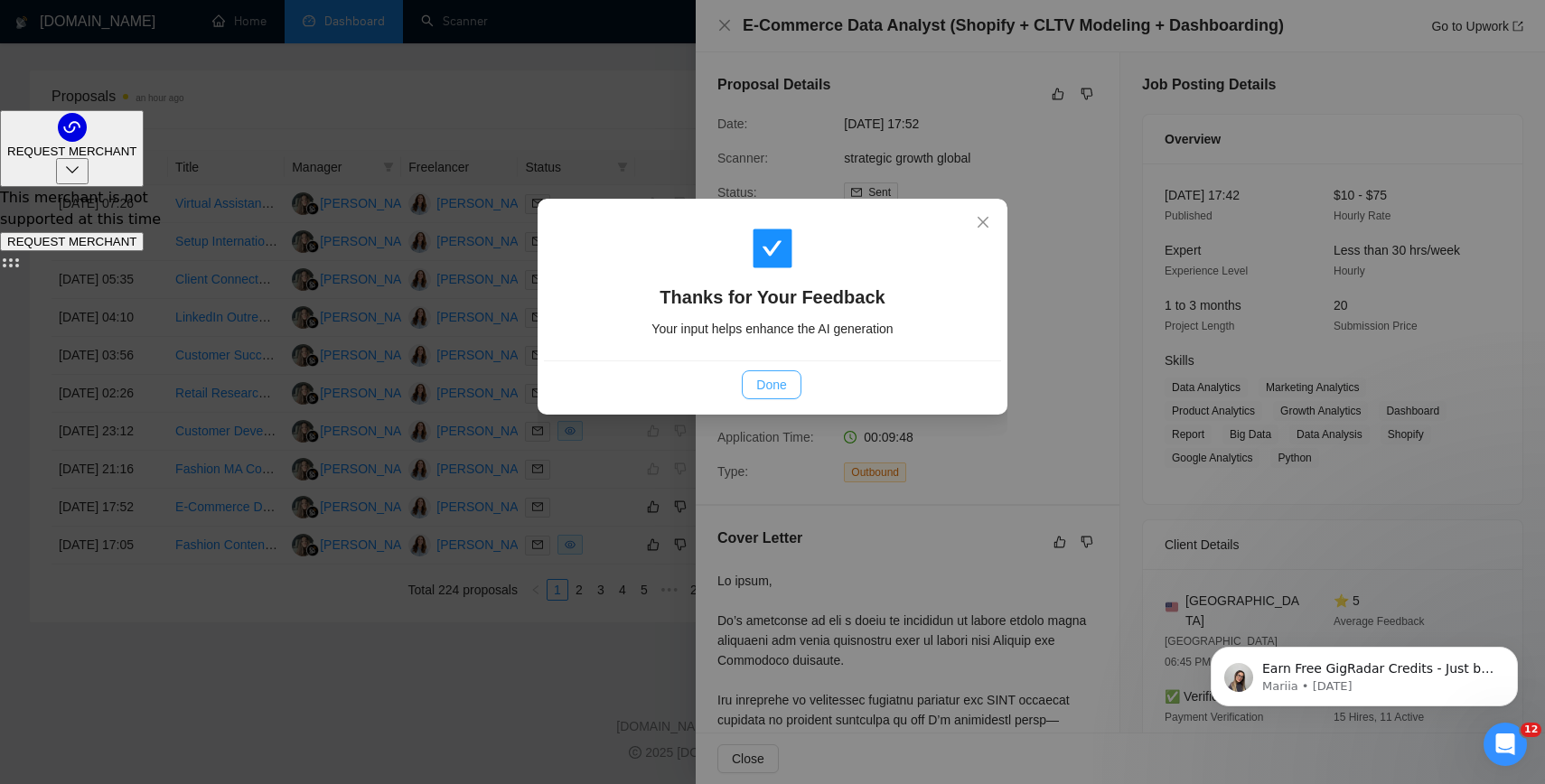
click at [772, 377] on span "Done" at bounding box center [772, 385] width 30 height 20
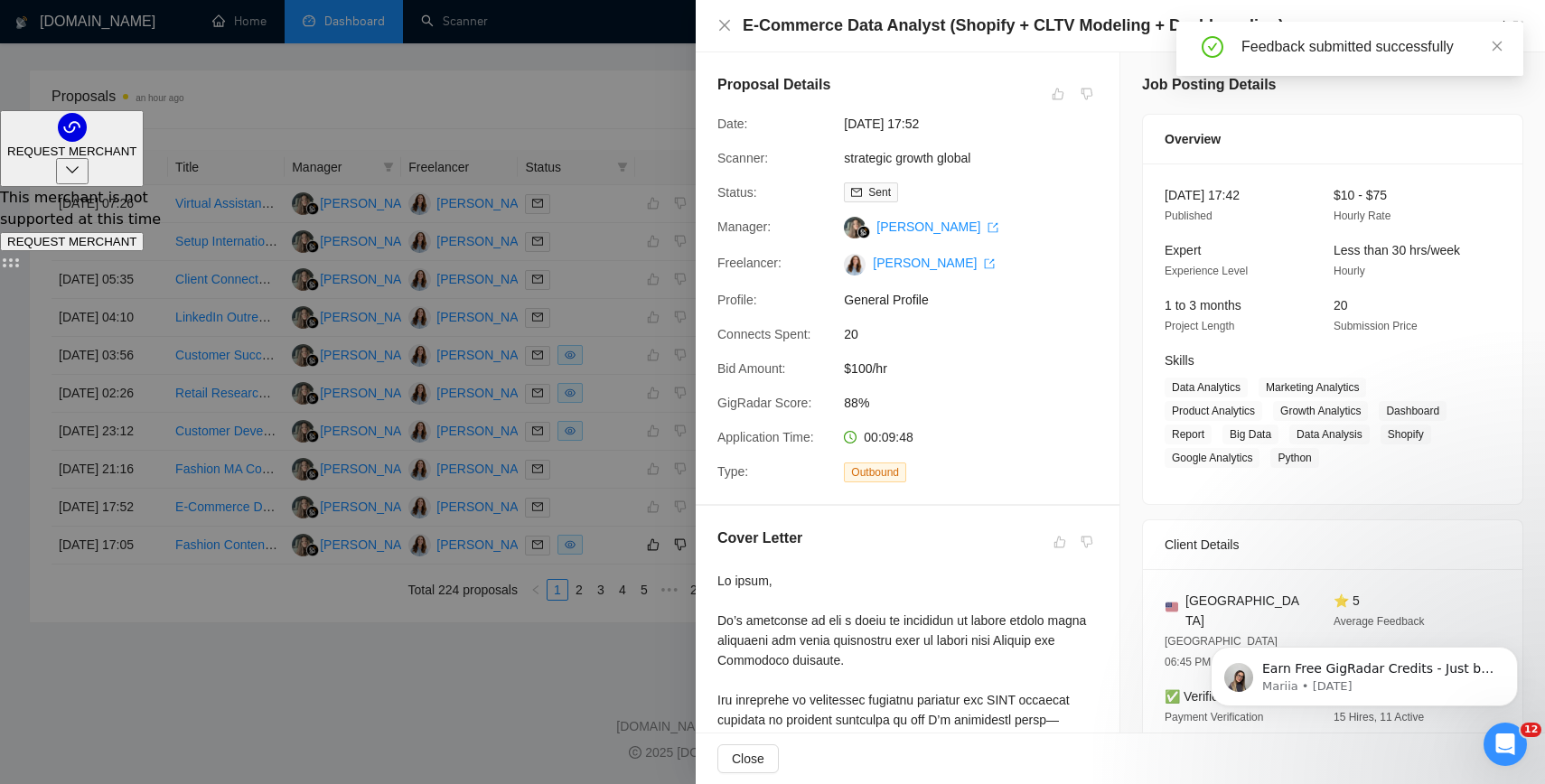
click at [461, 691] on div at bounding box center [772, 392] width 1545 height 784
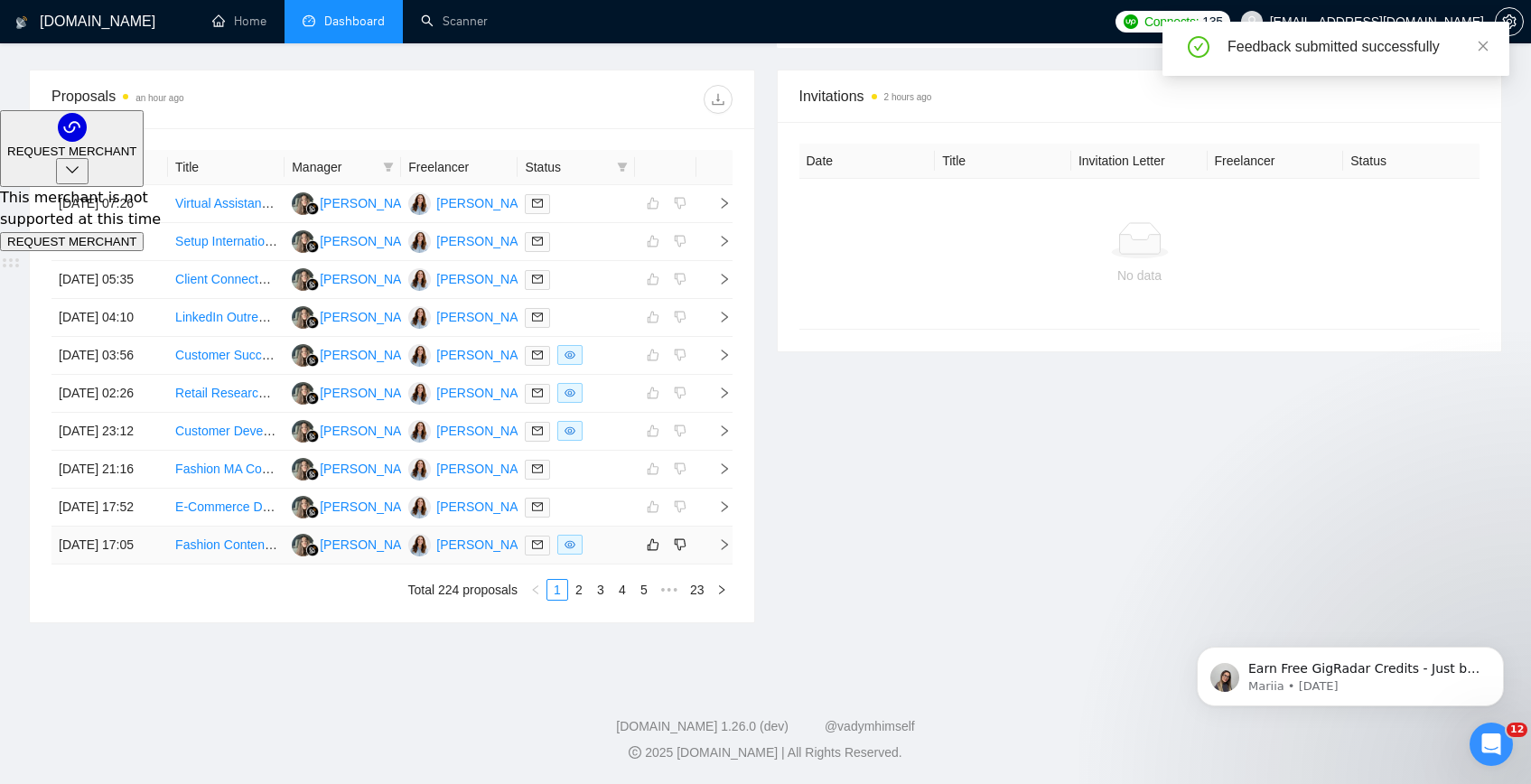
click at [199, 539] on link "Fashion Content Strategist for Viral Marketing" at bounding box center [303, 544] width 256 height 14
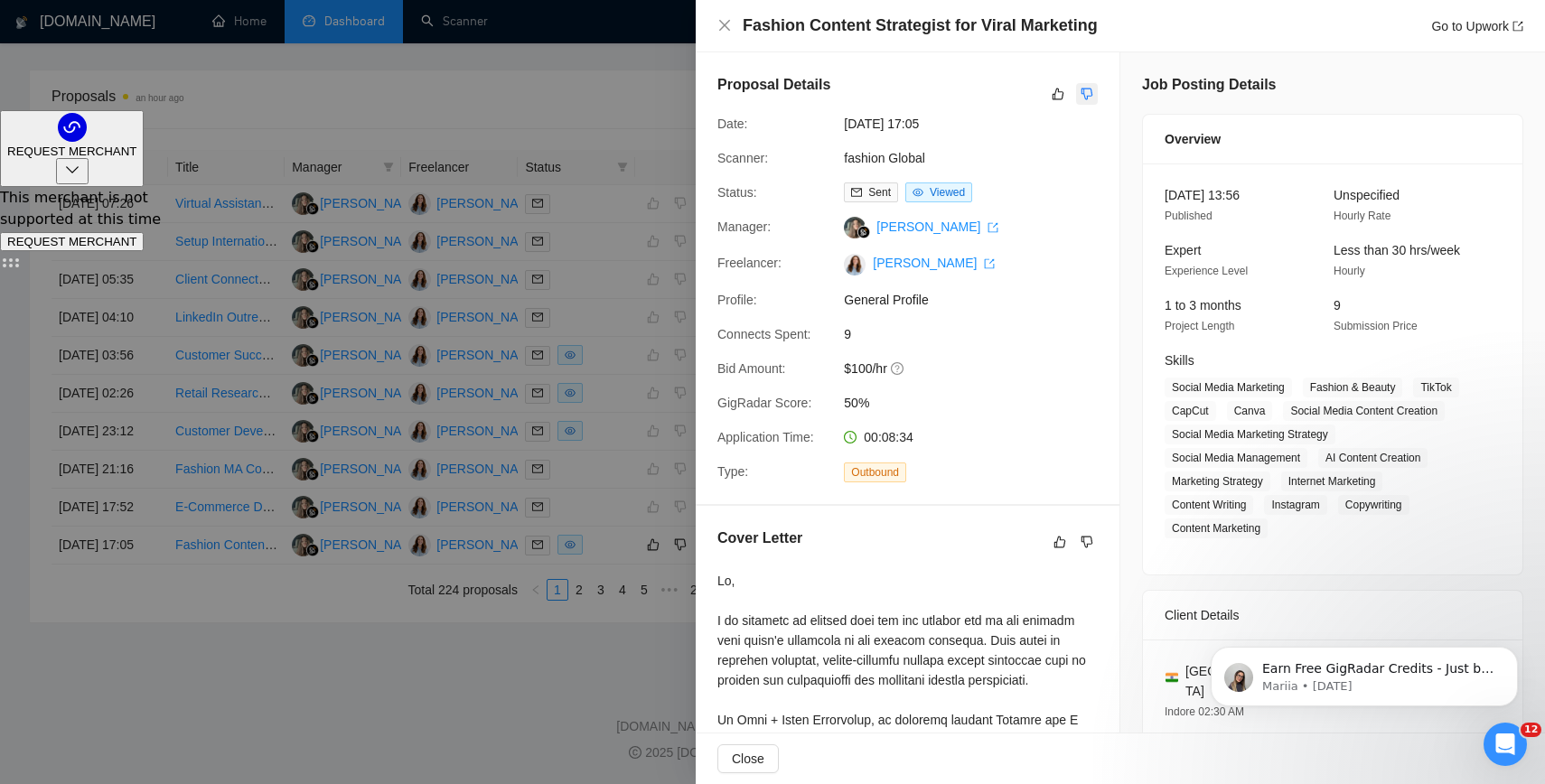
click at [1082, 94] on icon "dislike" at bounding box center [1086, 94] width 13 height 14
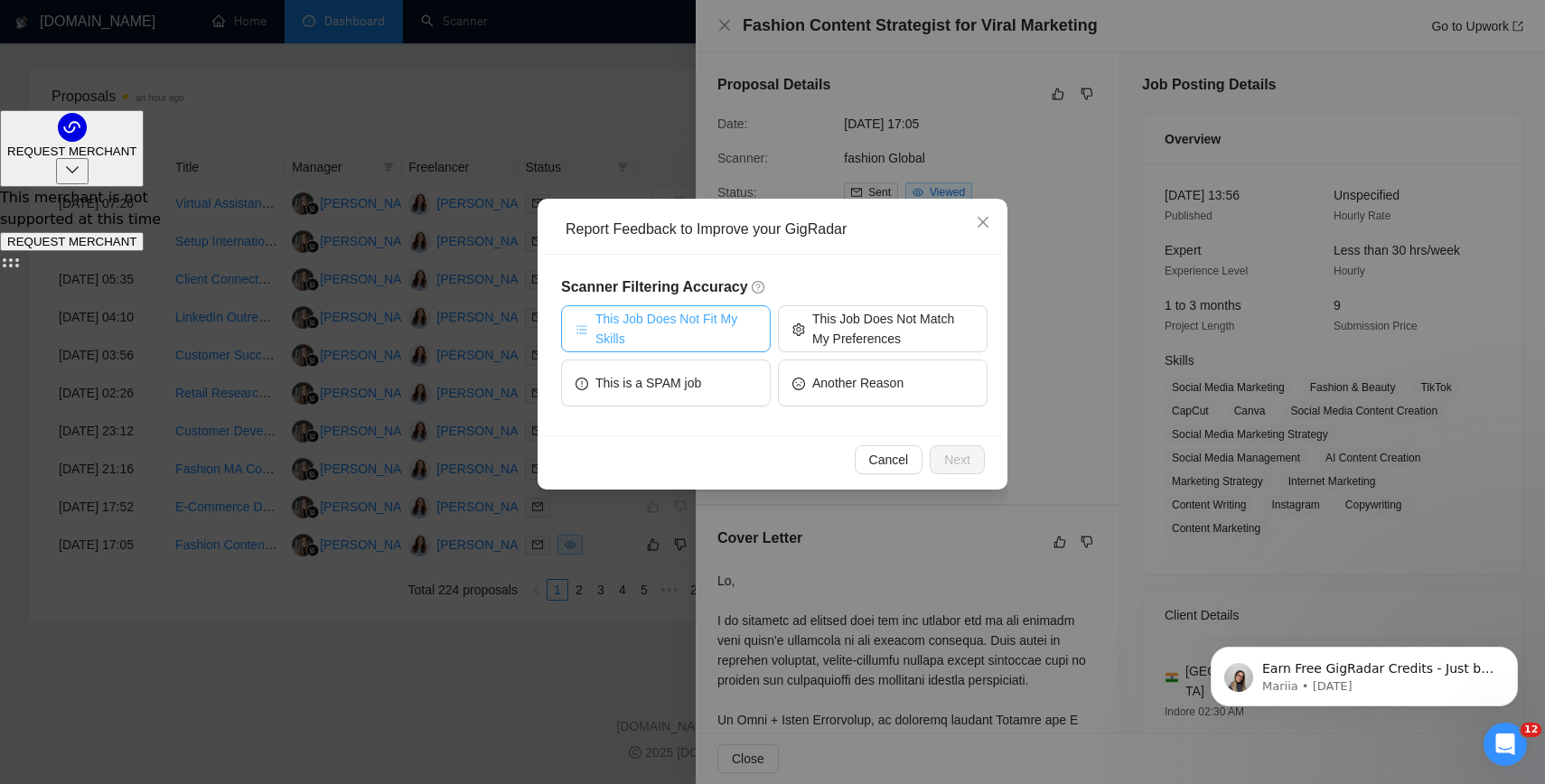
click at [689, 338] on span "This Job Does Not Fit My Skills" at bounding box center [676, 329] width 161 height 40
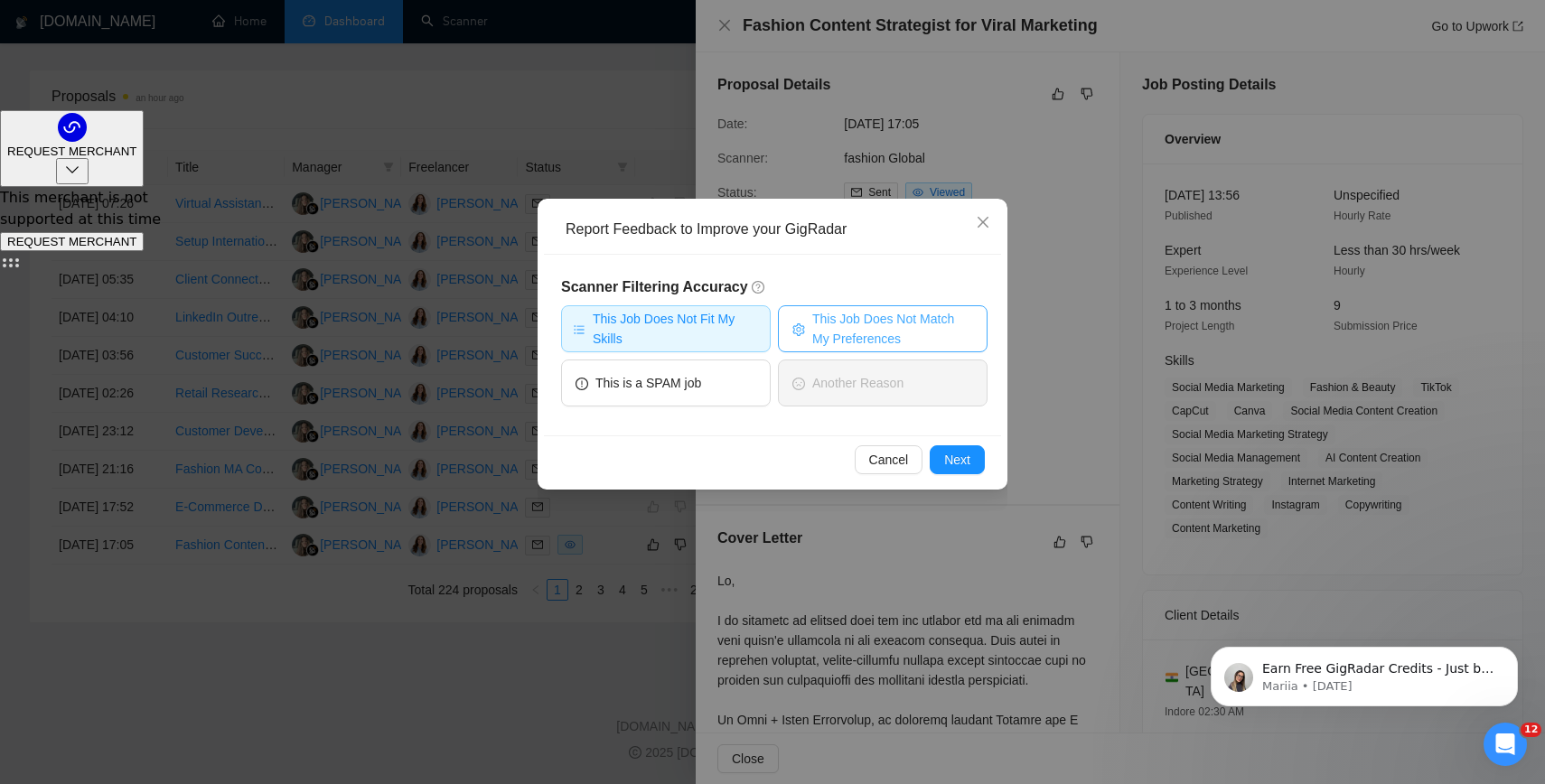
click at [851, 322] on span "This Job Does Not Match My Preferences" at bounding box center [892, 329] width 161 height 40
click at [972, 463] on button "Next" at bounding box center [956, 459] width 55 height 29
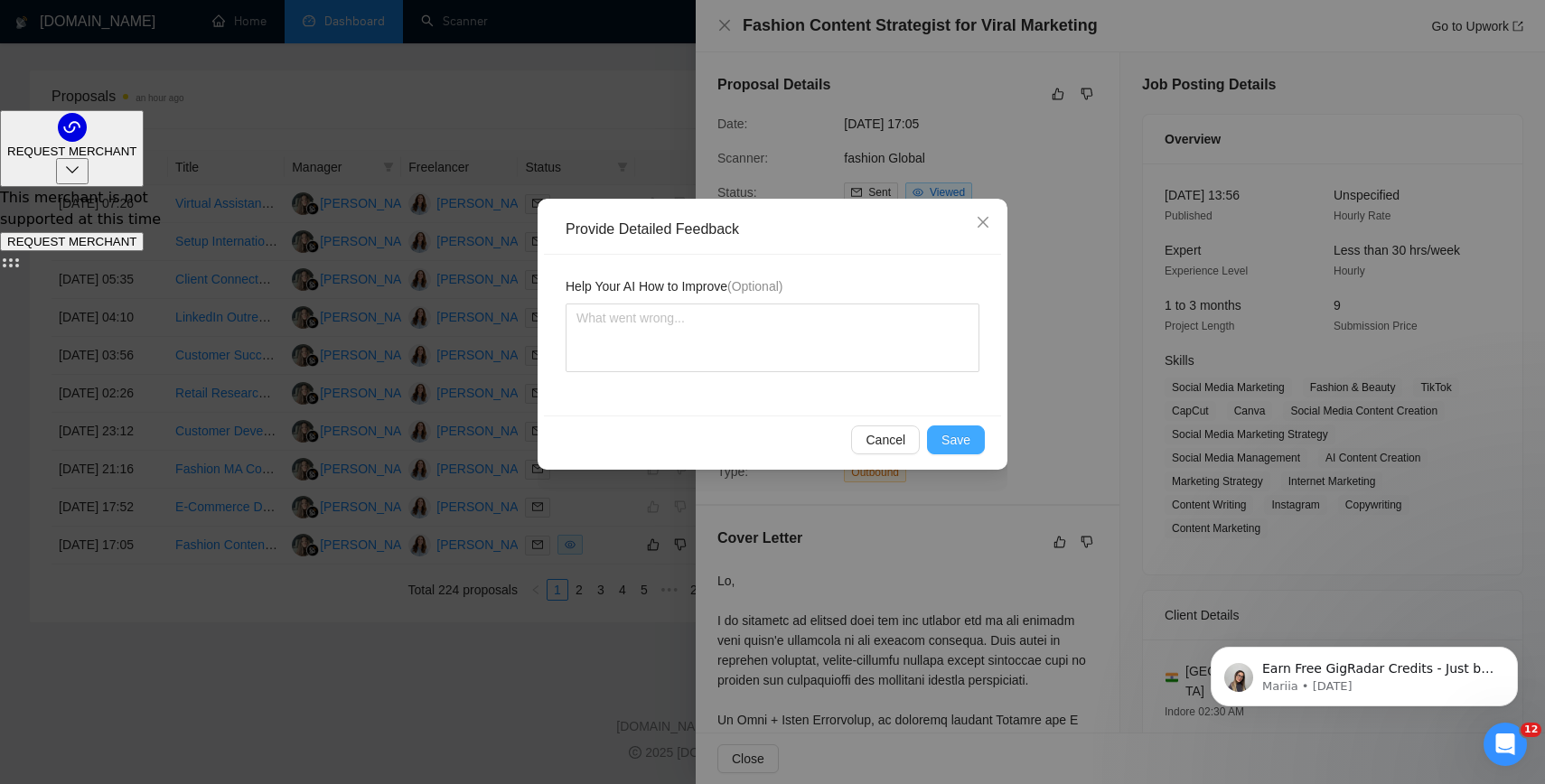
click at [952, 427] on button "Save" at bounding box center [955, 439] width 58 height 29
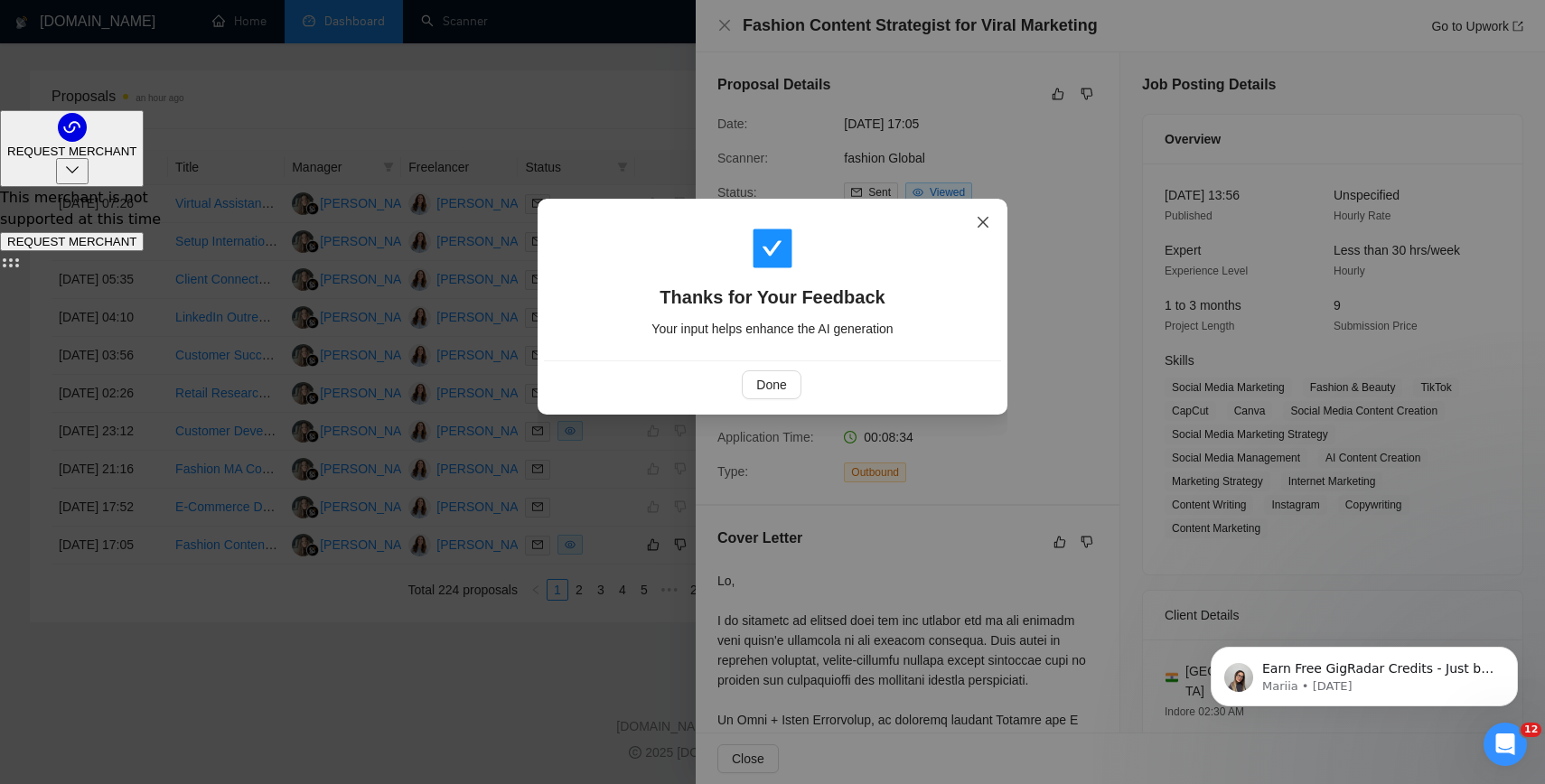
click at [983, 219] on icon "close" at bounding box center [982, 222] width 14 height 14
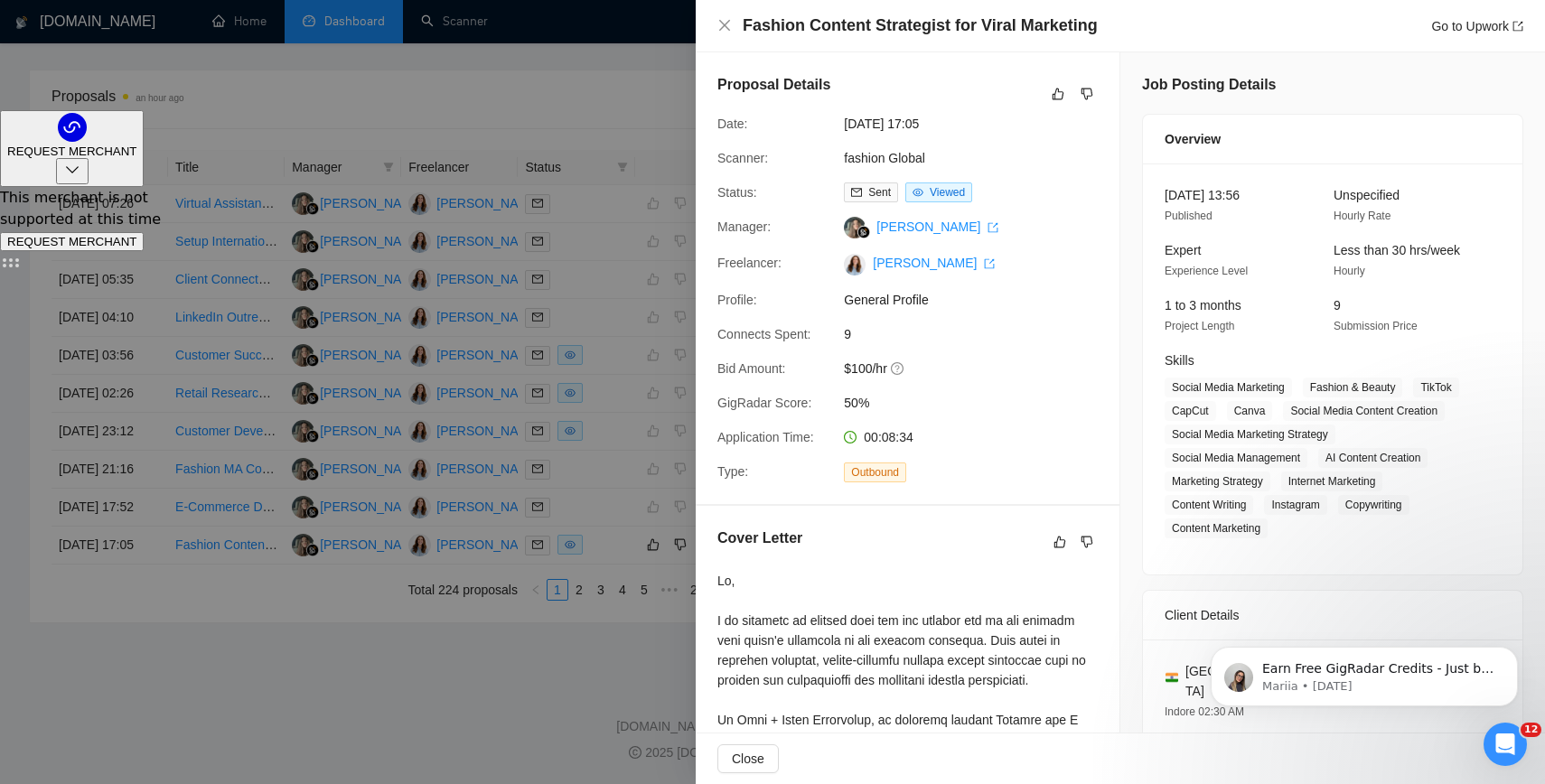
click at [324, 661] on div at bounding box center [772, 392] width 1545 height 784
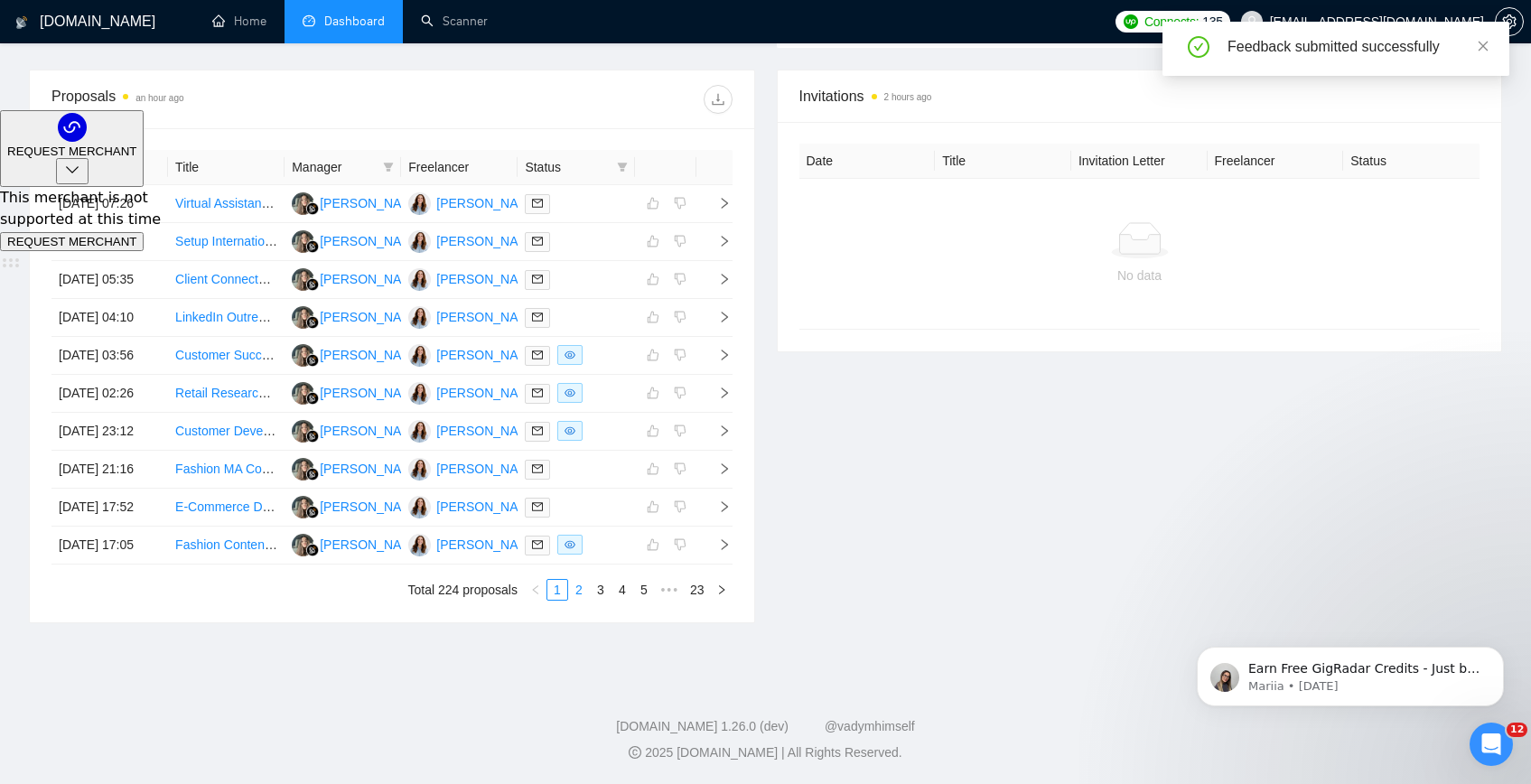
click at [574, 593] on link "2" at bounding box center [579, 589] width 20 height 20
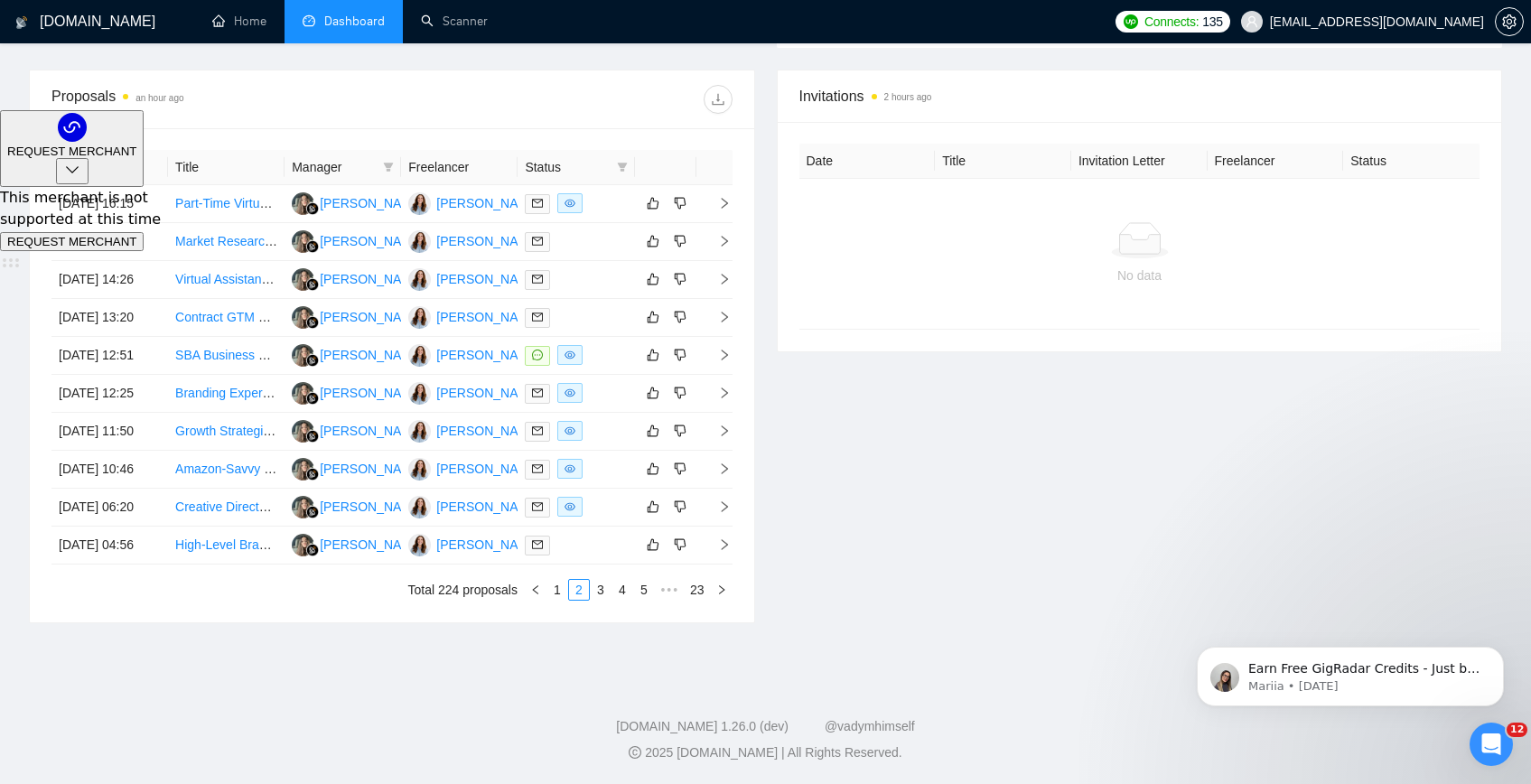
scroll to position [79, 0]
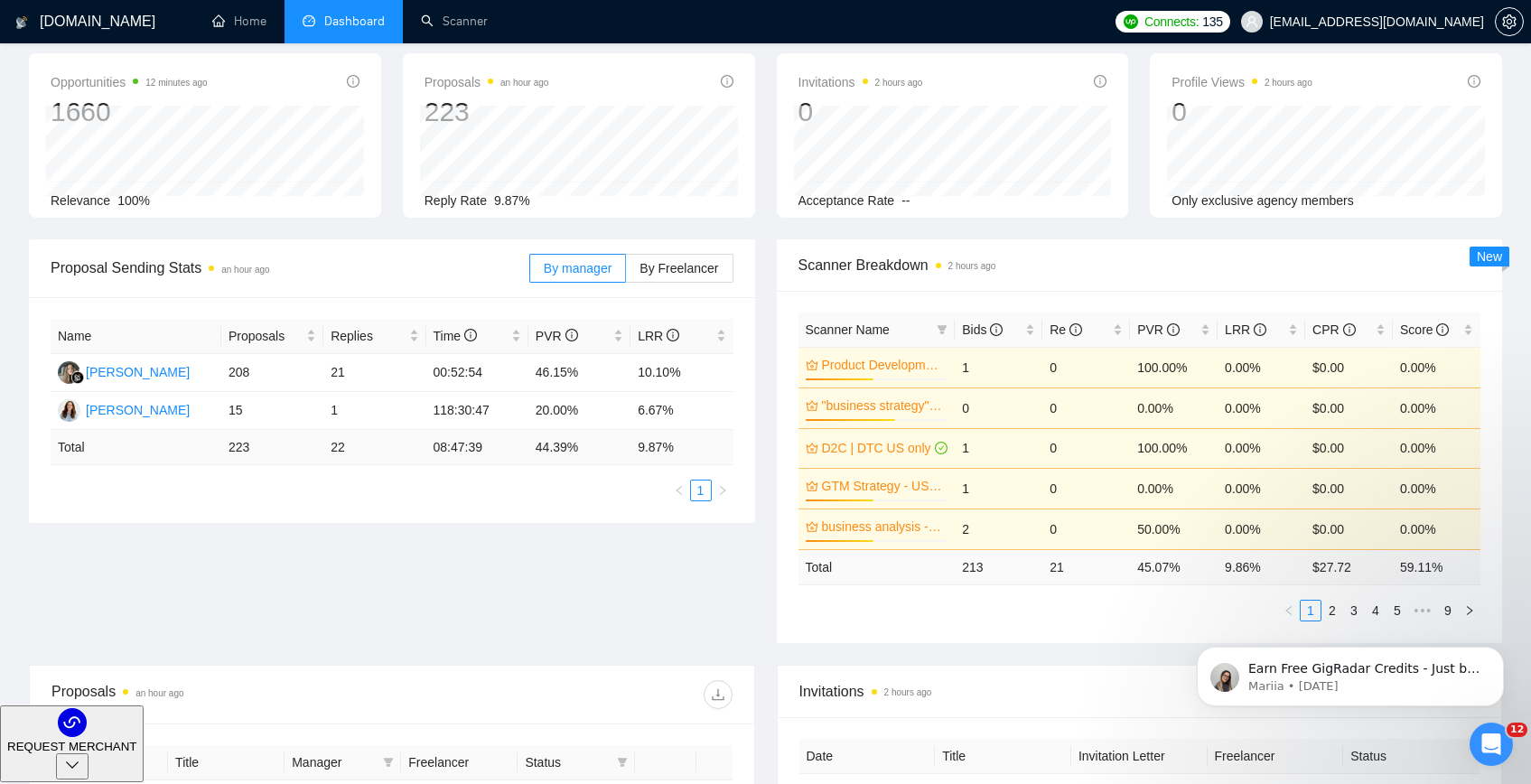
click at [634, 602] on div "Proposal Sending Stats an hour ago By manager By Freelancer Name Proposals Repl…" at bounding box center [766, 452] width 1495 height 425
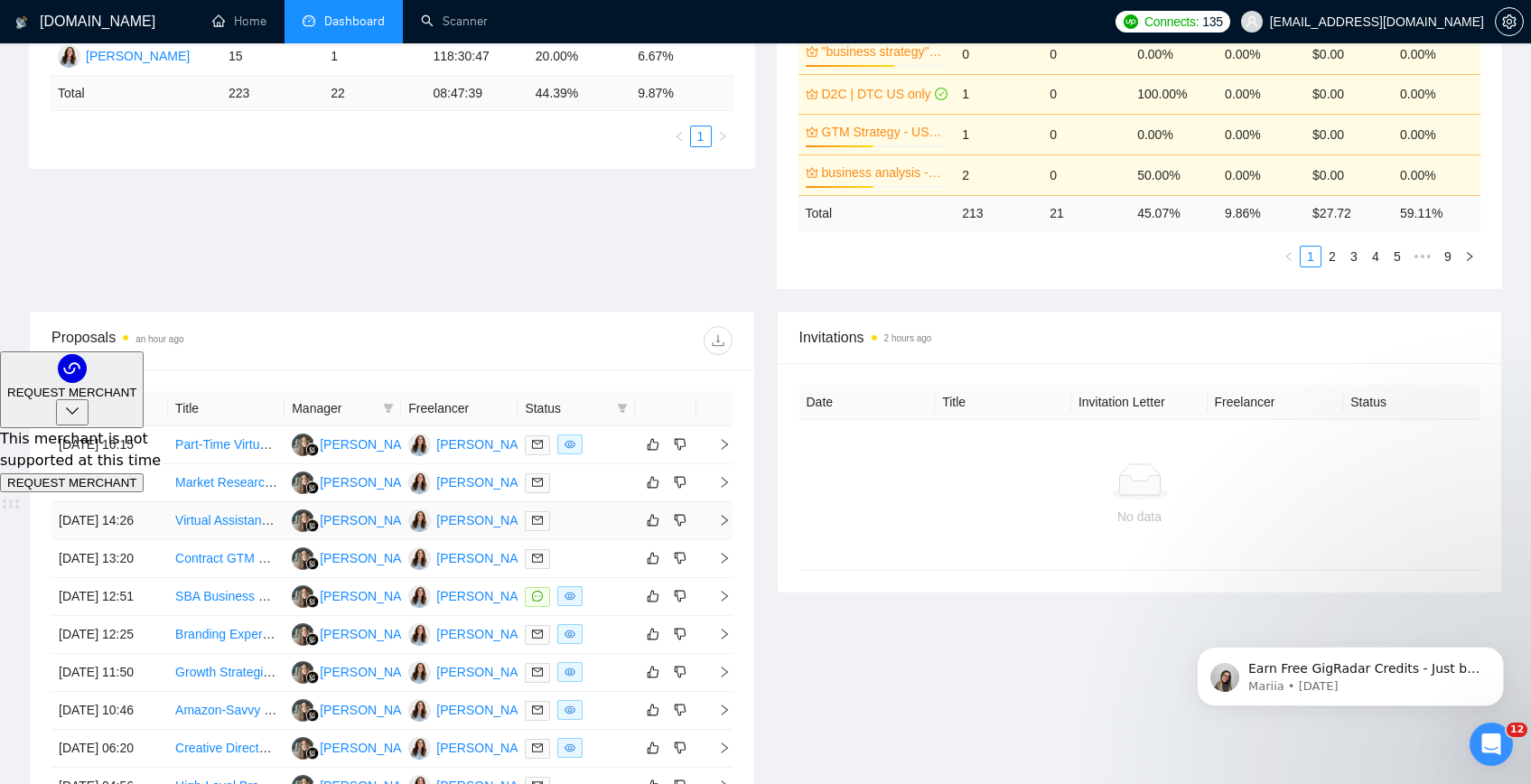
scroll to position [475, 0]
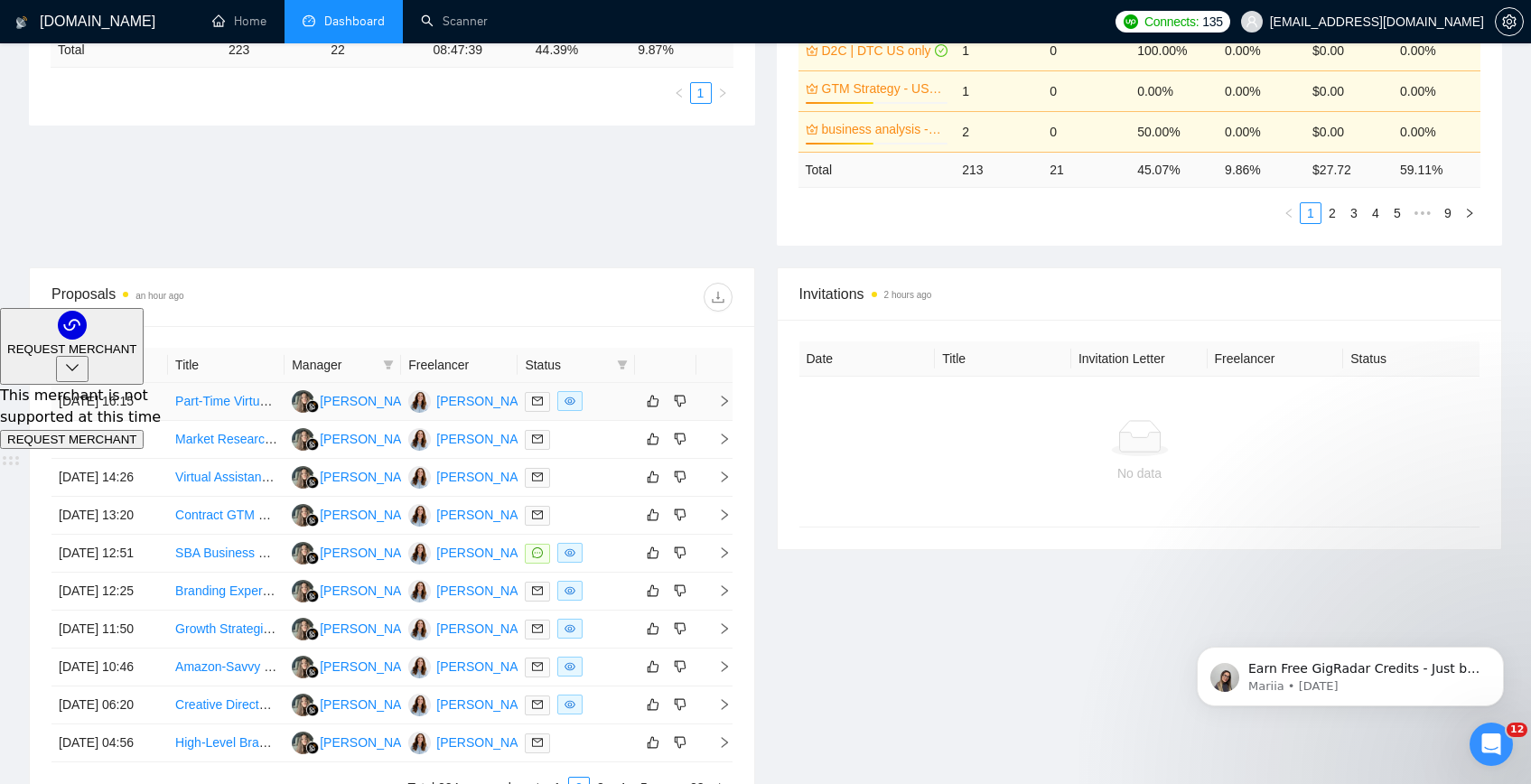
click at [272, 403] on link "Part-Time Virtual Assistant (E-Commerce & Vendor Support)" at bounding box center [344, 400] width 338 height 14
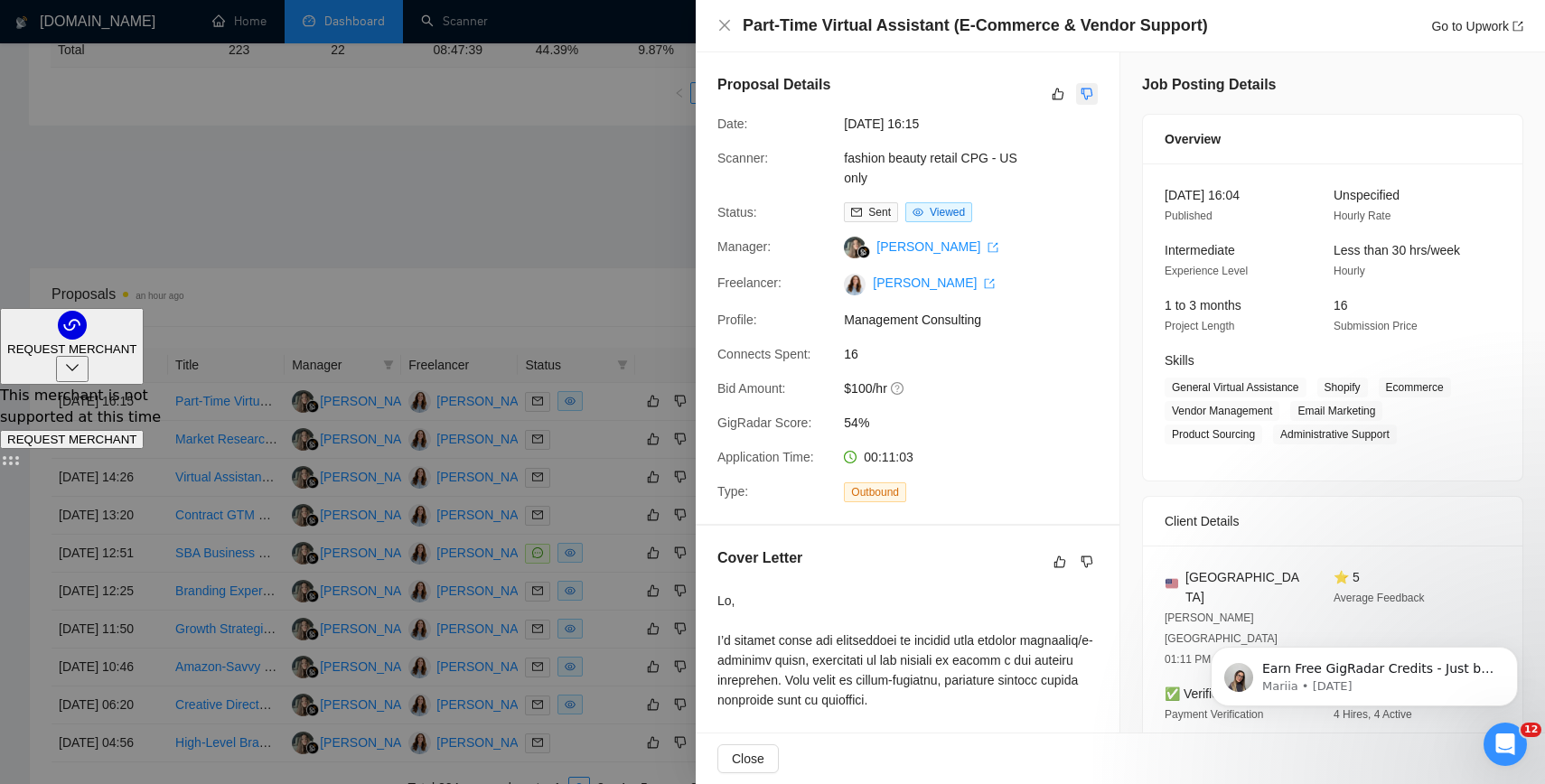
click at [1081, 95] on icon "dislike" at bounding box center [1086, 94] width 13 height 14
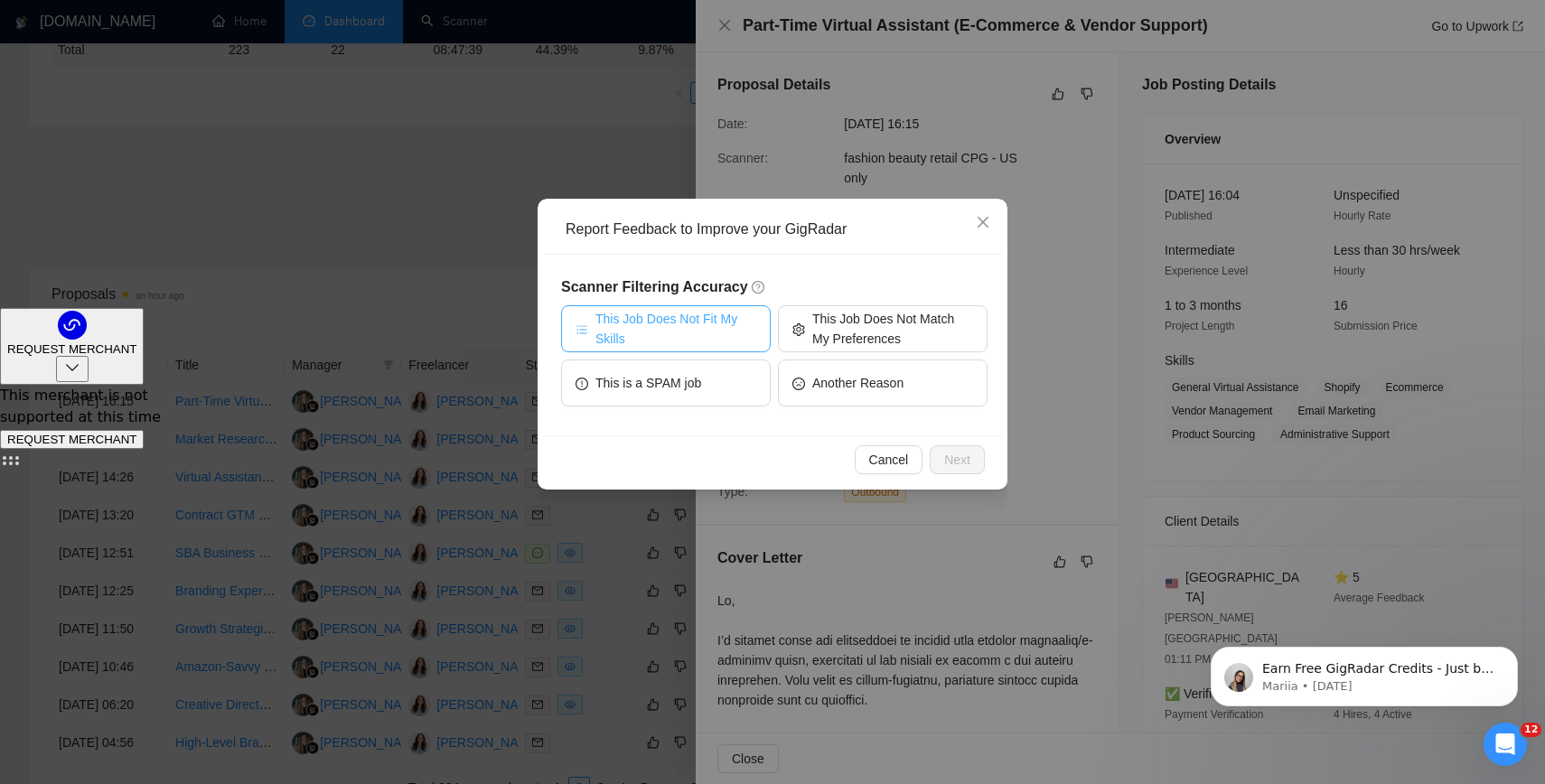
click at [721, 327] on span "This Job Does Not Fit My Skills" at bounding box center [676, 329] width 161 height 40
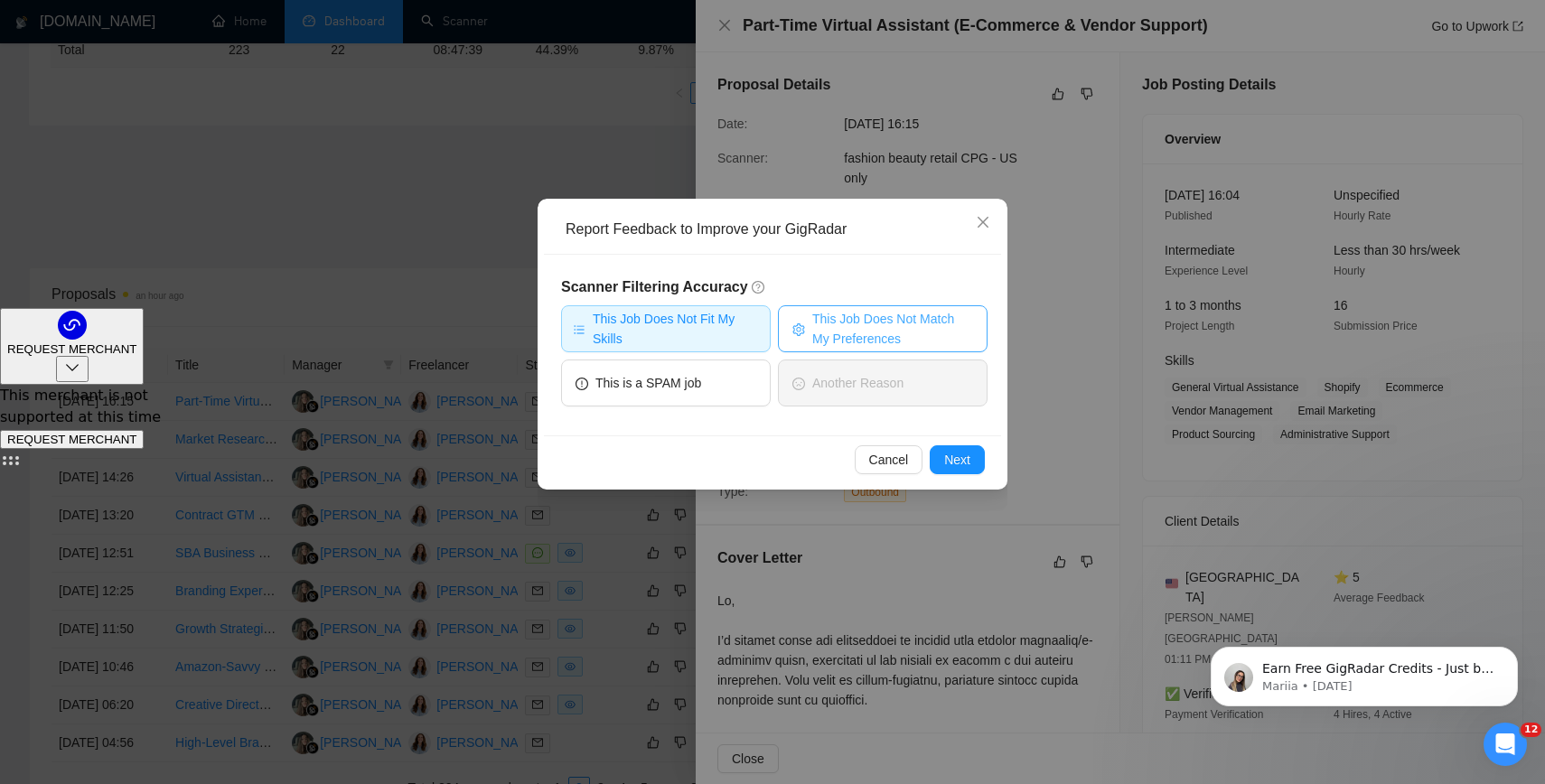
click at [841, 323] on span "This Job Does Not Match My Preferences" at bounding box center [892, 329] width 161 height 40
click at [944, 465] on span "Next" at bounding box center [957, 459] width 26 height 20
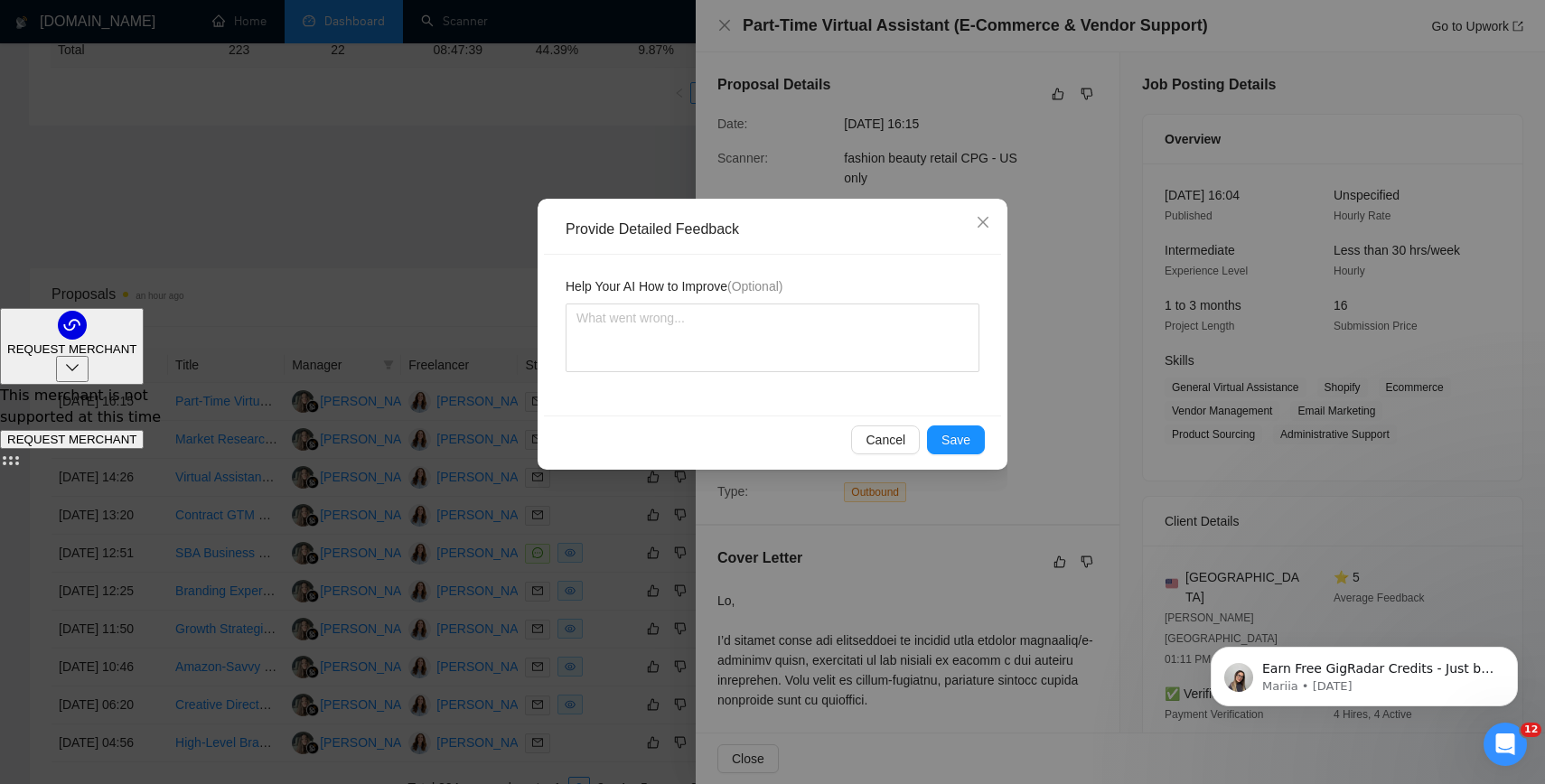
click at [946, 422] on div "Cancel Save" at bounding box center [772, 439] width 457 height 48
click at [947, 426] on button "Save" at bounding box center [955, 439] width 58 height 29
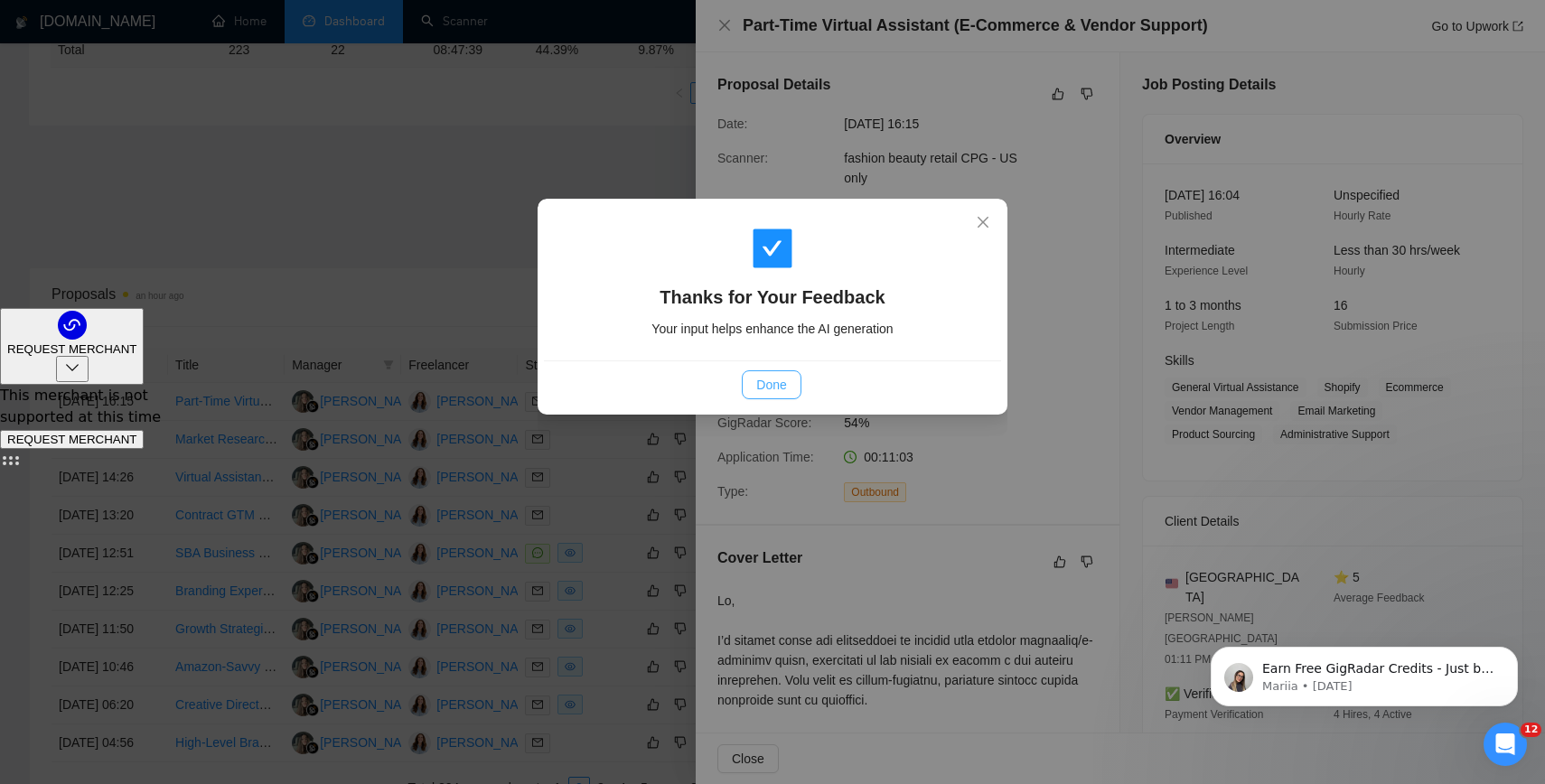
click at [764, 387] on span "Done" at bounding box center [772, 385] width 30 height 20
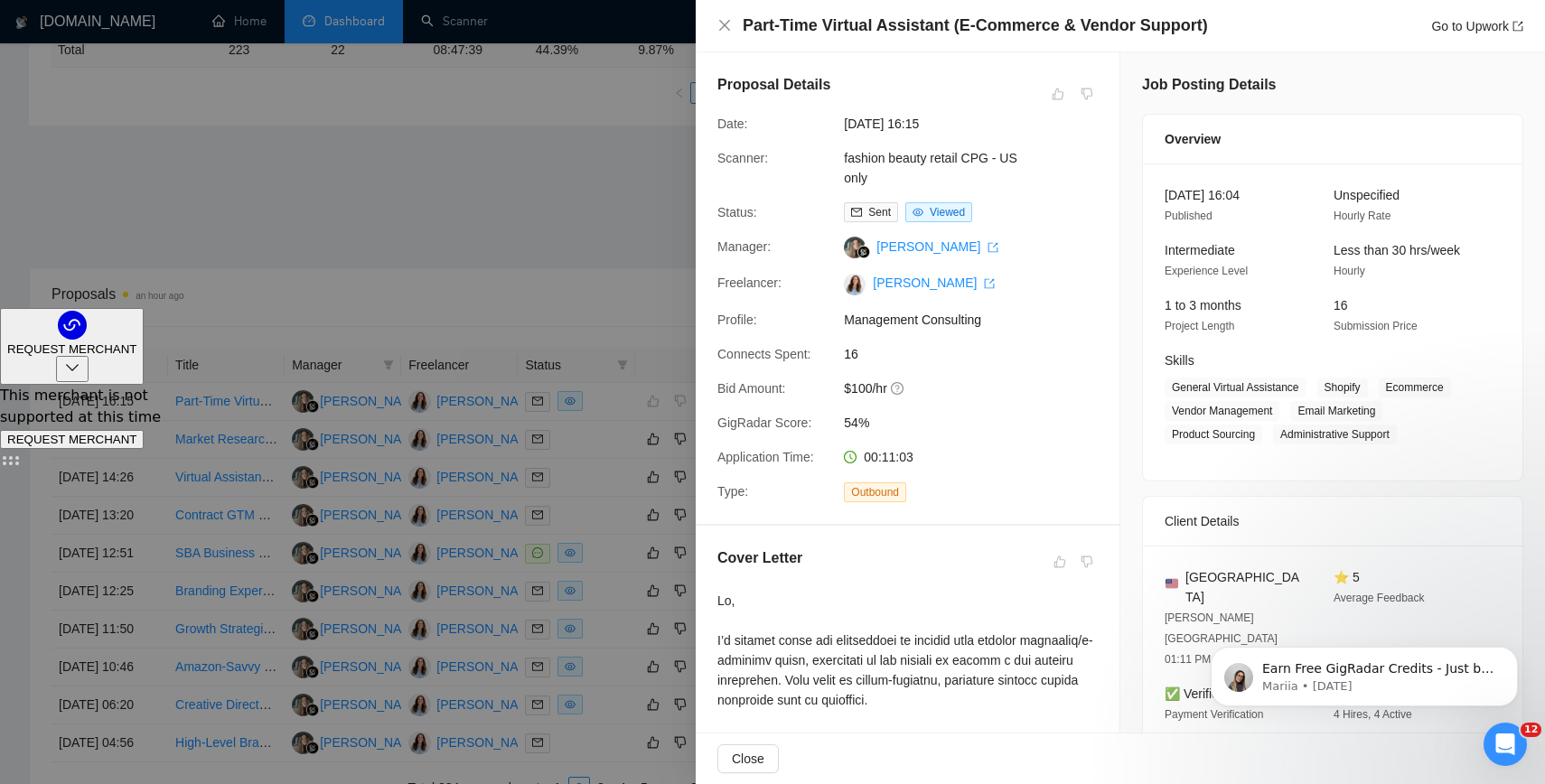
click at [564, 243] on div at bounding box center [772, 392] width 1545 height 784
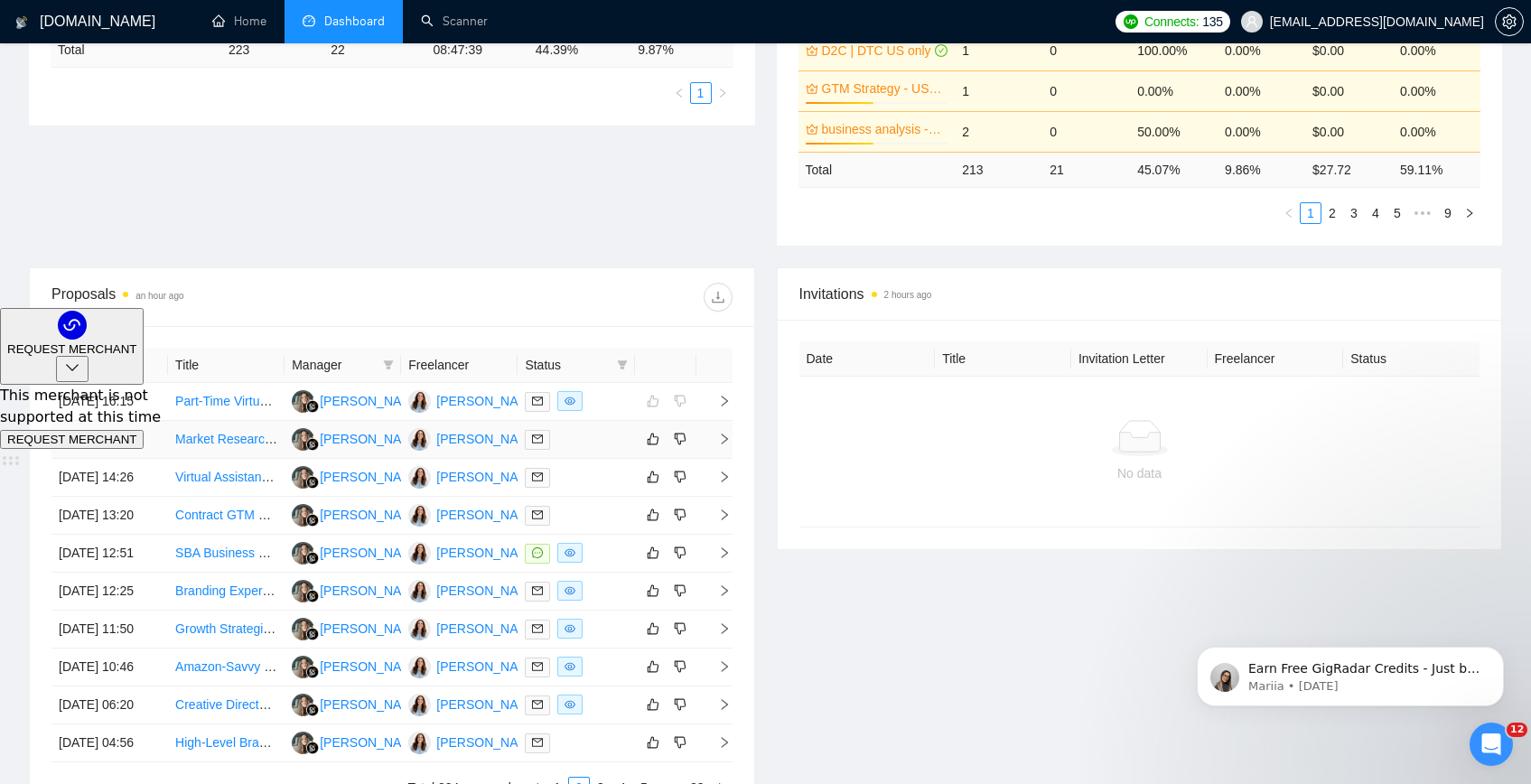
click at [230, 446] on link "Market Research Specialist for Stainless Steel Air Fryers" at bounding box center [333, 438] width 317 height 14
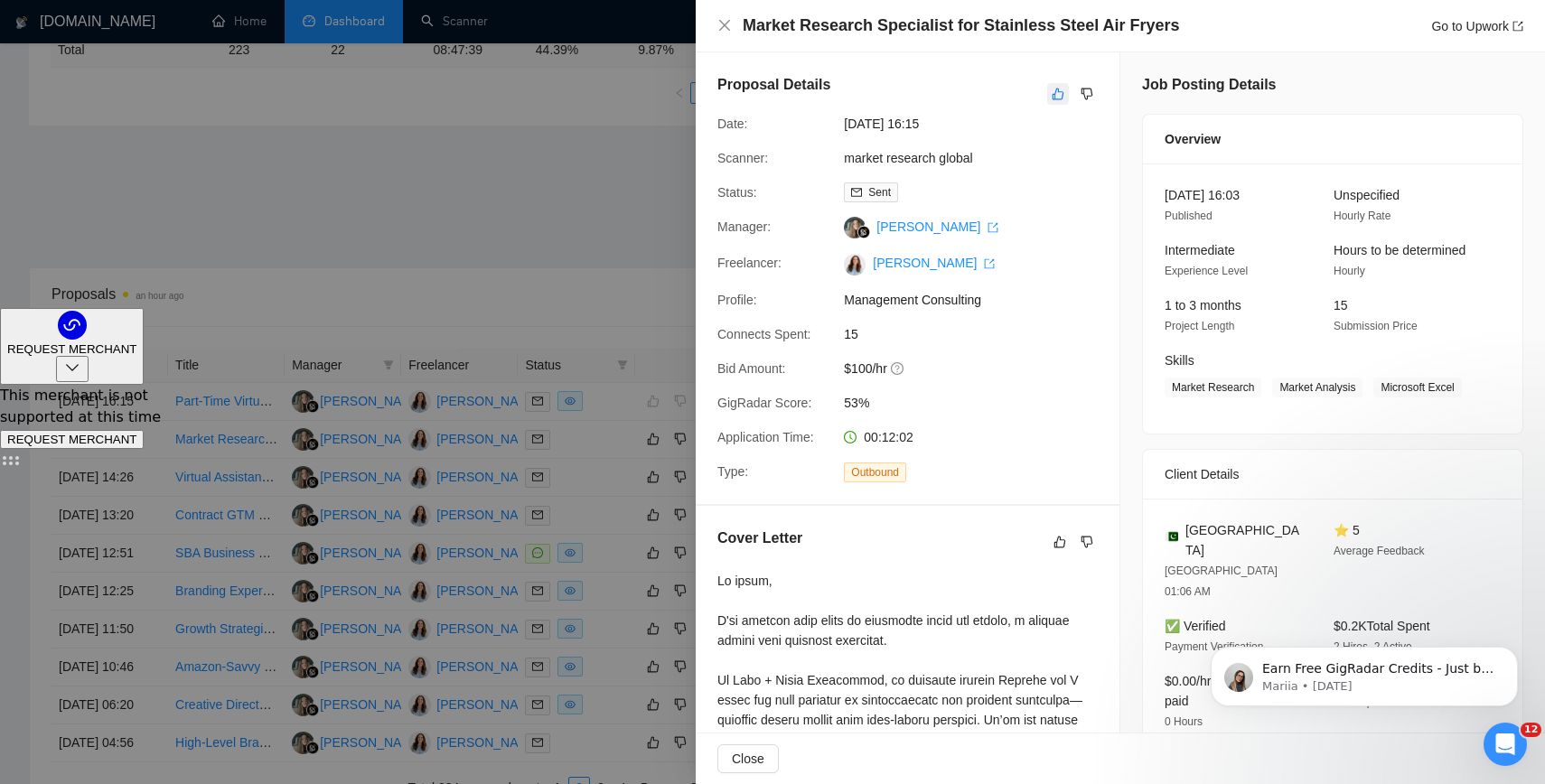
click at [1051, 99] on icon "like" at bounding box center [1057, 94] width 13 height 14
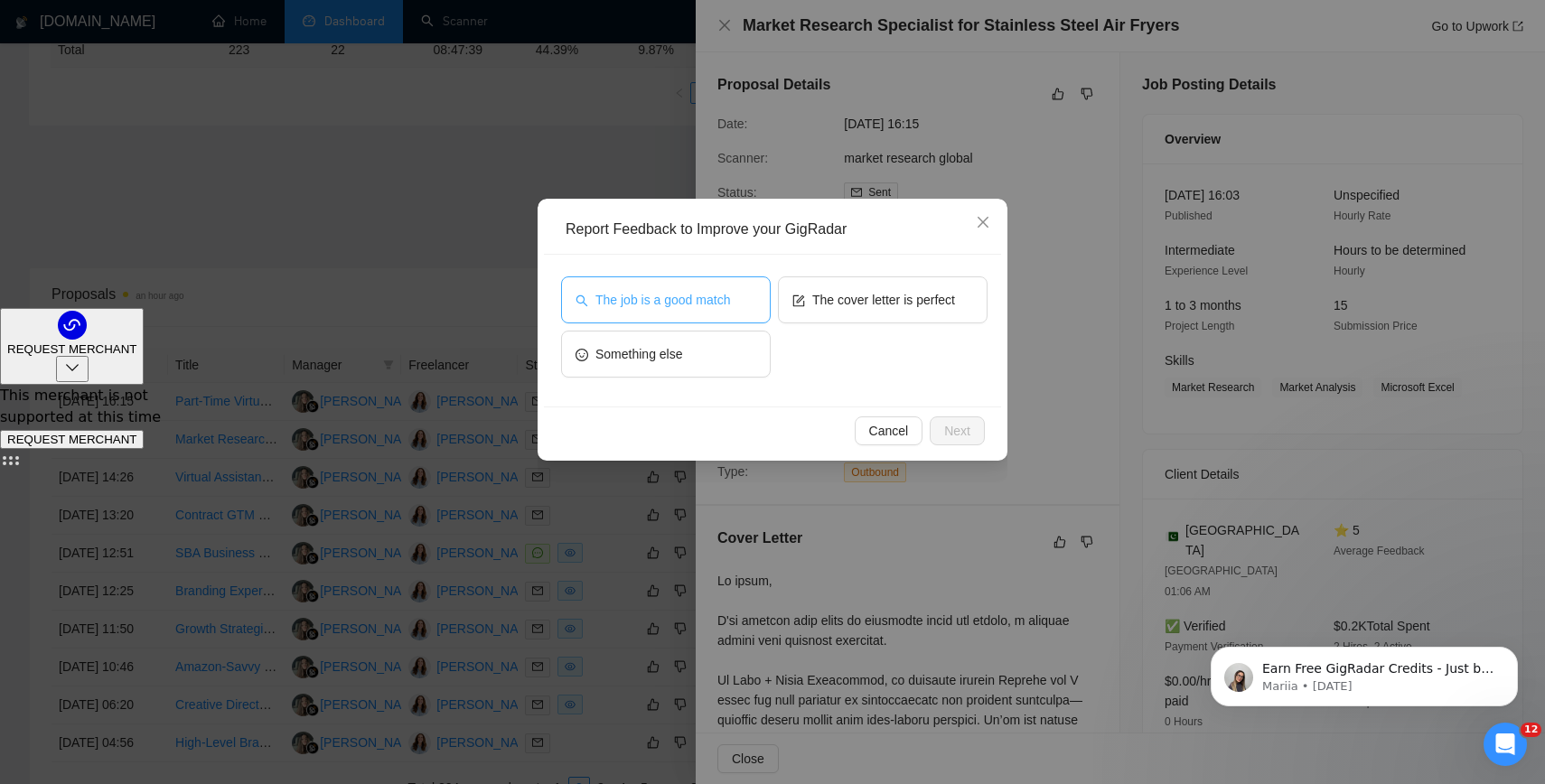
click at [704, 310] on button "The job is a good match" at bounding box center [666, 300] width 210 height 47
click at [947, 431] on span "Next" at bounding box center [957, 430] width 26 height 20
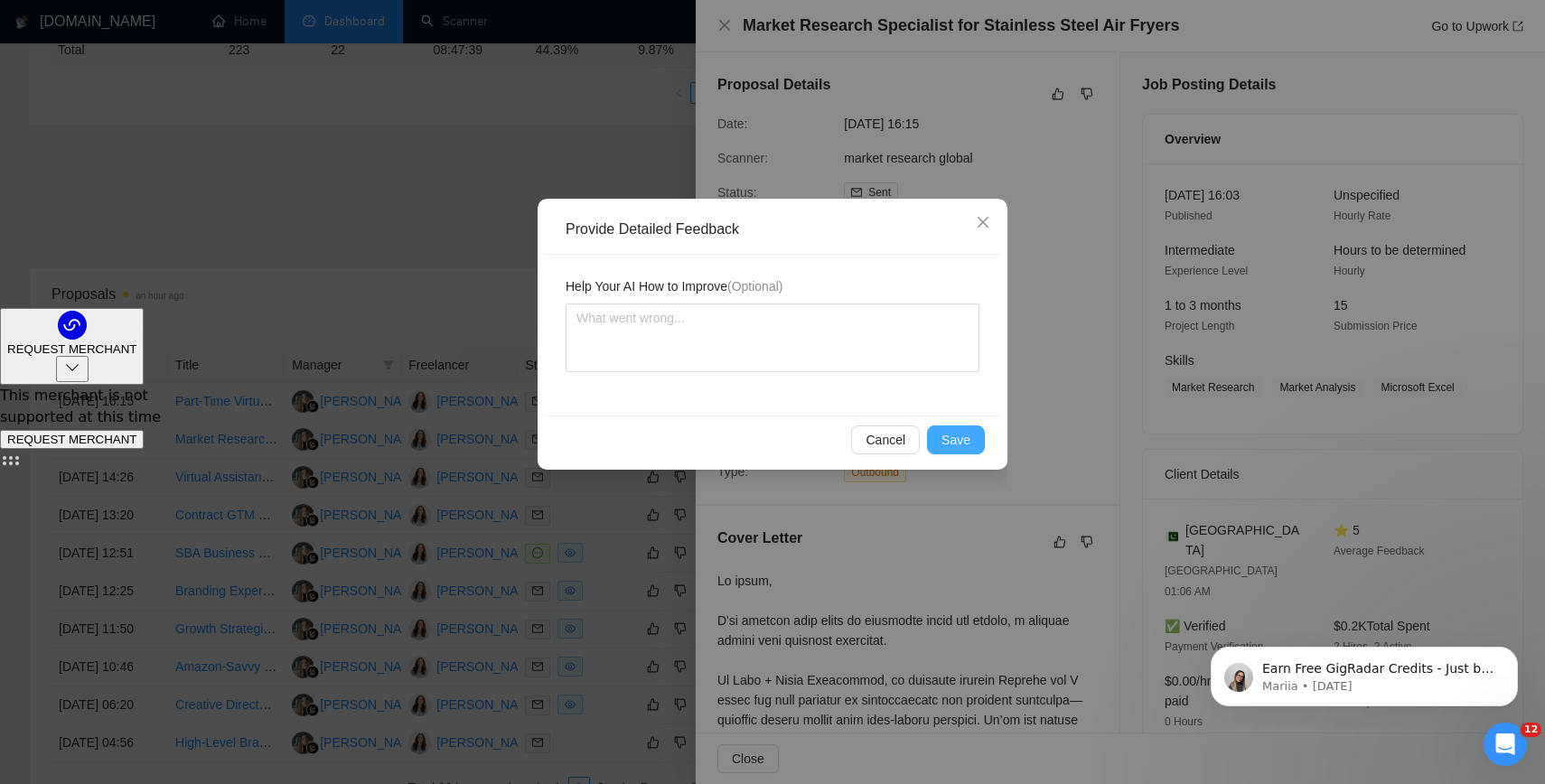
click at [948, 437] on span "Save" at bounding box center [955, 439] width 29 height 20
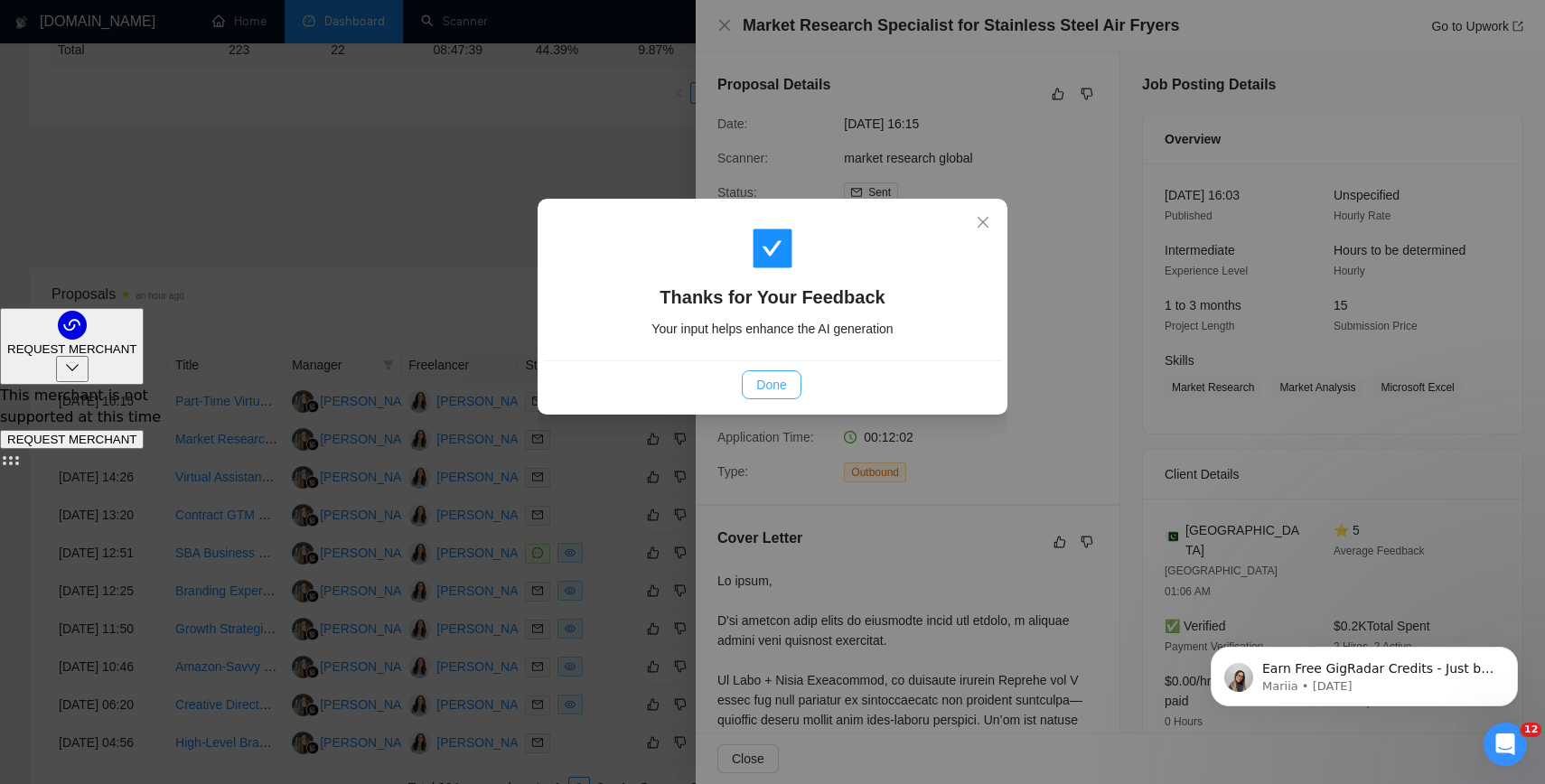
click at [750, 383] on button "Done" at bounding box center [771, 385] width 59 height 29
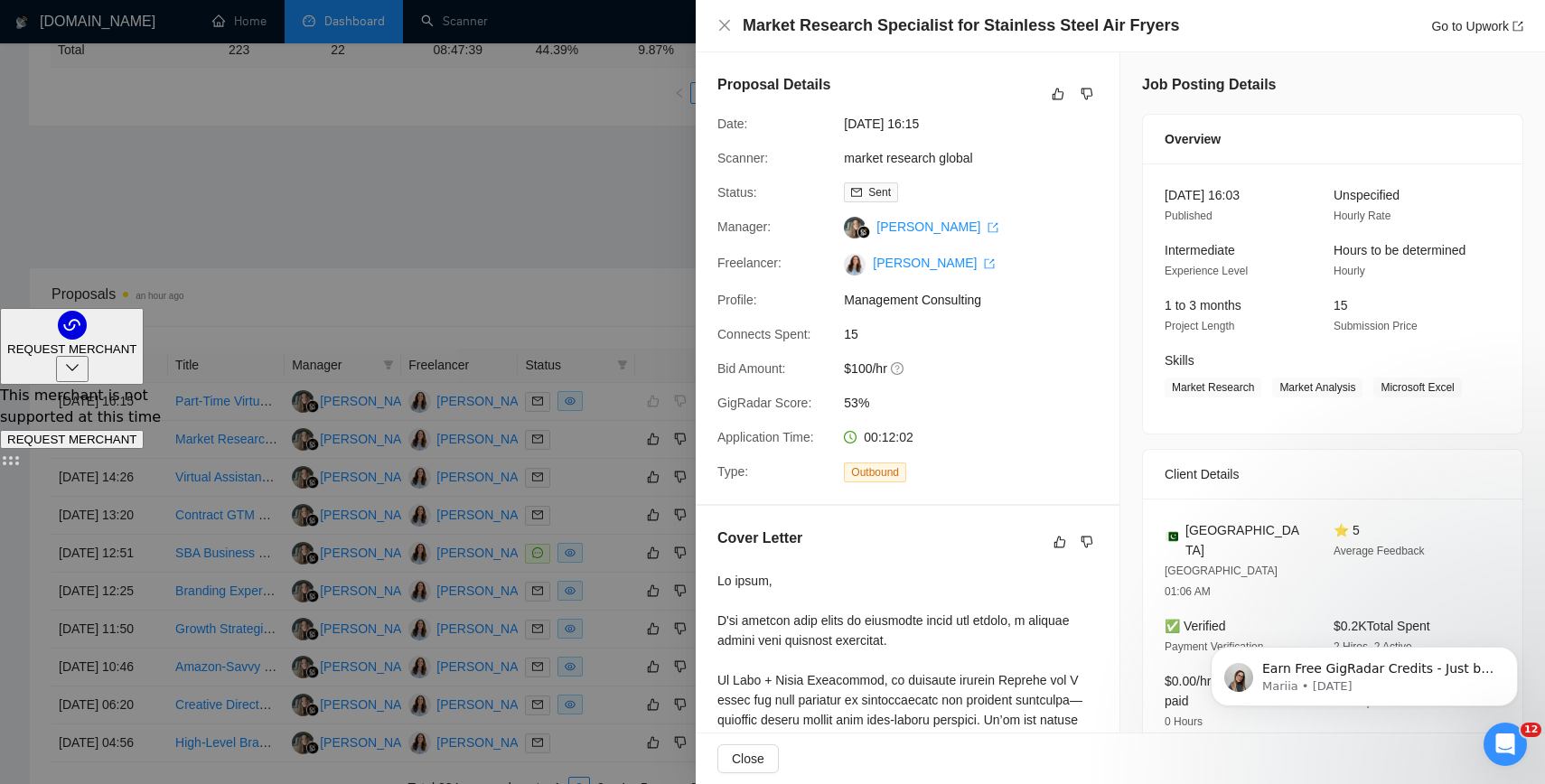
click at [474, 242] on div at bounding box center [772, 392] width 1545 height 784
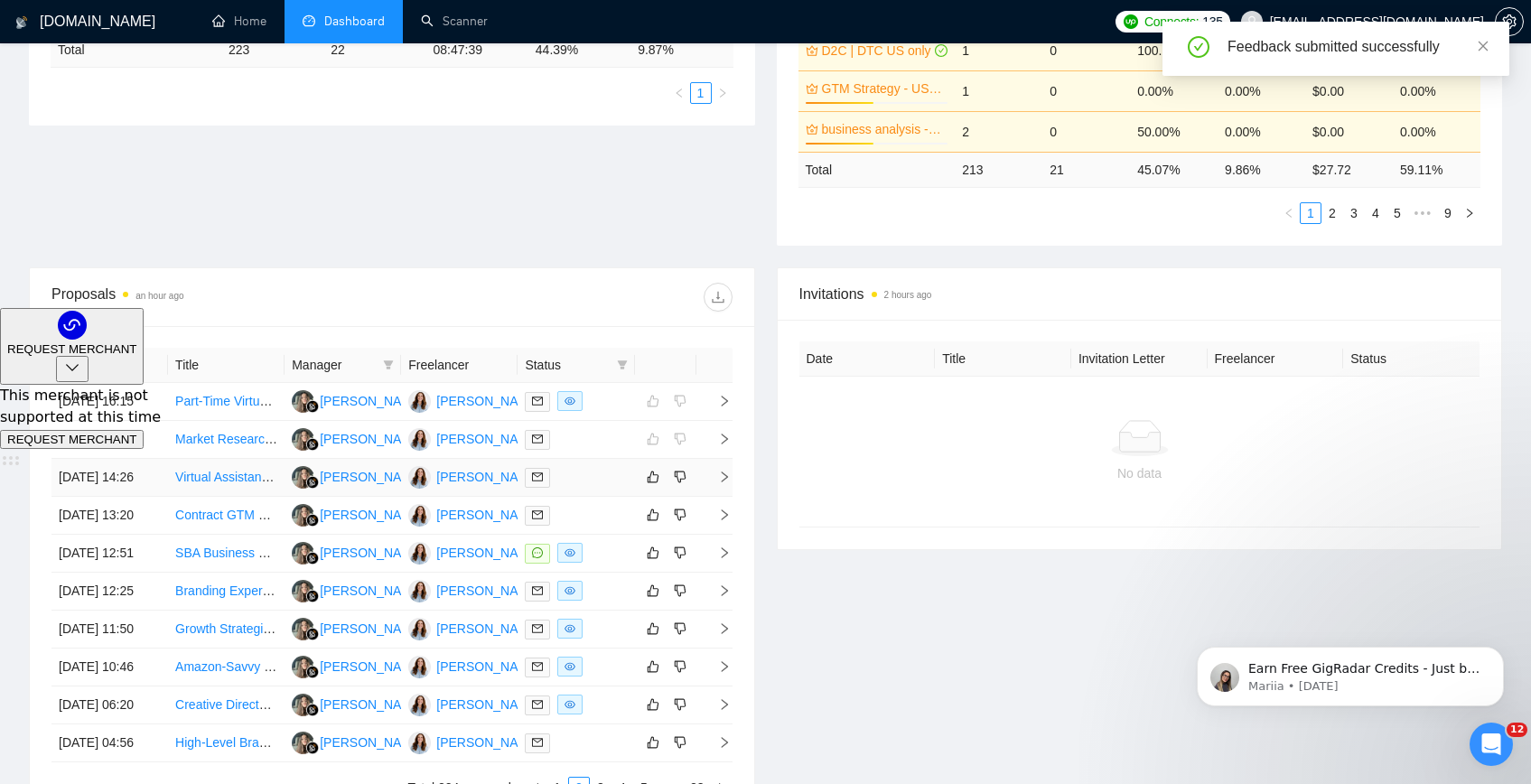
click at [230, 483] on link "Virtual Assistant Needed for Shopify Product Listings" at bounding box center [323, 476] width 296 height 14
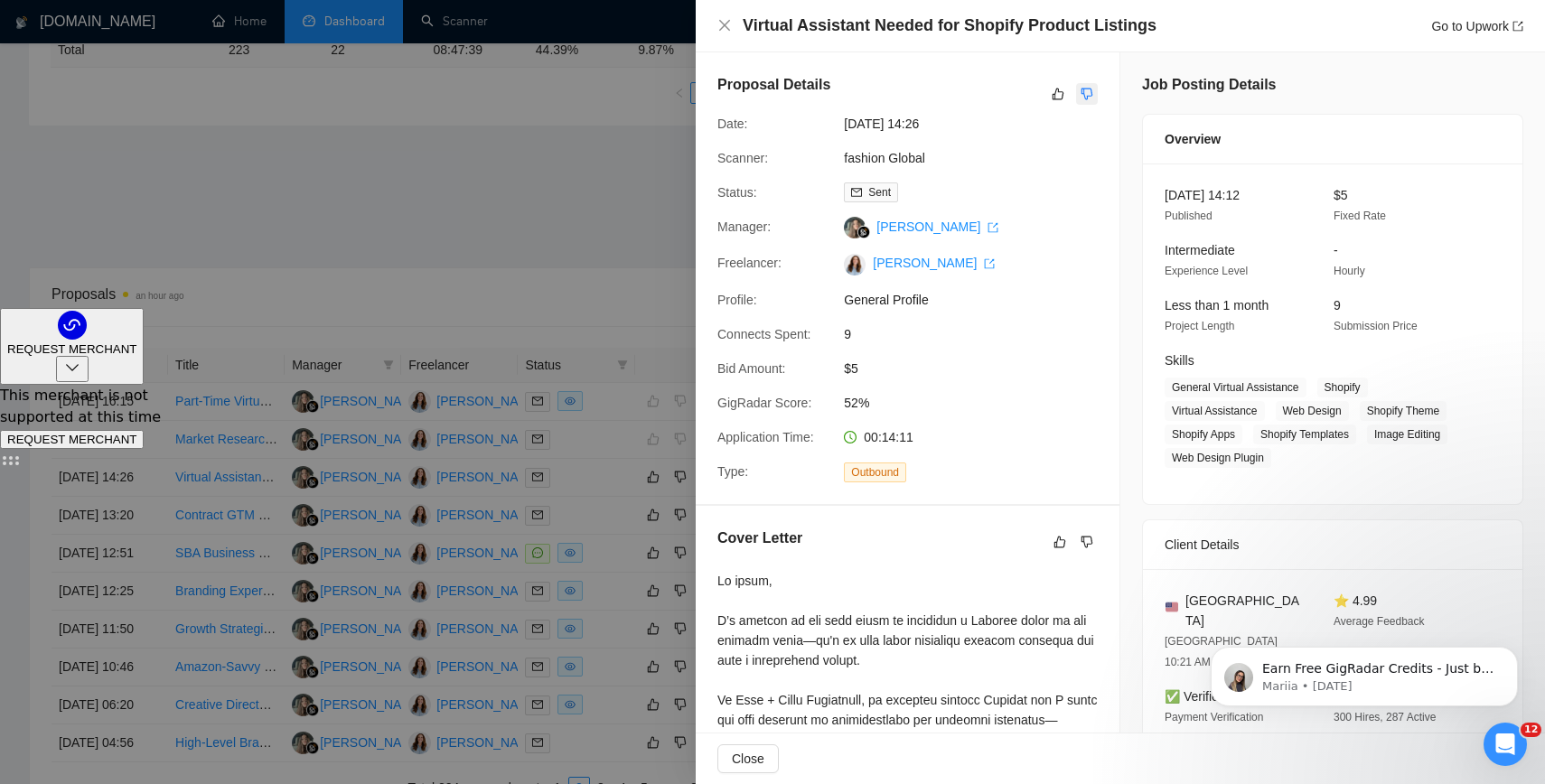
click at [1080, 89] on icon "dislike" at bounding box center [1086, 94] width 13 height 14
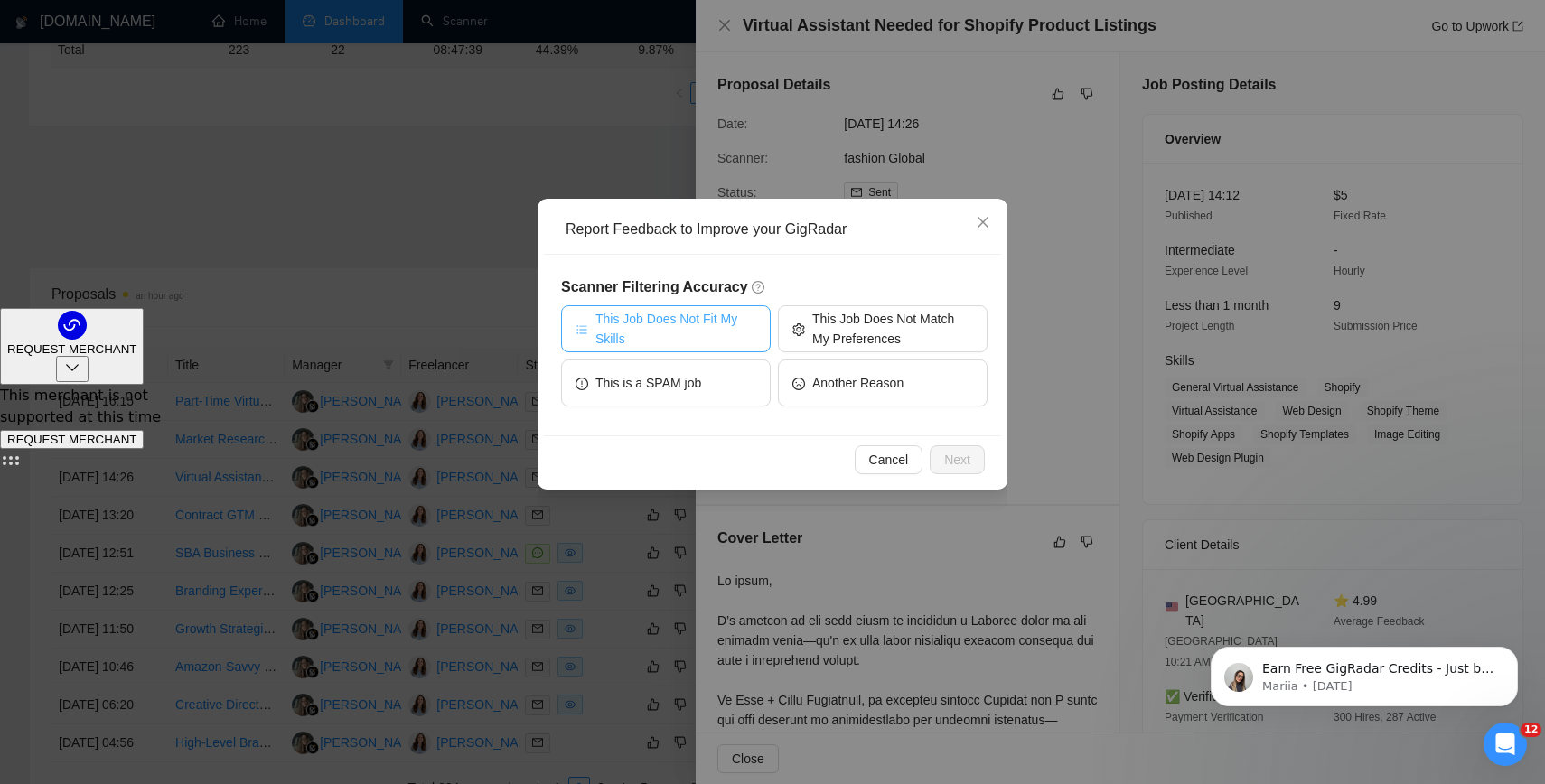
click at [729, 343] on span "This Job Does Not Fit My Skills" at bounding box center [676, 329] width 161 height 40
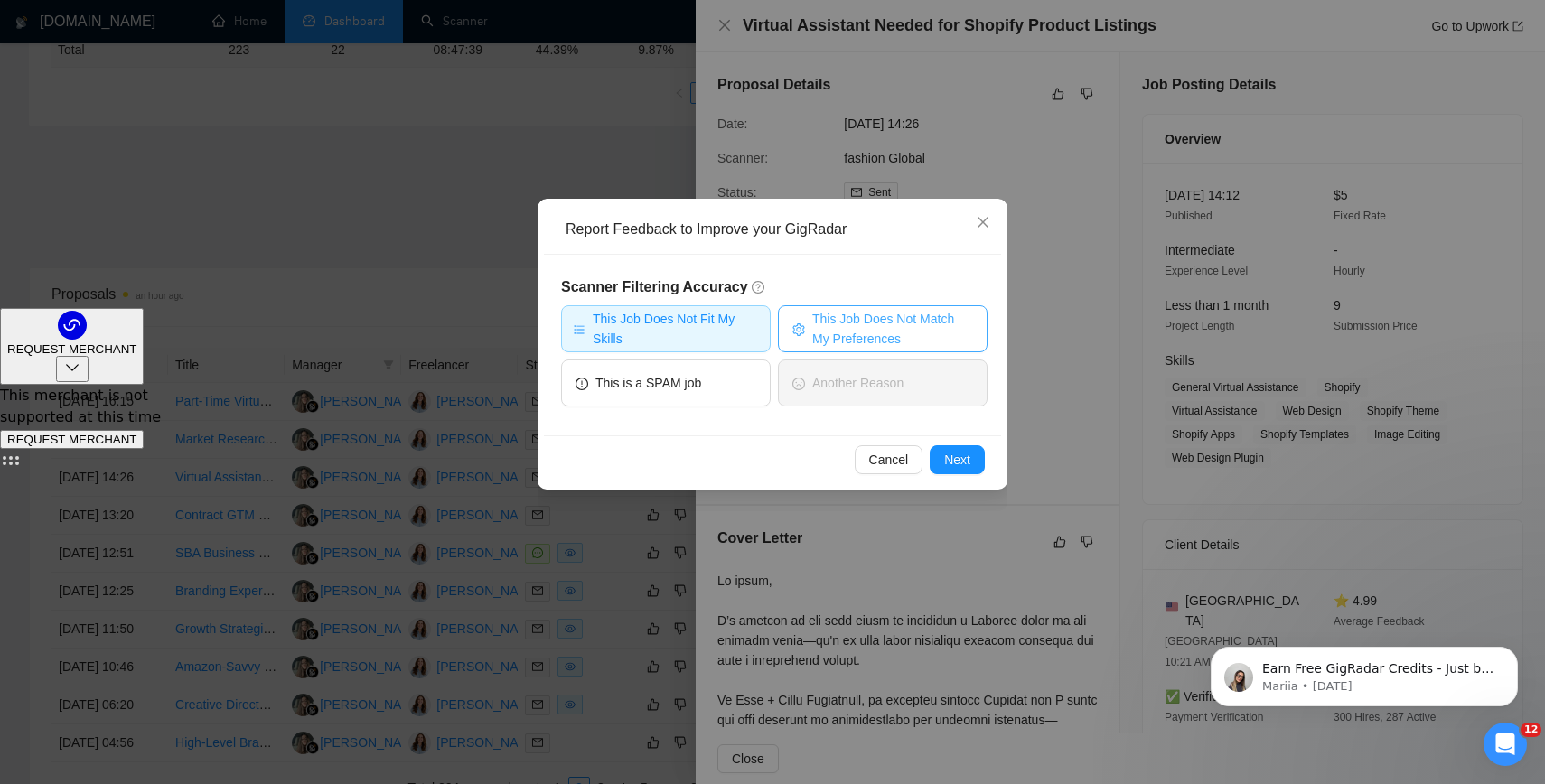
click at [860, 327] on span "This Job Does Not Match My Preferences" at bounding box center [892, 329] width 161 height 40
click at [944, 468] on span "Next" at bounding box center [957, 459] width 26 height 20
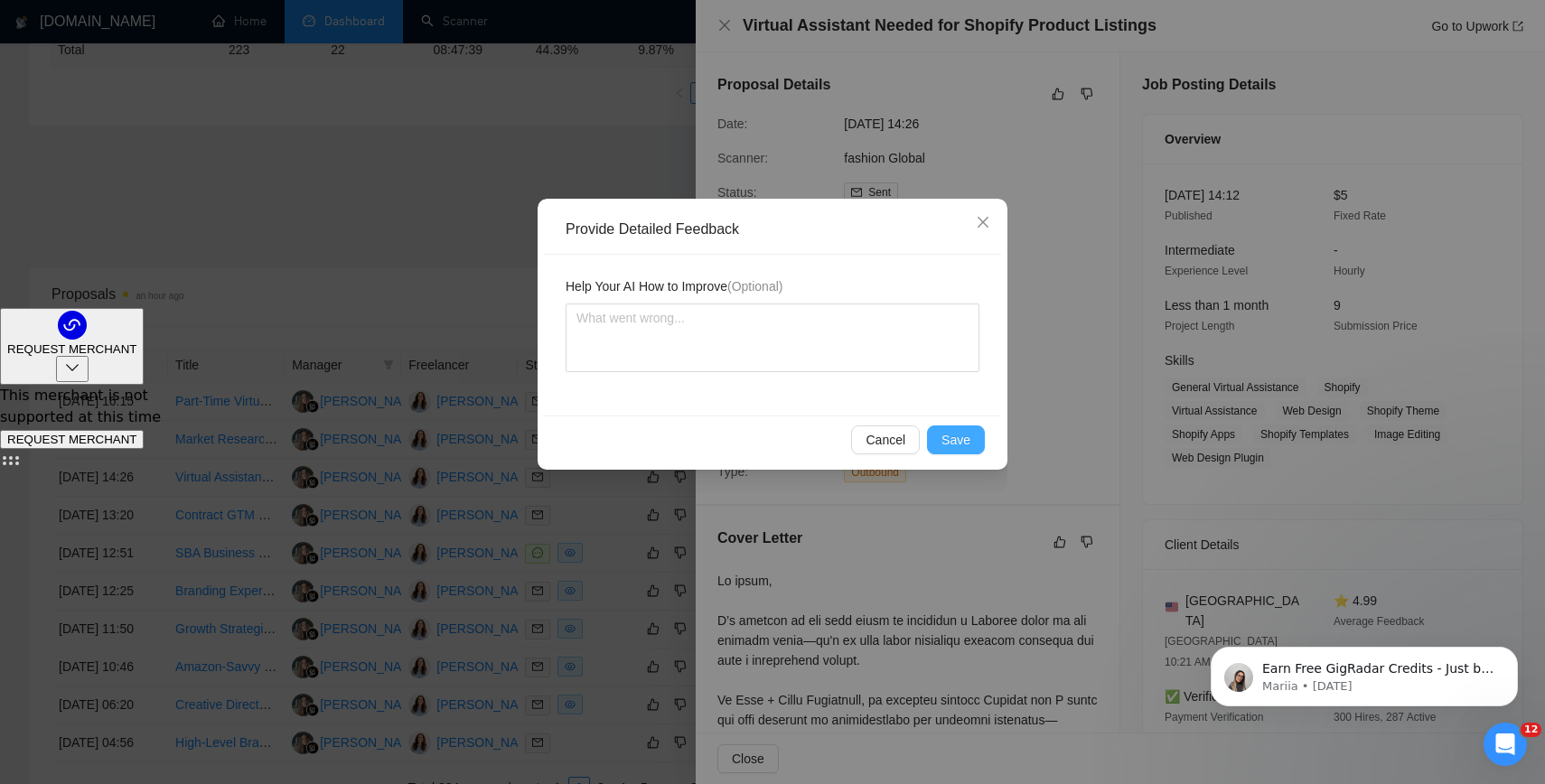
click at [945, 445] on span "Save" at bounding box center [955, 439] width 29 height 20
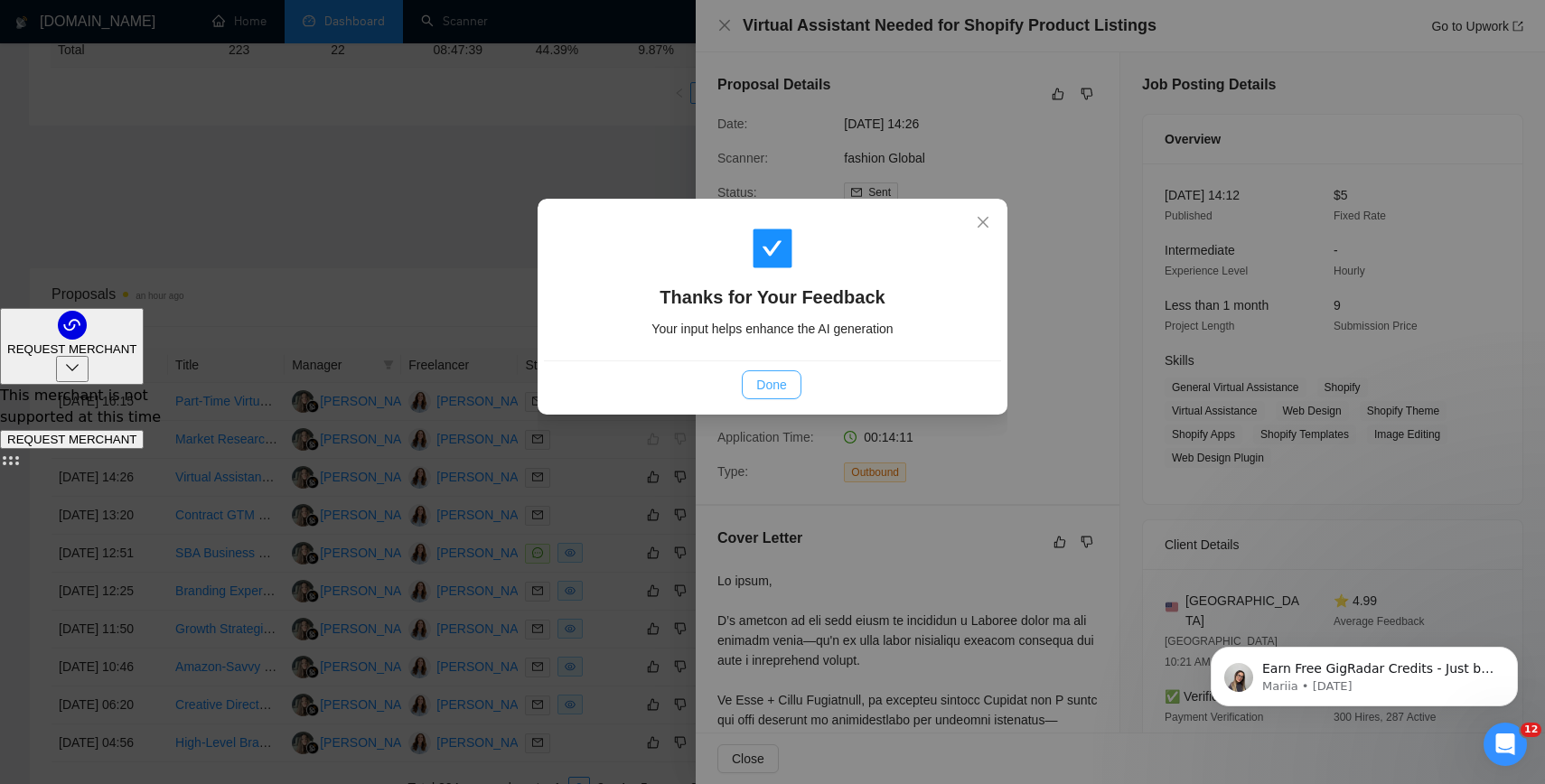
click at [795, 392] on button "Done" at bounding box center [771, 385] width 59 height 29
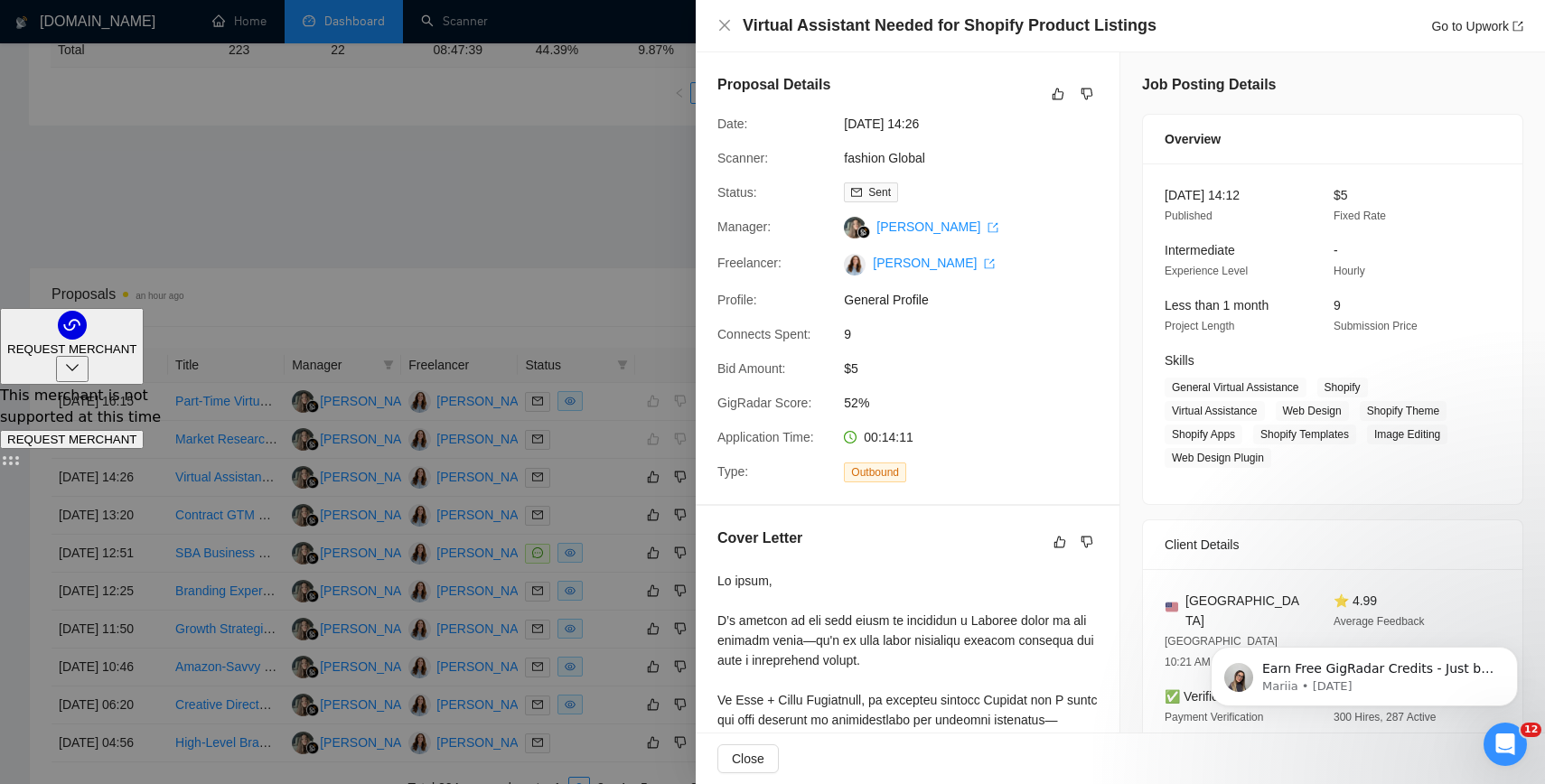
click at [455, 250] on div at bounding box center [772, 392] width 1545 height 784
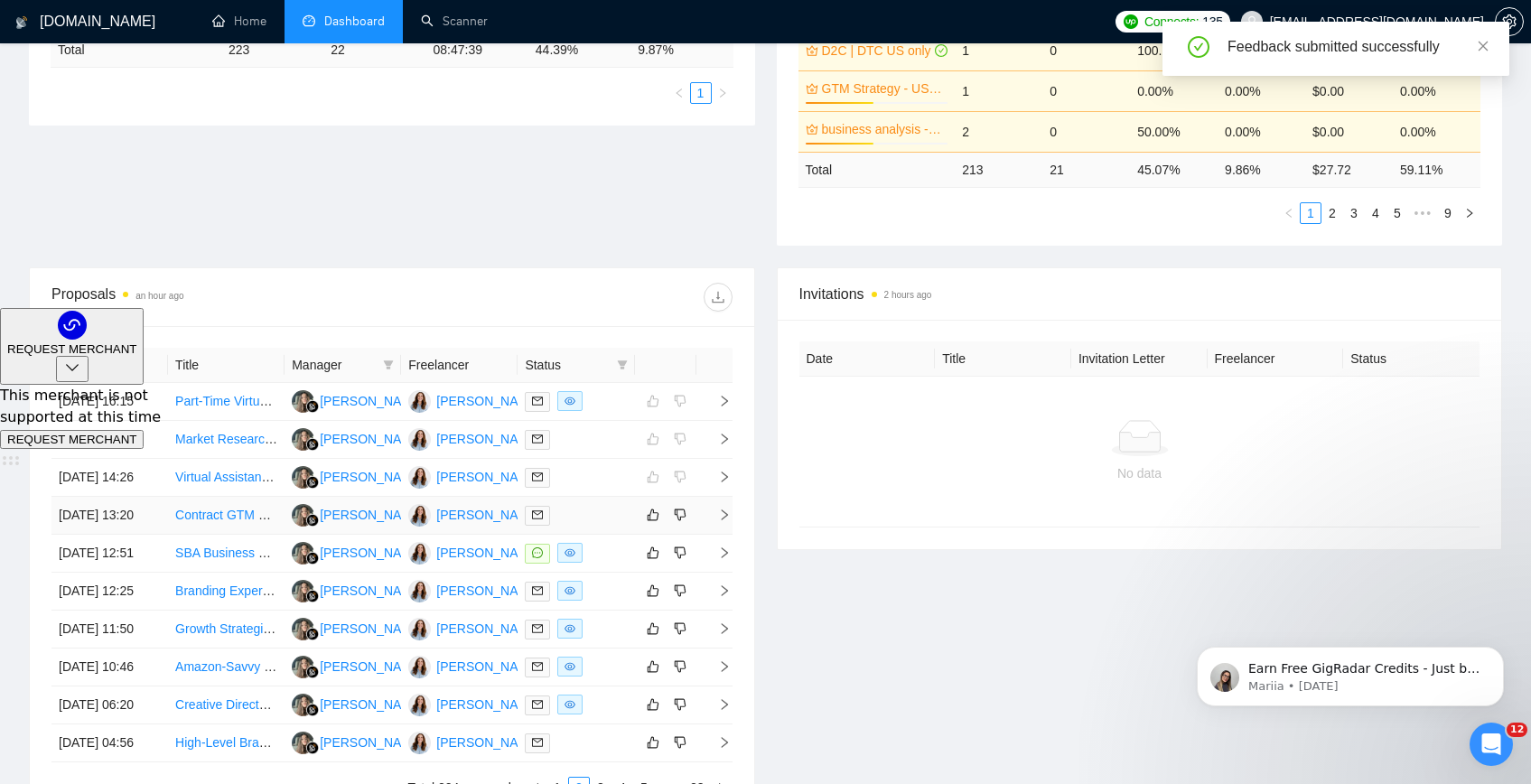
click at [257, 521] on link "Contract GTM Generalist (Sales + Market Development)" at bounding box center [332, 514] width 315 height 14
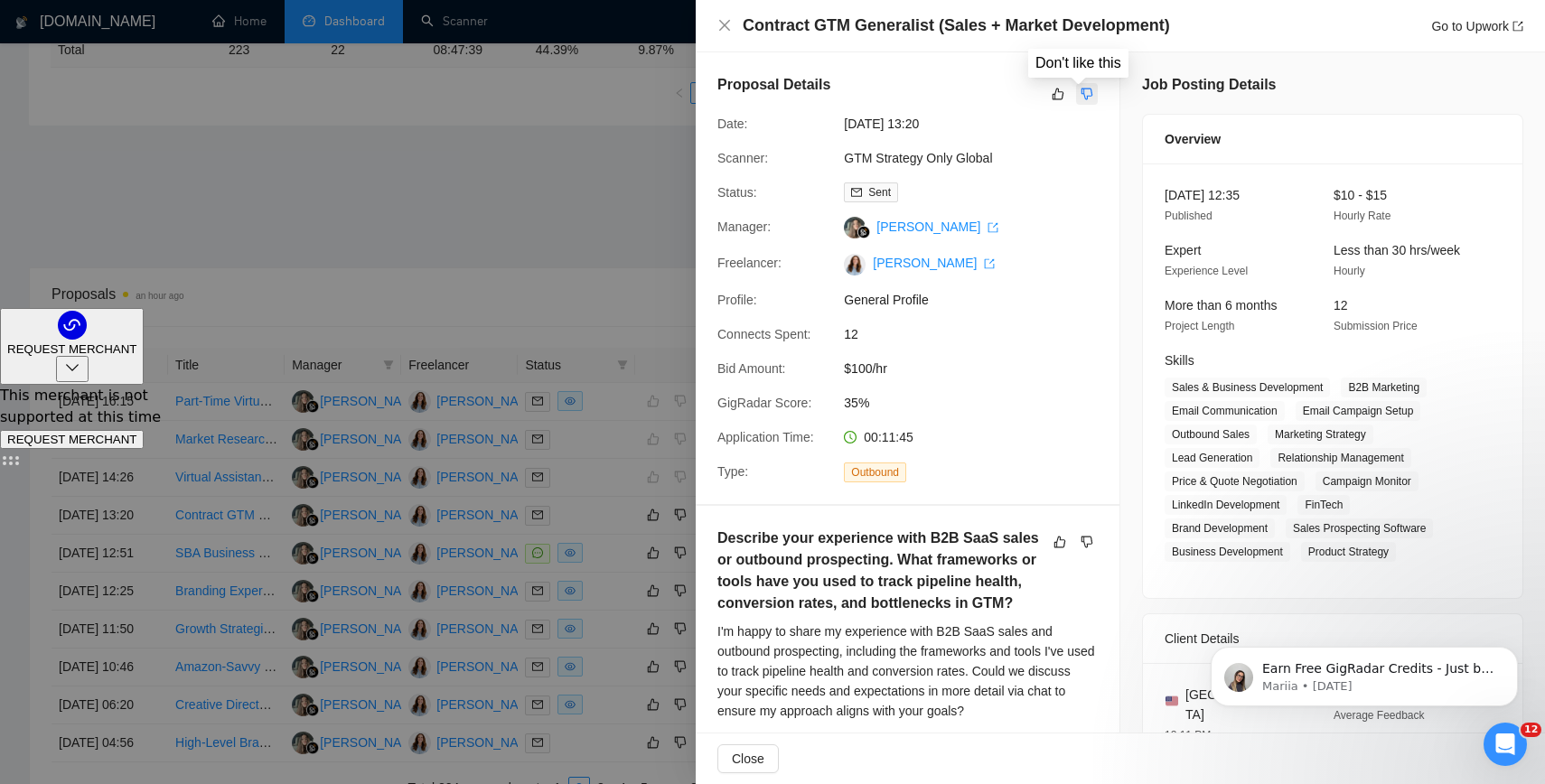
click at [1083, 90] on icon "dislike" at bounding box center [1086, 94] width 13 height 14
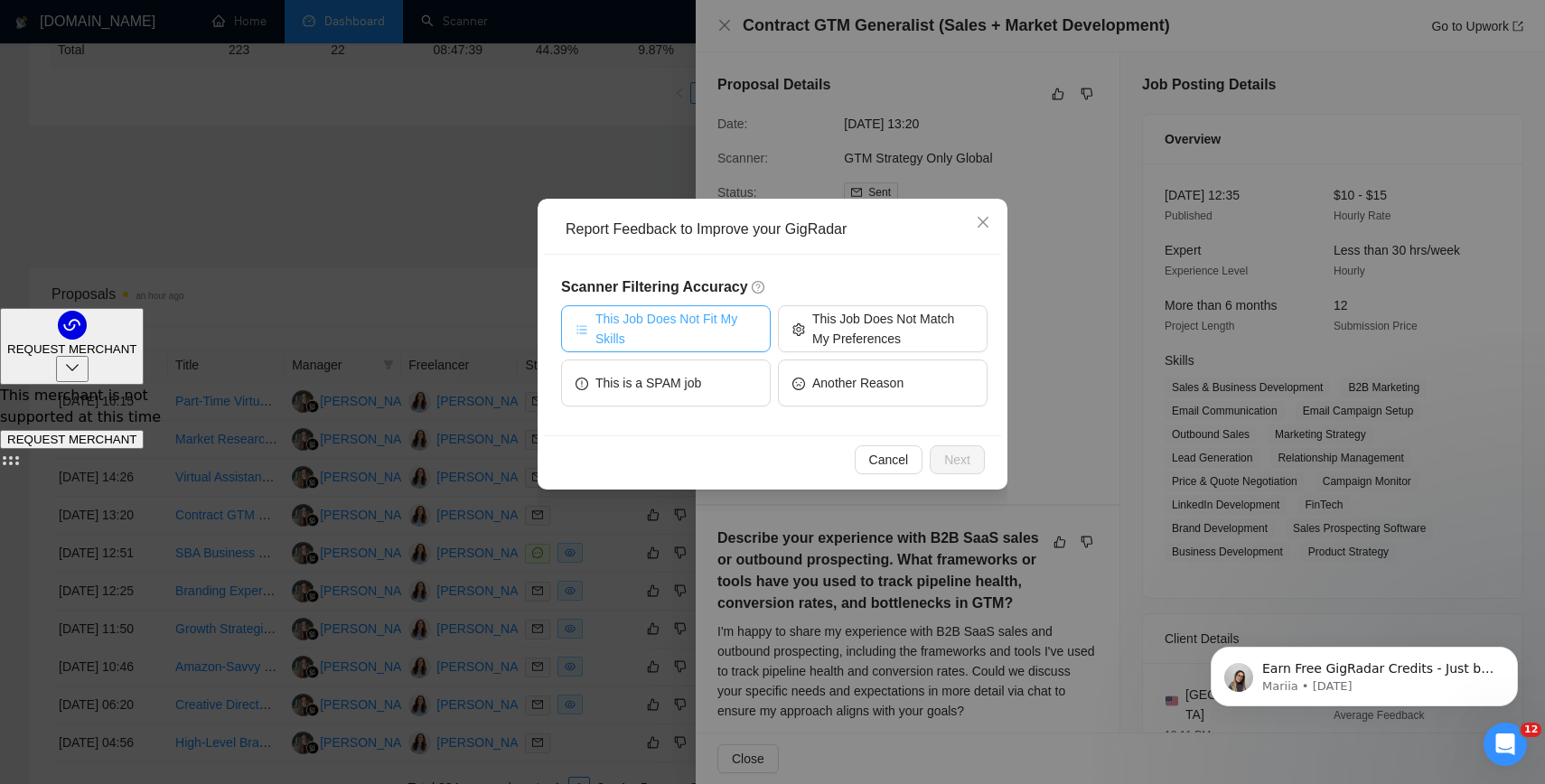
click at [688, 324] on span "This Job Does Not Fit My Skills" at bounding box center [676, 329] width 161 height 40
click at [953, 450] on span "Next" at bounding box center [957, 459] width 26 height 20
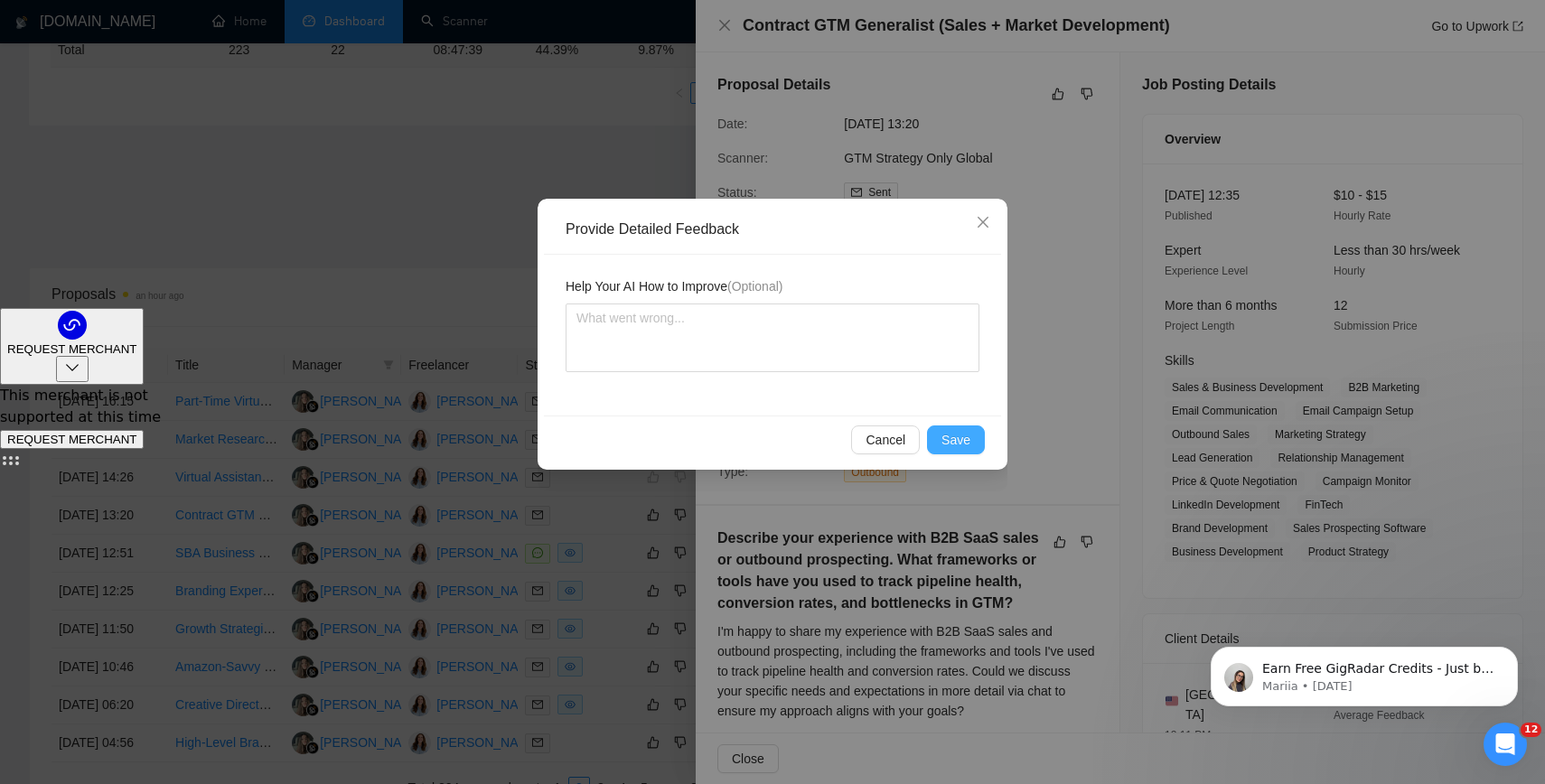
click at [954, 428] on button "Save" at bounding box center [955, 439] width 58 height 29
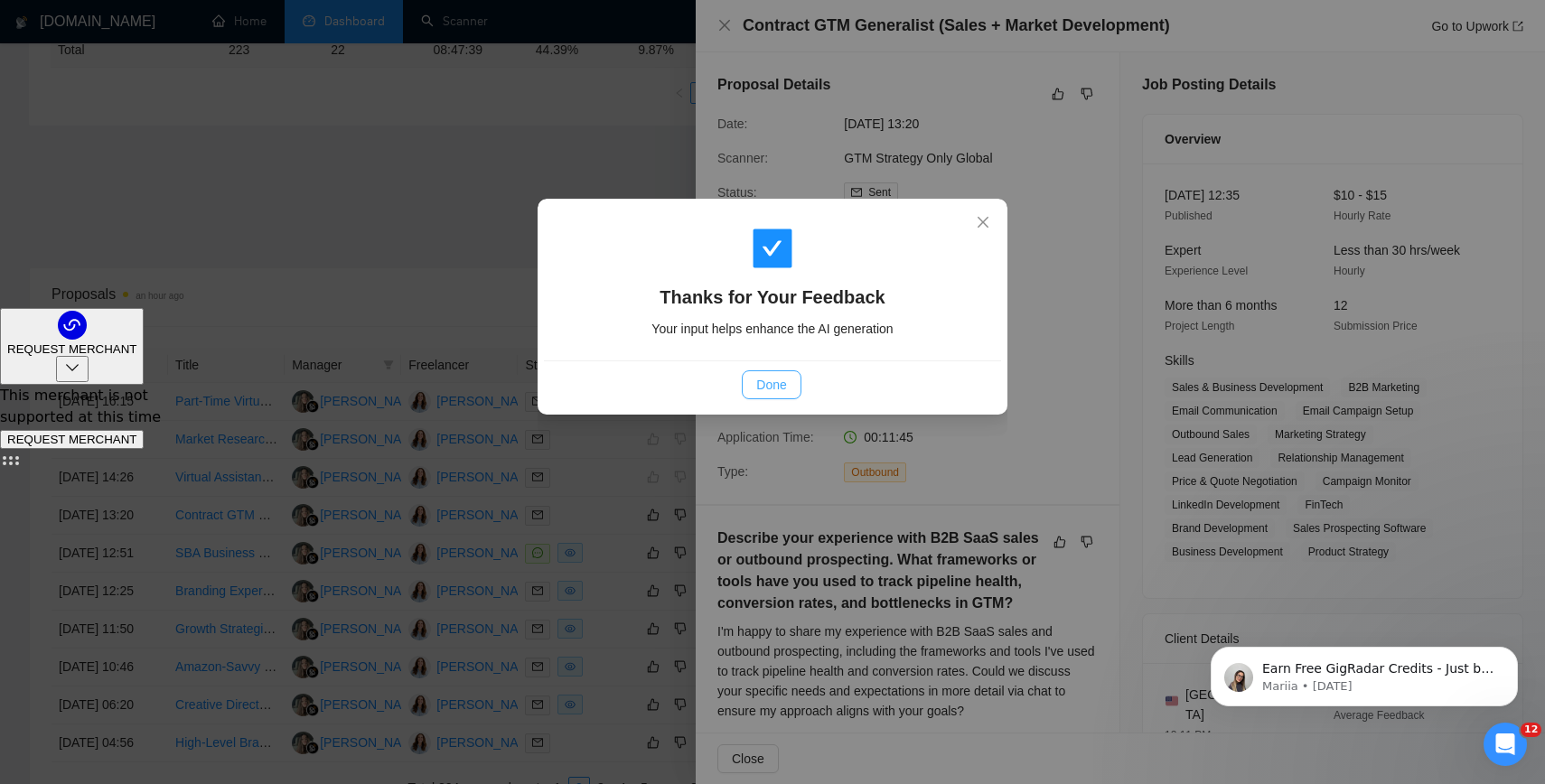
click at [772, 381] on span "Done" at bounding box center [772, 385] width 30 height 20
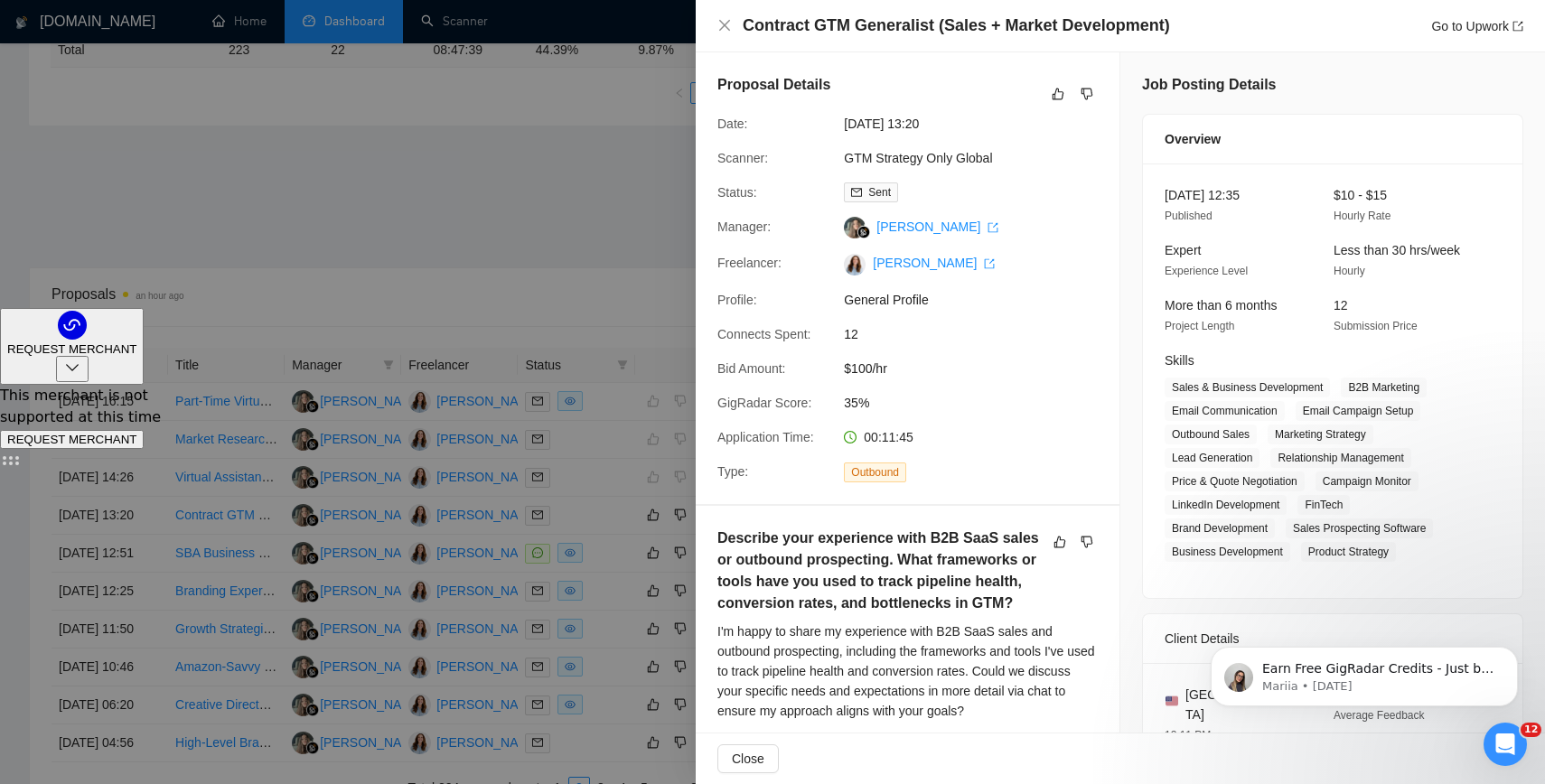
click at [584, 274] on div at bounding box center [772, 392] width 1545 height 784
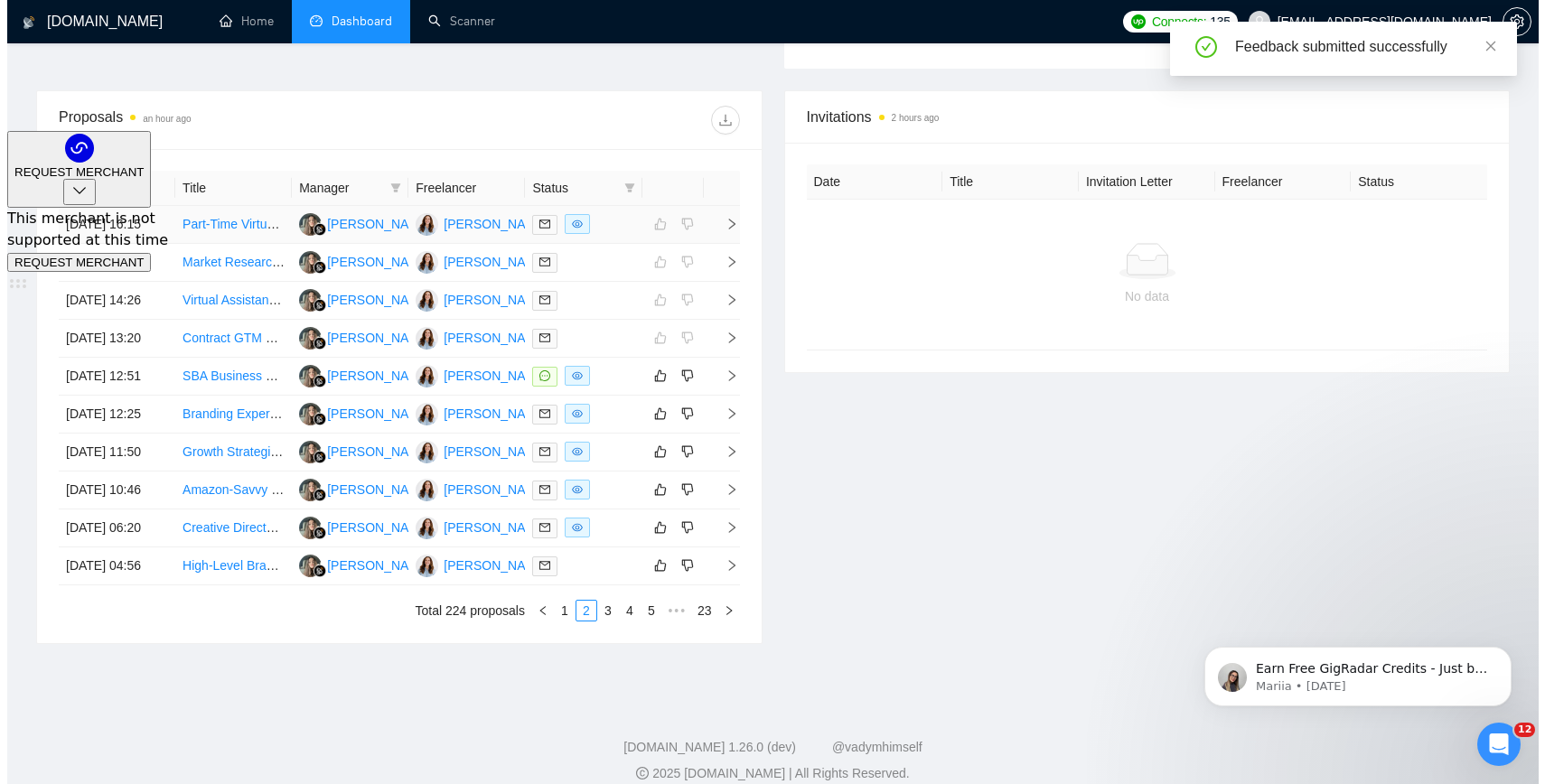
scroll to position [656, 0]
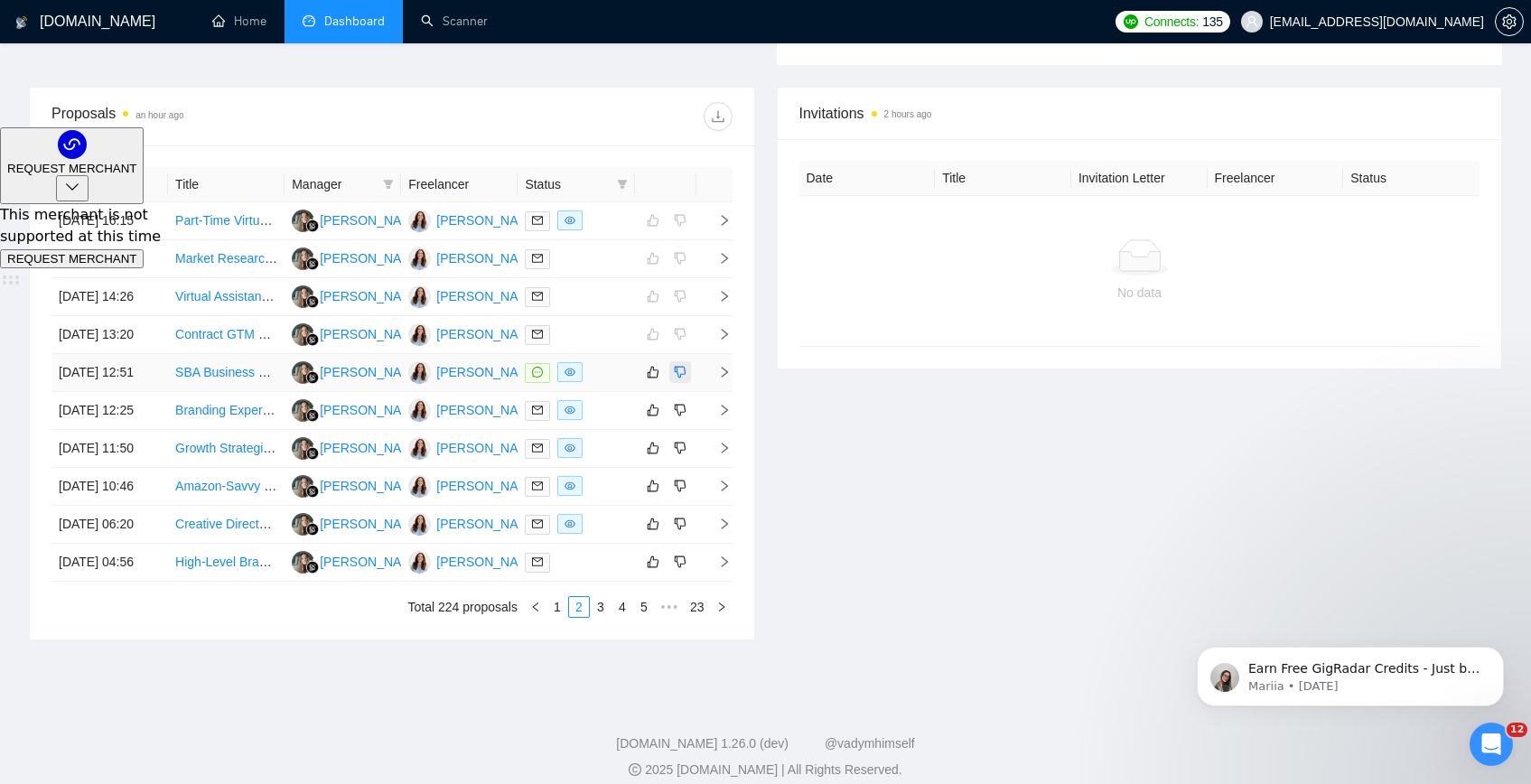
click at [684, 380] on icon "dislike" at bounding box center [680, 372] width 13 height 14
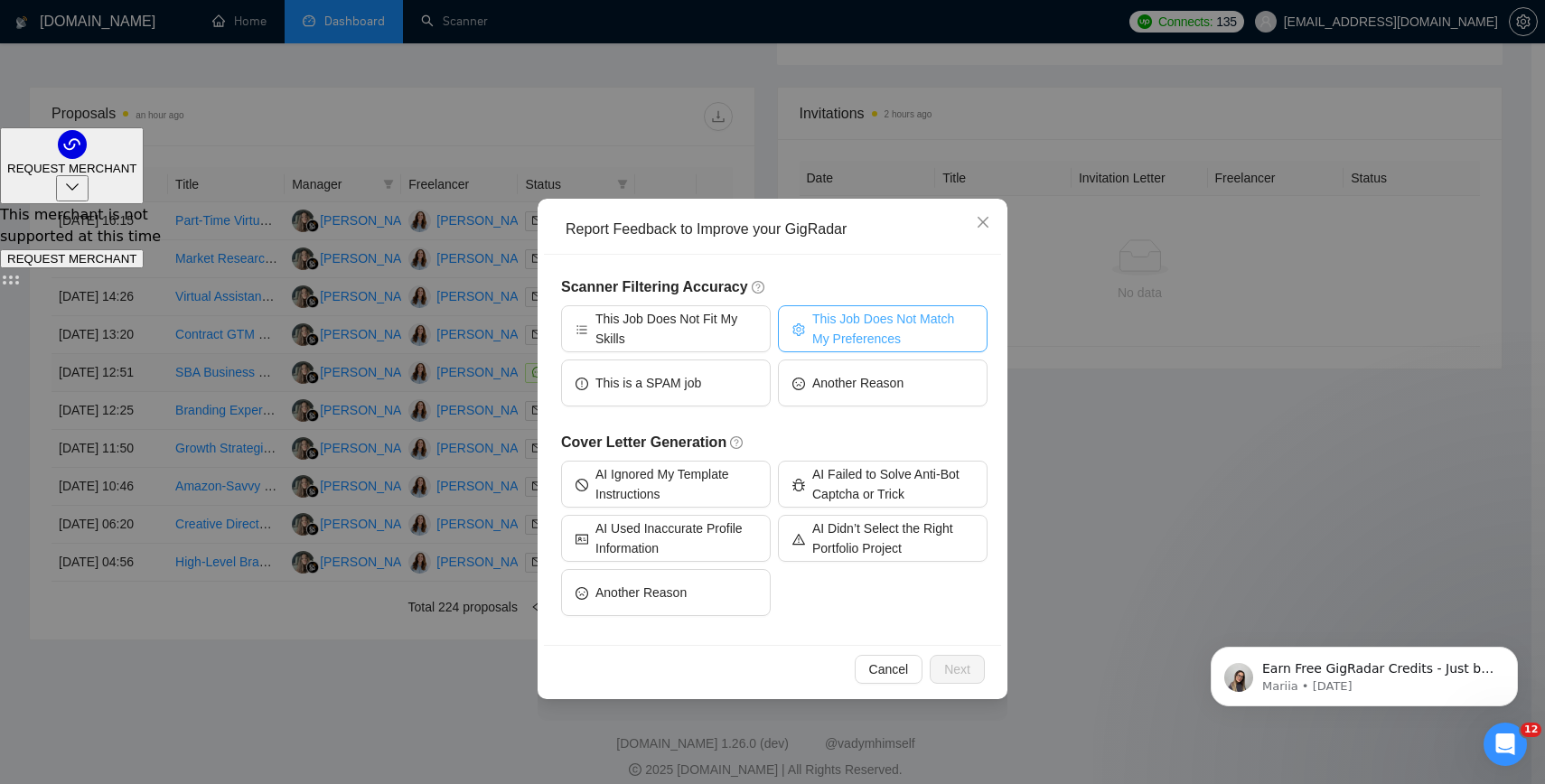
click at [844, 341] on span "This Job Does Not Match My Preferences" at bounding box center [892, 329] width 161 height 40
click at [965, 667] on span "Next" at bounding box center [957, 669] width 26 height 20
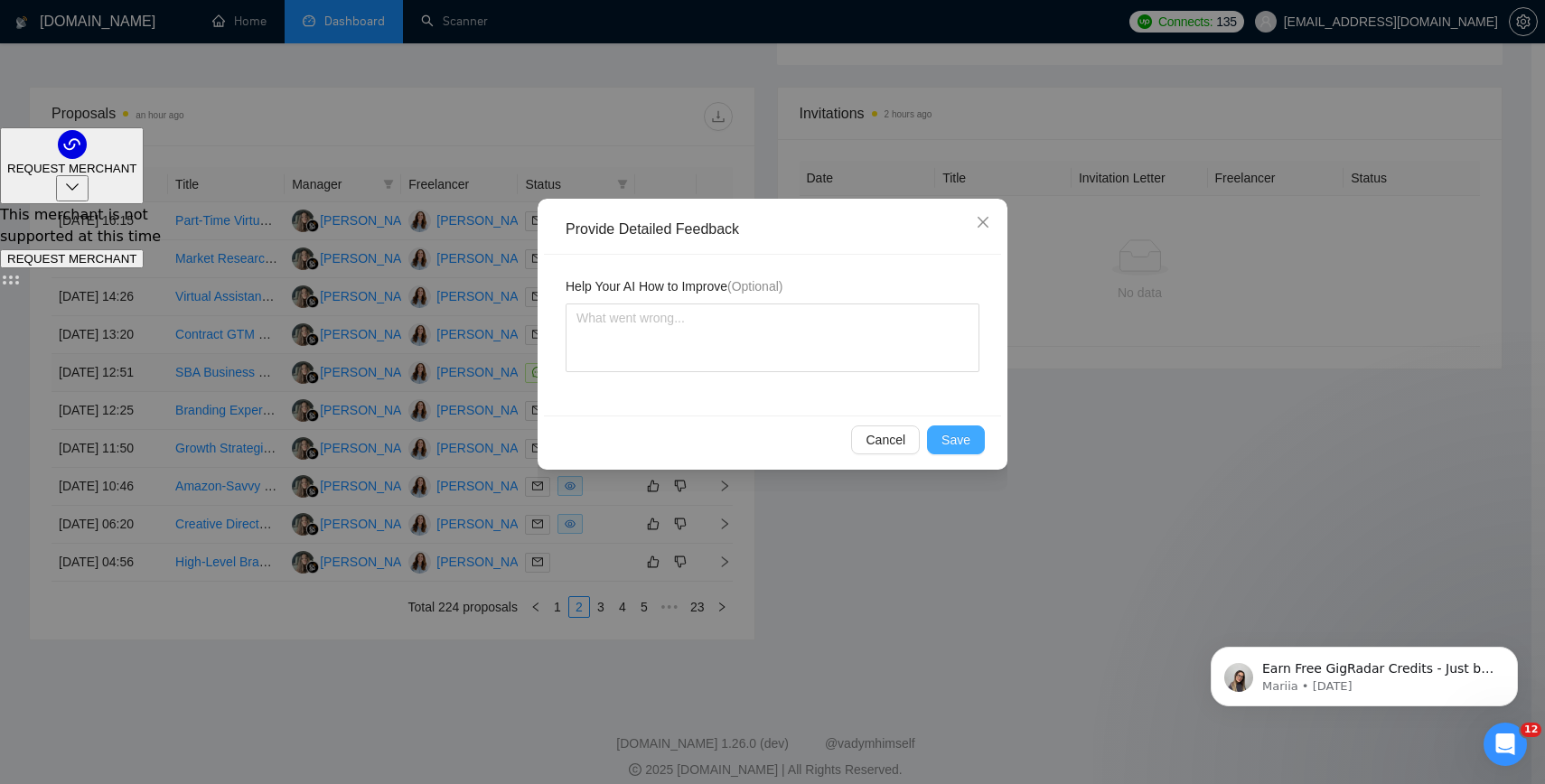
click at [954, 440] on span "Save" at bounding box center [955, 439] width 29 height 20
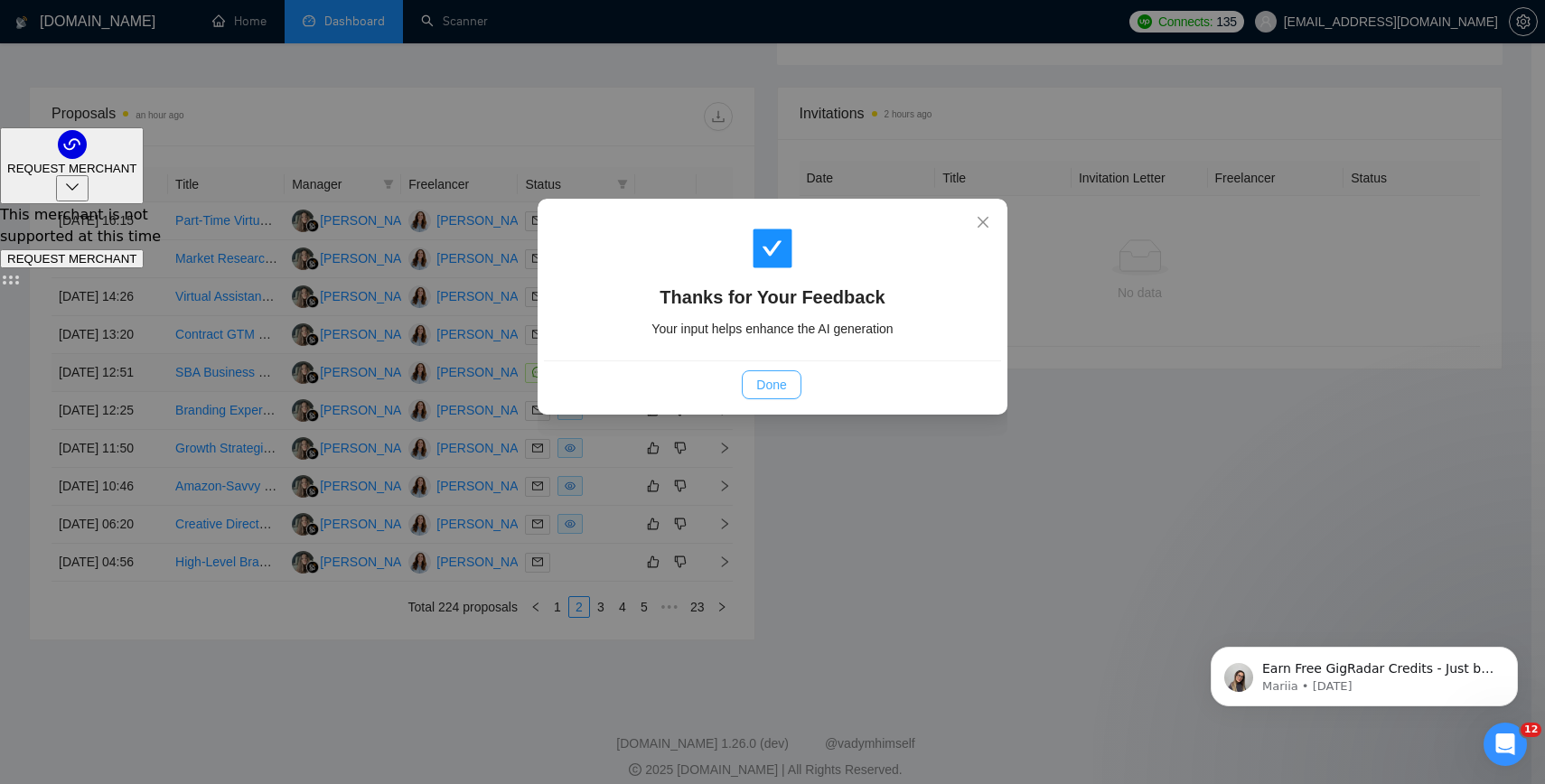
click at [750, 386] on button "Done" at bounding box center [771, 385] width 59 height 29
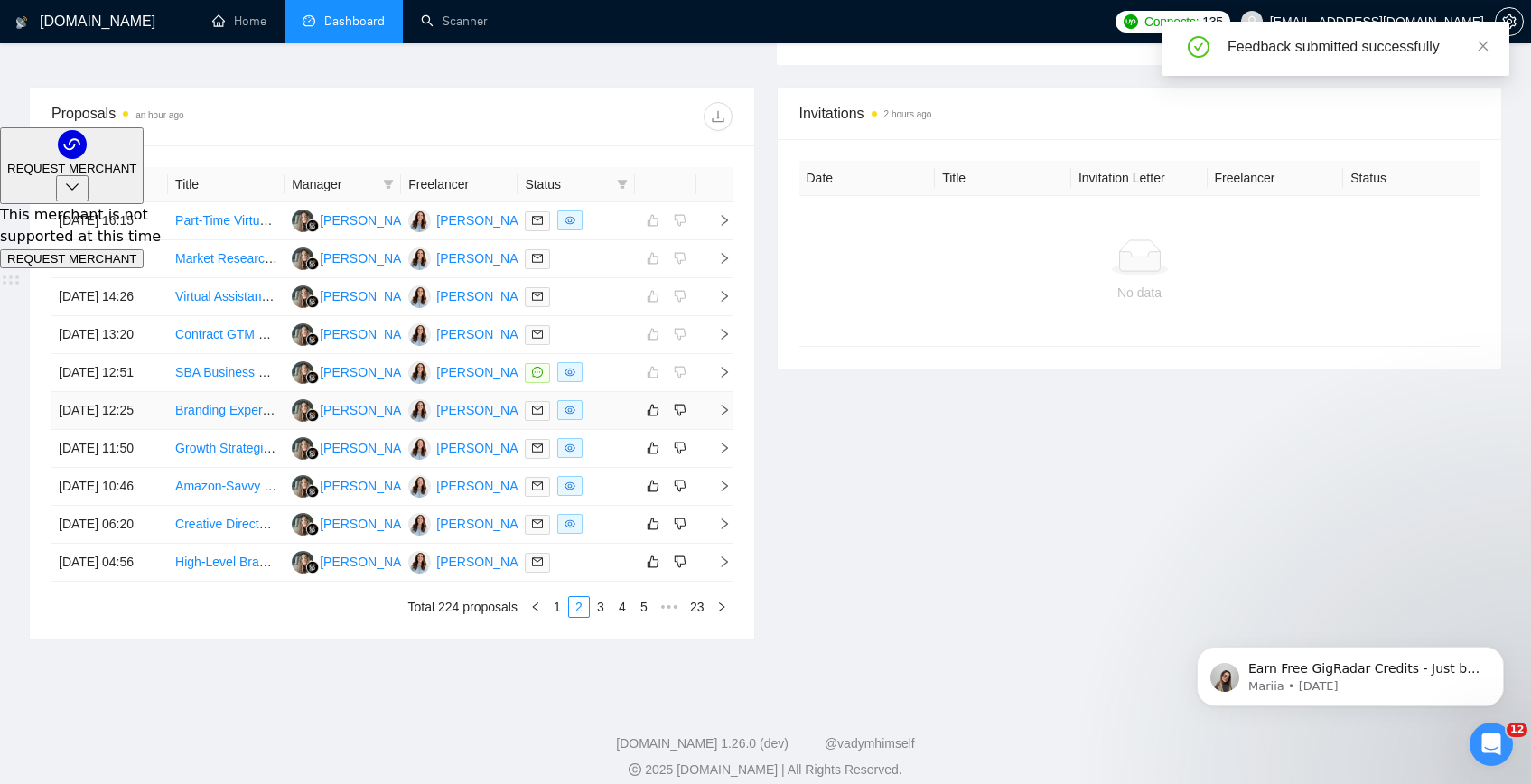
click at [246, 417] on link "Branding Expert & Website Creator Needed for Travel Company" at bounding box center [354, 409] width 359 height 14
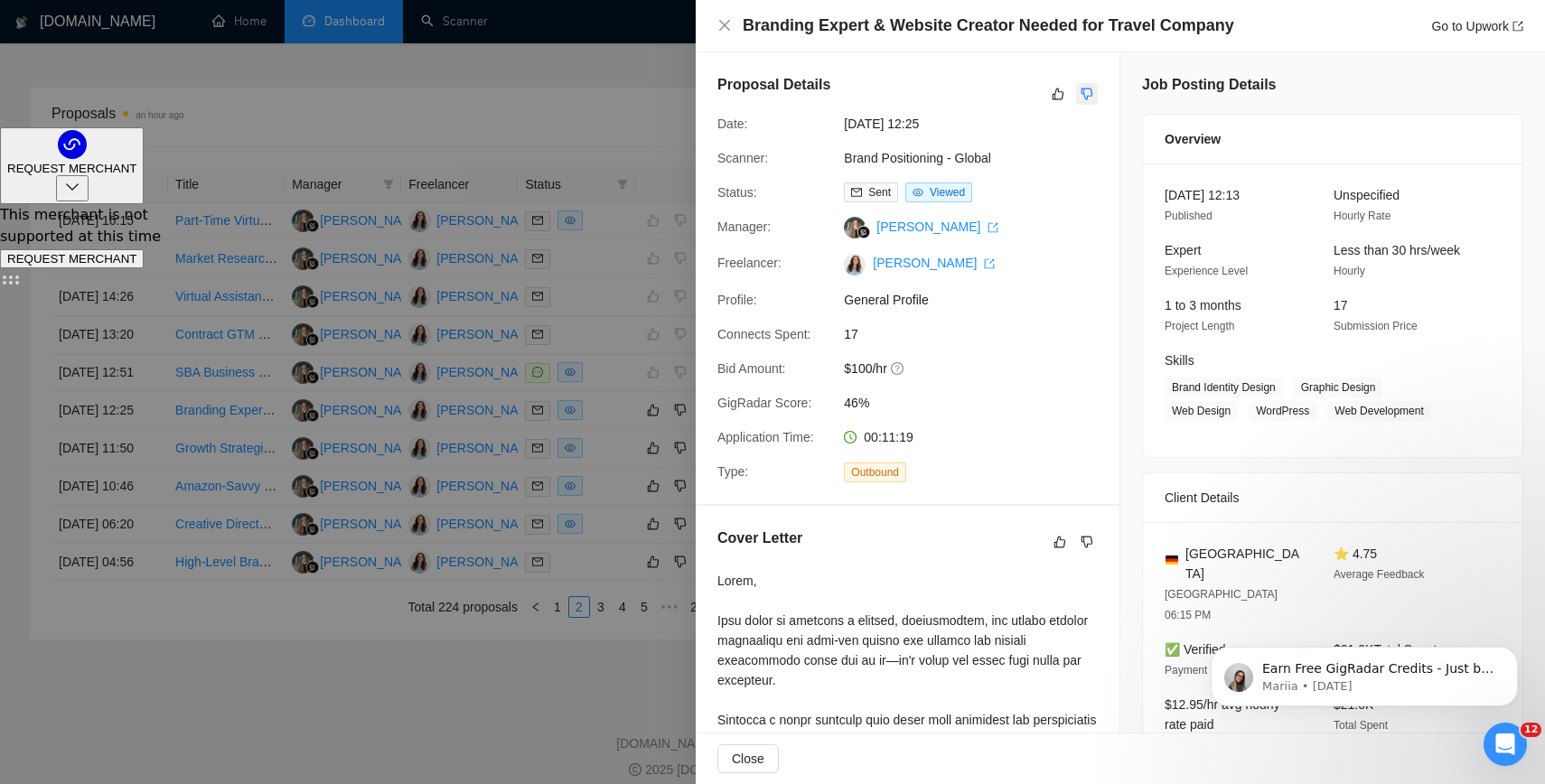
click at [1076, 98] on button "button" at bounding box center [1087, 94] width 22 height 22
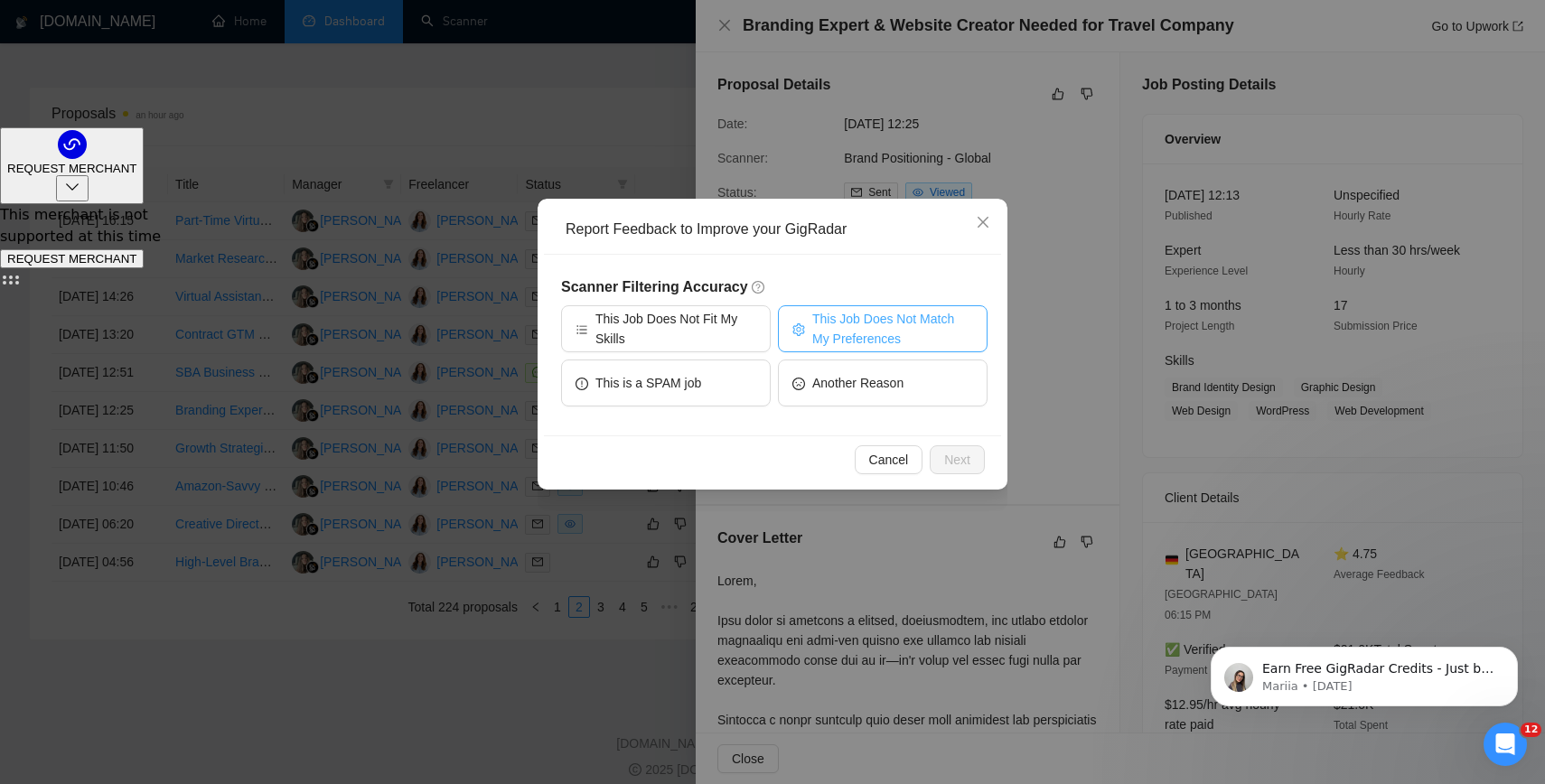
click at [871, 347] on span "This Job Does Not Match My Preferences" at bounding box center [892, 329] width 161 height 40
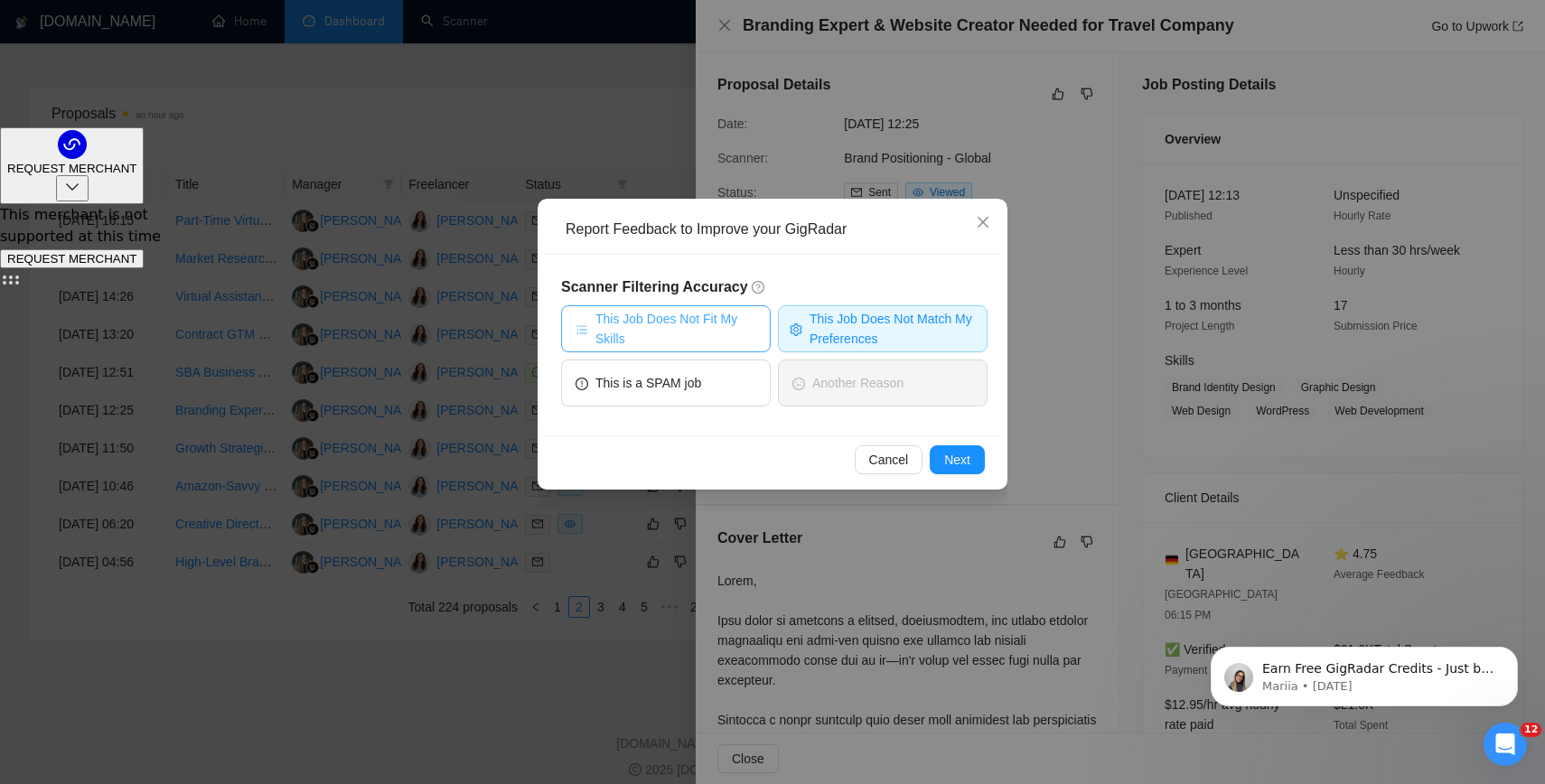
click at [687, 336] on span "This Job Does Not Fit My Skills" at bounding box center [676, 329] width 161 height 40
click at [961, 462] on span "Next" at bounding box center [957, 459] width 26 height 20
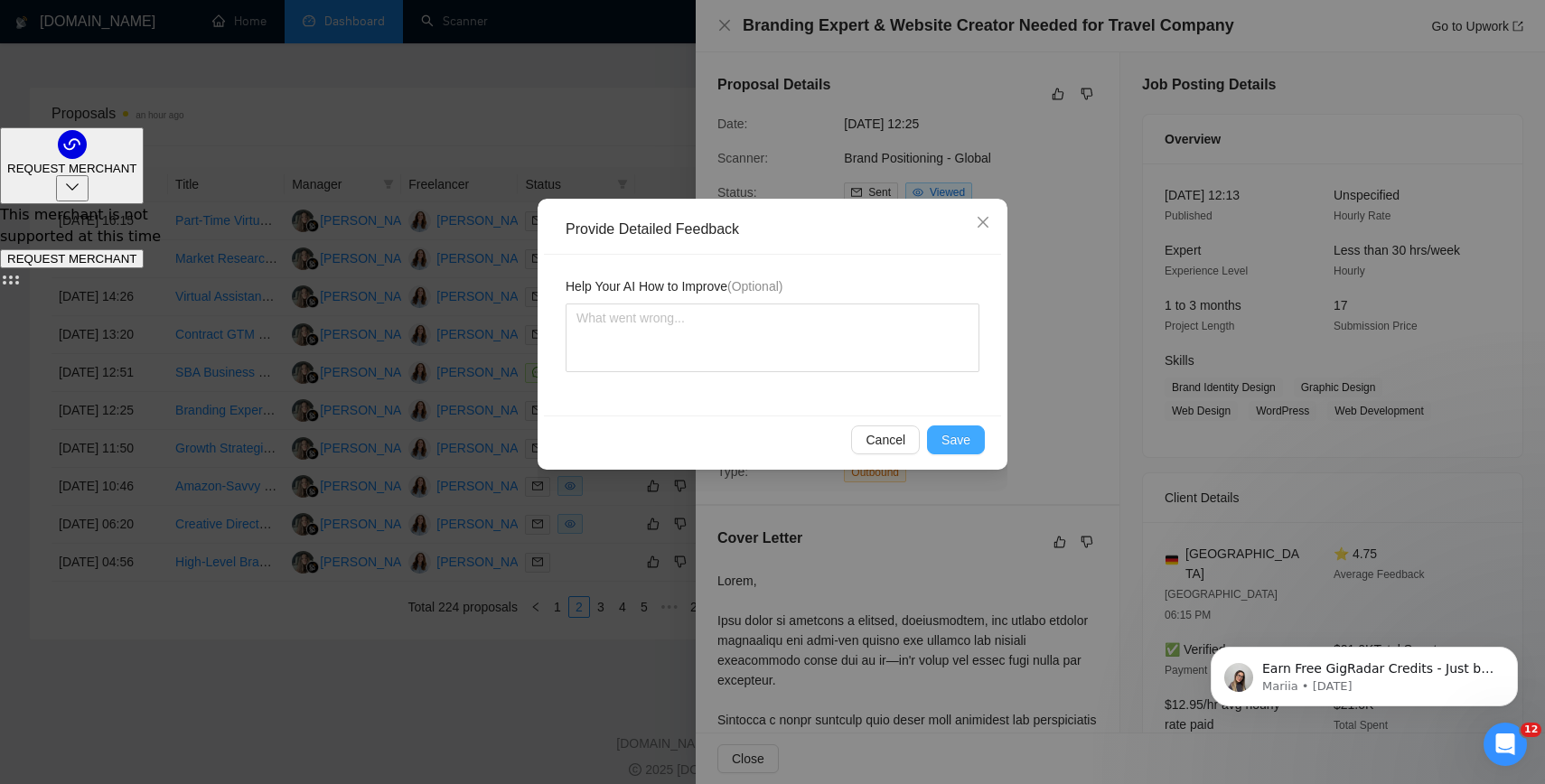
click at [935, 439] on button "Save" at bounding box center [955, 439] width 58 height 29
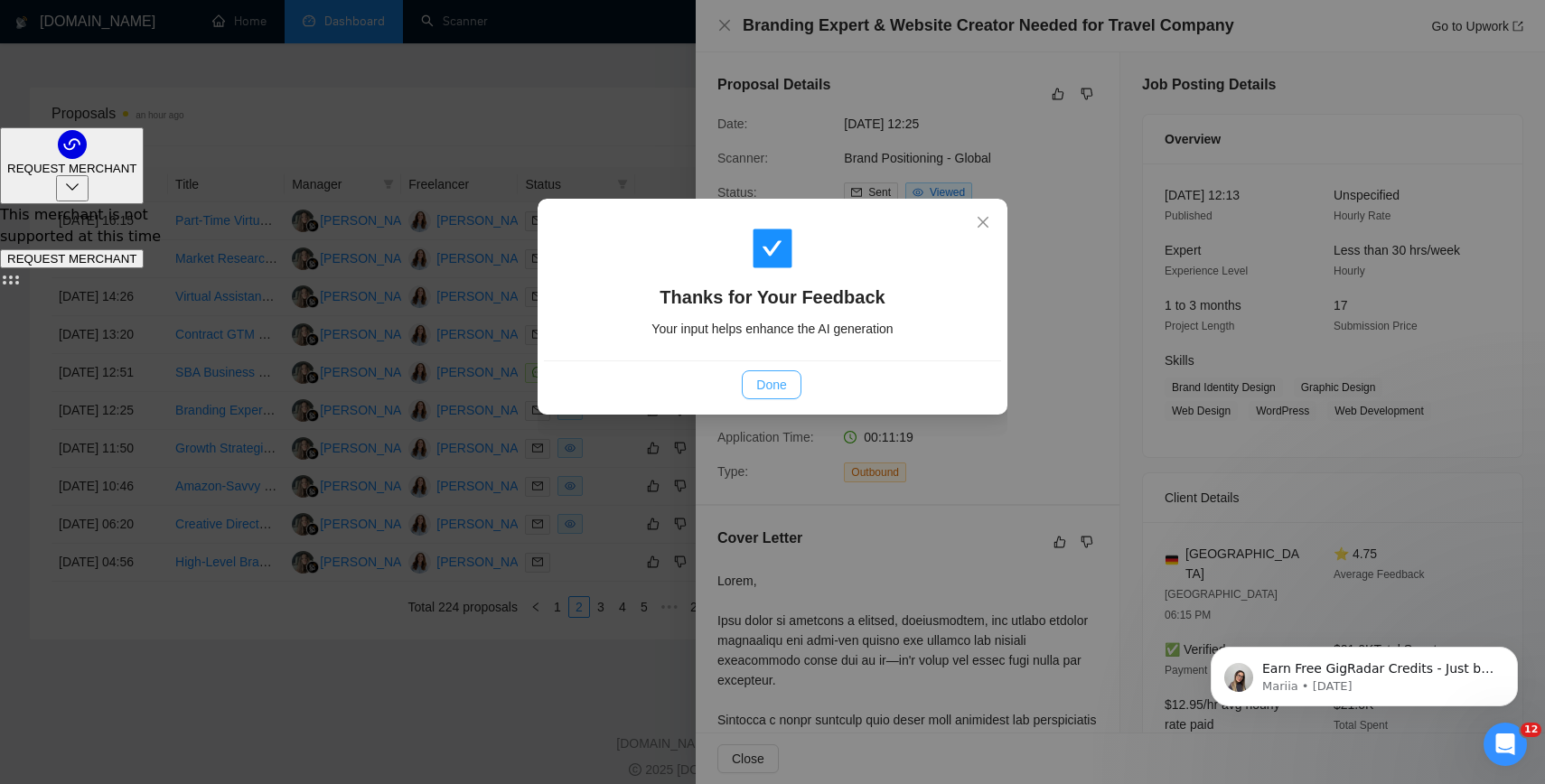
click at [764, 390] on span "Done" at bounding box center [772, 385] width 30 height 20
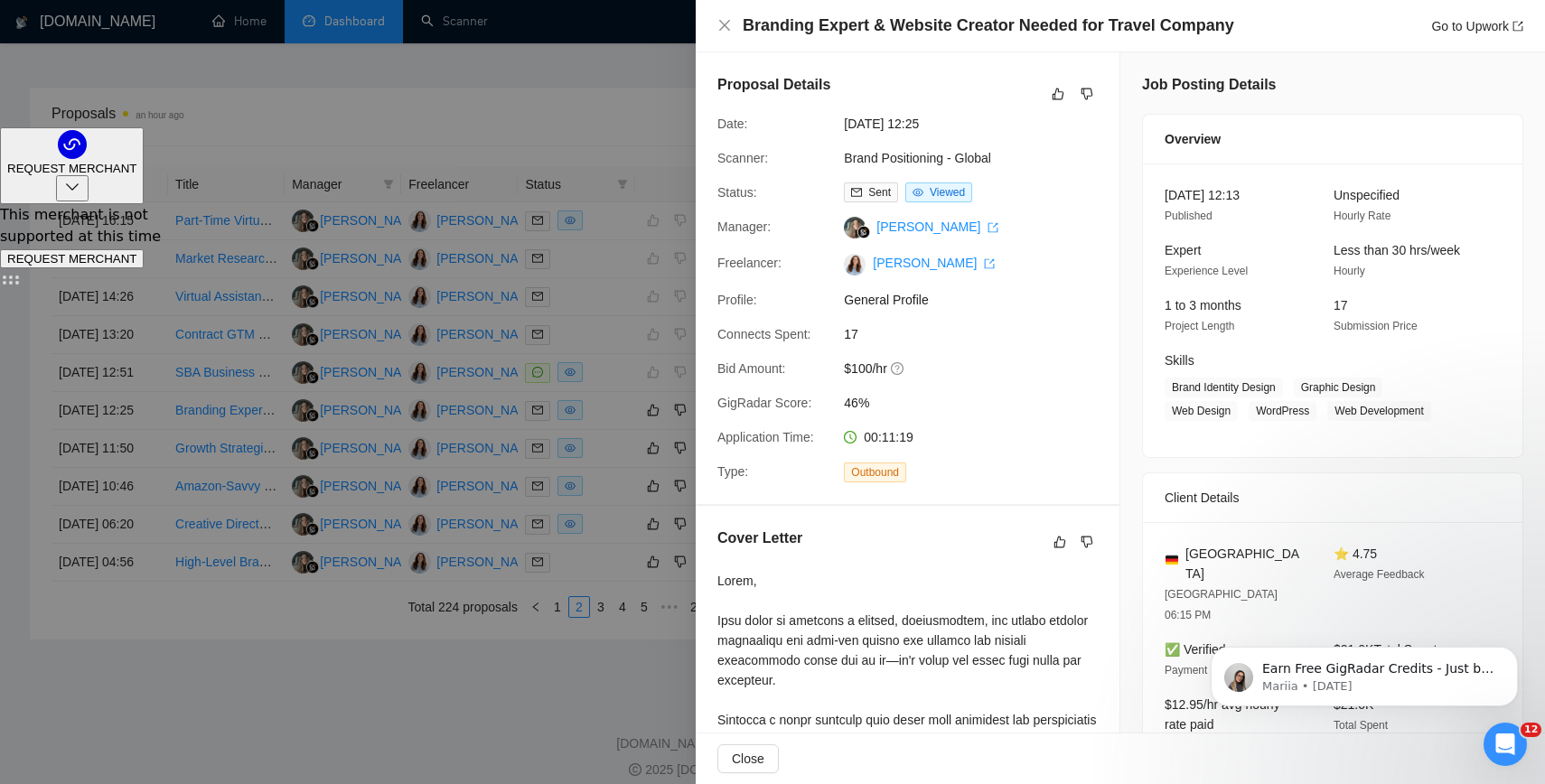
click at [427, 118] on div at bounding box center [772, 392] width 1545 height 784
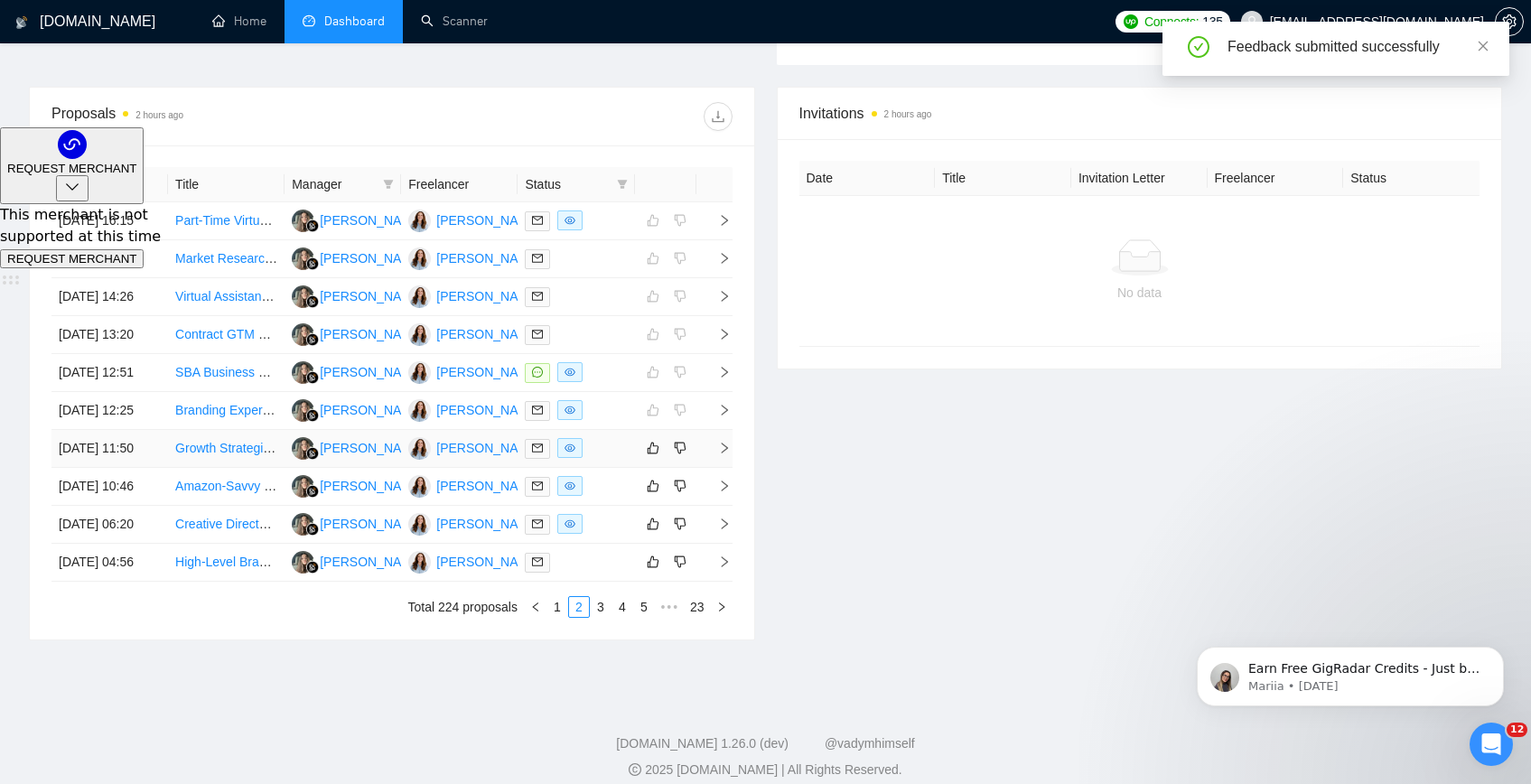
click at [202, 467] on td "Growth Strategist & Offer Creation Specialist" at bounding box center [226, 448] width 117 height 38
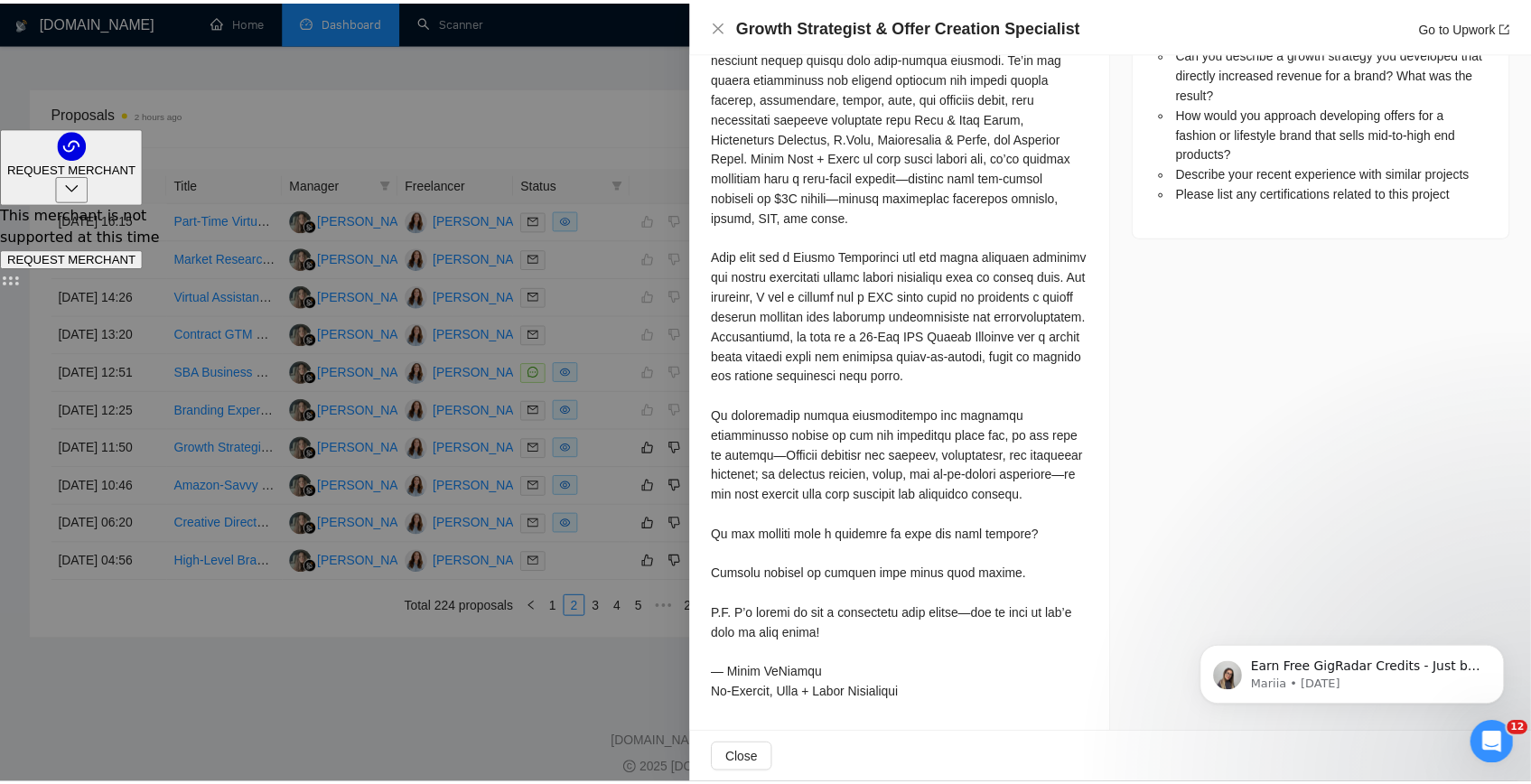
scroll to position [0, 0]
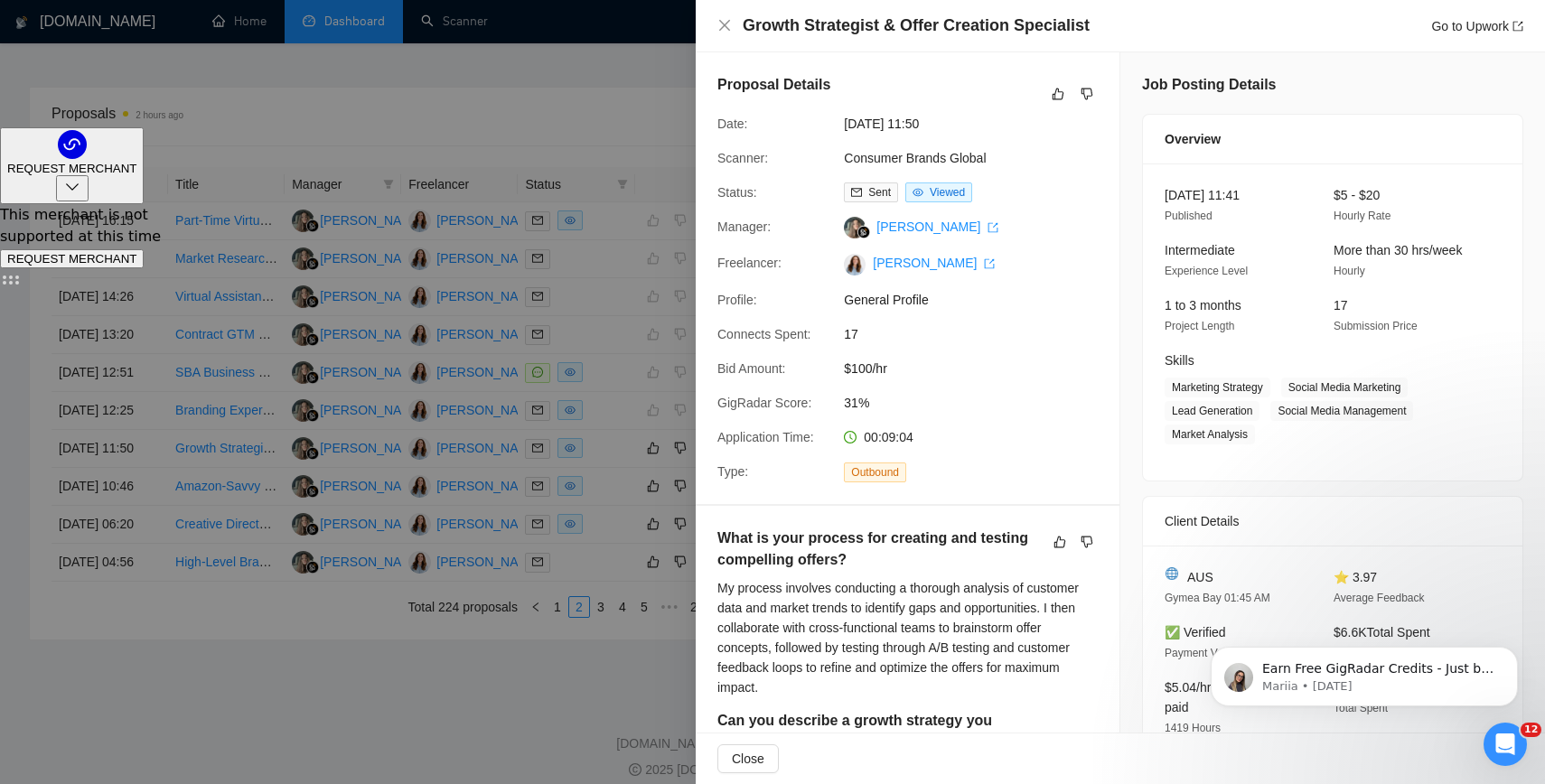
click at [583, 131] on div at bounding box center [772, 392] width 1545 height 784
